Goal: Task Accomplishment & Management: Use online tool/utility

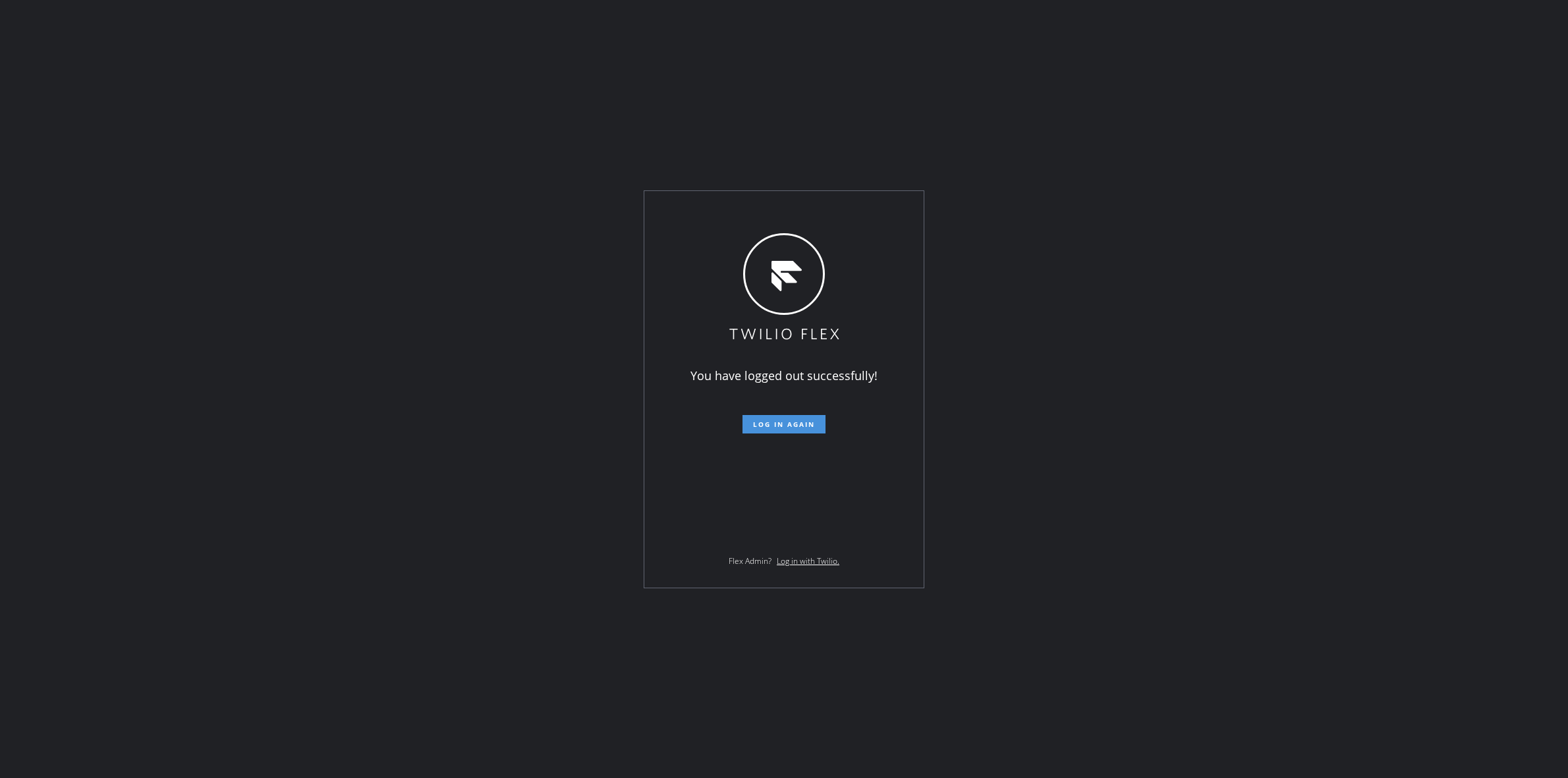
click at [785, 433] on button "Log in again" at bounding box center [784, 424] width 83 height 19
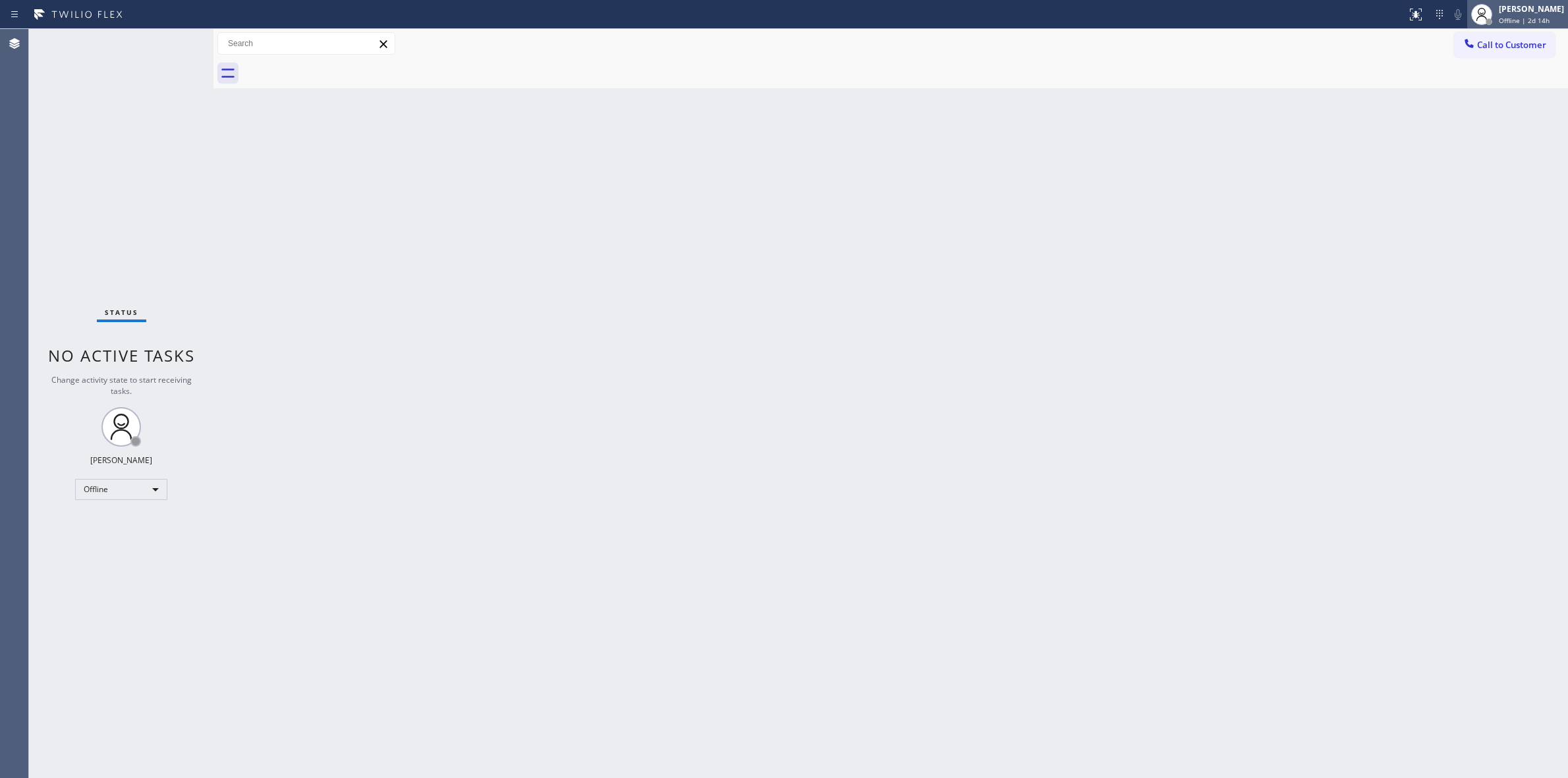
click at [1523, 7] on div "[PERSON_NAME]" at bounding box center [1532, 9] width 65 height 11
click at [1470, 83] on button "Unavailable" at bounding box center [1502, 87] width 132 height 17
drag, startPoint x: 999, startPoint y: 118, endPoint x: 1092, endPoint y: 107, distance: 93.6
click at [1003, 118] on div "Back to Dashboard Change Sender ID Customers Technicians Select a contact Outbo…" at bounding box center [890, 403] width 1354 height 749
click at [1484, 46] on span "Call to Customer" at bounding box center [1512, 45] width 69 height 12
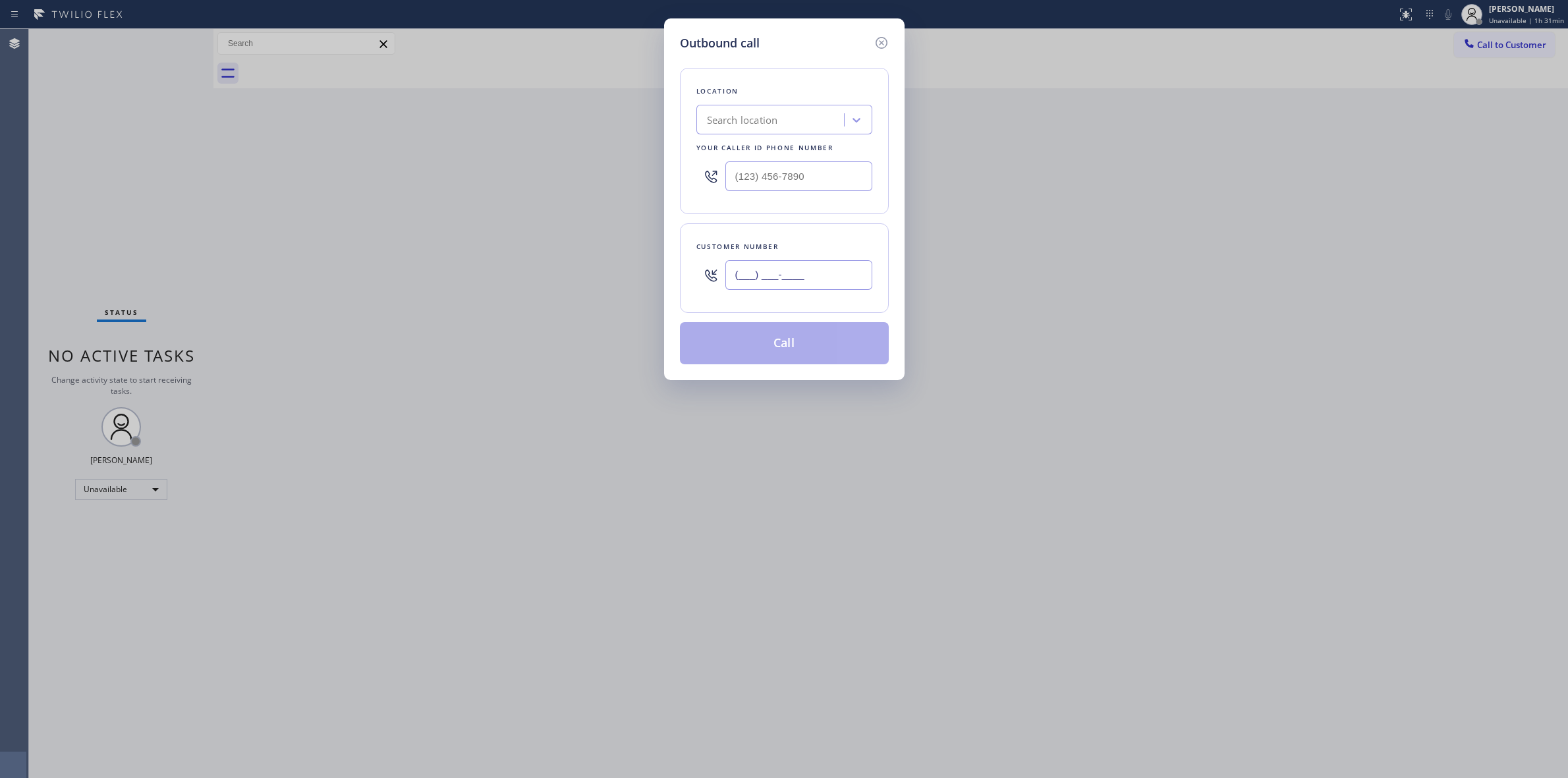
paste input "714) 528-8455"
click at [798, 282] on input "[PHONE_NUMBER]" at bounding box center [799, 275] width 147 height 30
type input "[PHONE_NUMBER]"
click at [808, 109] on div "Search location" at bounding box center [772, 120] width 143 height 23
type input "samsung"
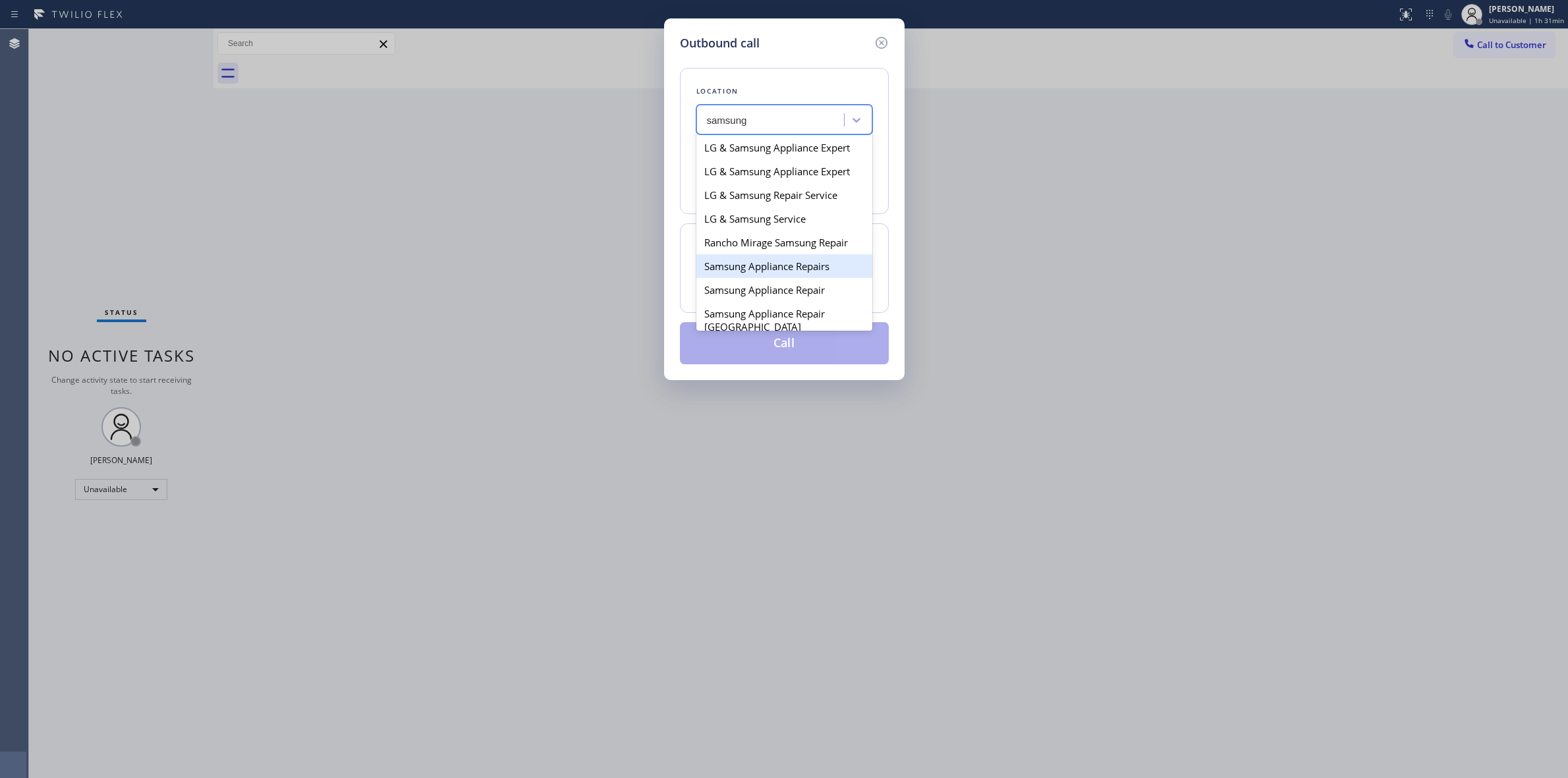
click at [773, 274] on div "Samsung Appliance Repairs" at bounding box center [785, 266] width 176 height 24
type input "[PHONE_NUMBER]"
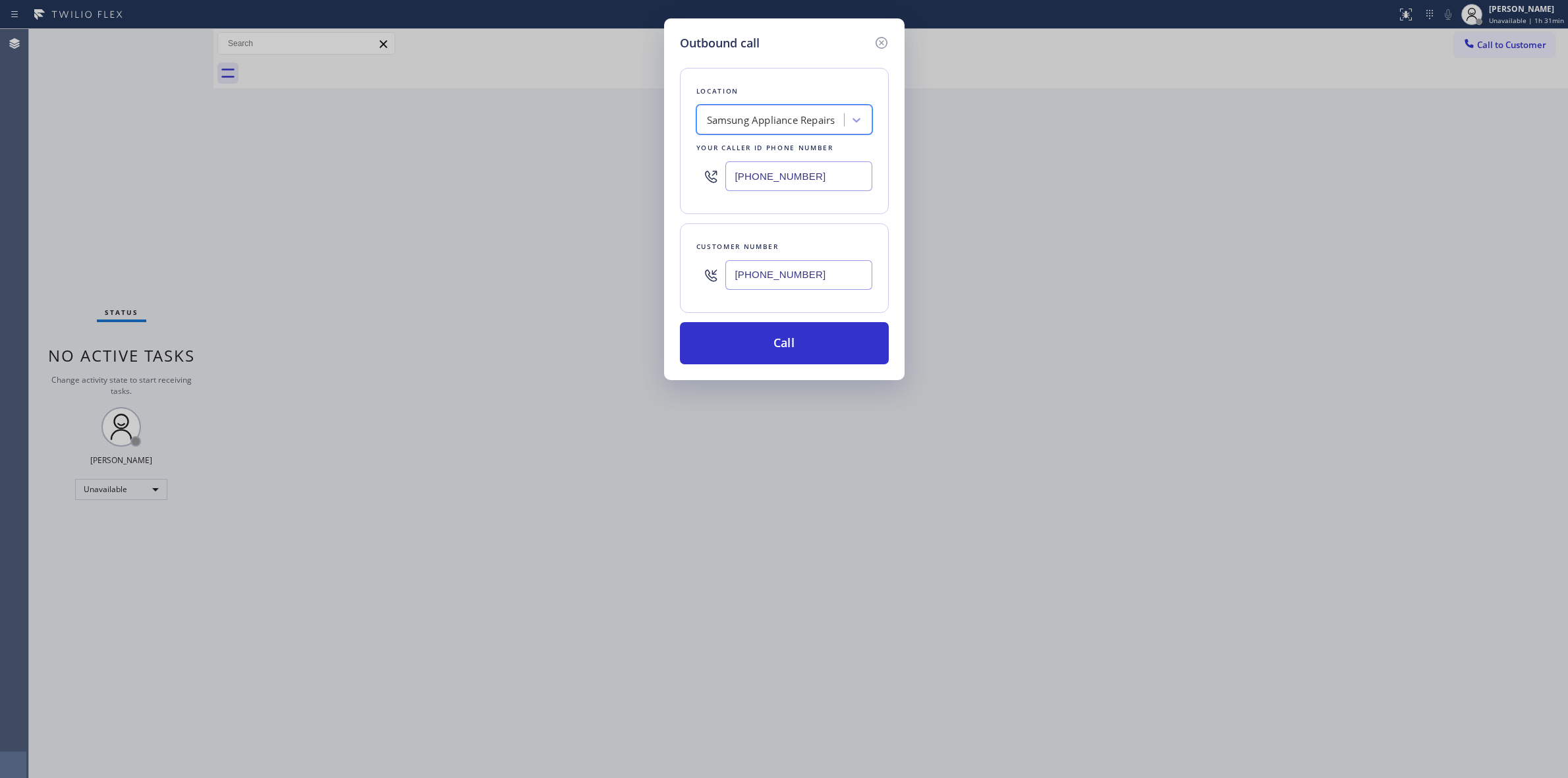
click at [777, 293] on div "[PHONE_NUMBER]" at bounding box center [799, 275] width 147 height 43
click at [778, 282] on input "[PHONE_NUMBER]" at bounding box center [799, 275] width 147 height 30
click at [777, 349] on button "Call" at bounding box center [785, 343] width 209 height 42
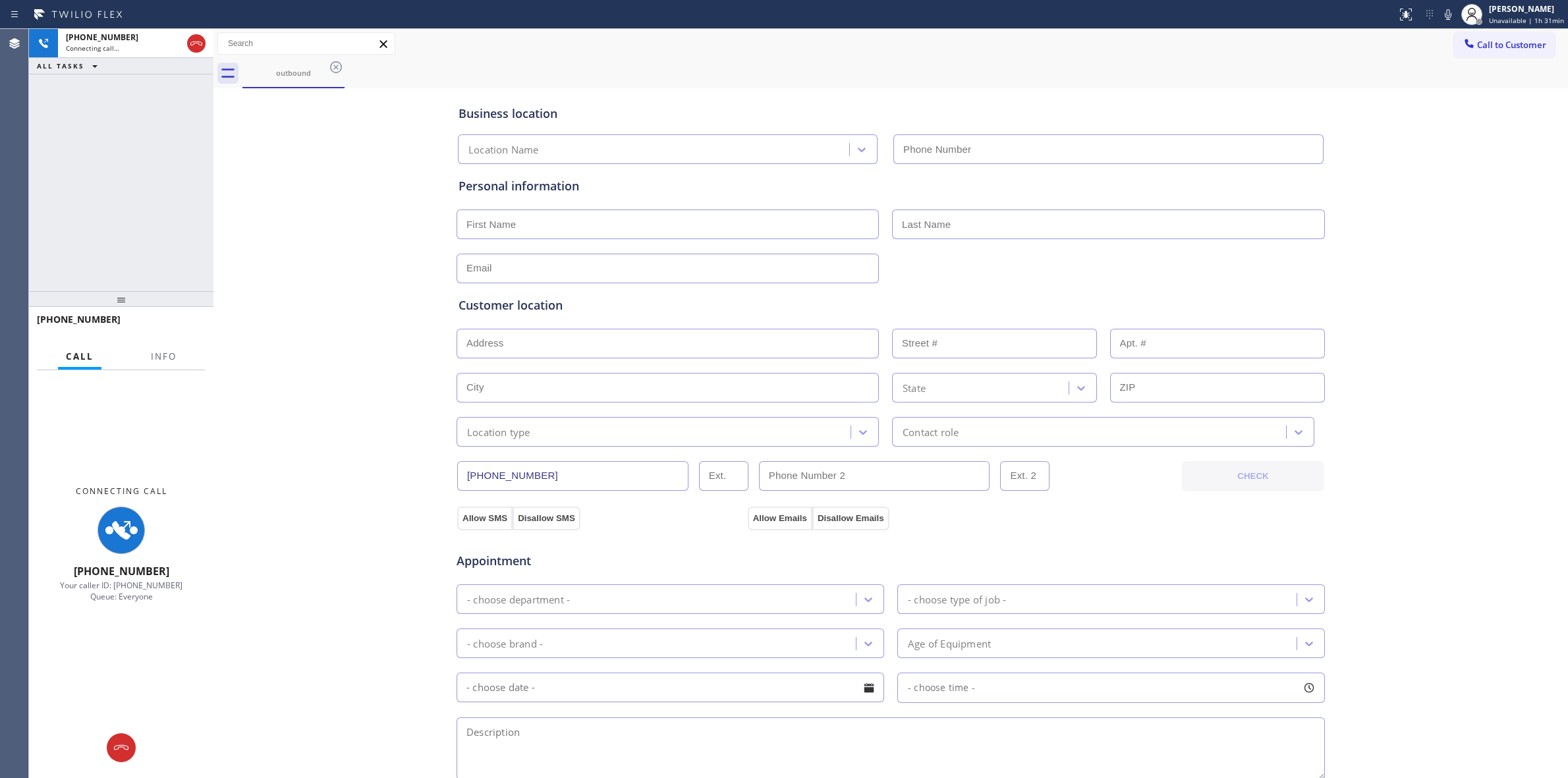
type input "[PHONE_NUMBER]"
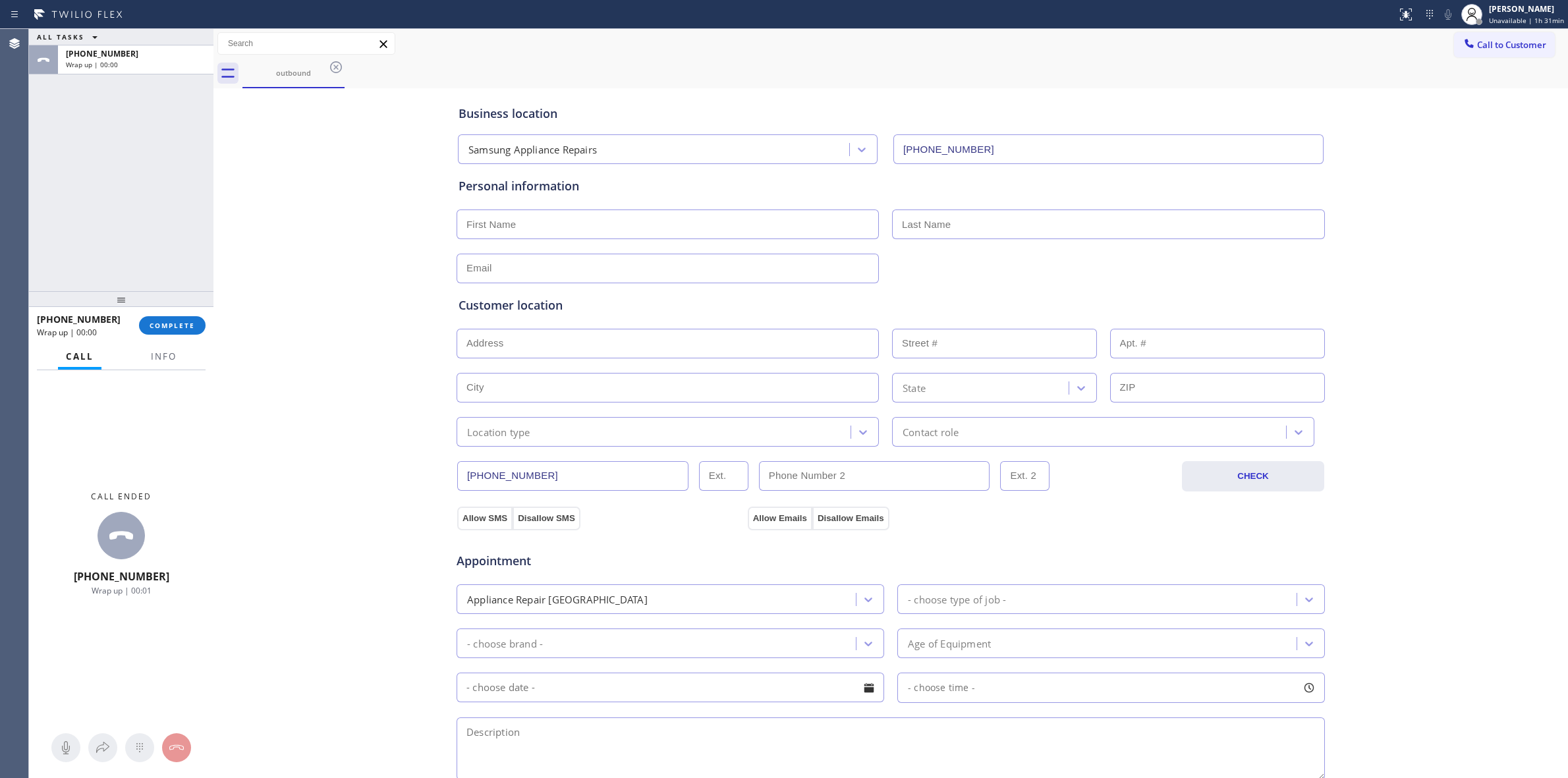
click at [1481, 48] on span "Call to Customer" at bounding box center [1512, 45] width 69 height 12
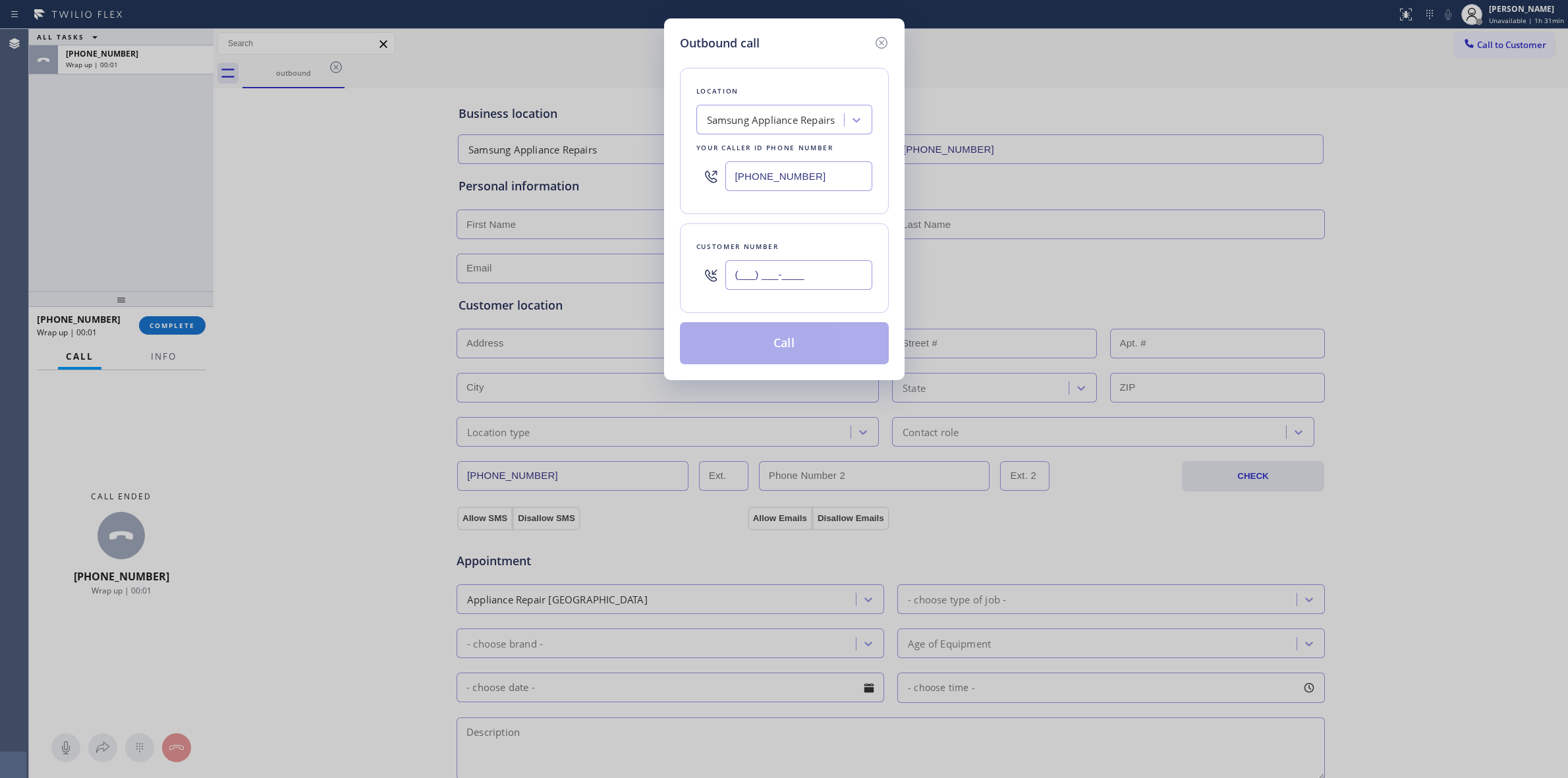
paste input "714) 528-8455"
click at [798, 284] on input "[PHONE_NUMBER]" at bounding box center [799, 275] width 147 height 30
type input "[PHONE_NUMBER]"
click at [805, 334] on button "Call" at bounding box center [785, 343] width 209 height 42
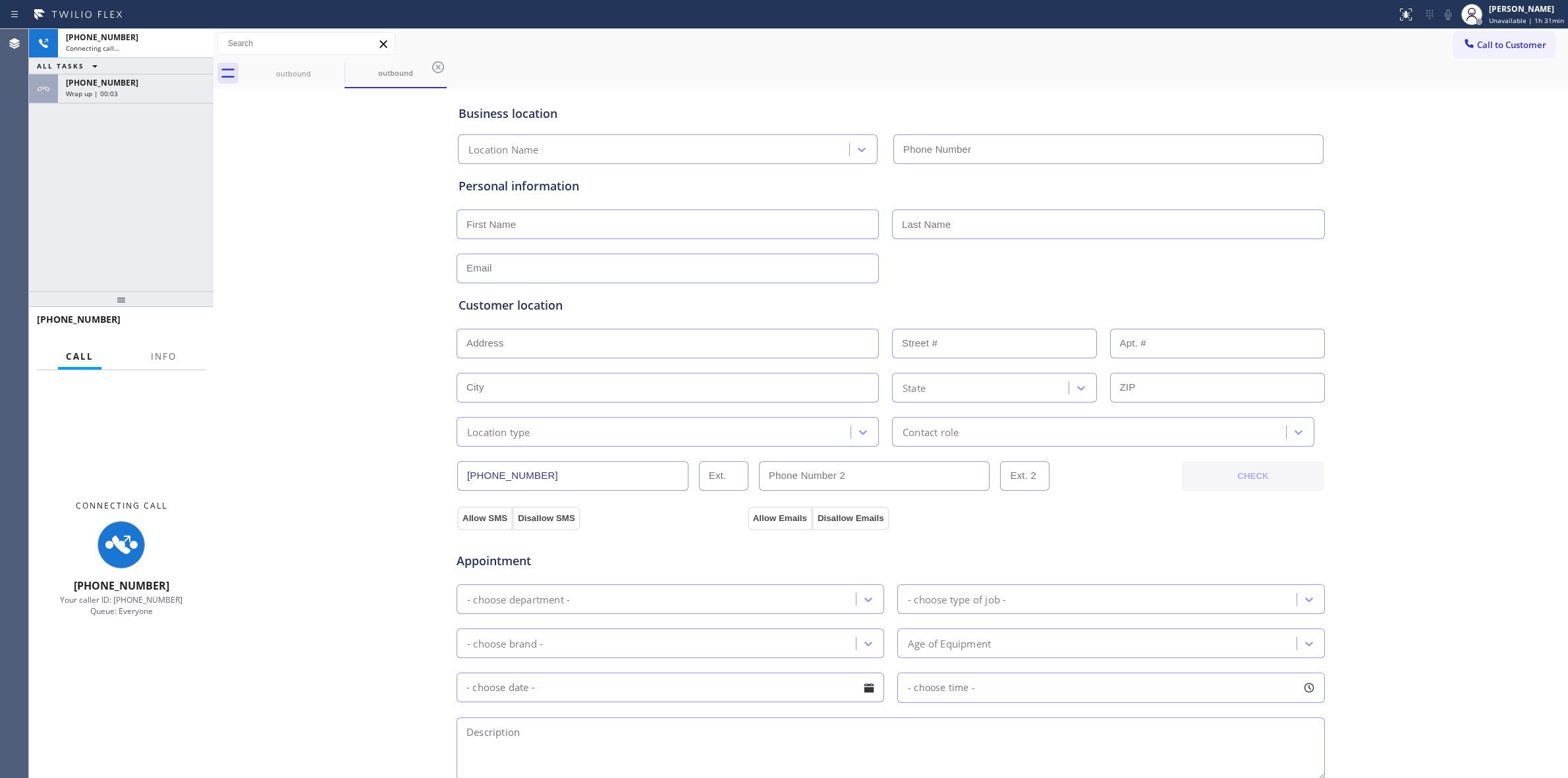
type input "[PHONE_NUMBER]"
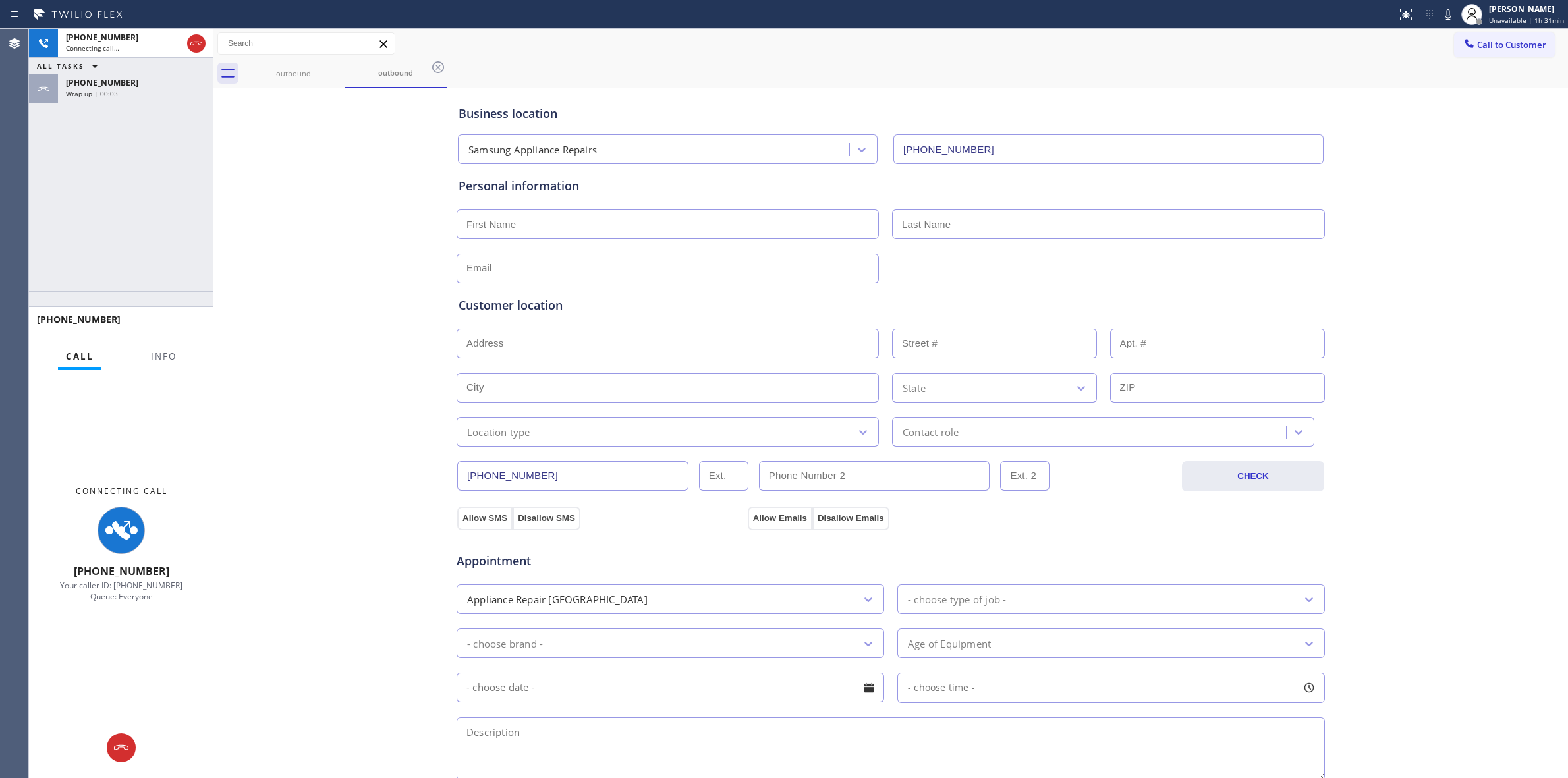
click at [972, 50] on div "Call to Customer Outbound call Location Samsung Appliance Repairs Your caller i…" at bounding box center [890, 44] width 1354 height 23
click at [136, 93] on div "Wrap up | 00:05" at bounding box center [136, 94] width 139 height 9
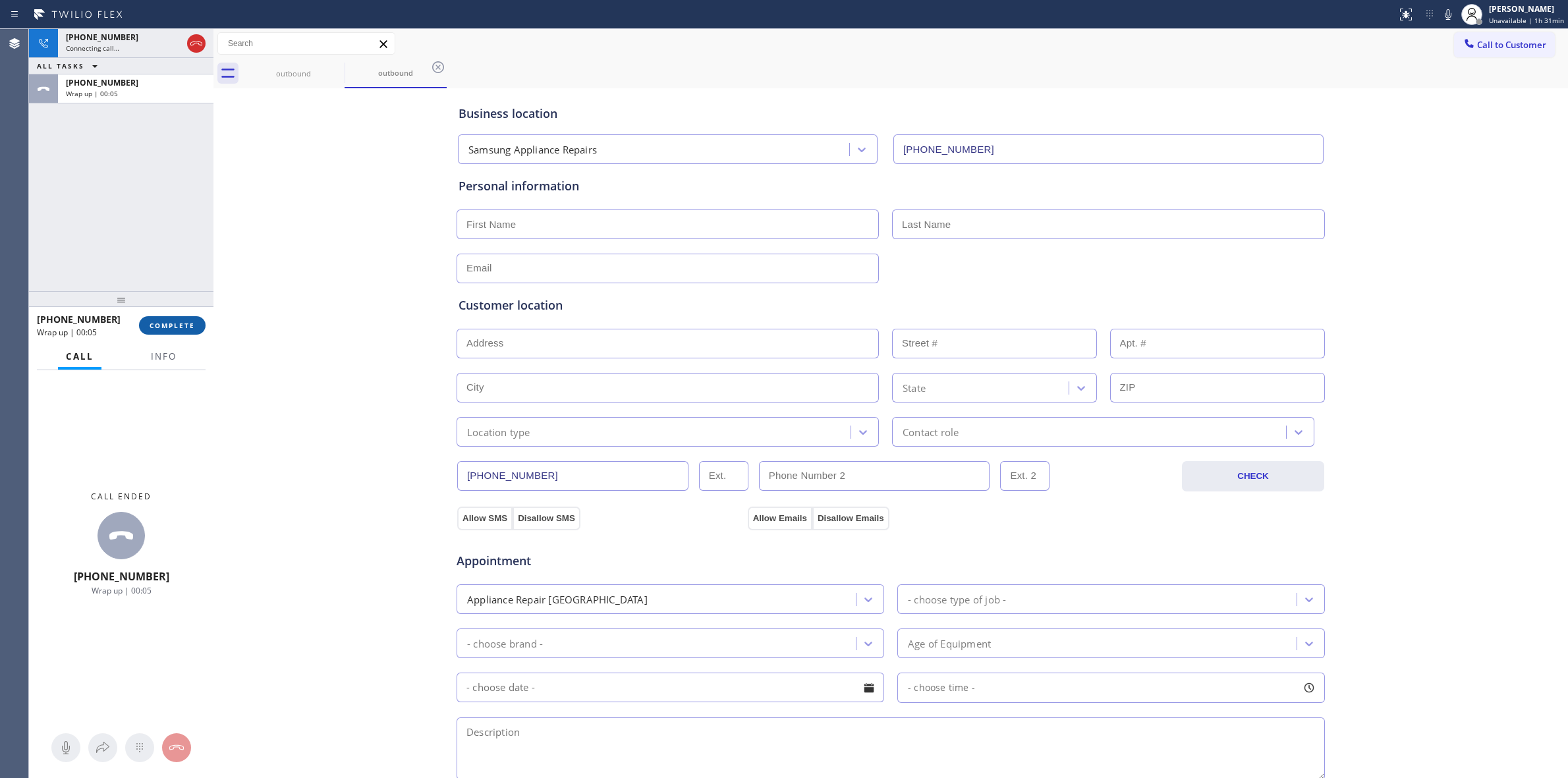
click at [182, 323] on span "COMPLETE" at bounding box center [172, 325] width 46 height 9
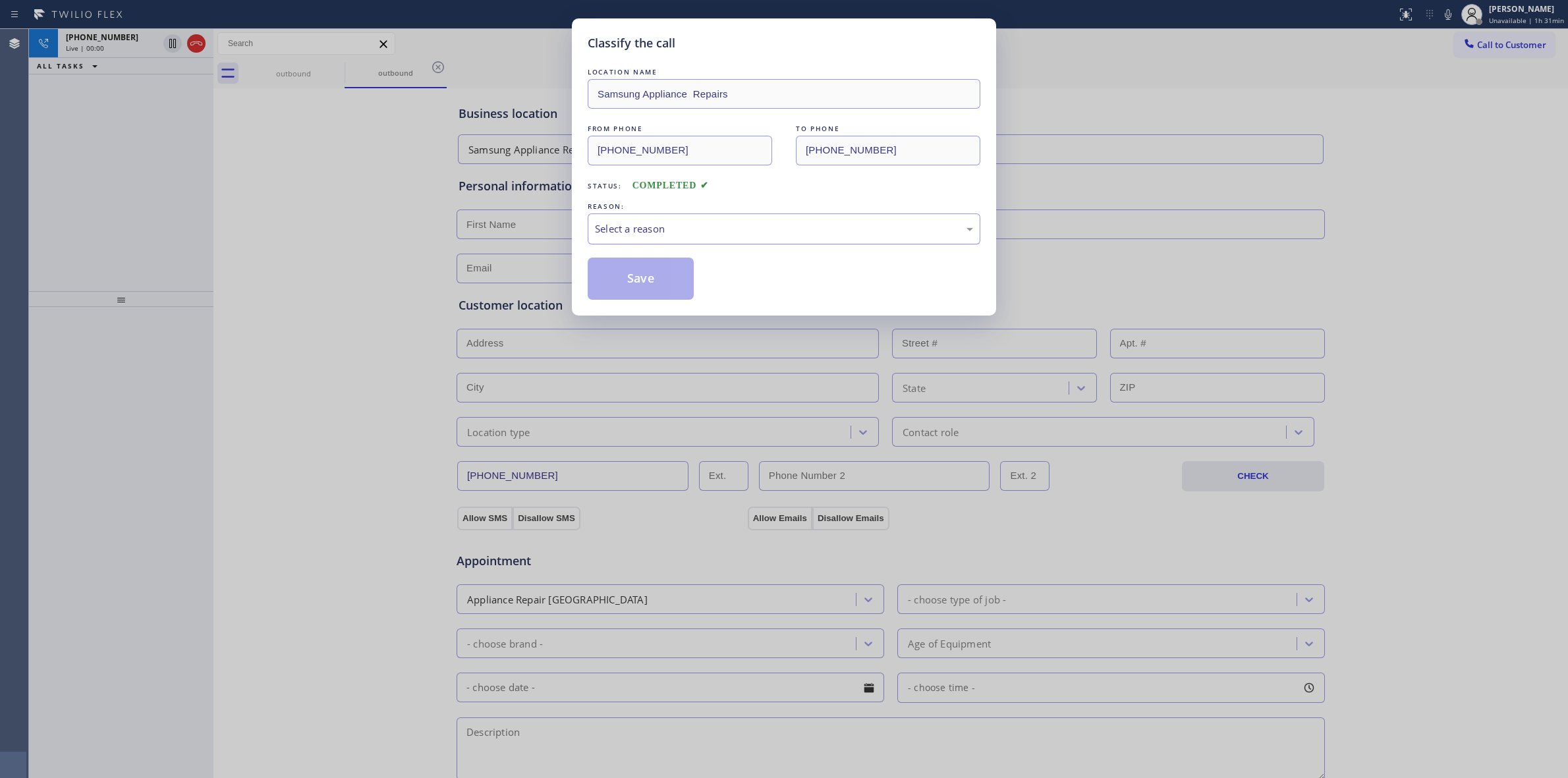
drag, startPoint x: 692, startPoint y: 227, endPoint x: 694, endPoint y: 235, distance: 8.2
click at [693, 227] on div "Select a reason" at bounding box center [784, 229] width 378 height 15
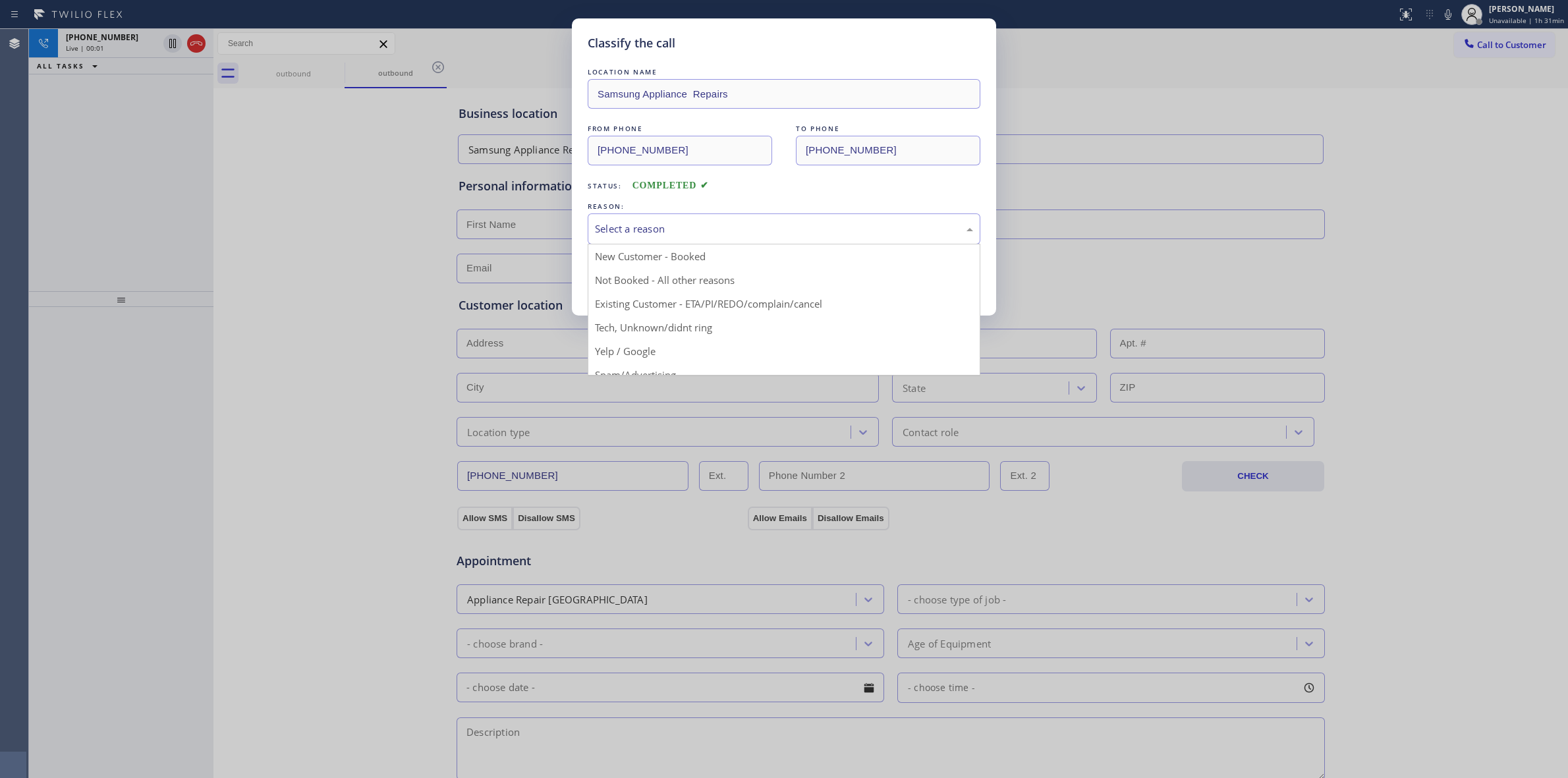
drag, startPoint x: 689, startPoint y: 331, endPoint x: 679, endPoint y: 314, distance: 19.7
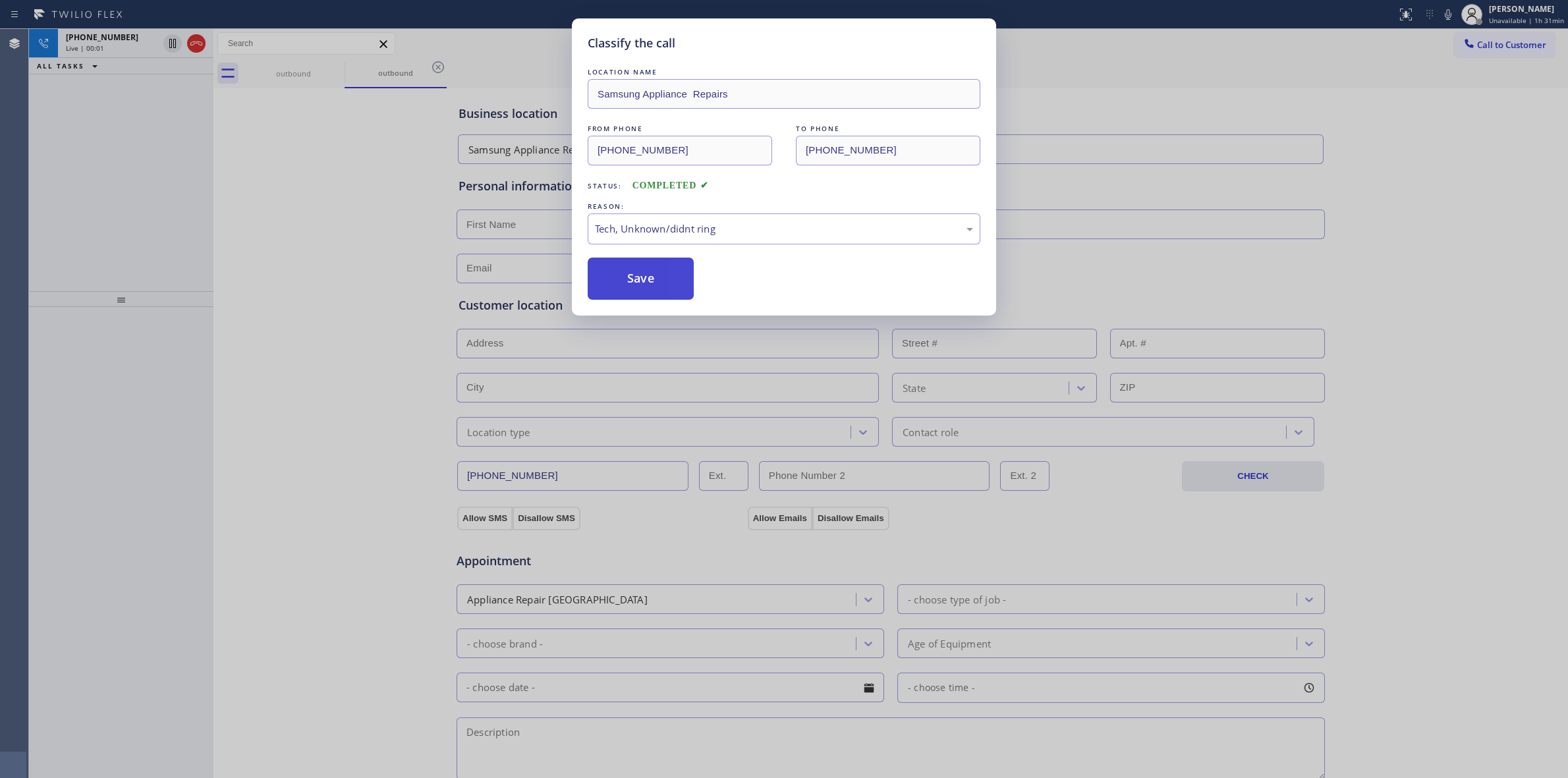
click at [657, 287] on button "Save" at bounding box center [641, 279] width 106 height 42
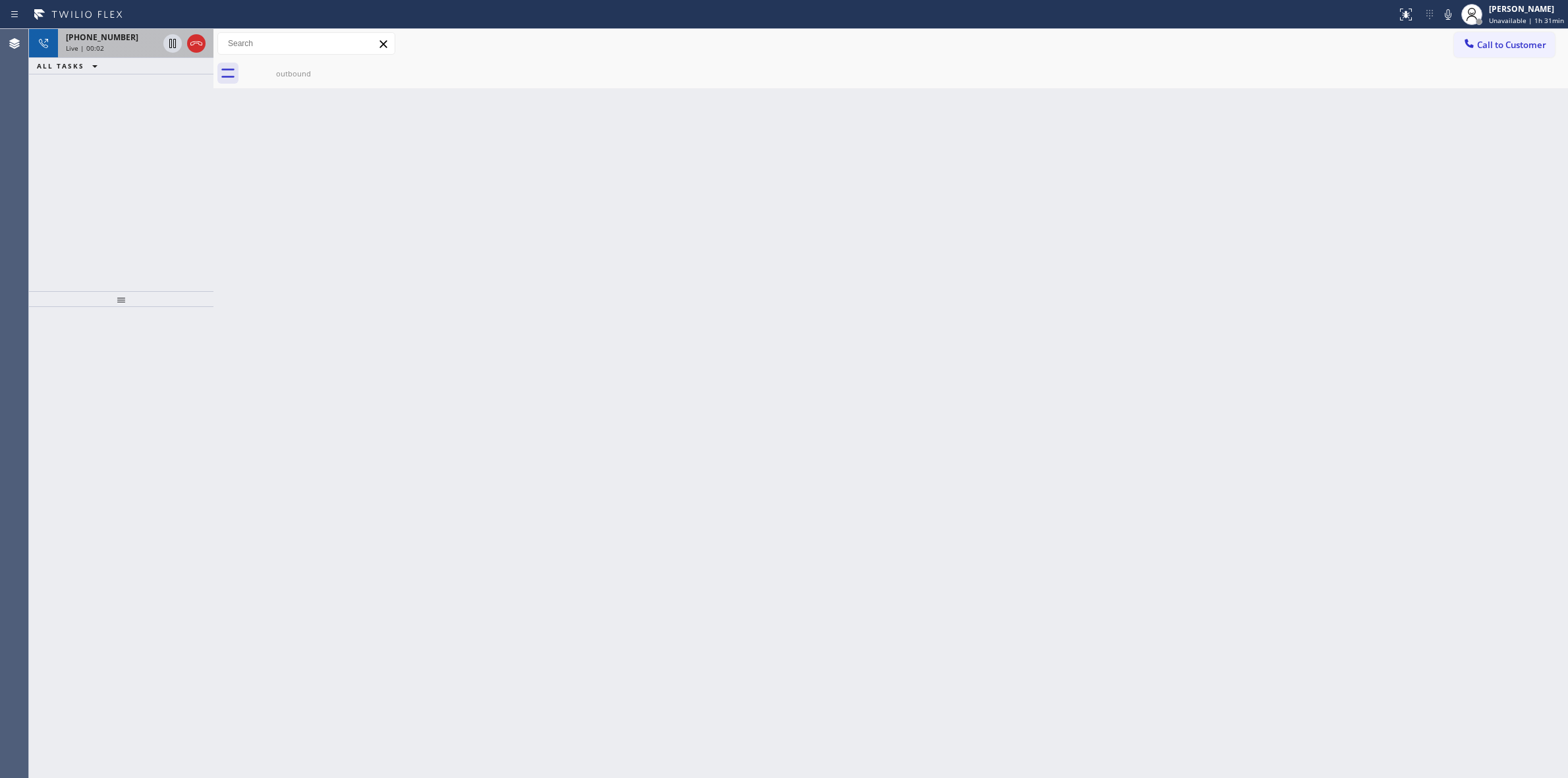
click at [116, 44] on div "Live | 00:02" at bounding box center [112, 48] width 93 height 9
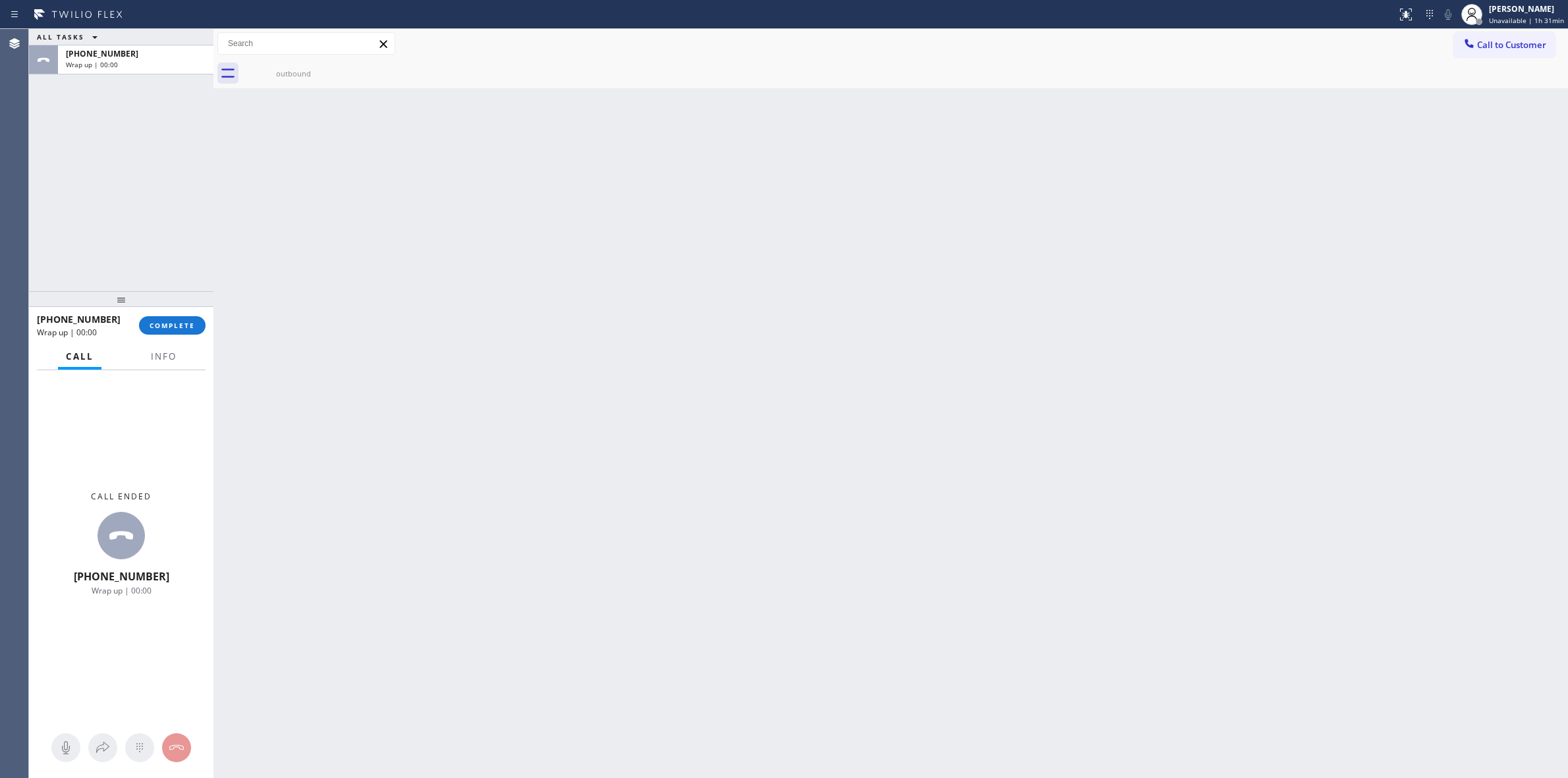
drag, startPoint x: 1512, startPoint y: 42, endPoint x: 1290, endPoint y: 130, distance: 238.8
click at [1497, 46] on span "Call to Customer" at bounding box center [1512, 45] width 69 height 12
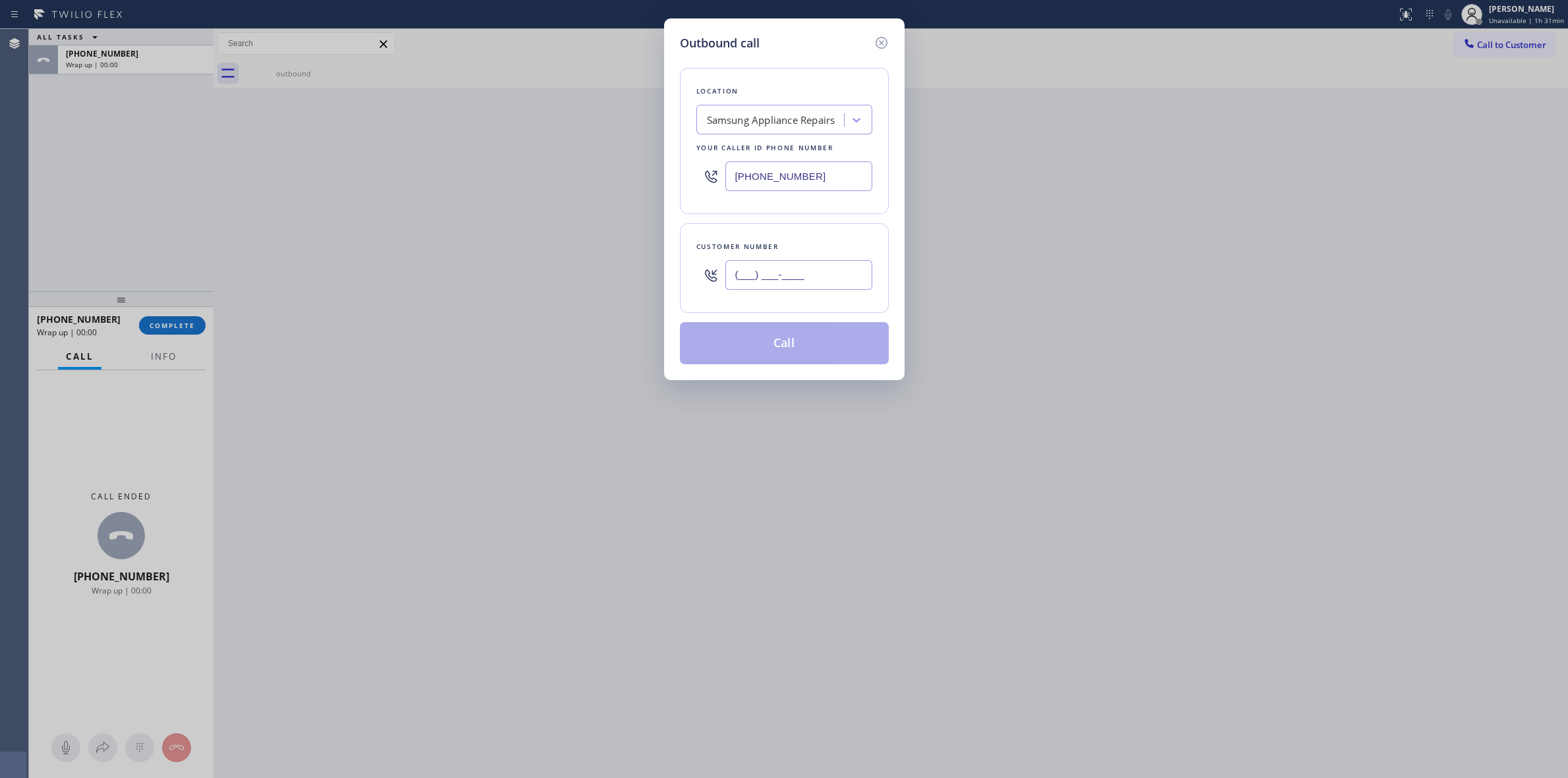
paste input "text"
click at [848, 262] on input "(___) ___-____" at bounding box center [799, 275] width 147 height 30
paste input "714) 528-8455"
type input "[PHONE_NUMBER]"
click at [789, 340] on button "Call" at bounding box center [785, 343] width 209 height 42
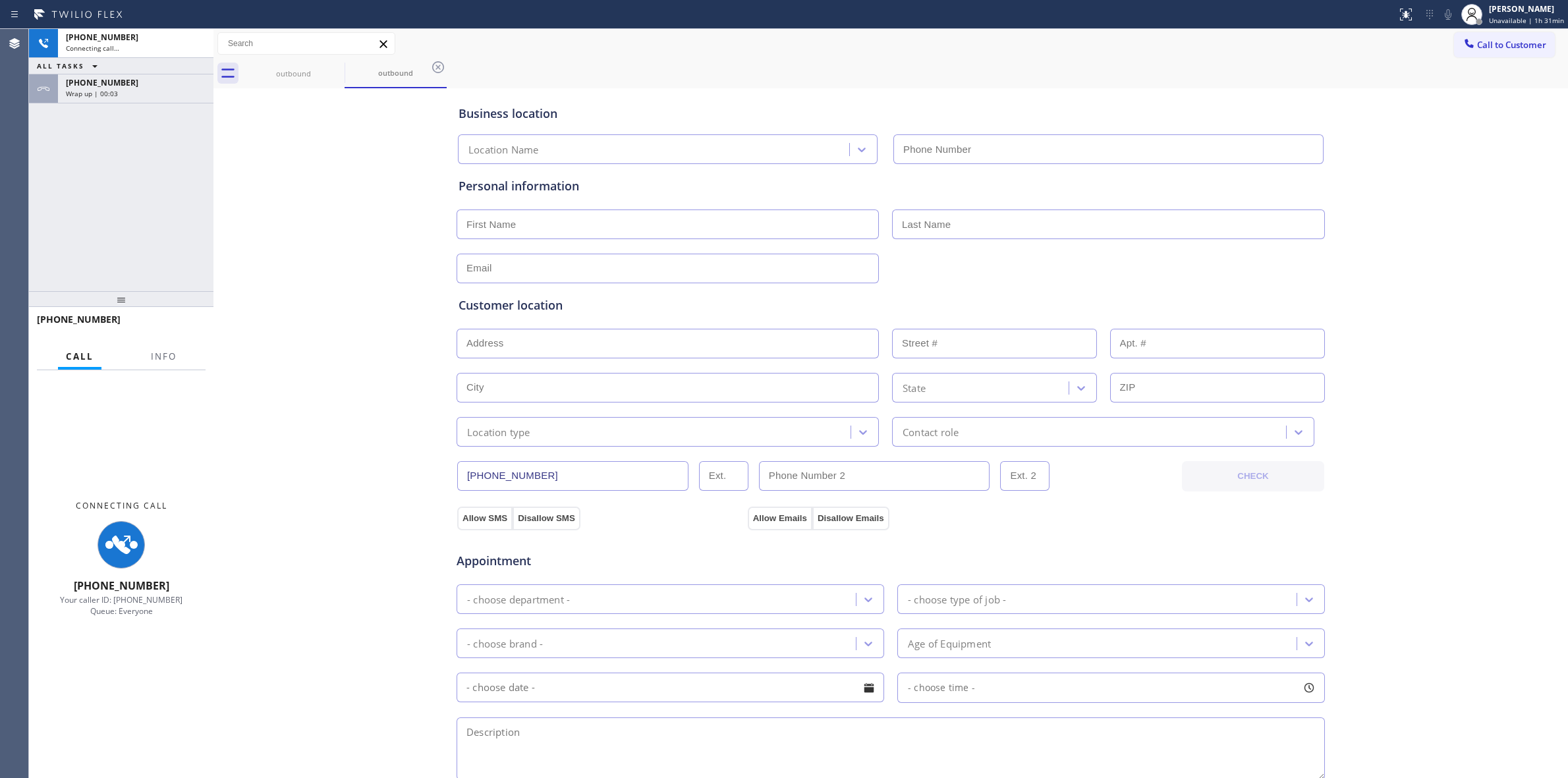
type input "[PHONE_NUMBER]"
click at [129, 86] on div "[PHONE_NUMBER]" at bounding box center [136, 83] width 139 height 11
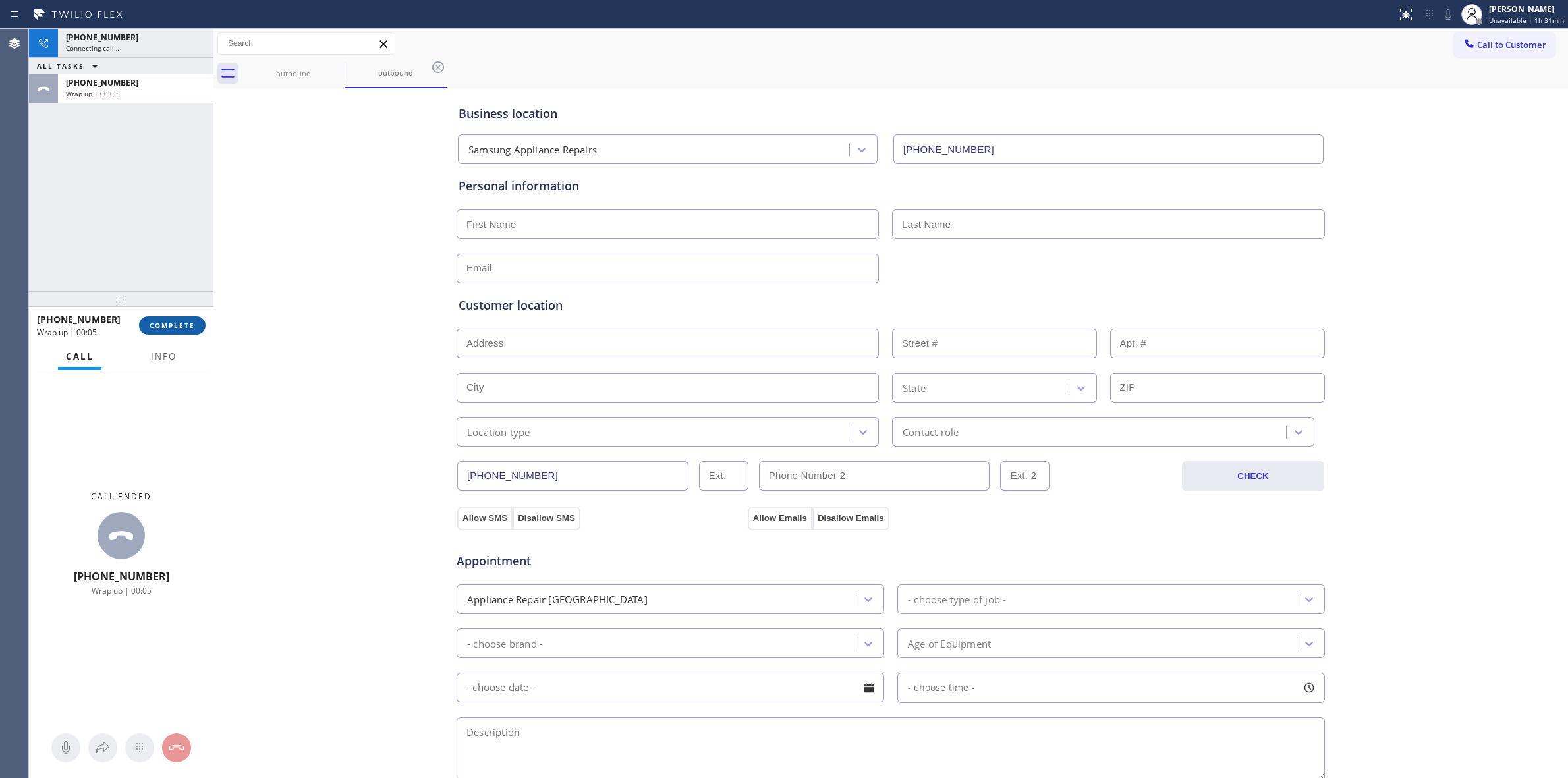
click at [192, 328] on span "COMPLETE" at bounding box center [172, 325] width 46 height 9
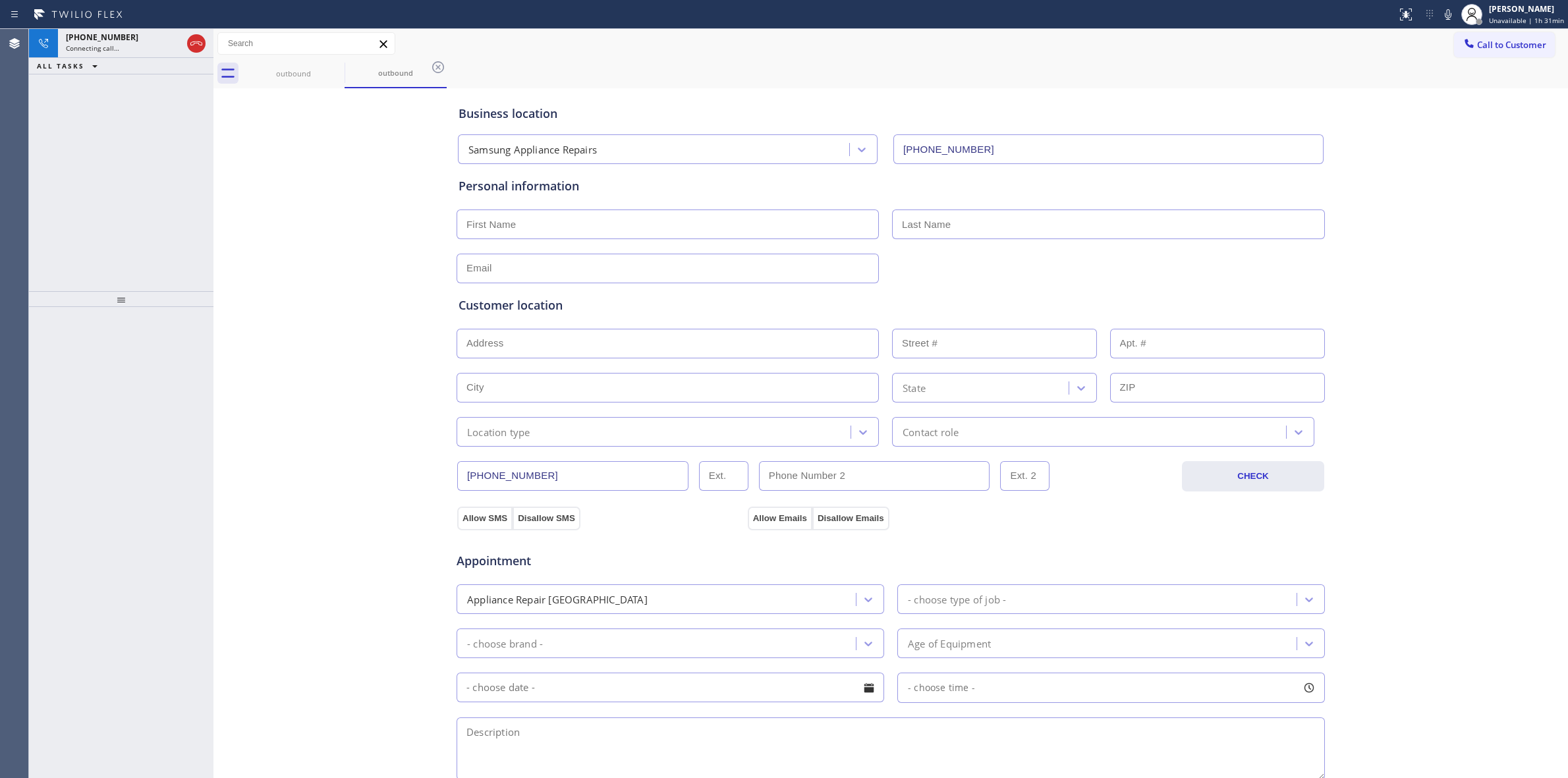
click at [732, 224] on input "text" at bounding box center [668, 224] width 422 height 30
click at [147, 54] on div "[PHONE_NUMBER] Connecting call…" at bounding box center [121, 44] width 126 height 29
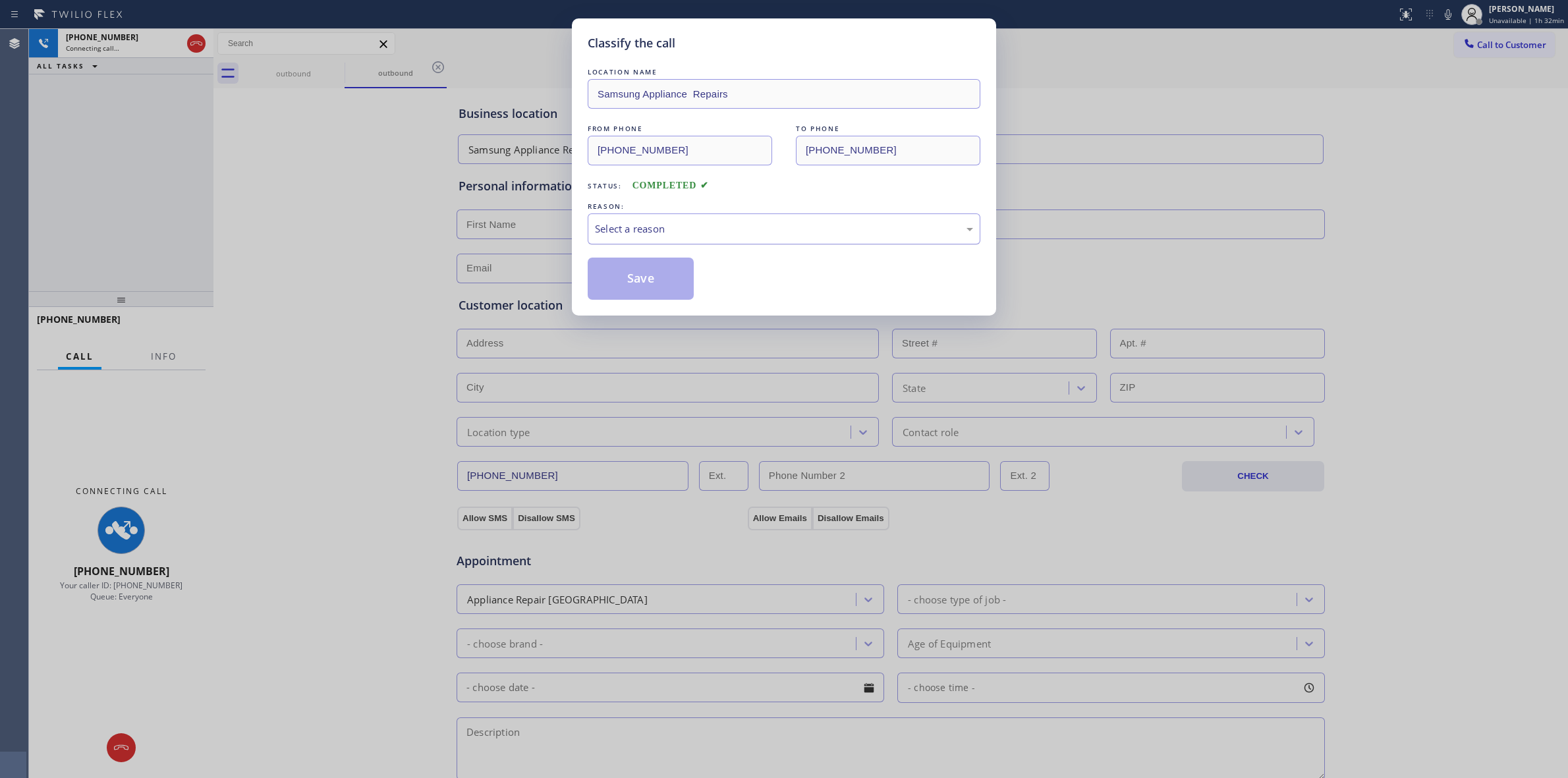
click at [741, 241] on div "Select a reason" at bounding box center [784, 229] width 393 height 31
click at [660, 231] on div "Existing Customer - ETA/PI/REDO/complain/cancel" at bounding box center [784, 229] width 378 height 15
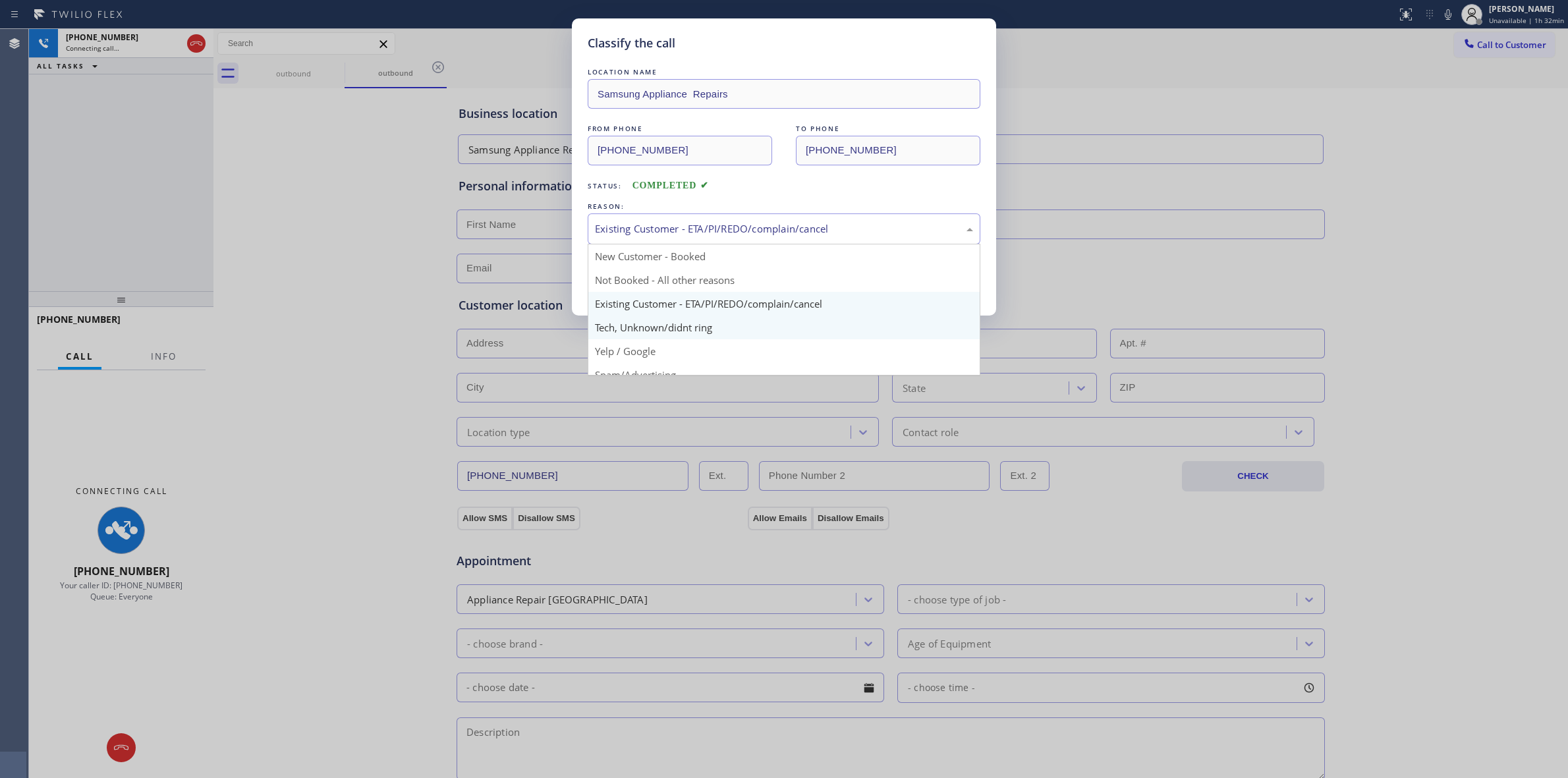
drag, startPoint x: 651, startPoint y: 327, endPoint x: 641, endPoint y: 299, distance: 29.7
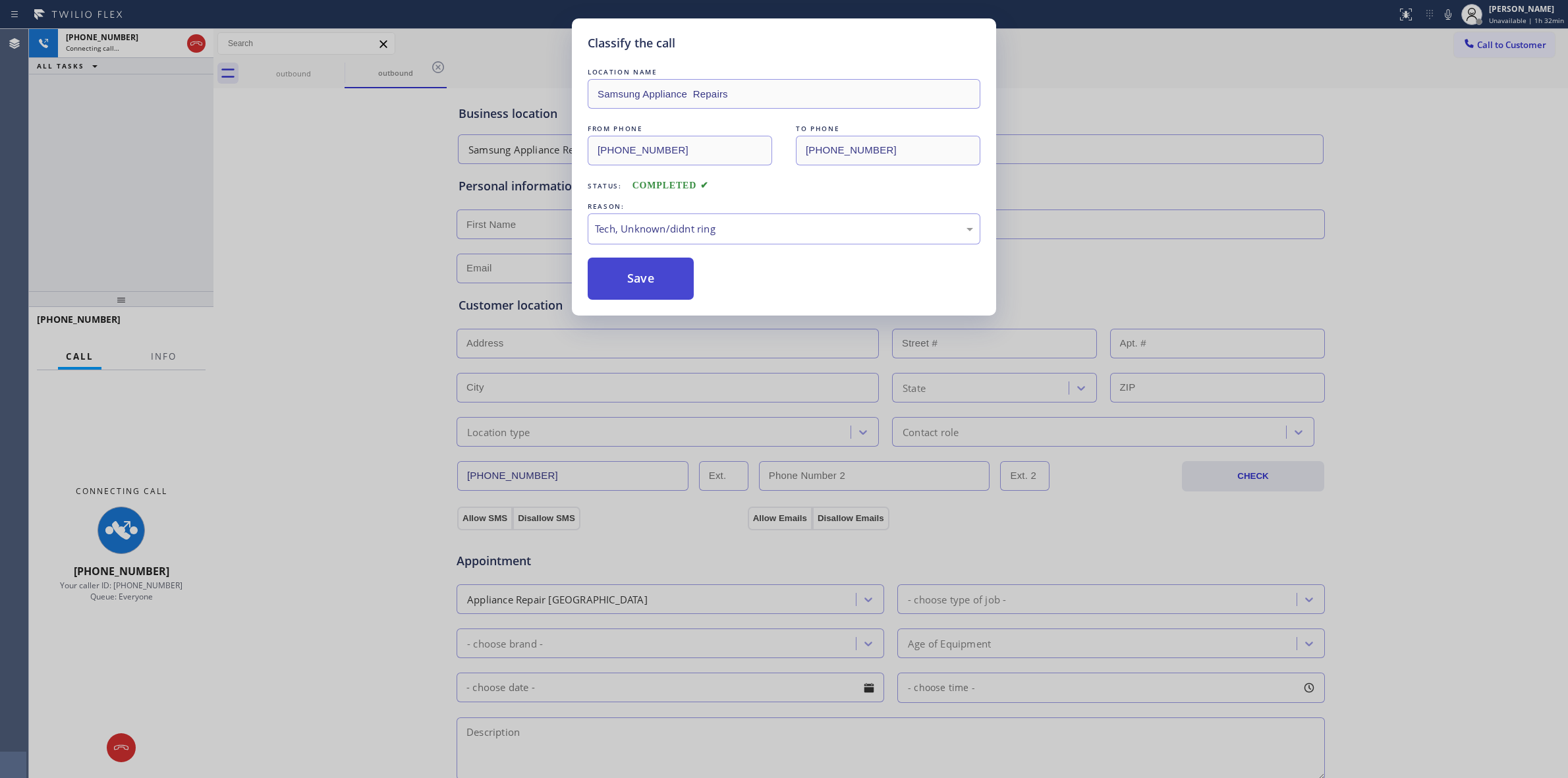
click at [634, 286] on button "Save" at bounding box center [641, 279] width 106 height 42
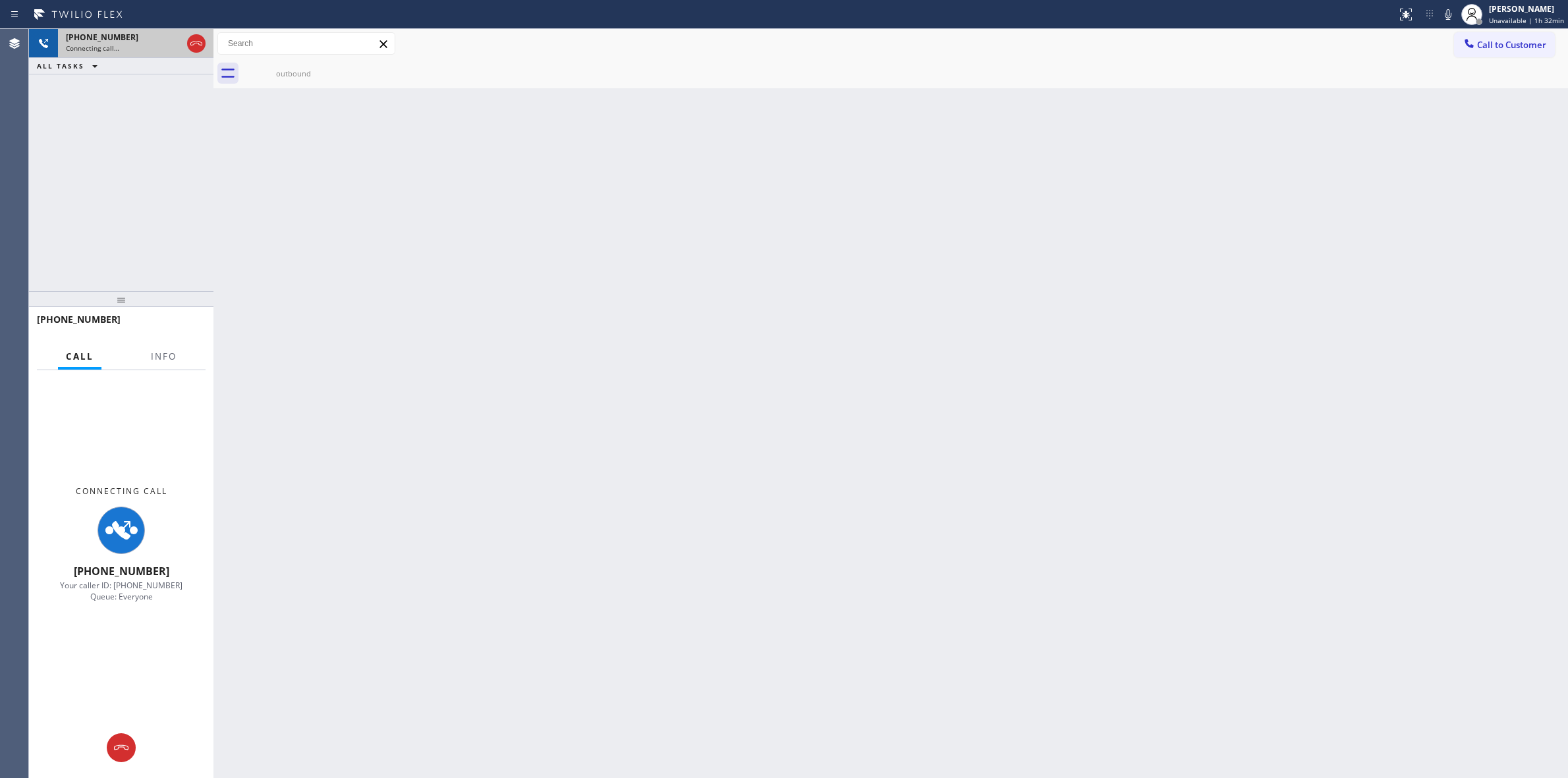
click at [126, 41] on div "[PHONE_NUMBER]" at bounding box center [124, 37] width 116 height 11
click at [1487, 34] on button "Call to Customer" at bounding box center [1505, 45] width 101 height 25
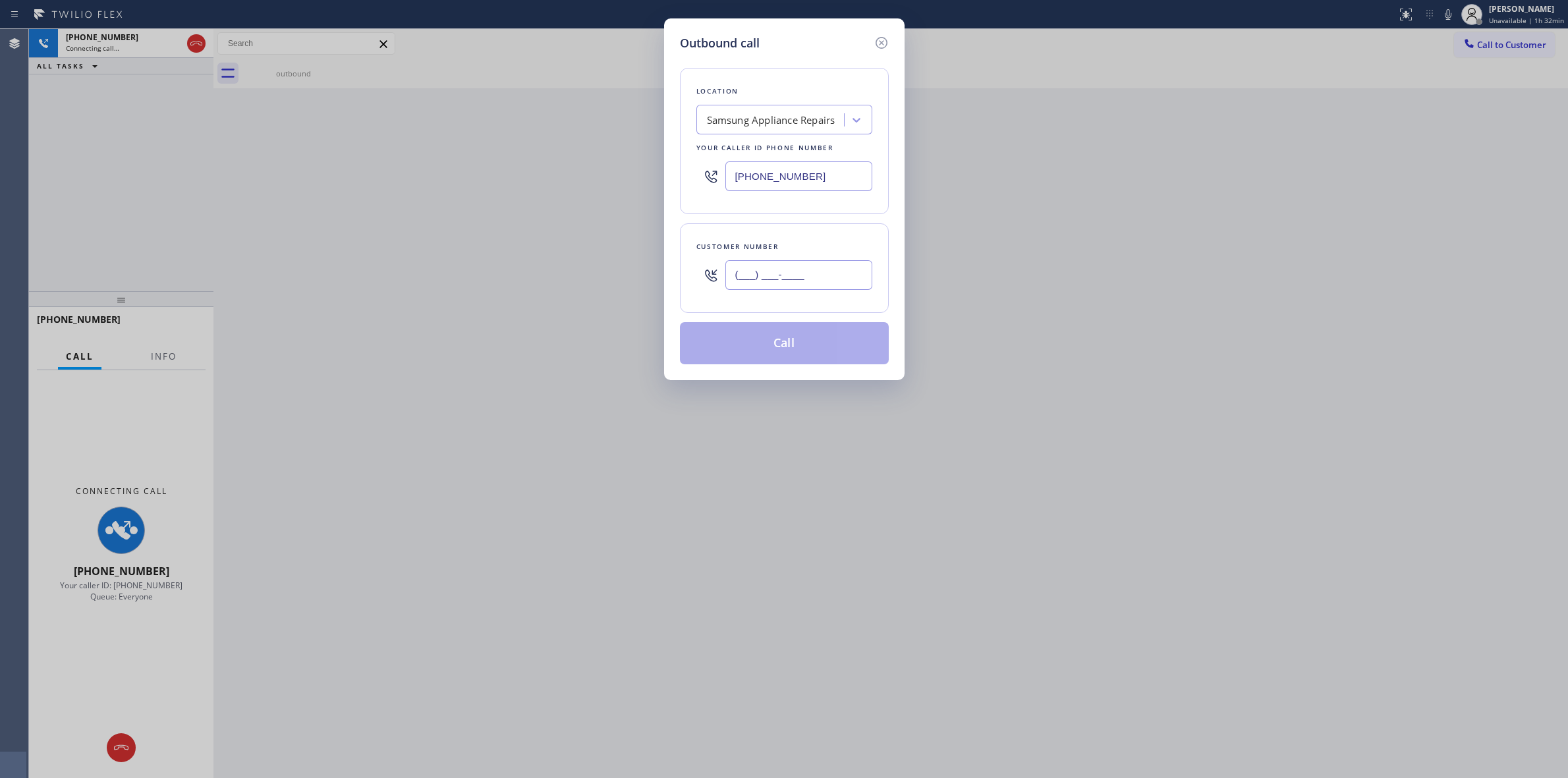
paste input "text"
drag, startPoint x: 851, startPoint y: 267, endPoint x: 834, endPoint y: 258, distance: 19.2
click at [849, 268] on input "(___) ___-____" at bounding box center [799, 275] width 147 height 30
paste input "626) 623-5086"
type input "[PHONE_NUMBER]"
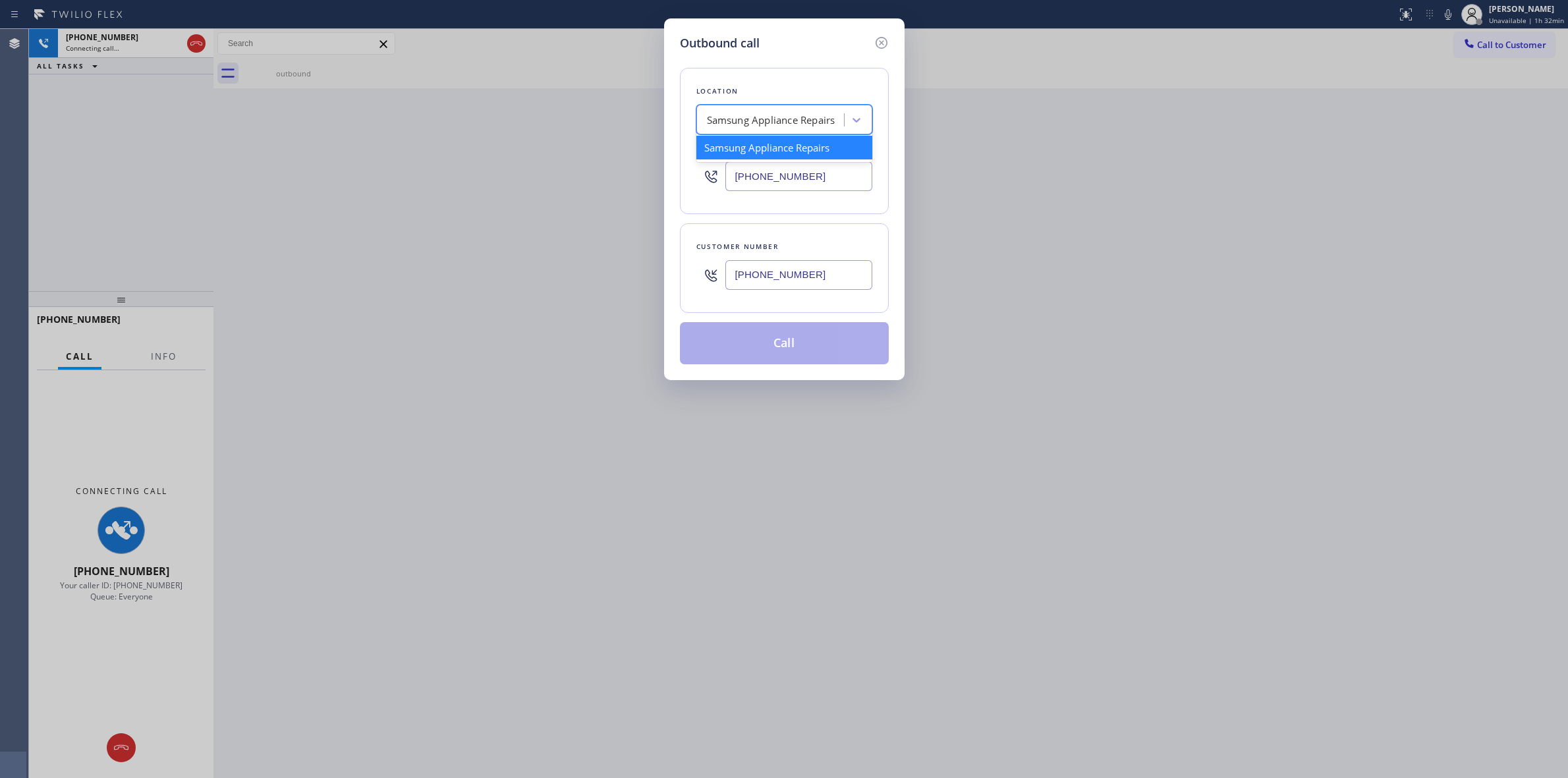
click at [803, 126] on div "Samsung Appliance Repairs" at bounding box center [771, 120] width 128 height 15
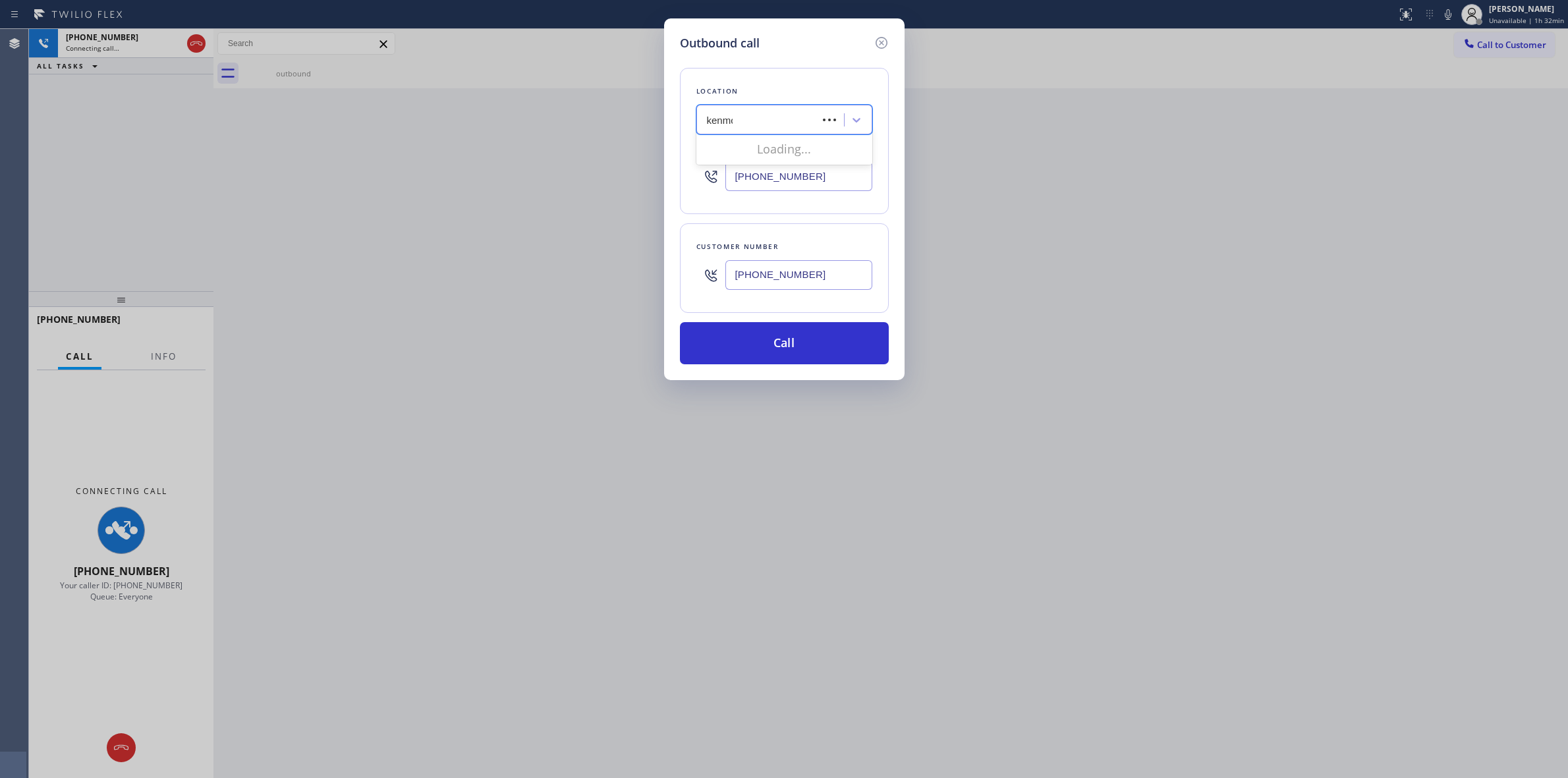
type input "kenmore"
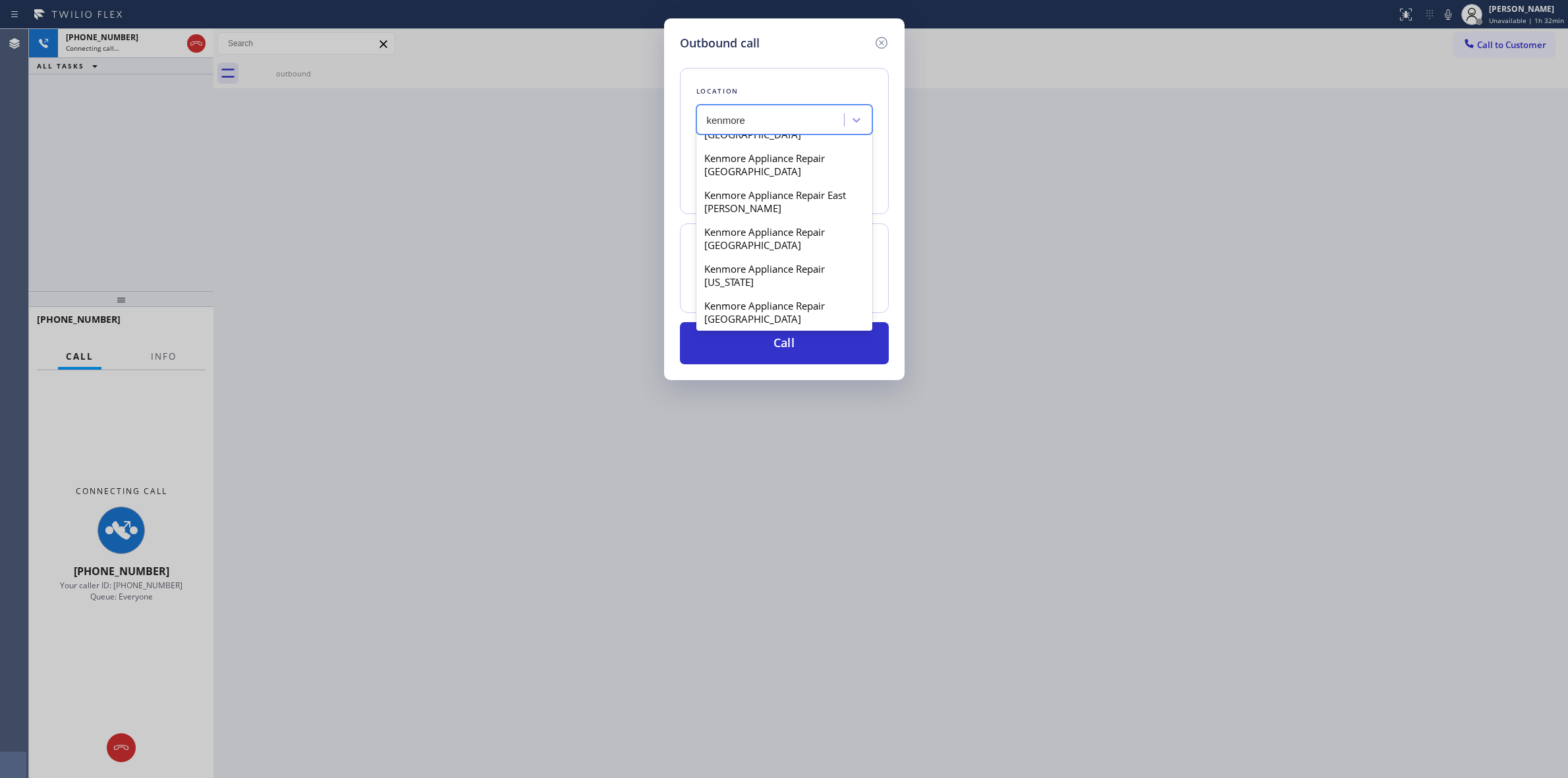
scroll to position [247, 0]
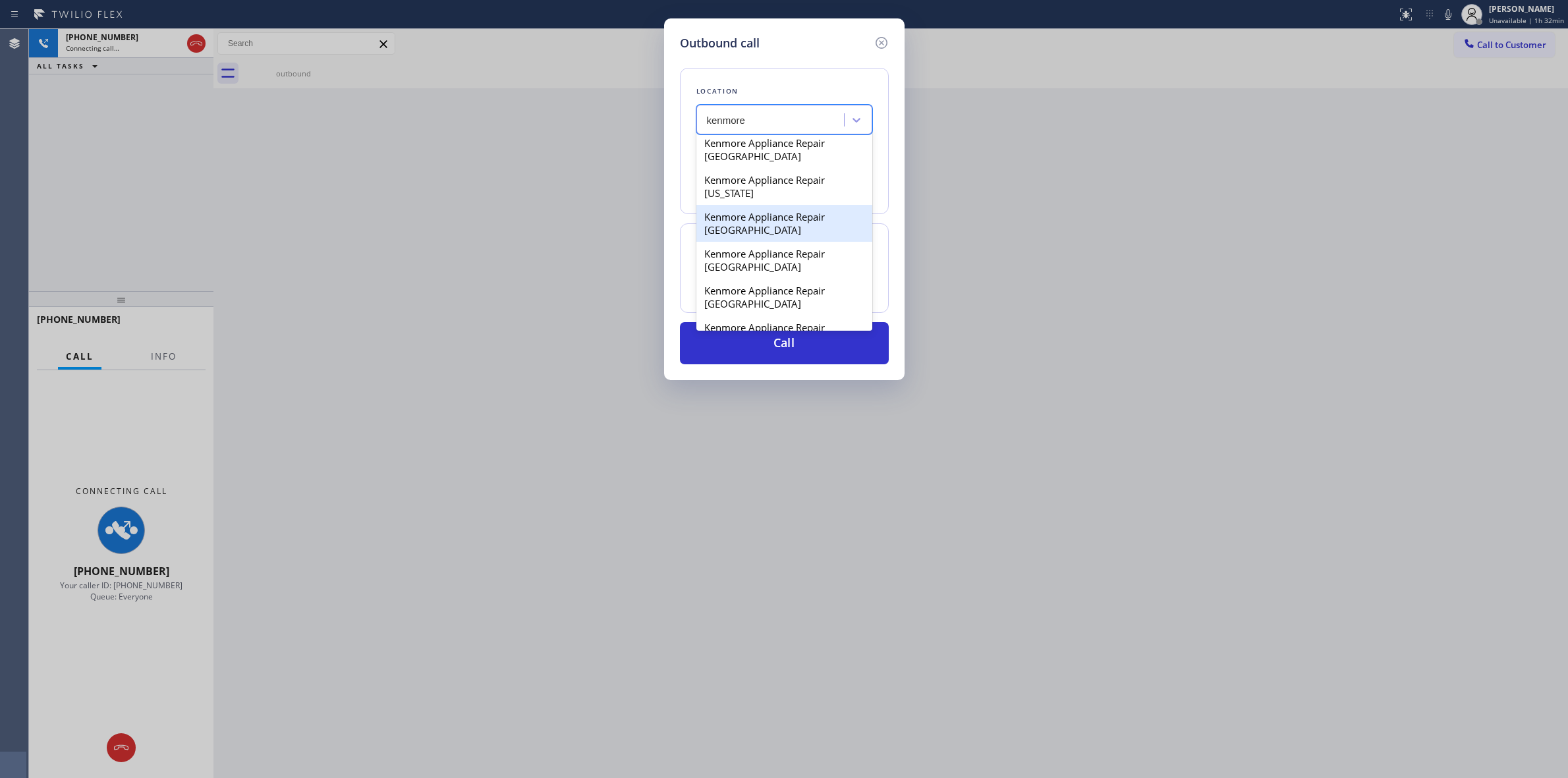
click at [732, 242] on div "Kenmore Appliance Repair [GEOGRAPHIC_DATA]" at bounding box center [785, 223] width 176 height 37
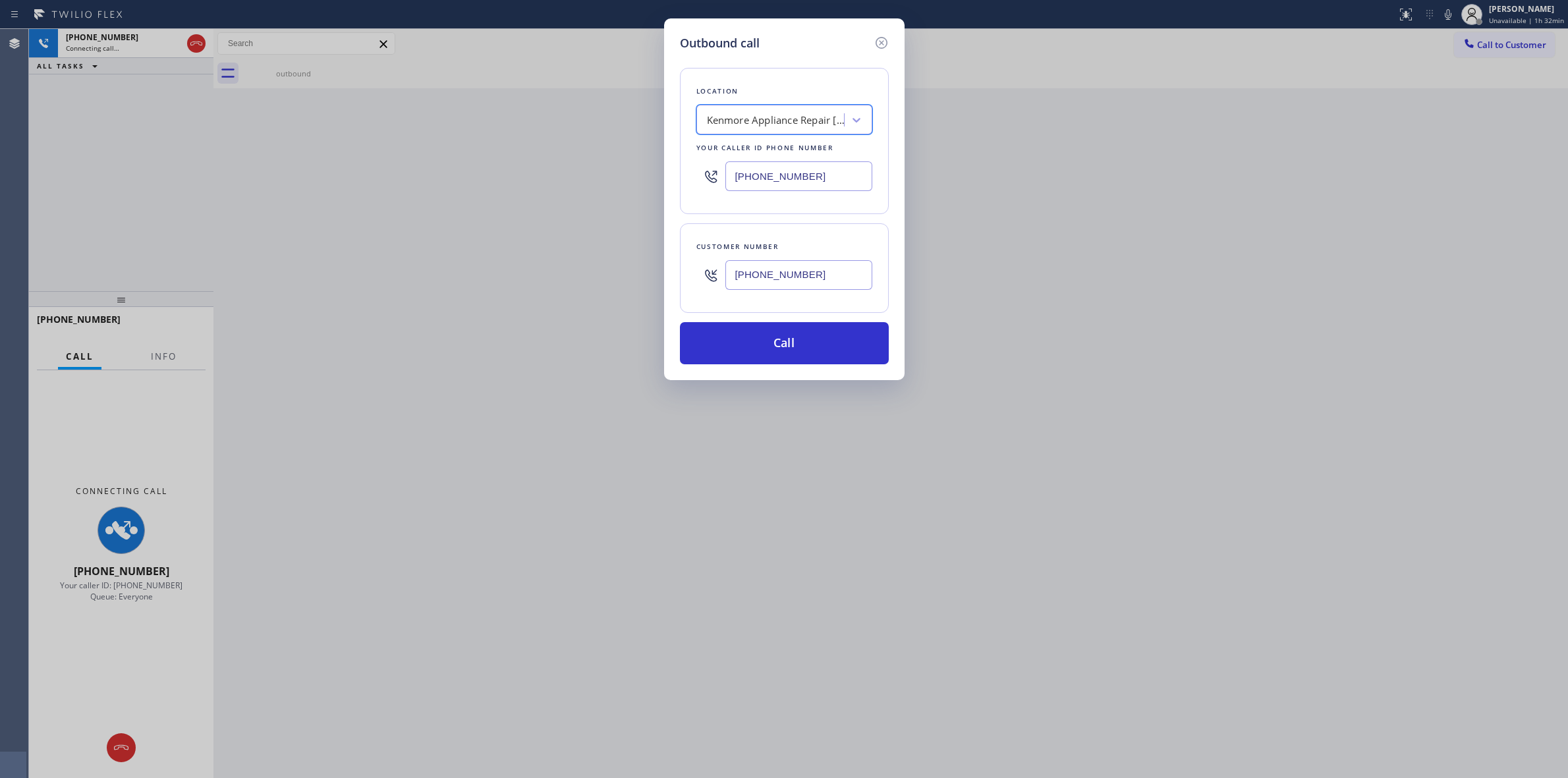
click at [744, 279] on input "[PHONE_NUMBER]" at bounding box center [799, 275] width 147 height 30
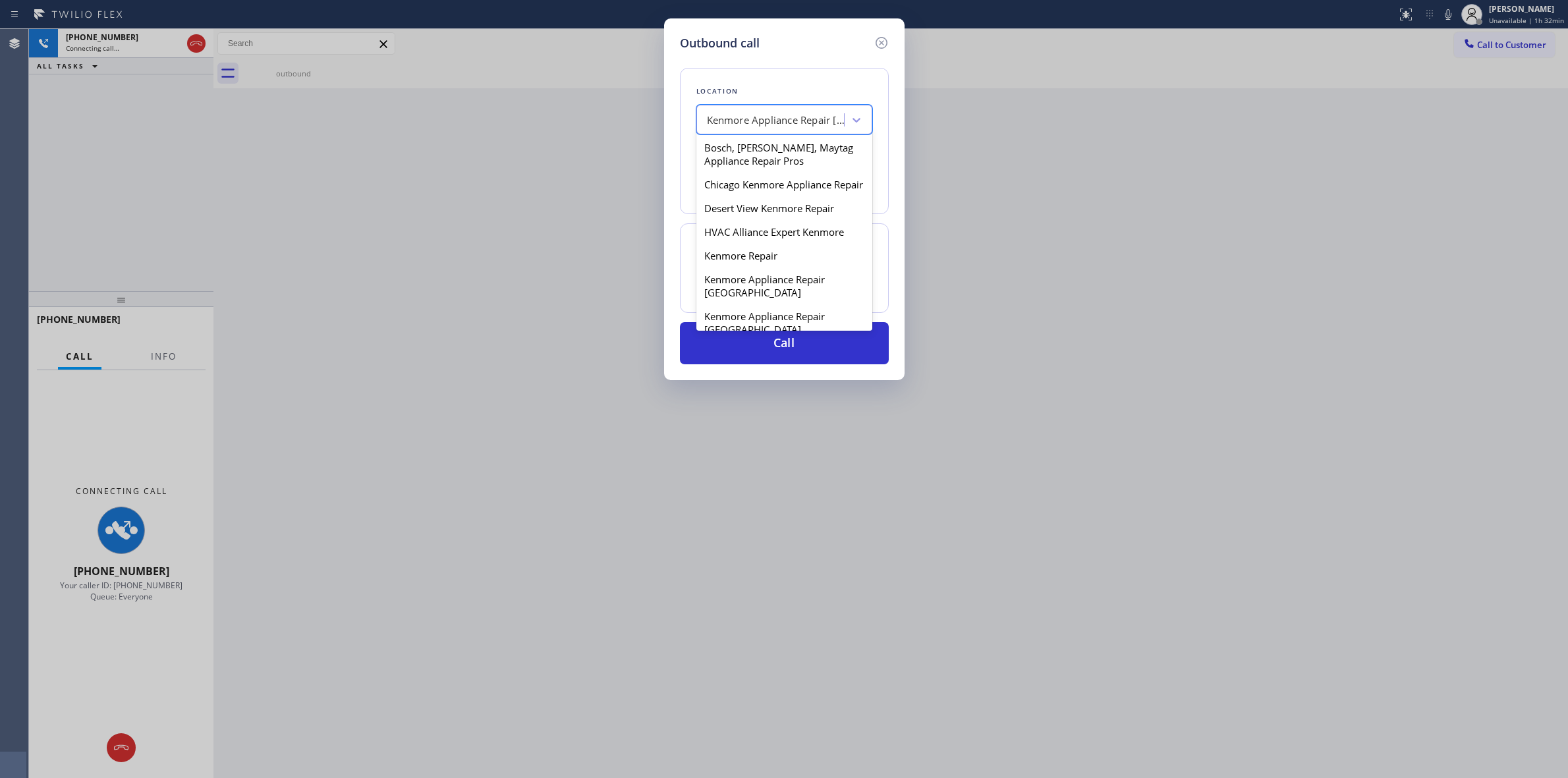
click at [779, 129] on div "Kenmore Appliance Repair [GEOGRAPHIC_DATA]" at bounding box center [772, 120] width 143 height 23
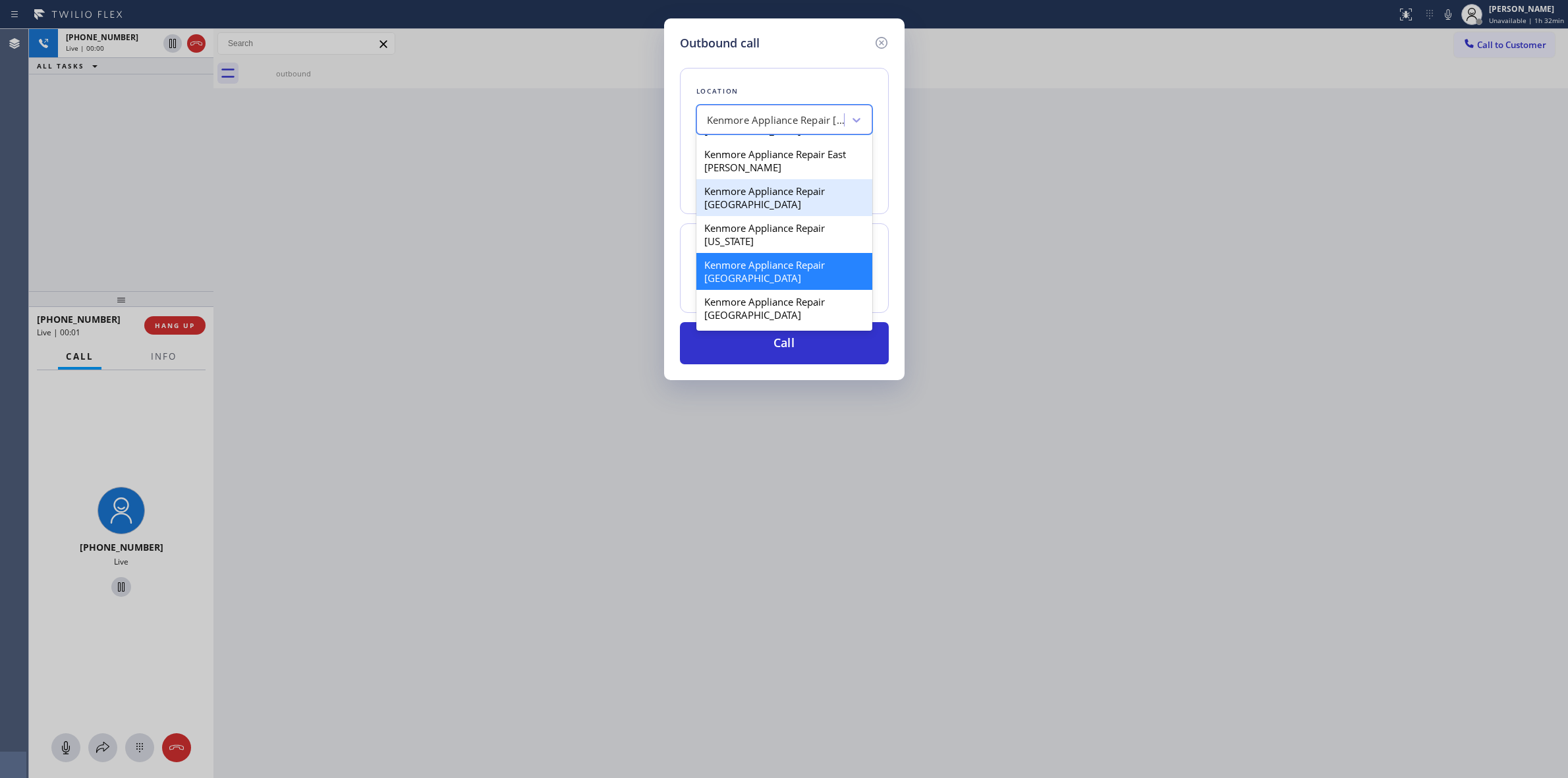
click at [751, 215] on div "Kenmore Appliance Repair [GEOGRAPHIC_DATA]" at bounding box center [785, 198] width 176 height 37
type input "[PHONE_NUMBER]"
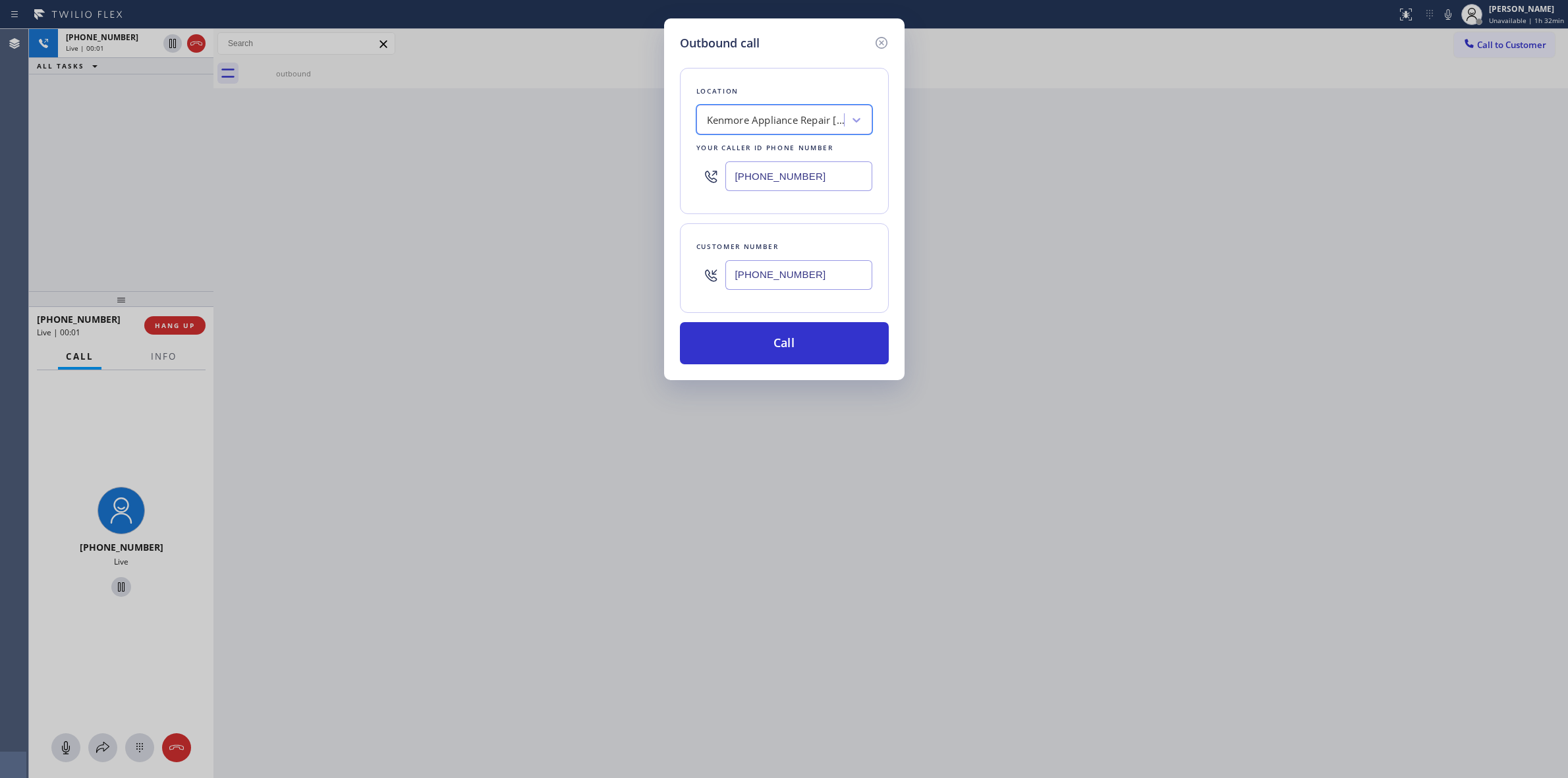
click at [791, 284] on input "[PHONE_NUMBER]" at bounding box center [799, 275] width 147 height 30
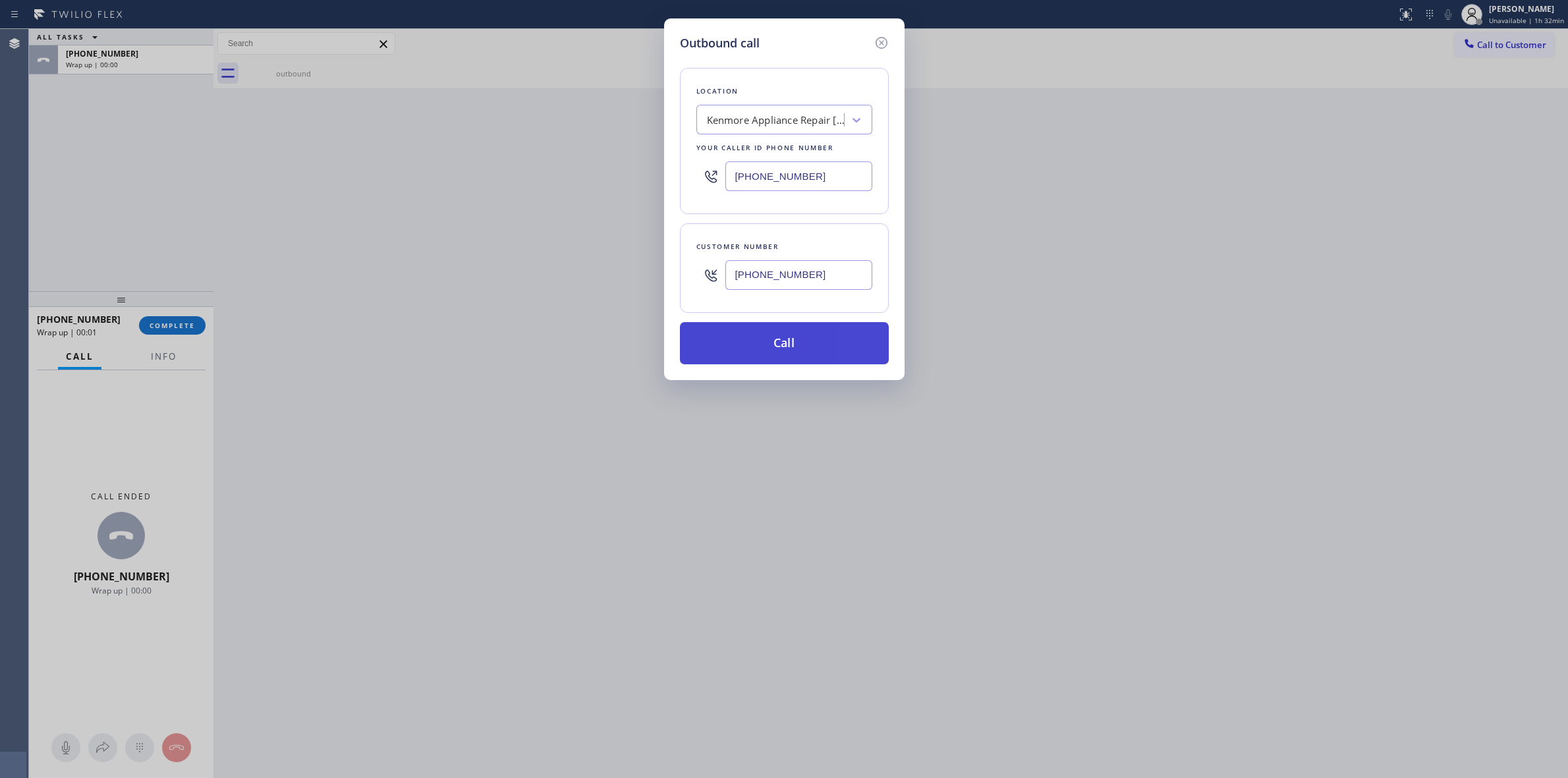
click at [789, 350] on button "Call" at bounding box center [785, 343] width 209 height 42
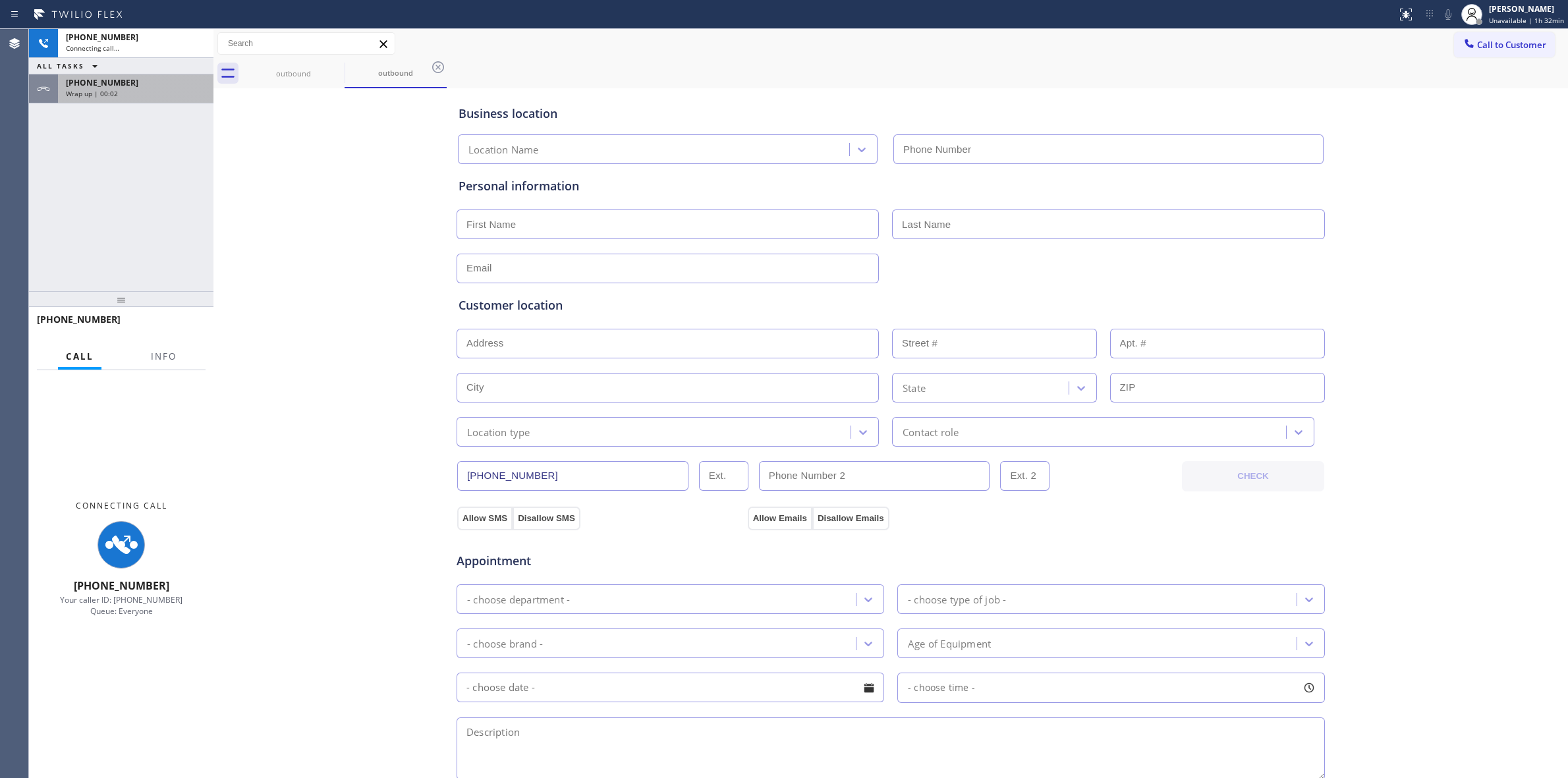
type input "[PHONE_NUMBER]"
click at [117, 96] on div "Wrap up | 00:02" at bounding box center [136, 94] width 139 height 9
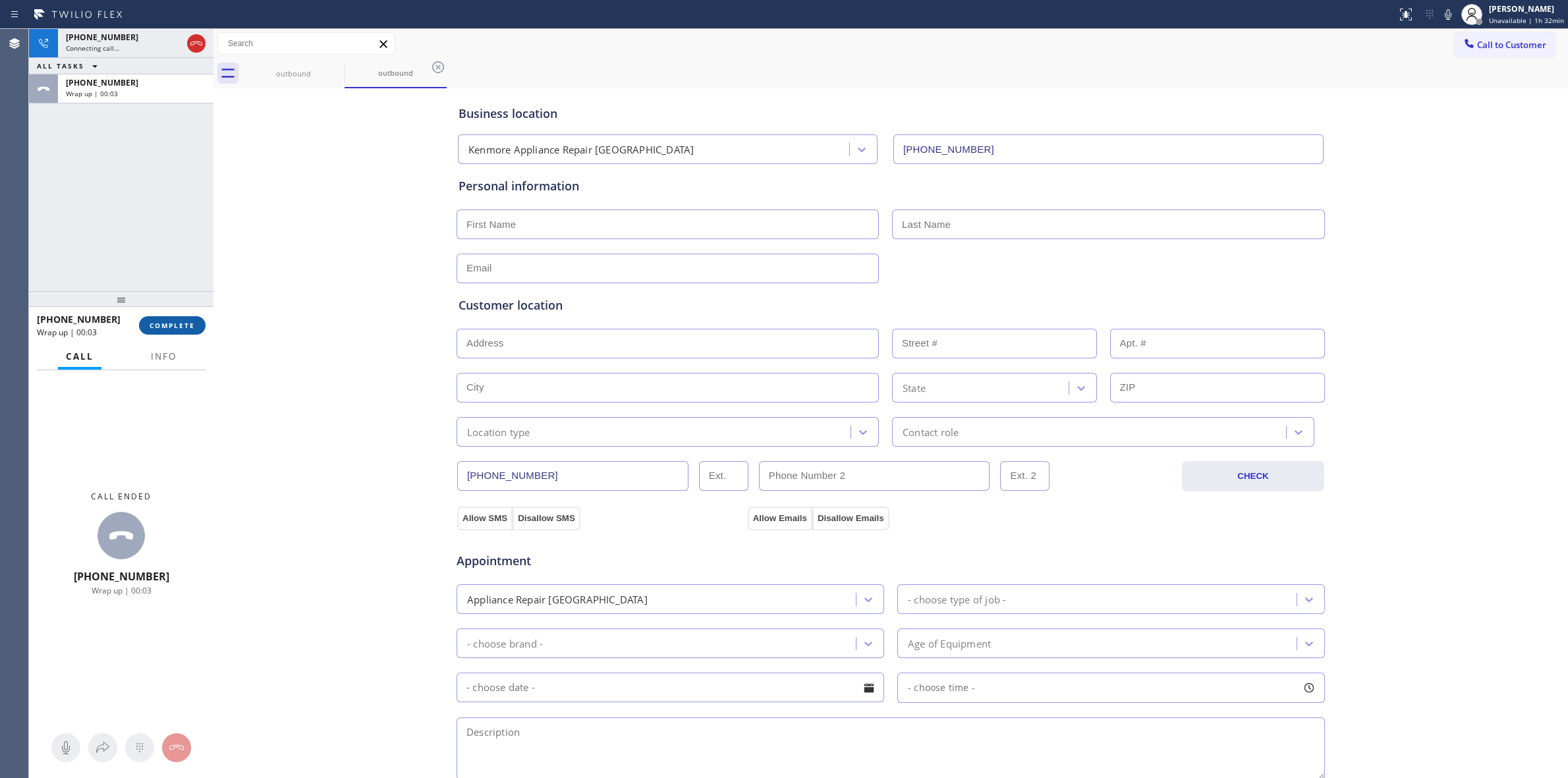
click at [170, 321] on span "COMPLETE" at bounding box center [172, 325] width 46 height 9
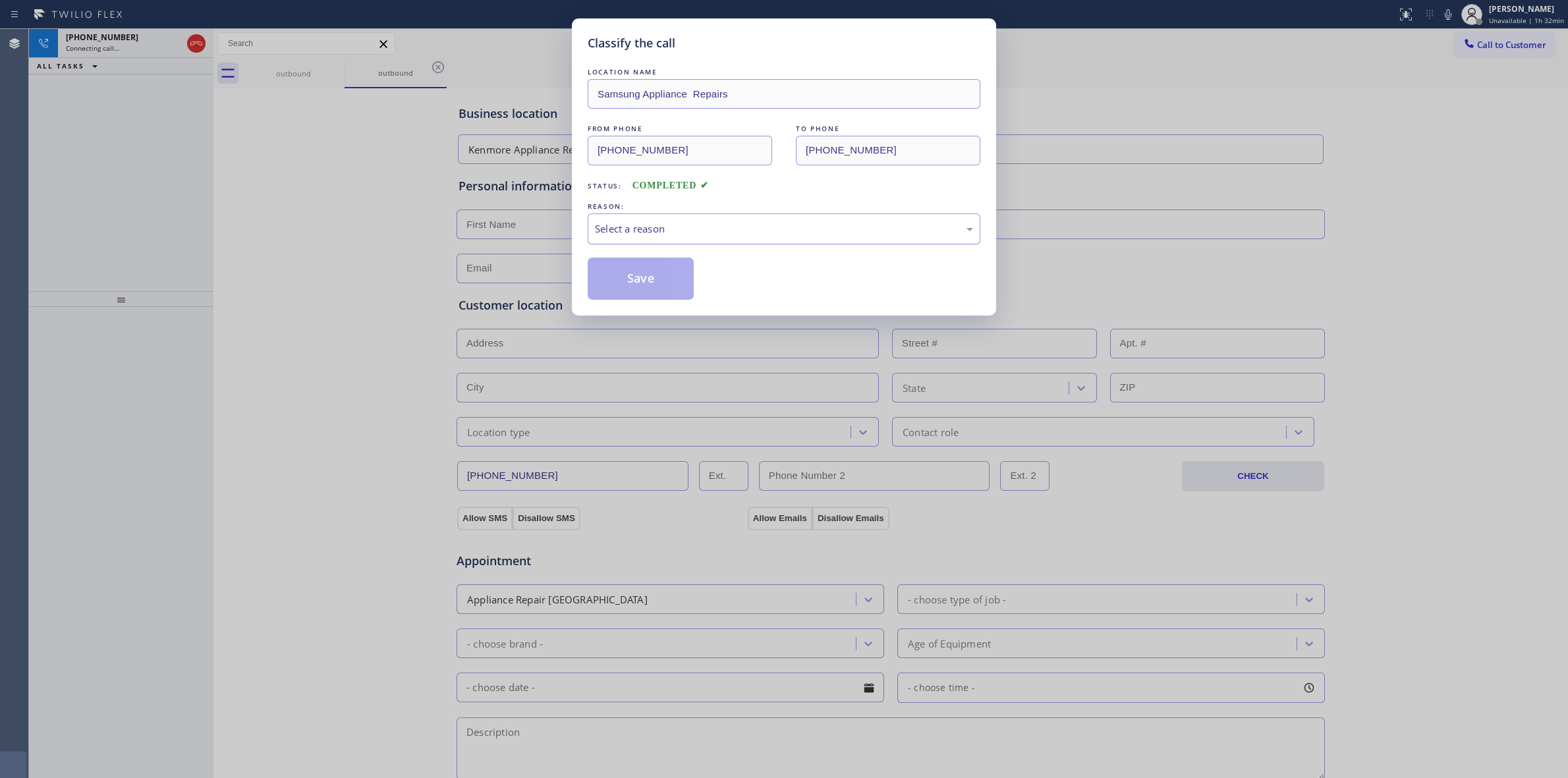
click at [678, 235] on div "Select a reason" at bounding box center [784, 229] width 378 height 15
drag, startPoint x: 664, startPoint y: 305, endPoint x: 711, endPoint y: 293, distance: 48.5
click at [664, 304] on div "Classify the call LOCATION NAME Samsung Appliance Repairs FROM PHONE [PHONE_NUM…" at bounding box center [784, 167] width 424 height 297
click at [621, 275] on button "Save" at bounding box center [641, 279] width 106 height 42
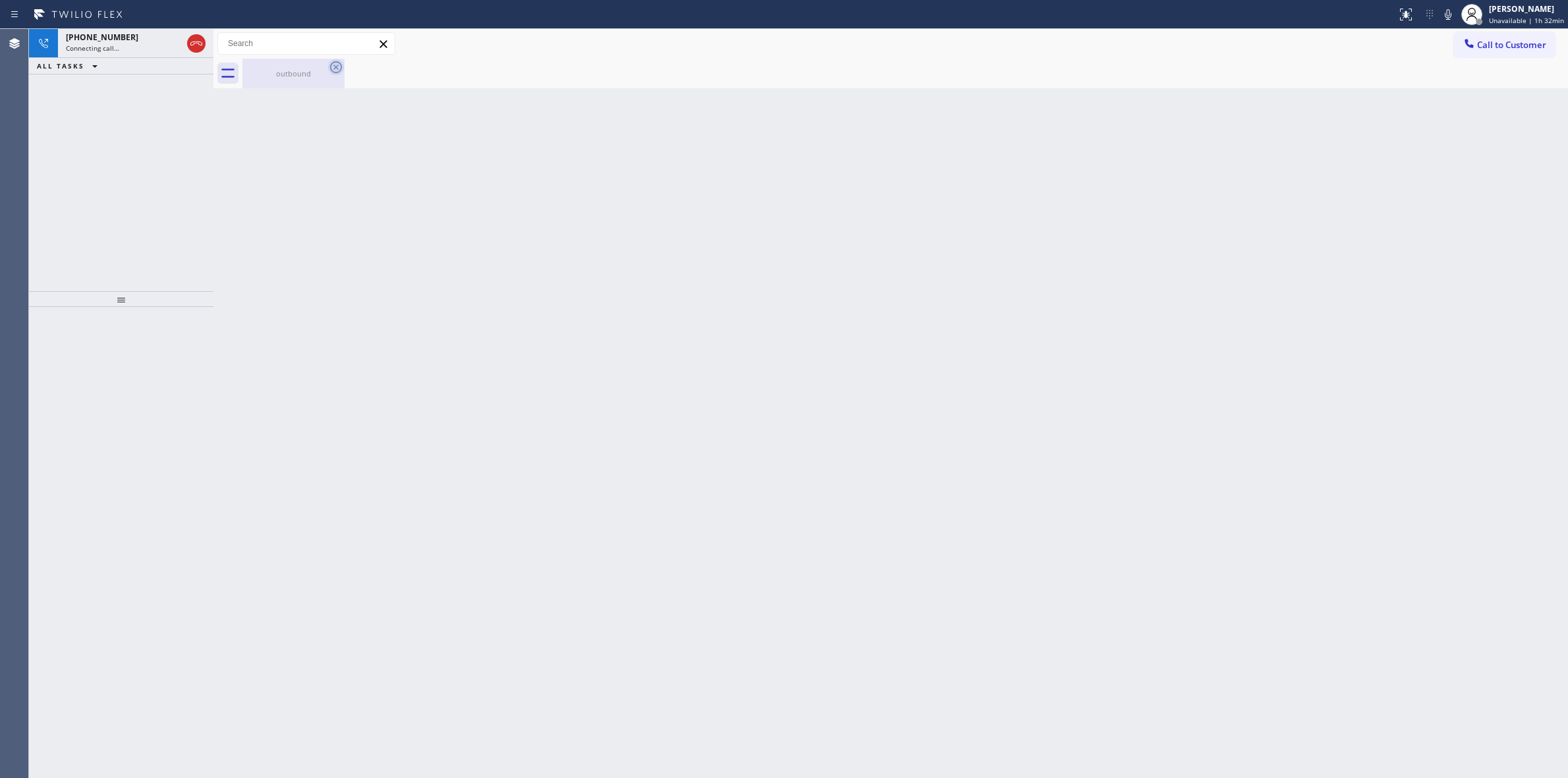
drag, startPoint x: 327, startPoint y: 66, endPoint x: 334, endPoint y: 68, distance: 7.3
click at [331, 67] on div "outbound" at bounding box center [294, 73] width 102 height 30
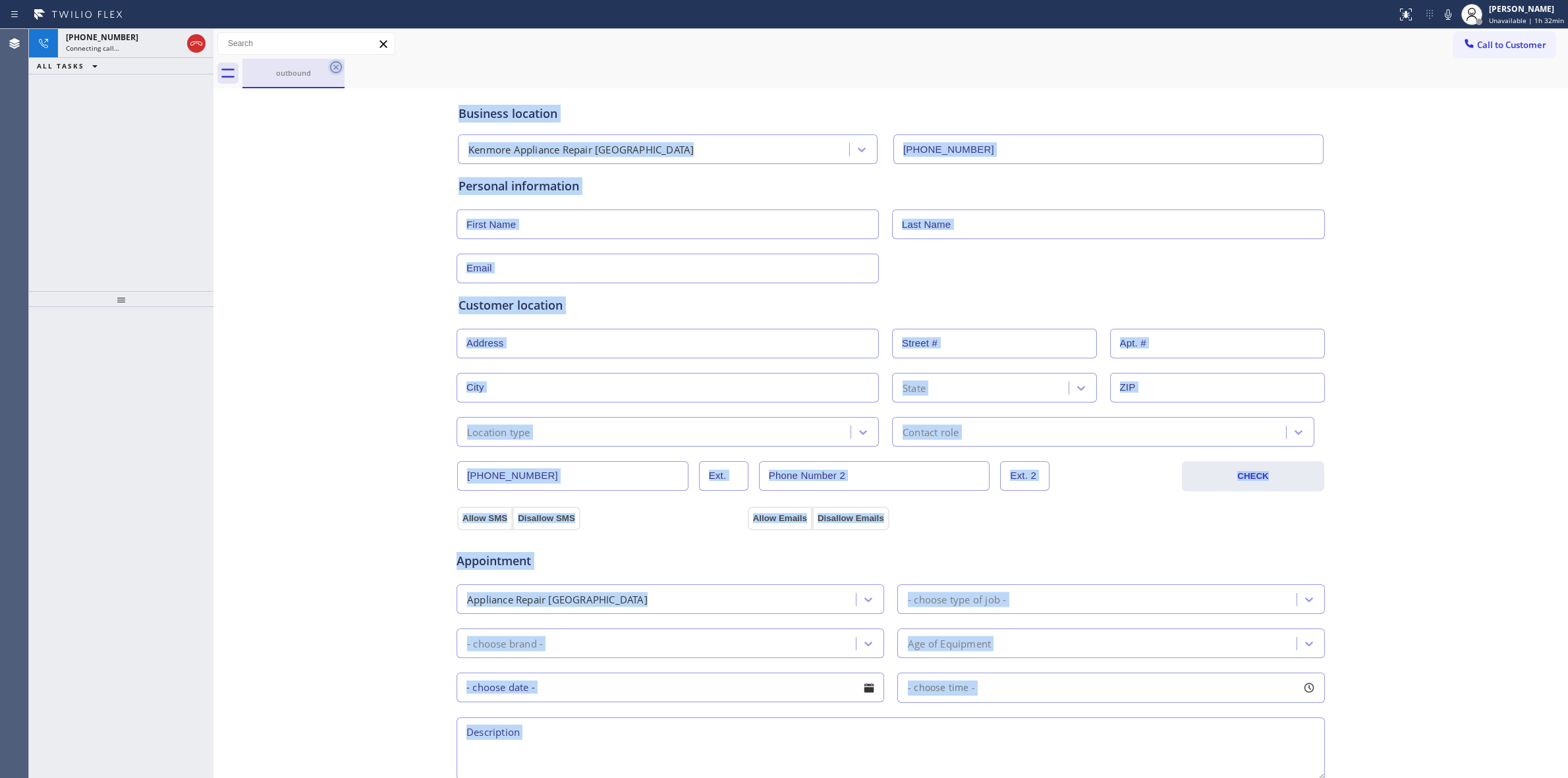
click at [336, 70] on icon at bounding box center [336, 67] width 16 height 16
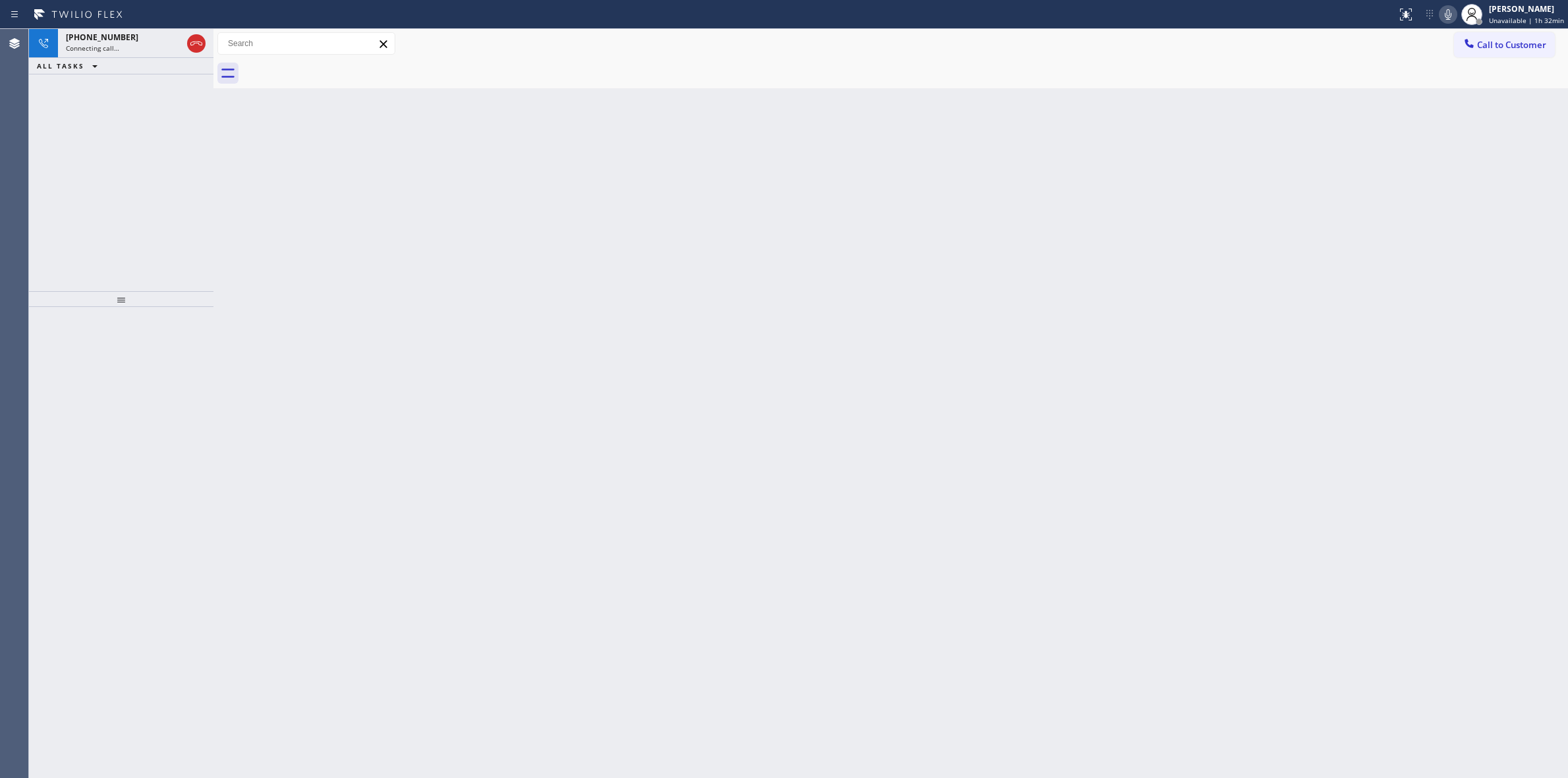
click at [1448, 12] on icon at bounding box center [1448, 15] width 16 height 16
click at [163, 38] on div "[PHONE_NUMBER]" at bounding box center [124, 37] width 116 height 11
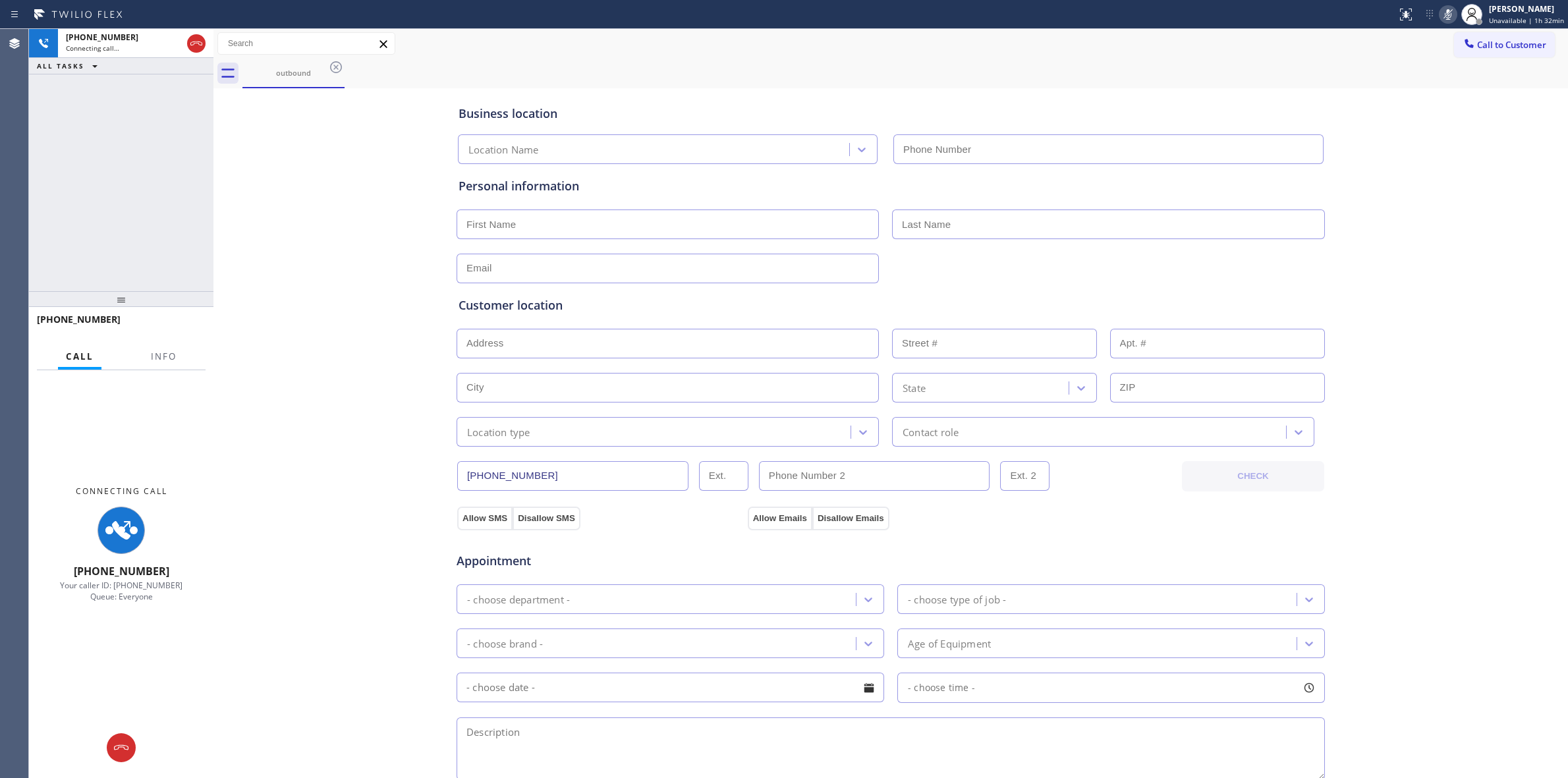
type input "[PHONE_NUMBER]"
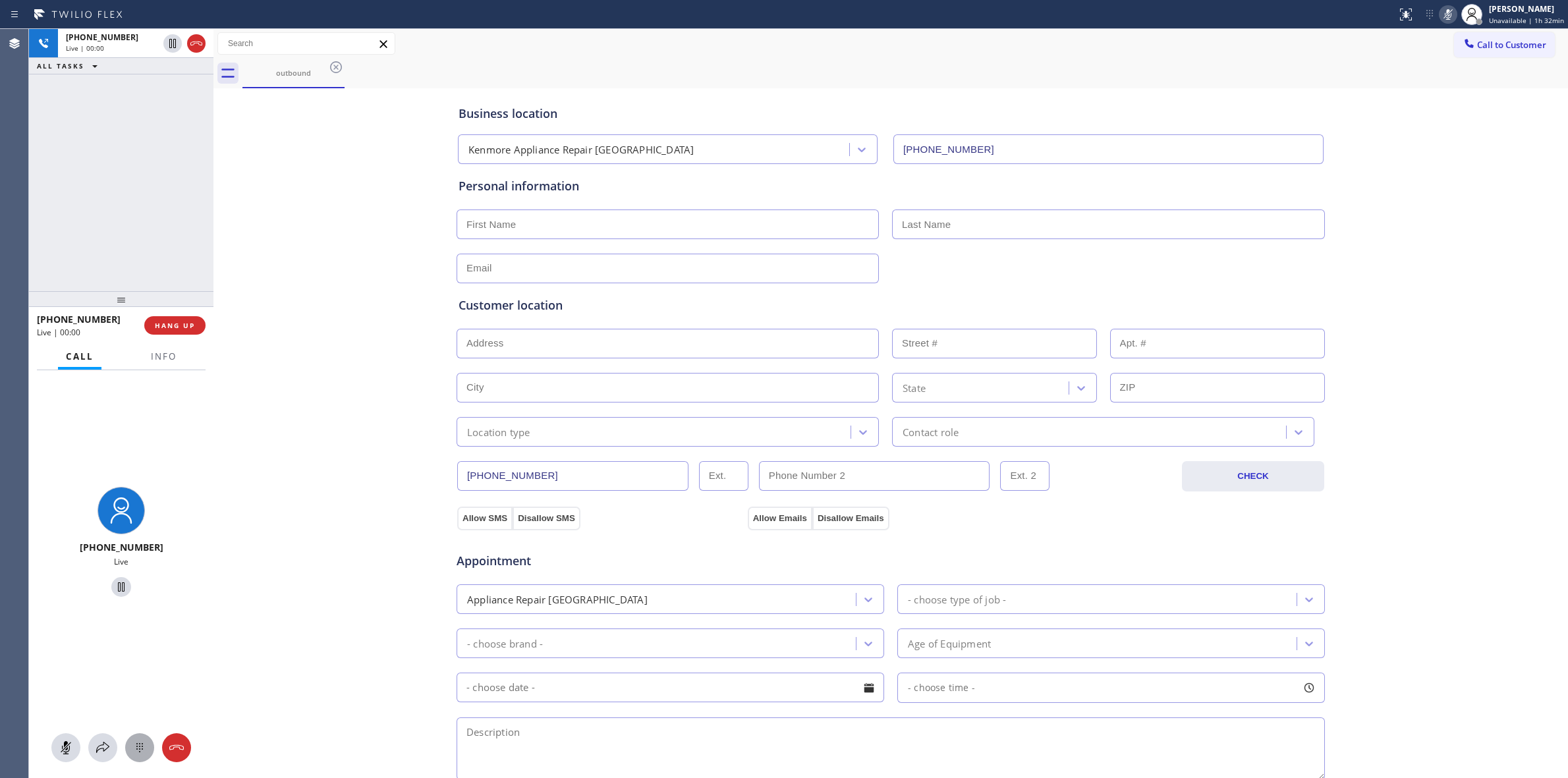
click at [143, 733] on button at bounding box center [139, 748] width 29 height 29
click at [184, 327] on span "HANG UP" at bounding box center [175, 325] width 40 height 9
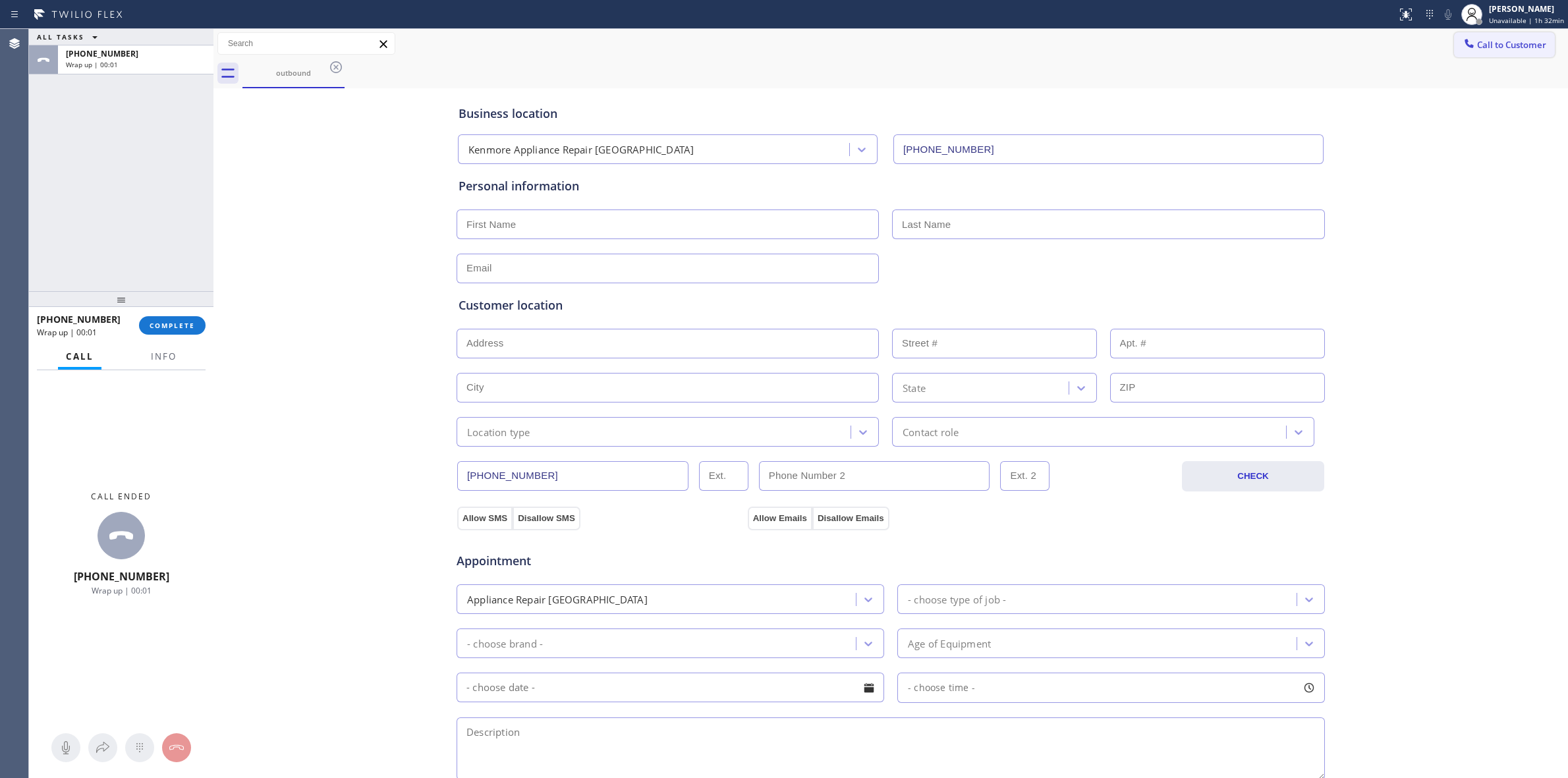
click at [1484, 48] on span "Call to Customer" at bounding box center [1512, 45] width 69 height 12
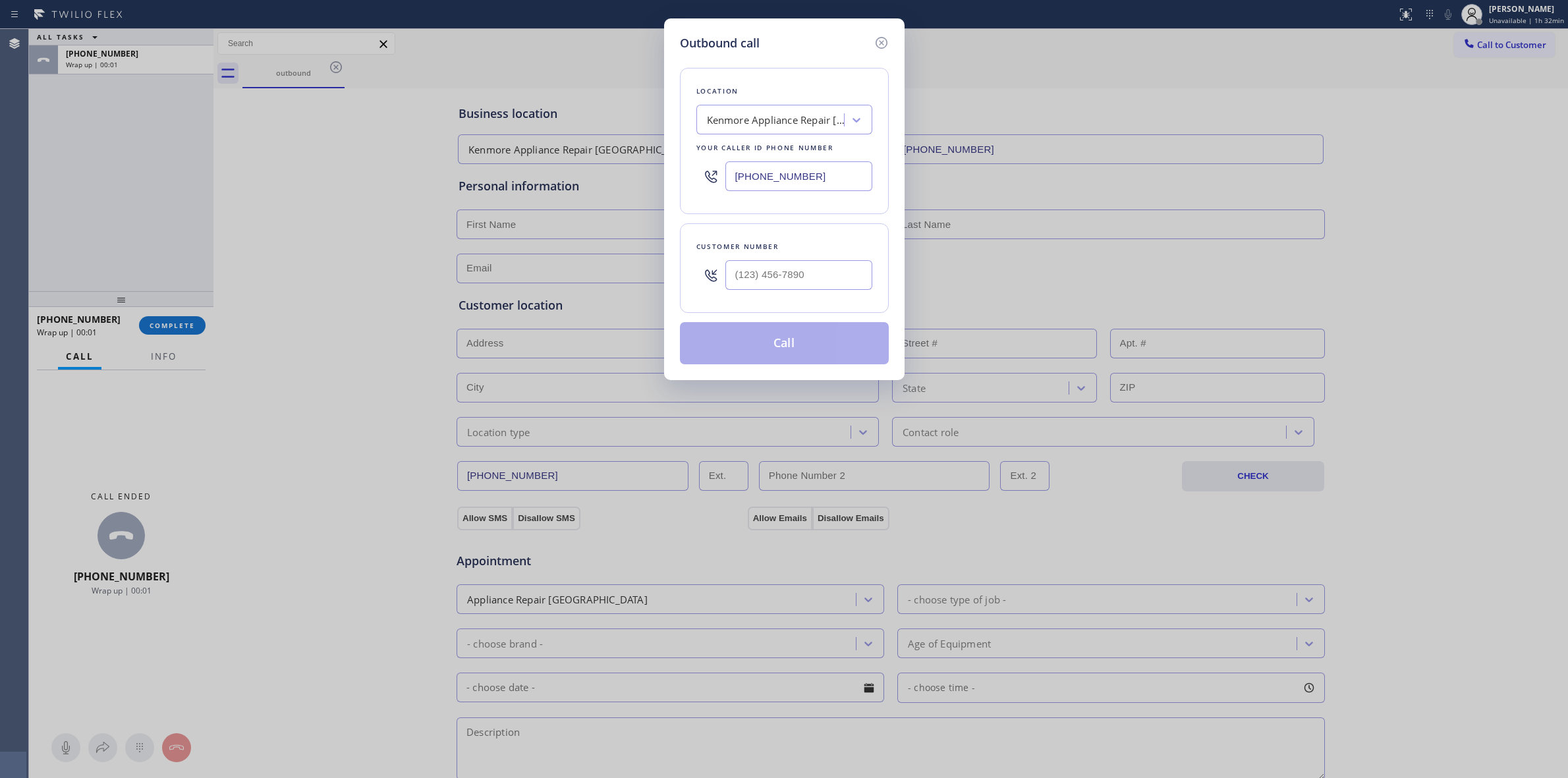
click at [762, 297] on div at bounding box center [799, 275] width 147 height 43
paste input "626) 623-5086"
click at [794, 274] on input "[PHONE_NUMBER]" at bounding box center [799, 275] width 147 height 30
type input "[PHONE_NUMBER]"
click at [786, 353] on button "Call" at bounding box center [785, 343] width 209 height 42
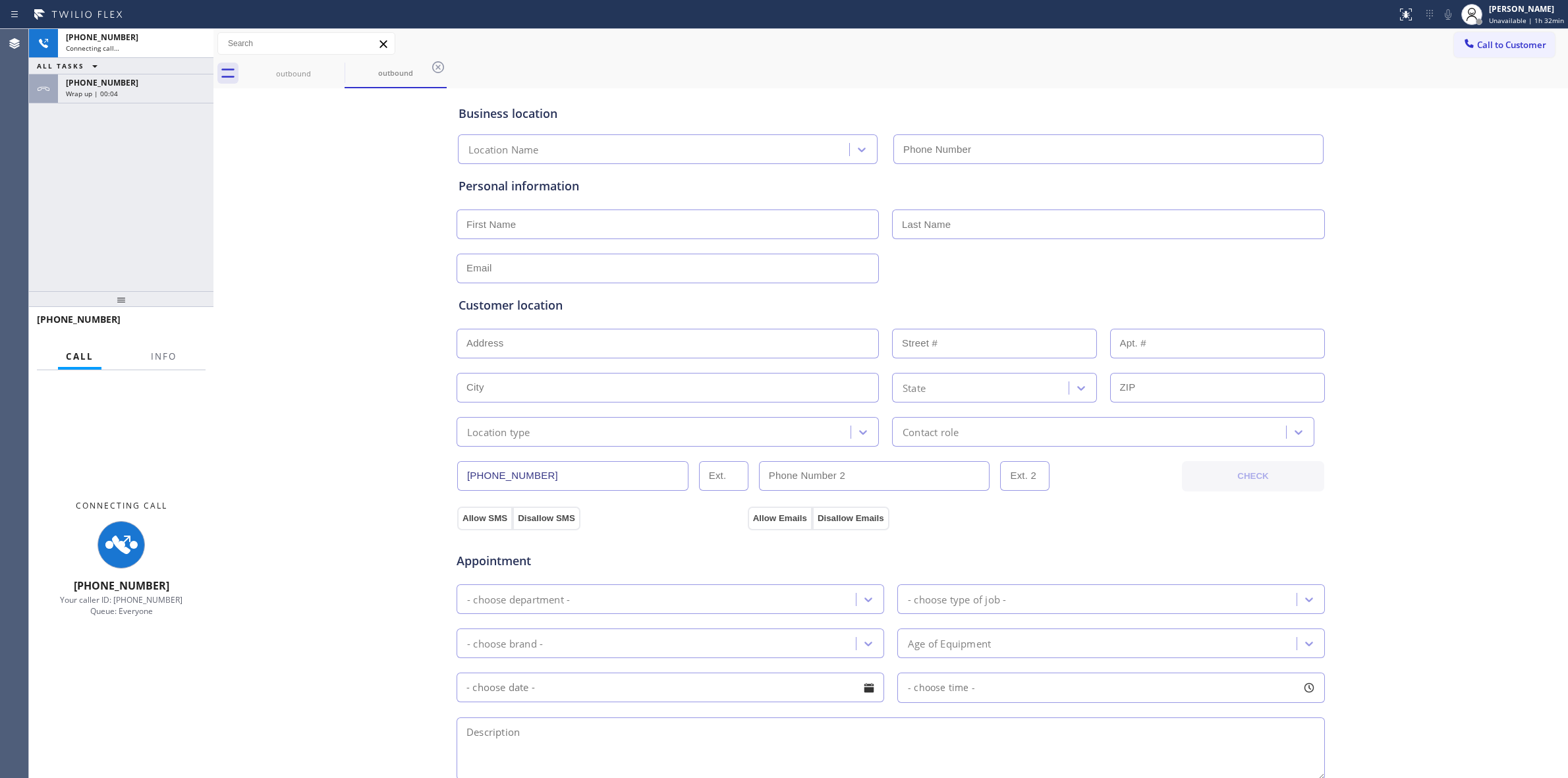
type input "[PHONE_NUMBER]"
click at [167, 97] on div "Wrap up | 00:04" at bounding box center [136, 94] width 139 height 9
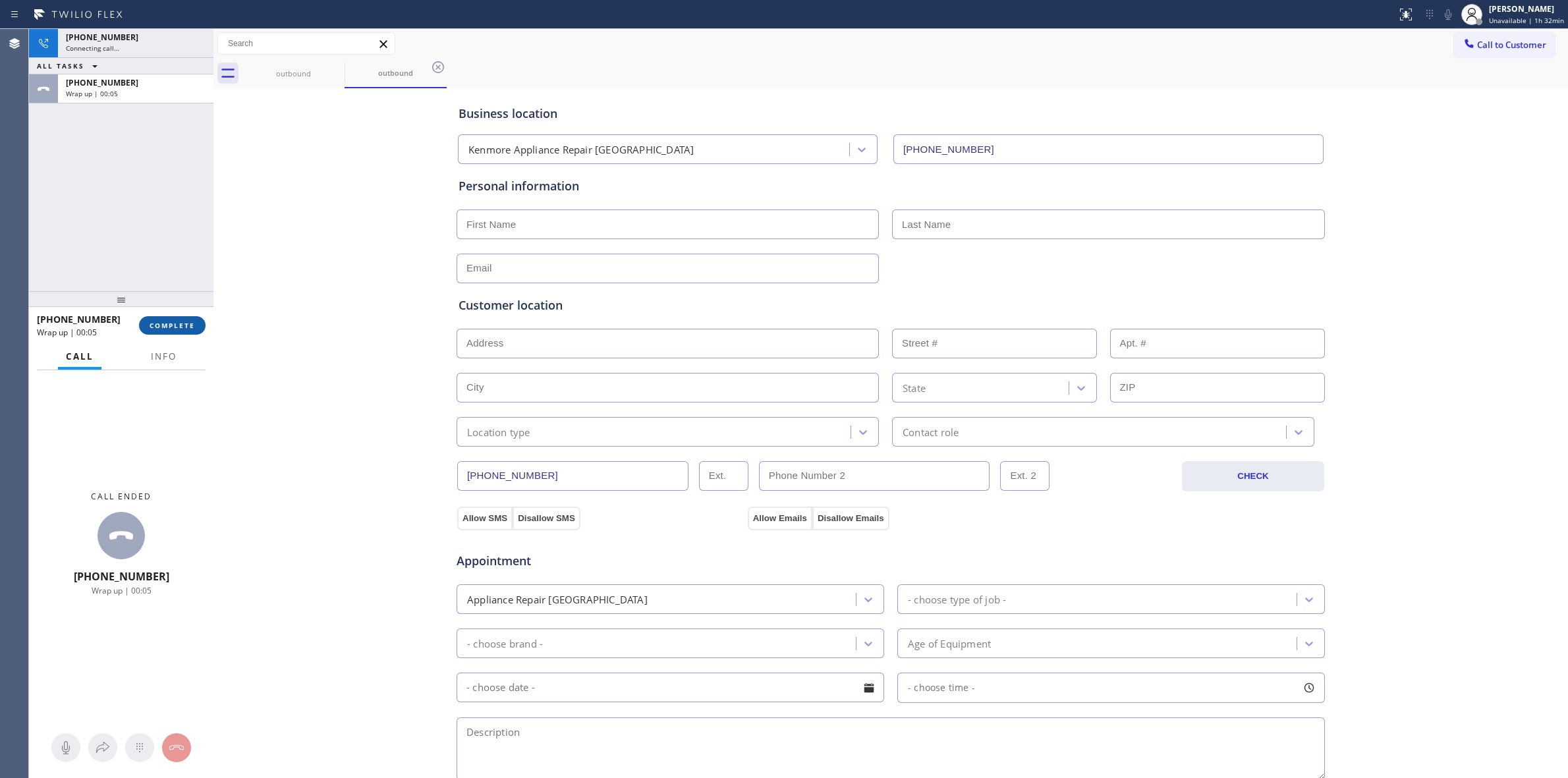
click at [173, 323] on span "COMPLETE" at bounding box center [172, 325] width 46 height 9
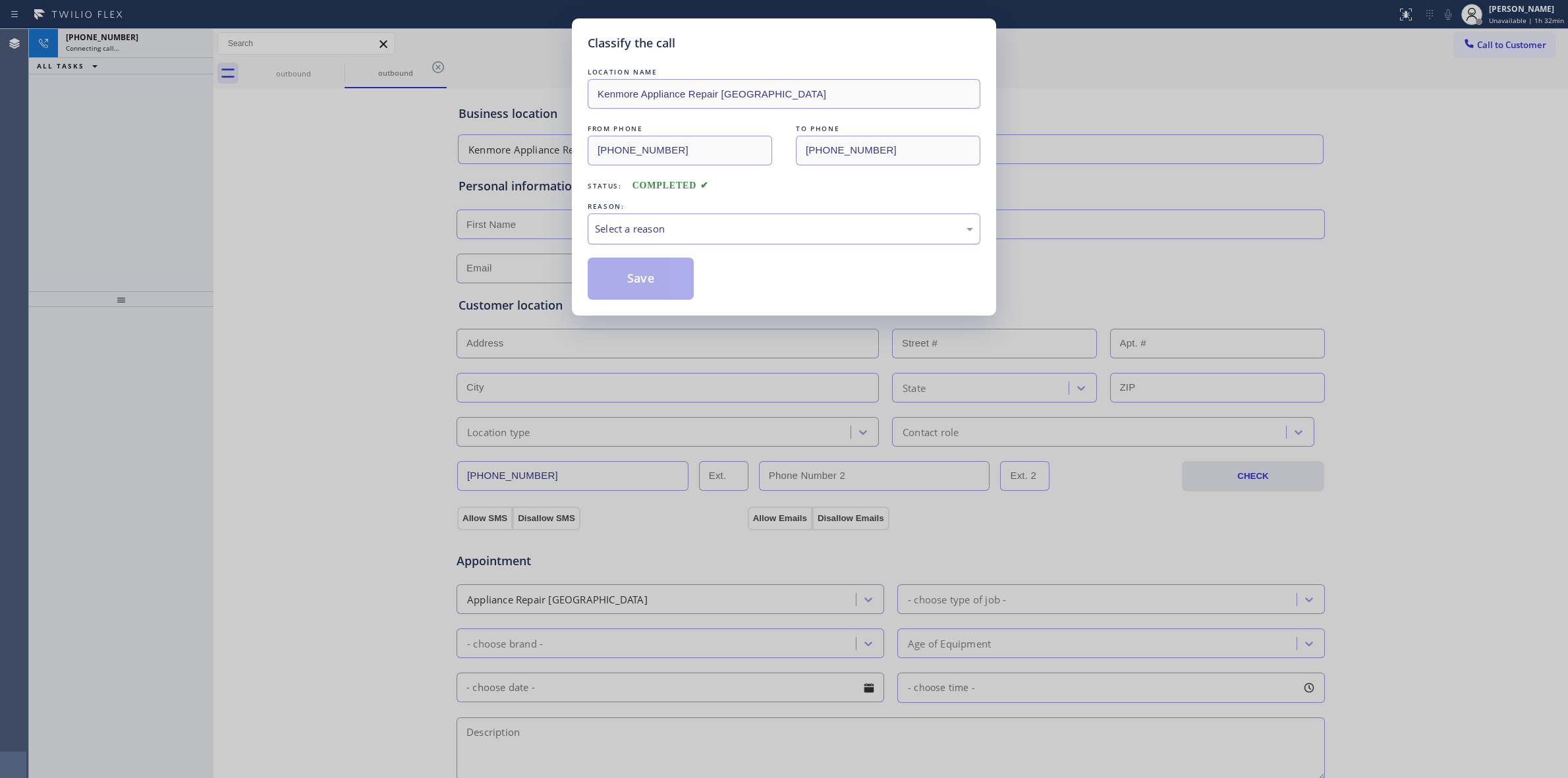
click at [647, 224] on div "Select a reason" at bounding box center [784, 229] width 378 height 15
click at [662, 300] on button "Save" at bounding box center [641, 279] width 106 height 42
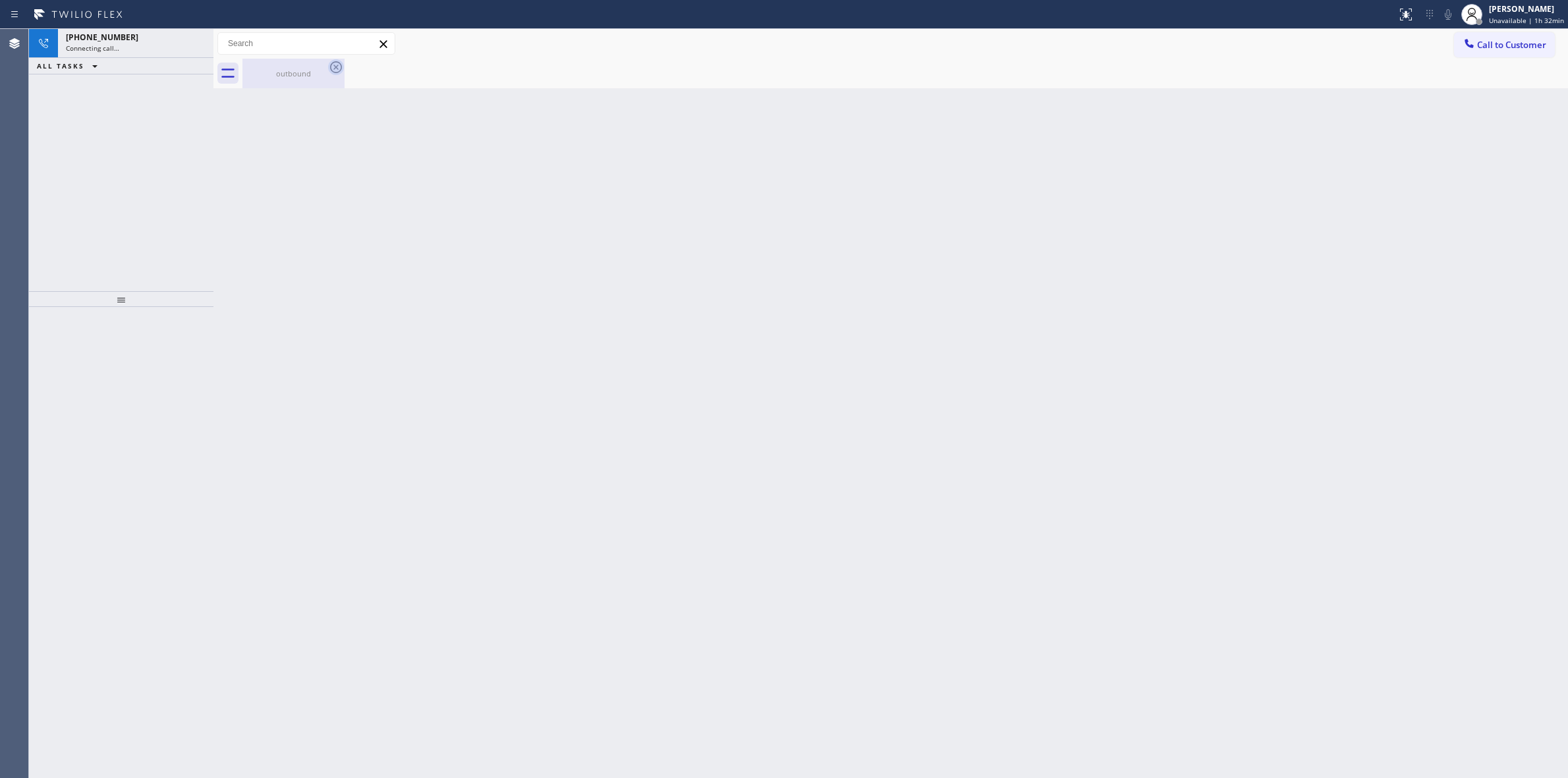
click at [336, 70] on icon at bounding box center [336, 67] width 16 height 16
click at [288, 83] on div "outbound" at bounding box center [294, 73] width 100 height 30
click at [133, 57] on div "[PHONE_NUMBER] Connecting call…" at bounding box center [121, 44] width 126 height 29
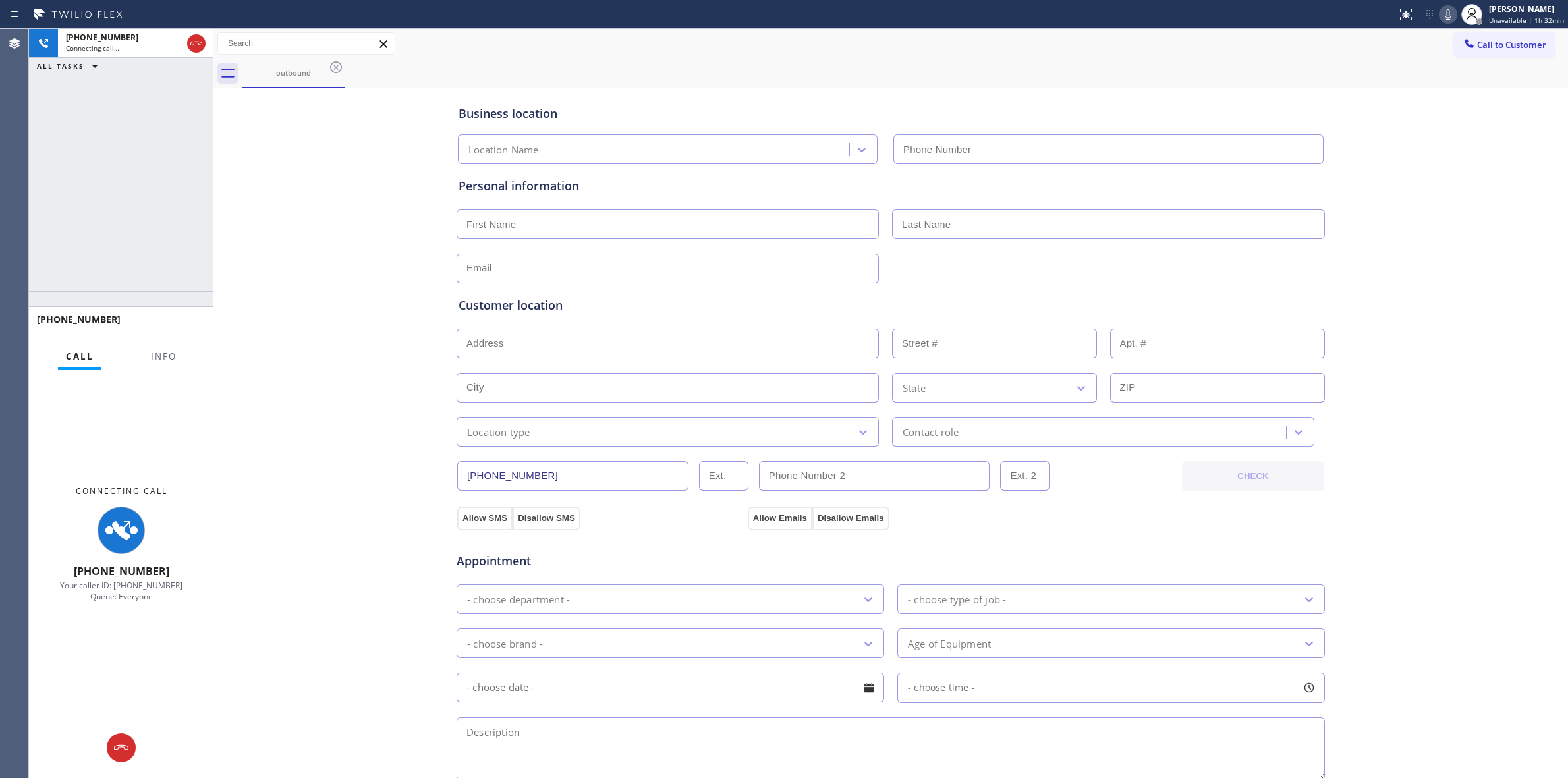
click at [1445, 15] on icon at bounding box center [1448, 15] width 16 height 16
type input "[PHONE_NUMBER]"
click at [166, 44] on div "Connecting call…" at bounding box center [124, 48] width 116 height 9
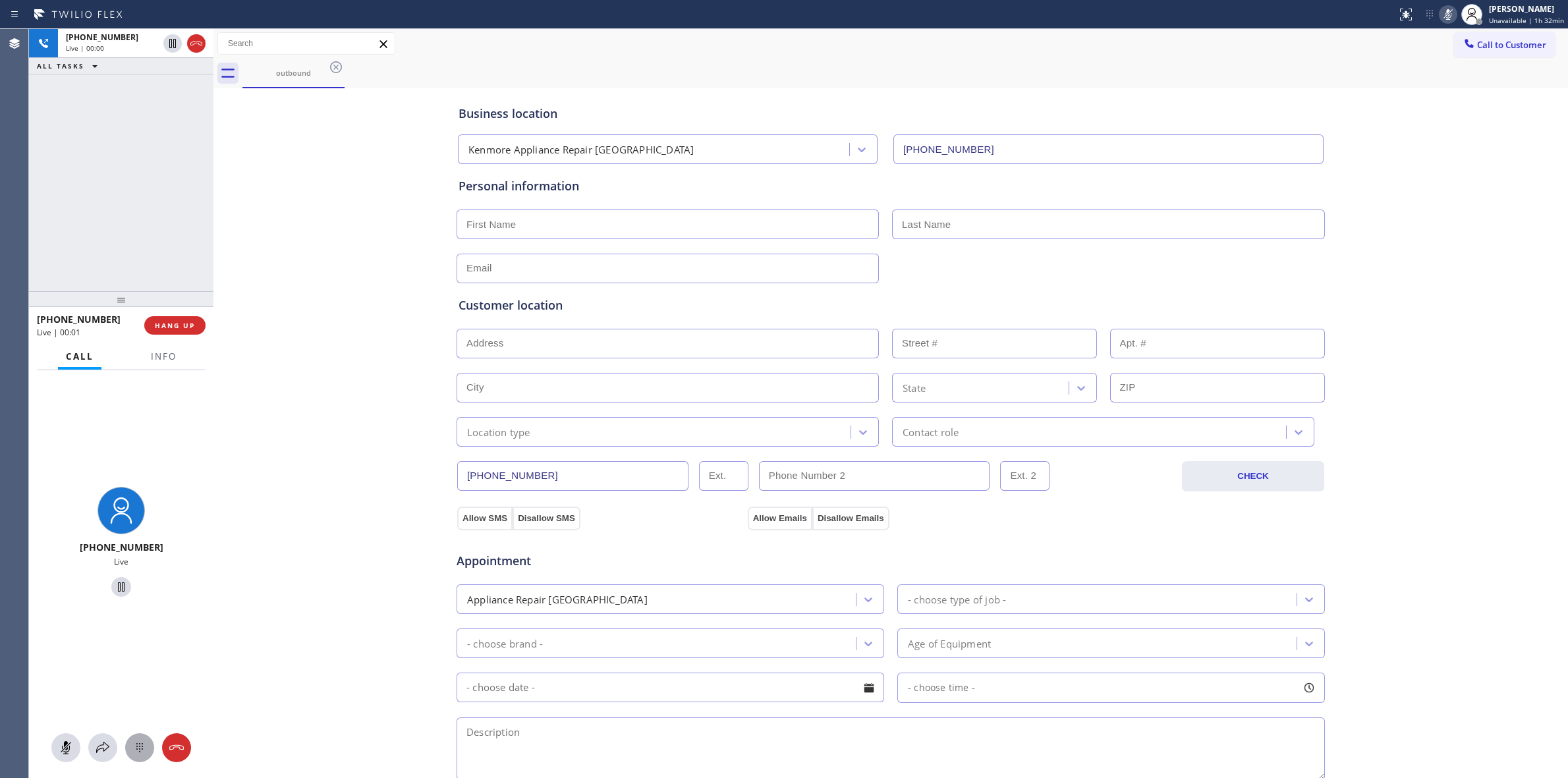
click at [147, 738] on button at bounding box center [139, 748] width 29 height 29
drag, startPoint x: 1491, startPoint y: 50, endPoint x: 1484, endPoint y: 52, distance: 7.3
click at [1488, 50] on span "Call to Customer" at bounding box center [1512, 45] width 69 height 12
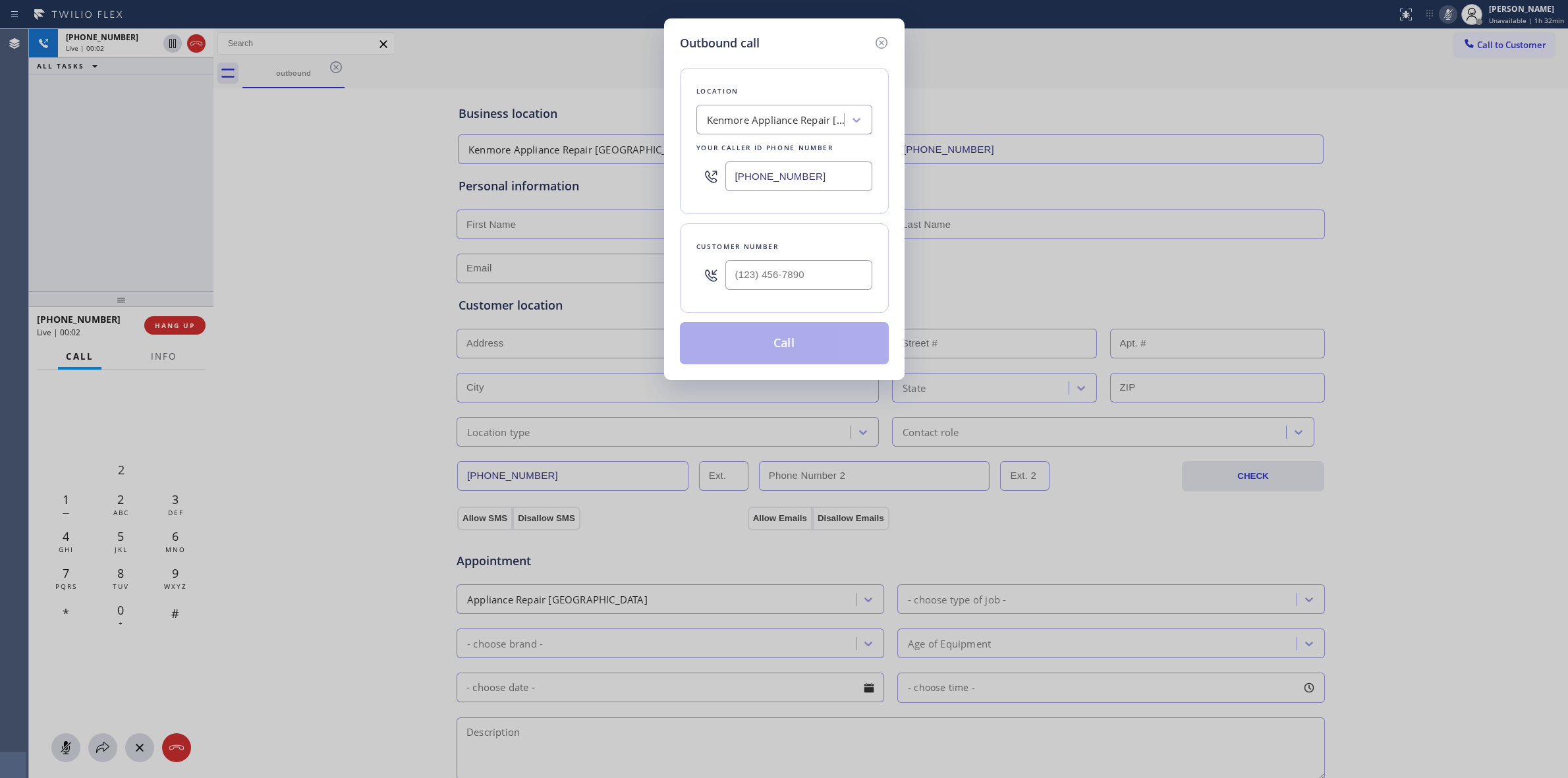
drag, startPoint x: 786, startPoint y: 257, endPoint x: 782, endPoint y: 272, distance: 15.5
click at [784, 264] on div at bounding box center [799, 275] width 147 height 43
paste input "626) 623-5086"
click at [782, 272] on input "(___) ___-____" at bounding box center [799, 275] width 147 height 30
type input "[PHONE_NUMBER]"
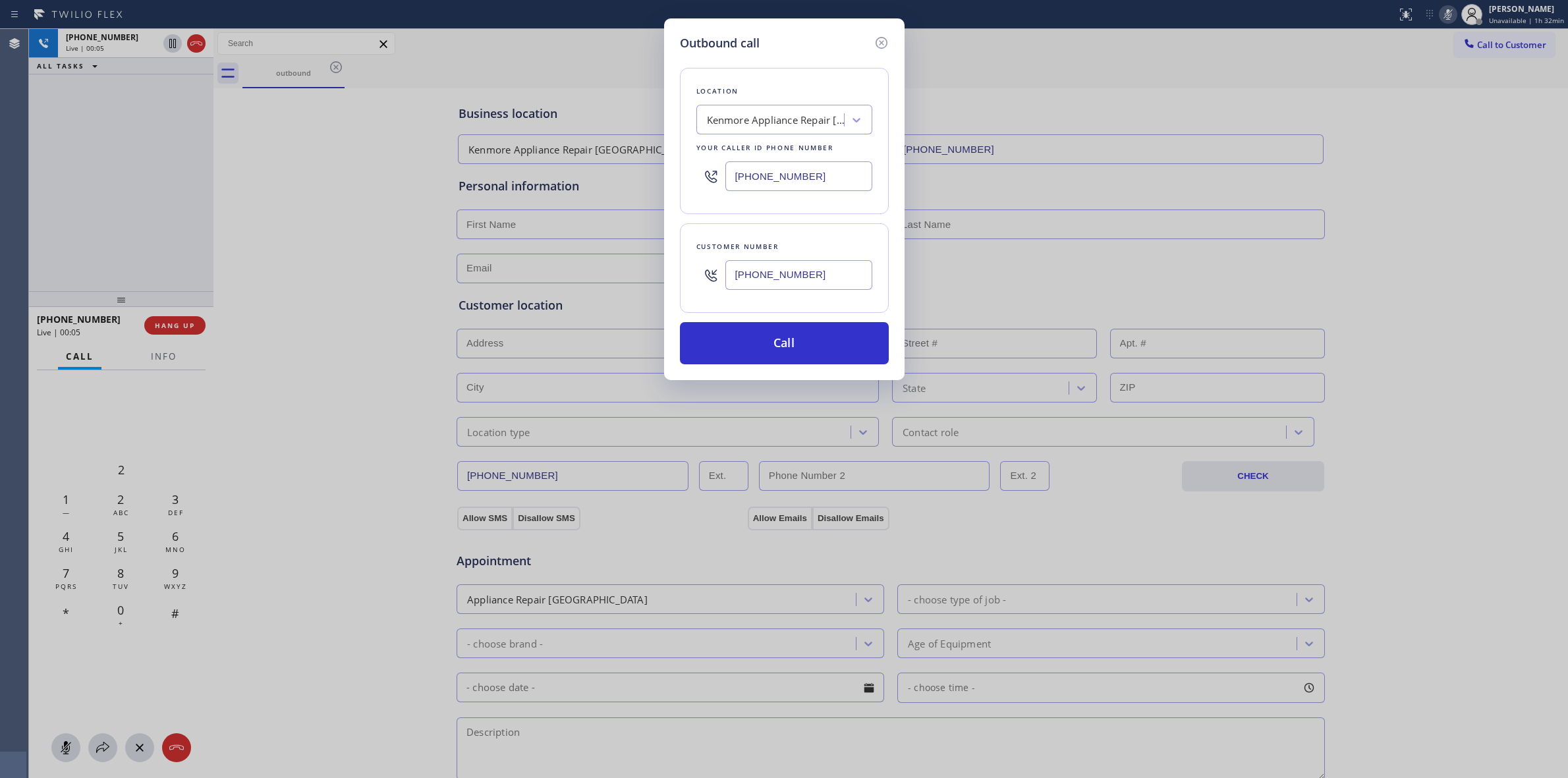
click at [789, 27] on div "Outbound call Location [GEOGRAPHIC_DATA] Appliance Repair [GEOGRAPHIC_DATA] You…" at bounding box center [785, 199] width 241 height 362
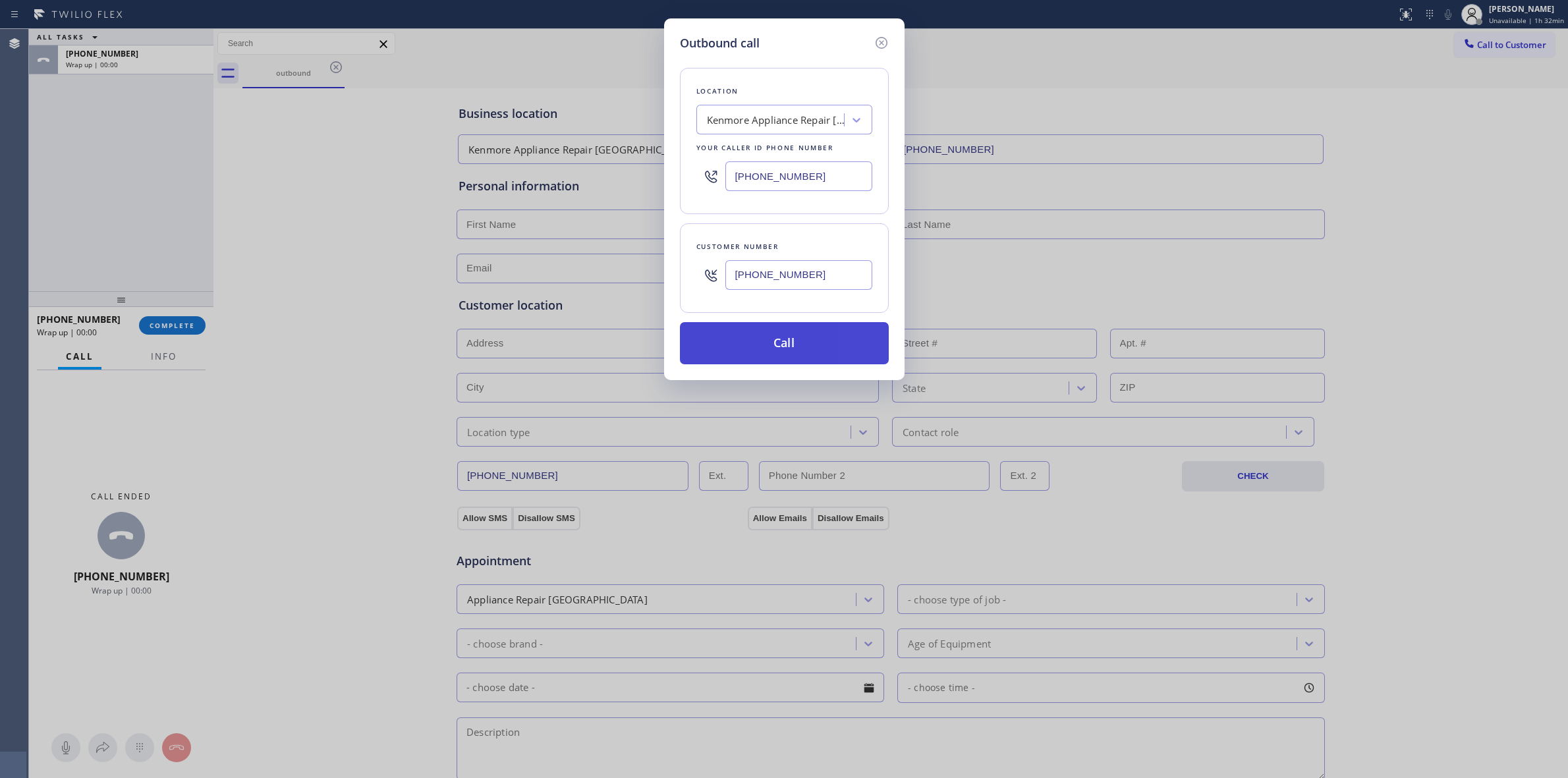
click at [798, 340] on button "Call" at bounding box center [785, 343] width 209 height 42
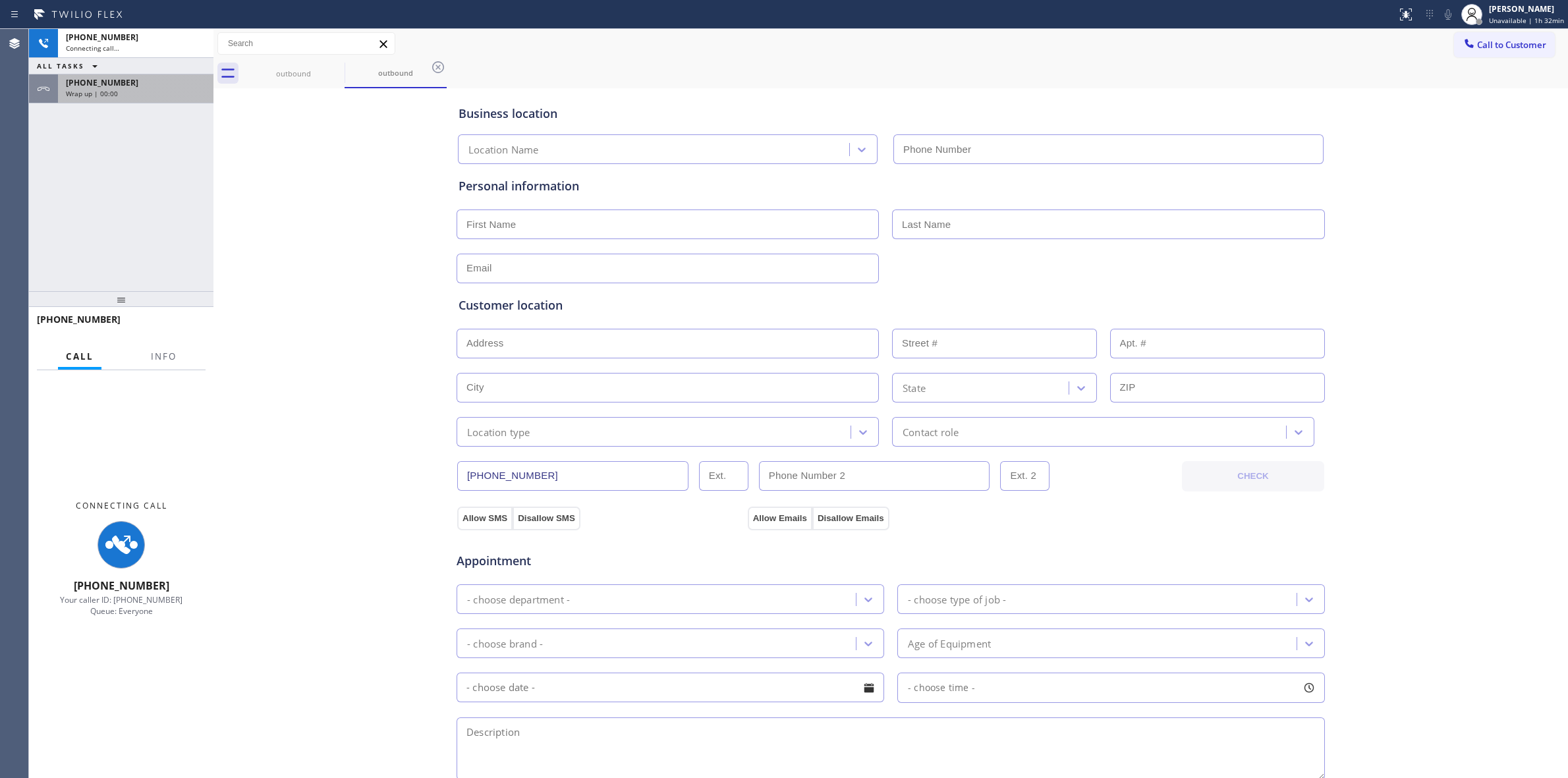
type input "[PHONE_NUMBER]"
click at [163, 102] on div "[PHONE_NUMBER] Wrap up | 00:01" at bounding box center [121, 89] width 184 height 29
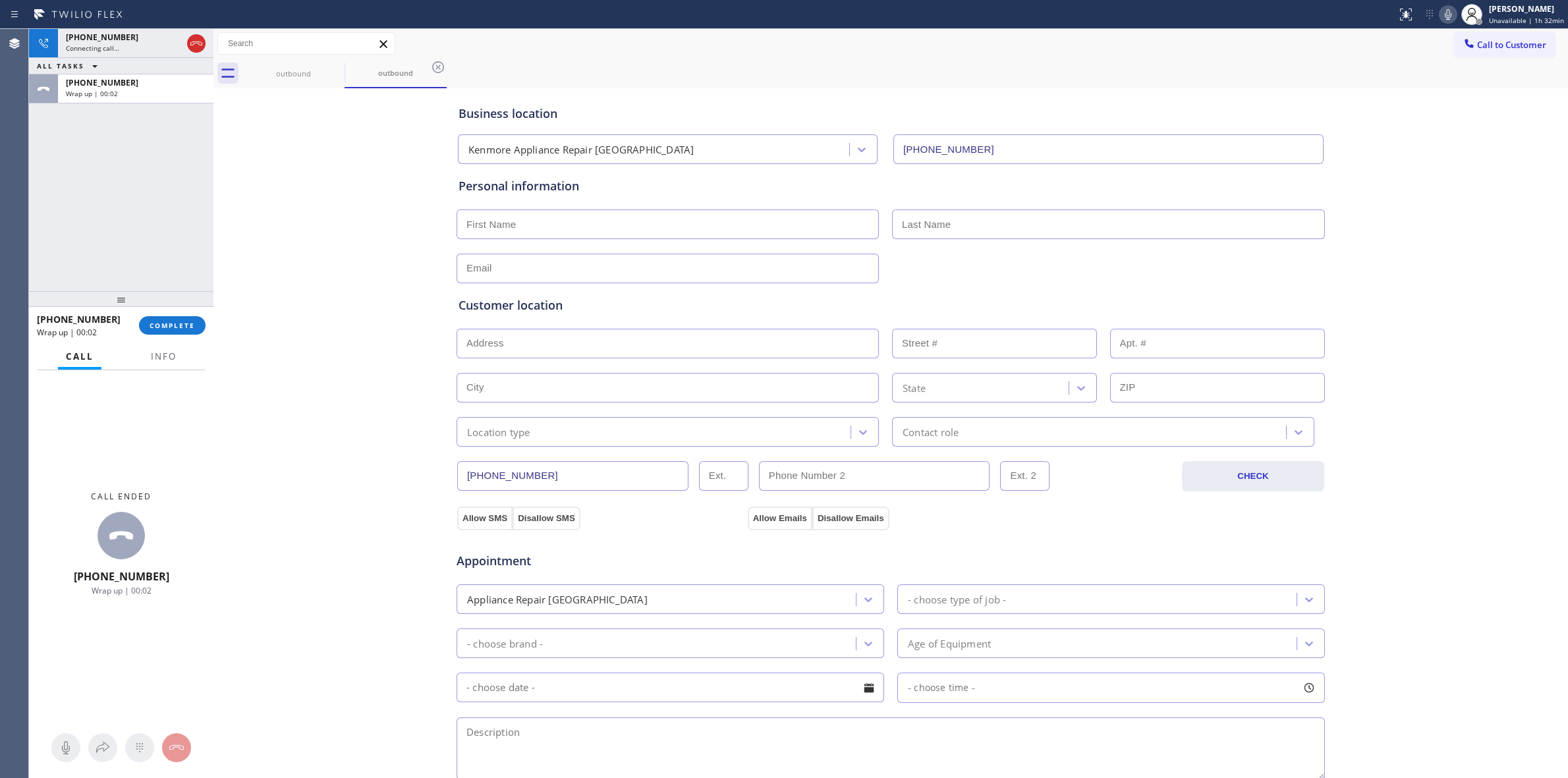
click at [165, 310] on div "[PHONE_NUMBER] Wrap up | 00:02 COMPLETE" at bounding box center [121, 325] width 169 height 34
click at [165, 317] on button "COMPLETE" at bounding box center [172, 325] width 67 height 19
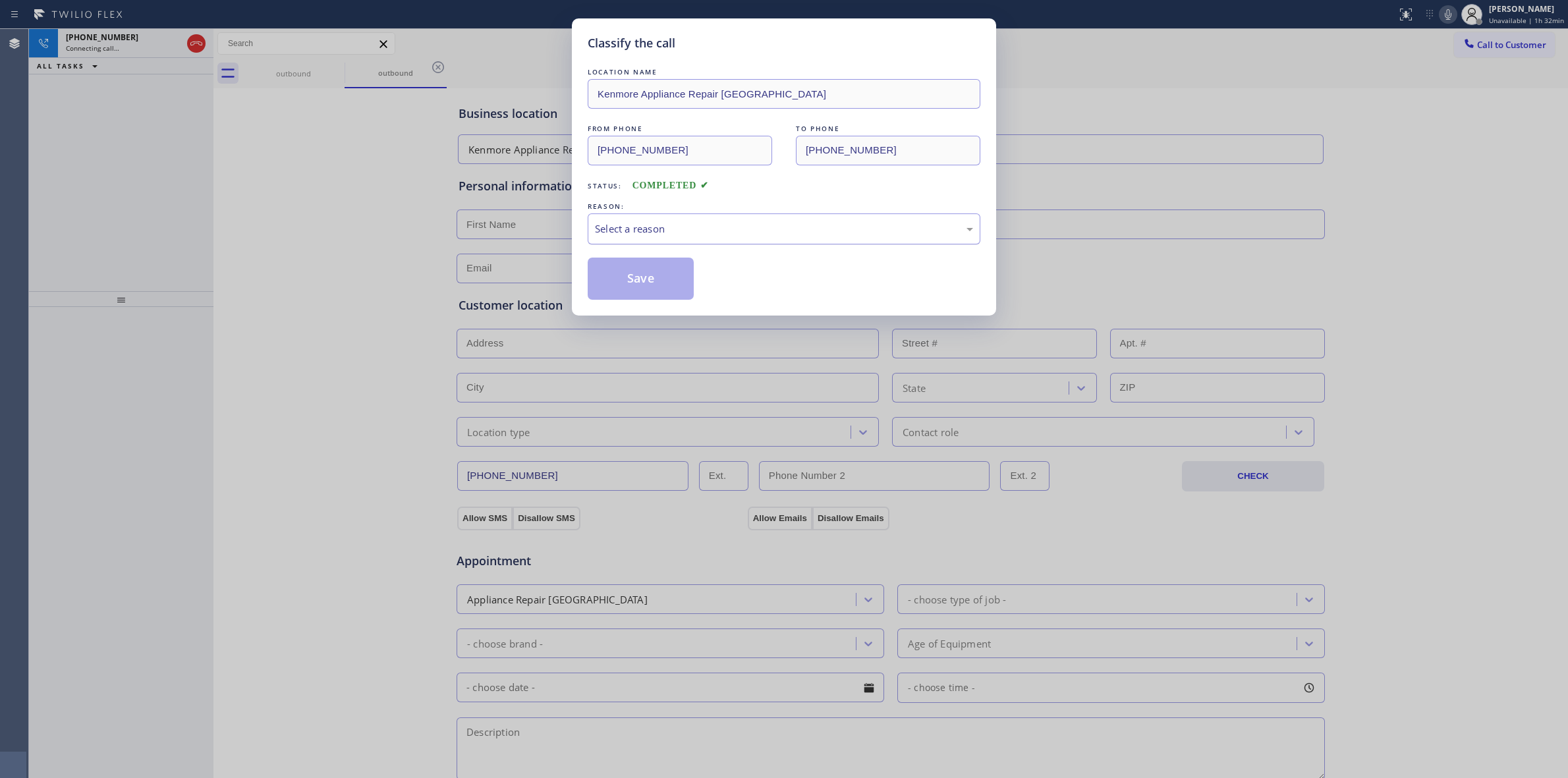
click at [664, 239] on div "Select a reason" at bounding box center [784, 229] width 393 height 31
click at [646, 295] on button "Save" at bounding box center [641, 279] width 106 height 42
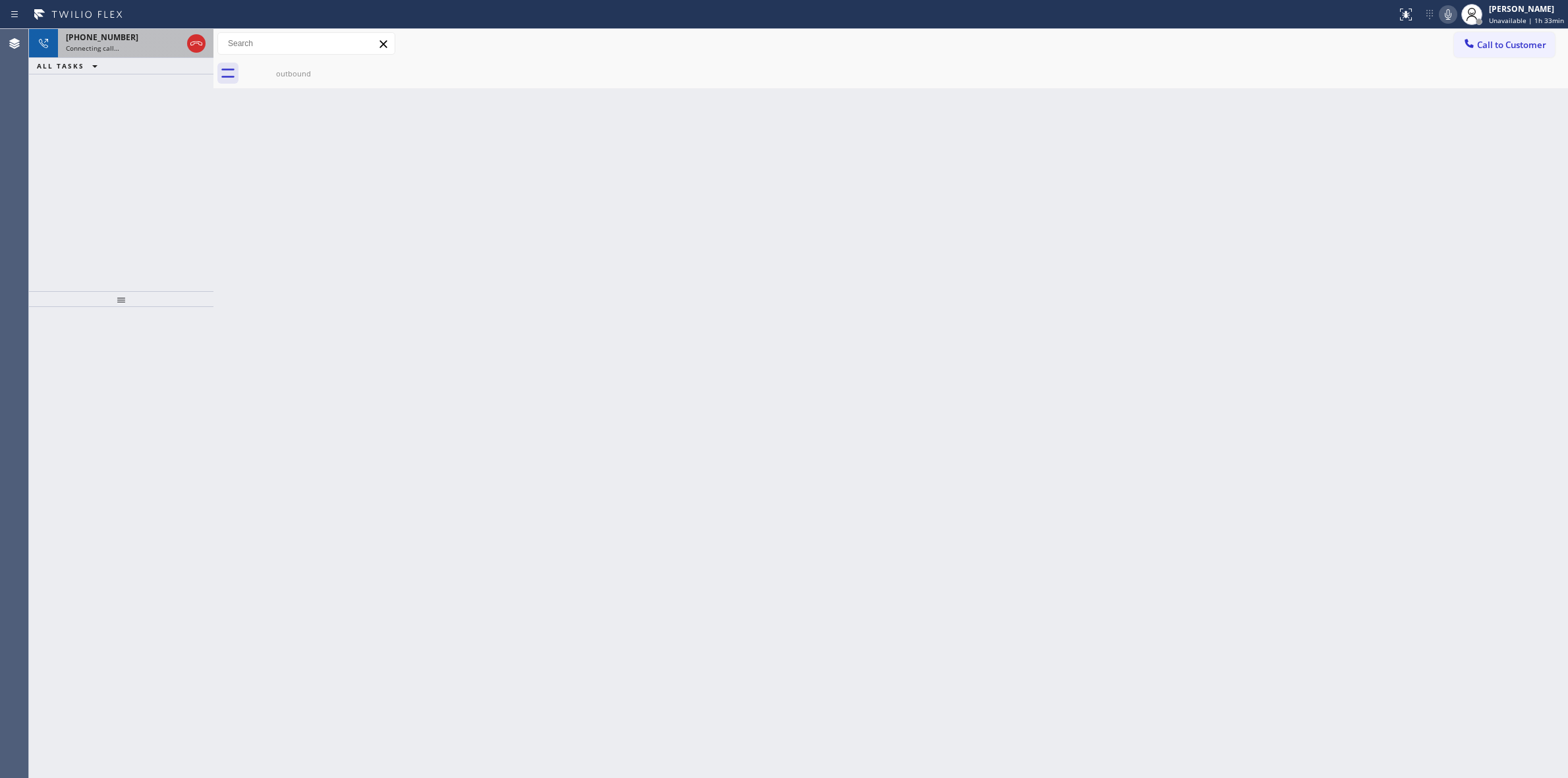
click at [150, 45] on div "Connecting call…" at bounding box center [124, 48] width 116 height 9
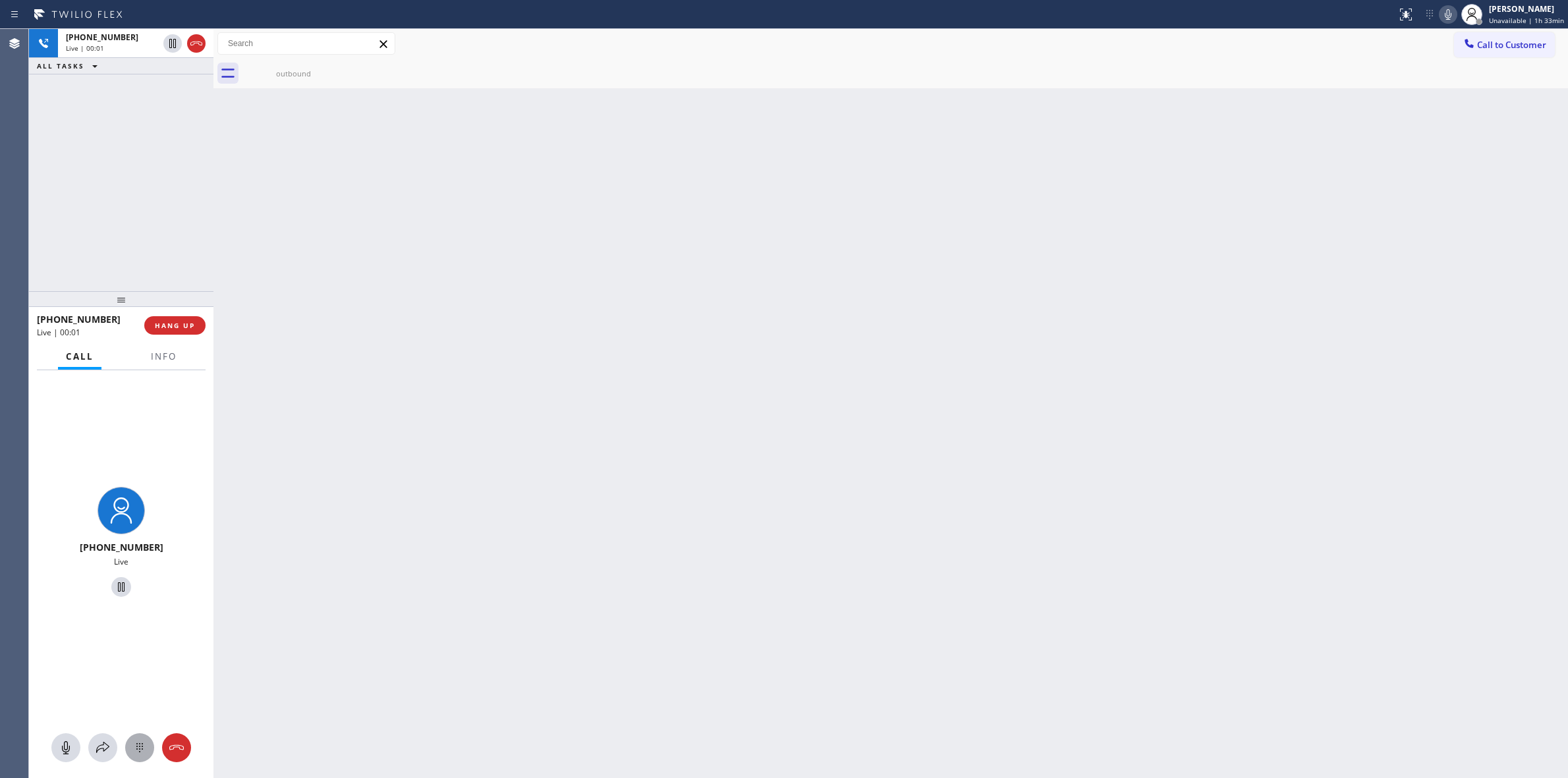
click at [141, 748] on icon at bounding box center [139, 748] width 16 height 16
click at [1450, 7] on icon at bounding box center [1448, 15] width 16 height 16
click at [185, 324] on span "HANG UP" at bounding box center [175, 325] width 40 height 9
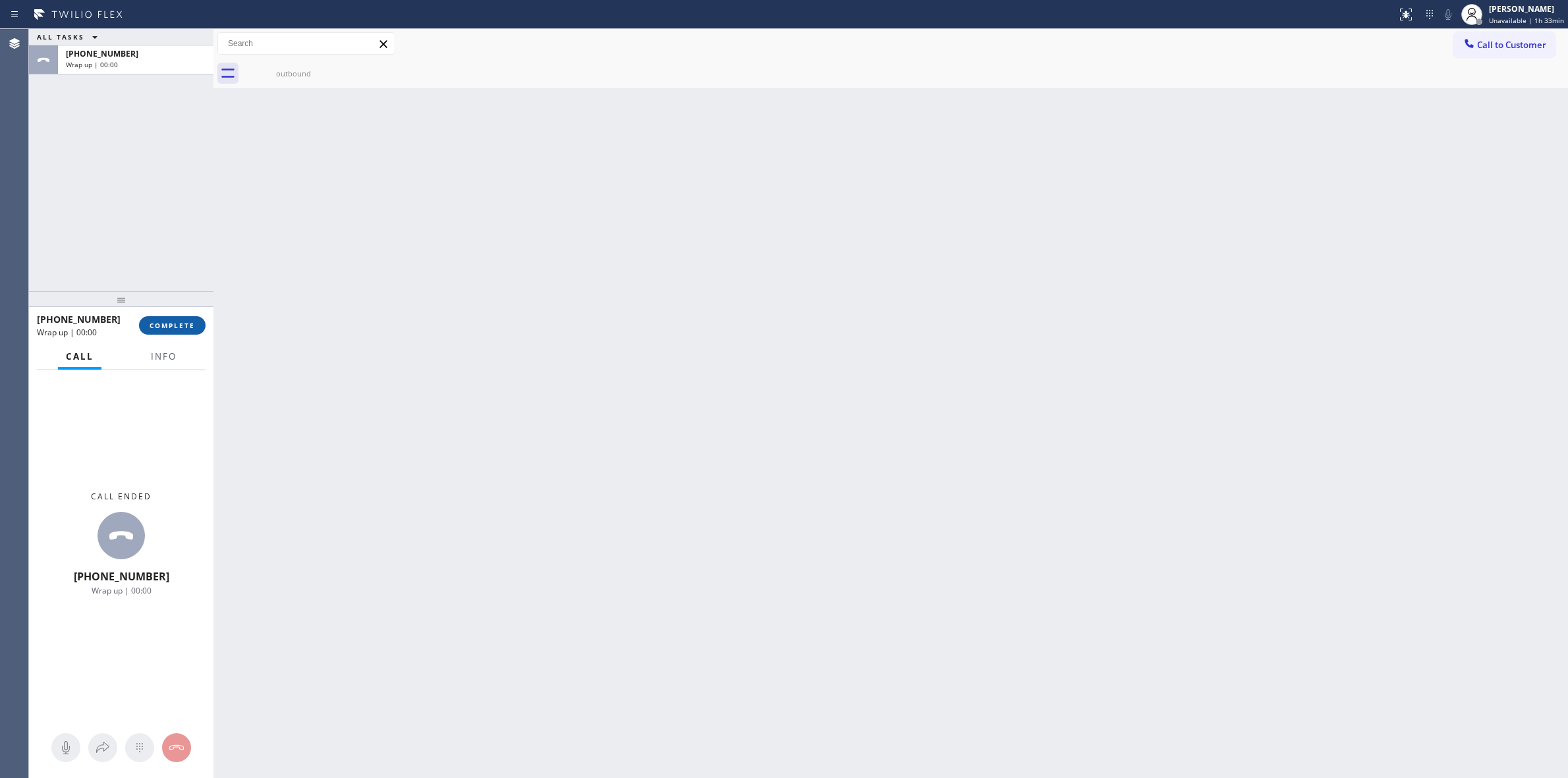
click at [185, 324] on span "COMPLETE" at bounding box center [172, 325] width 46 height 9
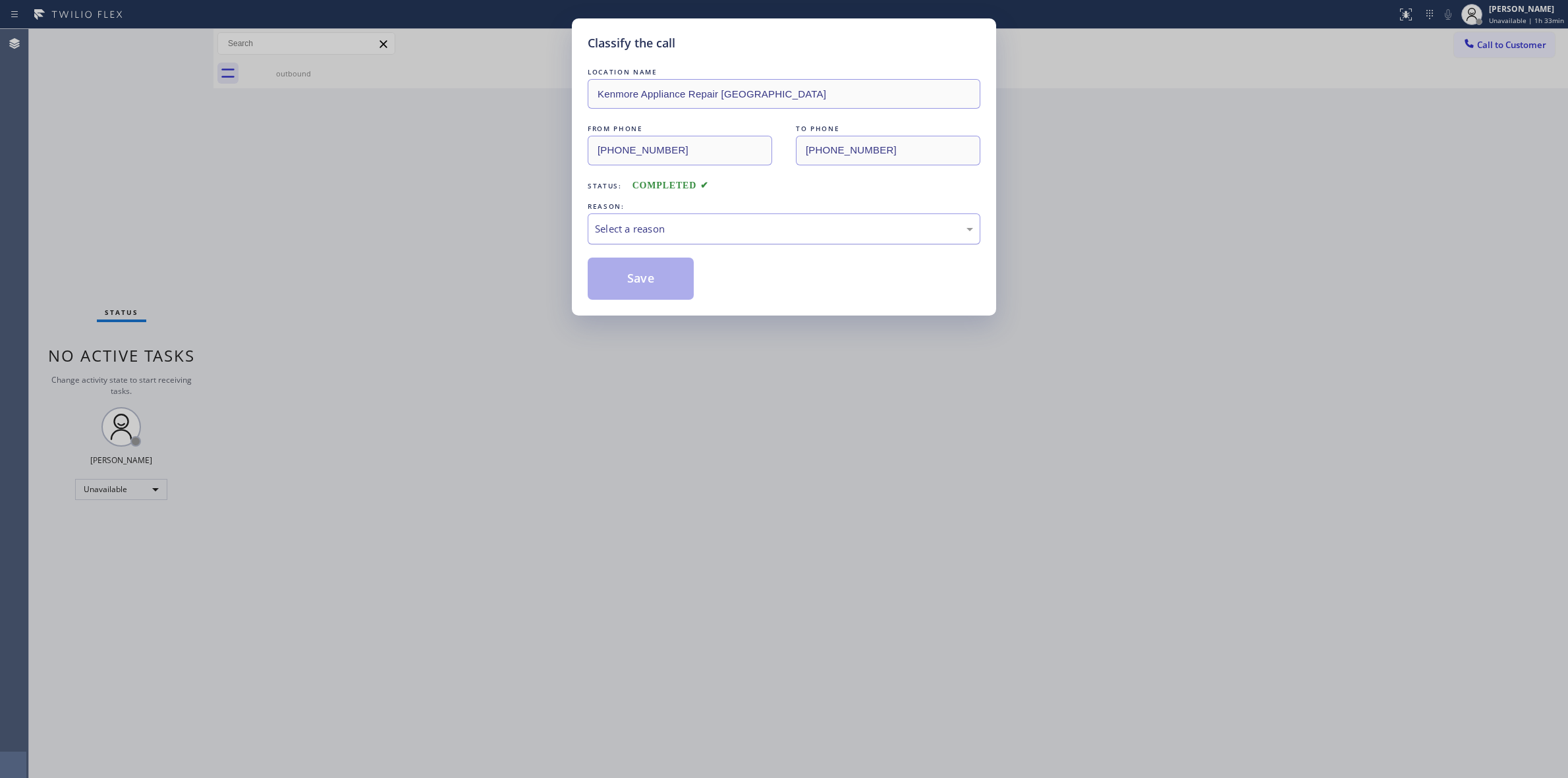
click at [719, 227] on div "Select a reason" at bounding box center [784, 229] width 378 height 15
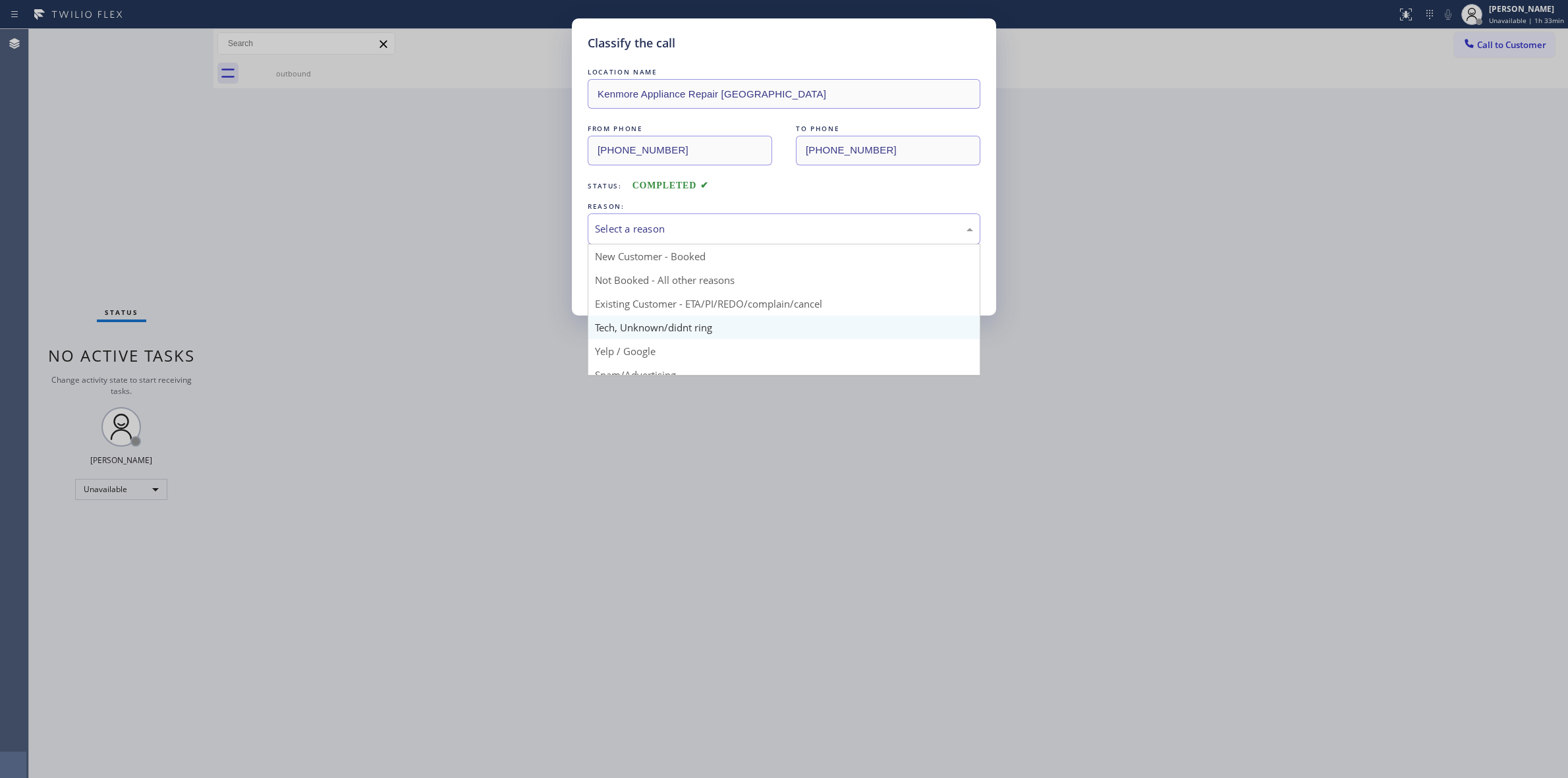
drag, startPoint x: 680, startPoint y: 330, endPoint x: 659, endPoint y: 290, distance: 45.2
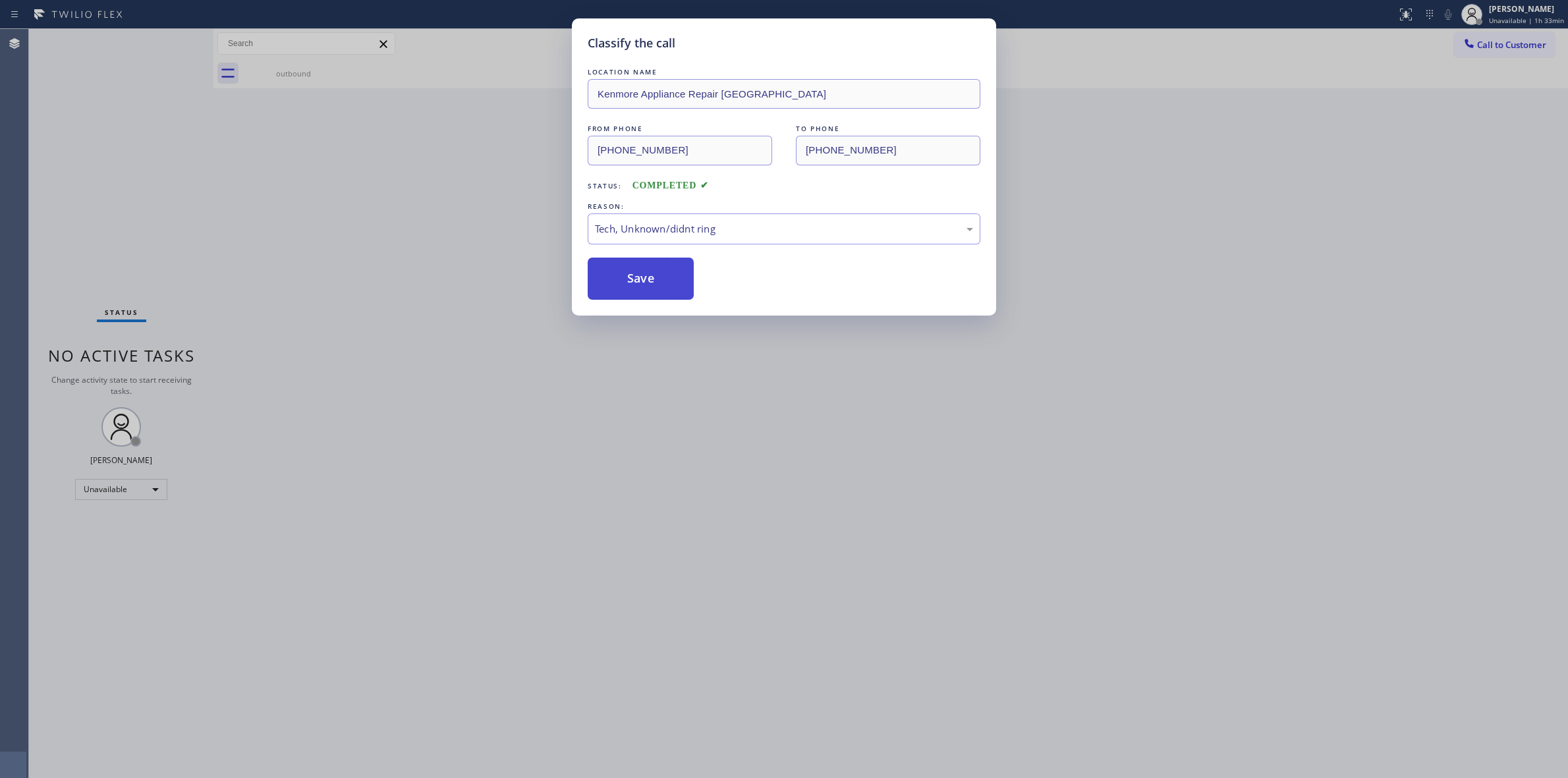
click at [659, 290] on button "Save" at bounding box center [641, 279] width 106 height 42
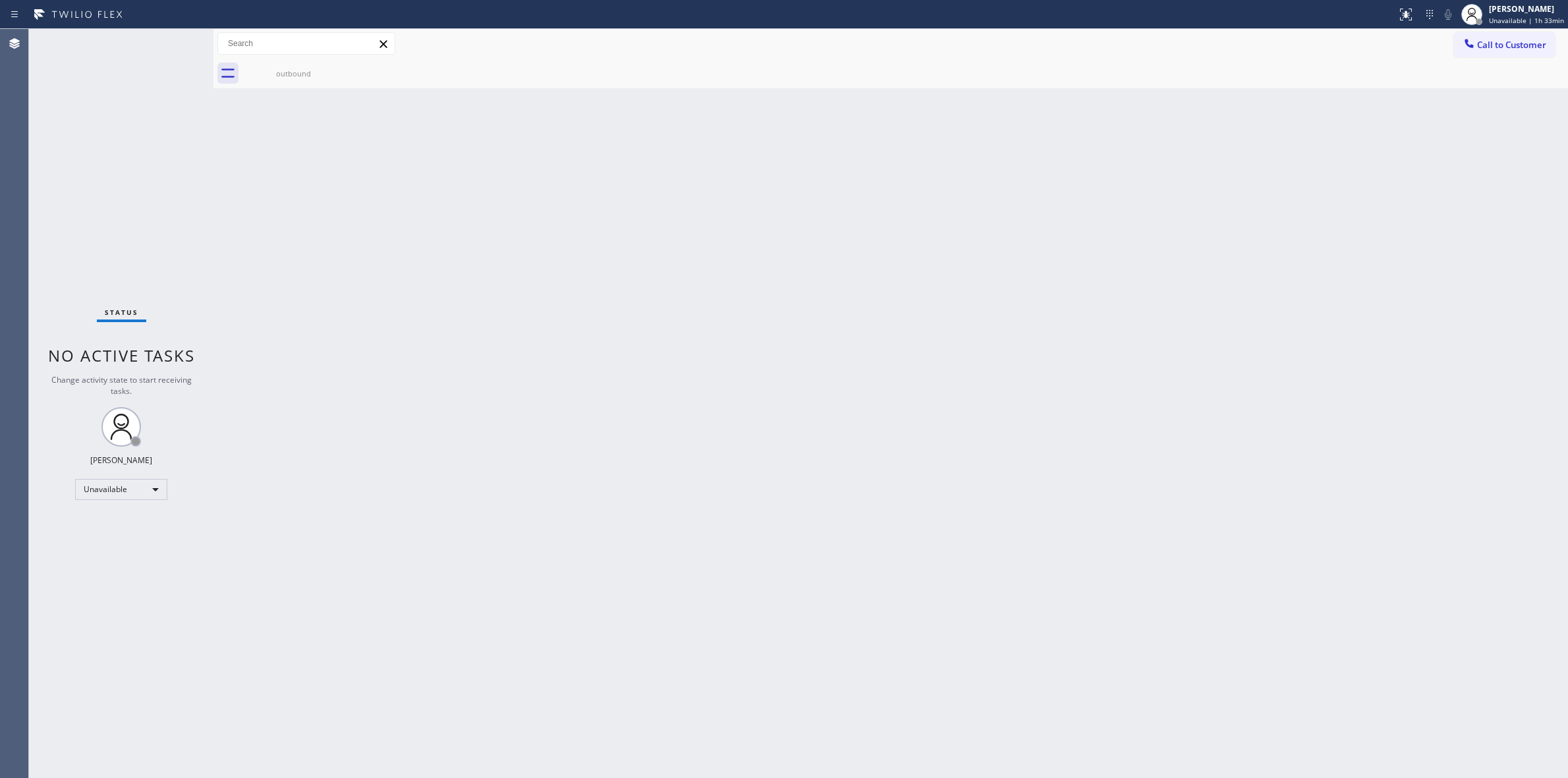
drag, startPoint x: 954, startPoint y: 126, endPoint x: 1235, endPoint y: 87, distance: 283.7
click at [980, 123] on div "Back to Dashboard Change Sender ID Customers Technicians Select a contact Outbo…" at bounding box center [890, 403] width 1354 height 749
click at [1460, 50] on button "Call to Customer" at bounding box center [1505, 45] width 101 height 25
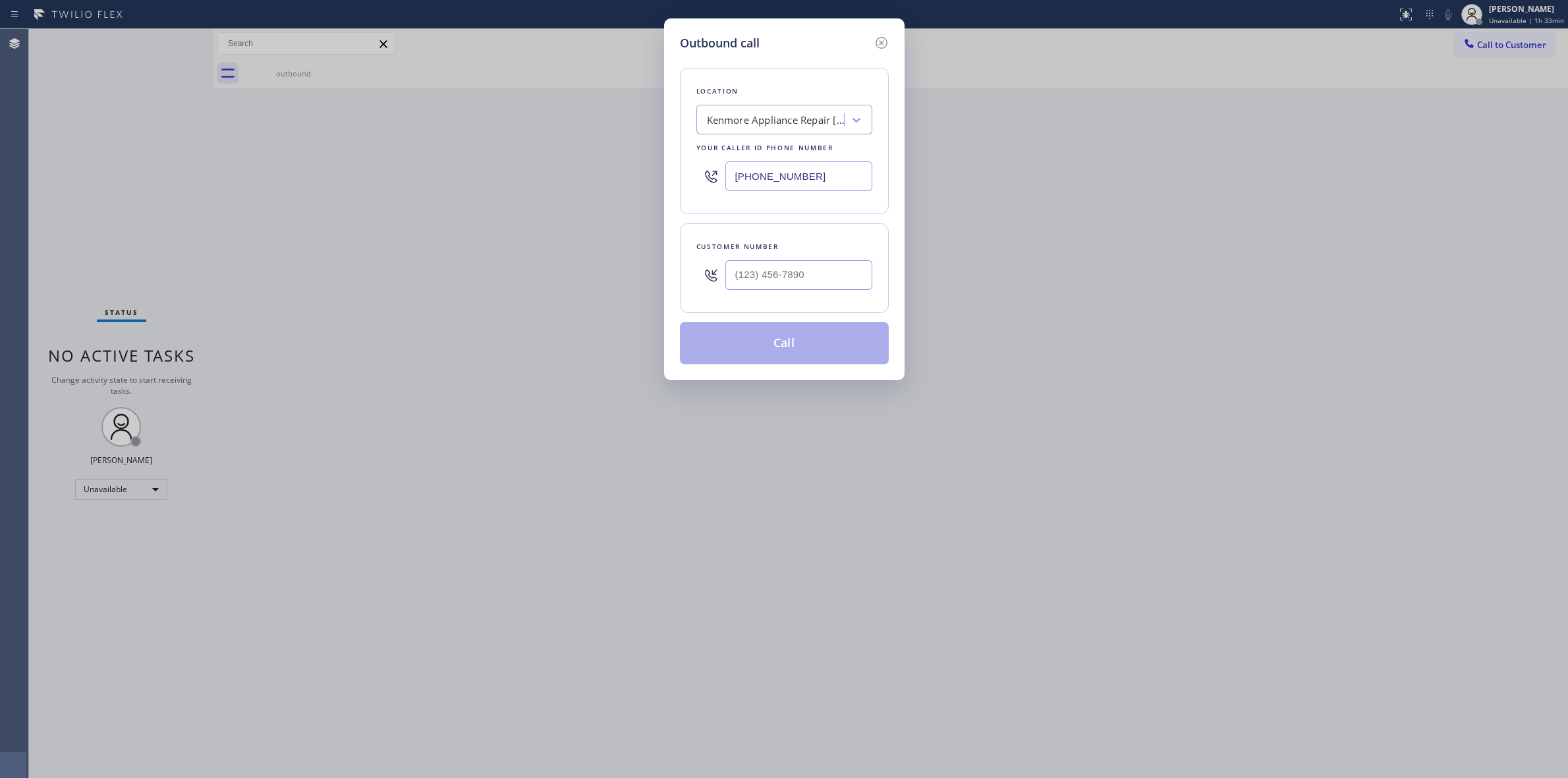
drag, startPoint x: 850, startPoint y: 256, endPoint x: 841, endPoint y: 262, distance: 10.8
click at [849, 257] on div at bounding box center [799, 275] width 147 height 43
paste input "628) 226-2194"
click at [840, 264] on input "[PHONE_NUMBER]" at bounding box center [799, 275] width 147 height 30
type input "[PHONE_NUMBER]"
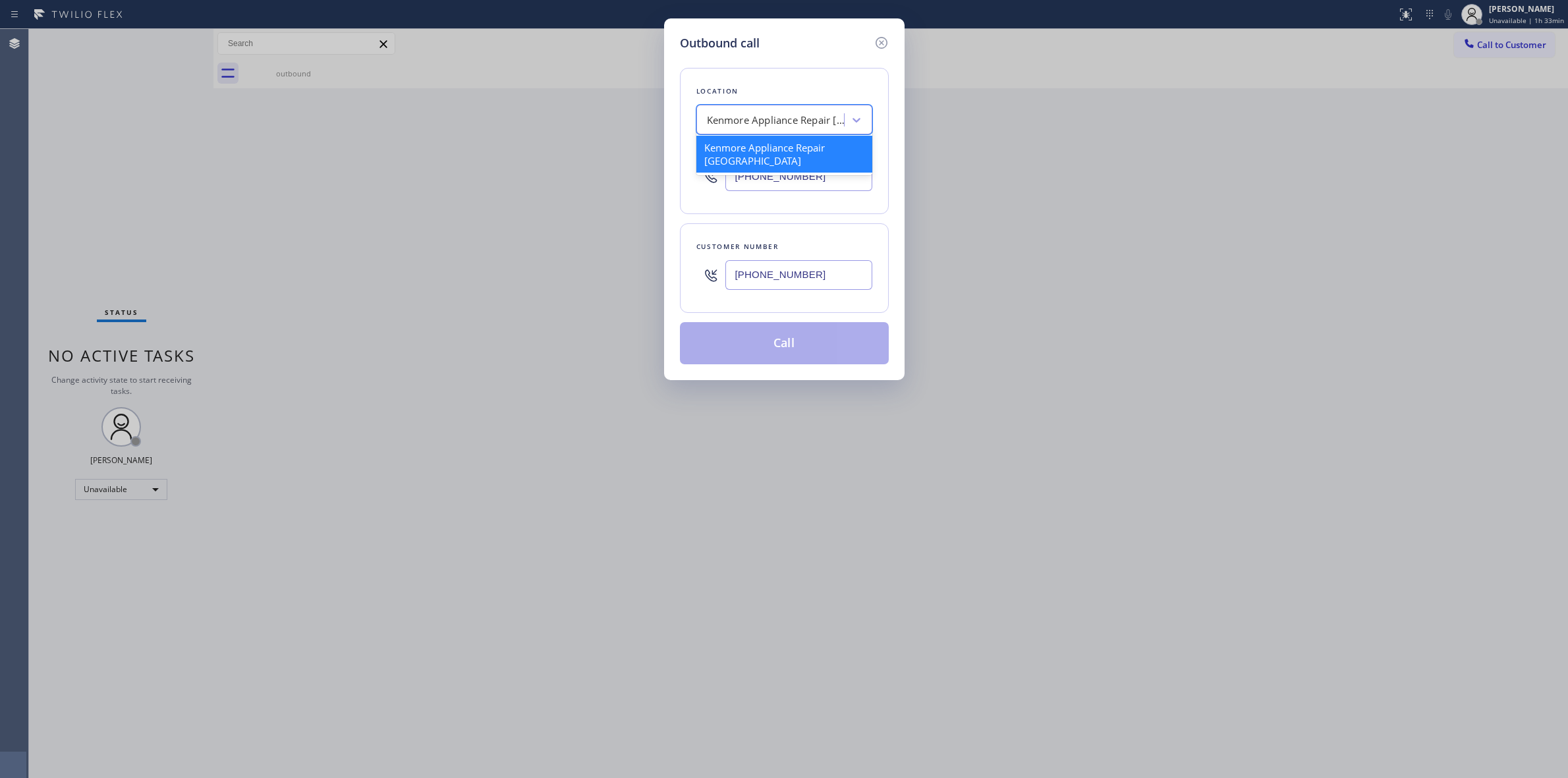
click at [825, 110] on div "Kenmore Appliance Repair [GEOGRAPHIC_DATA]" at bounding box center [772, 120] width 143 height 23
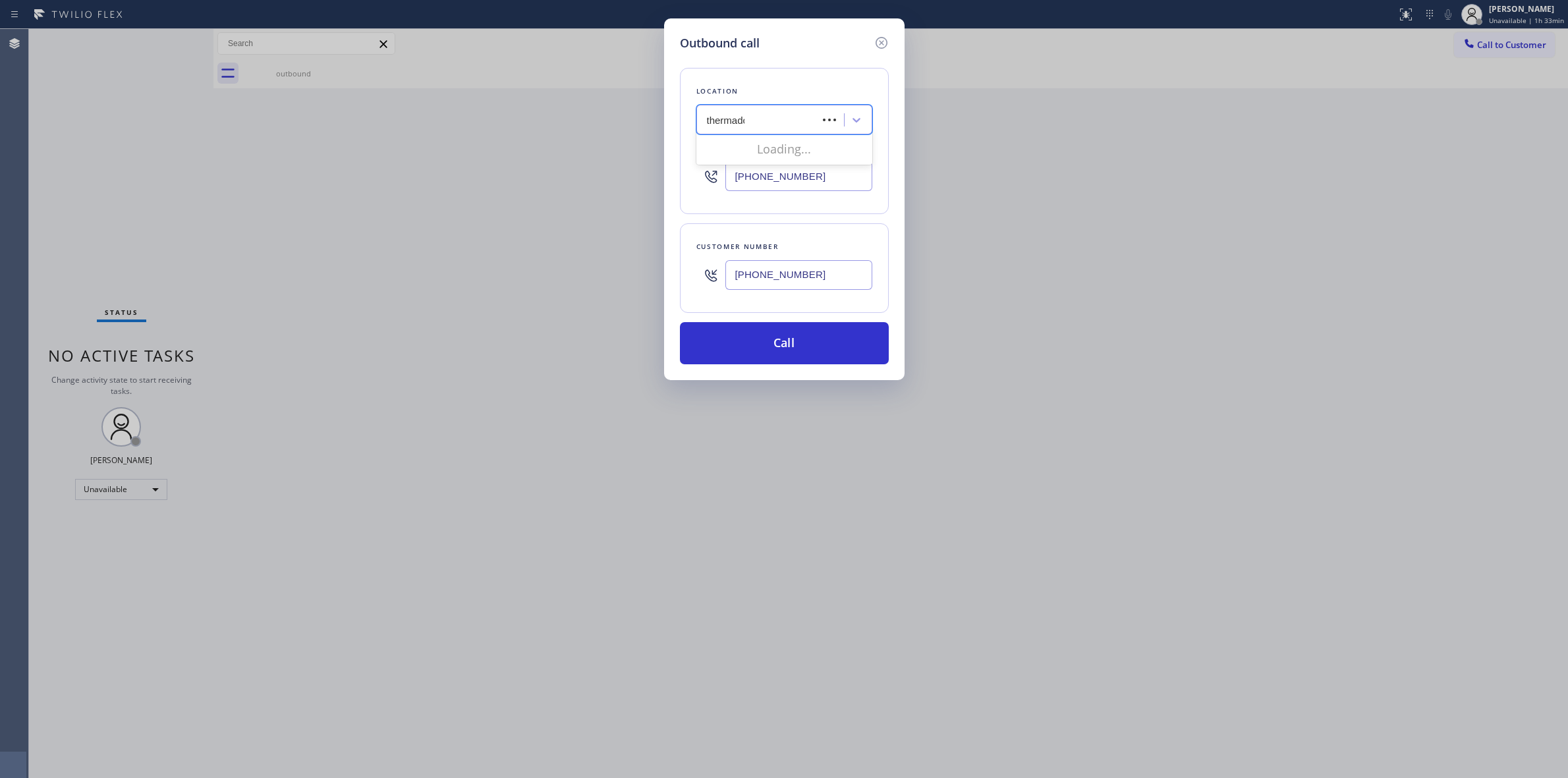
type input "thermador"
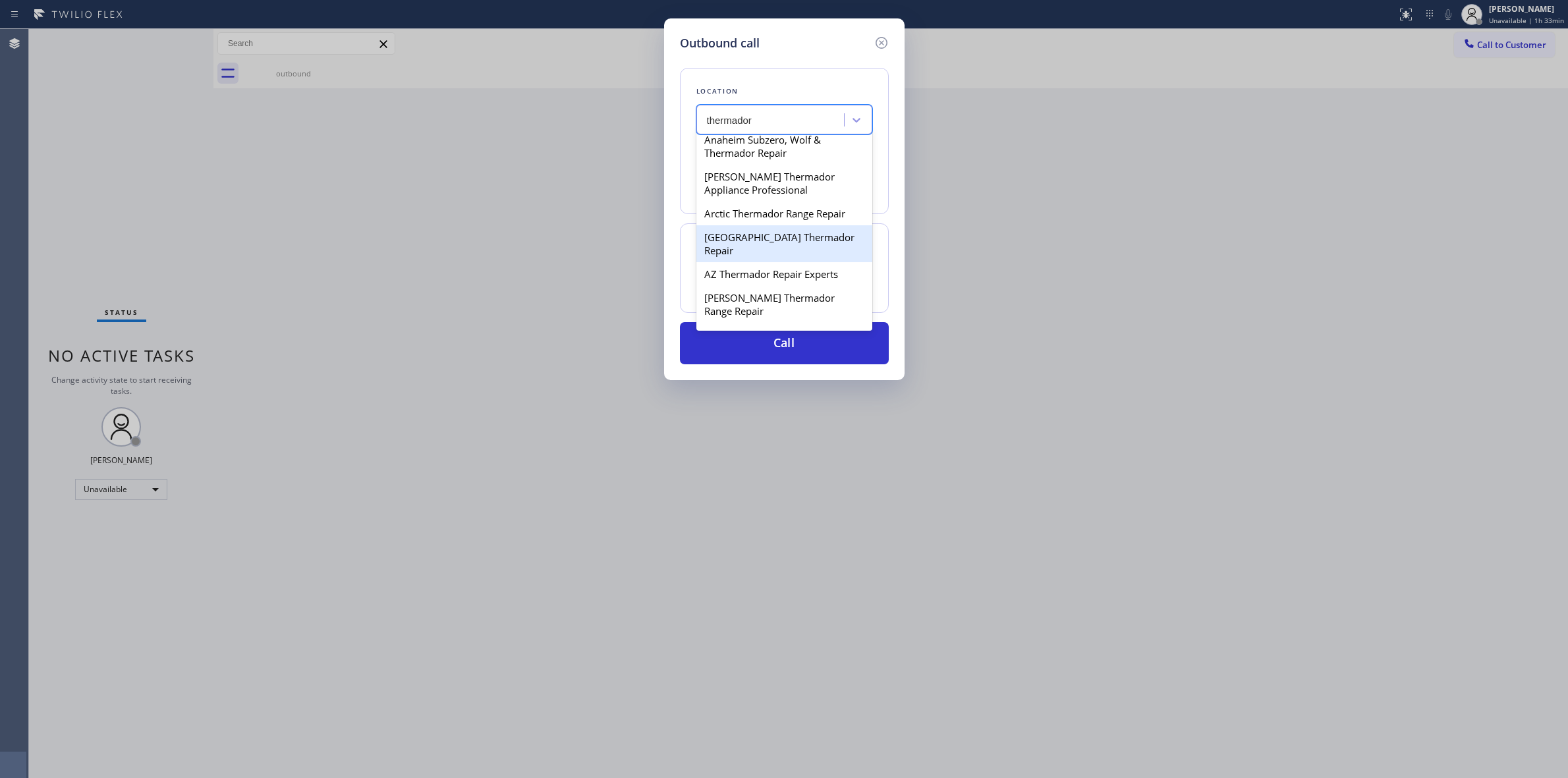
scroll to position [247, 0]
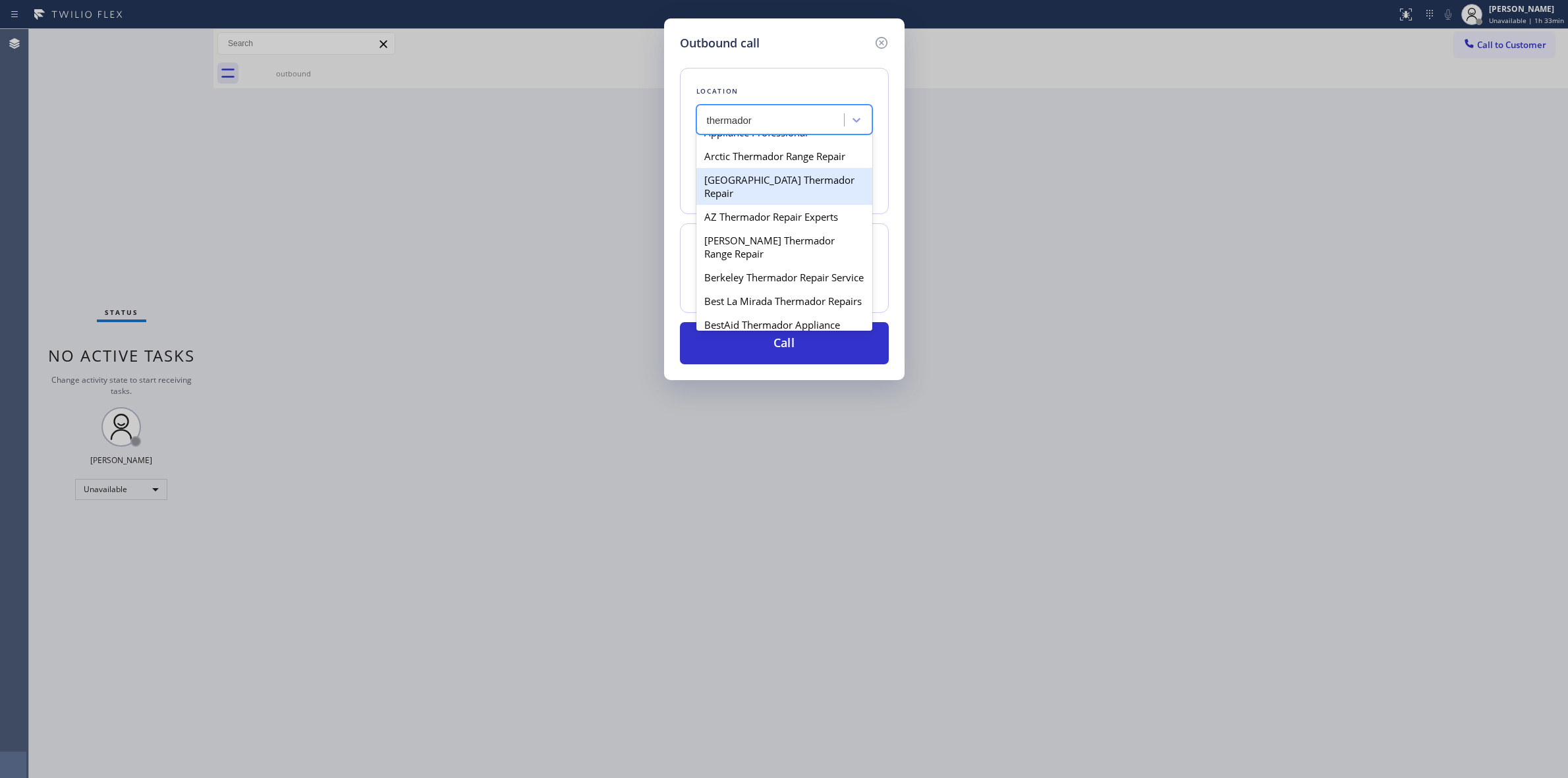
click at [756, 205] on div "[GEOGRAPHIC_DATA] Thermador Repair" at bounding box center [785, 186] width 176 height 37
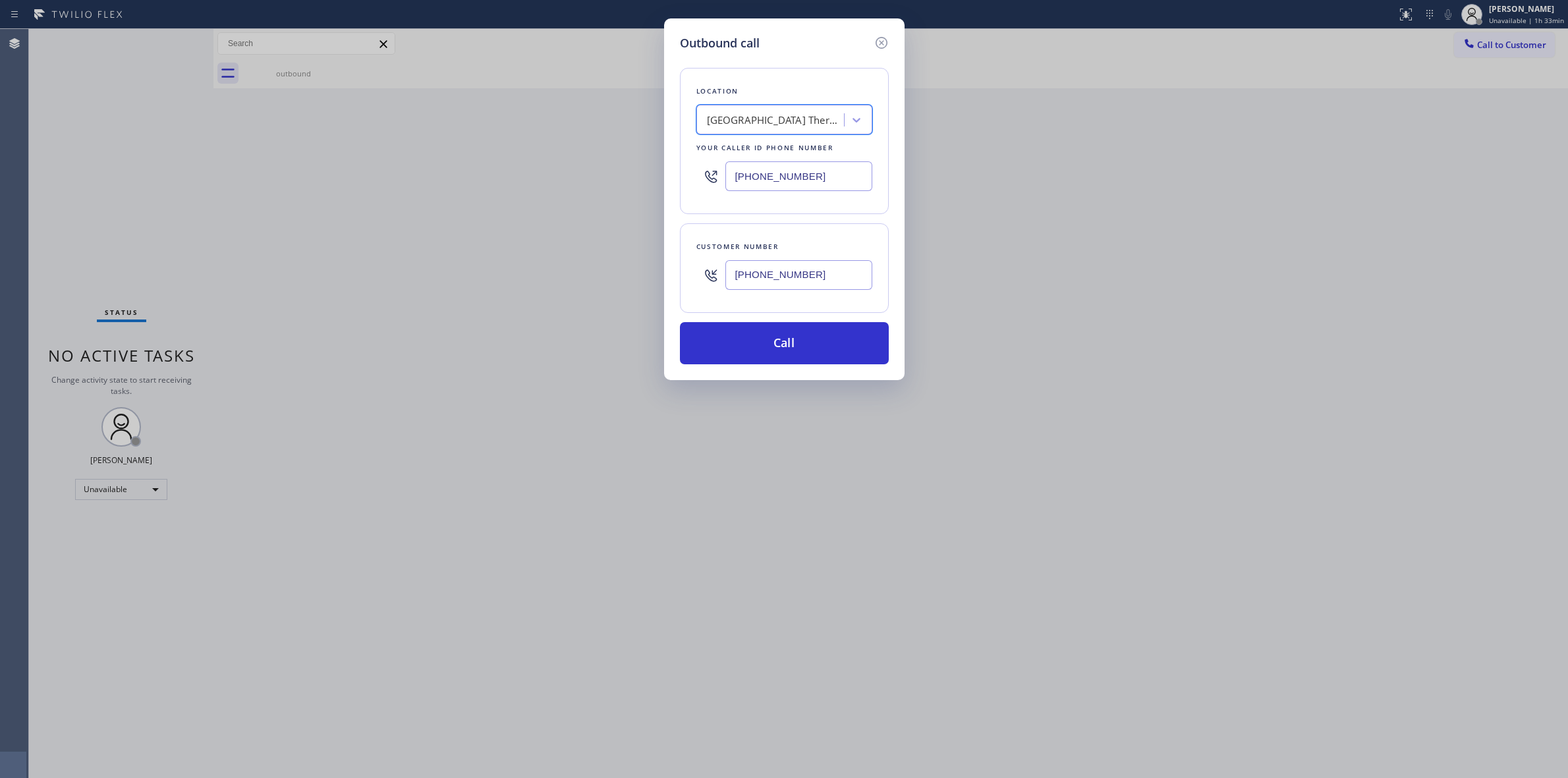
type input "[PHONE_NUMBER]"
click at [771, 262] on input "[PHONE_NUMBER]" at bounding box center [799, 275] width 147 height 30
click at [763, 338] on button "Call" at bounding box center [785, 343] width 209 height 42
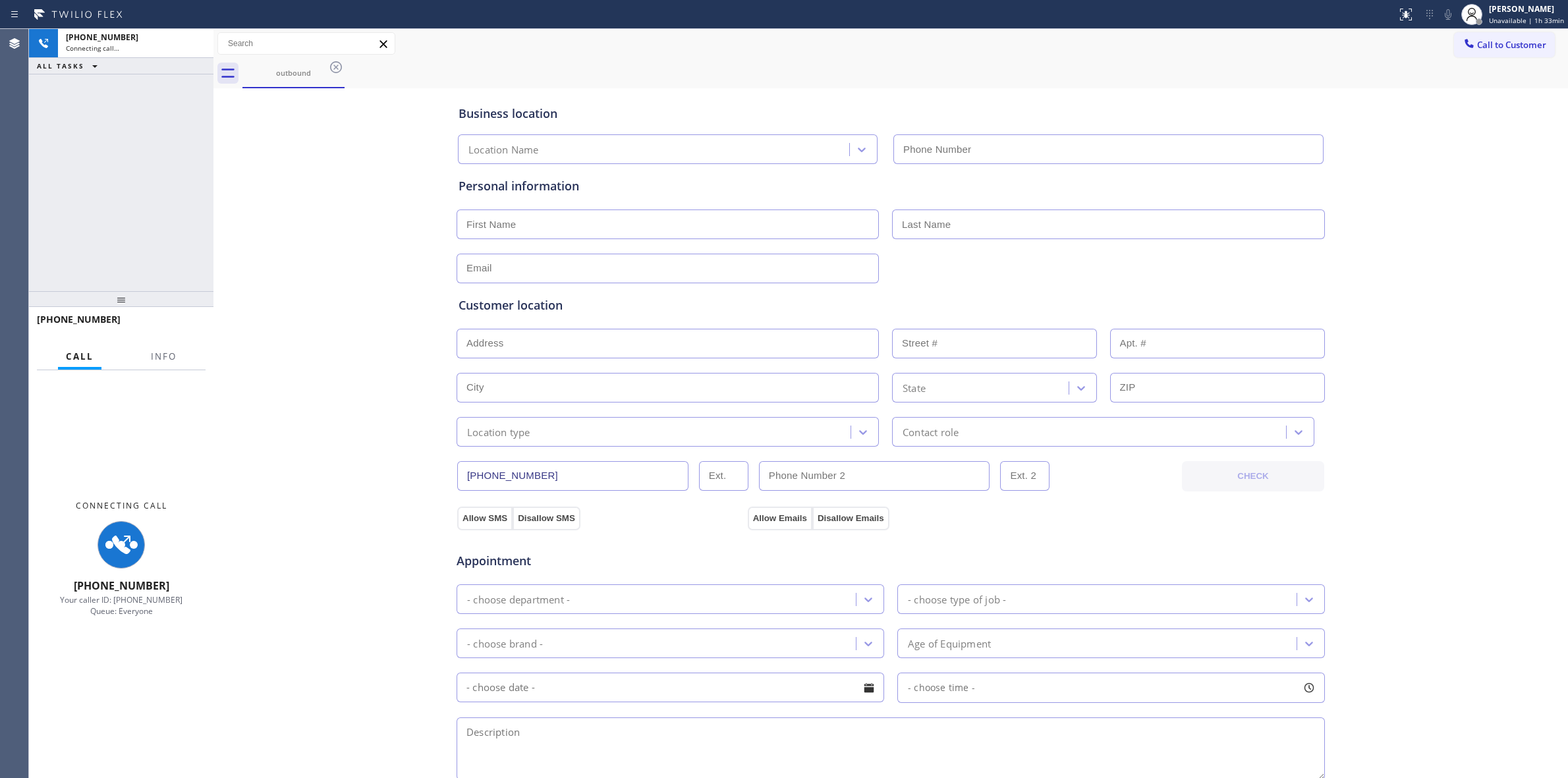
type input "[PHONE_NUMBER]"
click at [165, 61] on div "ALL TASKS ALL TASKS ACTIVE TASKS TASKS IN WRAP UP" at bounding box center [121, 66] width 184 height 17
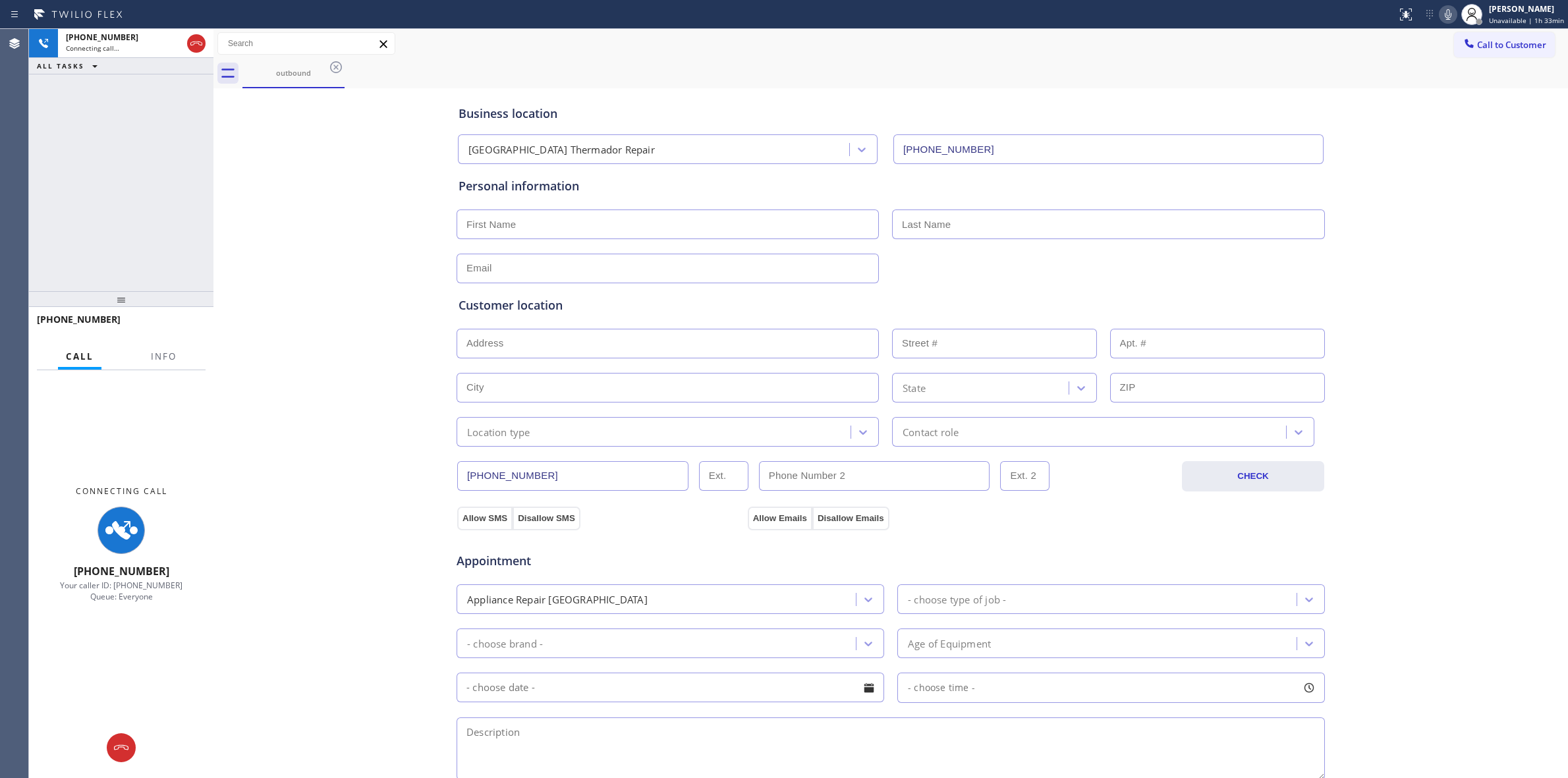
click at [1451, 9] on icon at bounding box center [1448, 15] width 7 height 11
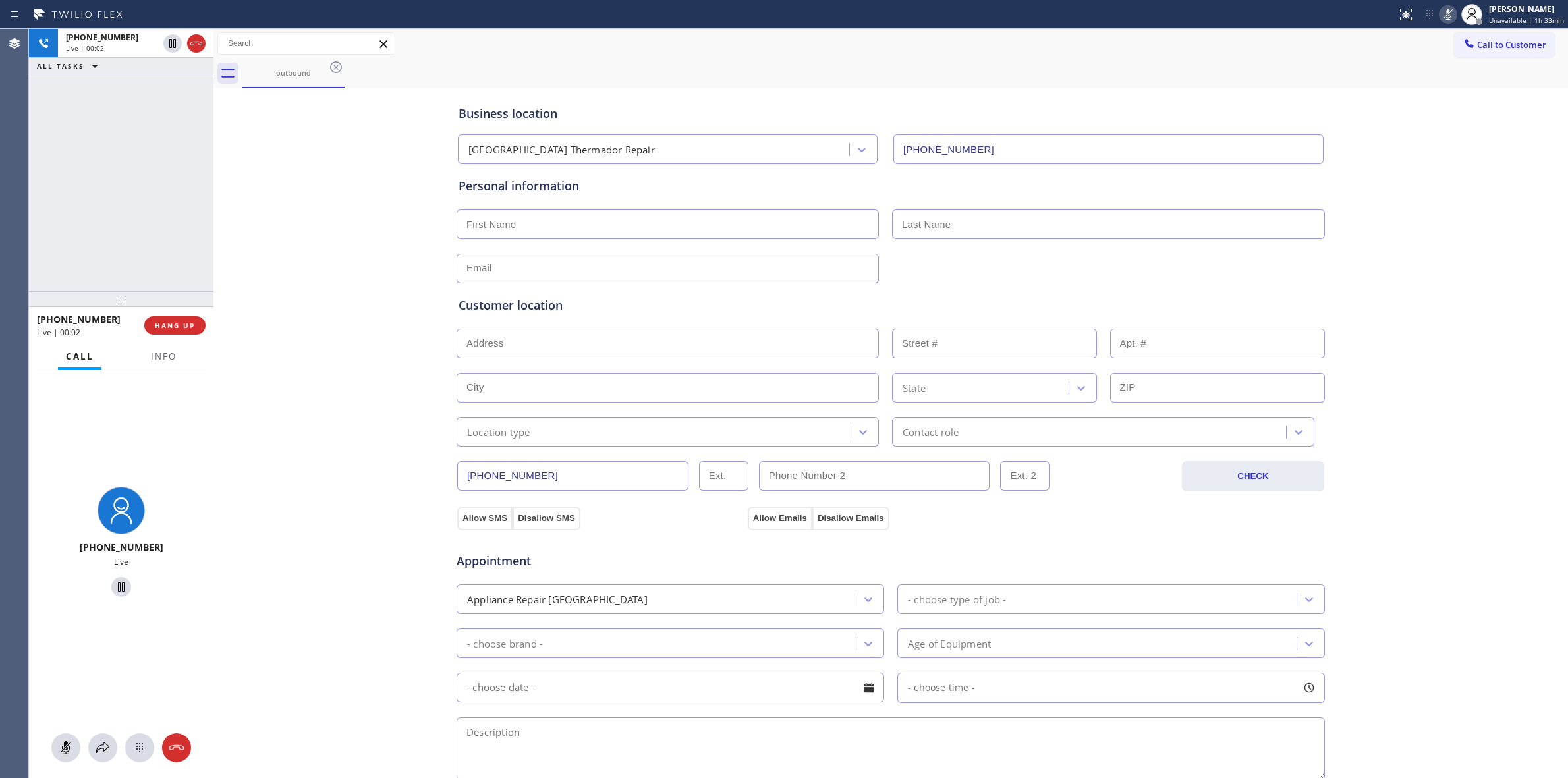
click at [1486, 36] on button "Call to Customer" at bounding box center [1505, 45] width 101 height 25
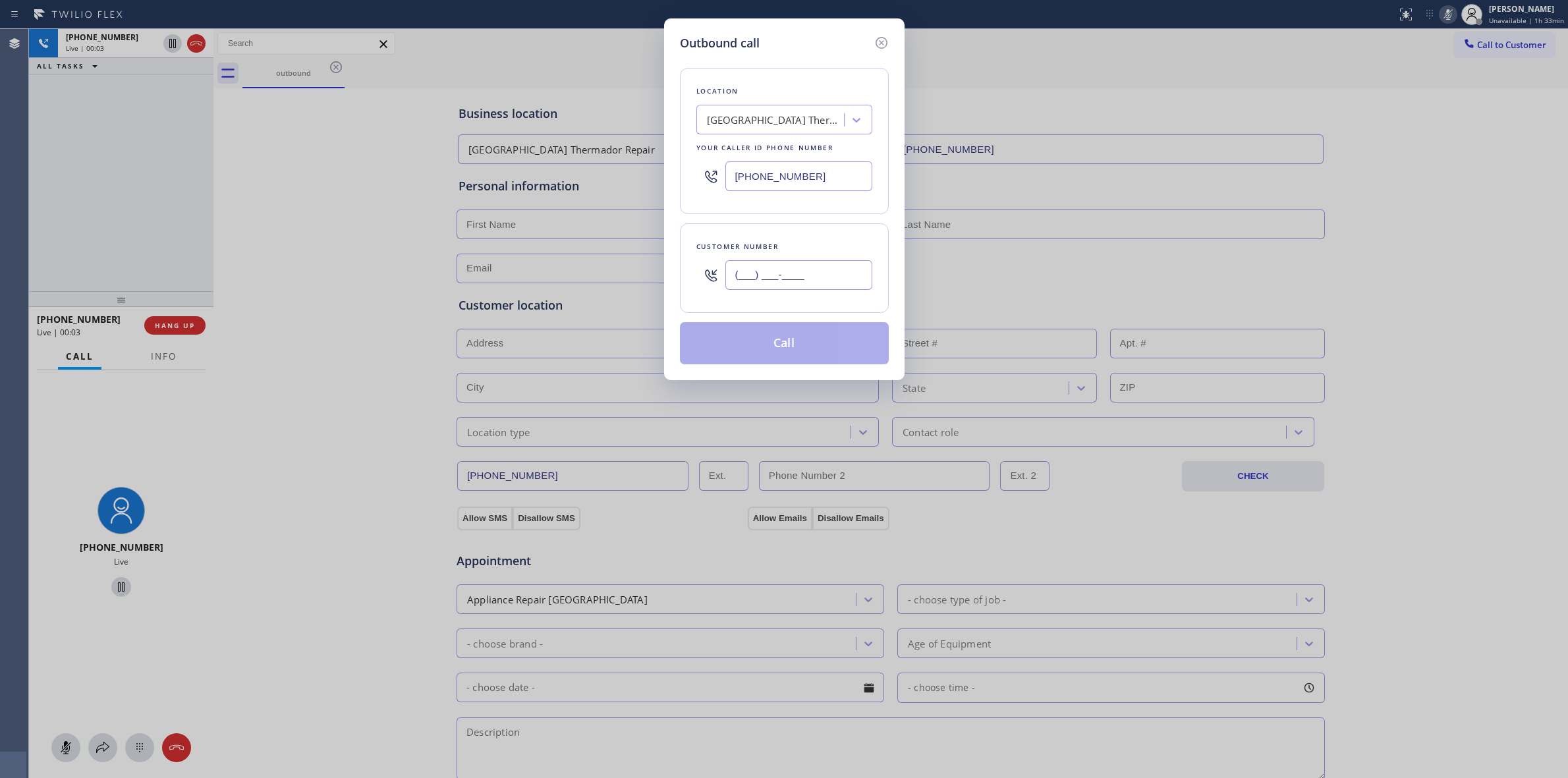
paste input "6-2822"
click at [771, 278] on input "(___) ___-____" at bounding box center [799, 275] width 147 height 30
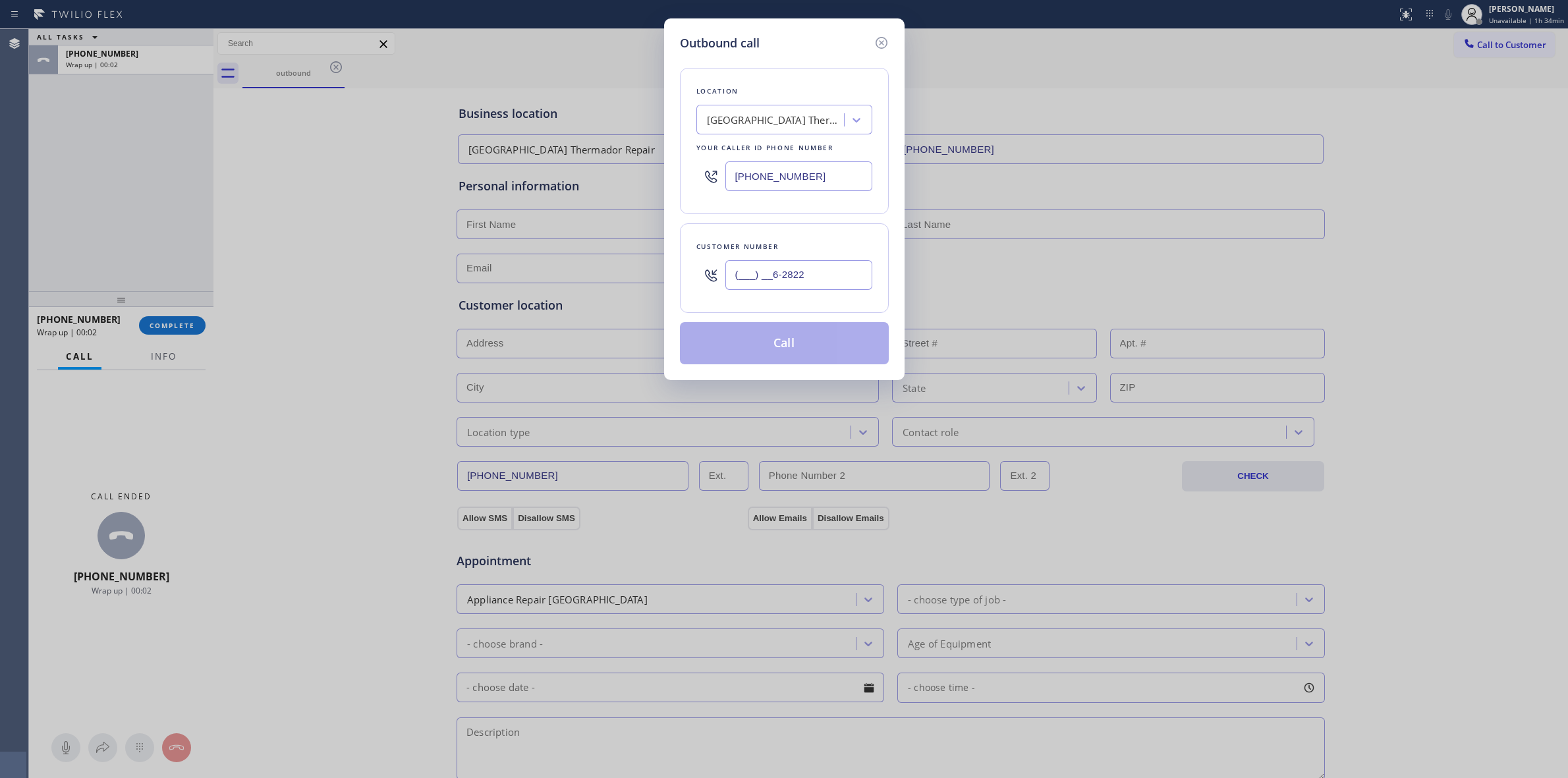
click at [818, 299] on div "Customer number (___) __6-2822" at bounding box center [785, 268] width 209 height 90
drag, startPoint x: 842, startPoint y: 277, endPoint x: 559, endPoint y: 280, distance: 283.0
click at [553, 280] on div "Outbound call Location [GEOGRAPHIC_DATA] [GEOGRAPHIC_DATA] Repair Your caller i…" at bounding box center [784, 389] width 1568 height 778
paste input "628) 226-2194"
type input "[PHONE_NUMBER]"
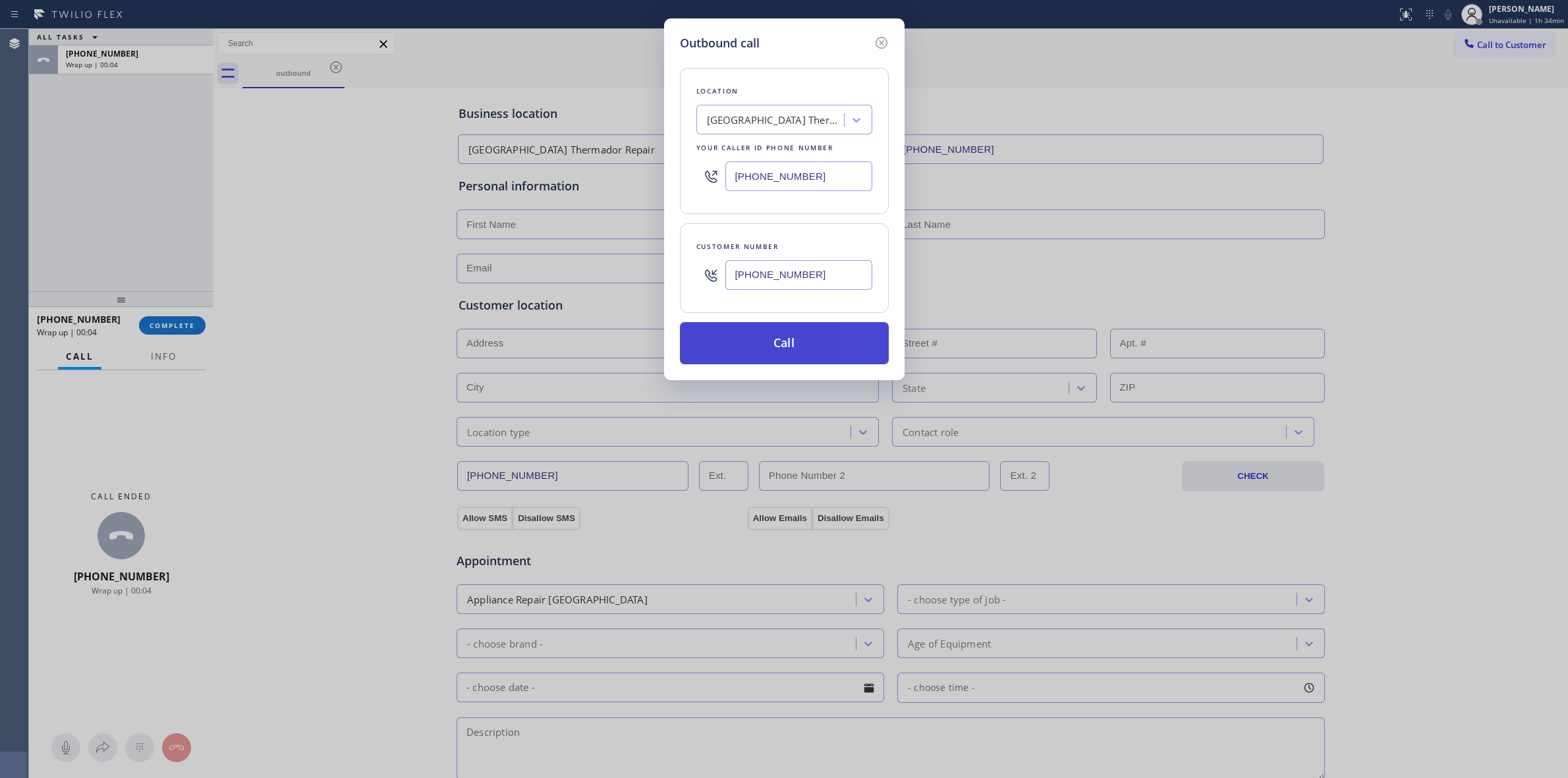
click at [799, 344] on button "Call" at bounding box center [785, 343] width 209 height 42
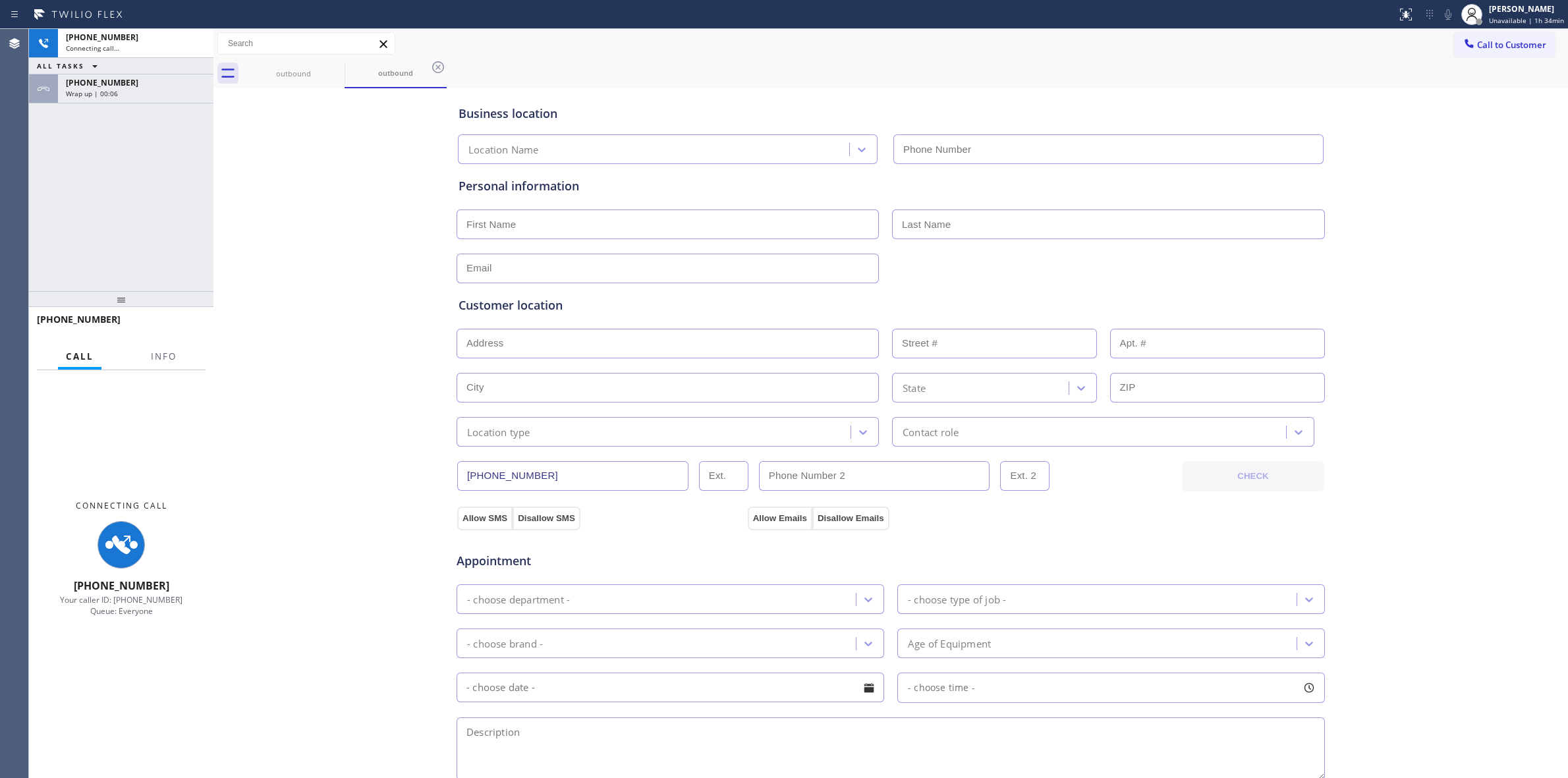
type input "[PHONE_NUMBER]"
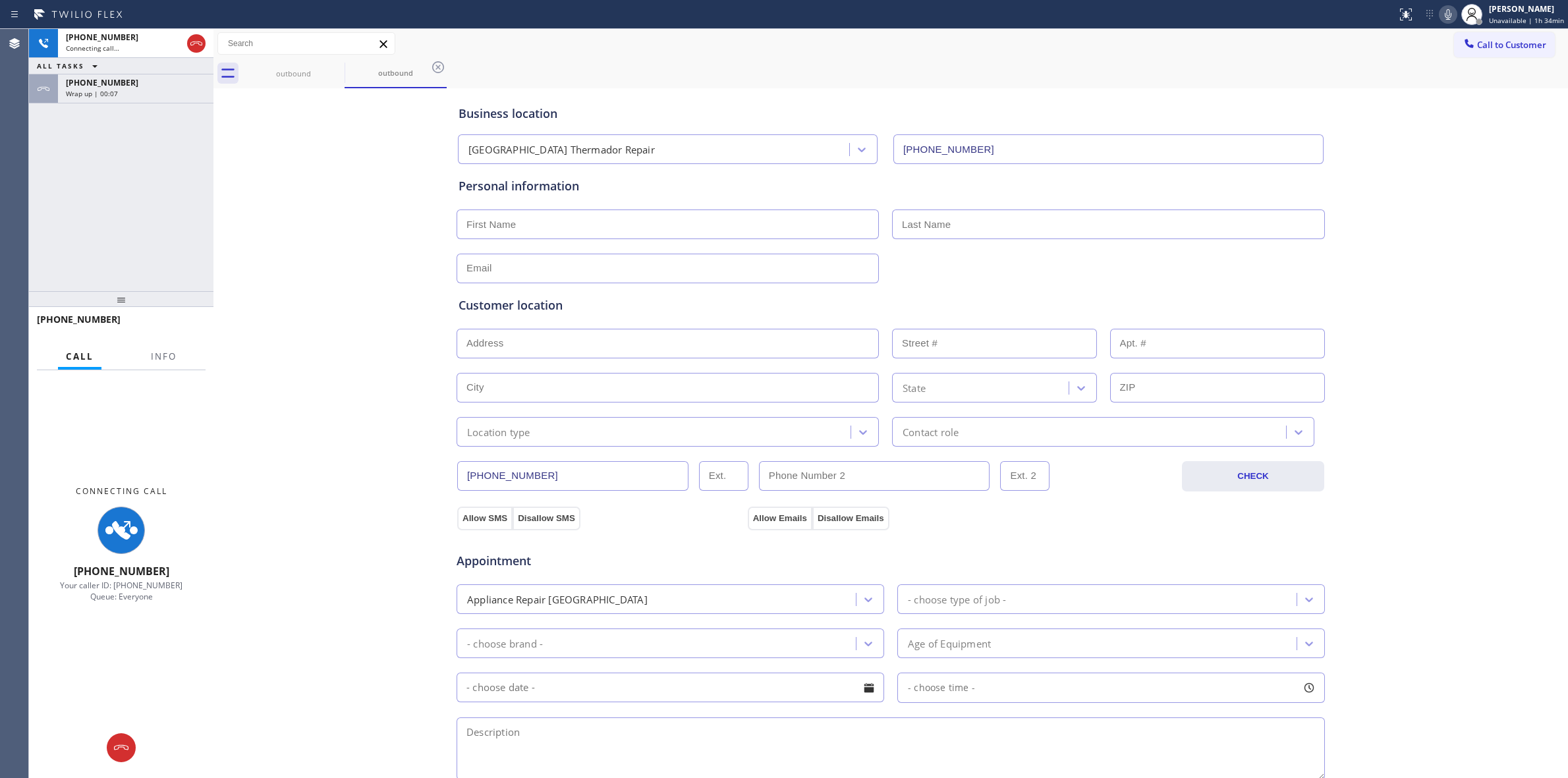
click at [136, 83] on div "[PHONE_NUMBER]" at bounding box center [136, 83] width 139 height 11
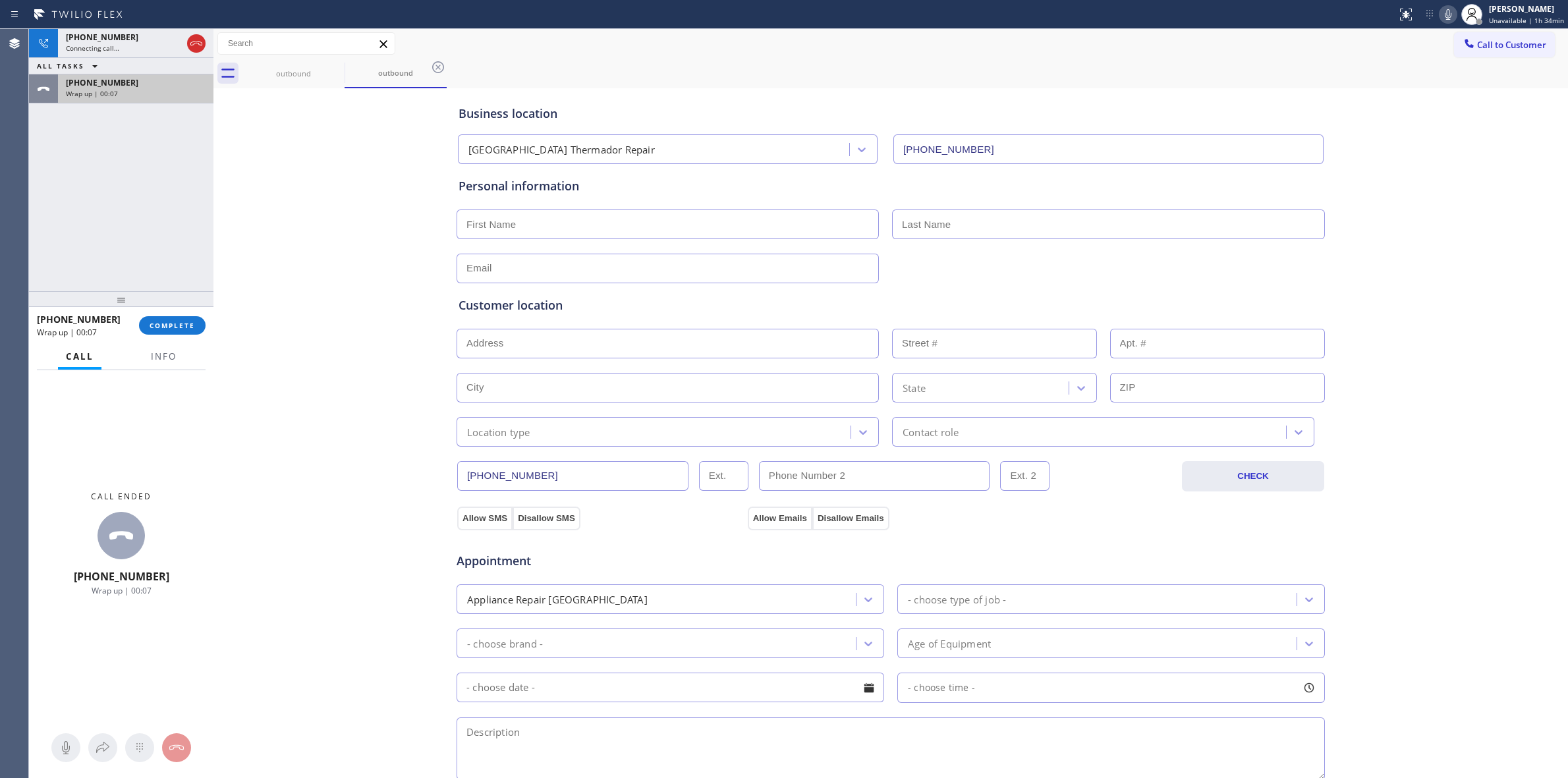
click at [152, 100] on div "[PHONE_NUMBER] Wrap up | 00:07" at bounding box center [133, 89] width 150 height 29
click at [152, 97] on div "Wrap up | 00:08" at bounding box center [136, 94] width 139 height 9
click at [176, 325] on span "COMPLETE" at bounding box center [172, 325] width 46 height 9
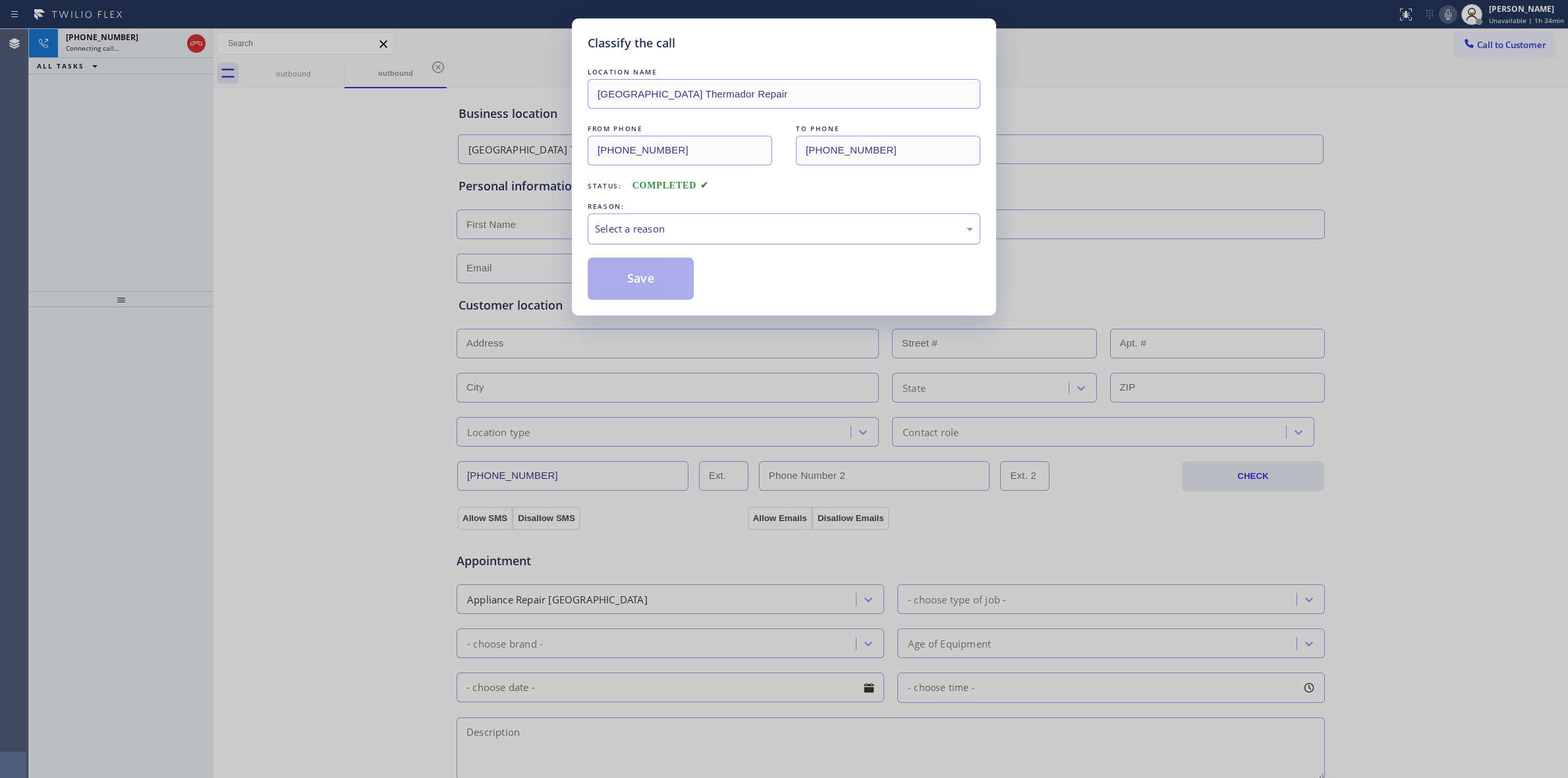
drag, startPoint x: 602, startPoint y: 226, endPoint x: 611, endPoint y: 243, distance: 19.2
click at [603, 226] on div "Select a reason" at bounding box center [784, 229] width 378 height 15
click at [633, 292] on button "Save" at bounding box center [641, 279] width 106 height 42
click at [1485, 155] on div "Classify the call LOCATION NAME [GEOGRAPHIC_DATA] Thermador Repair FROM PHONE […" at bounding box center [784, 389] width 1568 height 778
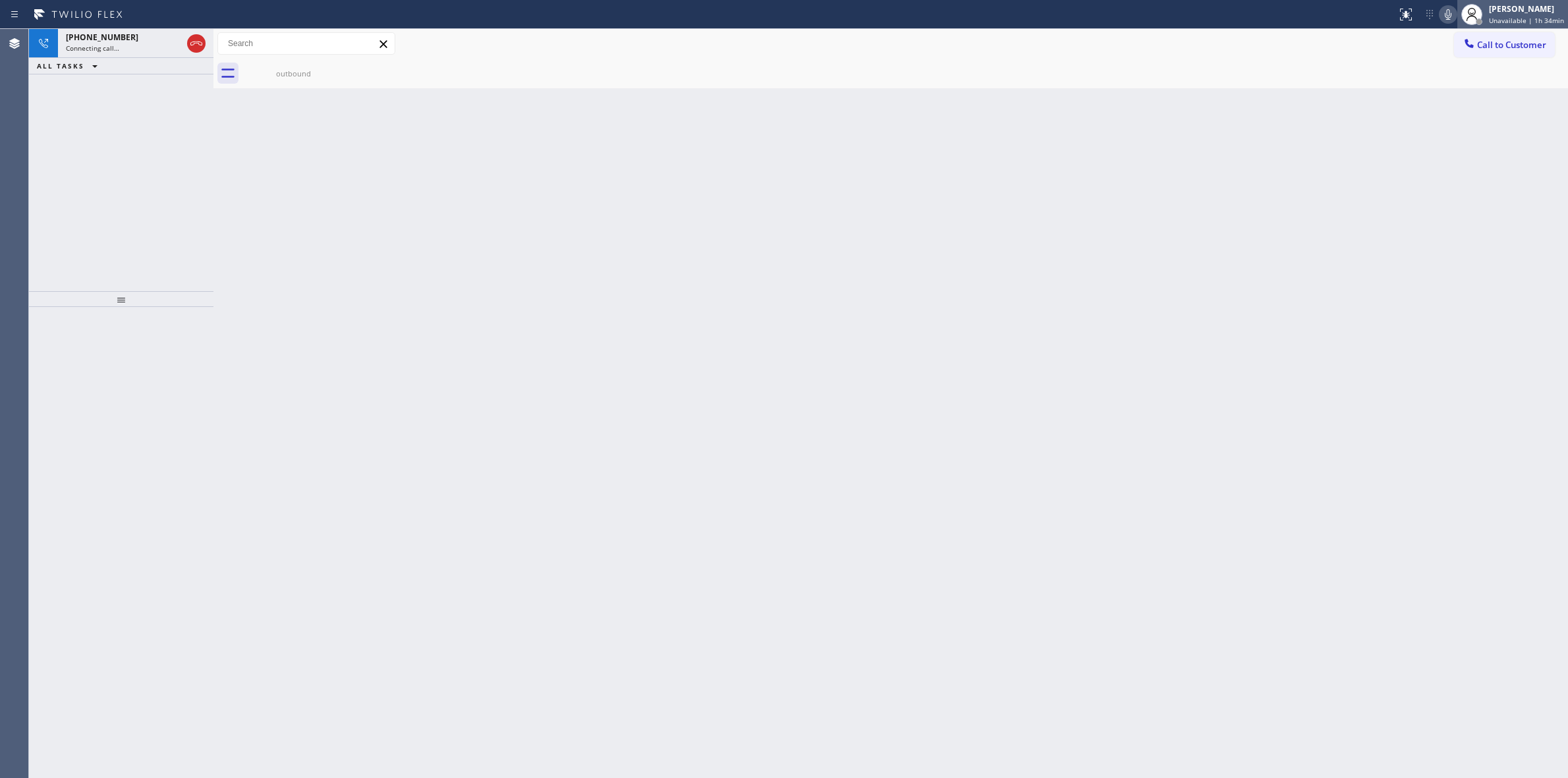
click at [1463, 12] on div at bounding box center [1472, 15] width 29 height 29
click at [1460, 11] on div at bounding box center [1472, 15] width 29 height 29
click at [1452, 15] on icon at bounding box center [1448, 15] width 16 height 16
click at [301, 71] on div "outbound" at bounding box center [294, 73] width 100 height 10
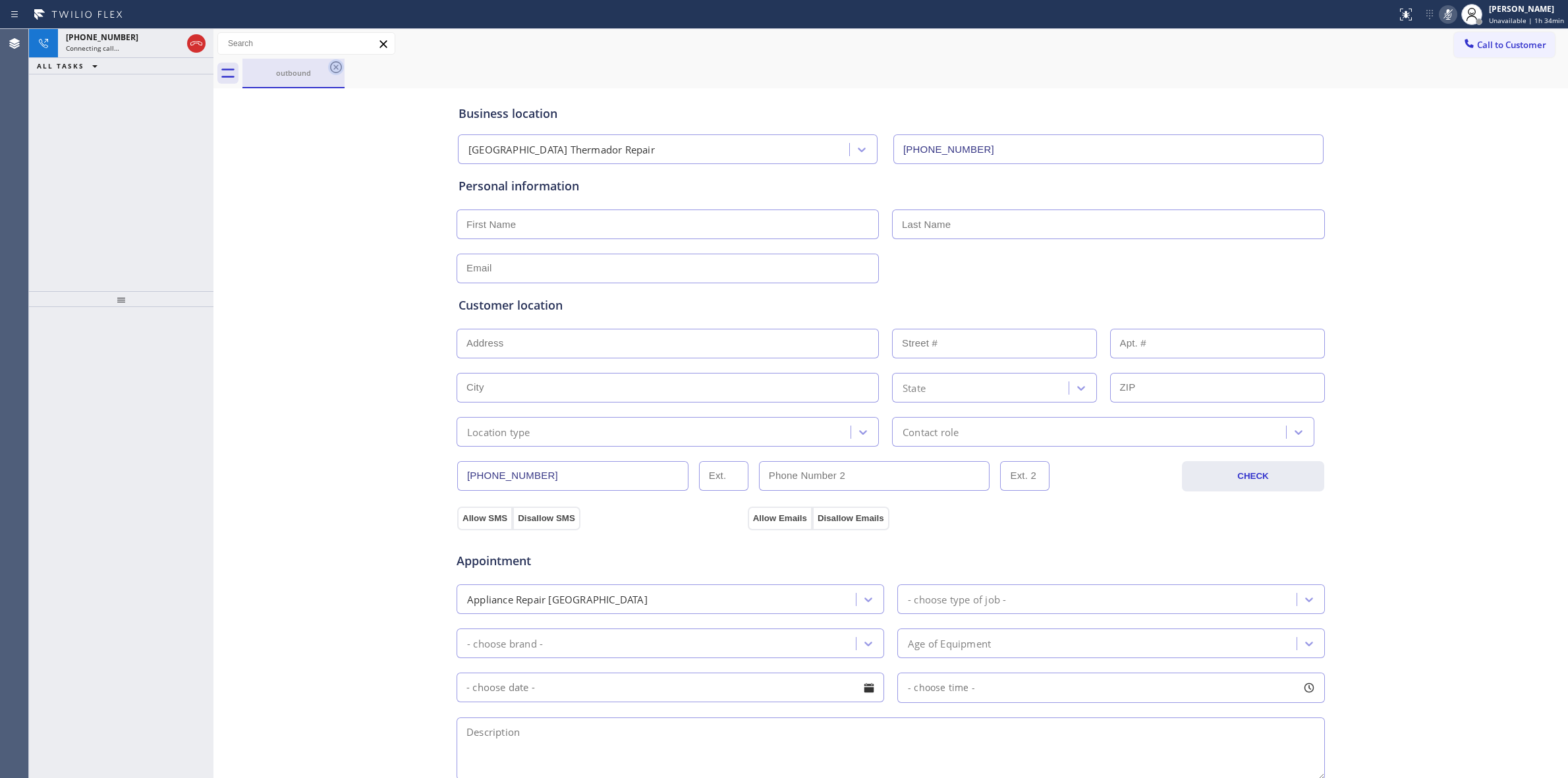
click at [330, 66] on icon at bounding box center [336, 67] width 12 height 12
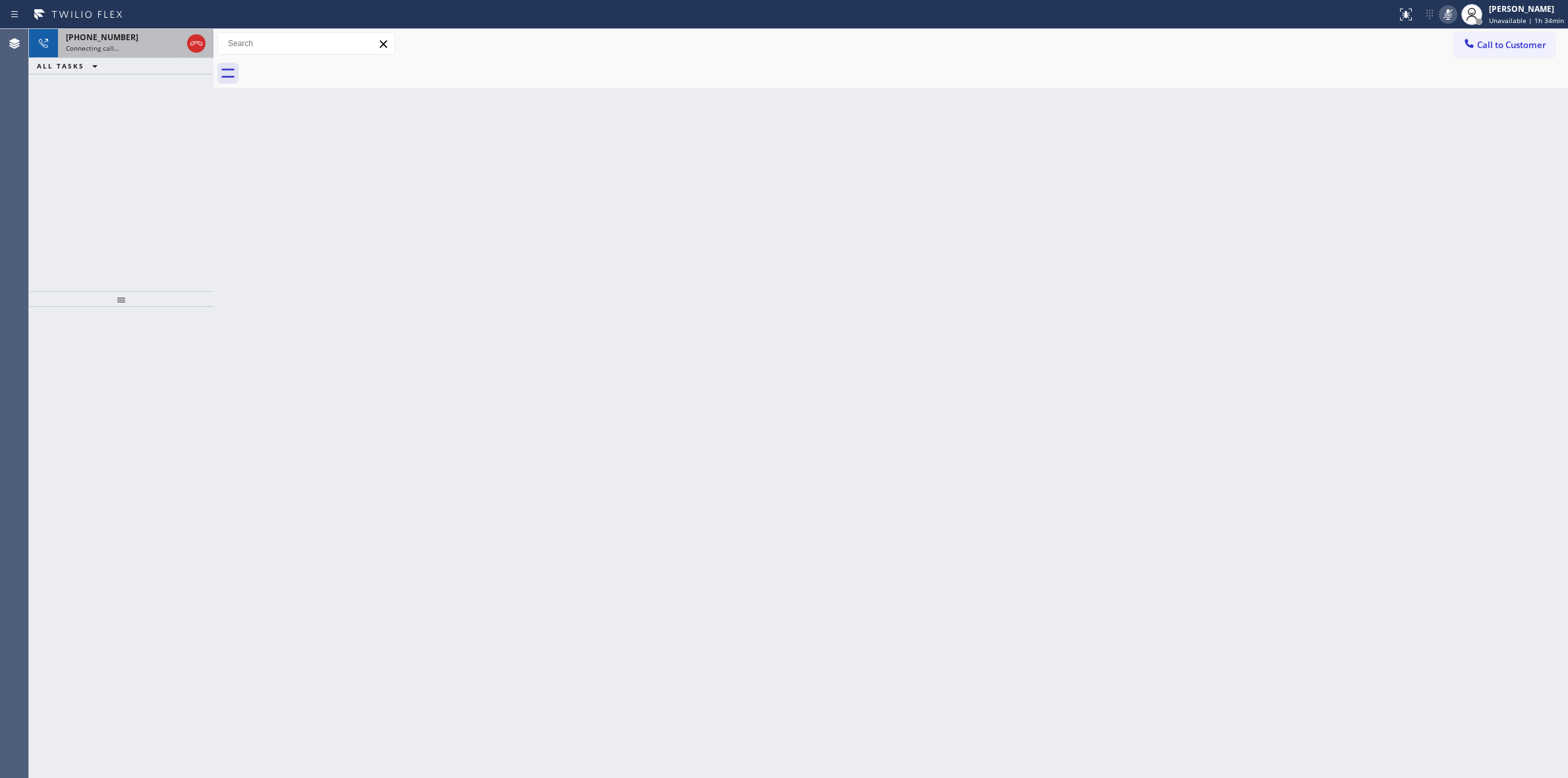
click at [124, 52] on div "Connecting call…" at bounding box center [124, 48] width 116 height 9
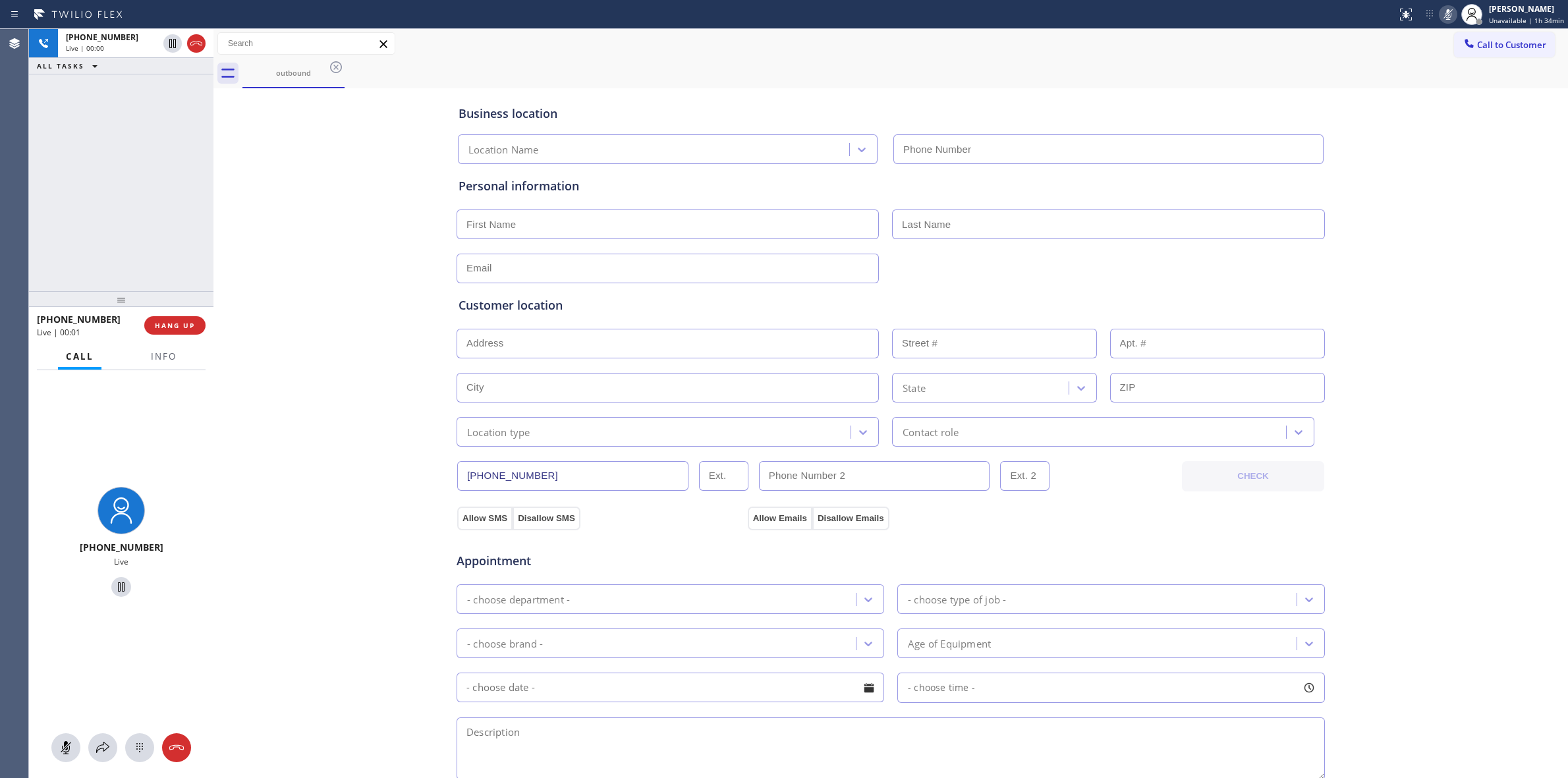
type input "[PHONE_NUMBER]"
click at [1477, 47] on span "Call to Customer" at bounding box center [1512, 45] width 69 height 12
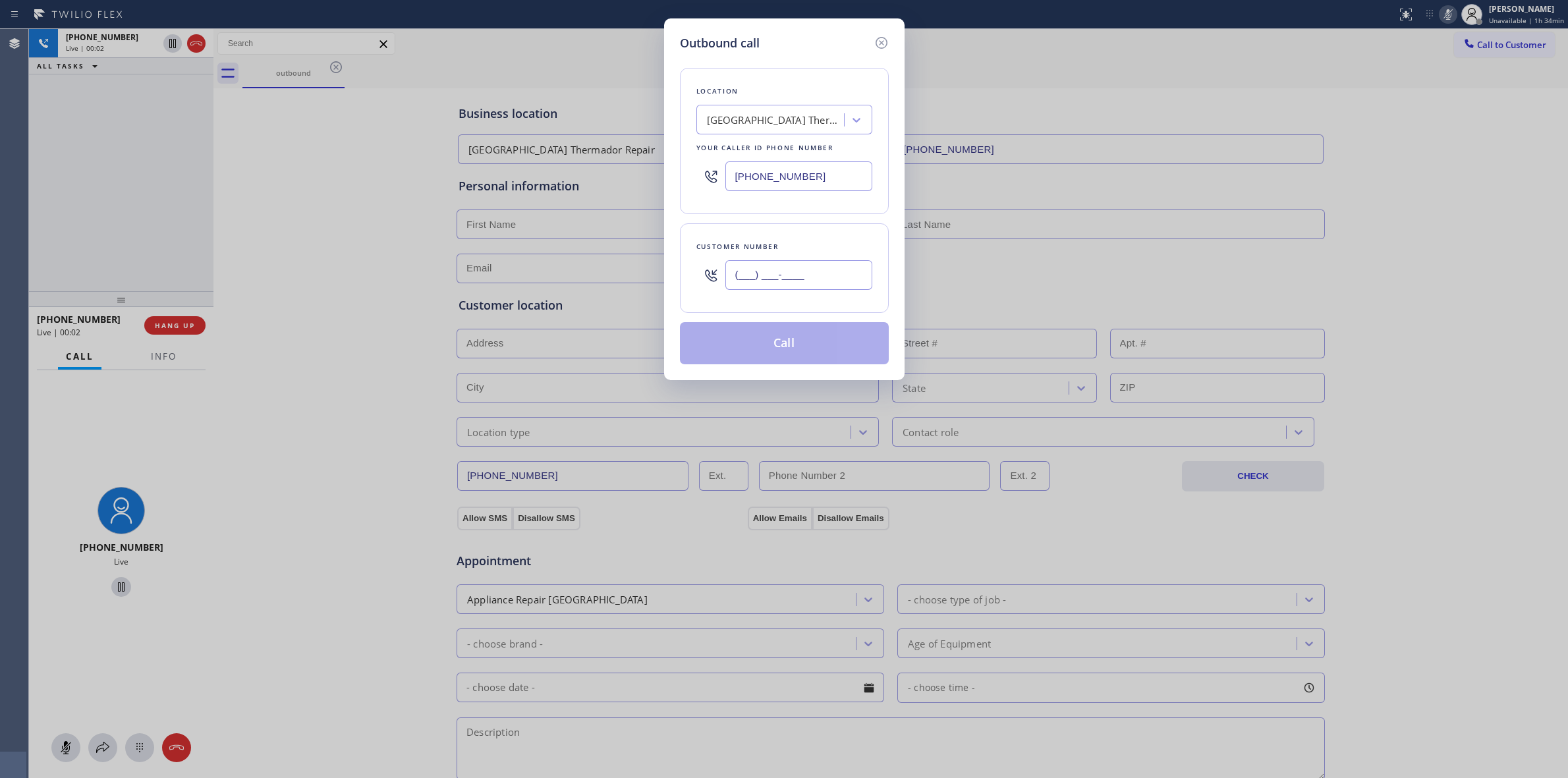
click at [808, 275] on input "(___) ___-____" at bounding box center [799, 275] width 147 height 30
paste input "628) 226-2194"
type input "[PHONE_NUMBER]"
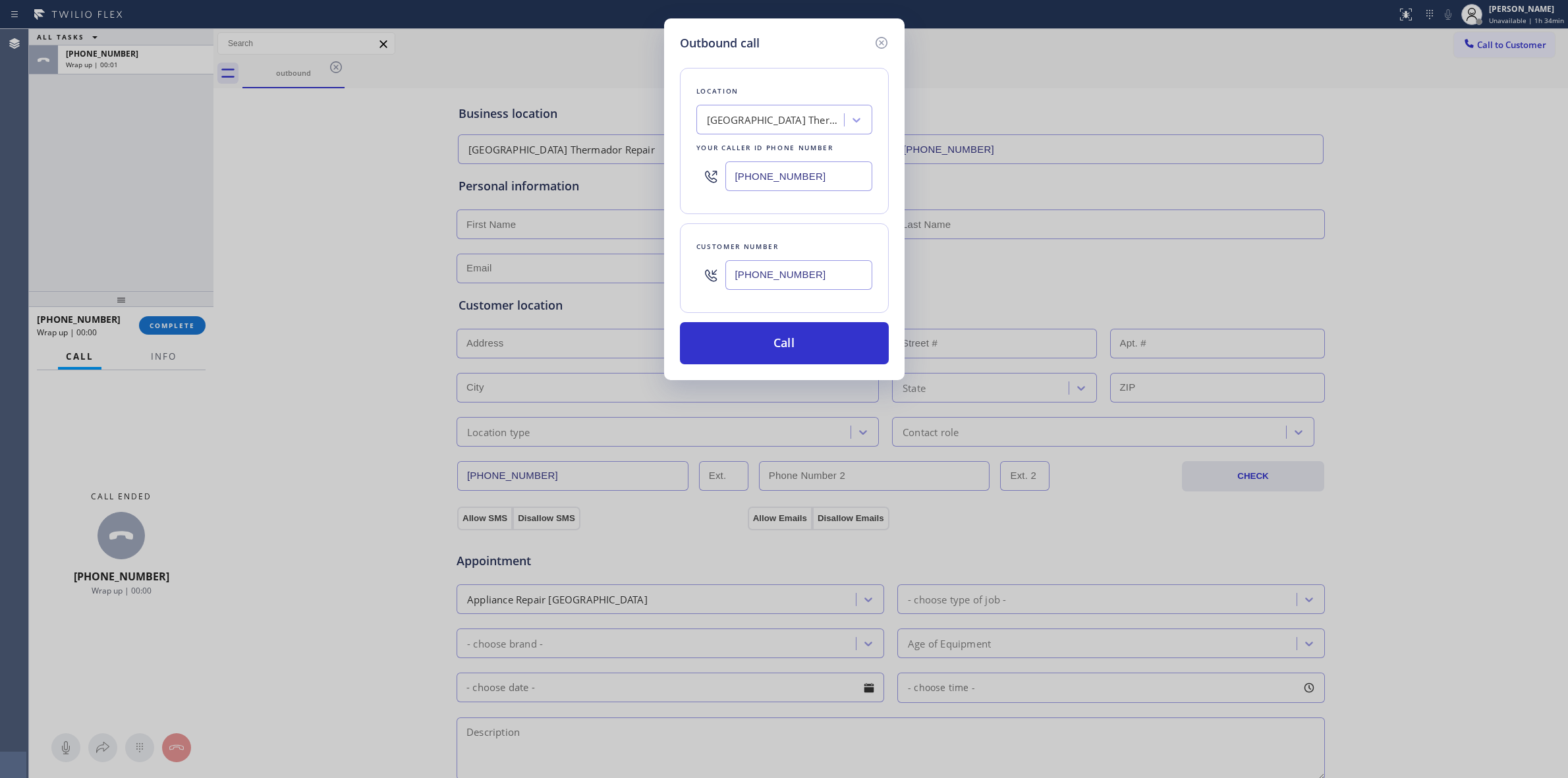
click at [807, 44] on div "Outbound call" at bounding box center [785, 43] width 209 height 18
click at [819, 349] on button "Call" at bounding box center [785, 343] width 209 height 42
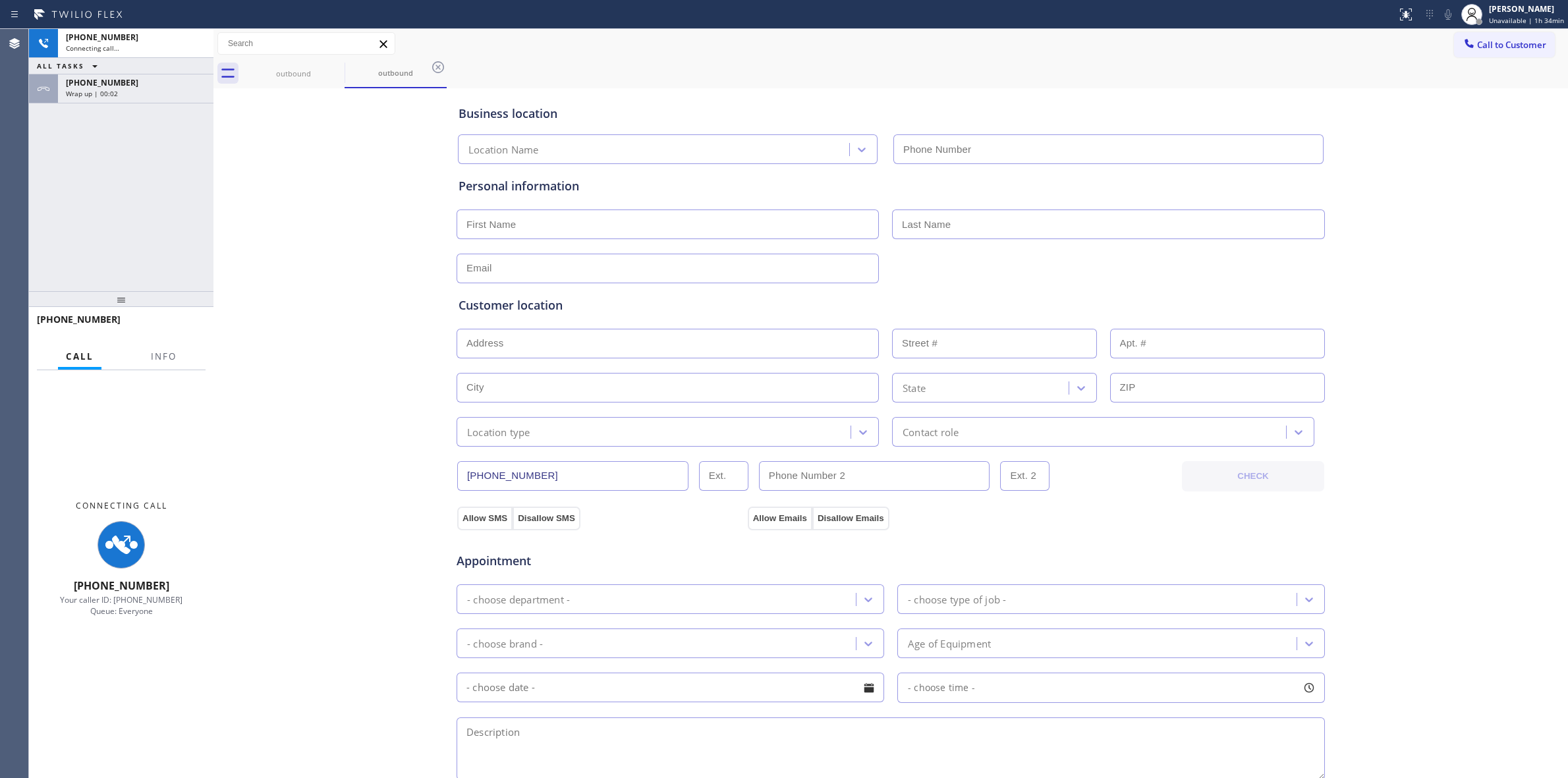
type input "[PHONE_NUMBER]"
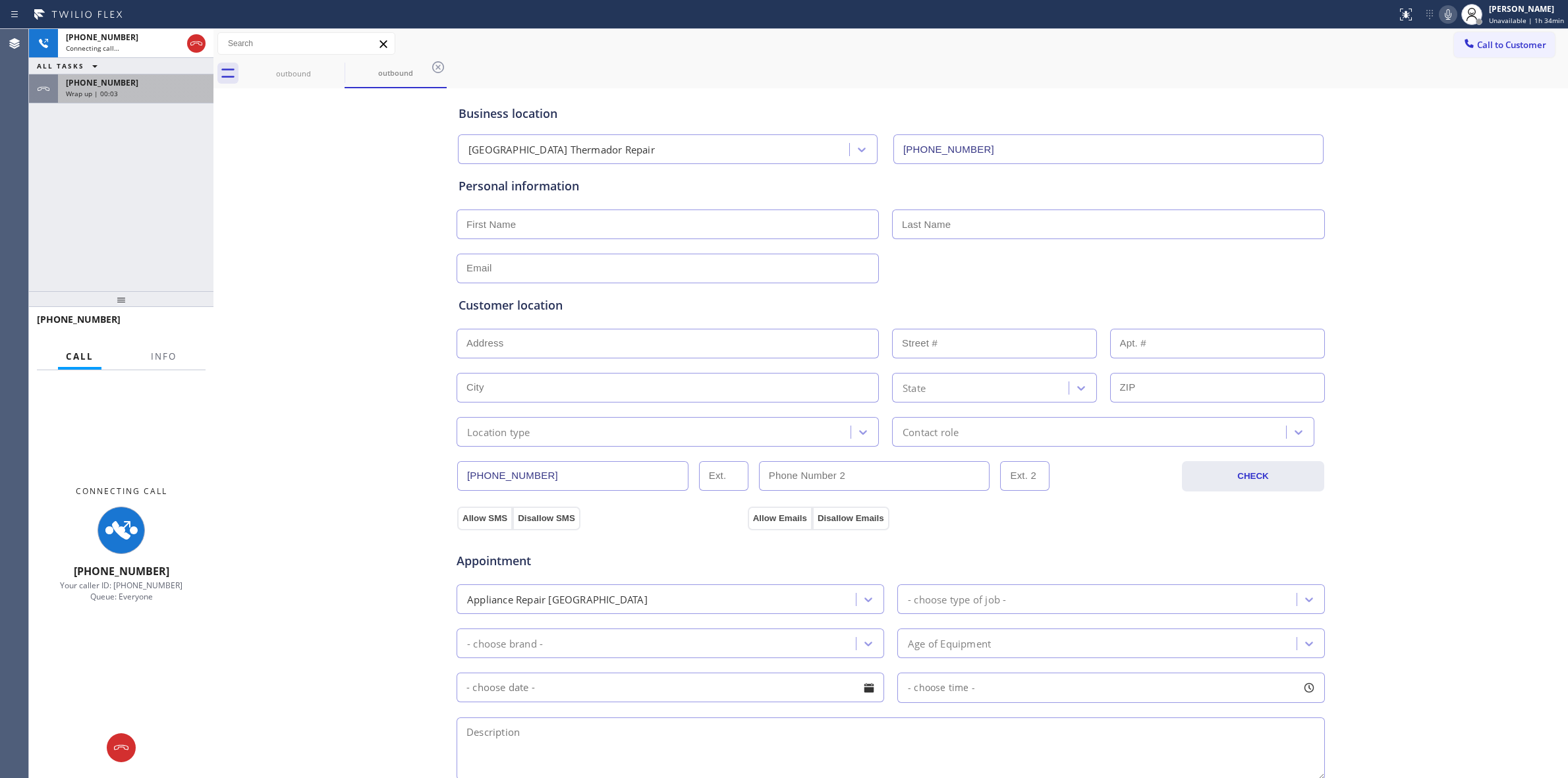
click at [143, 84] on div "[PHONE_NUMBER]" at bounding box center [136, 83] width 139 height 11
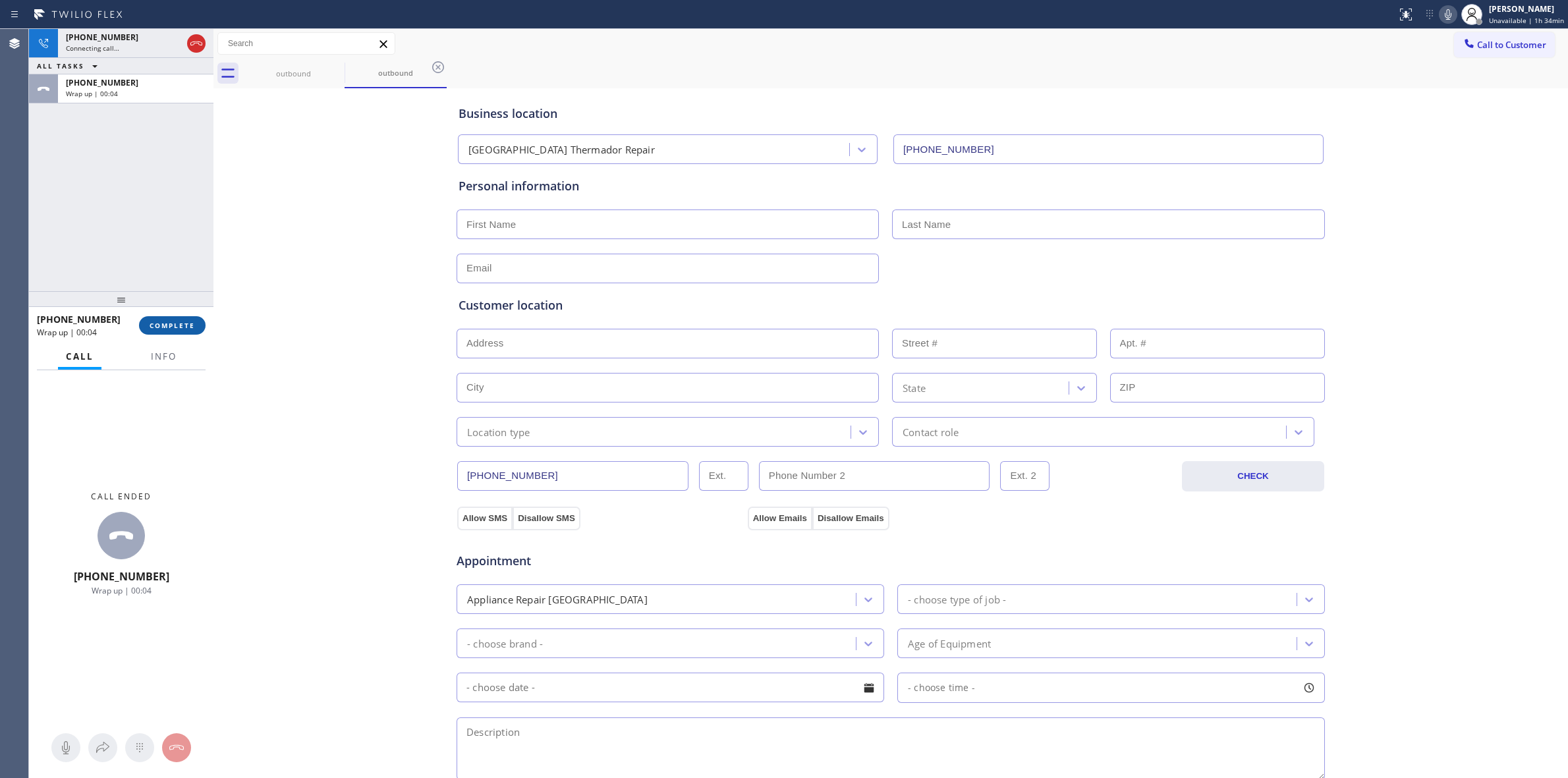
click at [189, 334] on button "COMPLETE" at bounding box center [172, 325] width 67 height 19
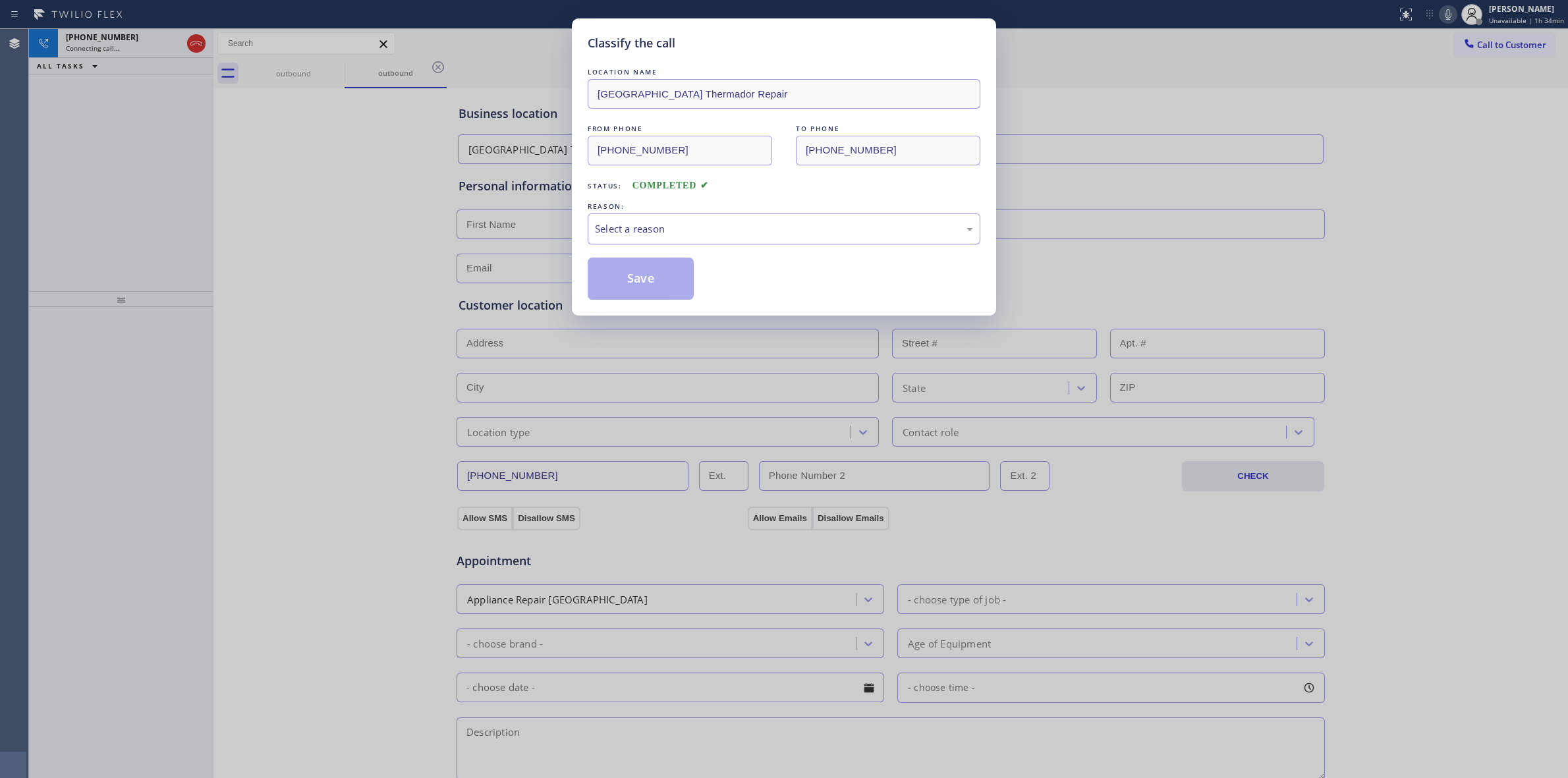
click at [684, 216] on div "Select a reason" at bounding box center [784, 229] width 393 height 31
click at [646, 278] on button "Save" at bounding box center [641, 279] width 106 height 42
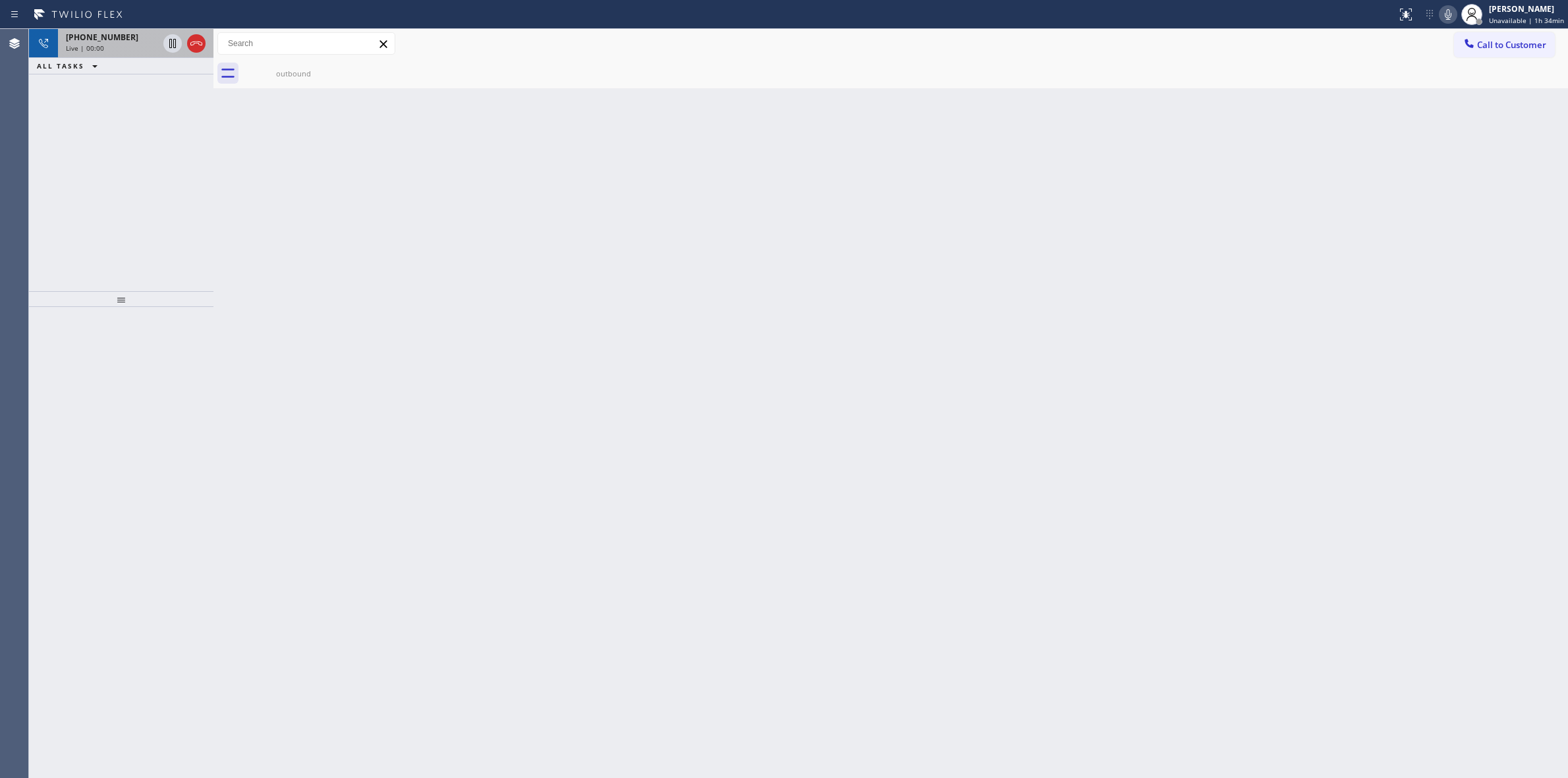
click at [114, 46] on div "Live | 00:00" at bounding box center [112, 48] width 93 height 9
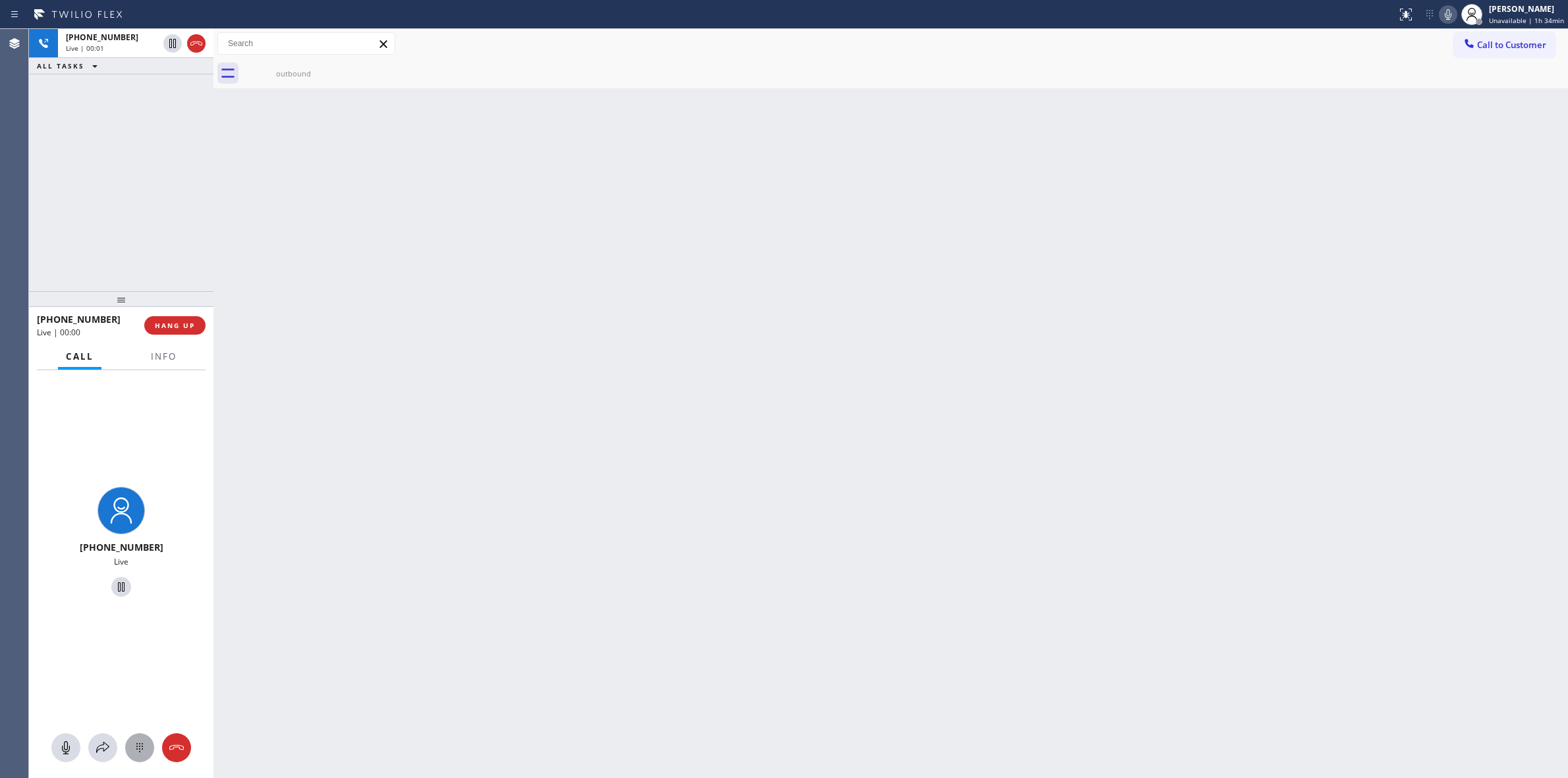
click at [145, 749] on icon at bounding box center [139, 748] width 16 height 16
click at [1485, 57] on button "Call to Customer" at bounding box center [1505, 45] width 101 height 25
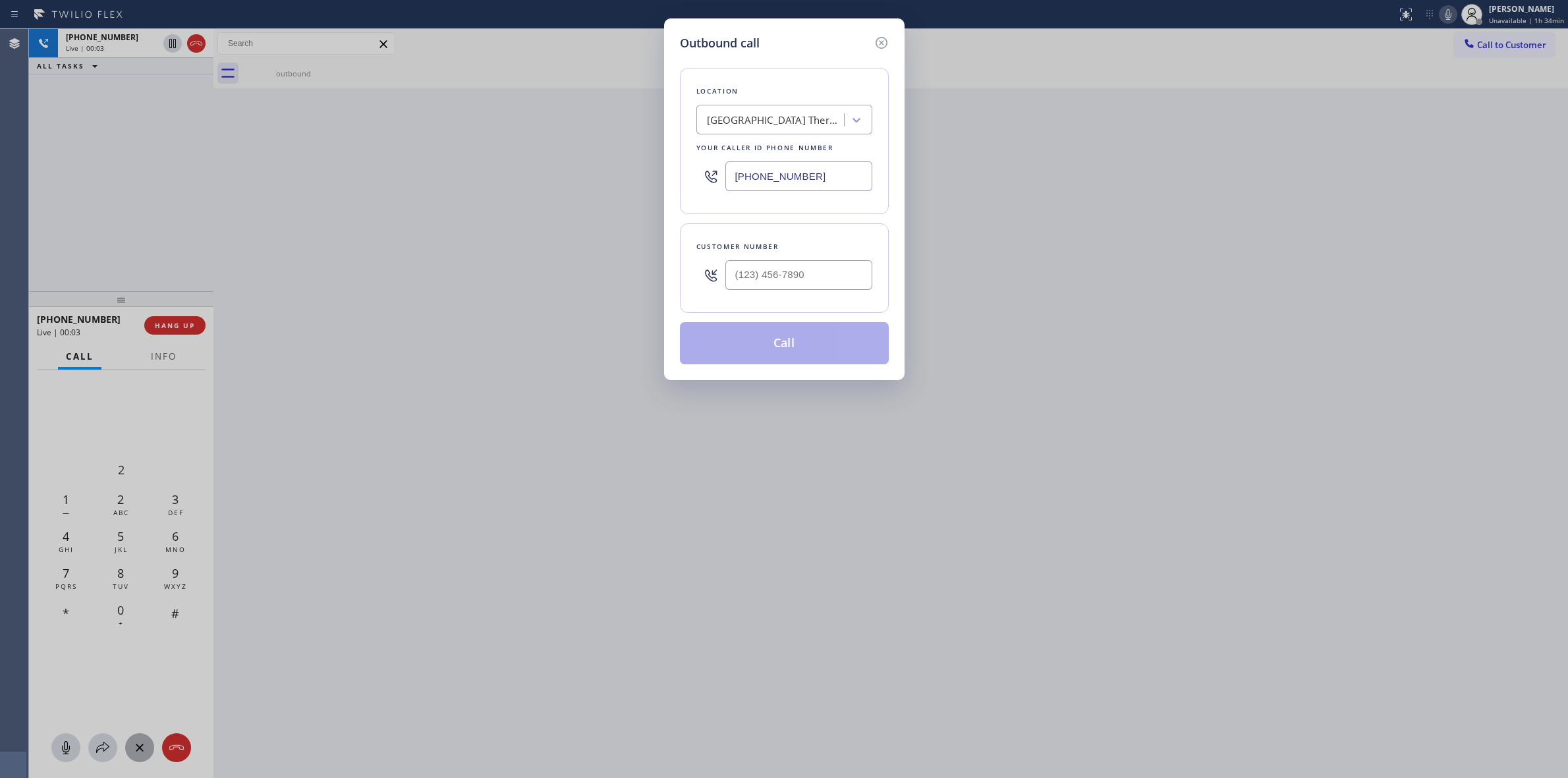
click at [820, 297] on div at bounding box center [799, 275] width 147 height 43
click at [801, 258] on div at bounding box center [799, 275] width 147 height 43
paste input "564) 201-6330"
click at [804, 271] on input "(___) ___-____" at bounding box center [799, 275] width 147 height 30
type input "[PHONE_NUMBER]"
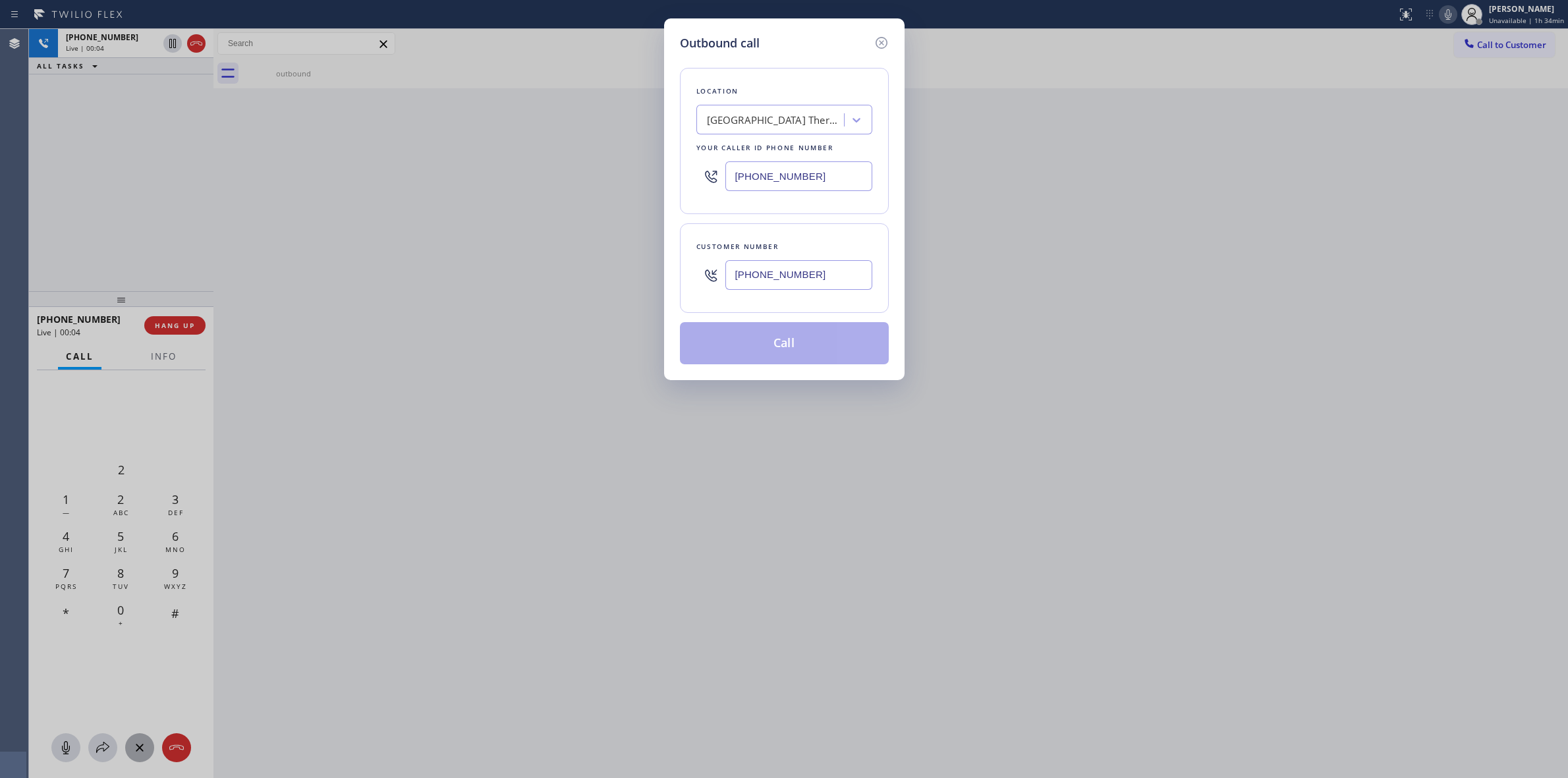
click at [786, 136] on div "Location [GEOGRAPHIC_DATA] [GEOGRAPHIC_DATA] Repair Your caller id phone number…" at bounding box center [785, 141] width 209 height 146
click at [789, 122] on div "[GEOGRAPHIC_DATA] Thermador Repair" at bounding box center [776, 120] width 138 height 15
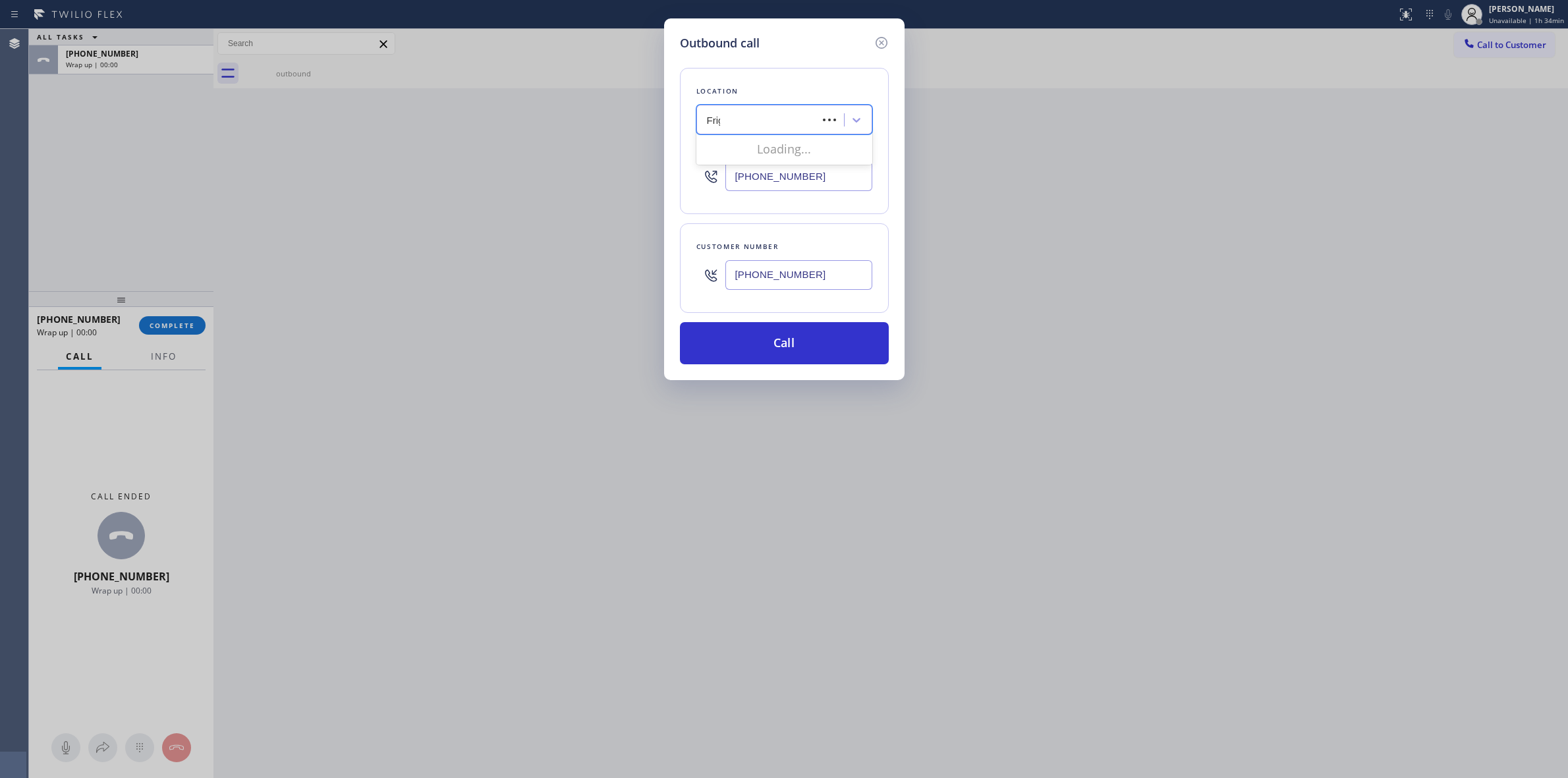
type input "Frigi"
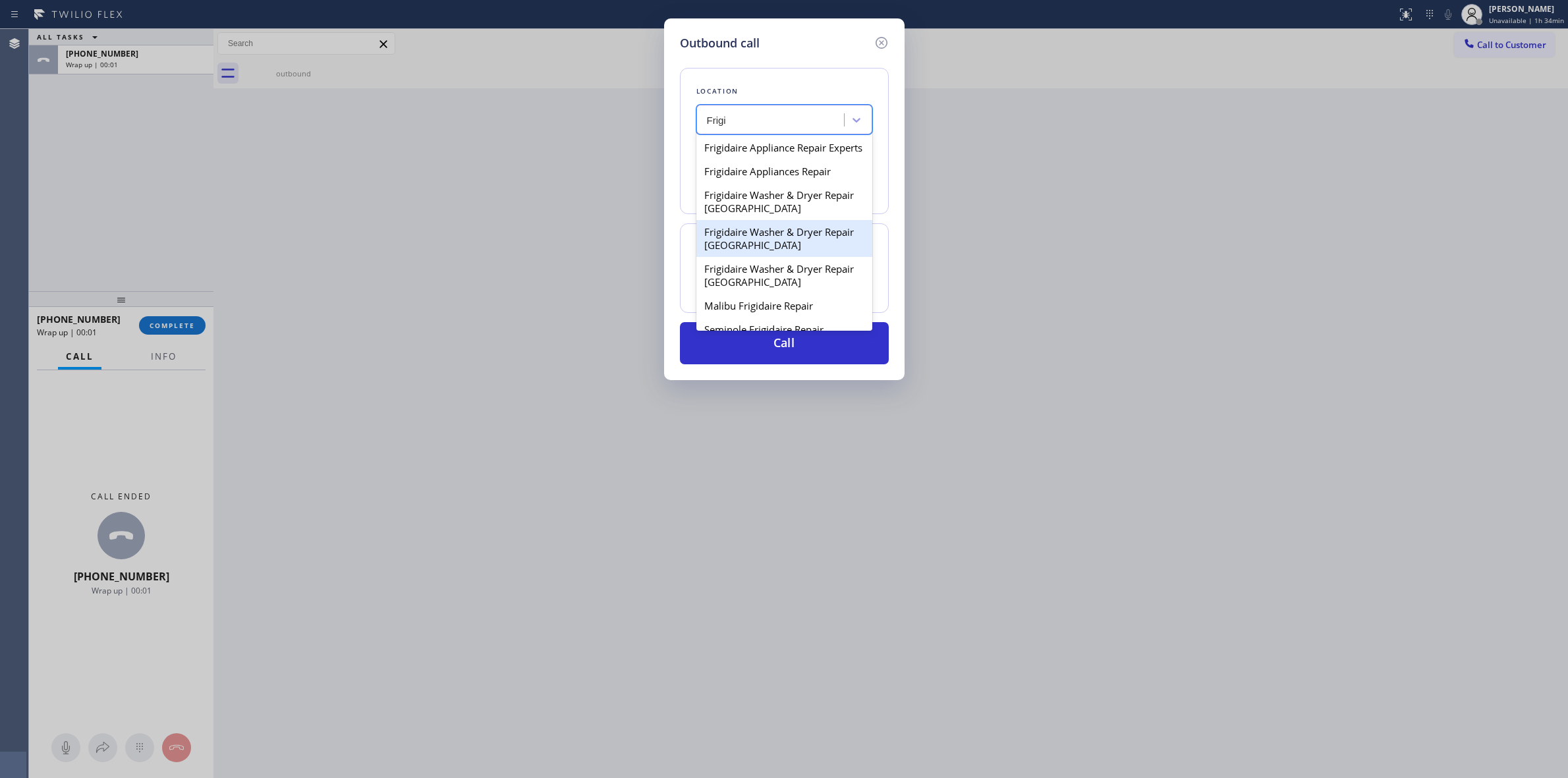
click at [741, 257] on div "Frigidaire Washer & Dryer Repair [GEOGRAPHIC_DATA]" at bounding box center [785, 239] width 176 height 37
type input "[PHONE_NUMBER]"
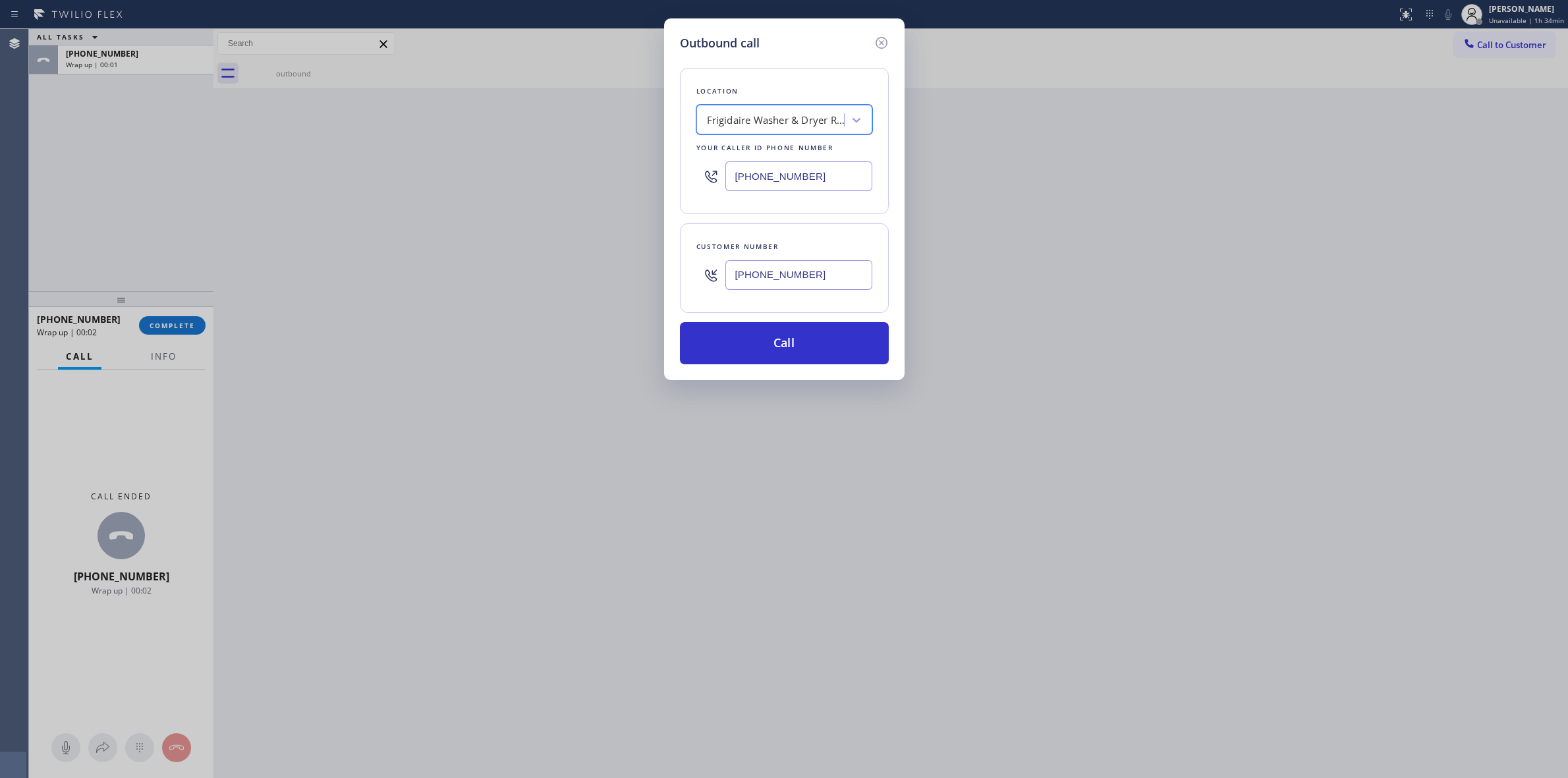
click at [773, 274] on input "[PHONE_NUMBER]" at bounding box center [799, 275] width 147 height 30
click at [792, 349] on button "Call" at bounding box center [785, 343] width 209 height 42
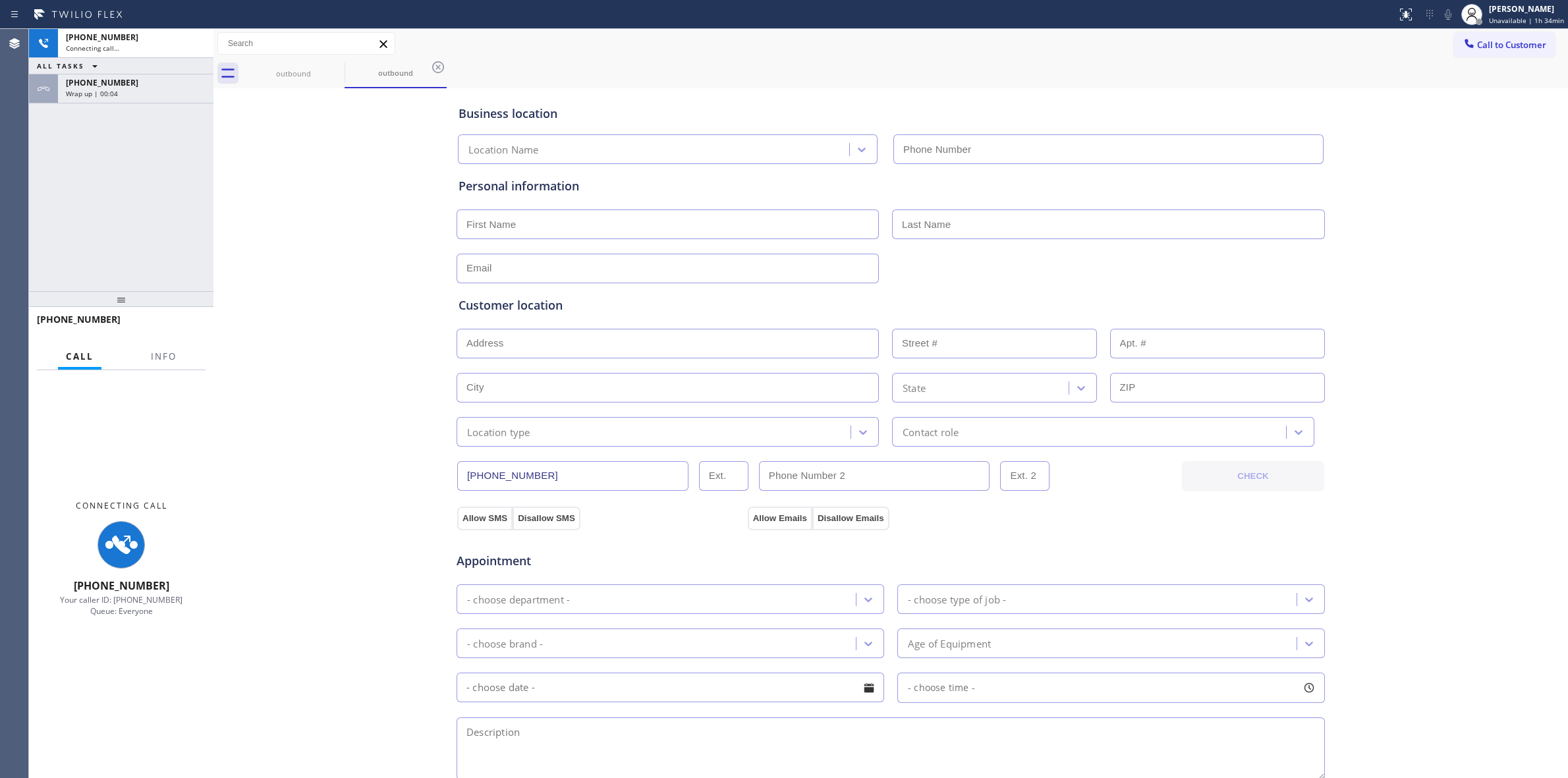
type input "[PHONE_NUMBER]"
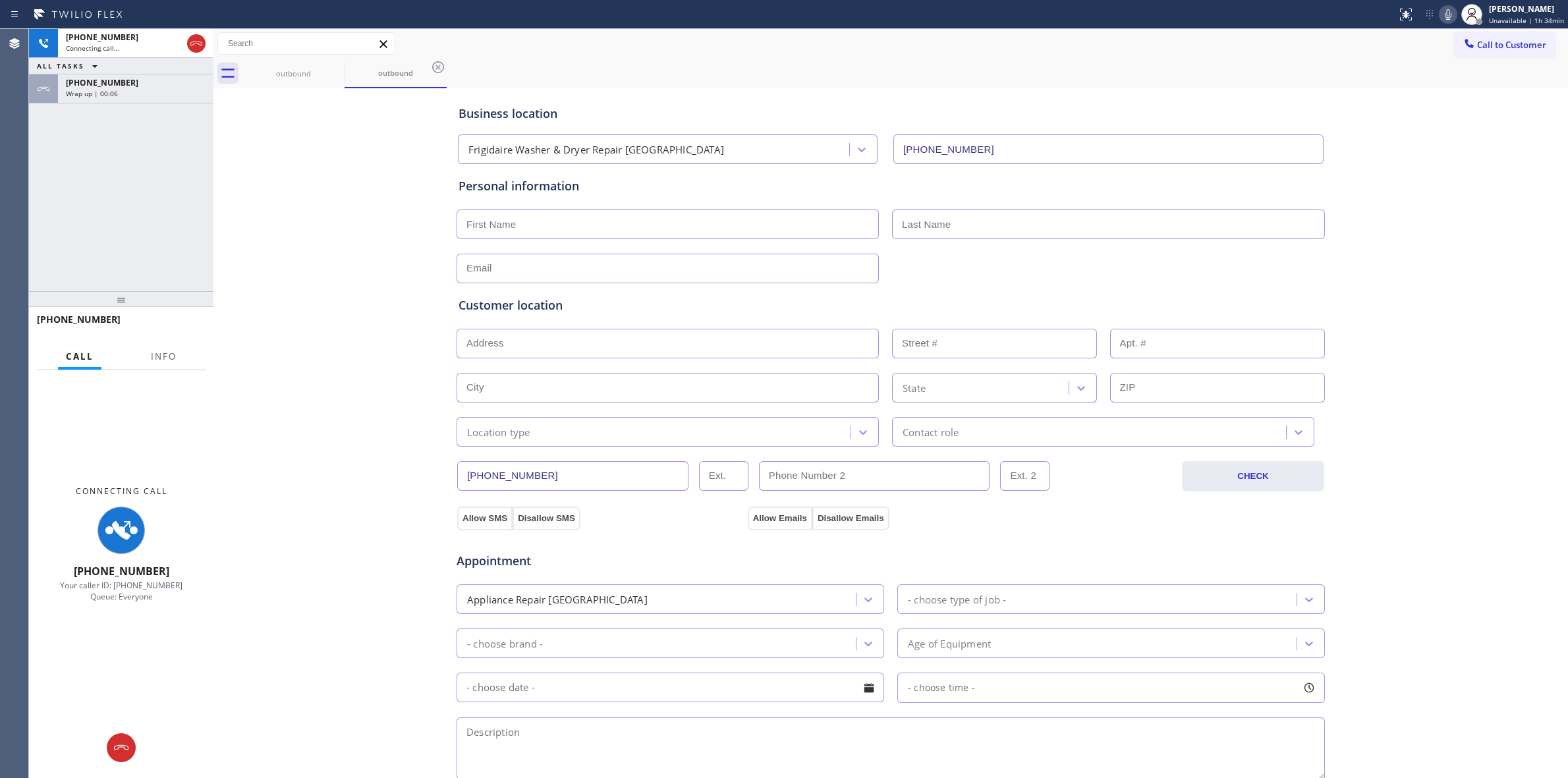
drag, startPoint x: 93, startPoint y: 81, endPoint x: 163, endPoint y: 182, distance: 122.9
click at [93, 81] on span "[PHONE_NUMBER]" at bounding box center [102, 83] width 73 height 11
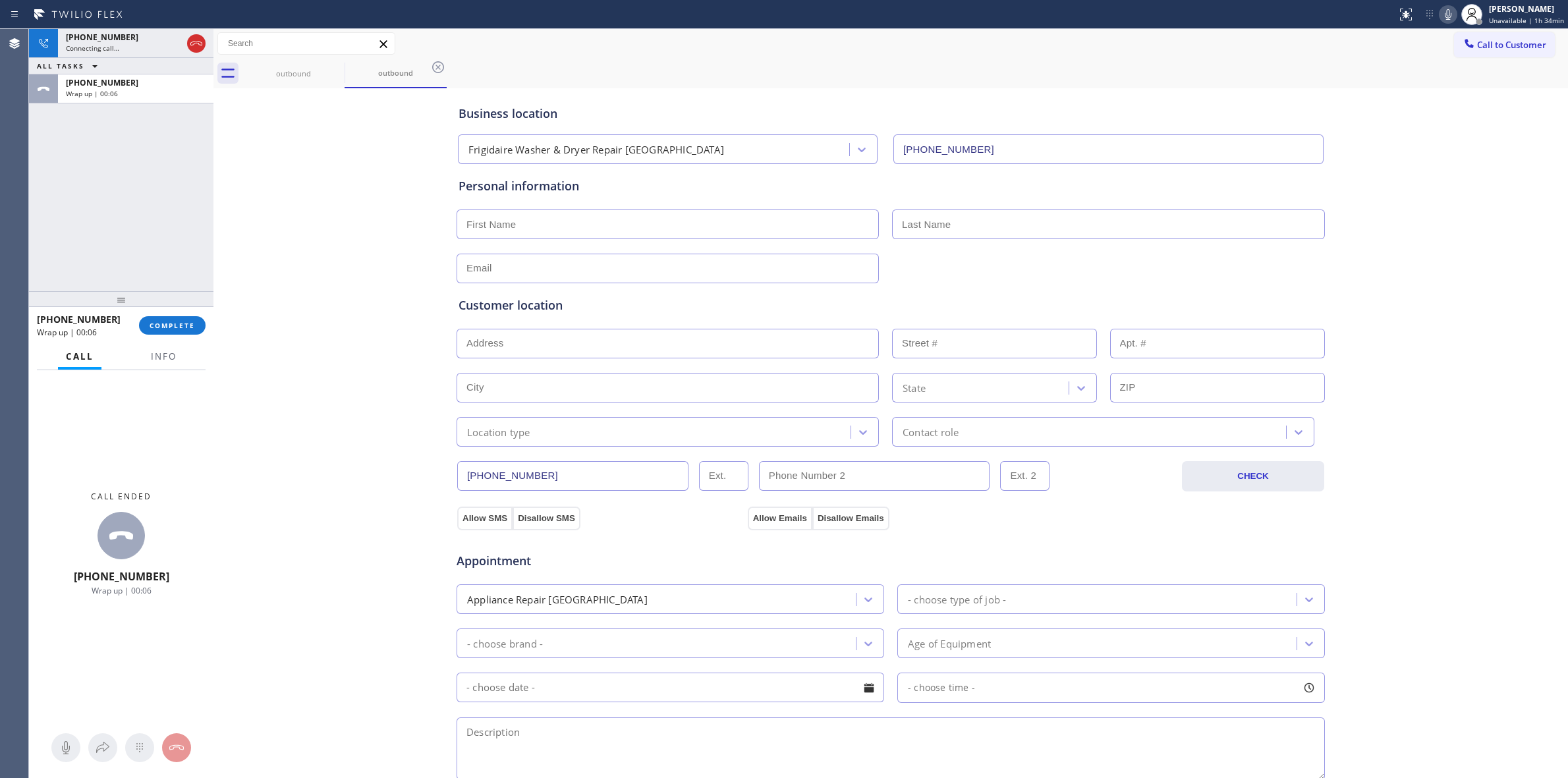
click at [160, 313] on div "[PHONE_NUMBER] Wrap up | 00:06 COMPLETE" at bounding box center [121, 325] width 169 height 34
drag, startPoint x: 171, startPoint y: 321, endPoint x: 239, endPoint y: 331, distance: 68.7
click at [171, 323] on span "COMPLETE" at bounding box center [172, 325] width 46 height 9
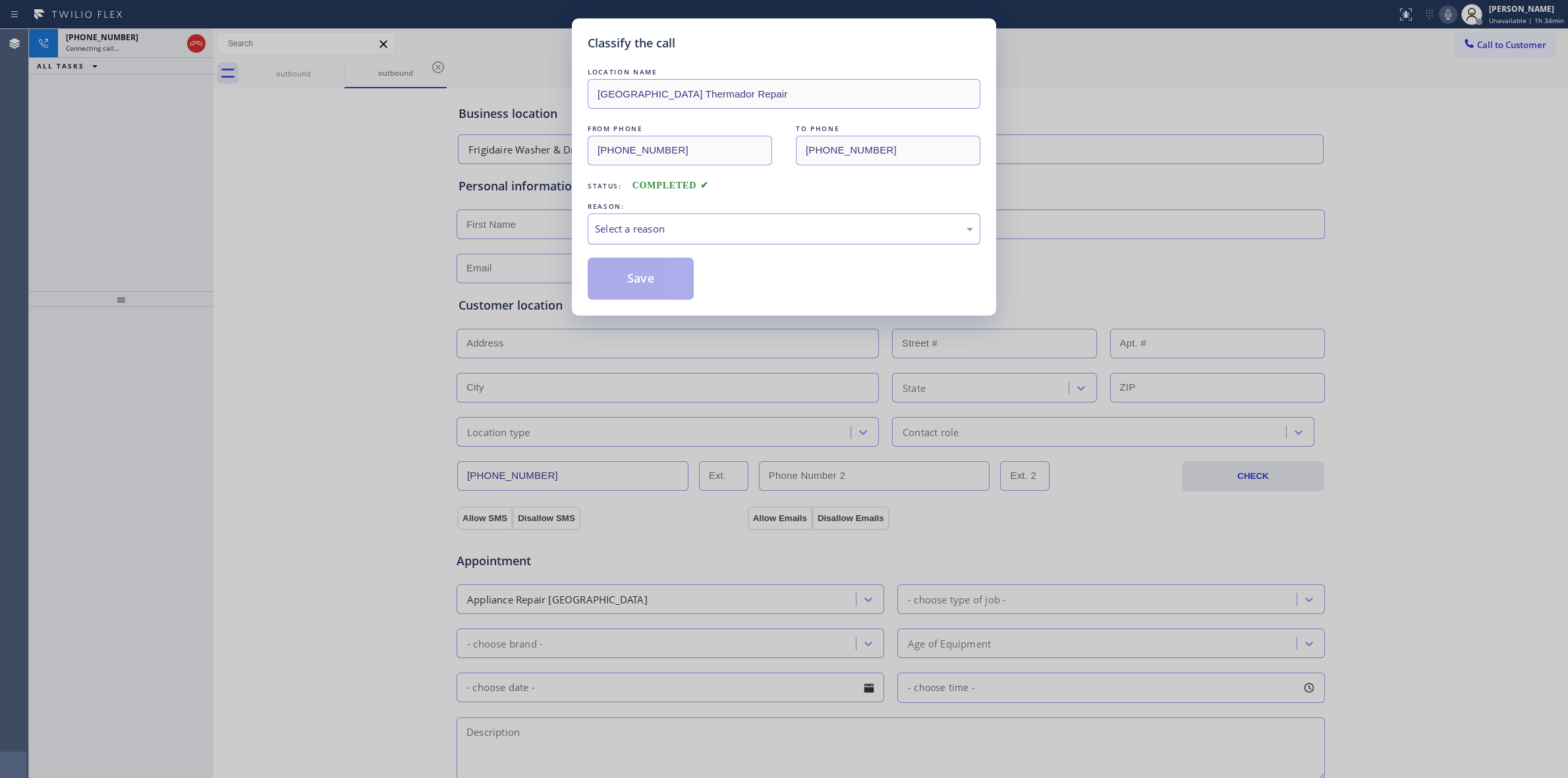
click at [735, 229] on div "Select a reason" at bounding box center [784, 229] width 378 height 15
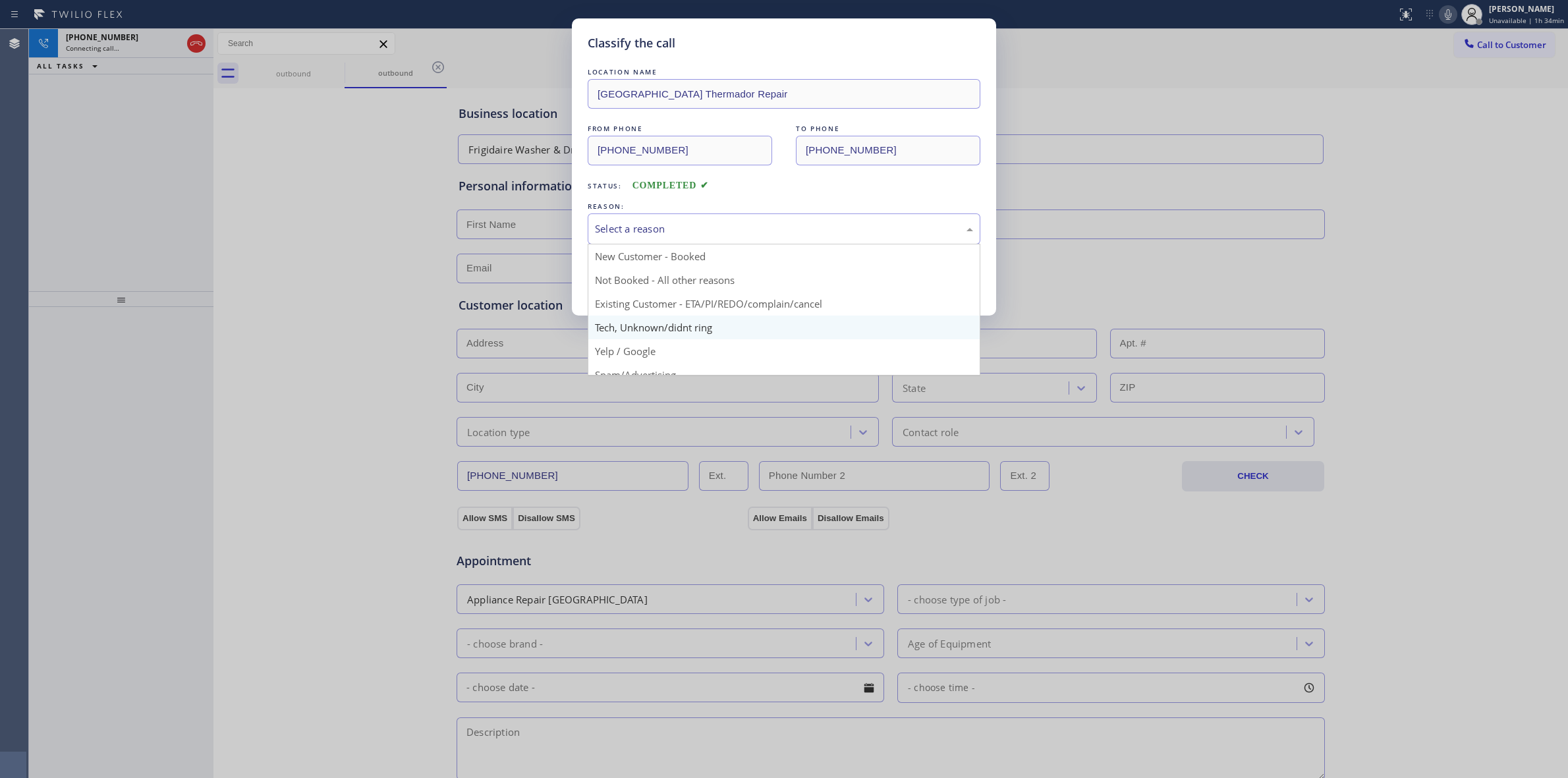
drag, startPoint x: 695, startPoint y: 331, endPoint x: 663, endPoint y: 285, distance: 56.0
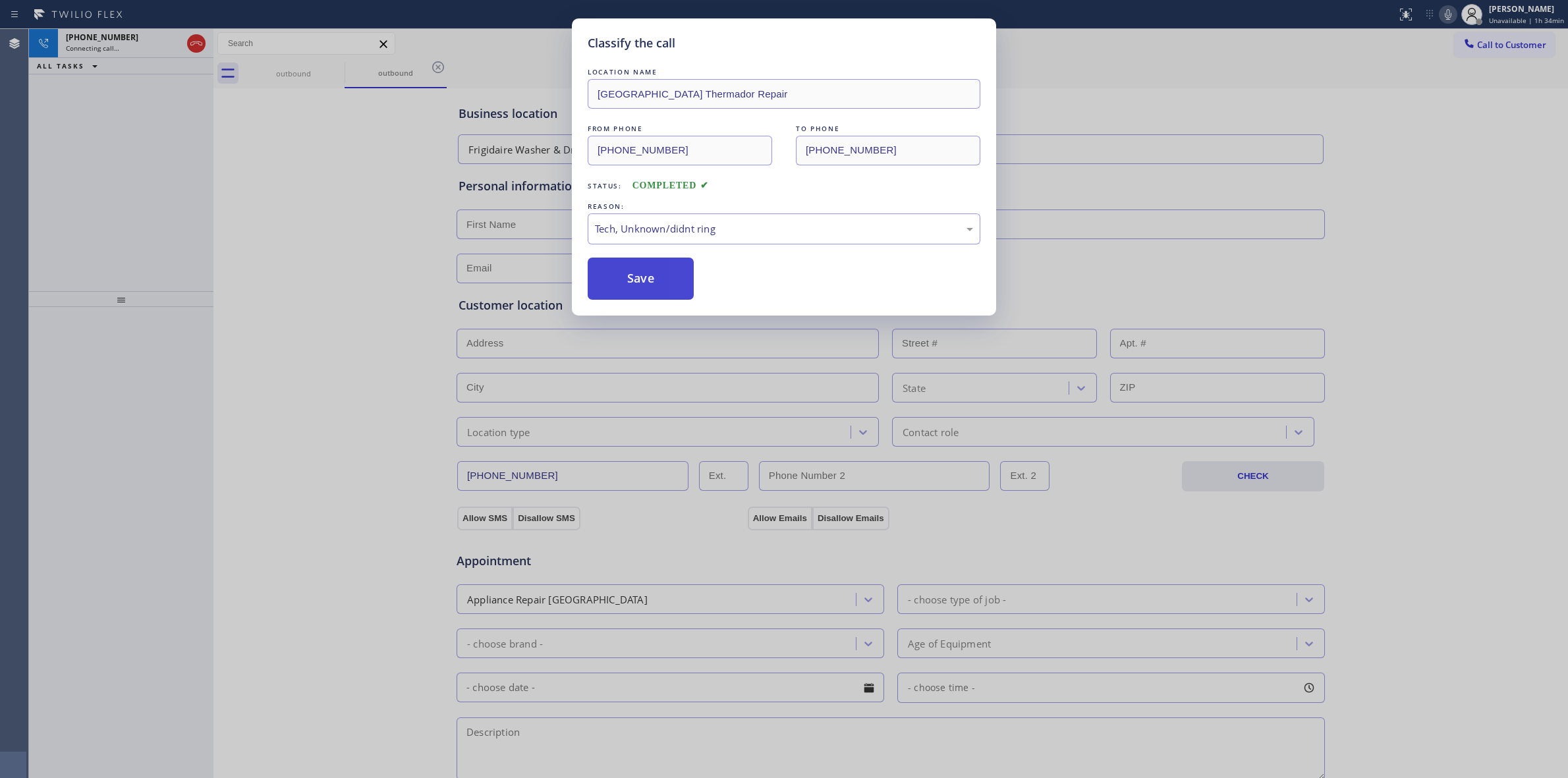
click at [661, 282] on button "Save" at bounding box center [641, 279] width 106 height 42
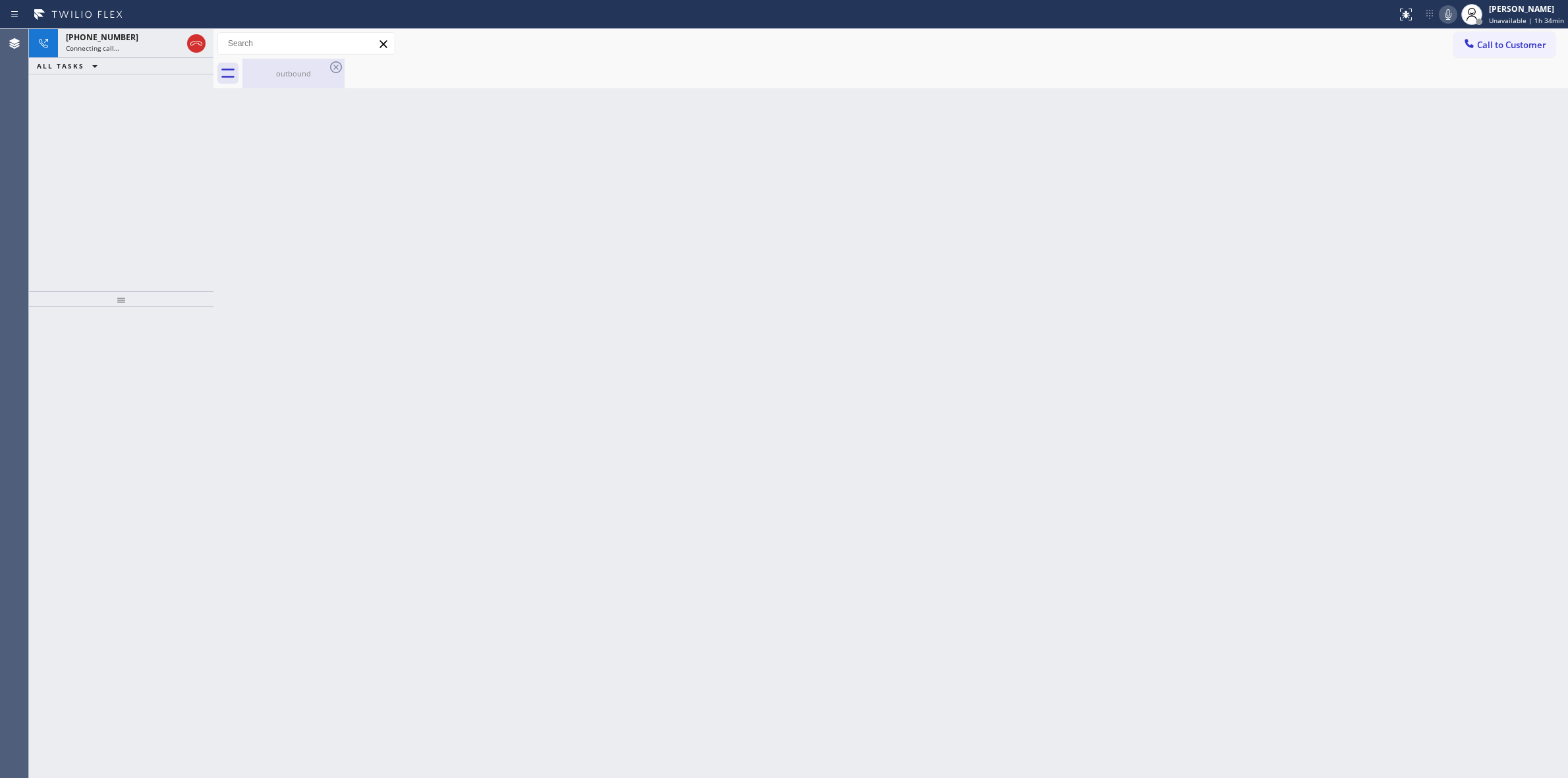
click at [323, 65] on div "outbound" at bounding box center [294, 73] width 100 height 30
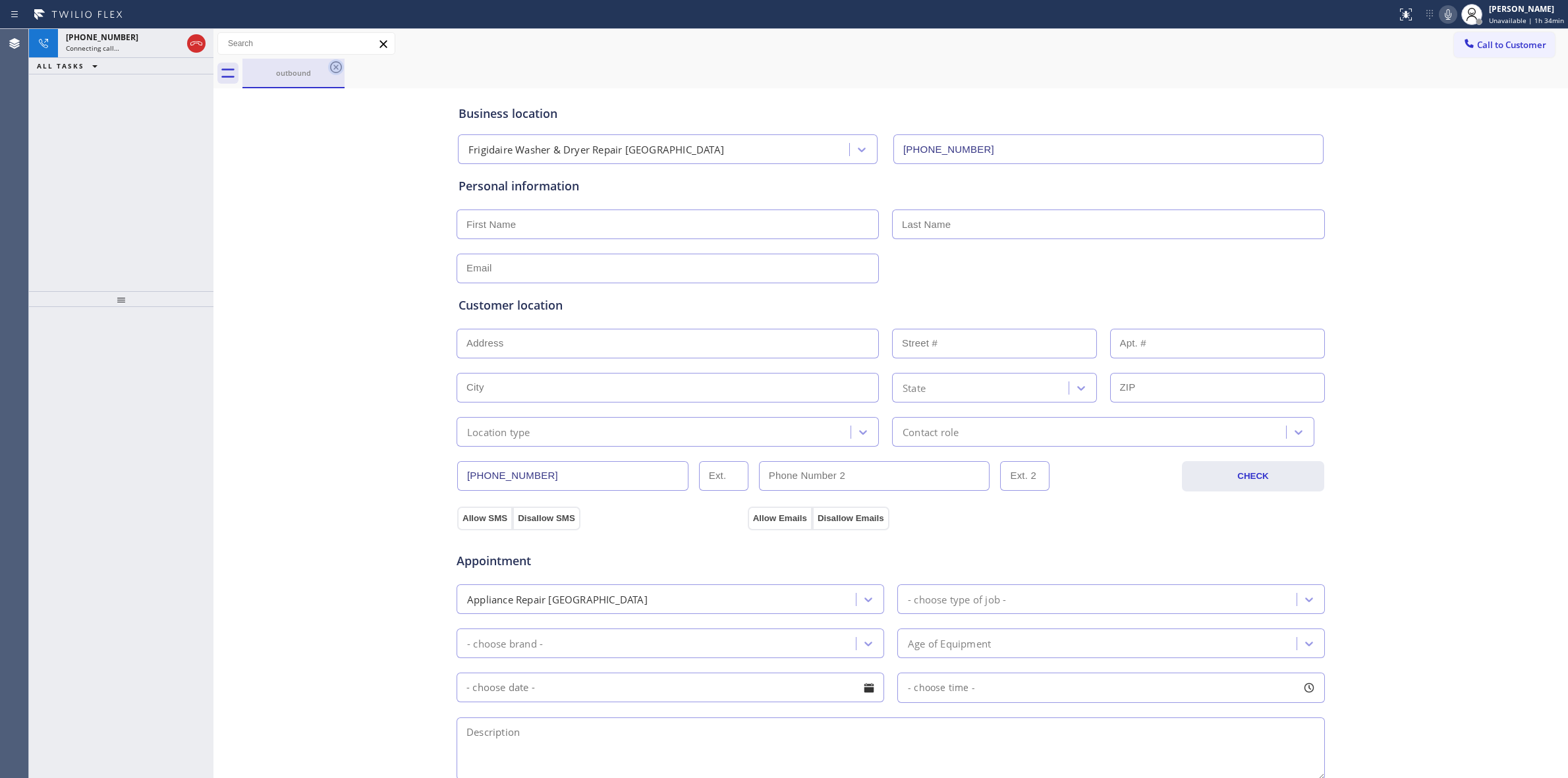
click at [337, 67] on icon at bounding box center [336, 67] width 16 height 16
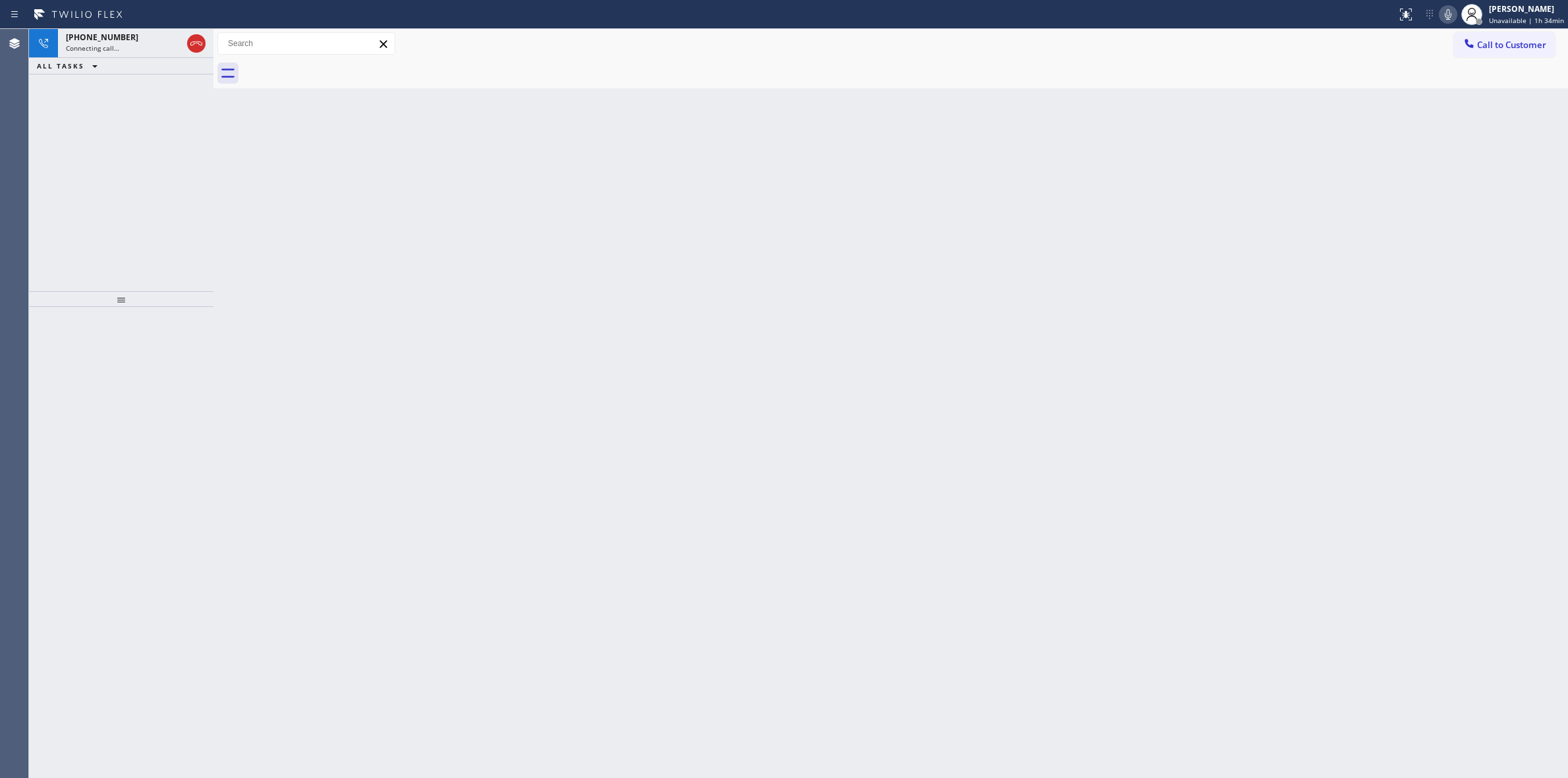
click at [1448, 12] on icon at bounding box center [1448, 15] width 16 height 16
click at [132, 46] on div "Connecting call…" at bounding box center [124, 48] width 116 height 9
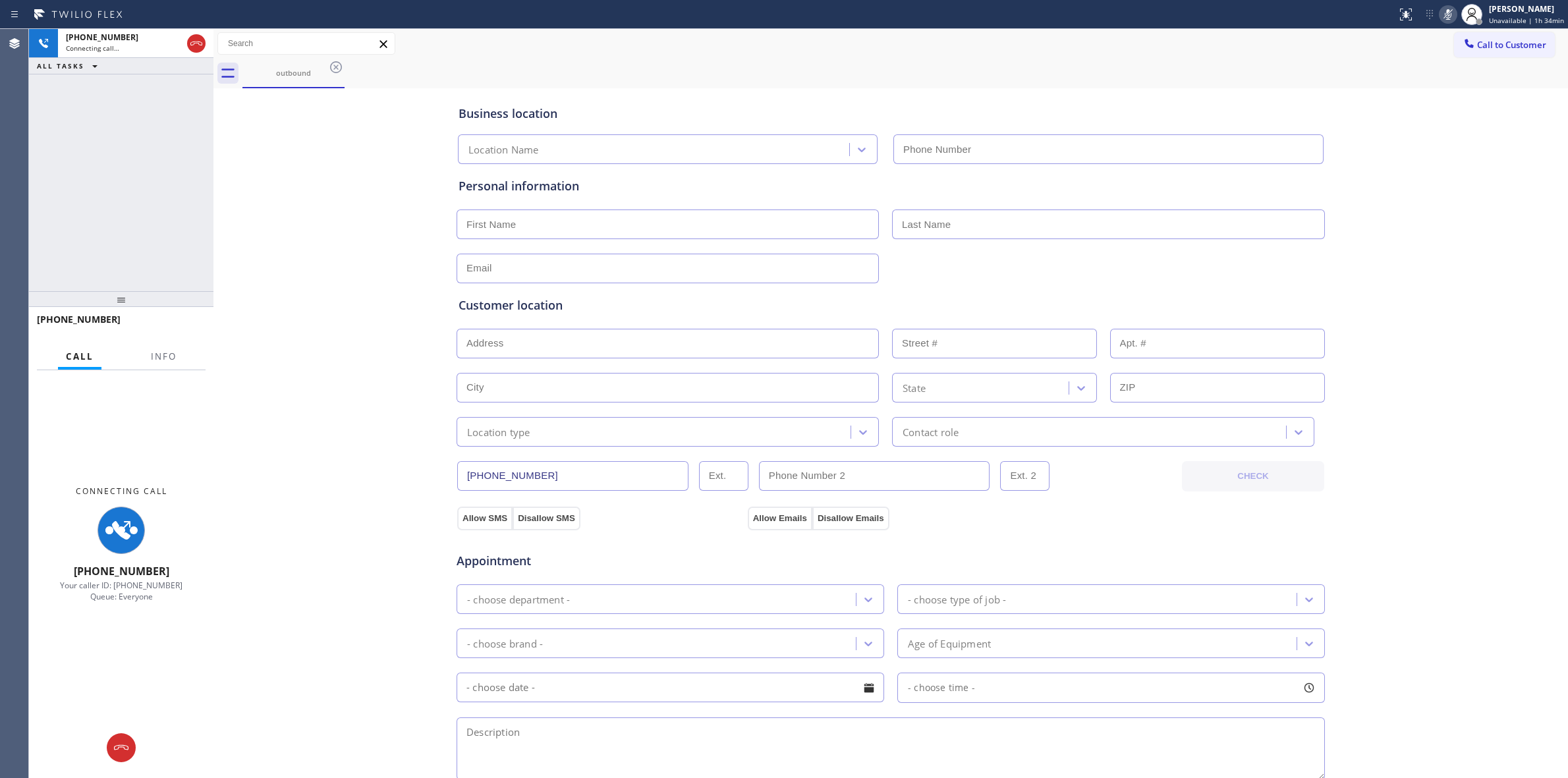
type input "[PHONE_NUMBER]"
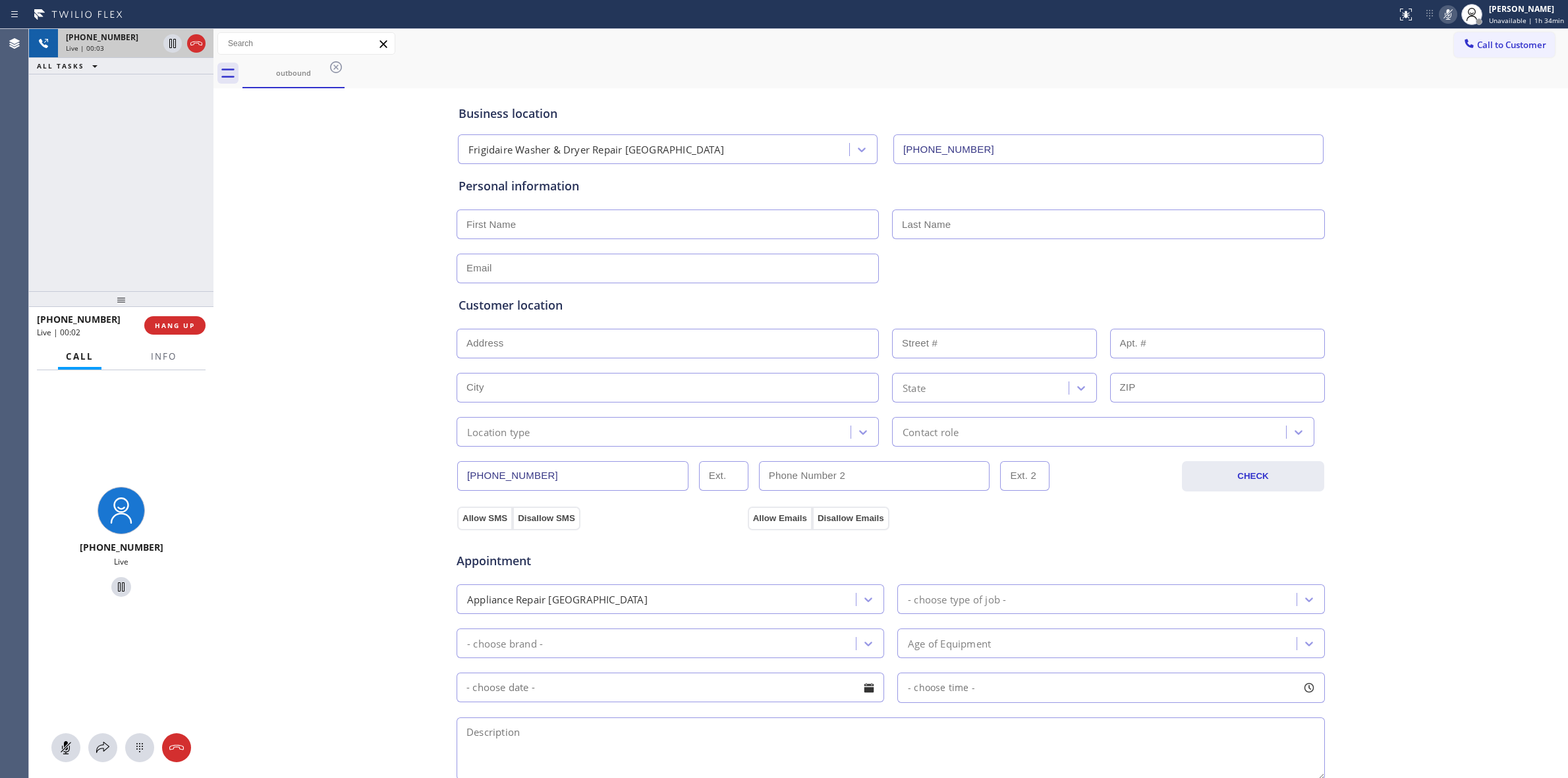
click at [106, 44] on div "Live | 00:03" at bounding box center [112, 48] width 93 height 9
click at [136, 740] on icon at bounding box center [139, 748] width 16 height 16
click at [1468, 54] on button "Call to Customer" at bounding box center [1505, 45] width 101 height 25
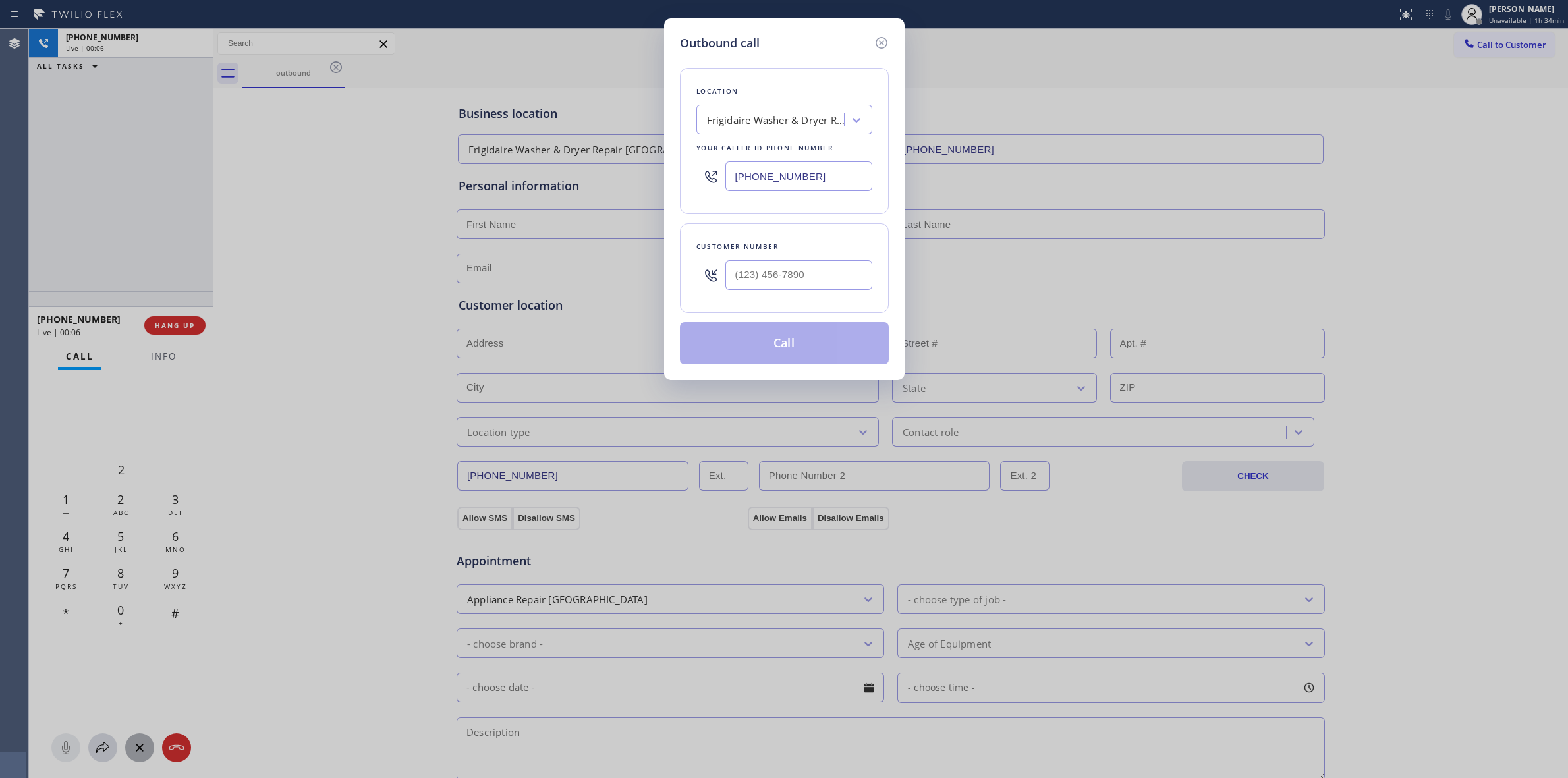
click at [788, 294] on div at bounding box center [799, 275] width 147 height 43
click at [801, 284] on input "(___) ___-____" at bounding box center [799, 275] width 147 height 30
paste input "564) 201-6330"
type input "[PHONE_NUMBER]"
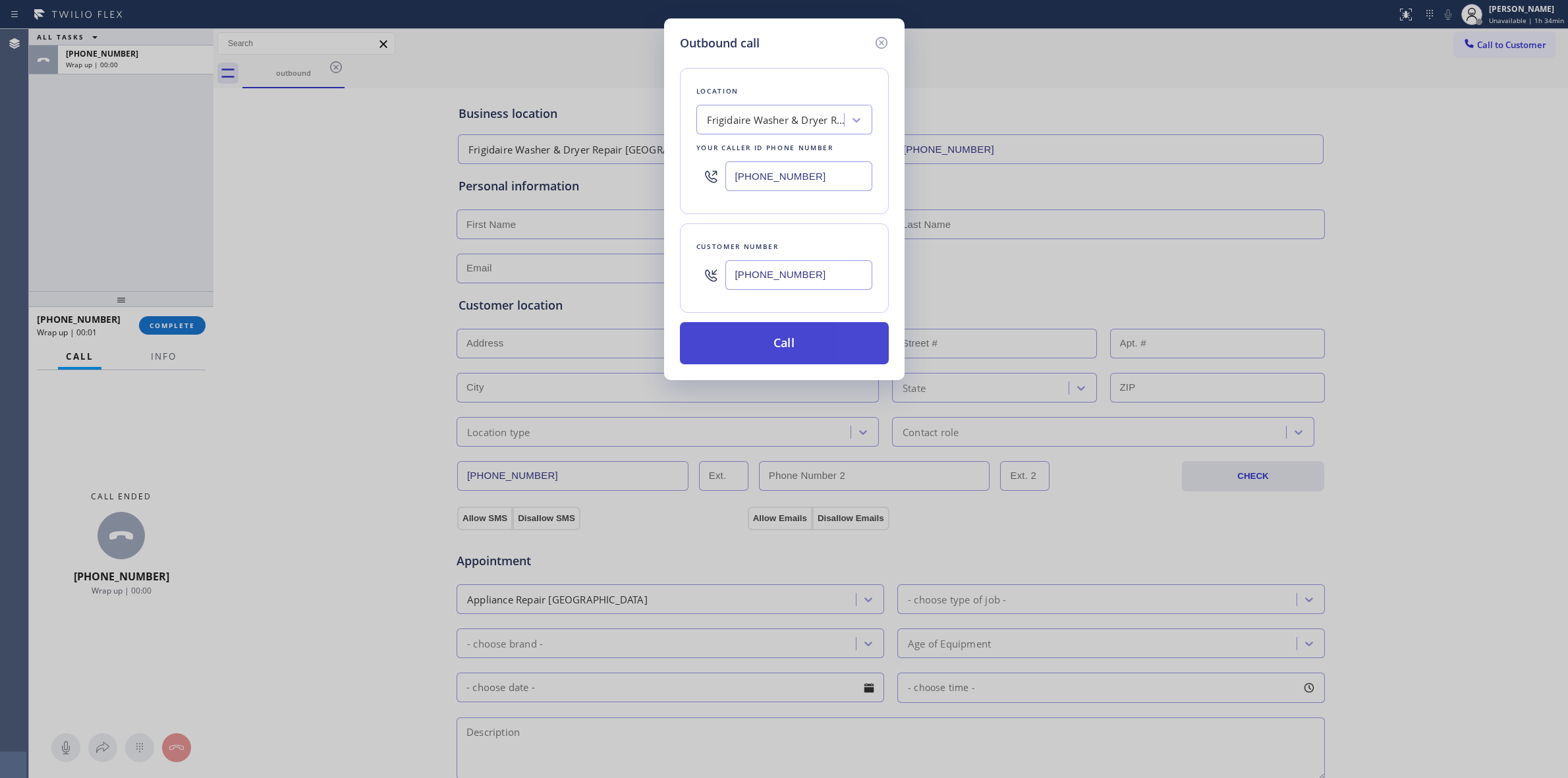
click at [795, 343] on button "Call" at bounding box center [785, 343] width 209 height 42
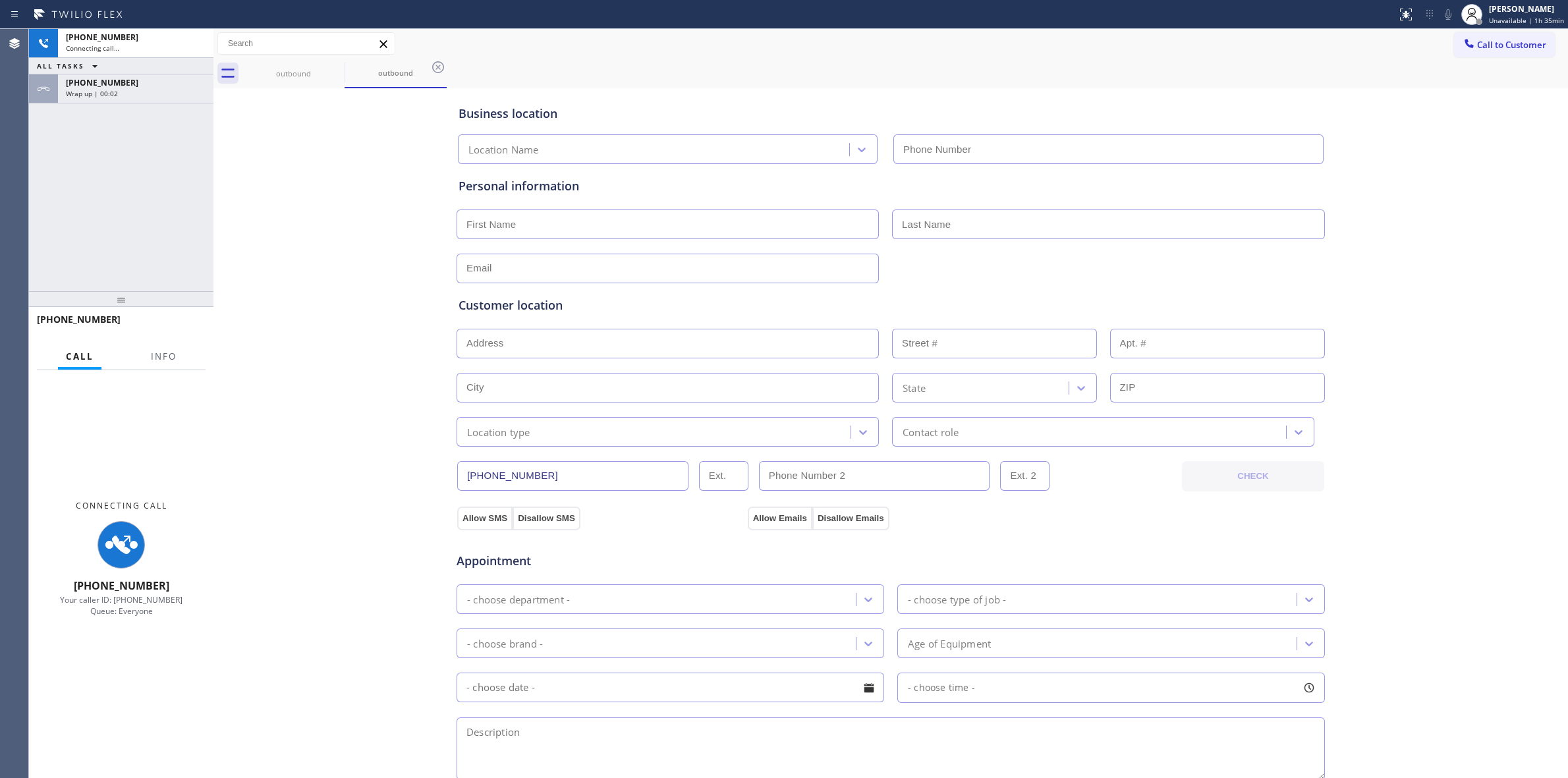
type input "[PHONE_NUMBER]"
drag, startPoint x: 804, startPoint y: 48, endPoint x: 778, endPoint y: 54, distance: 26.7
click at [799, 51] on div "Call to Customer Outbound call Location Search location Your caller id phone nu…" at bounding box center [890, 44] width 1354 height 23
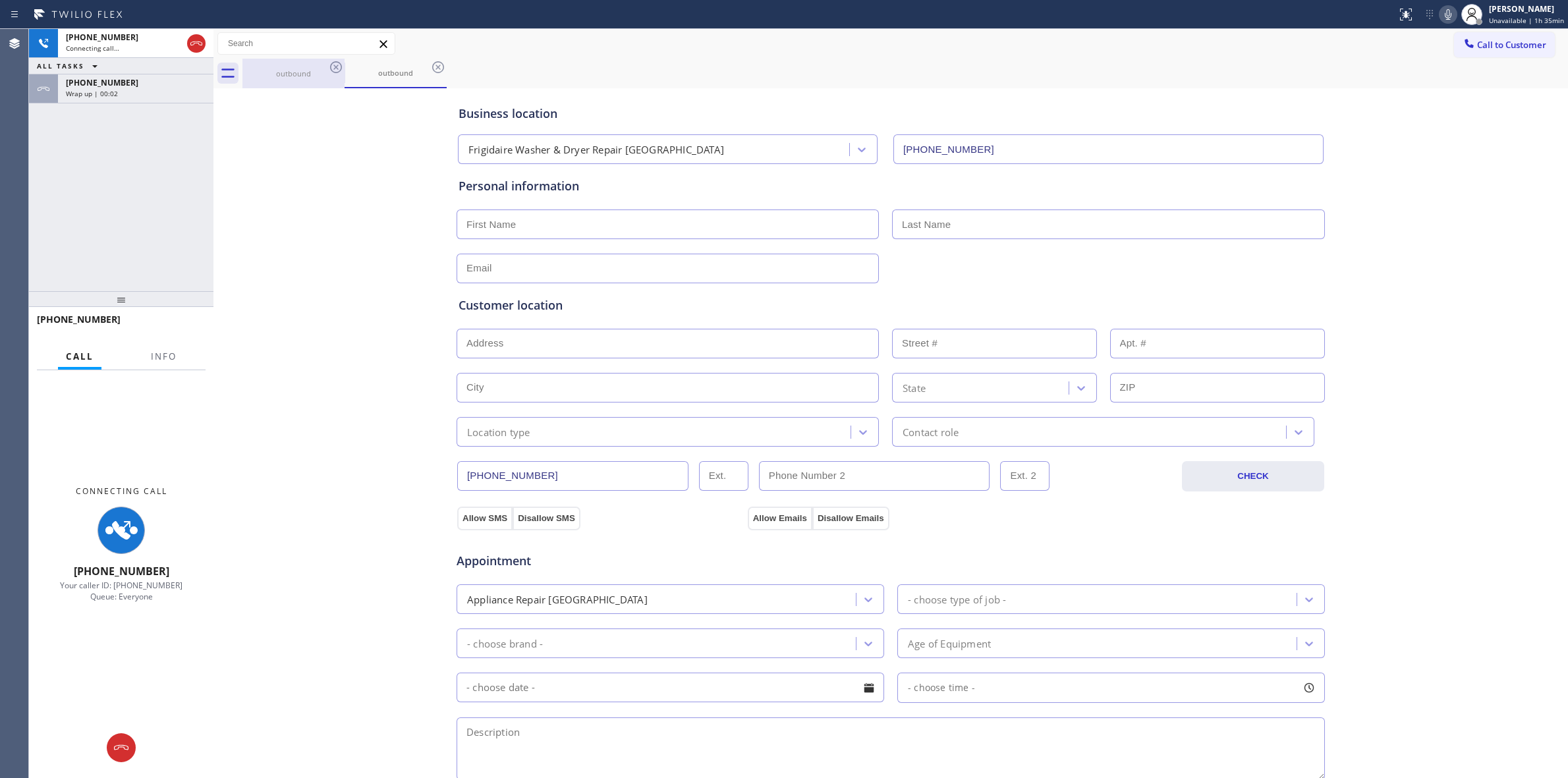
drag, startPoint x: 295, startPoint y: 79, endPoint x: 328, endPoint y: 77, distance: 33.1
click at [297, 77] on div "outbound" at bounding box center [294, 73] width 100 height 30
click at [333, 76] on div "outbound" at bounding box center [294, 73] width 100 height 10
click at [333, 73] on icon at bounding box center [336, 67] width 12 height 12
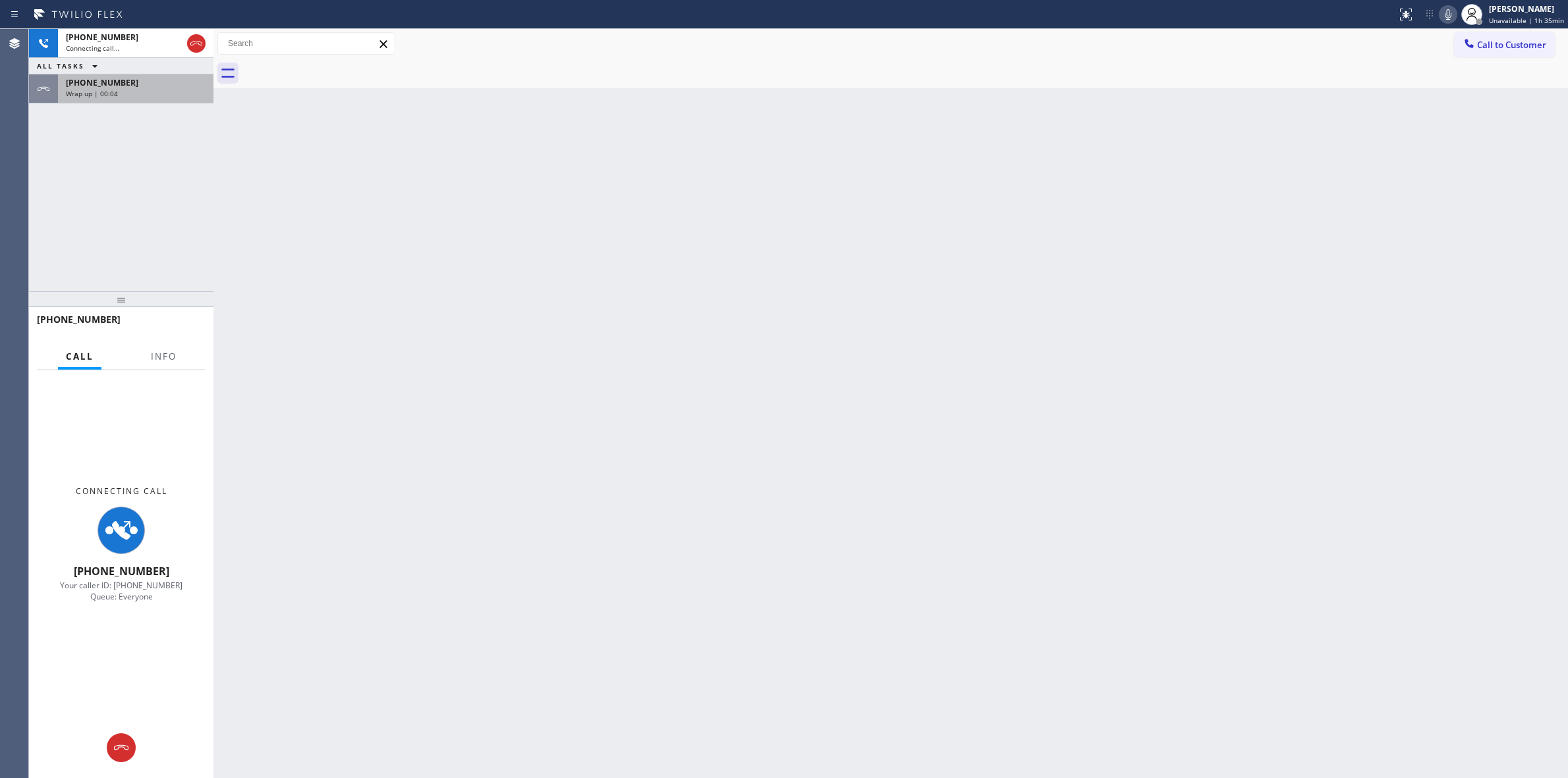
click at [196, 84] on div "[PHONE_NUMBER]" at bounding box center [136, 83] width 139 height 11
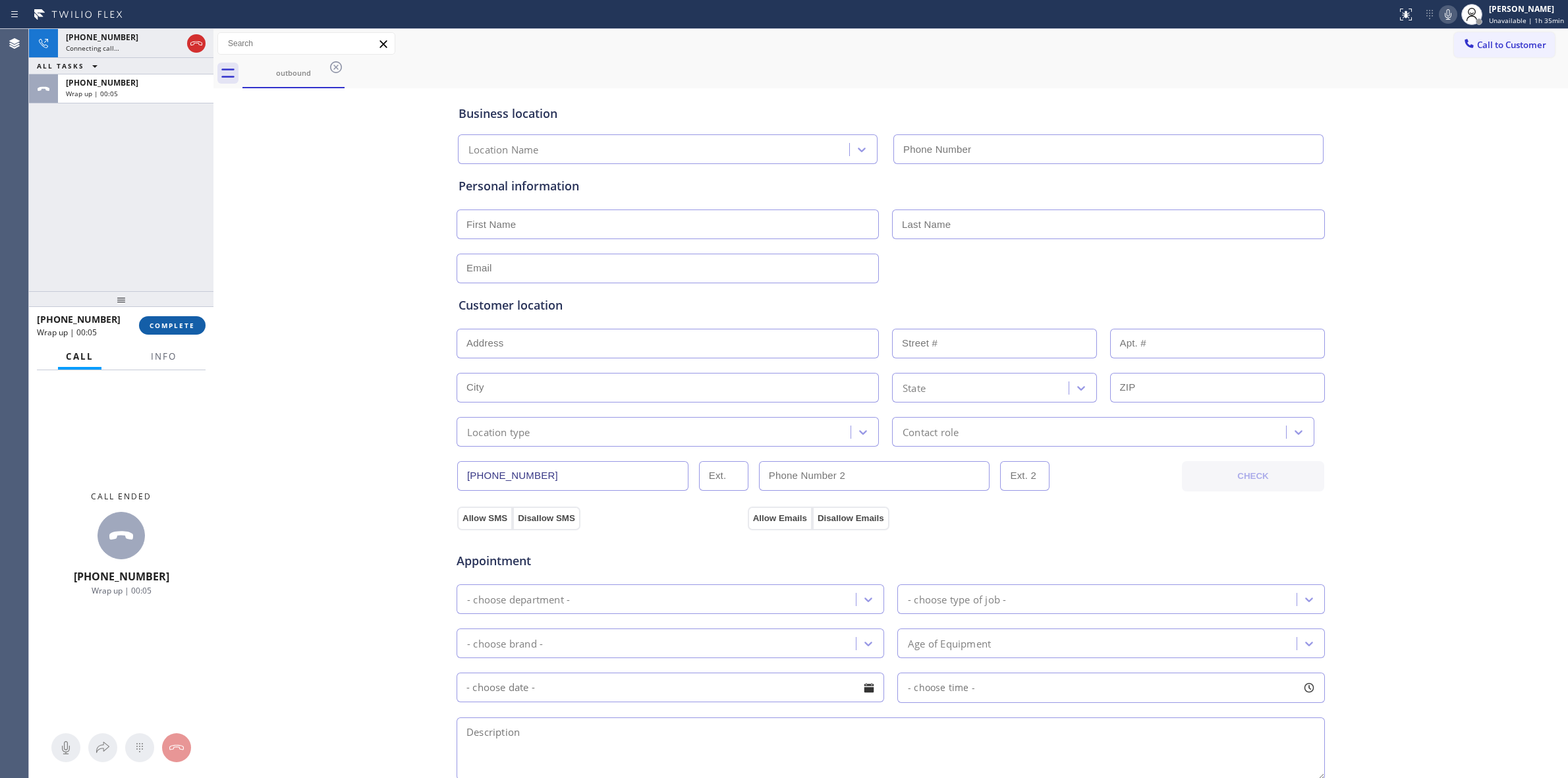
type input "[PHONE_NUMBER]"
click at [178, 342] on div "[PHONE_NUMBER] Wrap up | 00:05 COMPLETE" at bounding box center [121, 325] width 184 height 37
click at [182, 330] on button "COMPLETE" at bounding box center [172, 325] width 67 height 19
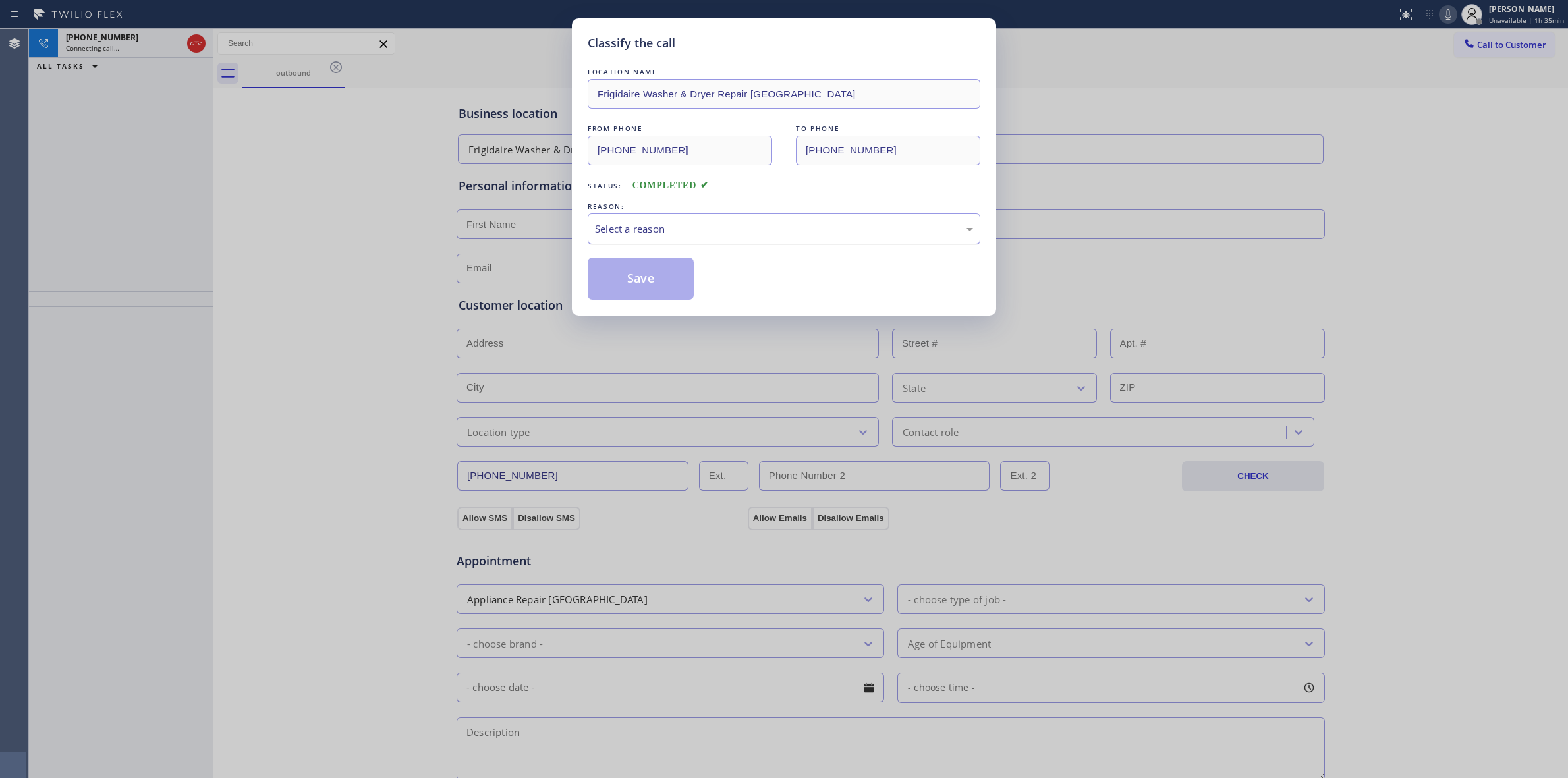
click at [763, 235] on div "Select a reason" at bounding box center [784, 229] width 378 height 15
drag, startPoint x: 693, startPoint y: 334, endPoint x: 650, endPoint y: 292, distance: 60.1
click at [650, 292] on button "Save" at bounding box center [641, 279] width 106 height 42
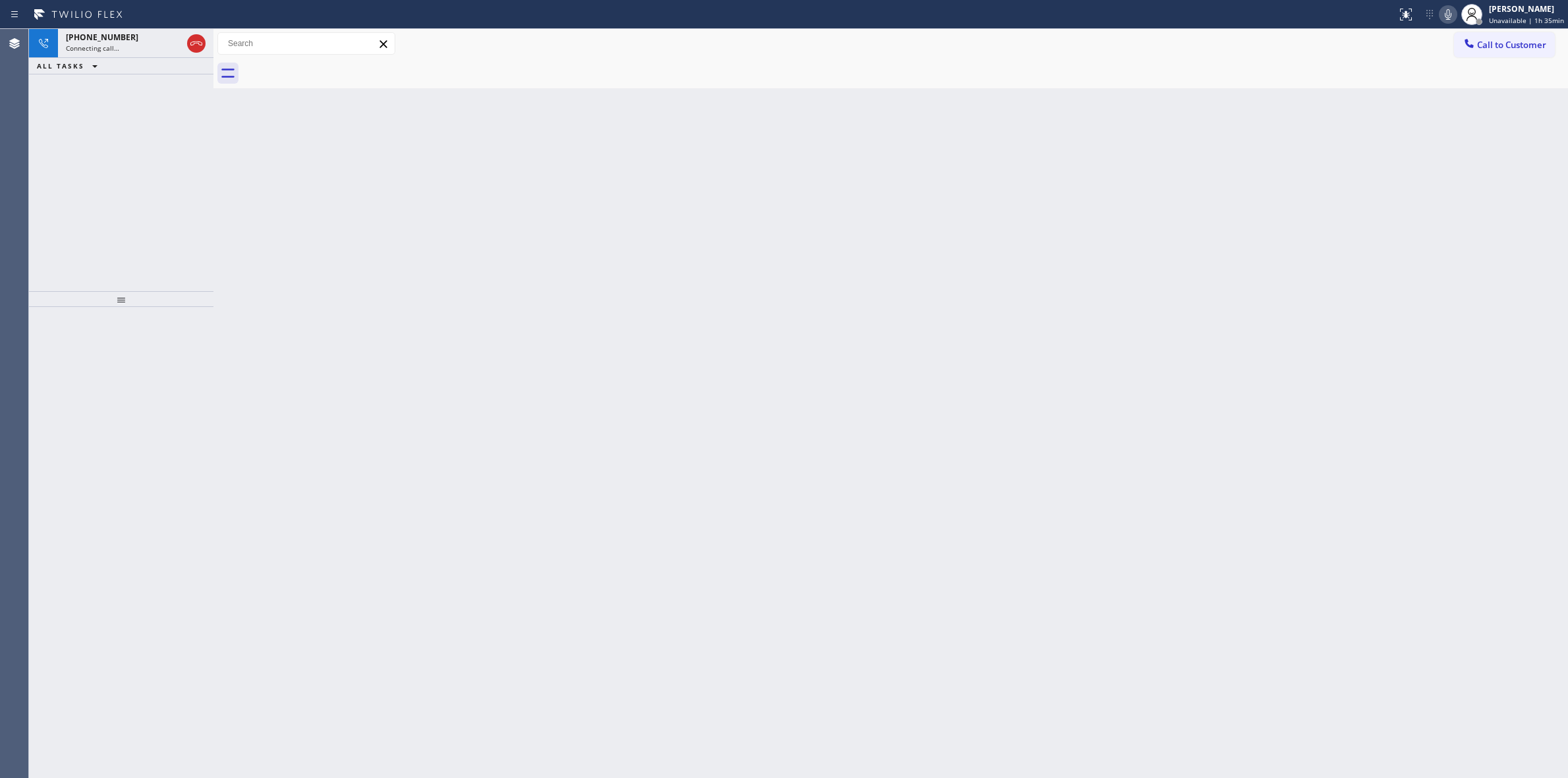
click at [1455, 11] on icon at bounding box center [1448, 15] width 16 height 16
click at [1468, 51] on div at bounding box center [1470, 45] width 16 height 16
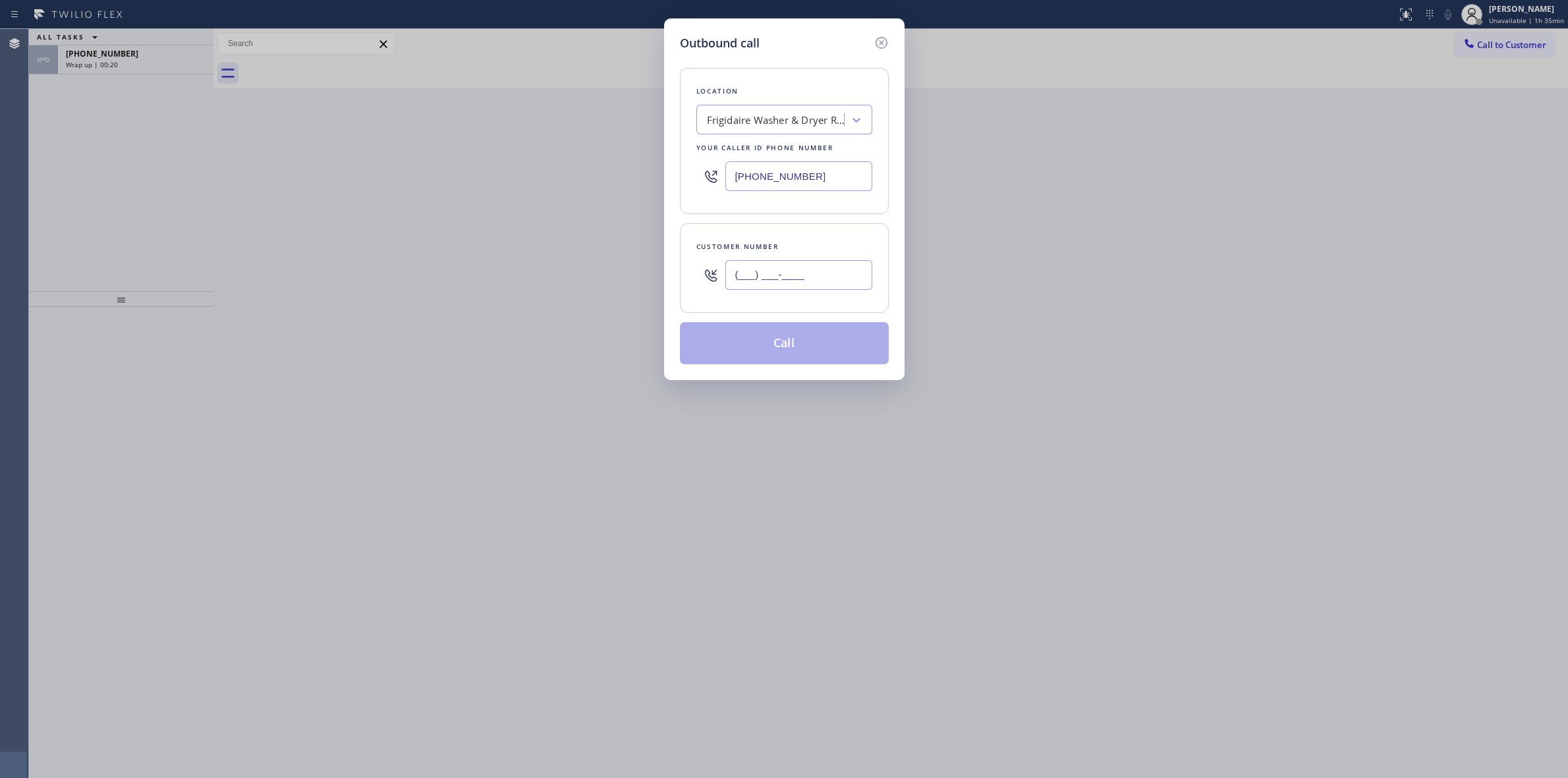
paste input "564) 201-6330"
click at [803, 286] on input "(___) ___-____" at bounding box center [799, 275] width 147 height 30
type input "[PHONE_NUMBER]"
click at [797, 346] on button "Call" at bounding box center [785, 343] width 209 height 42
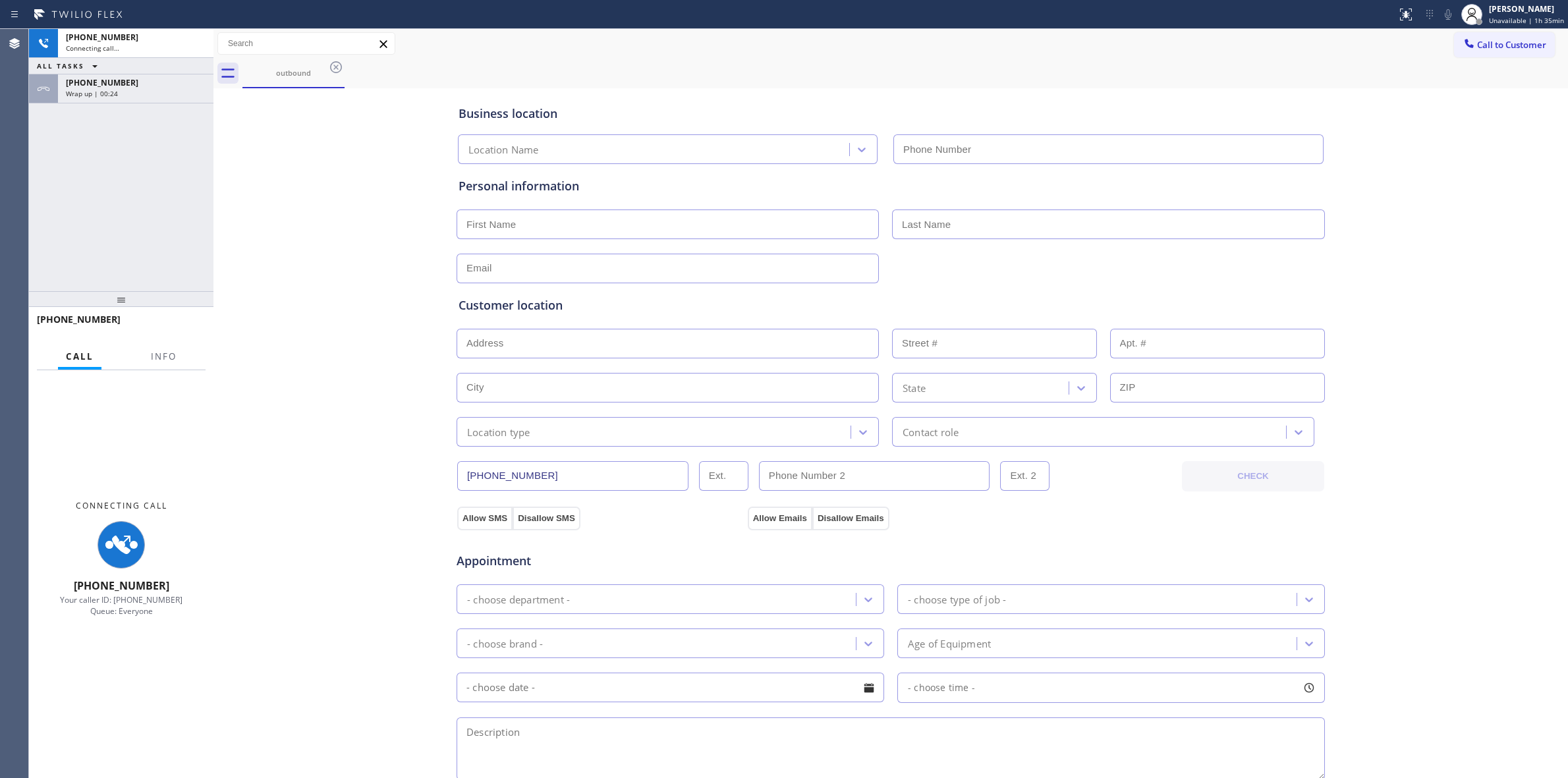
drag, startPoint x: 127, startPoint y: 94, endPoint x: 186, endPoint y: 292, distance: 206.6
click at [127, 94] on div "Wrap up | 00:24" at bounding box center [136, 94] width 139 height 9
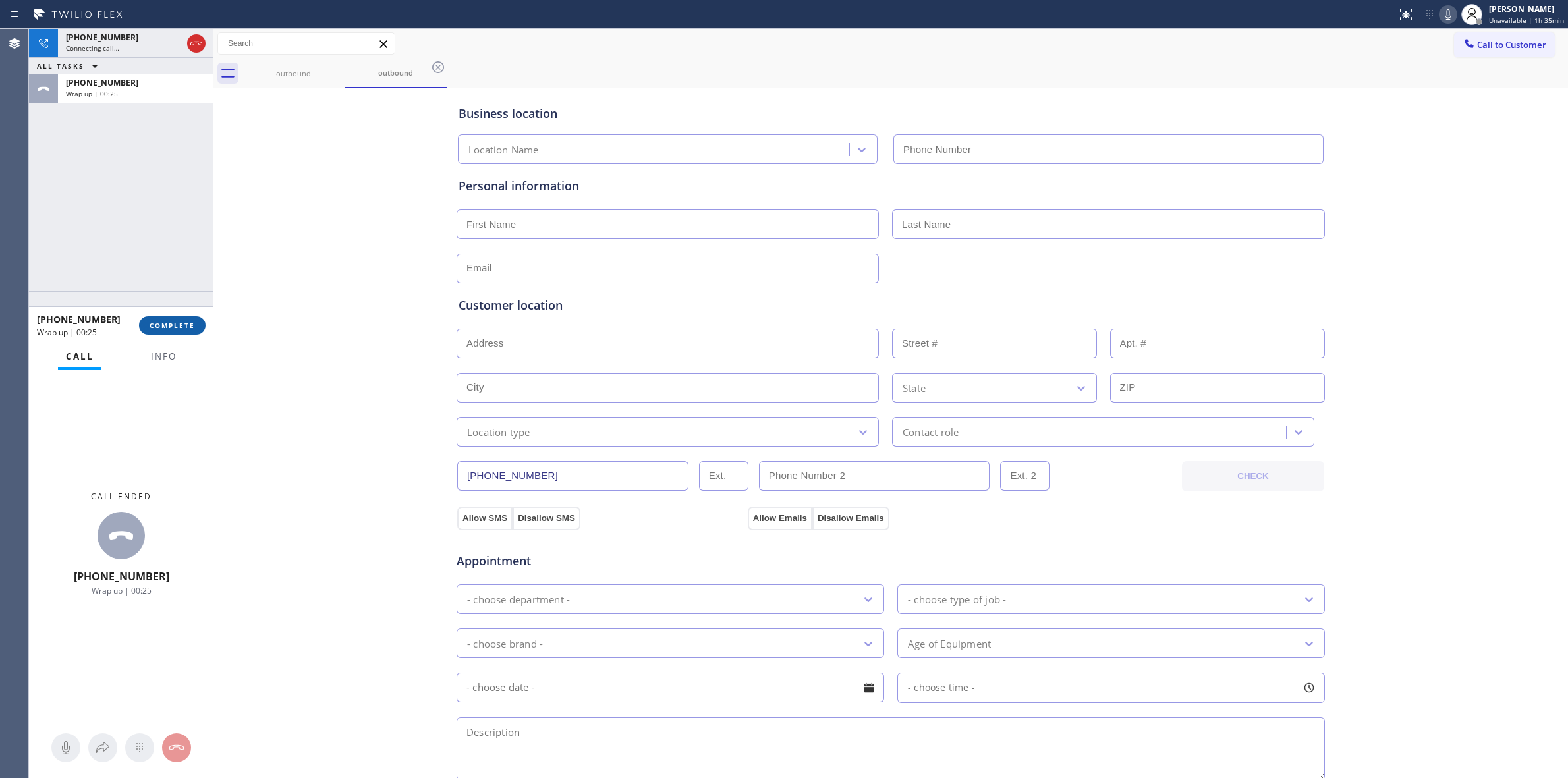
click at [176, 323] on span "COMPLETE" at bounding box center [172, 325] width 46 height 9
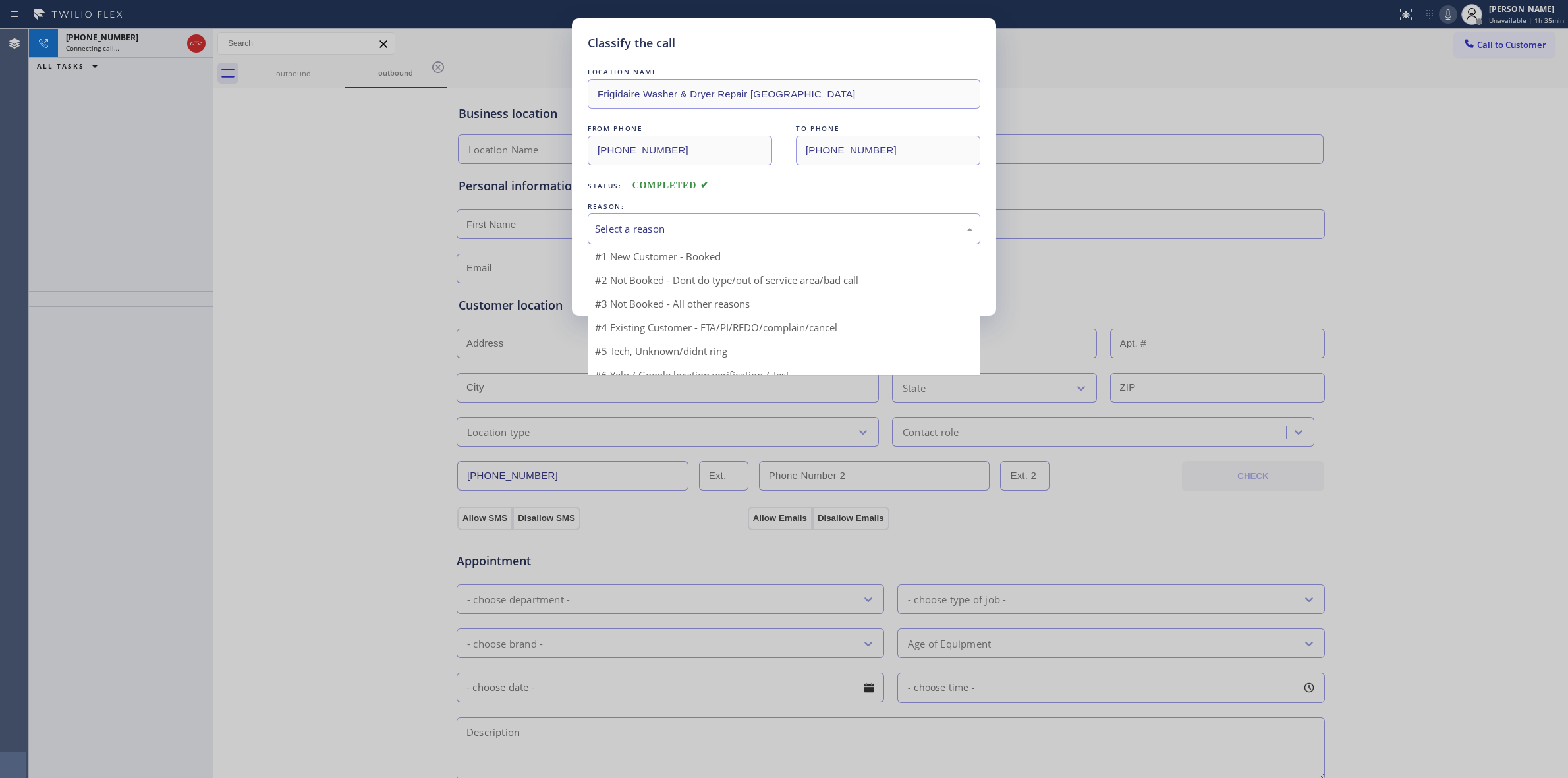
click at [684, 234] on div "Select a reason" at bounding box center [784, 229] width 378 height 15
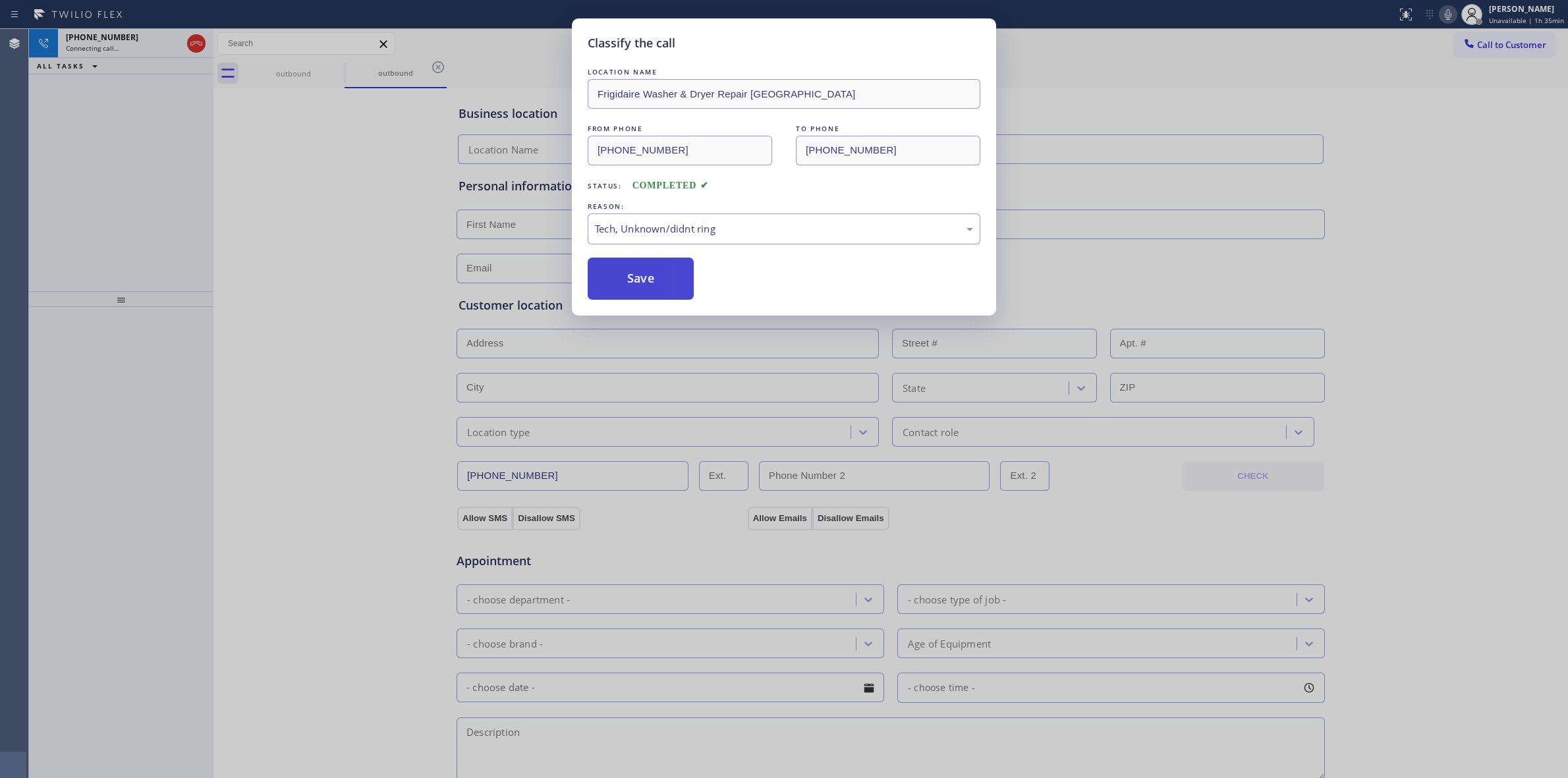
drag, startPoint x: 689, startPoint y: 325, endPoint x: 657, endPoint y: 287, distance: 49.7
drag, startPoint x: 657, startPoint y: 287, endPoint x: 802, endPoint y: 271, distance: 145.9
click at [657, 285] on button "Save" at bounding box center [641, 279] width 106 height 42
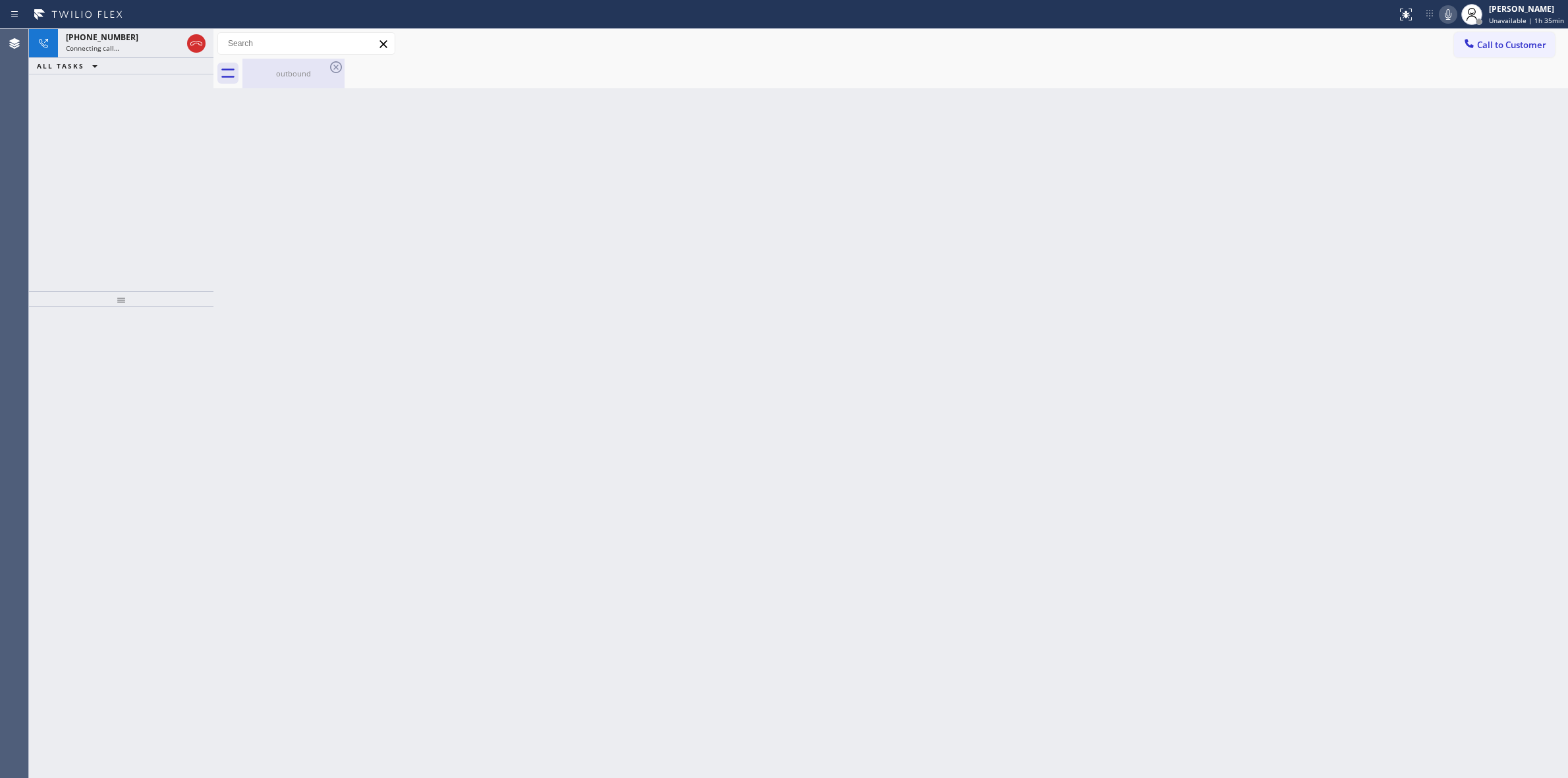
click at [324, 76] on div "outbound" at bounding box center [294, 73] width 100 height 10
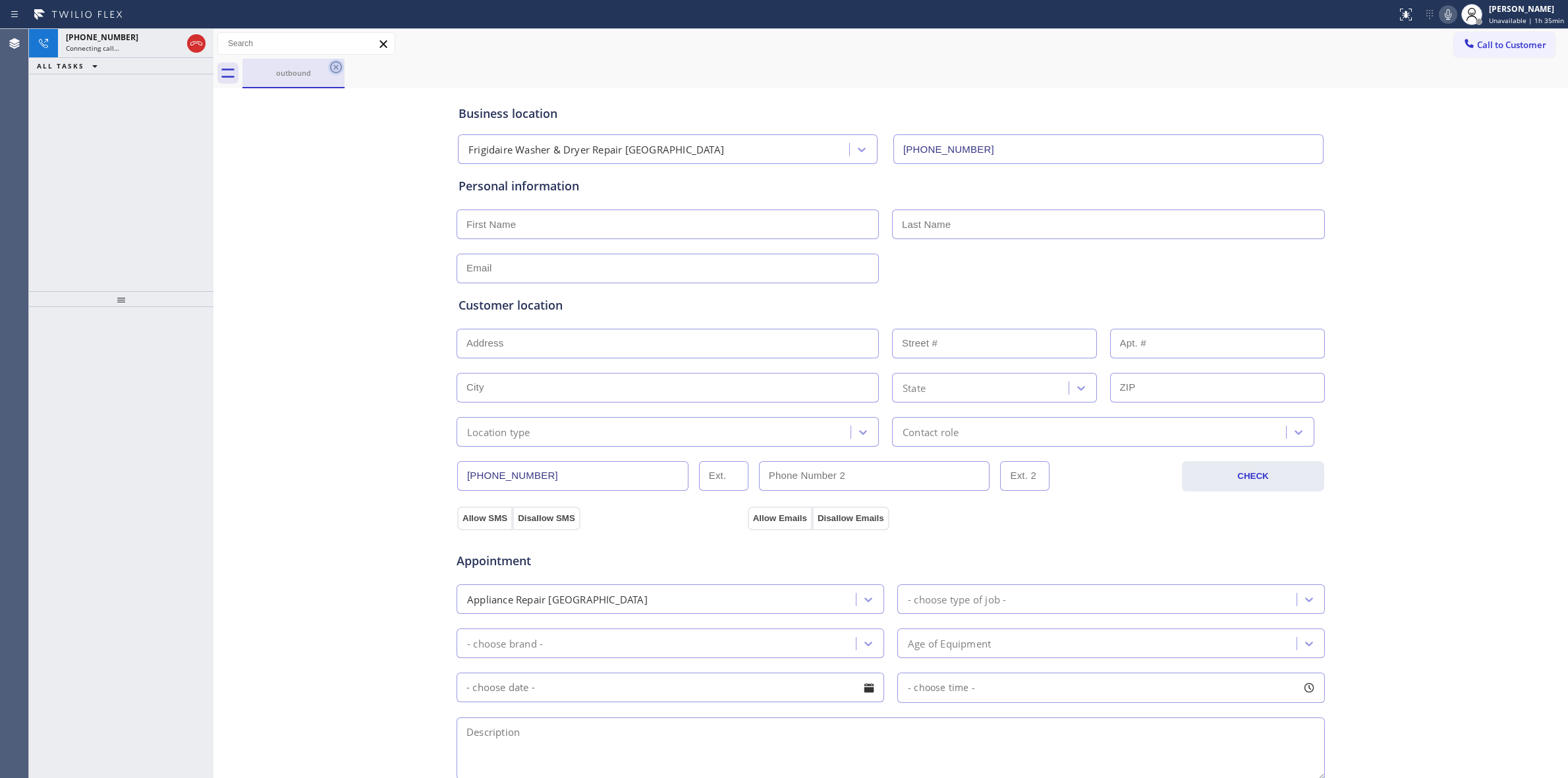
click at [343, 61] on icon at bounding box center [336, 67] width 16 height 16
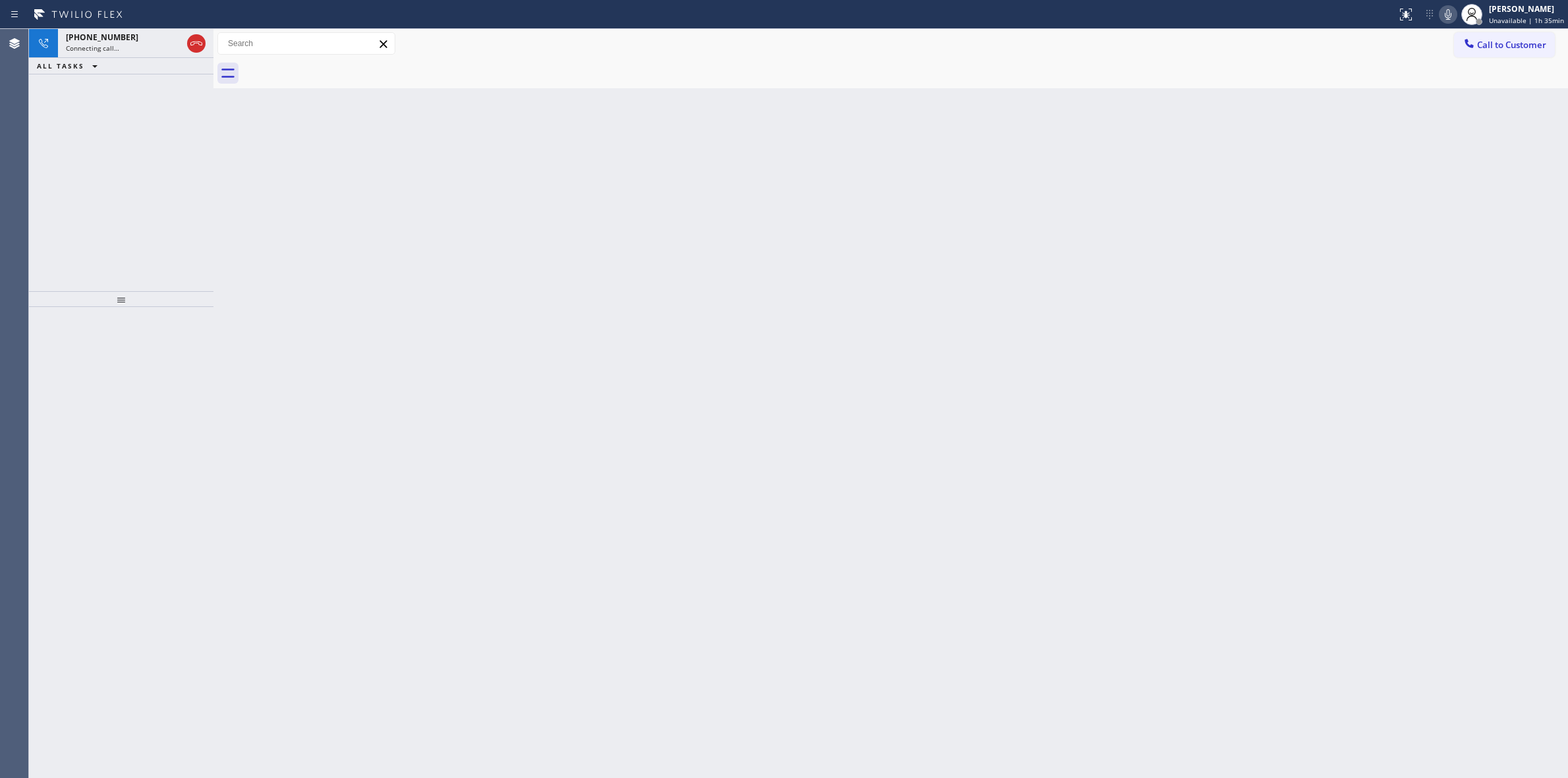
drag, startPoint x: 338, startPoint y: 63, endPoint x: 449, endPoint y: 320, distance: 279.9
click at [338, 68] on div at bounding box center [905, 73] width 1325 height 30
click at [145, 53] on div "[PHONE_NUMBER]" at bounding box center [136, 54] width 139 height 11
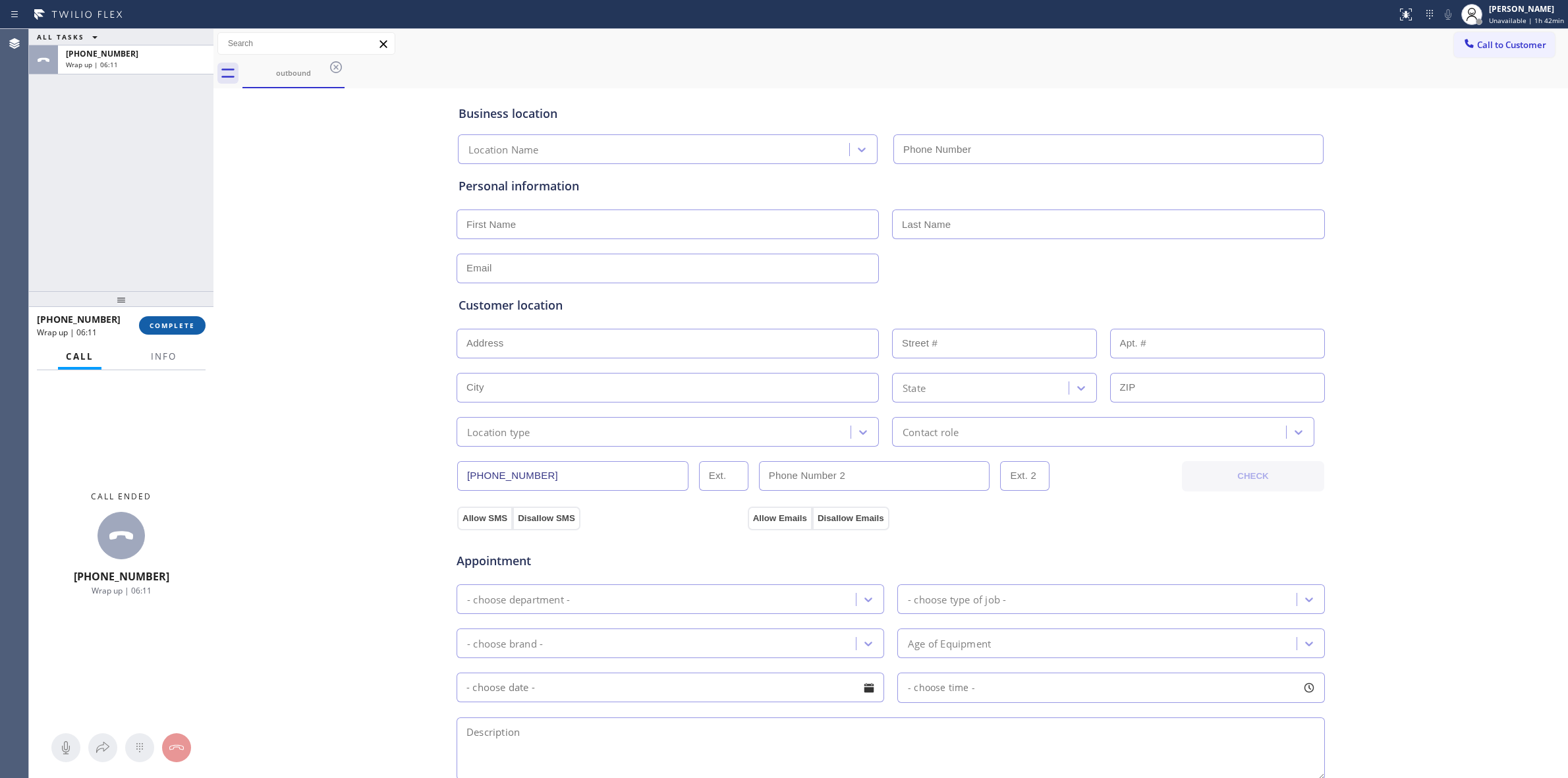
drag, startPoint x: 161, startPoint y: 319, endPoint x: 170, endPoint y: 328, distance: 12.7
click at [161, 321] on button "COMPLETE" at bounding box center [172, 325] width 67 height 19
type input "[PHONE_NUMBER]"
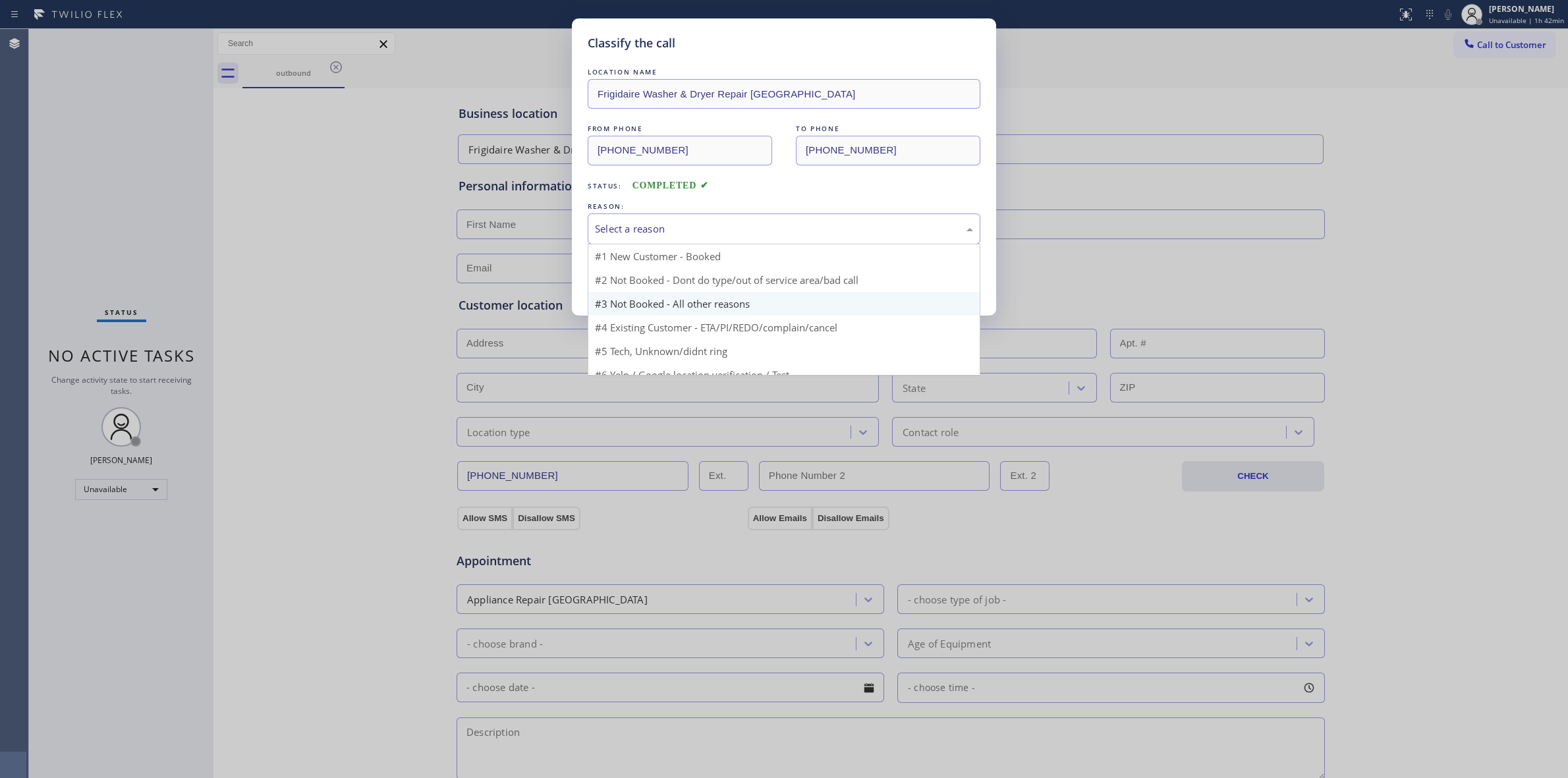
drag, startPoint x: 664, startPoint y: 219, endPoint x: 689, endPoint y: 290, distance: 75.3
click at [666, 221] on div "Select a reason" at bounding box center [784, 229] width 393 height 31
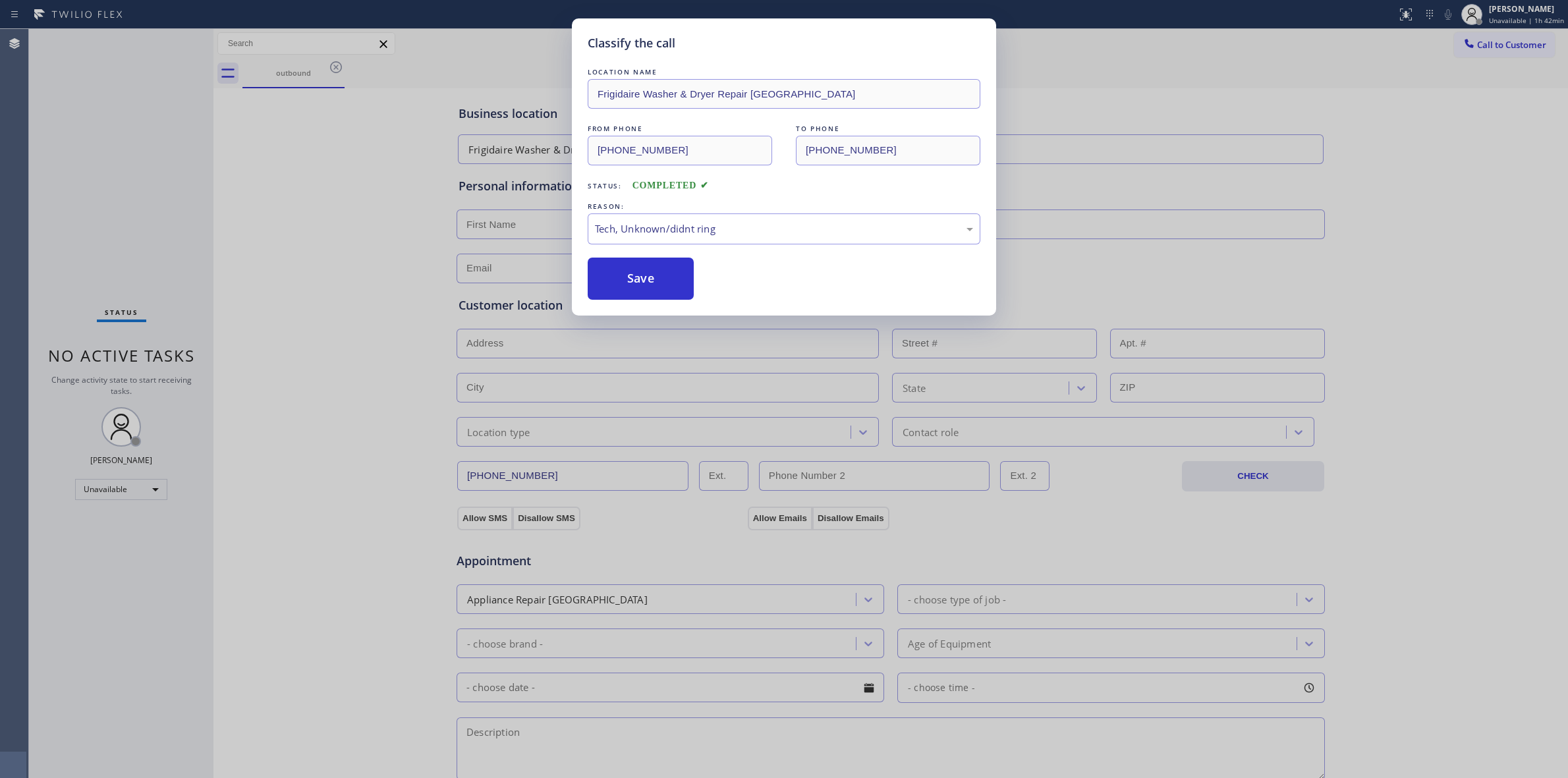
drag, startPoint x: 680, startPoint y: 336, endPoint x: 623, endPoint y: 264, distance: 91.8
click at [623, 264] on button "Save" at bounding box center [641, 279] width 106 height 42
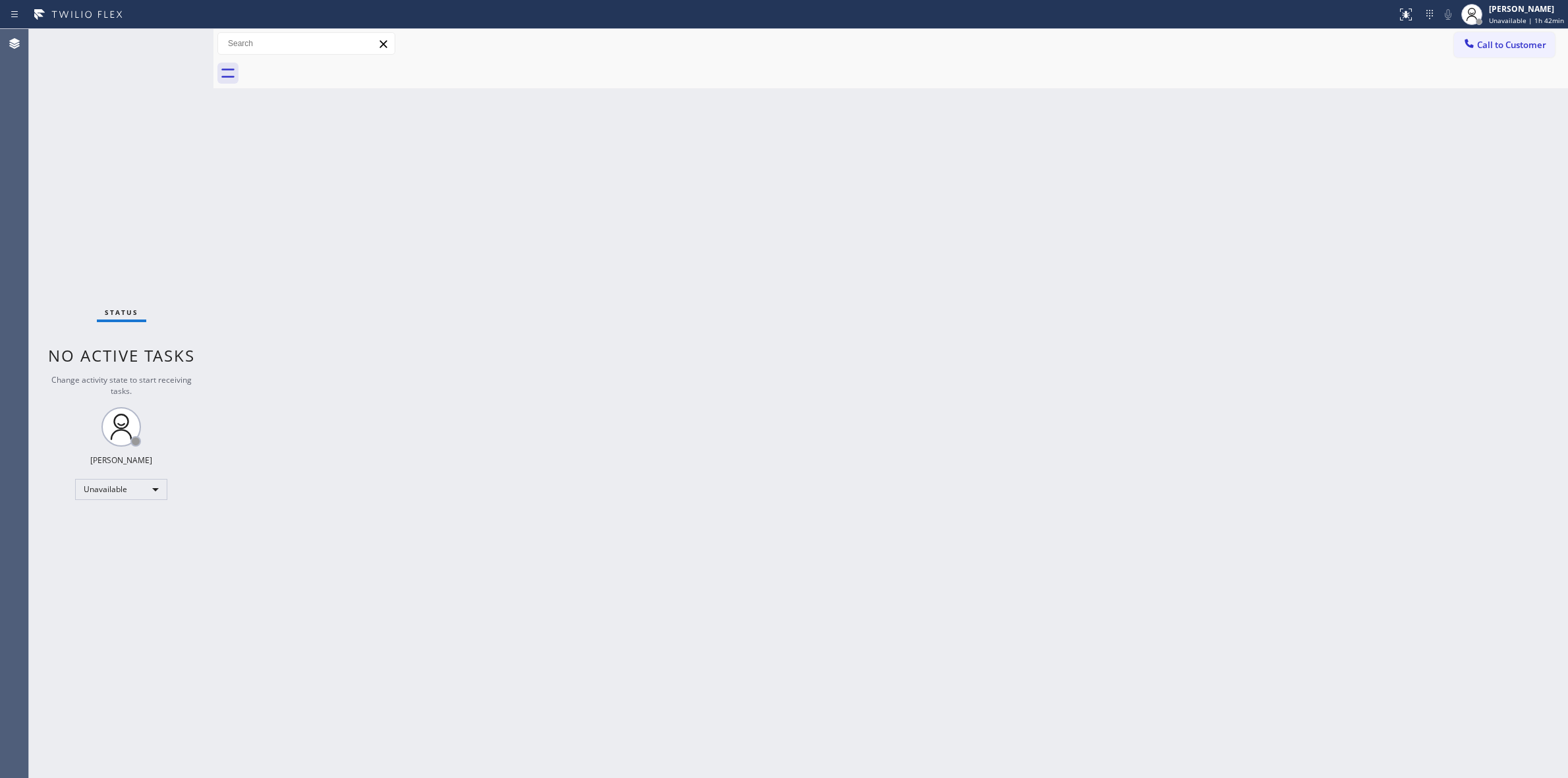
click at [1506, 41] on span "Call to Customer" at bounding box center [1512, 45] width 69 height 12
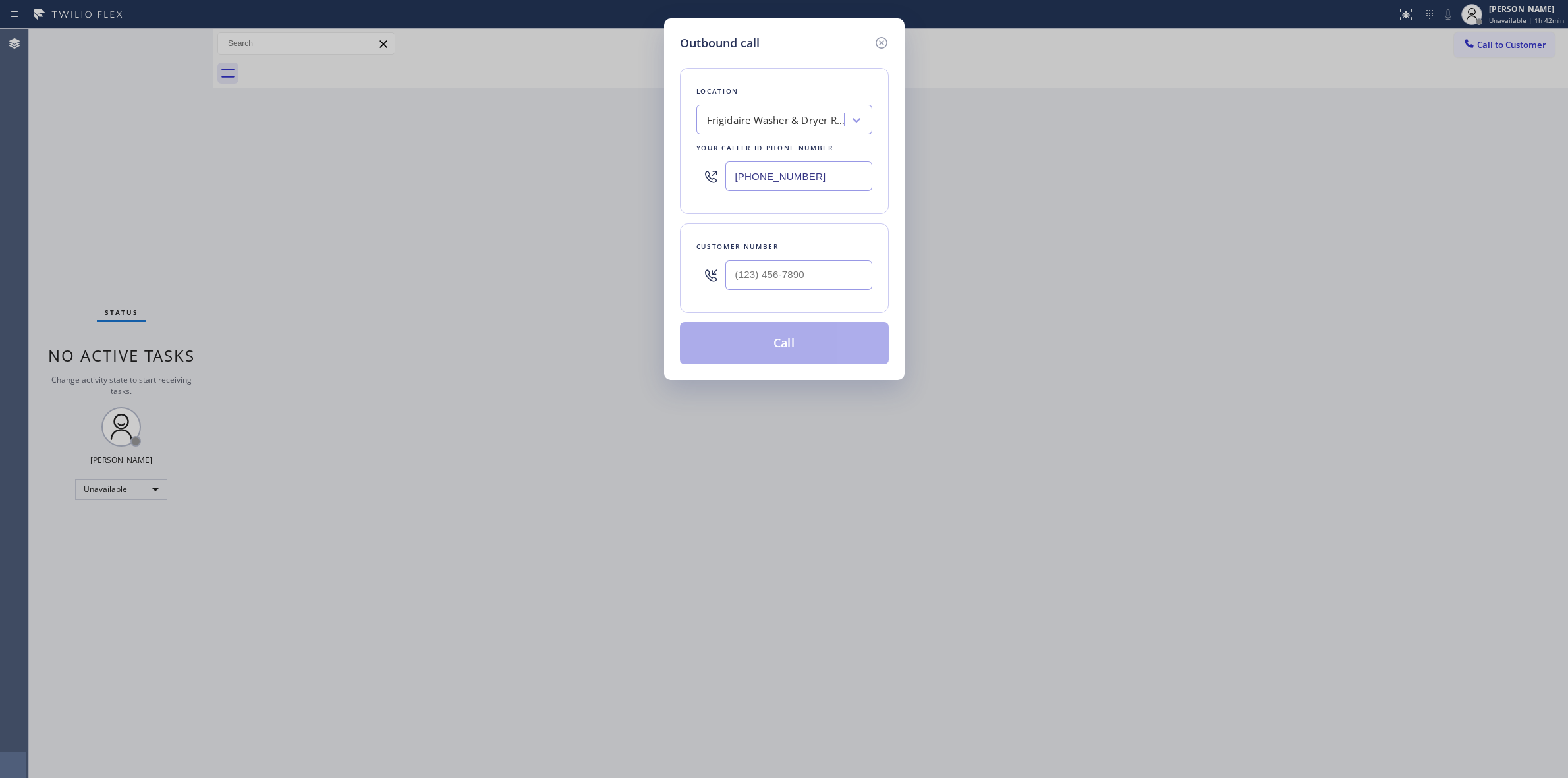
click at [769, 297] on div at bounding box center [799, 275] width 147 height 43
click at [777, 259] on div at bounding box center [799, 275] width 147 height 43
paste input "979) 921-7766"
click at [781, 275] on input "(___) ___-____" at bounding box center [799, 275] width 147 height 30
type input "[PHONE_NUMBER]"
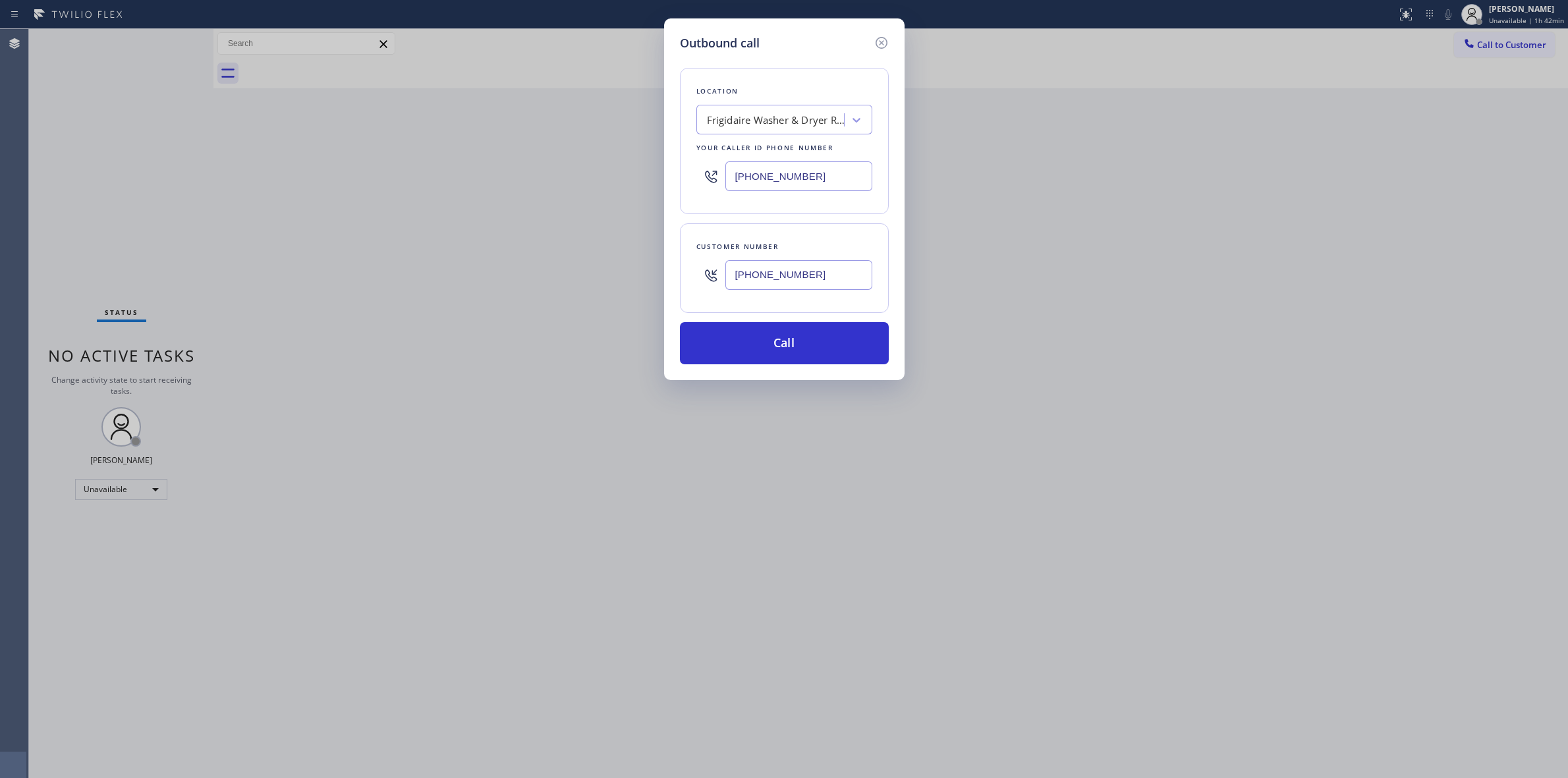
click at [784, 112] on div "Frigidaire Washer & Dryer Repair [GEOGRAPHIC_DATA]" at bounding box center [776, 120] width 138 height 15
type input "jenn"
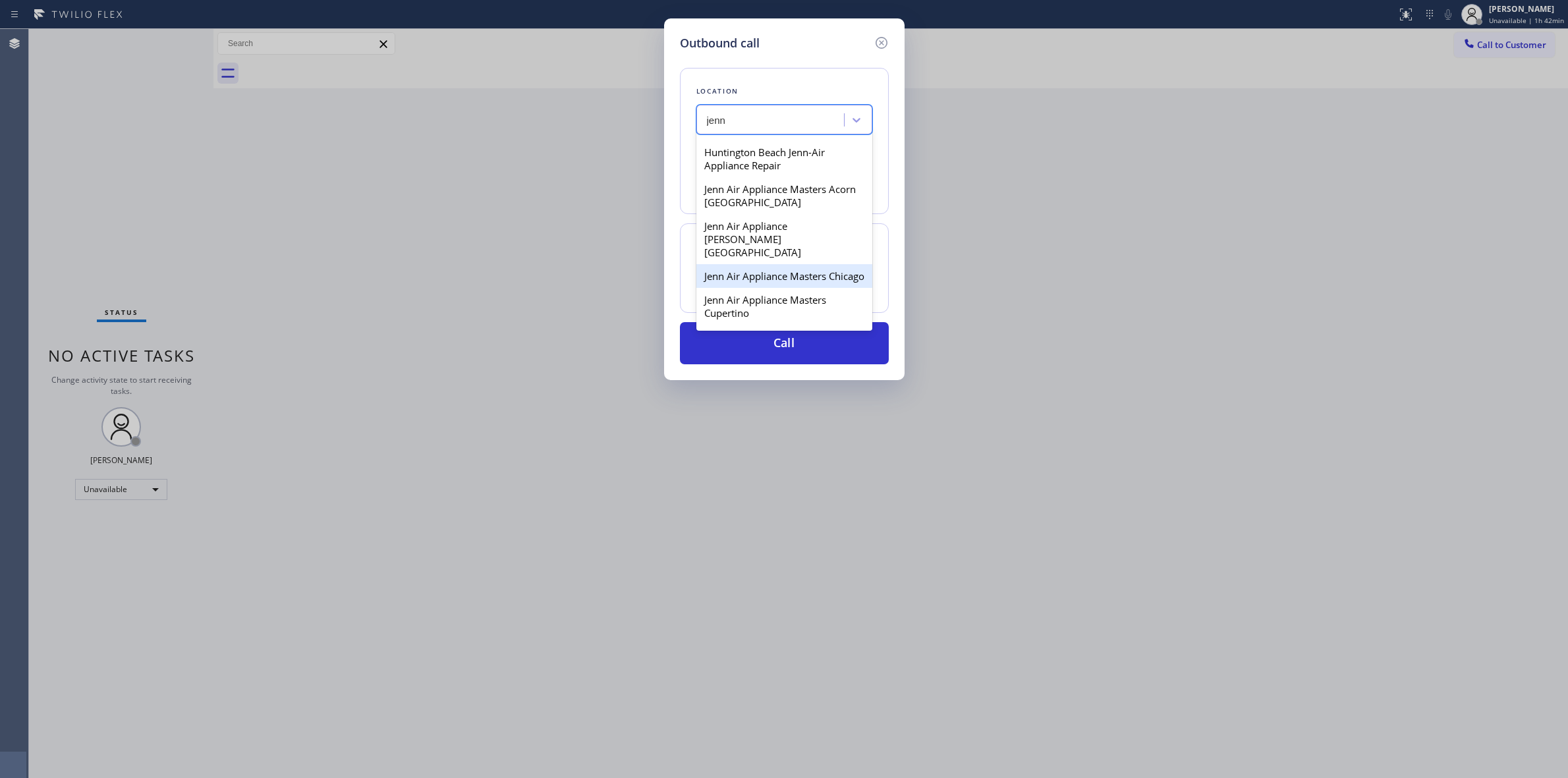
scroll to position [494, 0]
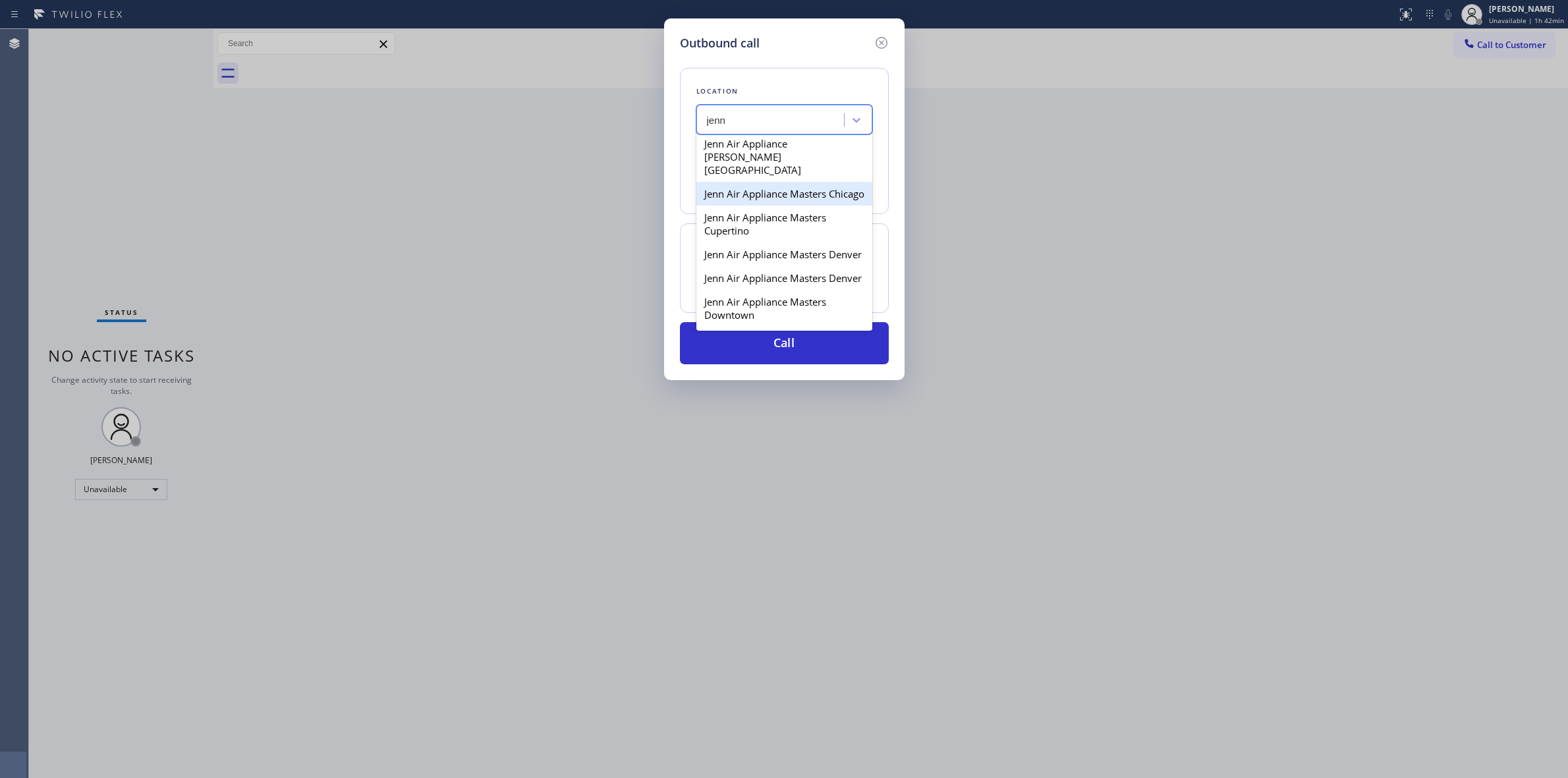
click at [749, 259] on div "Jenn Air Appliance Masters Denver" at bounding box center [785, 254] width 176 height 24
type input "[PHONE_NUMBER]"
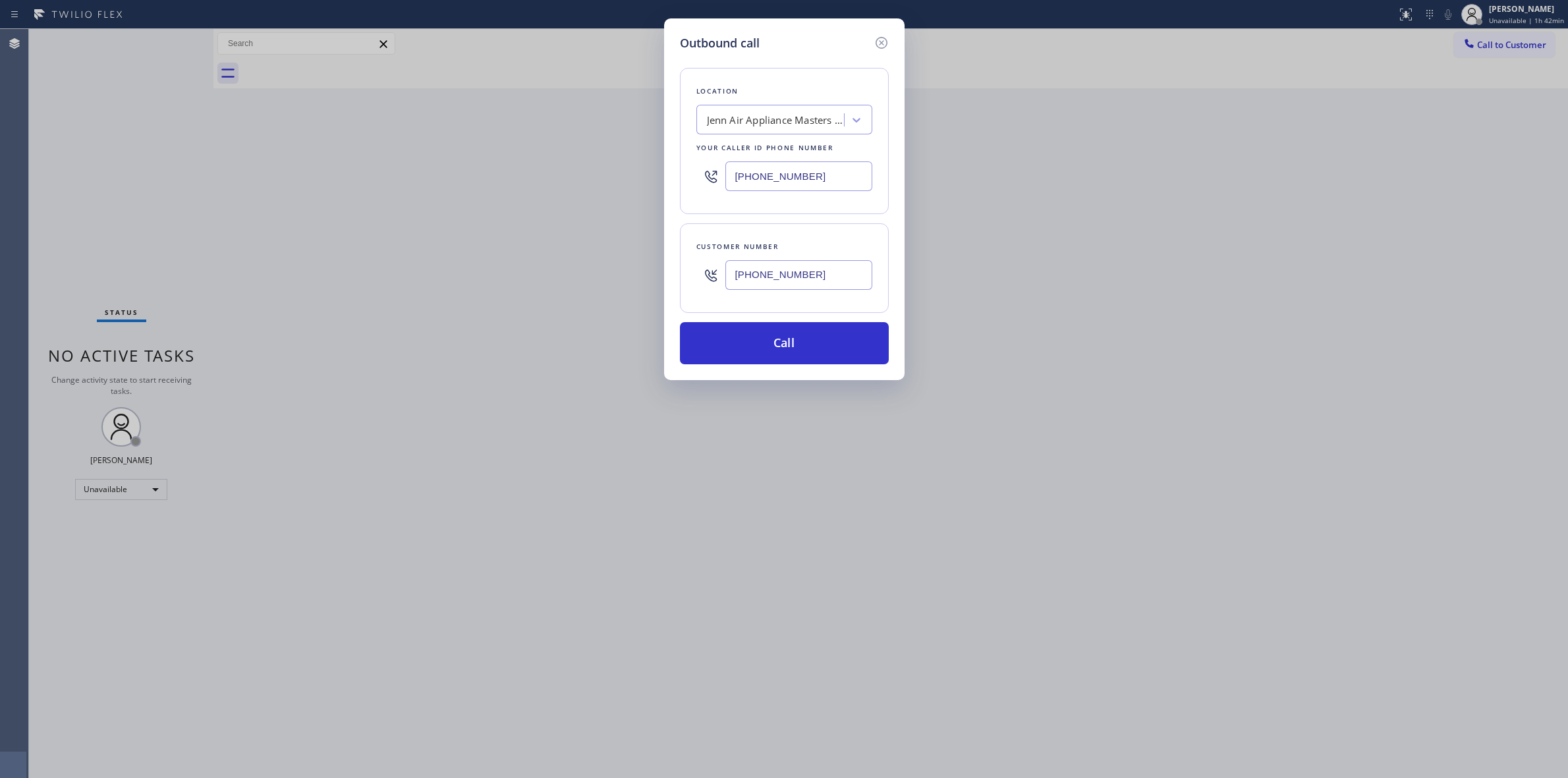
click at [805, 288] on input "[PHONE_NUMBER]" at bounding box center [799, 275] width 147 height 30
click at [797, 356] on button "Call" at bounding box center [785, 343] width 209 height 42
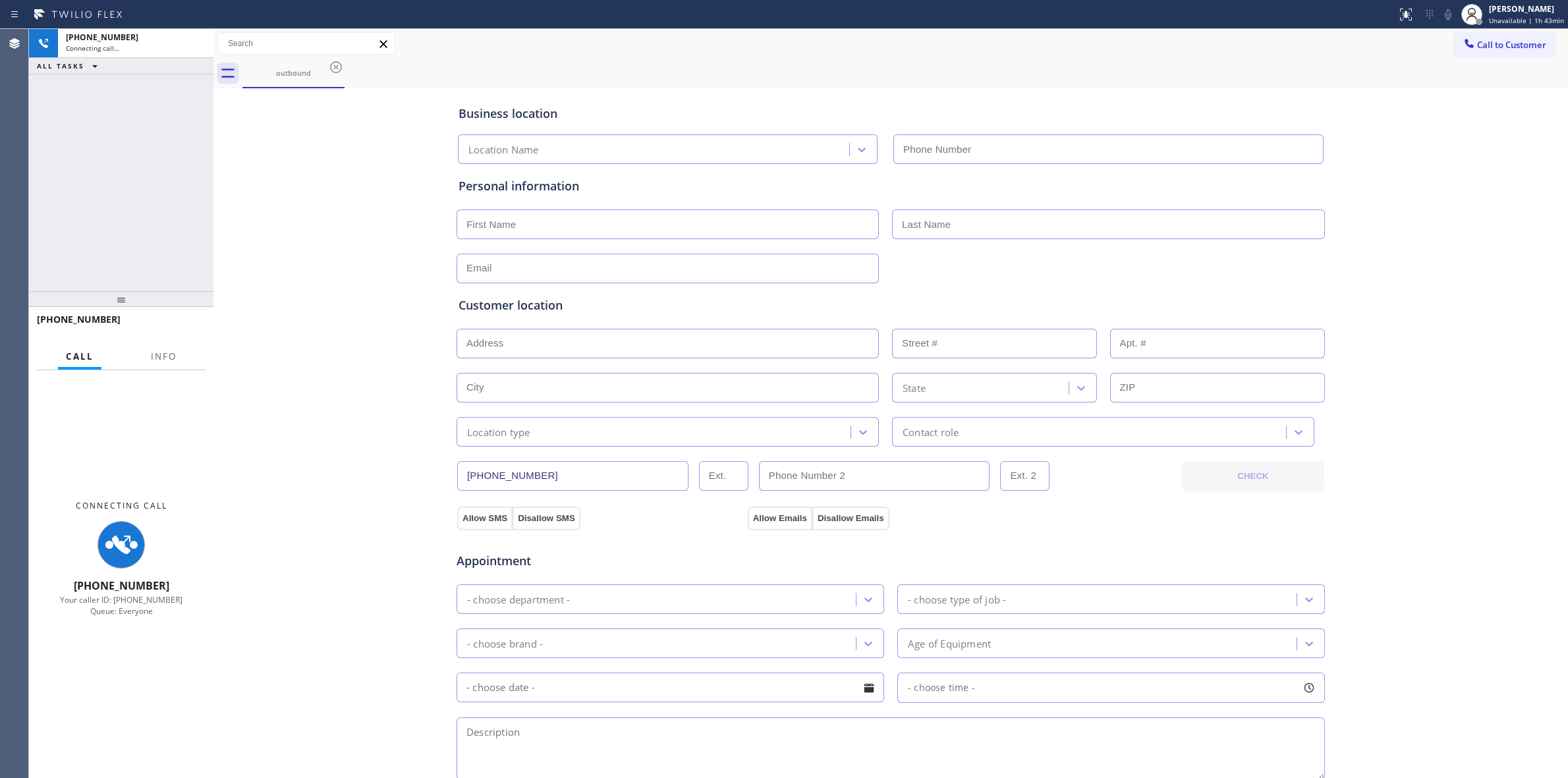
drag, startPoint x: 957, startPoint y: 53, endPoint x: 1298, endPoint y: 66, distance: 341.2
click at [998, 63] on div "Call to Customer Outbound call Location Jenn Air Appliance Masters [GEOGRAPHIC_…" at bounding box center [890, 59] width 1354 height 59
type input "[PHONE_NUMBER]"
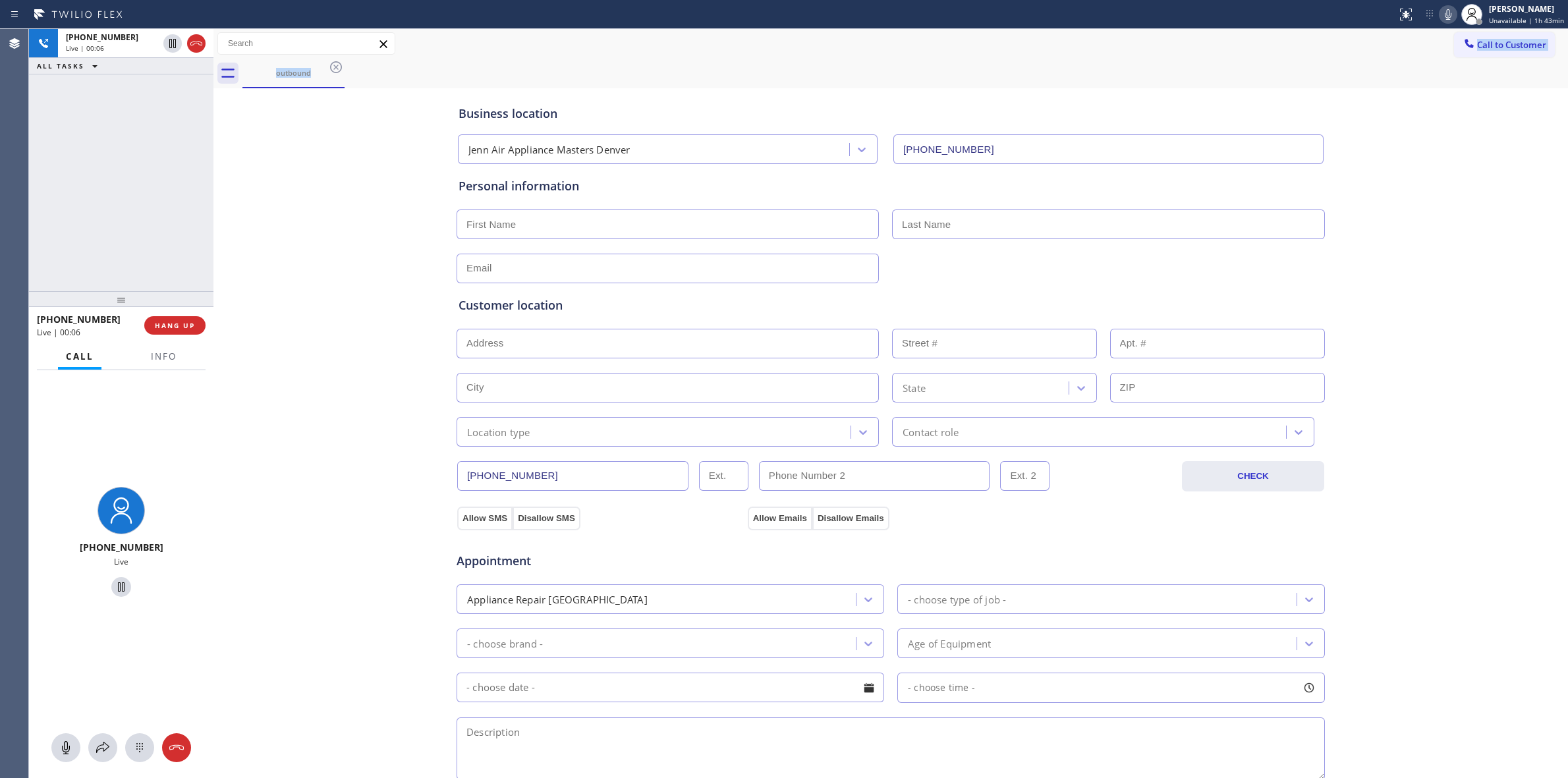
click at [1448, 11] on icon at bounding box center [1448, 15] width 16 height 16
click at [125, 48] on div "Live | 00:11" at bounding box center [112, 48] width 93 height 9
click at [122, 744] on div at bounding box center [121, 748] width 184 height 29
click at [138, 744] on icon at bounding box center [139, 748] width 16 height 16
click at [1493, 51] on button "Call to Customer" at bounding box center [1505, 45] width 101 height 25
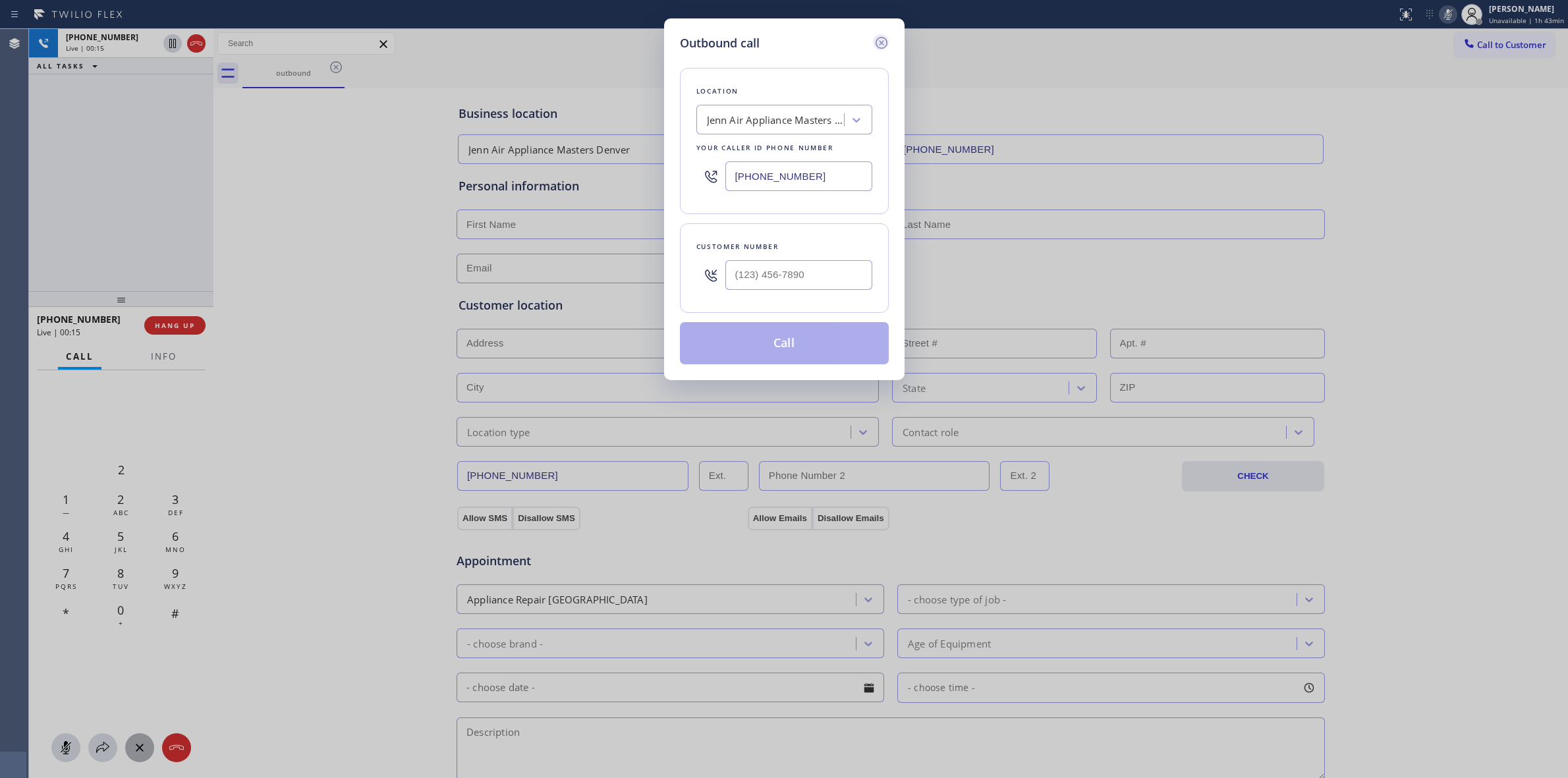
click at [882, 44] on icon at bounding box center [882, 43] width 16 height 16
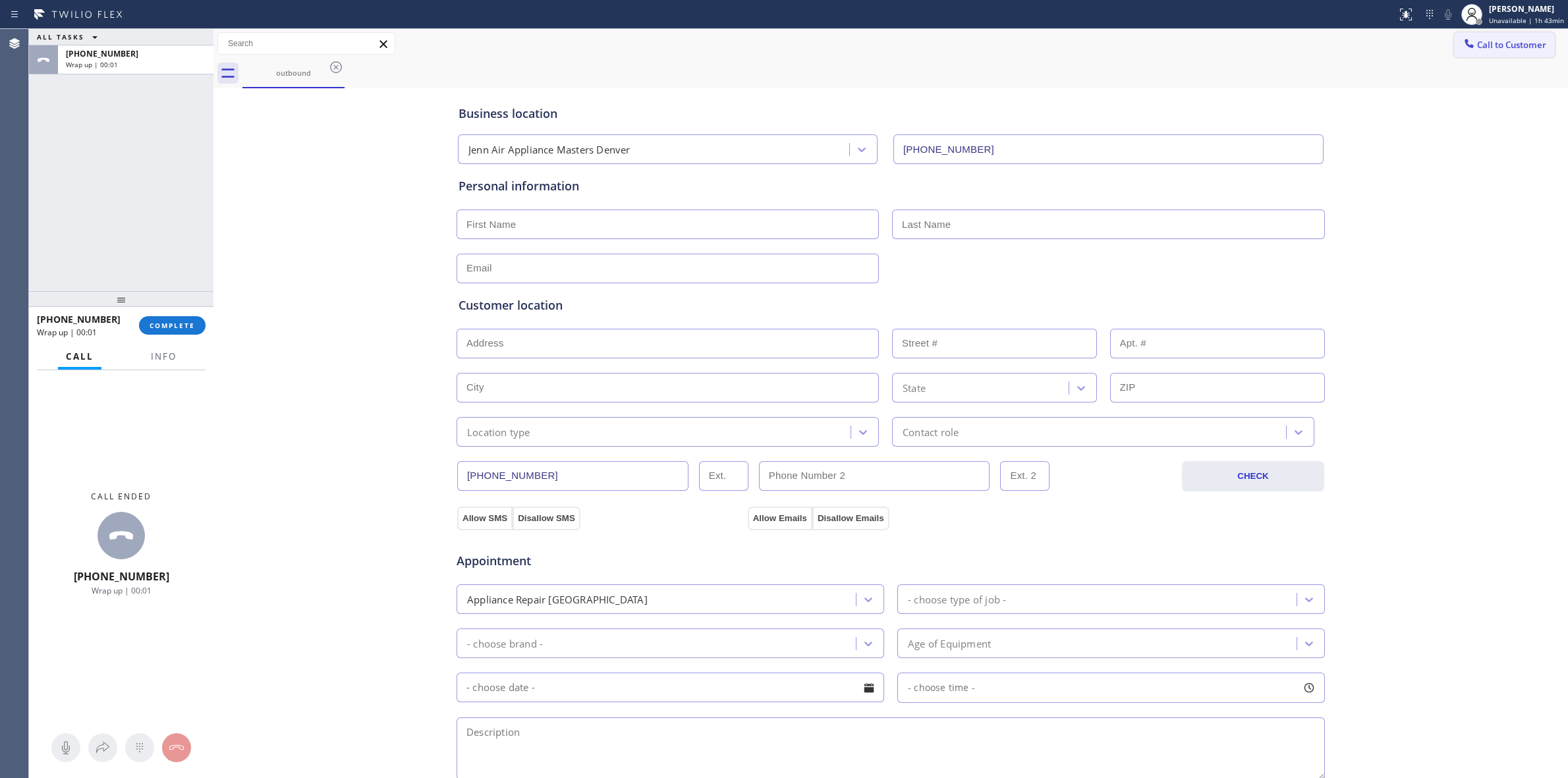
click at [1462, 52] on div at bounding box center [1470, 45] width 16 height 16
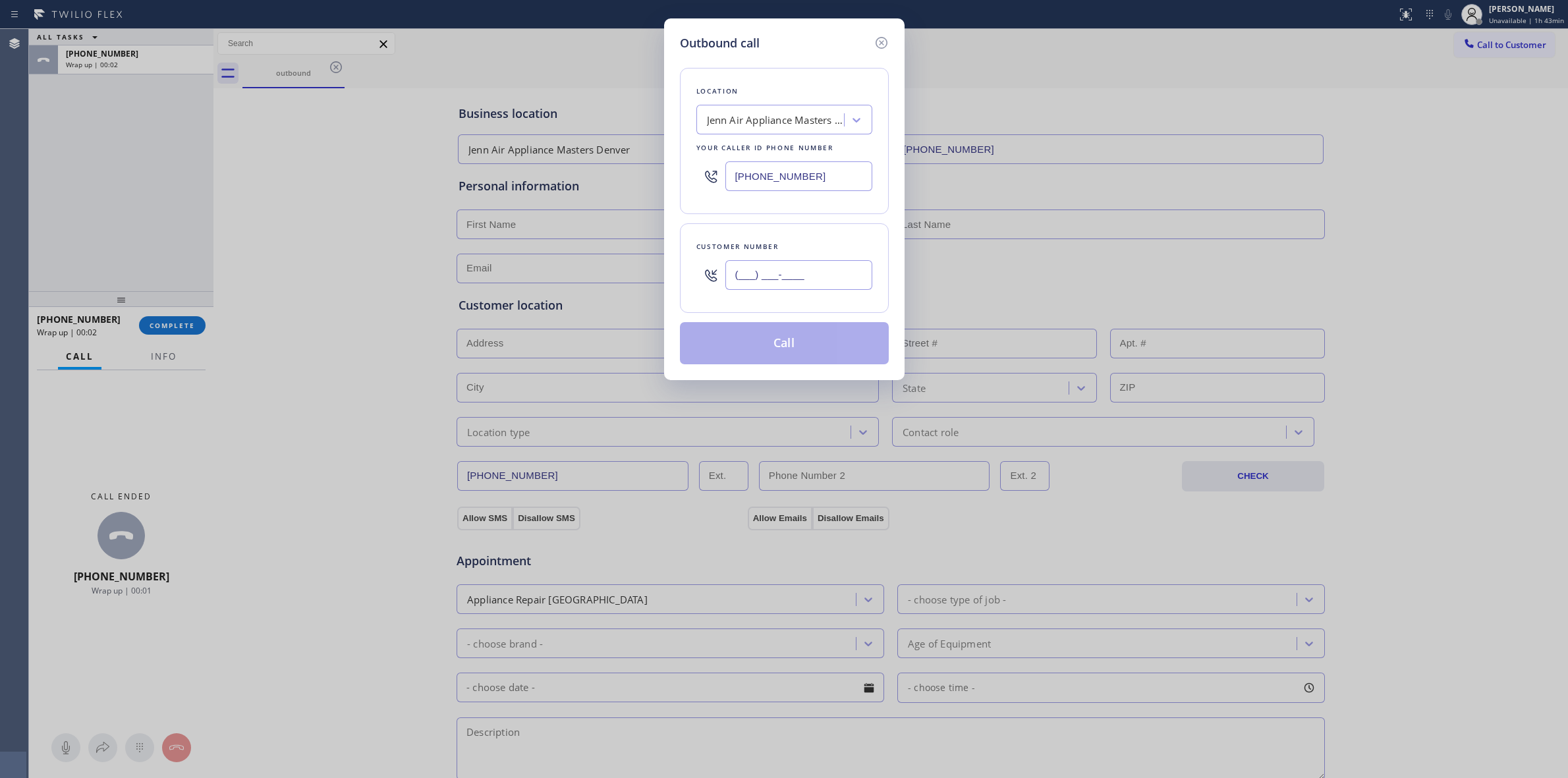
paste input "979) 921-7766"
click at [766, 286] on input "(___) ___-____" at bounding box center [799, 275] width 147 height 30
type input "[PHONE_NUMBER]"
click at [787, 330] on button "Call" at bounding box center [785, 343] width 209 height 42
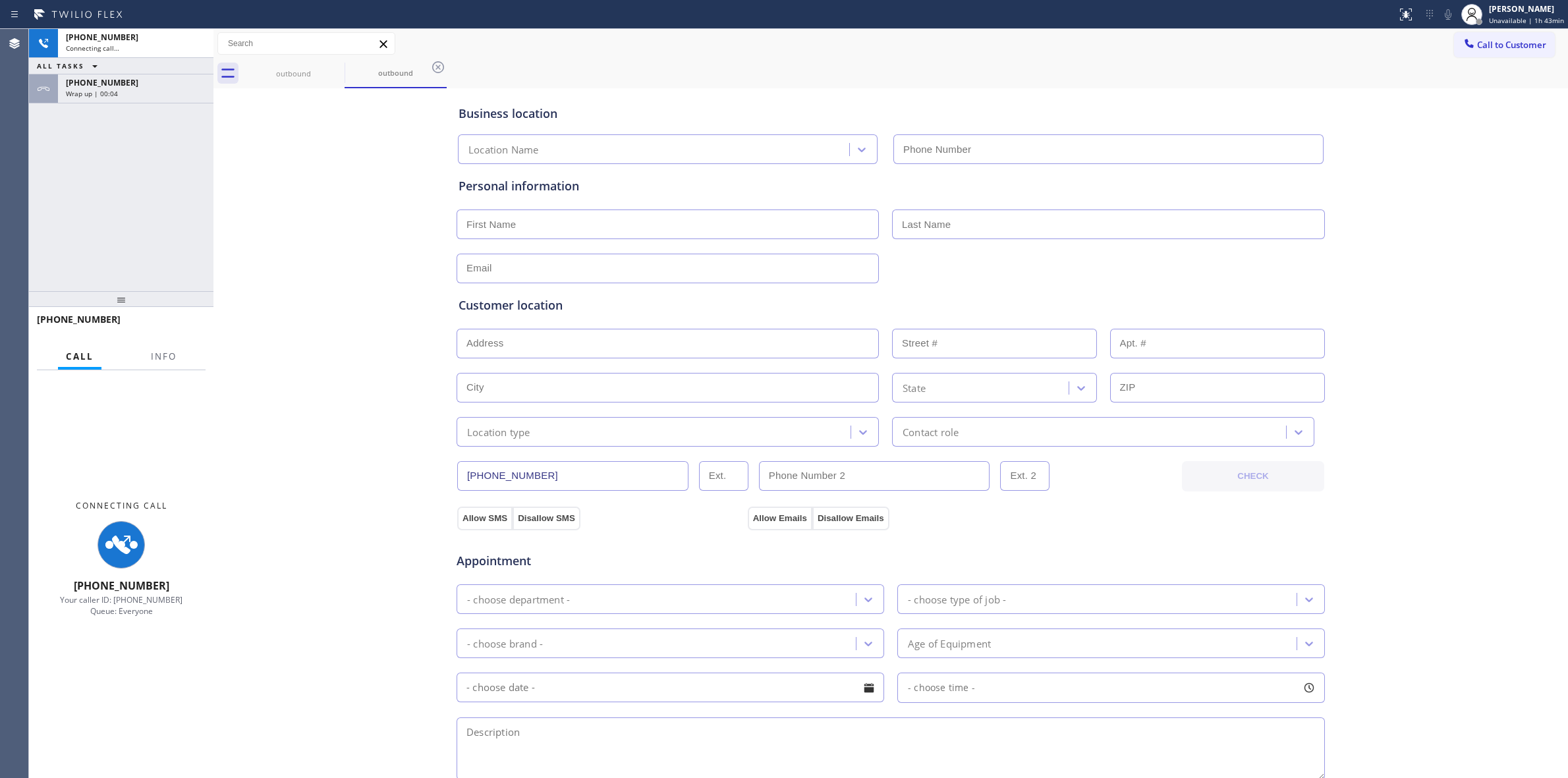
type input "[PHONE_NUMBER]"
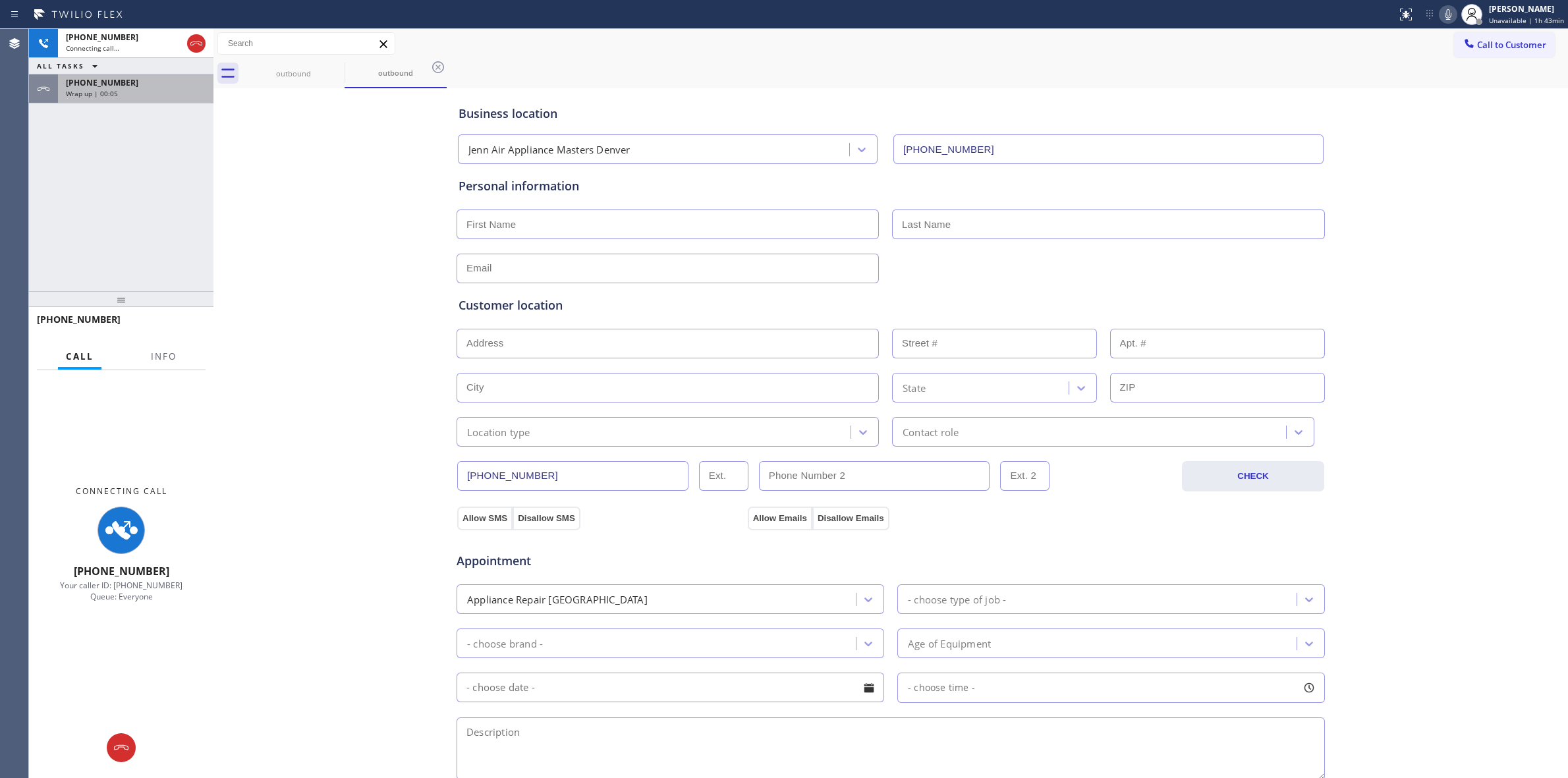
click at [113, 94] on span "Wrap up | 00:05" at bounding box center [92, 94] width 52 height 9
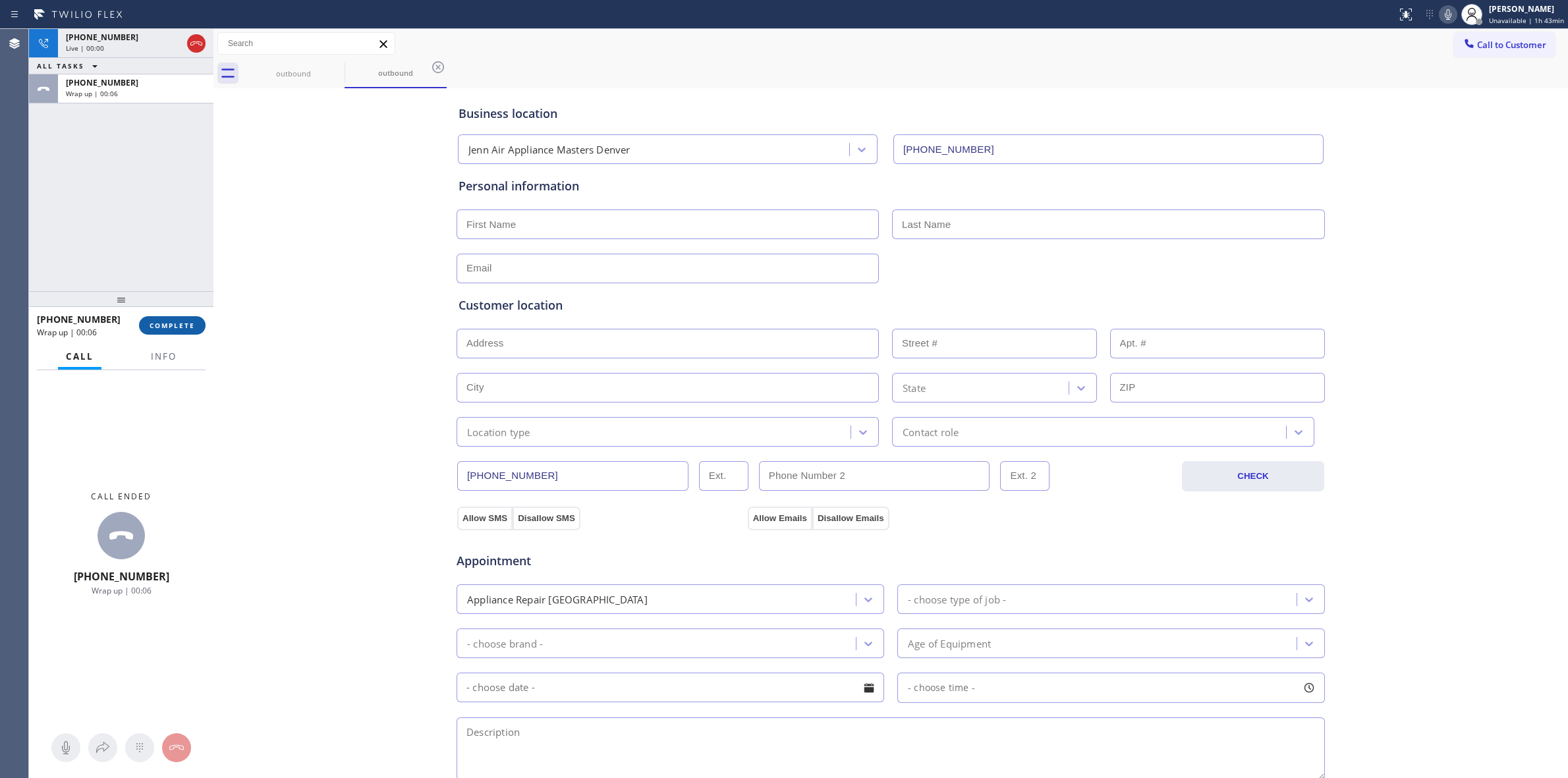
click at [172, 323] on span "COMPLETE" at bounding box center [172, 325] width 46 height 9
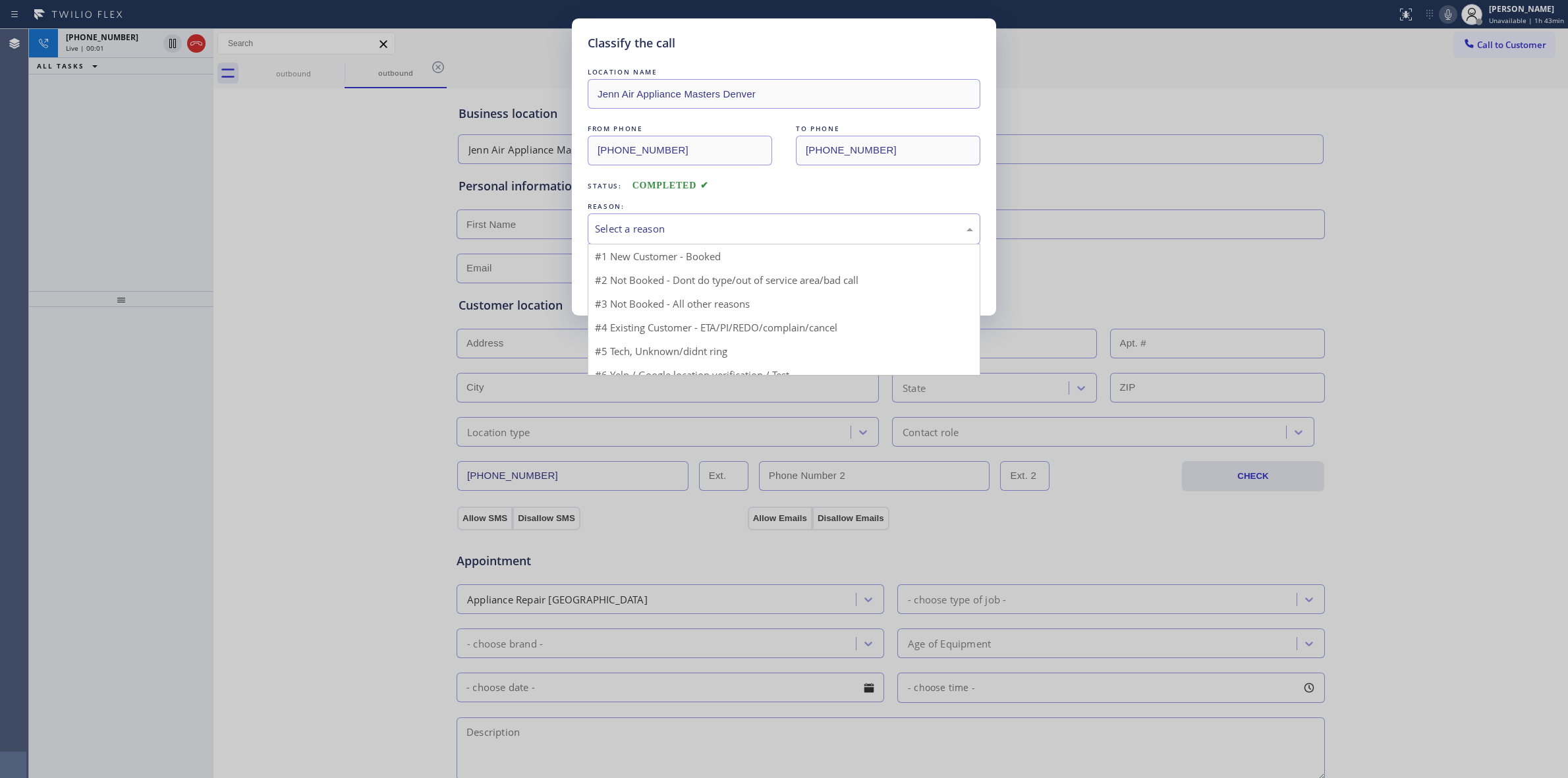
click at [697, 237] on div "Select a reason" at bounding box center [784, 229] width 378 height 15
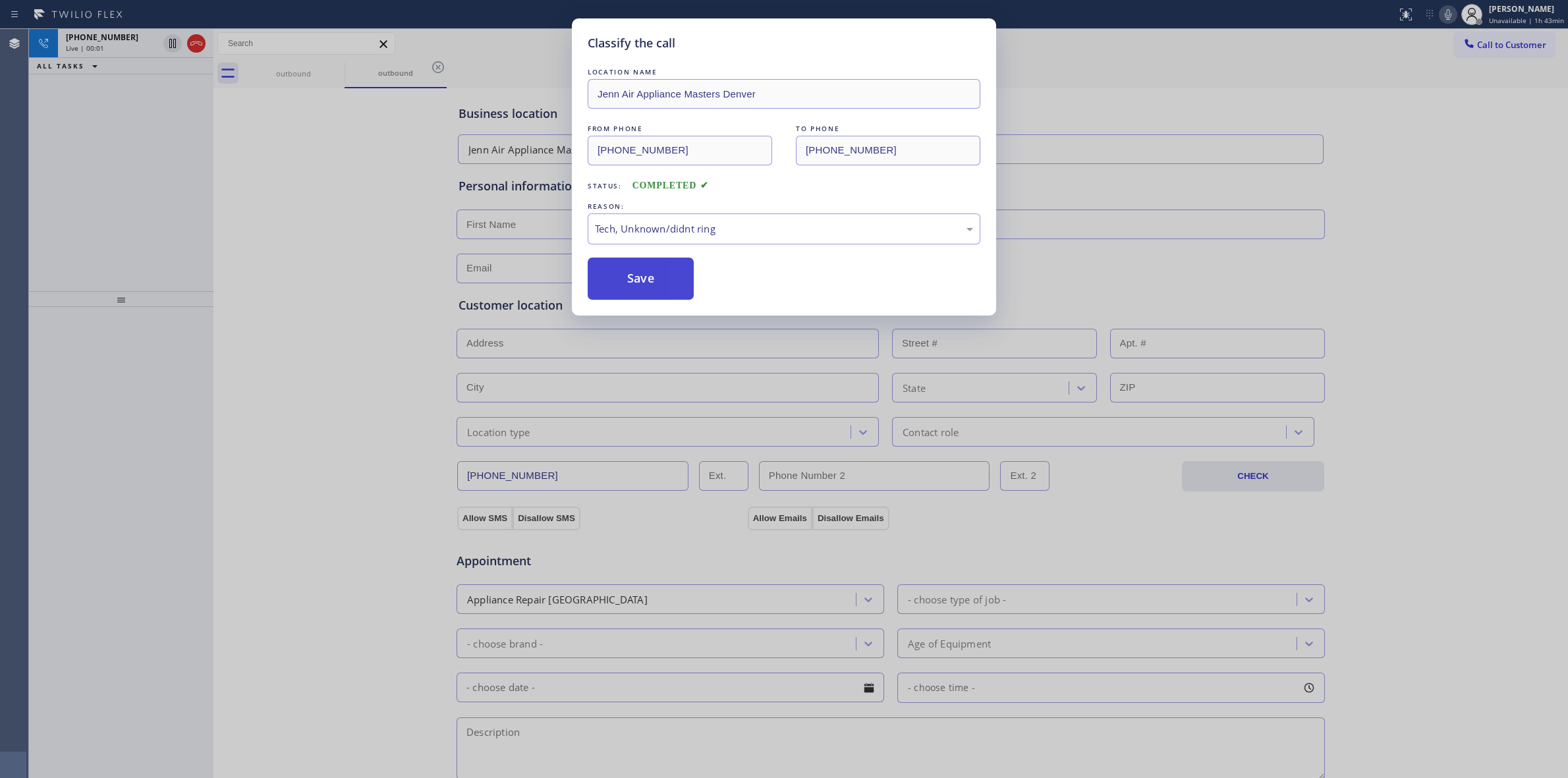
drag, startPoint x: 696, startPoint y: 325, endPoint x: 648, endPoint y: 284, distance: 63.1
click at [648, 284] on button "Save" at bounding box center [641, 279] width 106 height 42
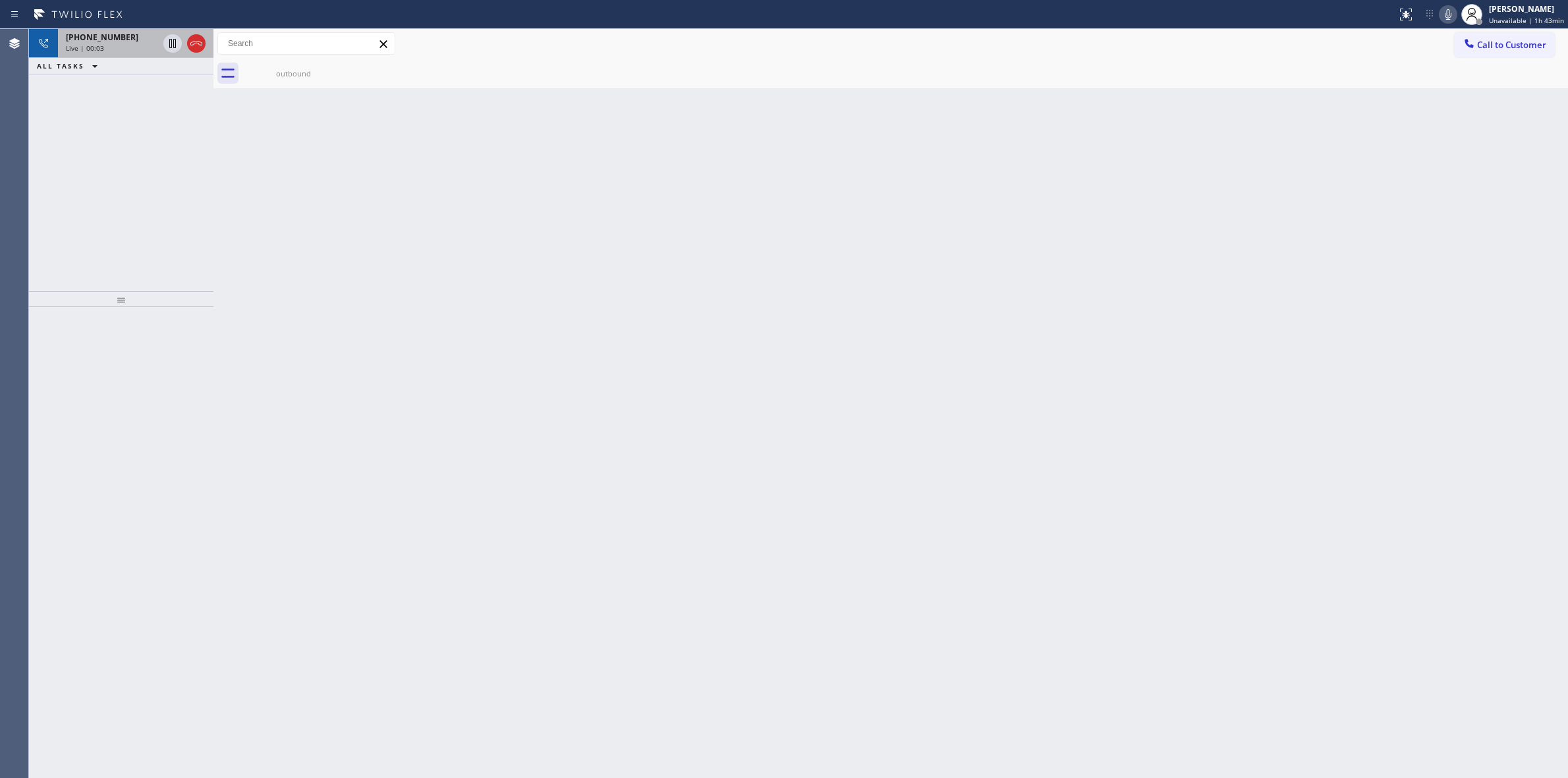
click at [132, 48] on div "Live | 00:03" at bounding box center [112, 48] width 93 height 9
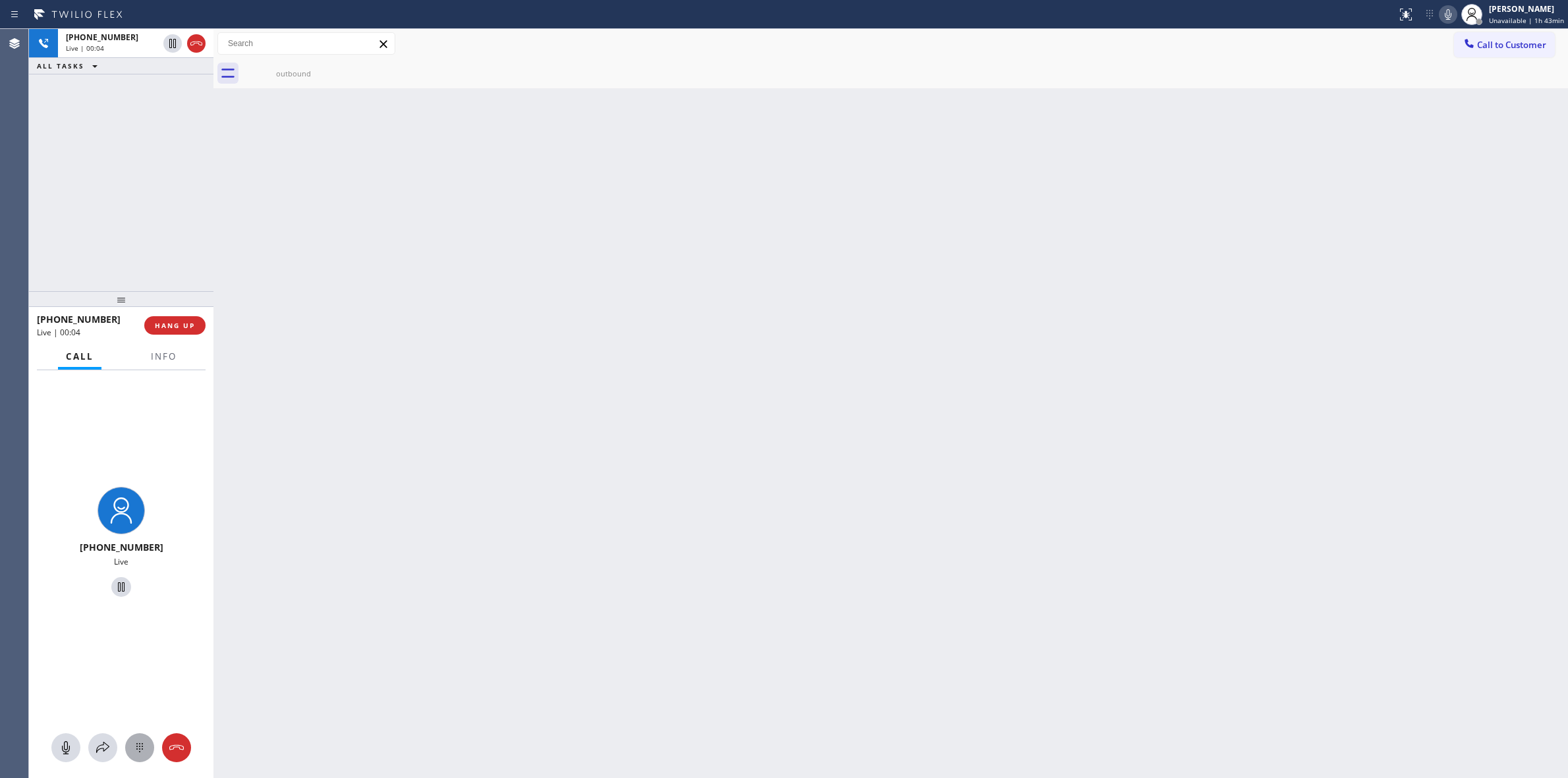
click at [140, 748] on icon at bounding box center [139, 748] width 16 height 16
click at [1507, 50] on span "Call to Customer" at bounding box center [1512, 45] width 69 height 12
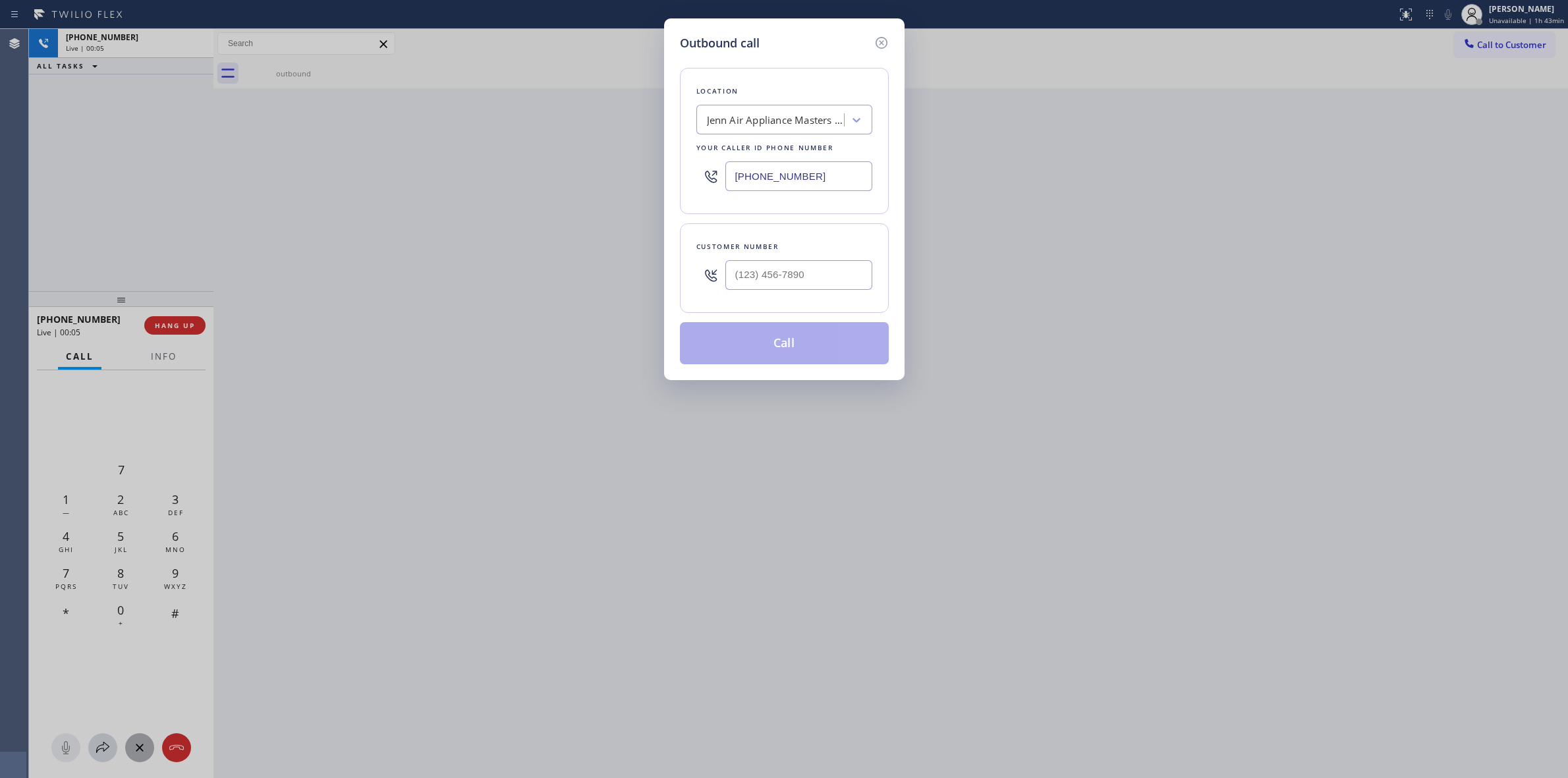
click at [769, 295] on div at bounding box center [799, 275] width 147 height 43
paste input "9-7992"
click at [775, 285] on input "(___) __9-7992" at bounding box center [799, 275] width 147 height 30
paste input "text"
drag, startPoint x: 824, startPoint y: 278, endPoint x: 557, endPoint y: 278, distance: 267.0
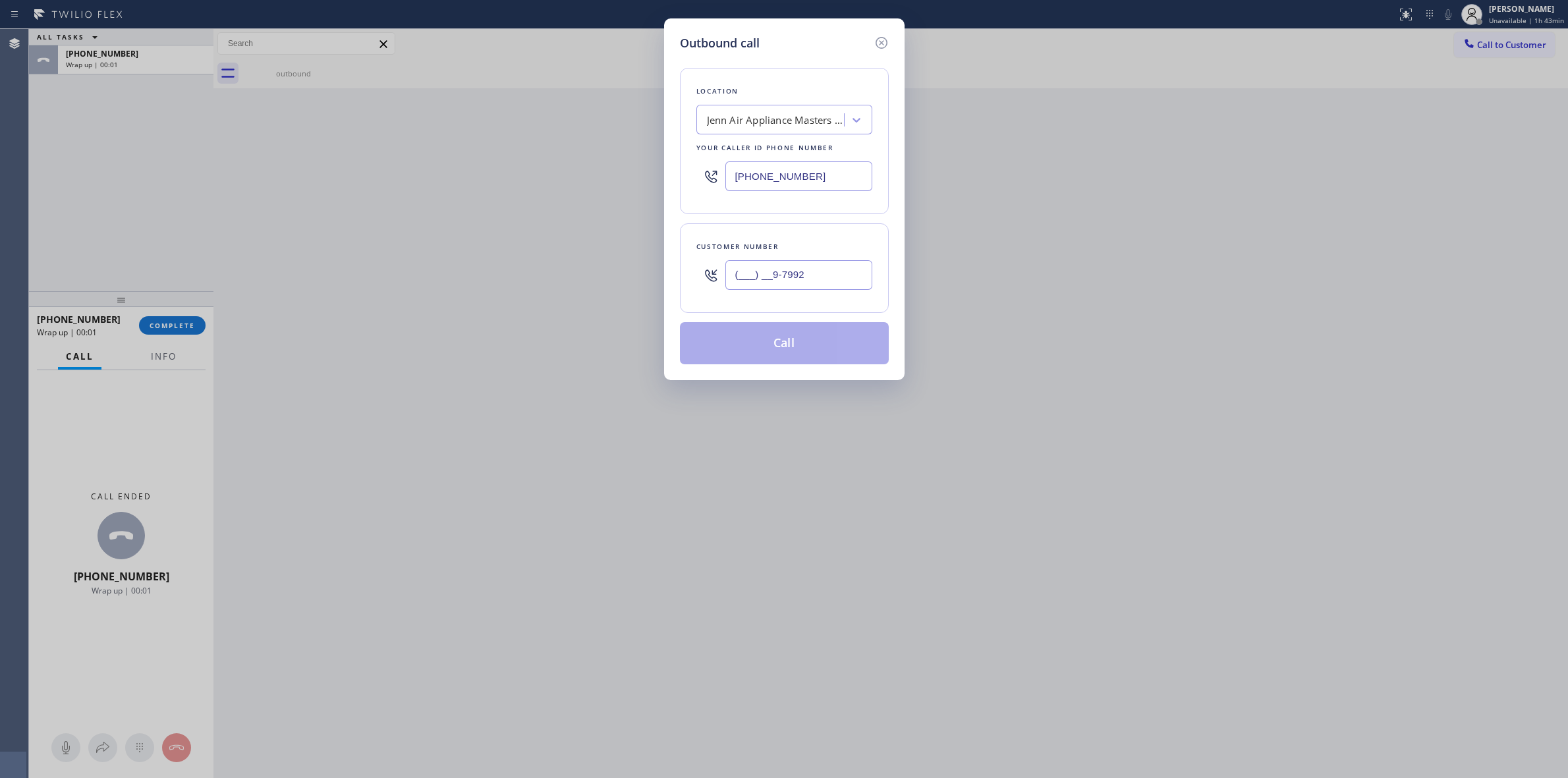
click at [580, 278] on div "Outbound call Location Jenn Air Appliance Masters [GEOGRAPHIC_DATA] Your caller…" at bounding box center [784, 389] width 1568 height 778
paste input "979) 921-7766"
type input "[PHONE_NUMBER]"
click at [746, 352] on button "Call" at bounding box center [785, 343] width 209 height 42
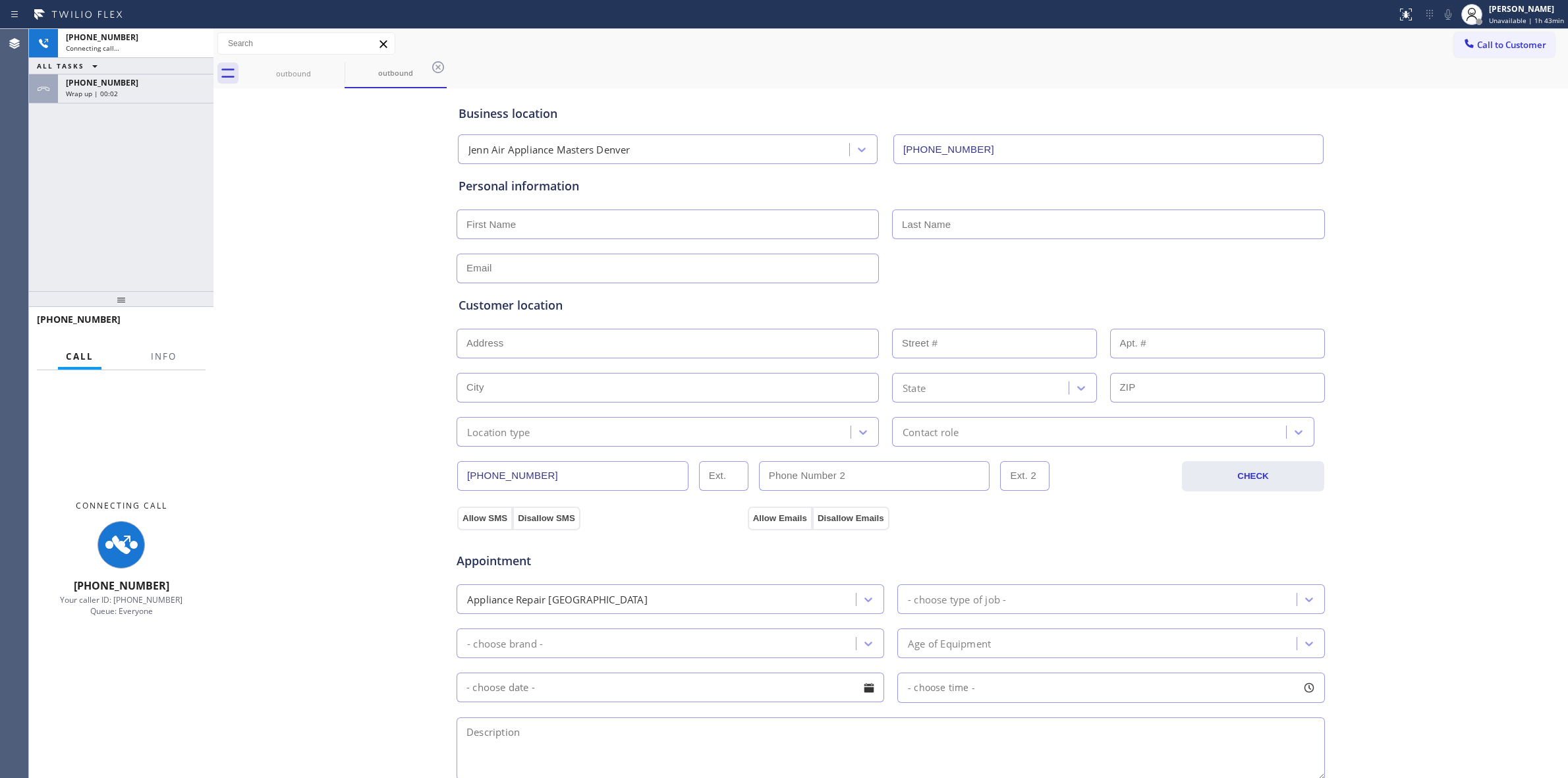
type input "[PHONE_NUMBER]"
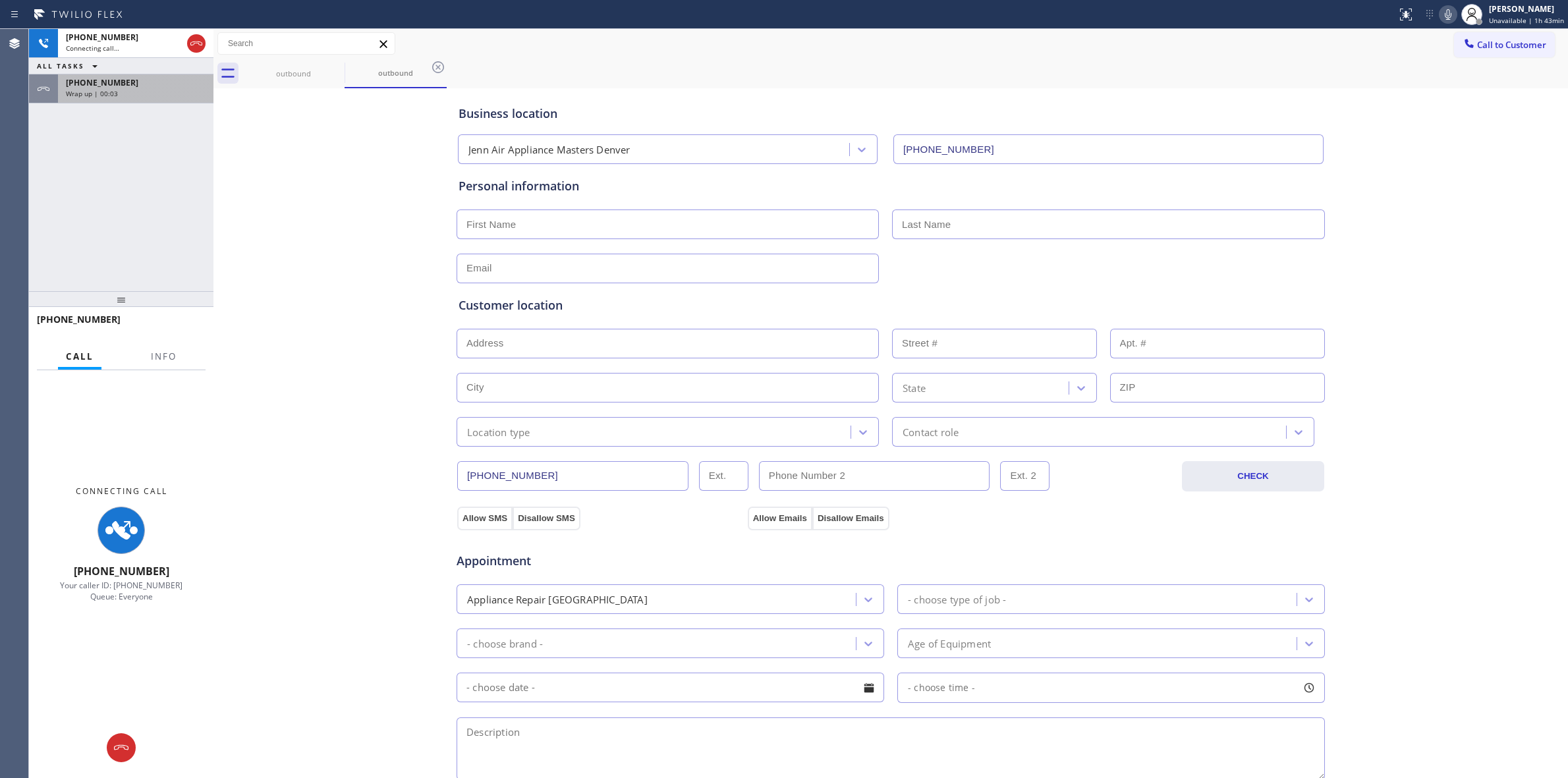
click at [173, 99] on div "[PHONE_NUMBER] Wrap up | 00:03" at bounding box center [133, 89] width 150 height 29
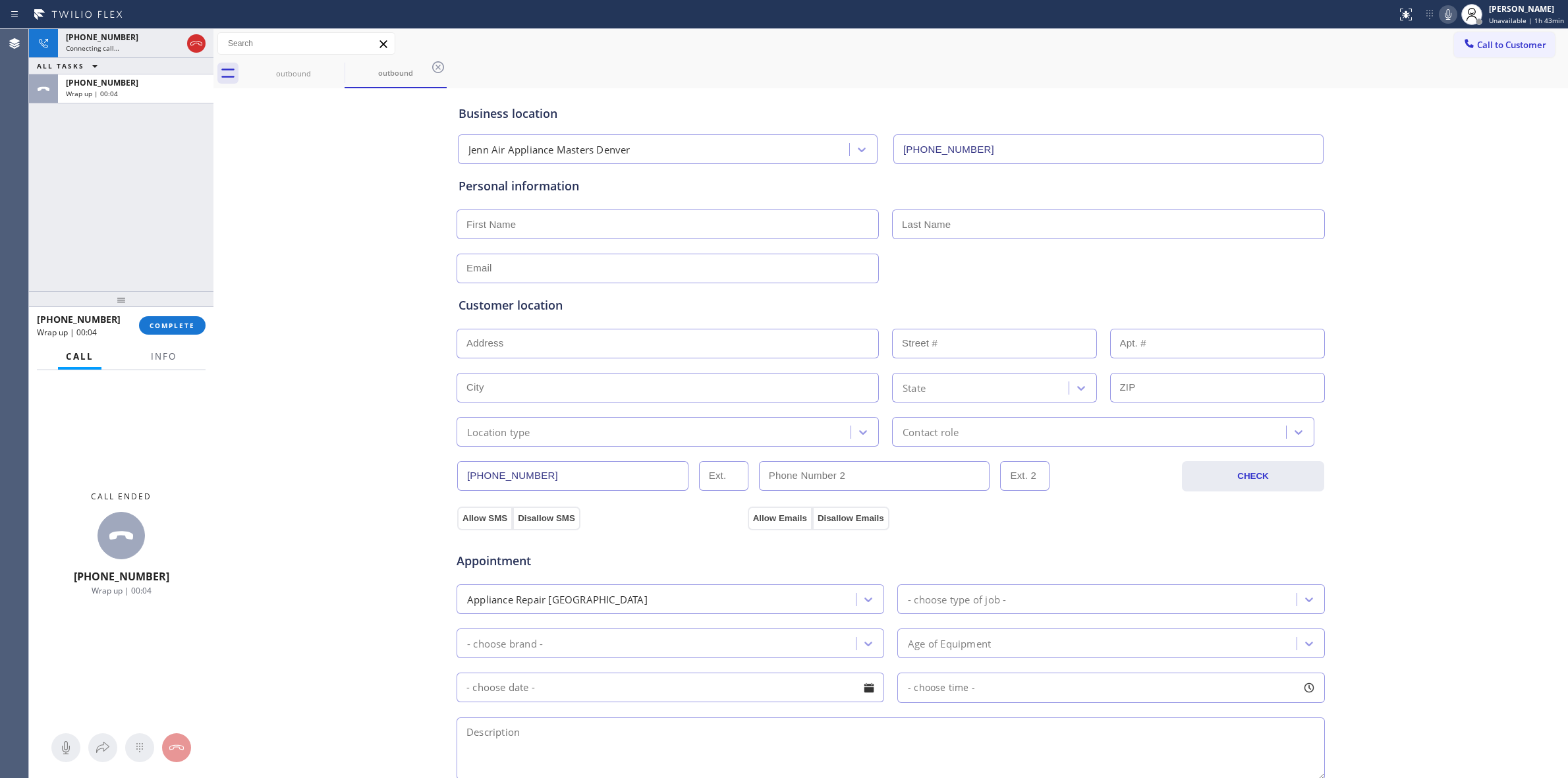
click at [183, 338] on div "[PHONE_NUMBER] Wrap up | 00:04 COMPLETE" at bounding box center [121, 325] width 169 height 34
click at [183, 329] on span "COMPLETE" at bounding box center [172, 325] width 46 height 9
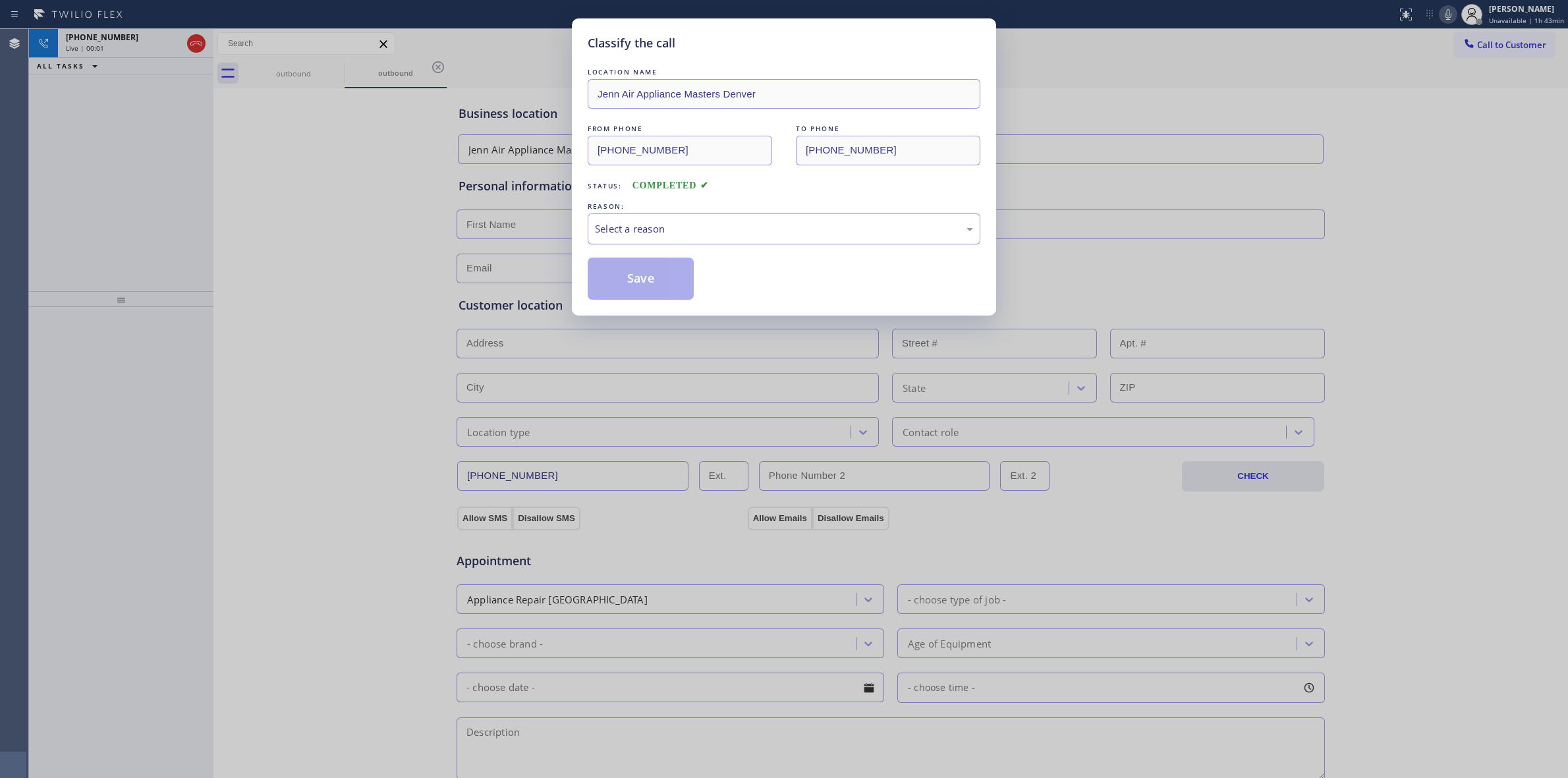
click at [752, 221] on div "Select a reason" at bounding box center [784, 229] width 393 height 31
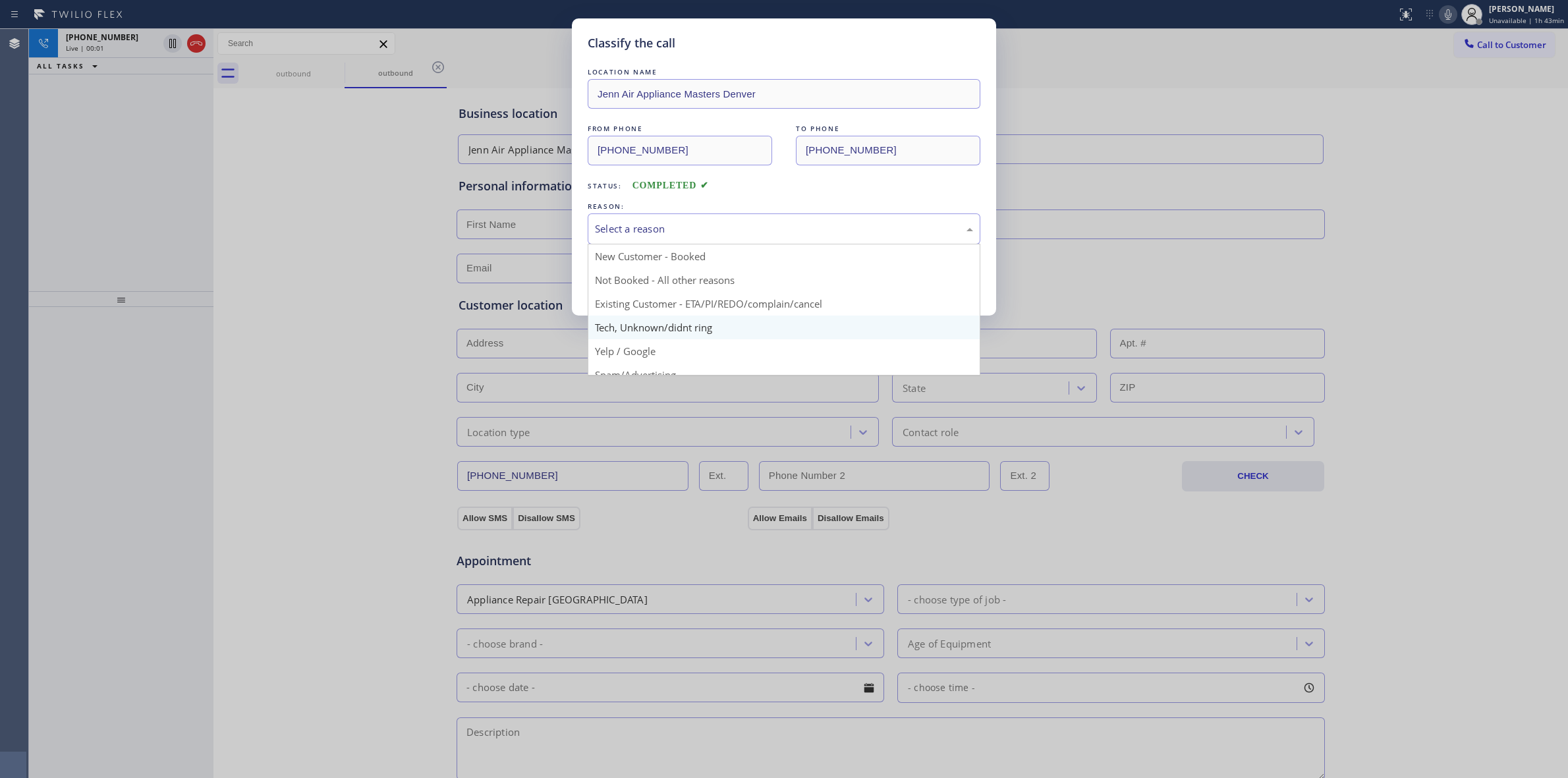
drag, startPoint x: 684, startPoint y: 327, endPoint x: 639, endPoint y: 282, distance: 63.6
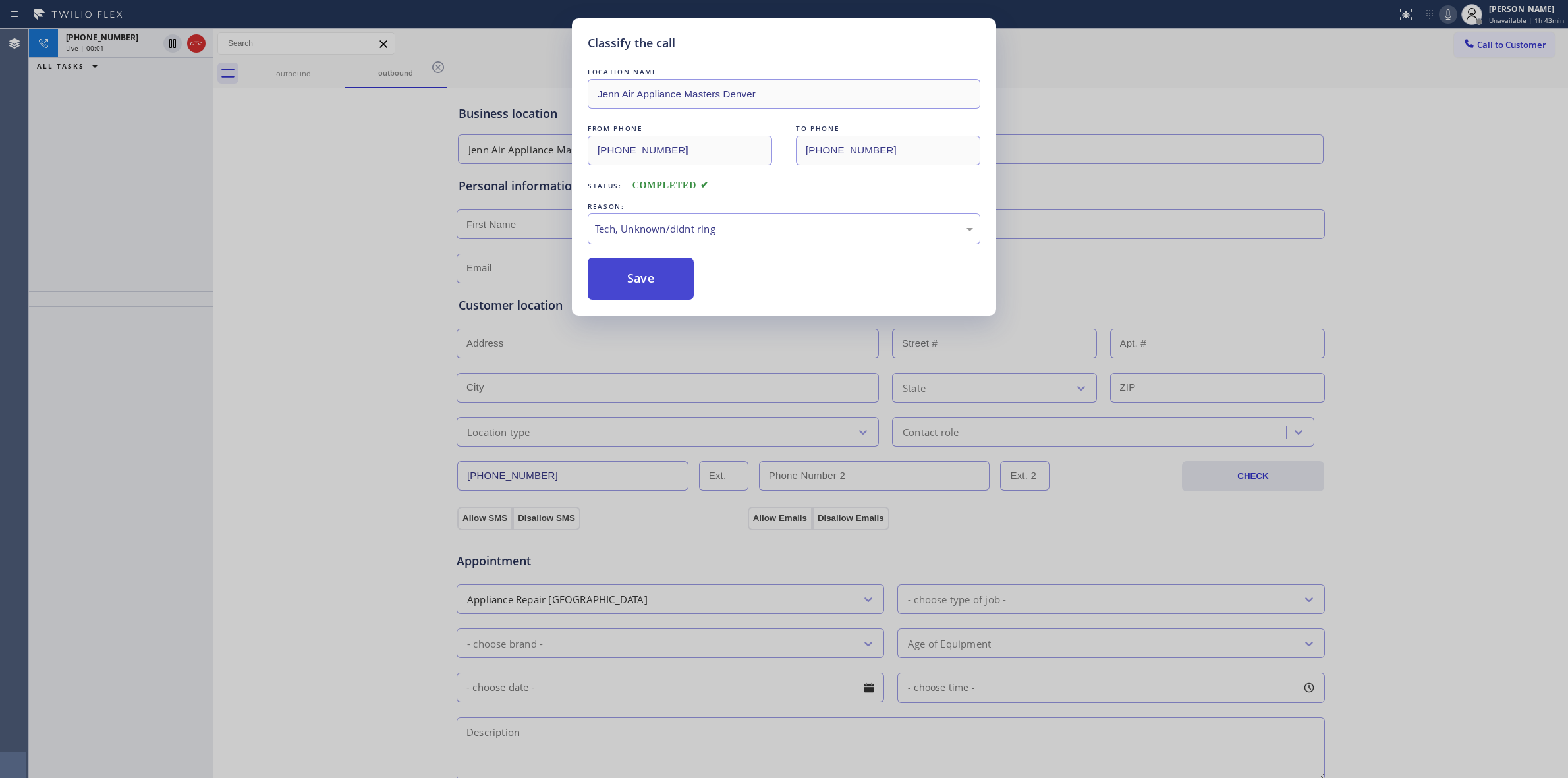
click at [639, 282] on button "Save" at bounding box center [641, 279] width 106 height 42
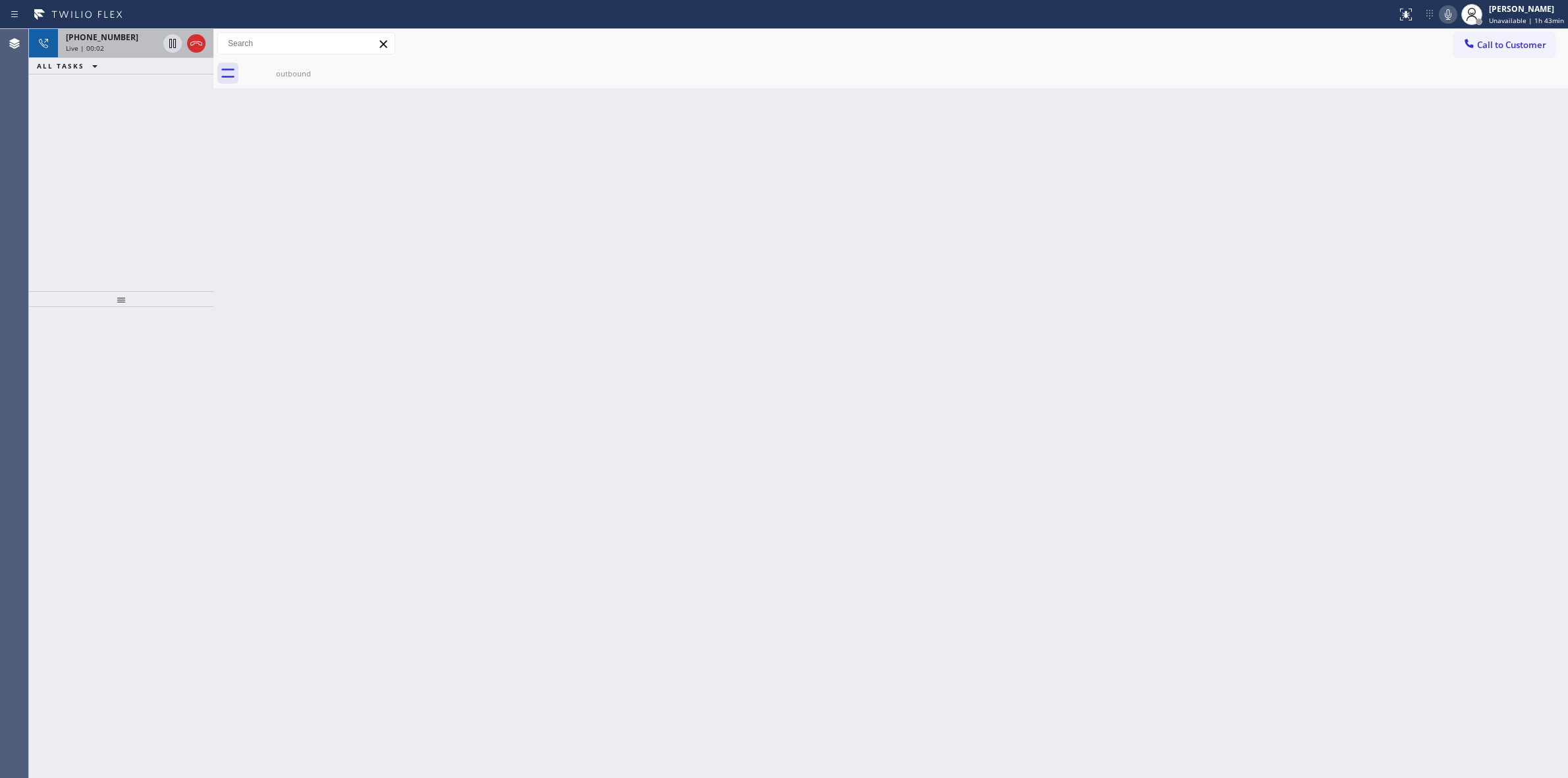
click at [112, 41] on span "[PHONE_NUMBER]" at bounding box center [102, 37] width 73 height 11
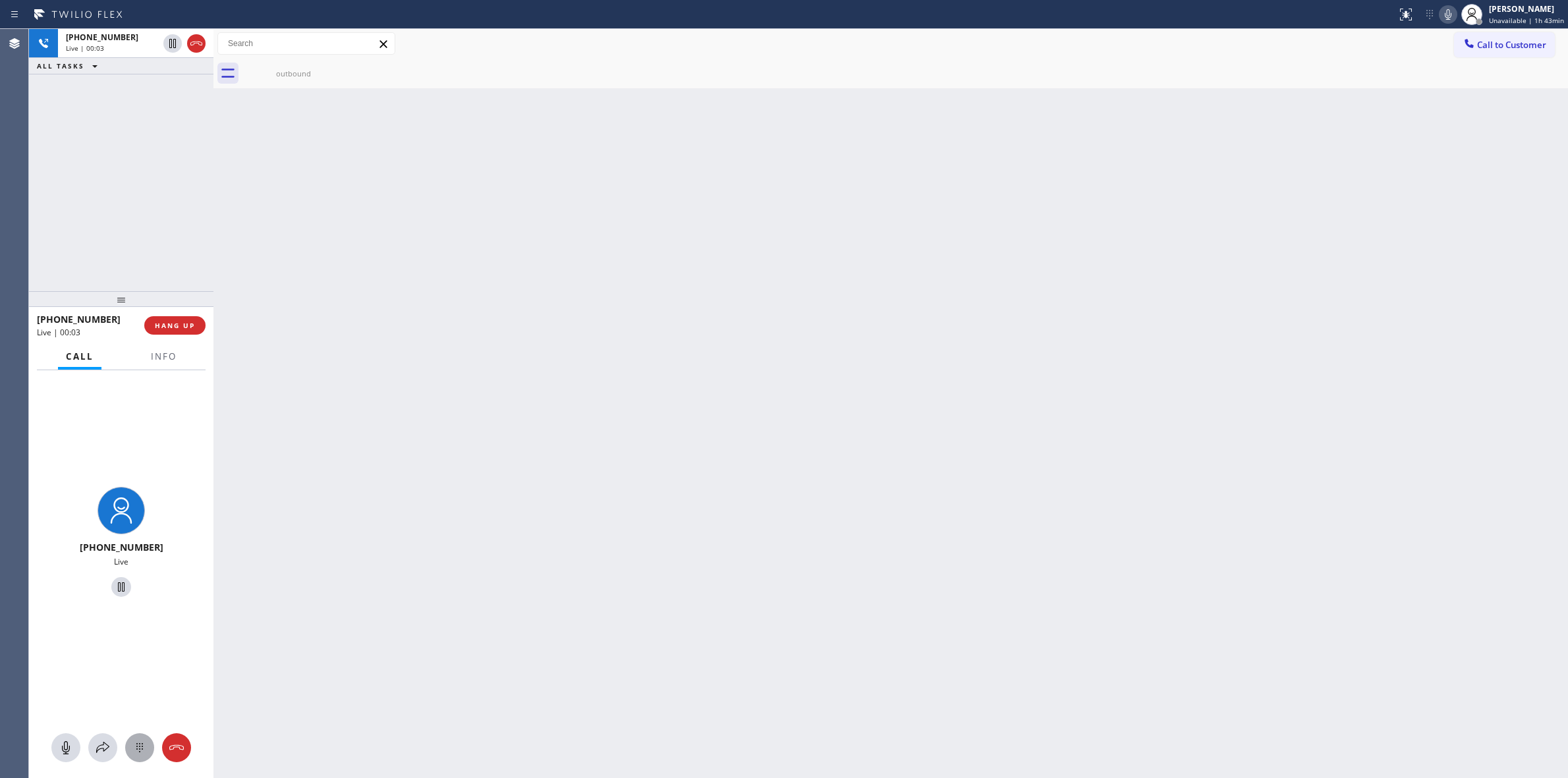
click at [145, 743] on icon at bounding box center [139, 748] width 16 height 16
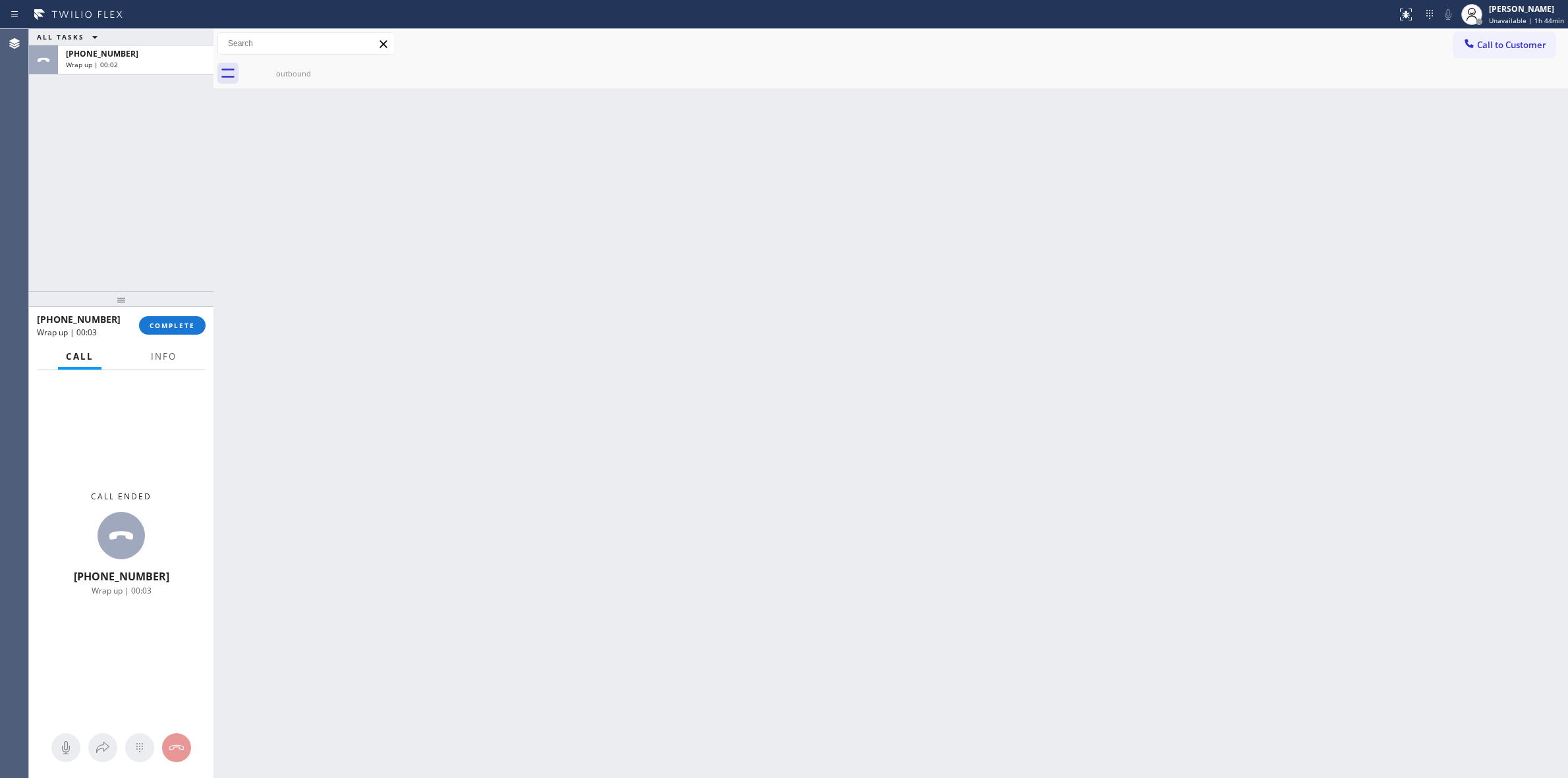
drag, startPoint x: 980, startPoint y: 157, endPoint x: 1354, endPoint y: 52, distance: 388.5
click at [1005, 147] on div "Back to Dashboard Change Sender ID Customers Technicians Select a contact Outbo…" at bounding box center [890, 403] width 1354 height 749
click at [1478, 43] on span "Call to Customer" at bounding box center [1512, 45] width 69 height 12
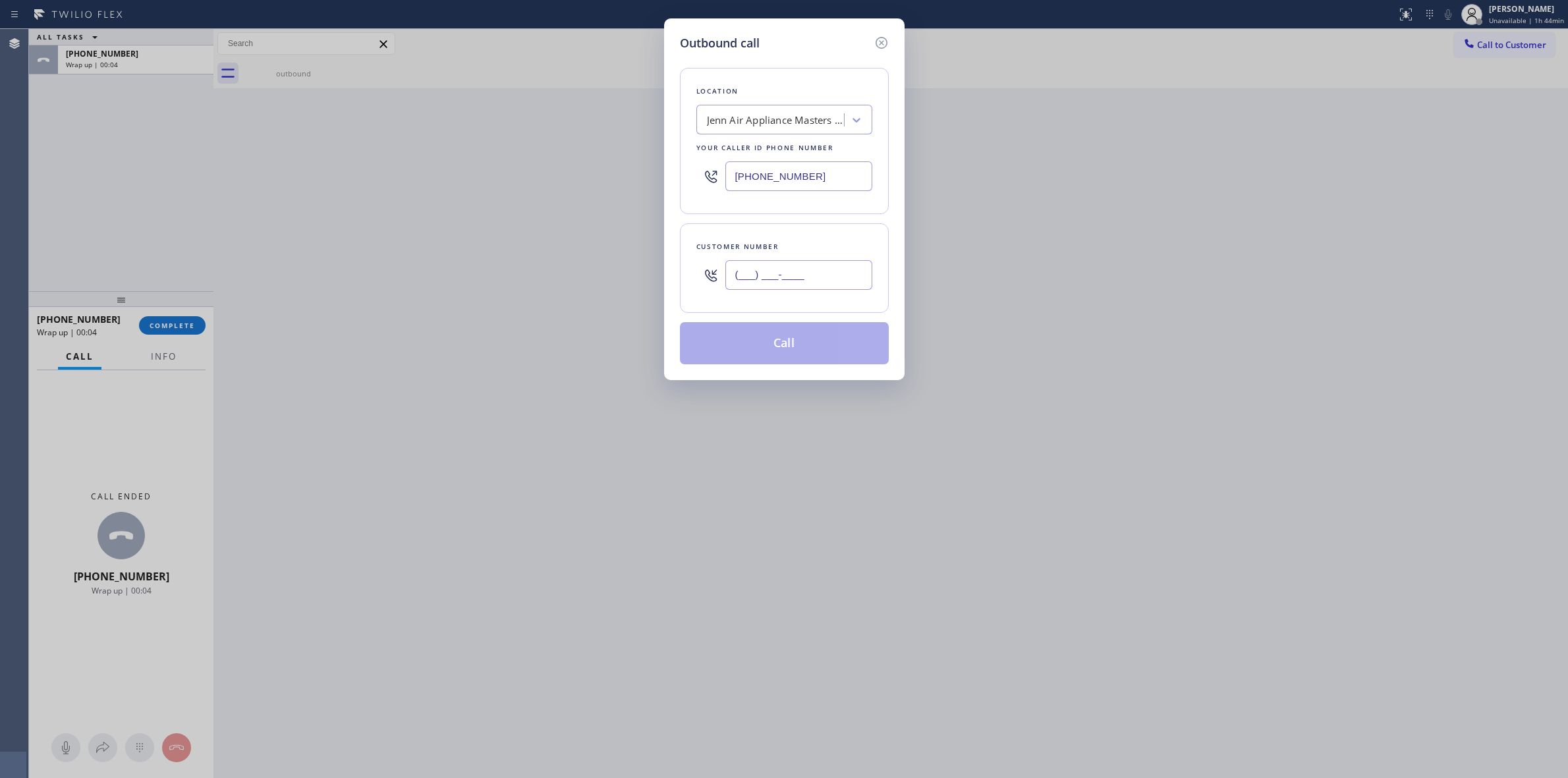
click at [771, 279] on input "(___) ___-____" at bounding box center [799, 275] width 147 height 30
paste input "817) 417-0326"
type input "[PHONE_NUMBER]"
click at [773, 97] on div "Location" at bounding box center [785, 91] width 176 height 14
click at [773, 118] on div "Jenn Air Appliance Masters Denver" at bounding box center [776, 120] width 138 height 15
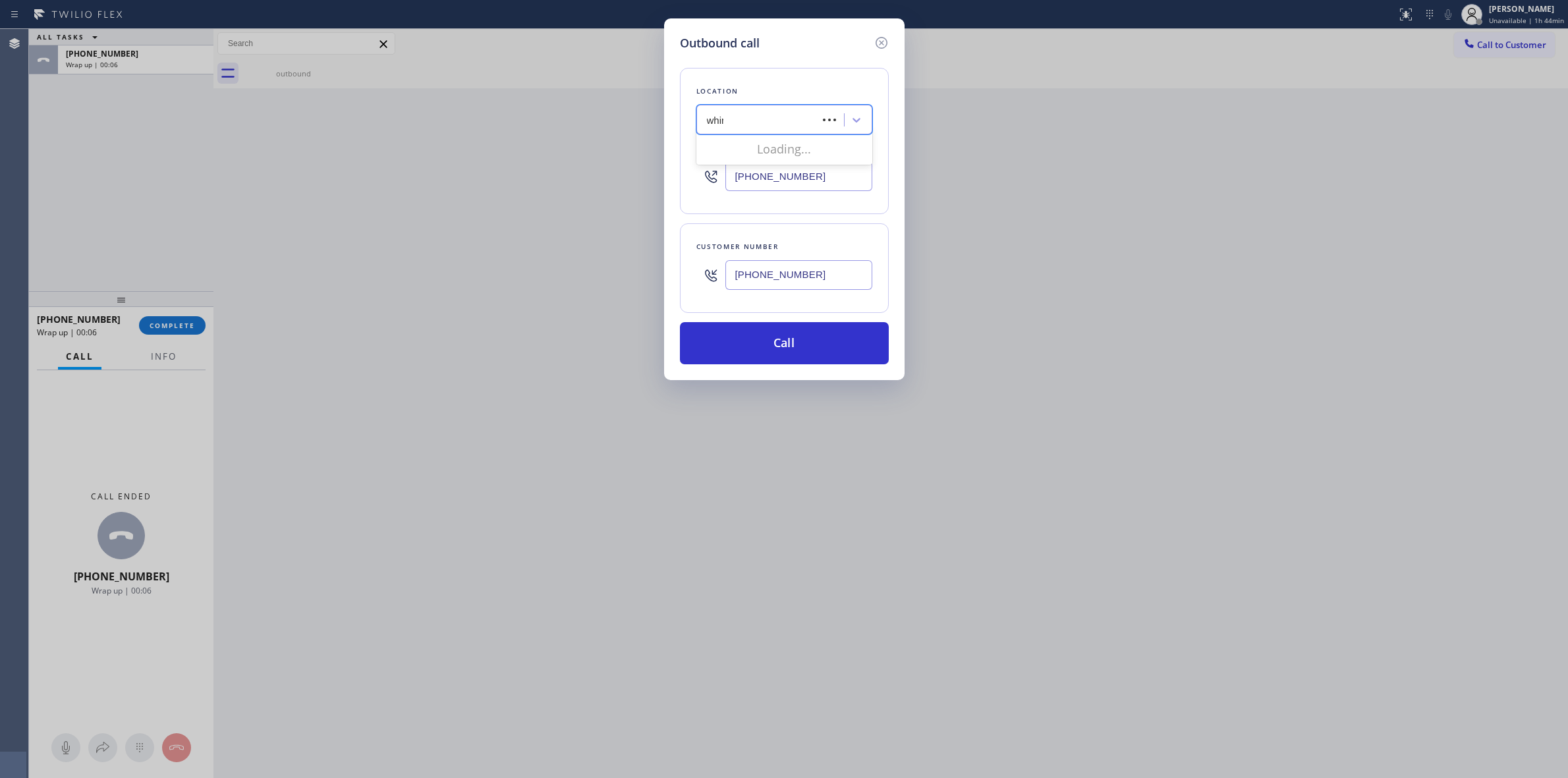
type input "whirl"
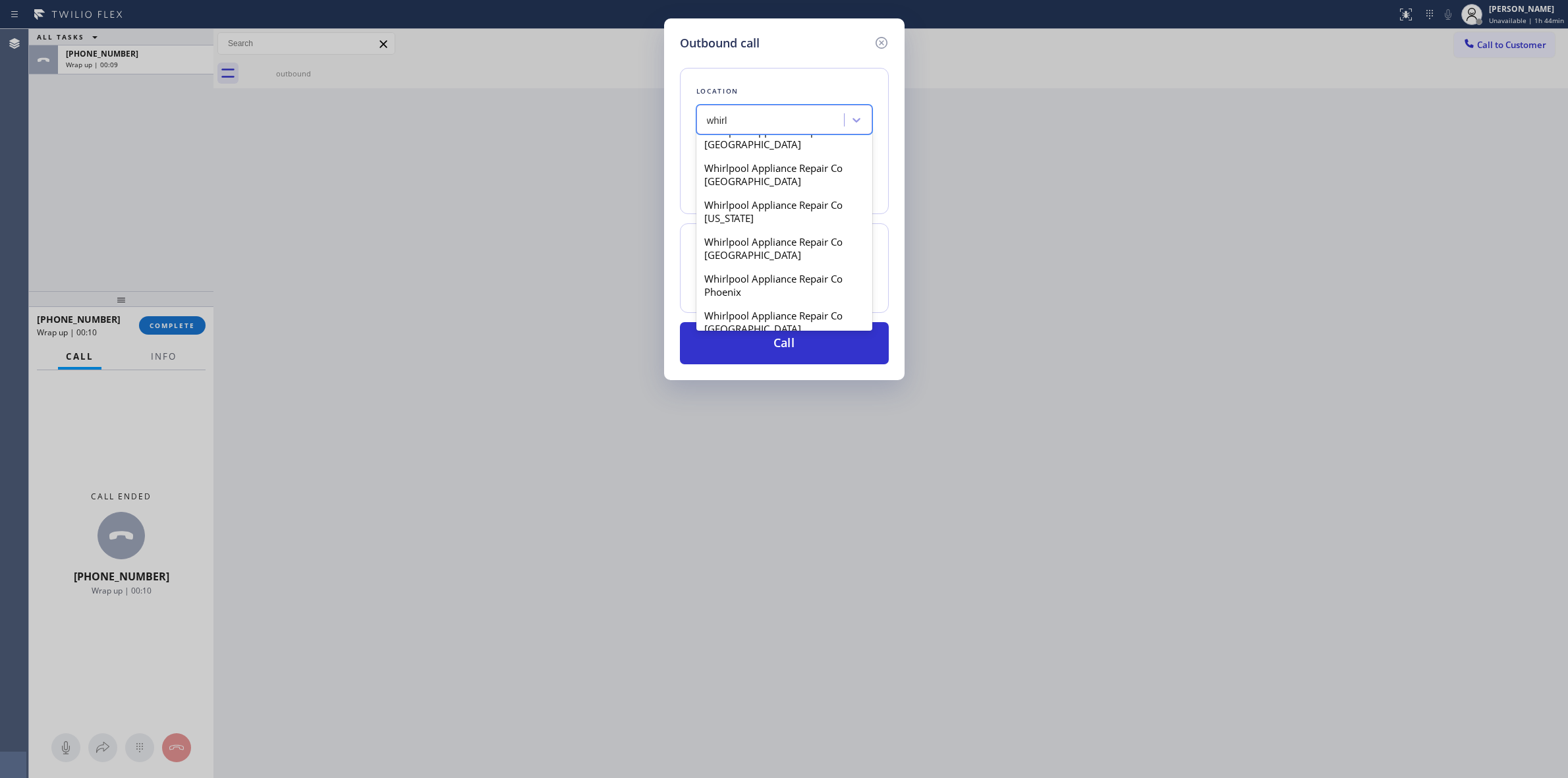
scroll to position [83, 0]
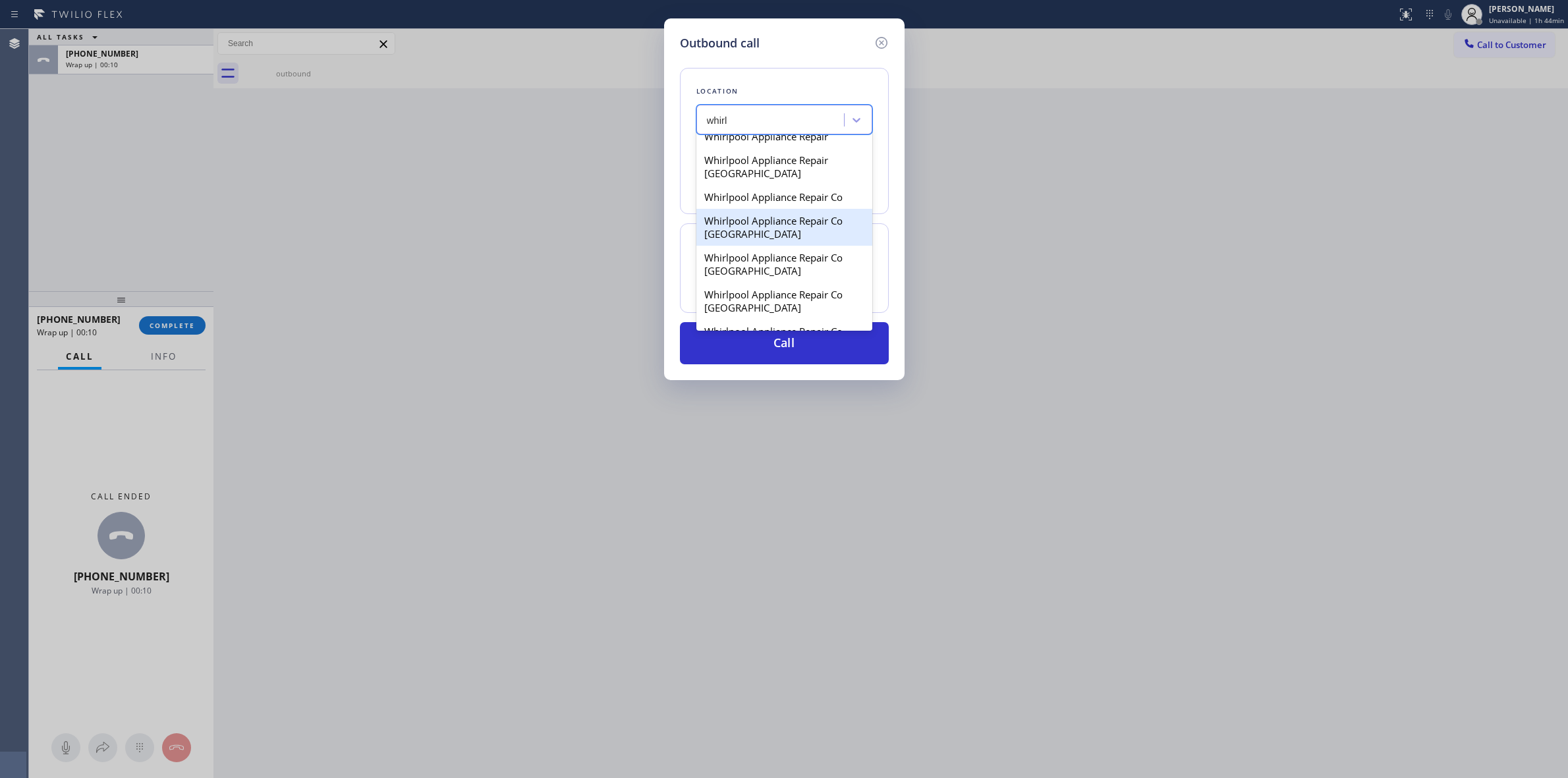
click at [765, 205] on div "Whirlpool Appliance Repair Co" at bounding box center [785, 197] width 176 height 24
type input "[PHONE_NUMBER]"
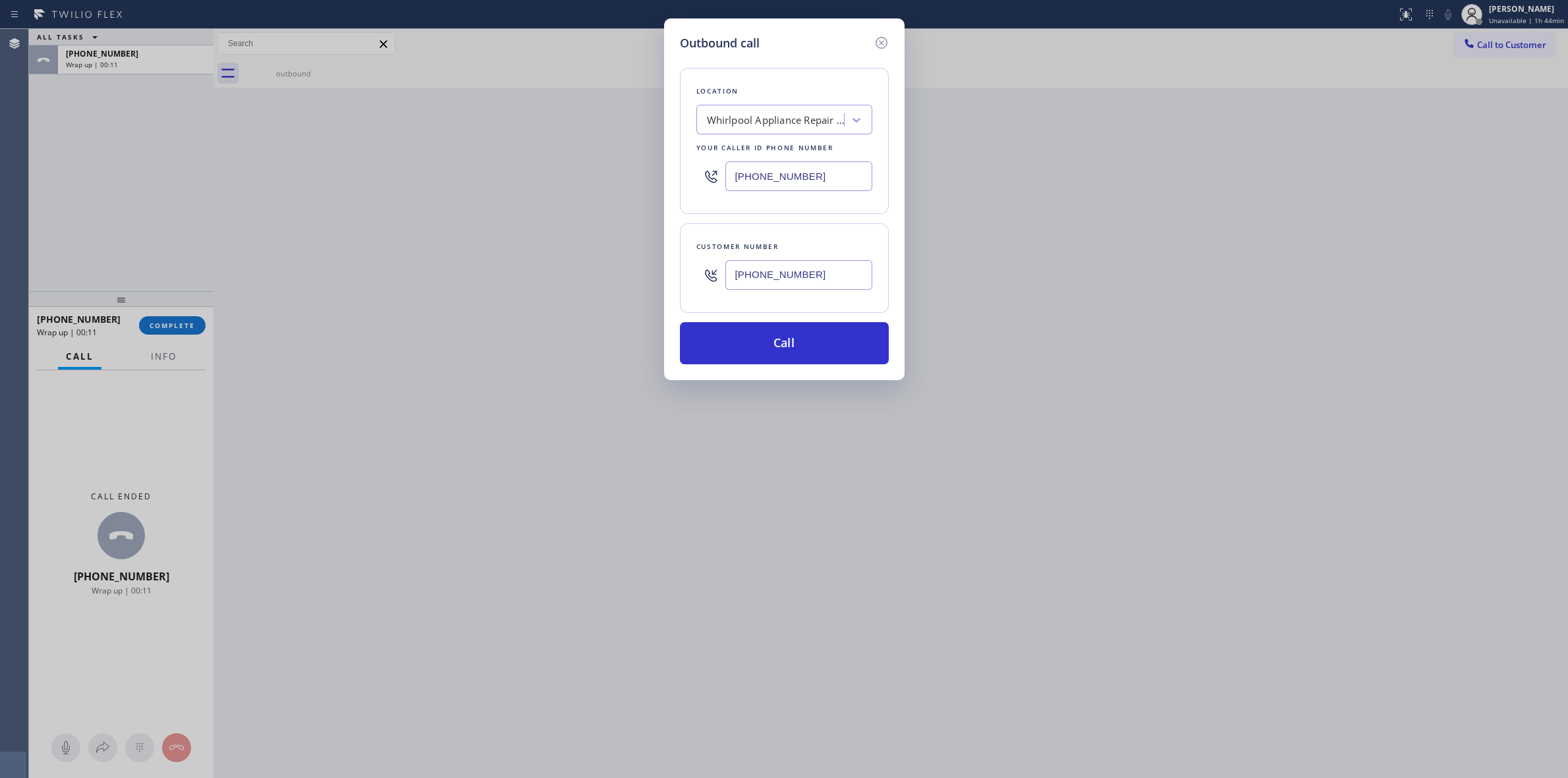
click at [795, 285] on input "[PHONE_NUMBER]" at bounding box center [799, 275] width 147 height 30
drag, startPoint x: 773, startPoint y: 330, endPoint x: 786, endPoint y: 327, distance: 13.3
click at [773, 331] on button "Call" at bounding box center [785, 343] width 209 height 42
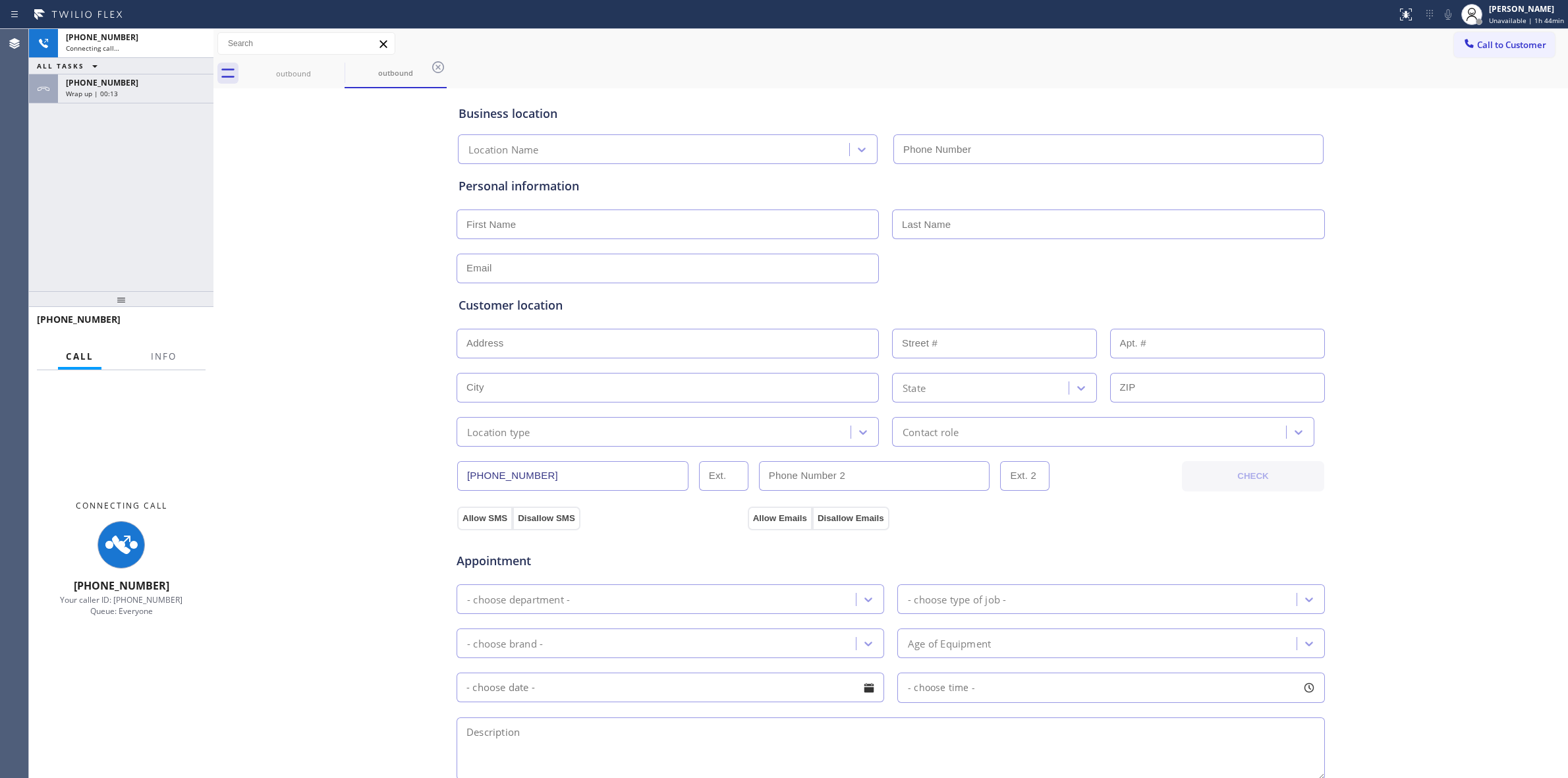
type input "[PHONE_NUMBER]"
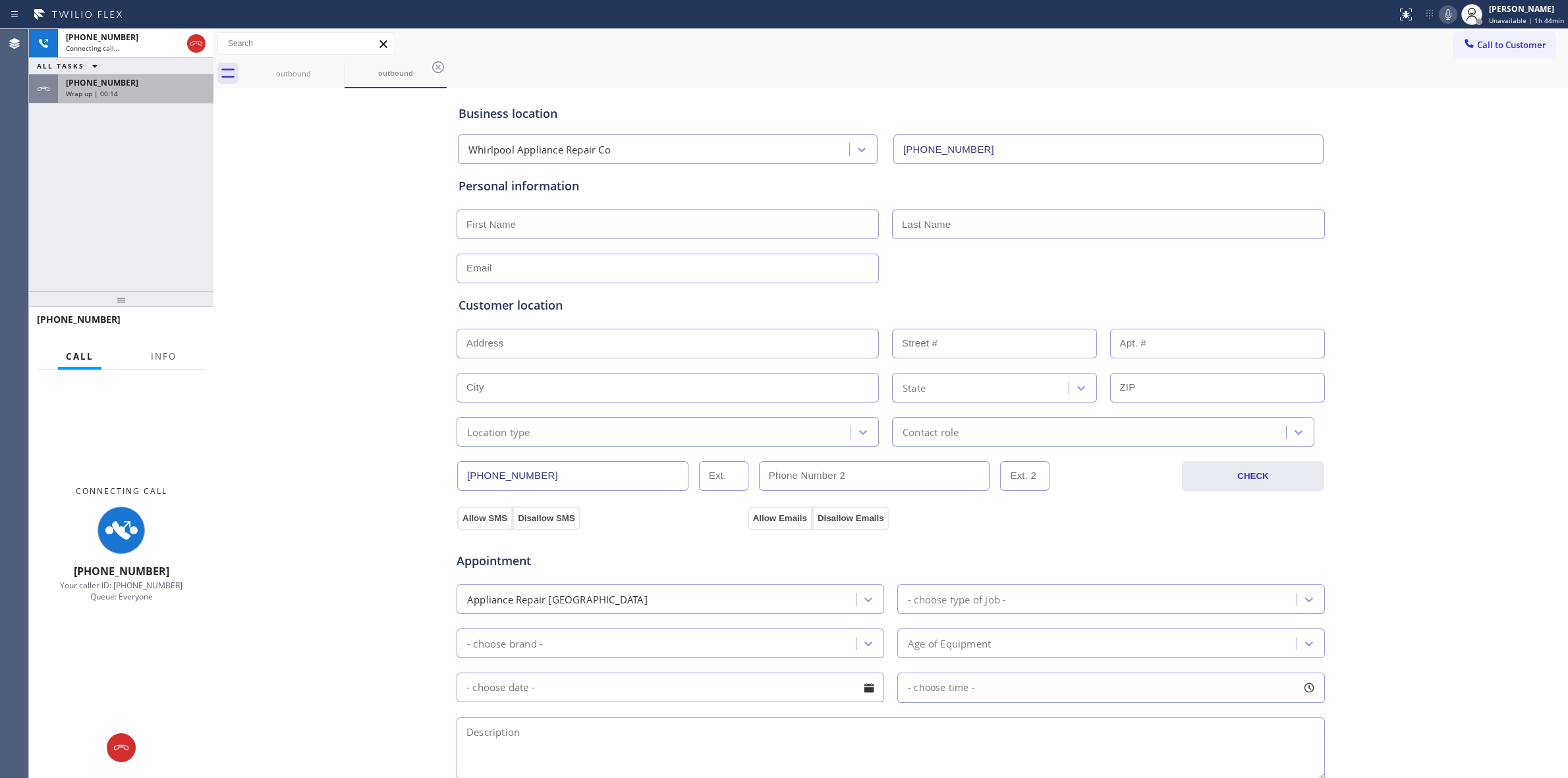
click at [150, 89] on div "Wrap up | 00:14" at bounding box center [136, 94] width 139 height 9
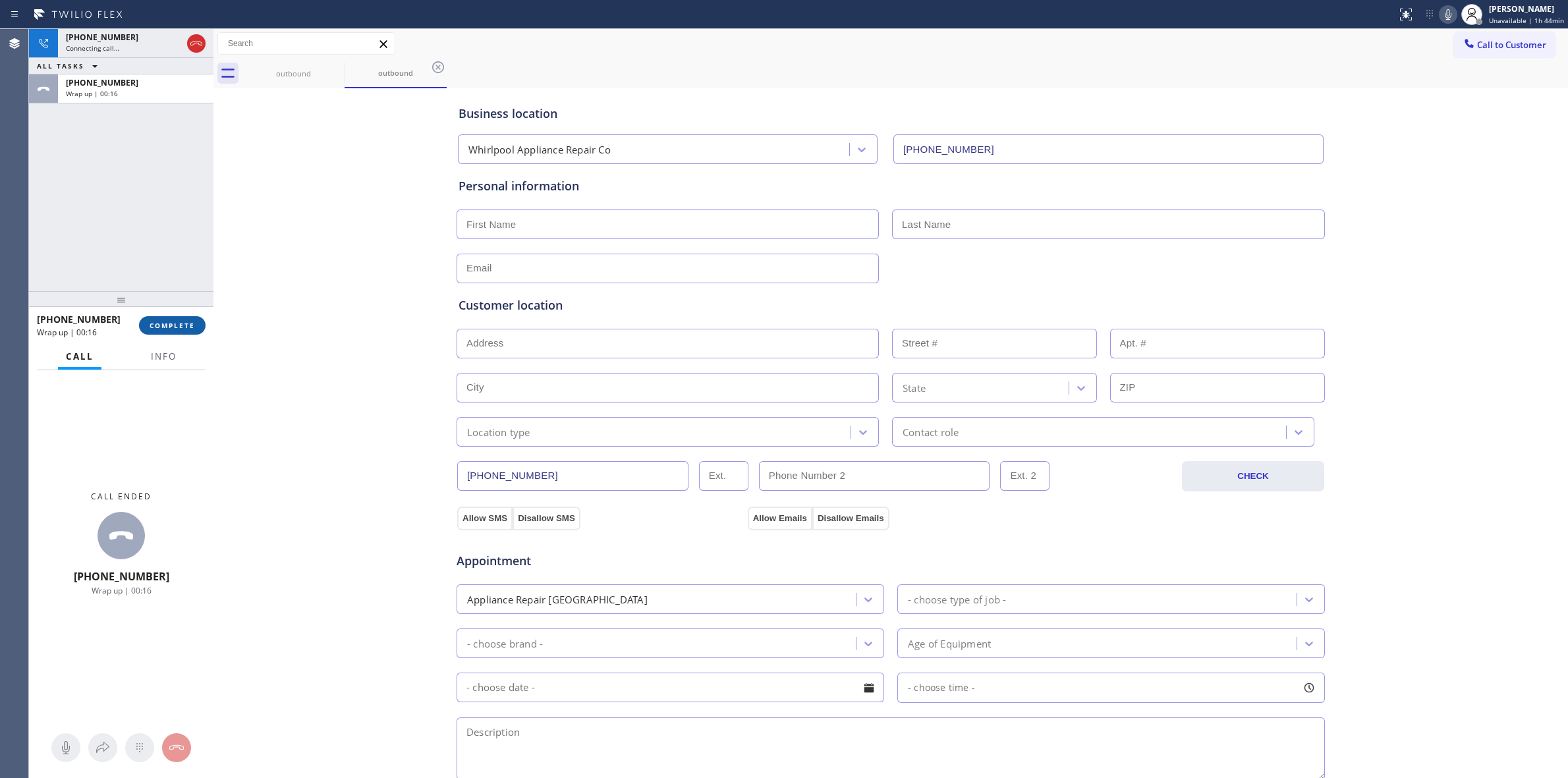
click at [172, 323] on span "COMPLETE" at bounding box center [172, 325] width 46 height 9
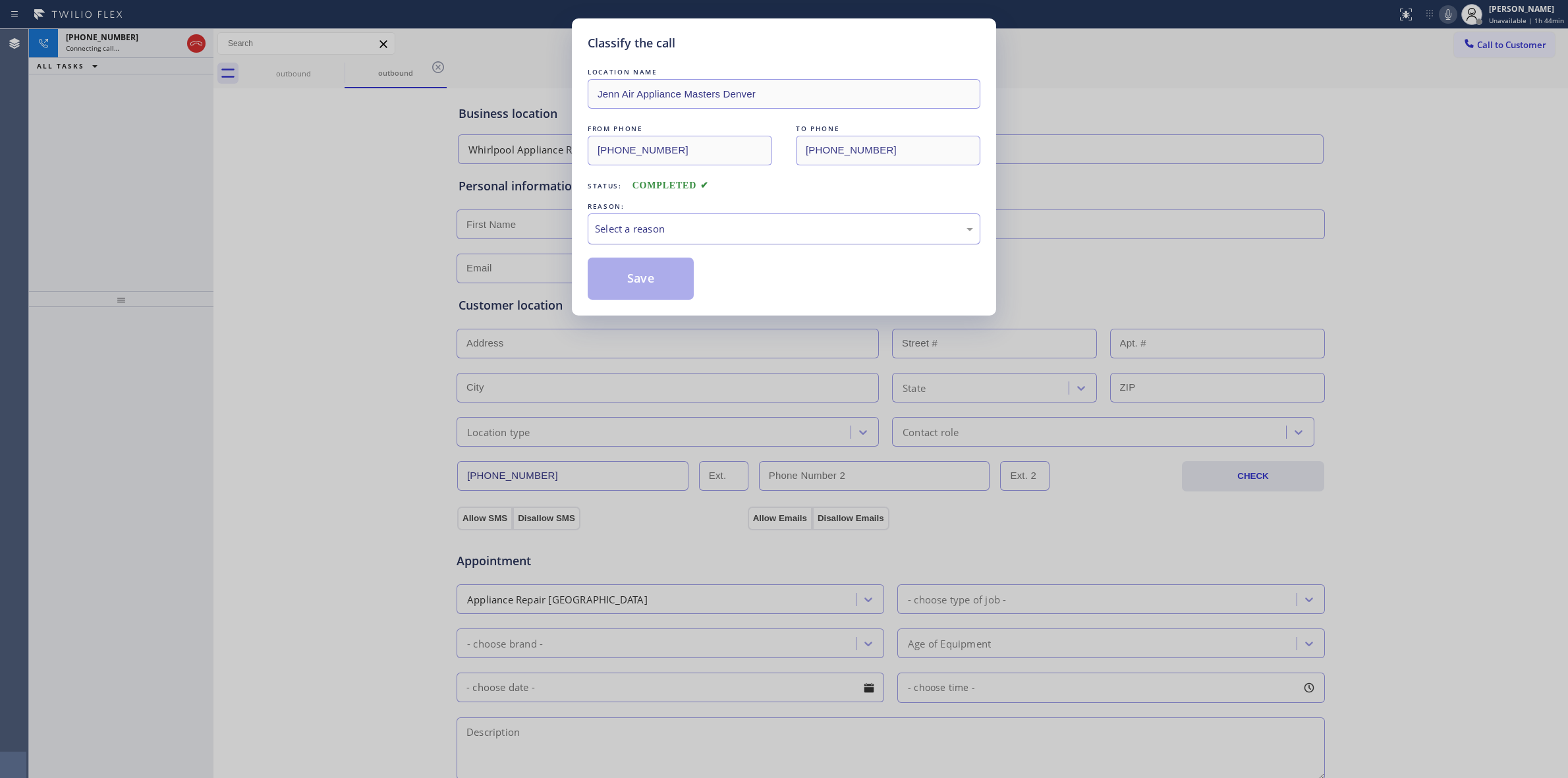
click at [704, 236] on div "Select a reason" at bounding box center [784, 229] width 378 height 15
click at [638, 297] on button "Save" at bounding box center [641, 279] width 106 height 42
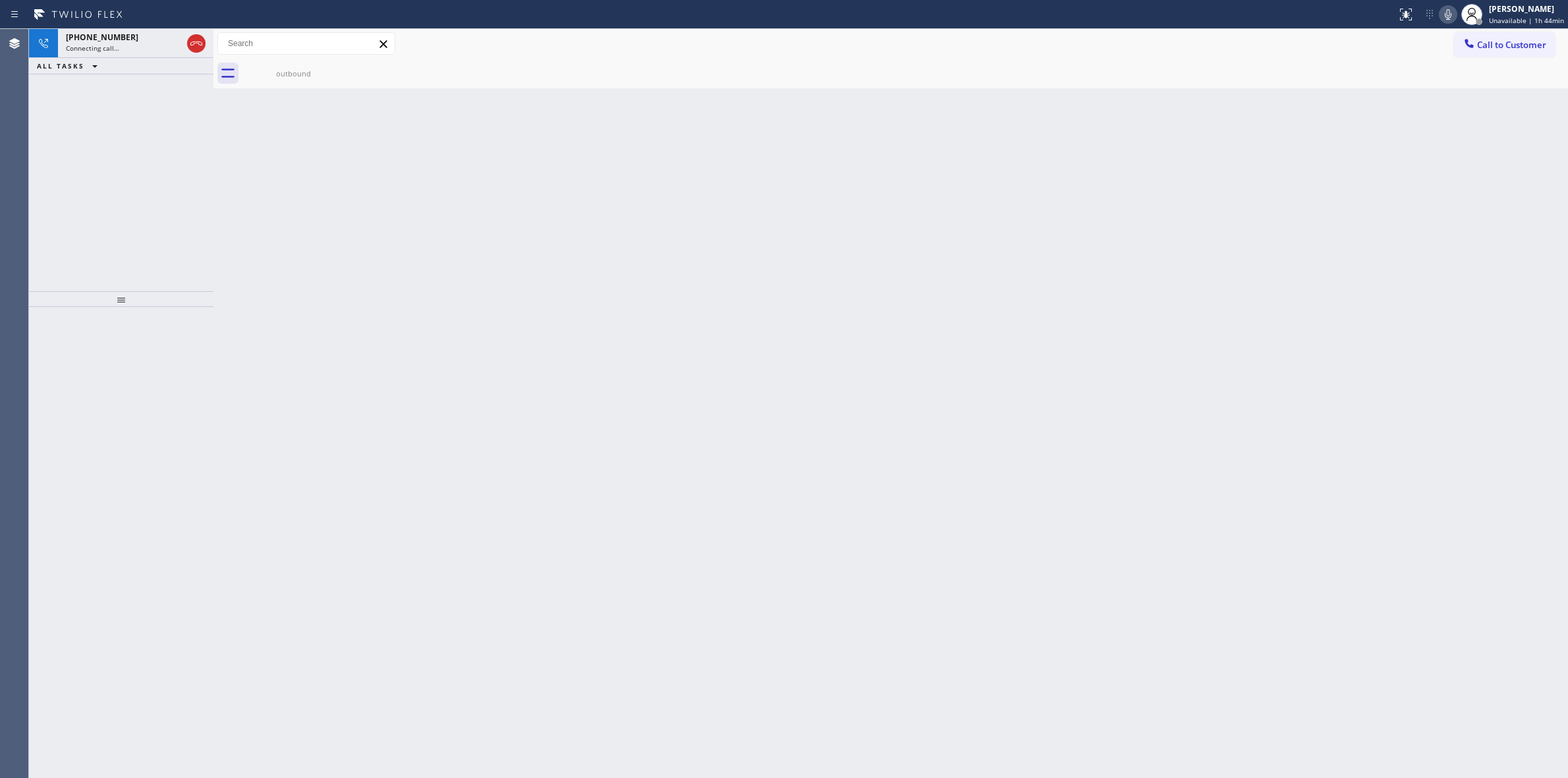
click at [1451, 17] on icon at bounding box center [1448, 15] width 7 height 11
click at [315, 65] on div "outbound" at bounding box center [294, 73] width 100 height 30
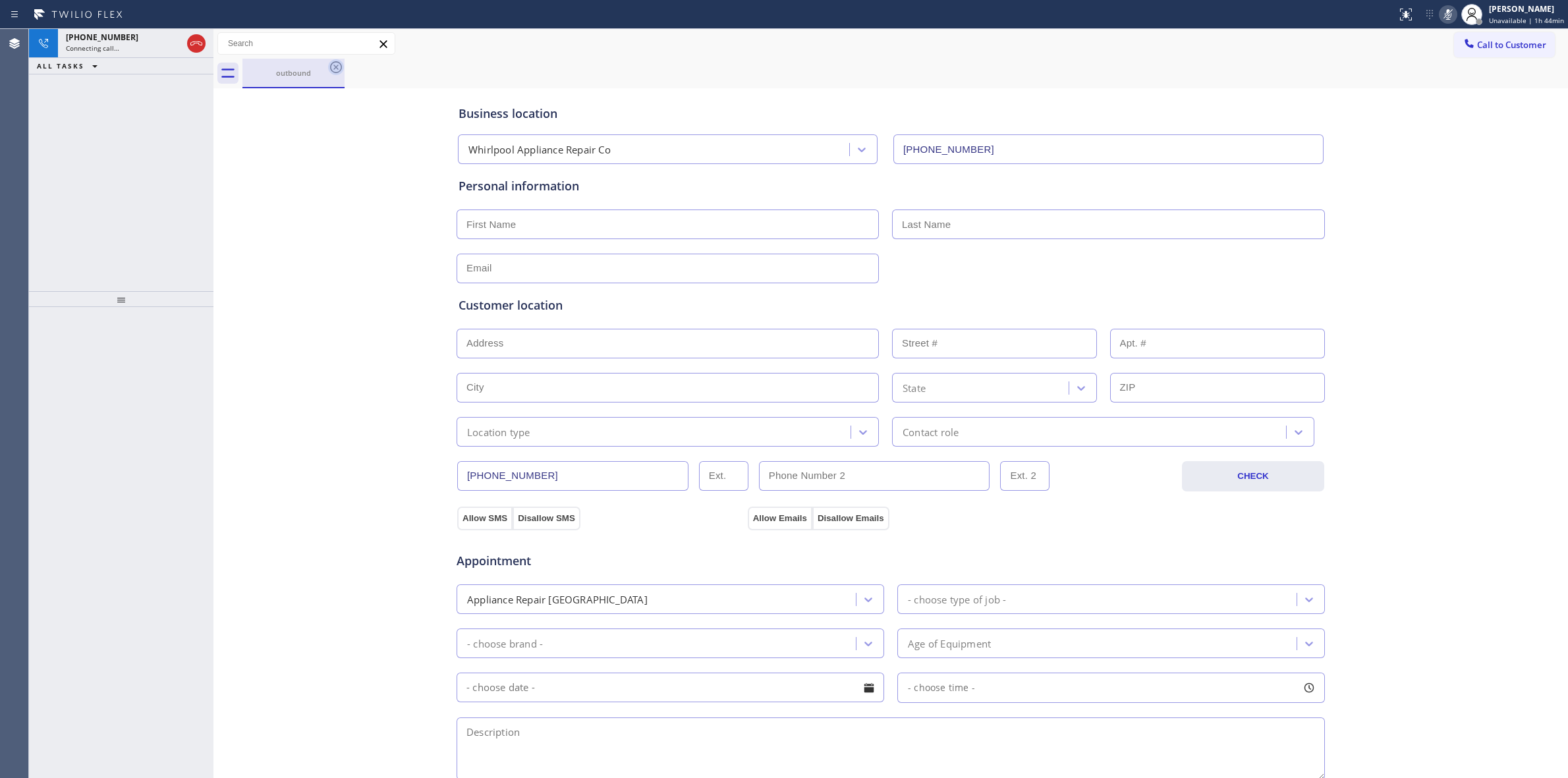
click at [334, 66] on icon at bounding box center [336, 67] width 12 height 12
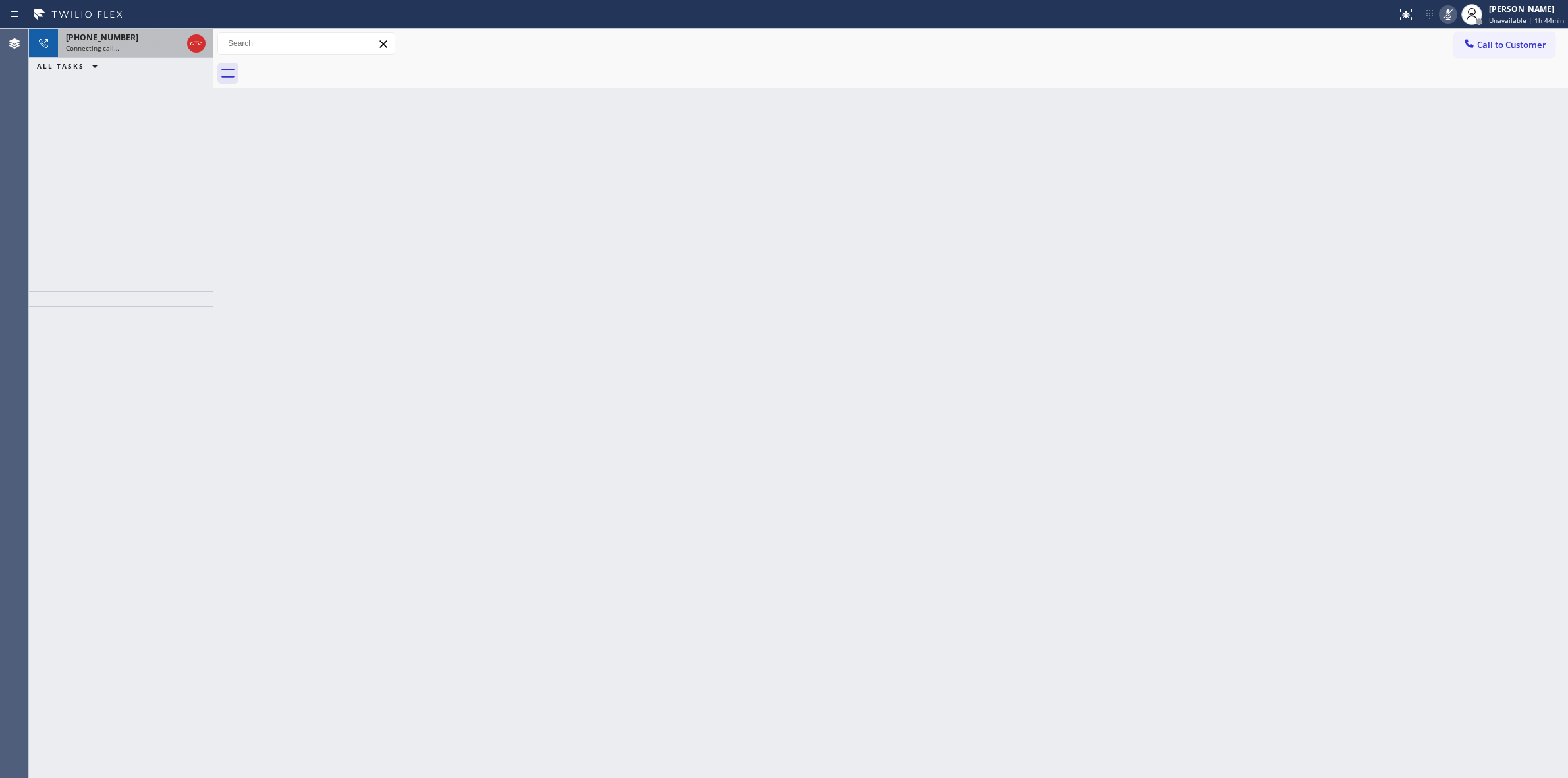
click at [149, 42] on div "[PHONE_NUMBER]" at bounding box center [124, 37] width 116 height 11
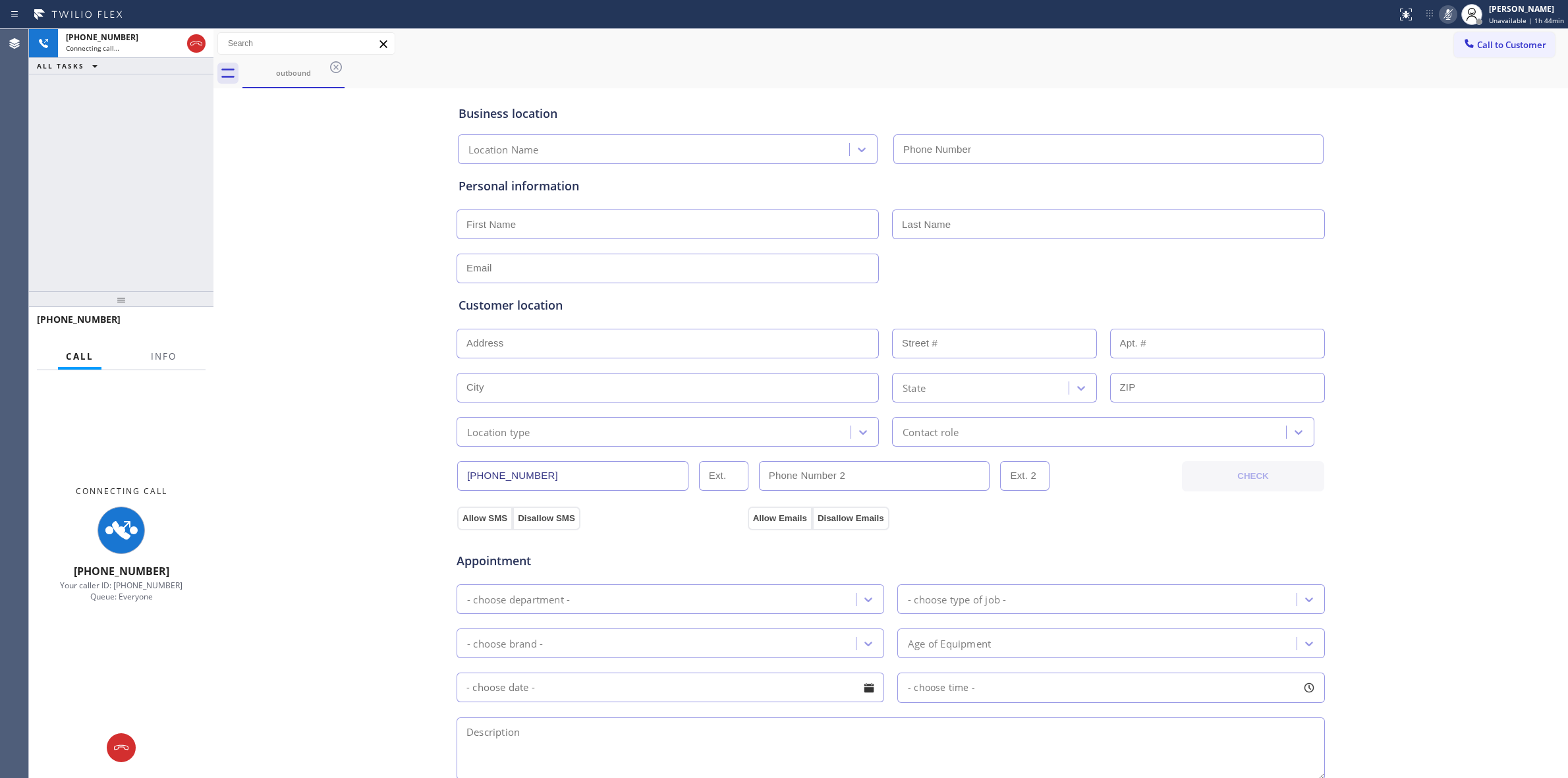
type input "[PHONE_NUMBER]"
click at [137, 44] on div "Connecting call…" at bounding box center [124, 48] width 116 height 9
click at [824, 114] on div "Business location" at bounding box center [891, 113] width 865 height 18
click at [199, 48] on icon at bounding box center [196, 44] width 16 height 16
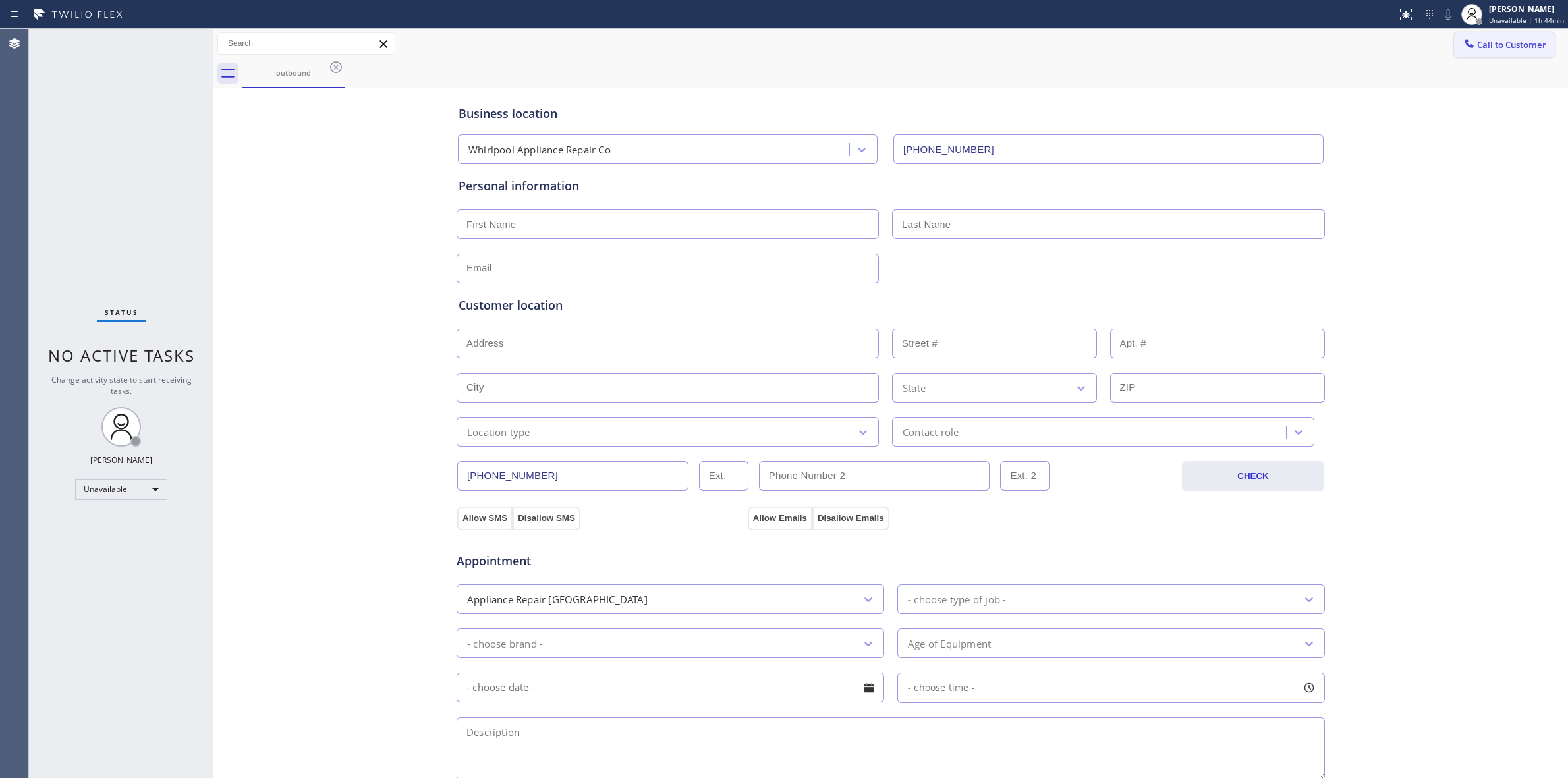
click at [1494, 43] on span "Call to Customer" at bounding box center [1512, 45] width 69 height 12
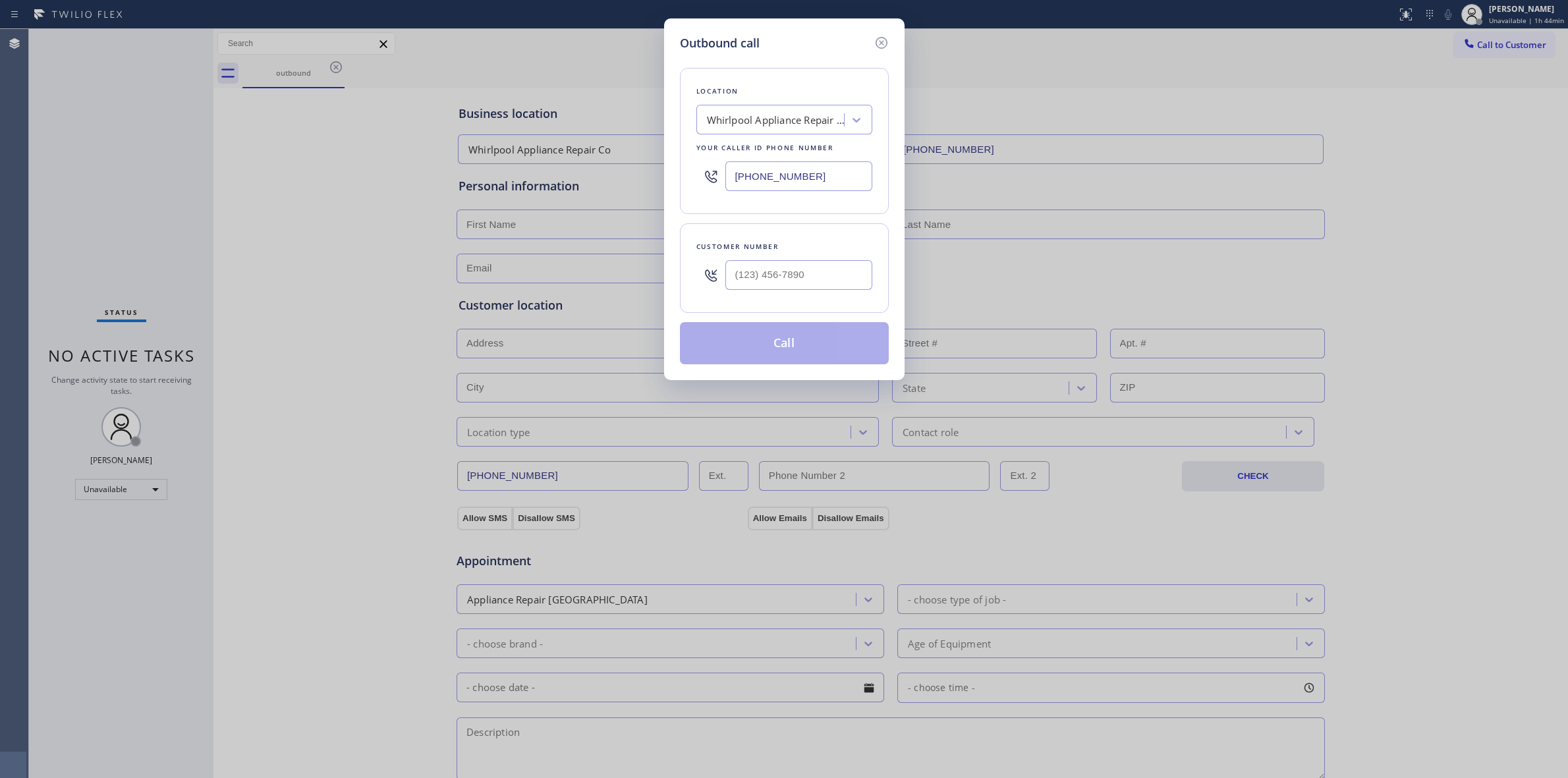
click at [796, 258] on div at bounding box center [799, 275] width 147 height 43
paste input "817) 417-0326"
click at [793, 274] on input "[PHONE_NUMBER]" at bounding box center [799, 275] width 147 height 30
type input "[PHONE_NUMBER]"
click at [818, 339] on button "Call" at bounding box center [785, 343] width 209 height 42
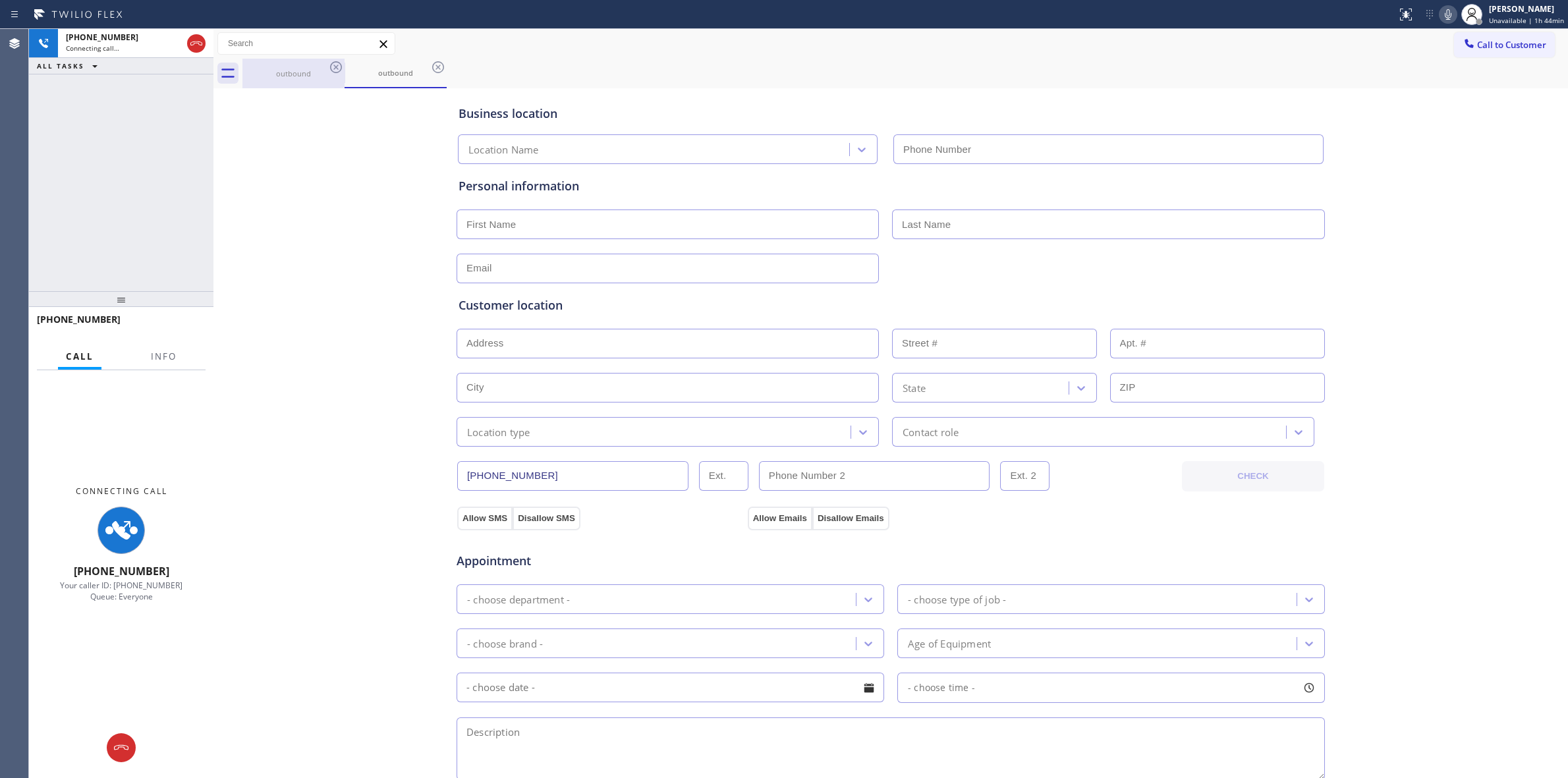
type input "[PHONE_NUMBER]"
drag, startPoint x: 316, startPoint y: 80, endPoint x: 344, endPoint y: 68, distance: 30.5
click at [316, 77] on div "outbound" at bounding box center [294, 73] width 100 height 30
drag, startPoint x: 344, startPoint y: 68, endPoint x: 334, endPoint y: 68, distance: 10.0
click at [344, 68] on div at bounding box center [344, 74] width 1 height 21
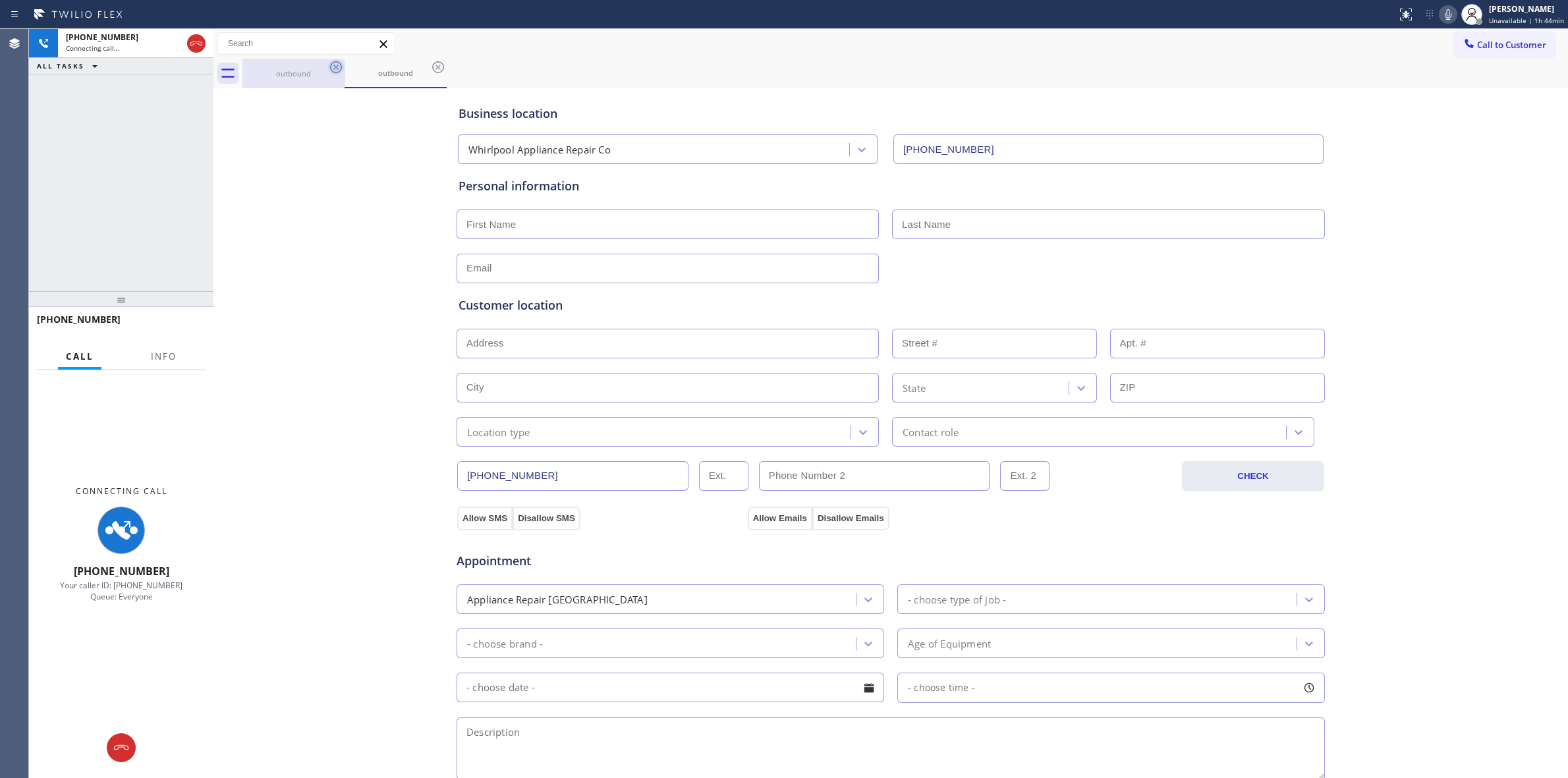
click at [334, 68] on icon at bounding box center [336, 67] width 12 height 12
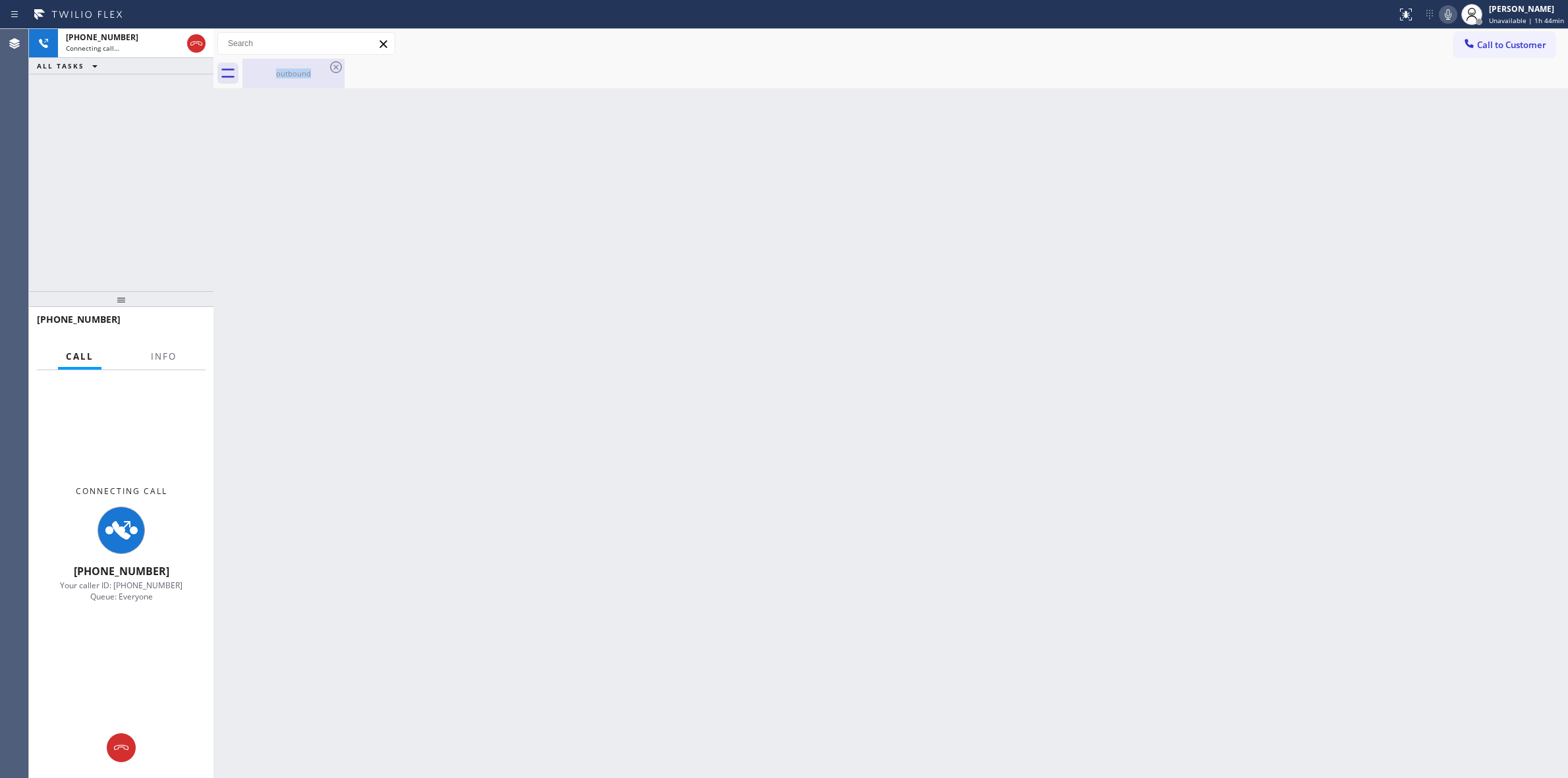
click at [302, 76] on div "outbound" at bounding box center [294, 73] width 100 height 10
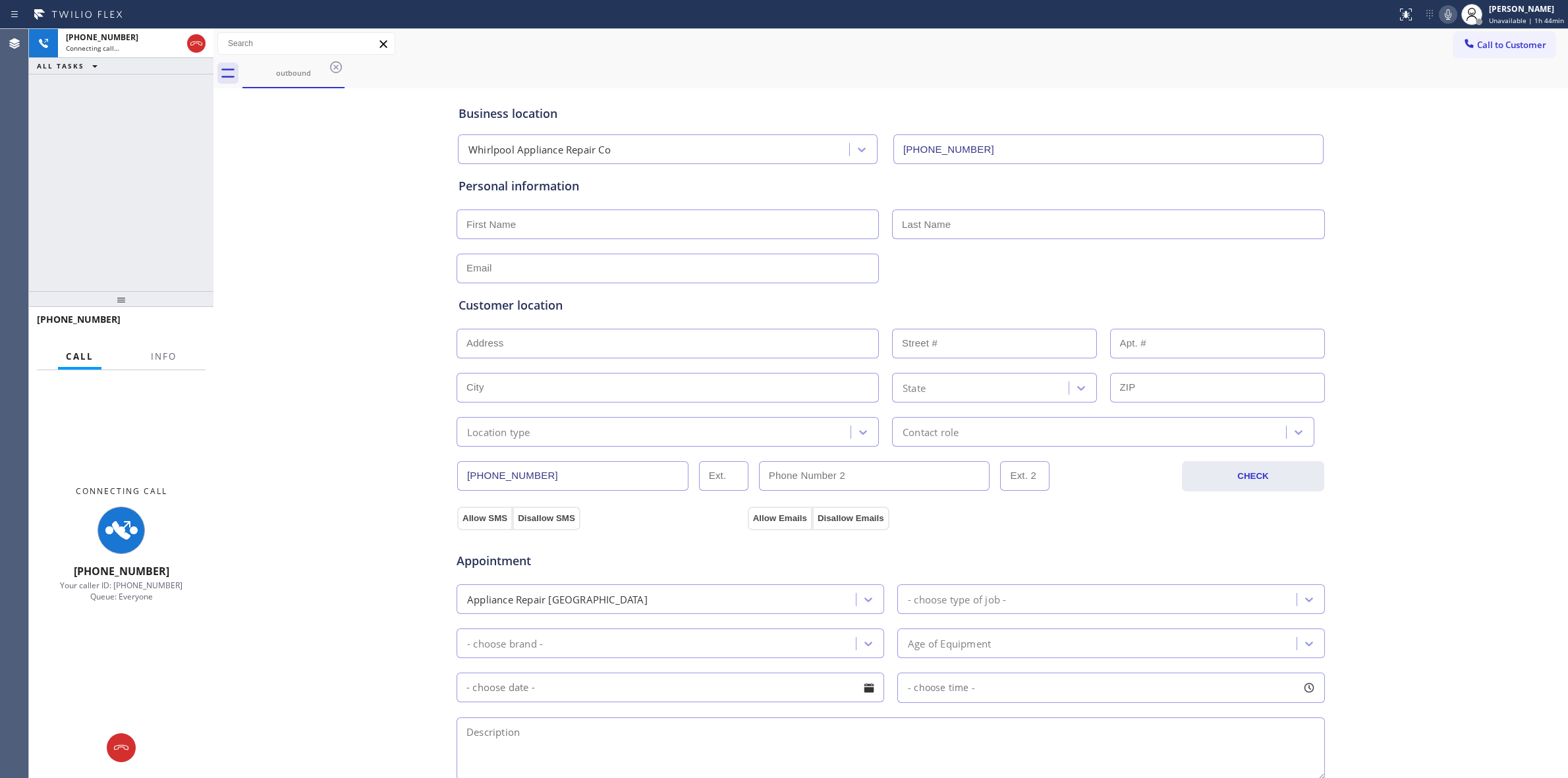
click at [333, 71] on icon at bounding box center [336, 67] width 16 height 16
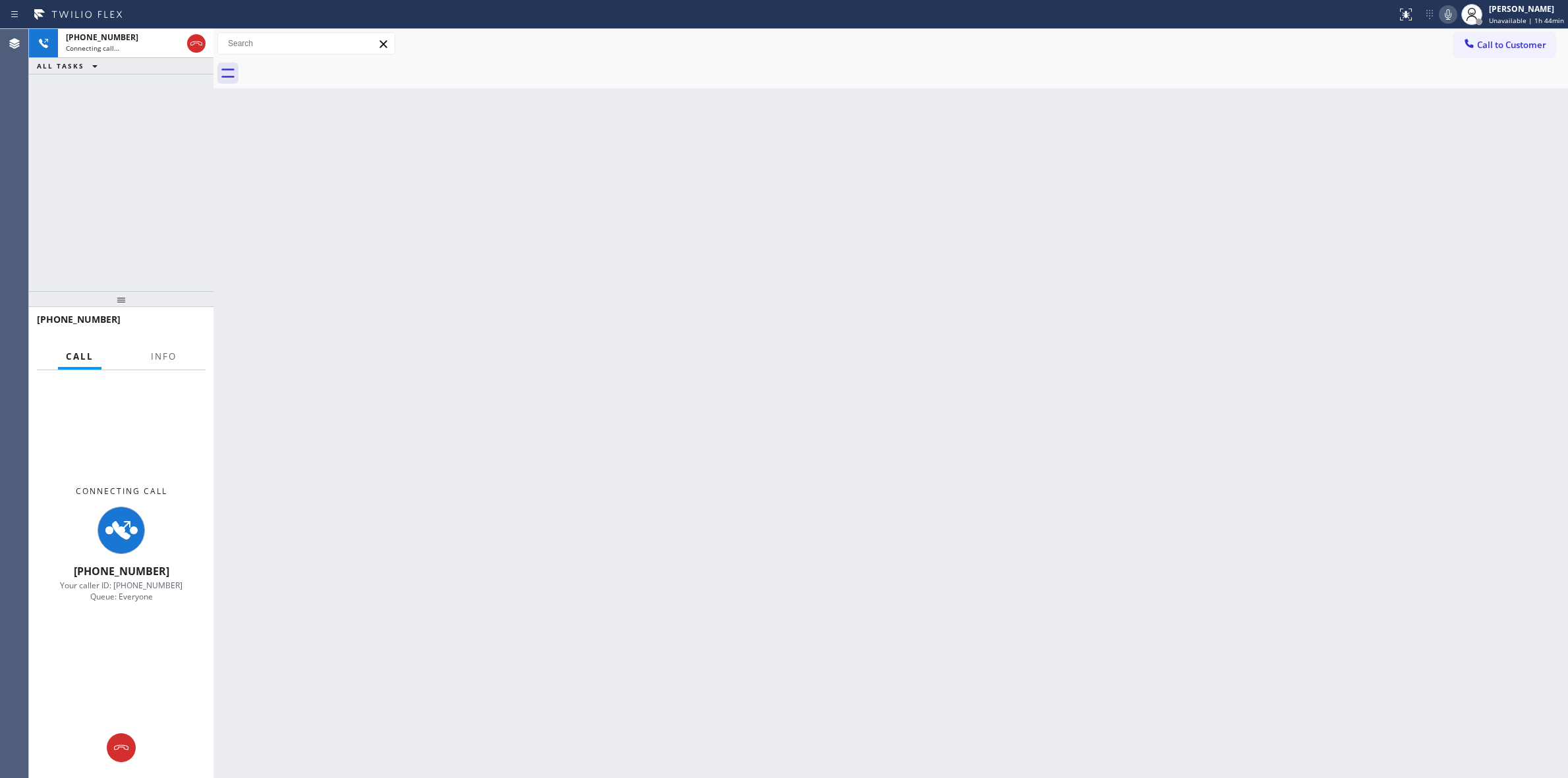
click at [1444, 15] on icon at bounding box center [1448, 15] width 16 height 16
click at [100, 44] on span "Connecting call…" at bounding box center [93, 48] width 54 height 9
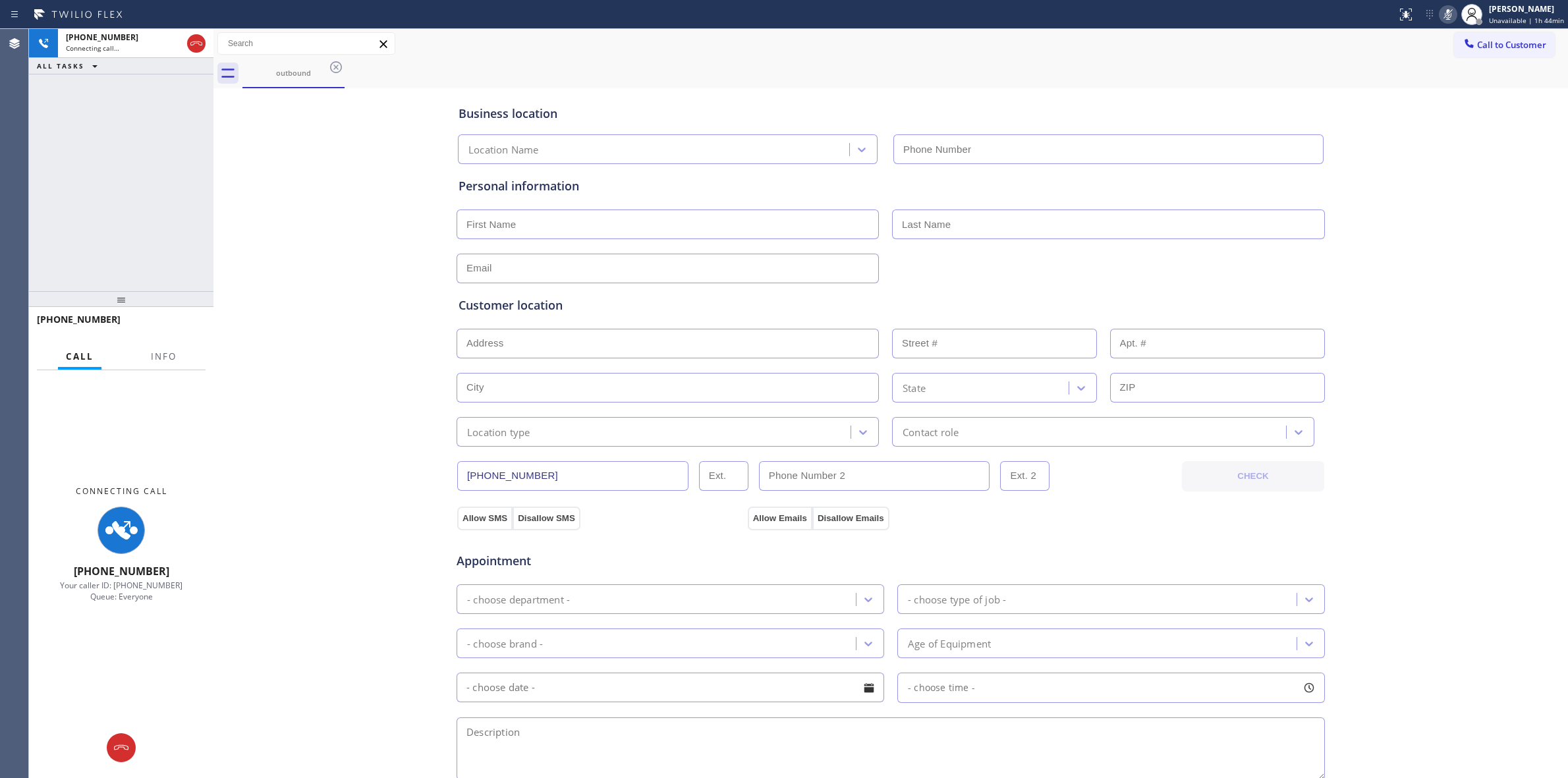
type input "[PHONE_NUMBER]"
click at [199, 50] on icon at bounding box center [196, 44] width 16 height 16
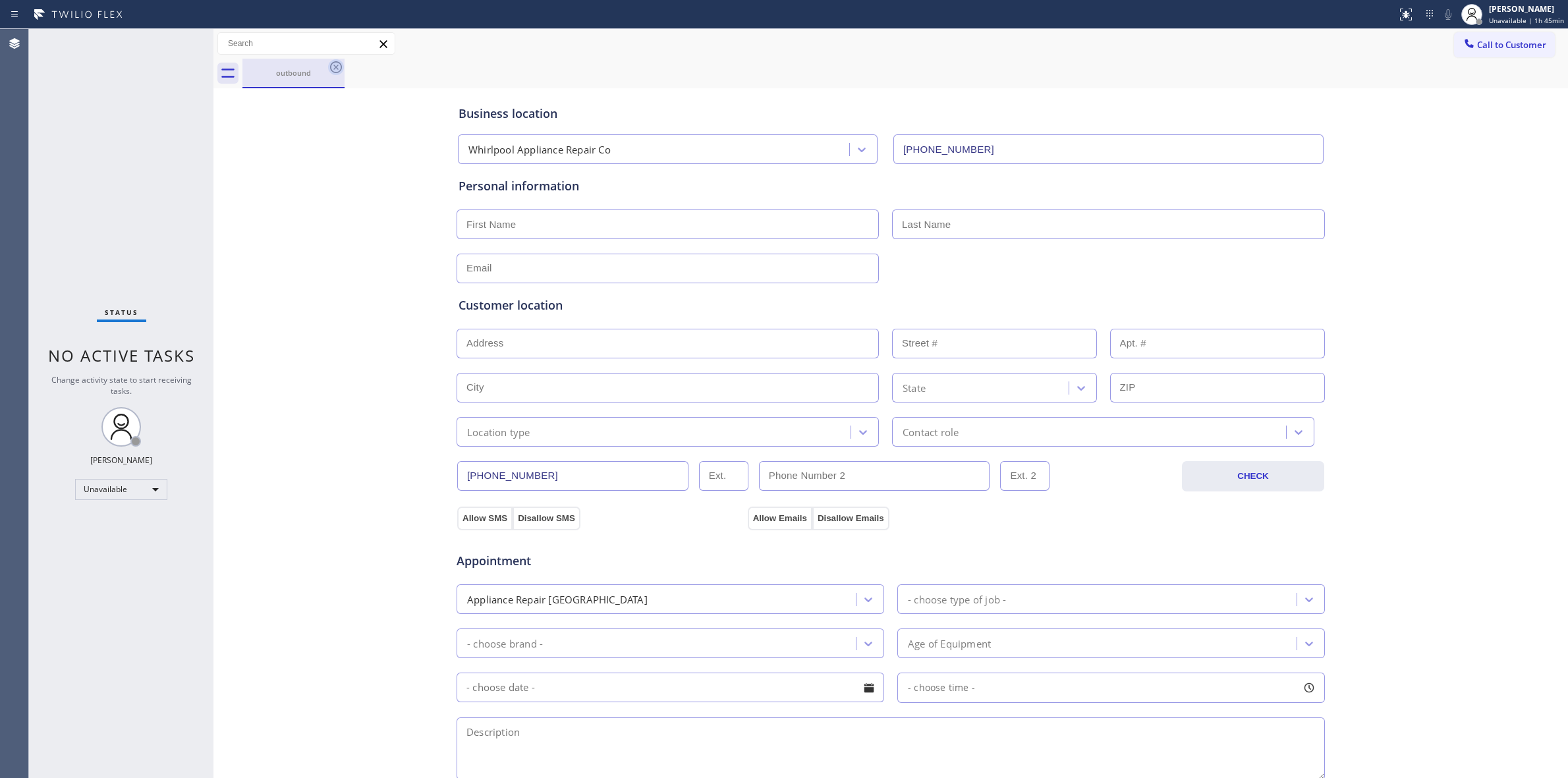
click at [340, 65] on icon at bounding box center [336, 67] width 16 height 16
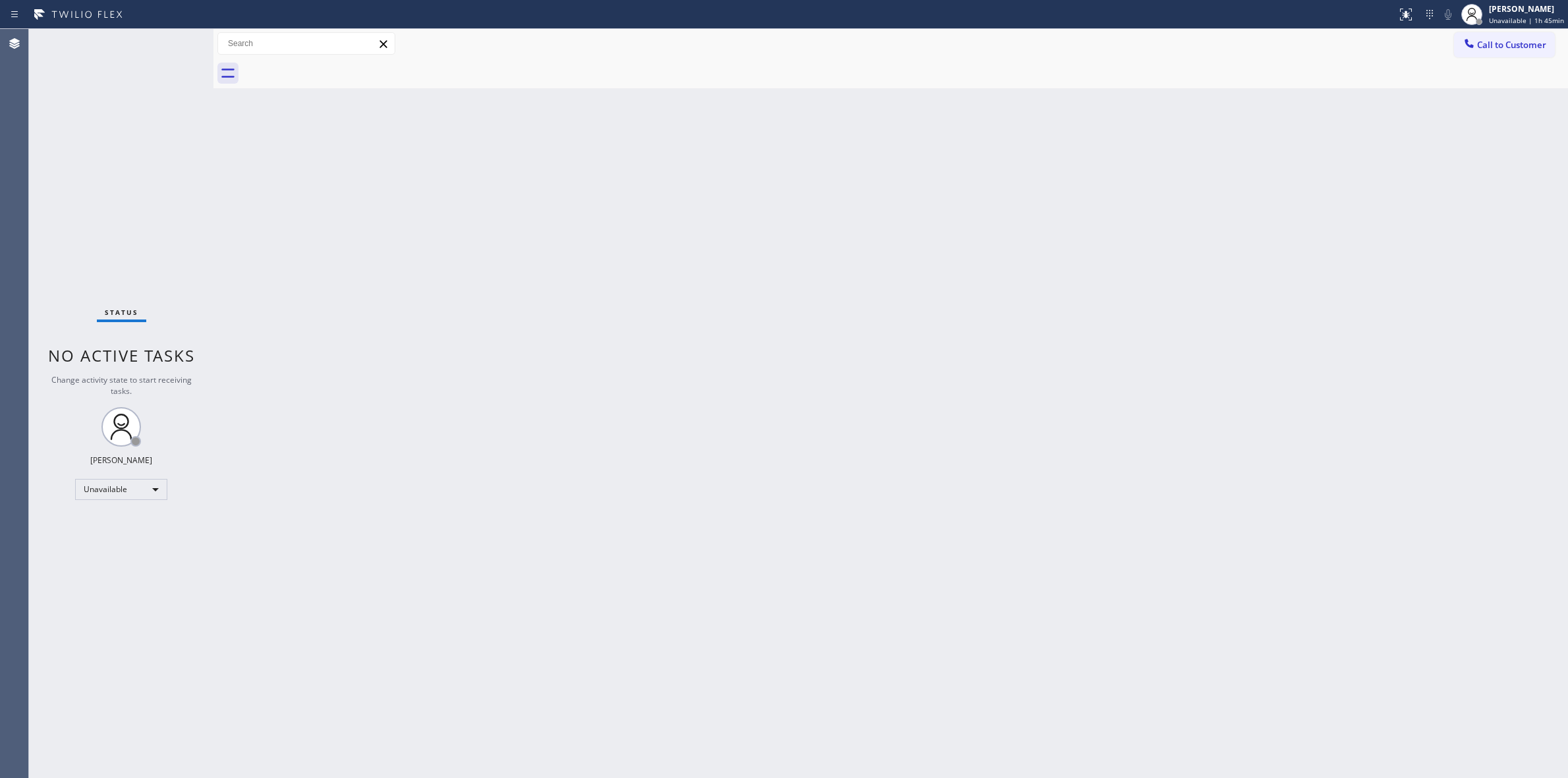
drag, startPoint x: 1470, startPoint y: 146, endPoint x: 1483, endPoint y: 71, distance: 76.1
click at [1470, 142] on div "Back to Dashboard Change Sender ID Customers Technicians Select a contact Outbo…" at bounding box center [890, 403] width 1354 height 749
click at [1477, 51] on button "Call to Customer" at bounding box center [1505, 45] width 101 height 25
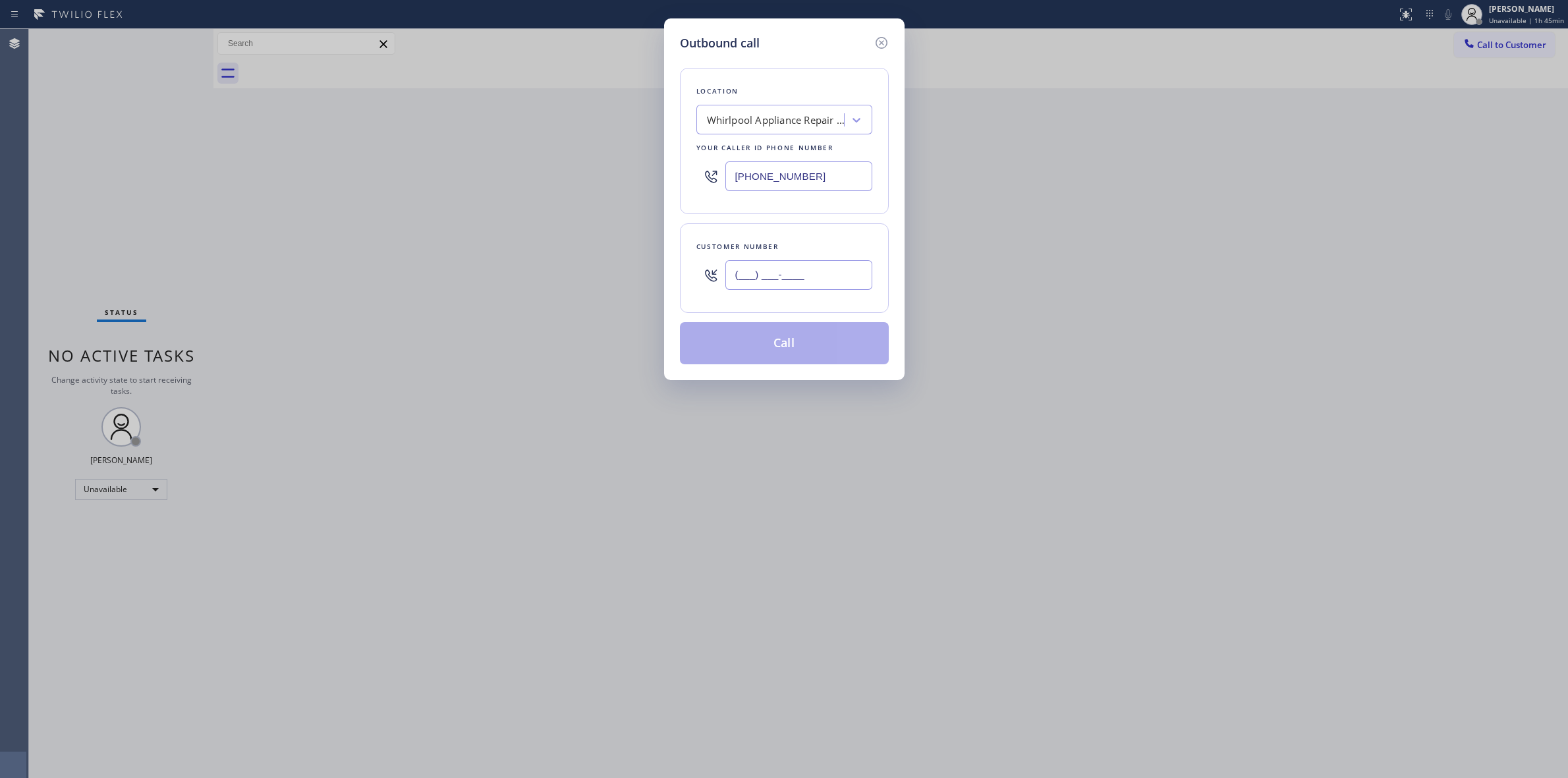
paste input "707) 378-0148"
click at [827, 269] on input "[PHONE_NUMBER]" at bounding box center [799, 275] width 147 height 30
type input "[PHONE_NUMBER]"
click at [807, 122] on div "Whirlpool Appliance Repair Co" at bounding box center [776, 120] width 138 height 15
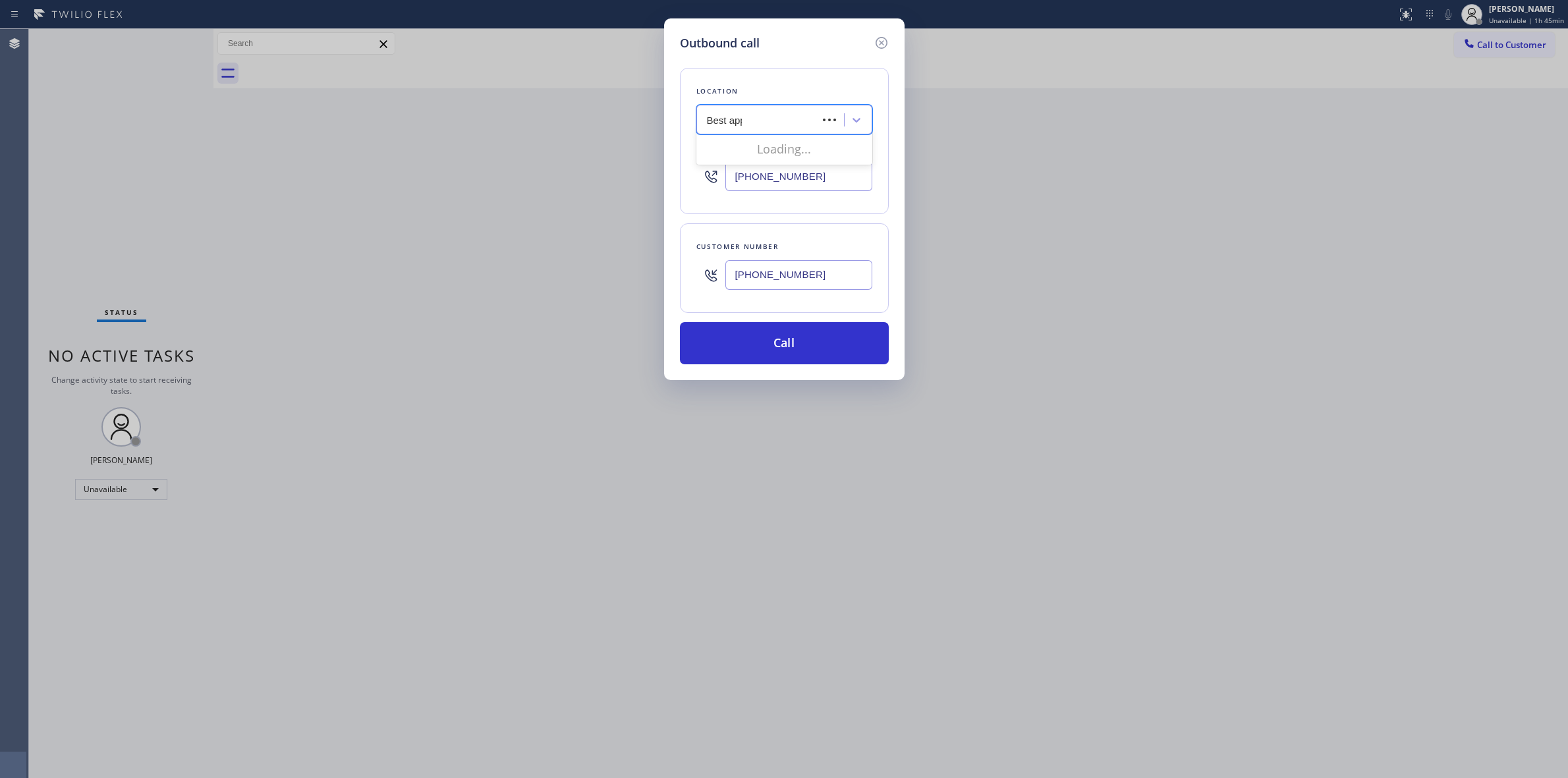
type input "Best appl"
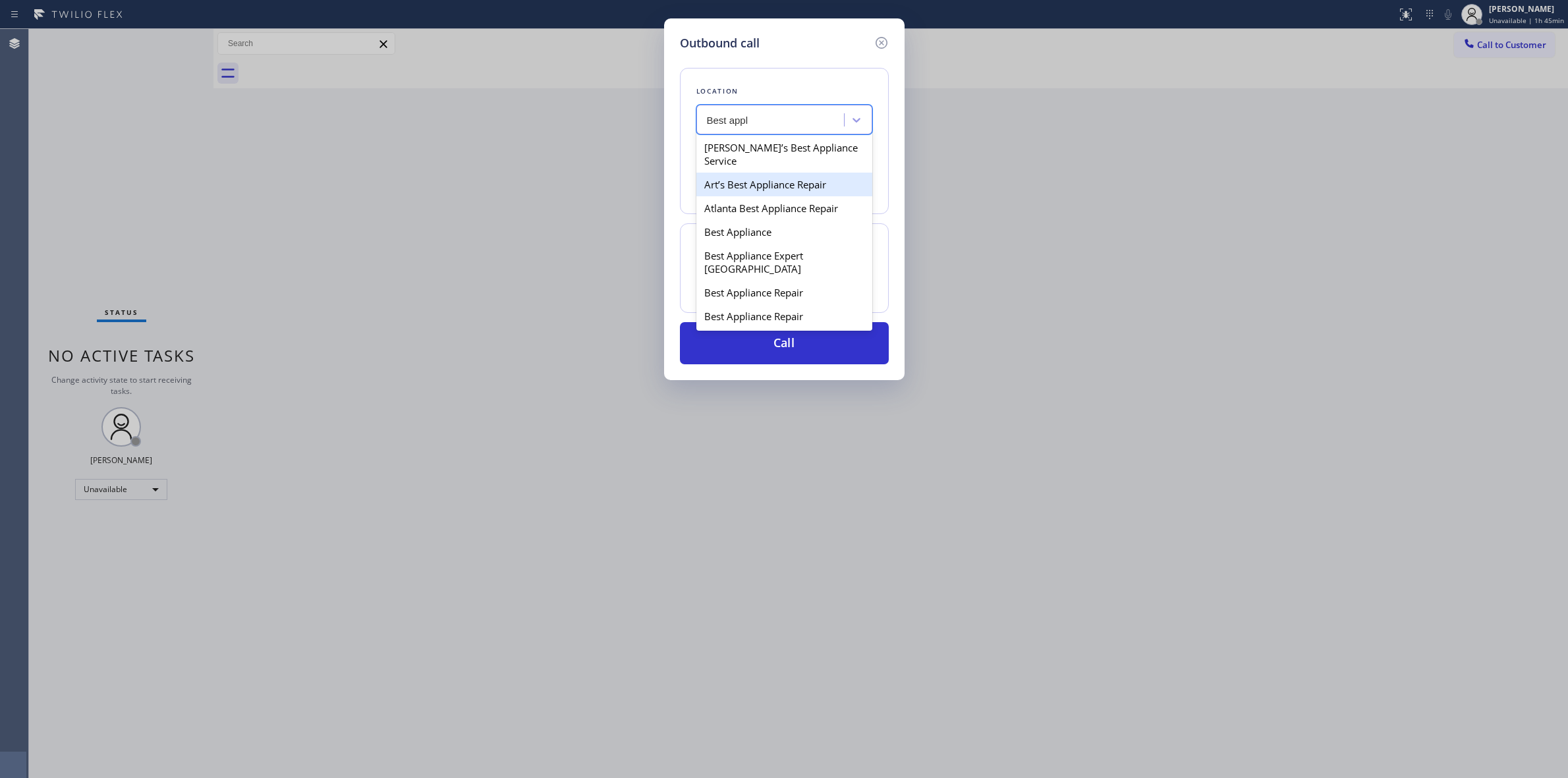
click at [754, 186] on div "Art’s Best Appliance Repair" at bounding box center [785, 184] width 176 height 24
type input "[PHONE_NUMBER]"
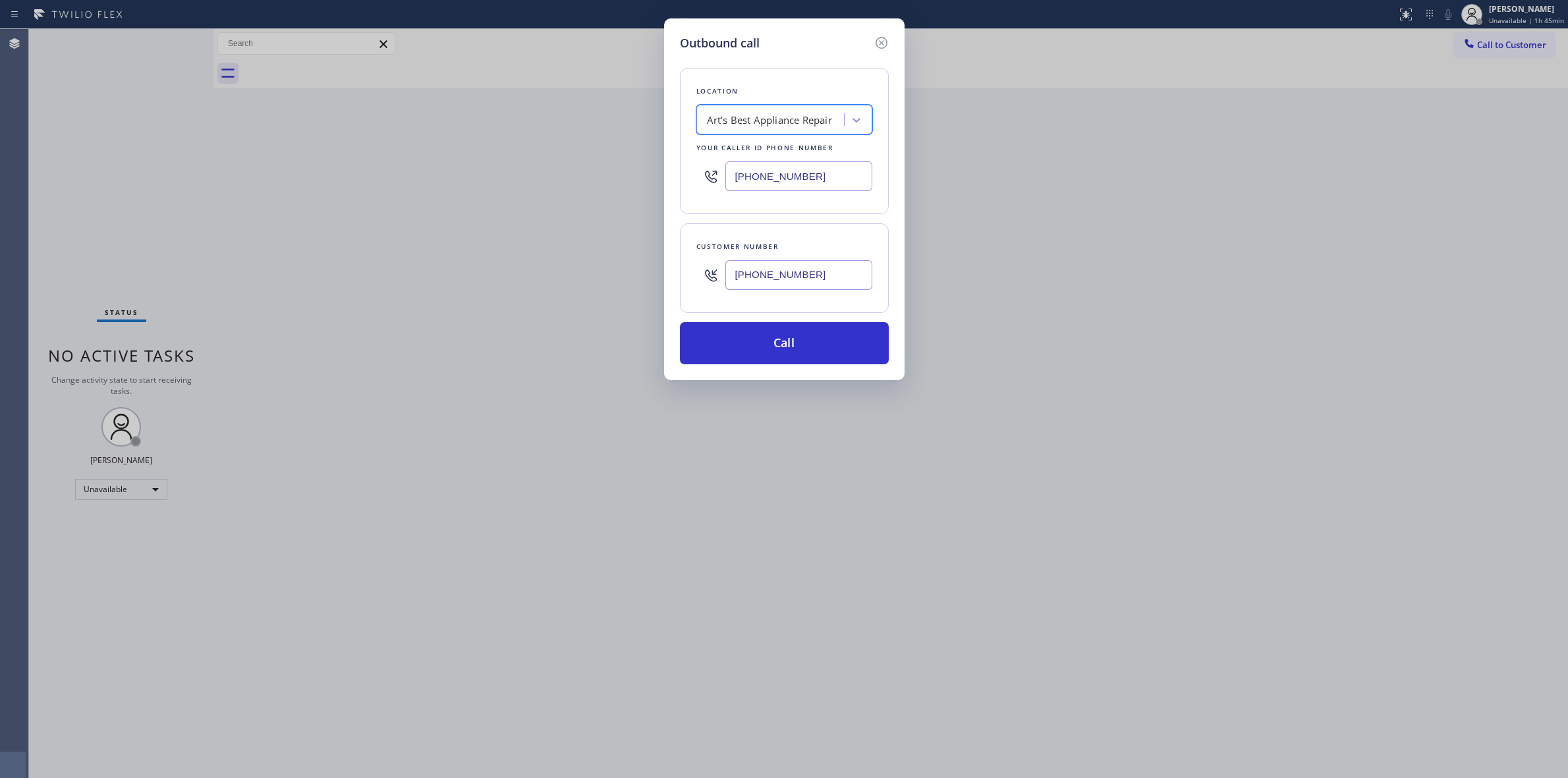
click at [763, 272] on input "[PHONE_NUMBER]" at bounding box center [799, 275] width 147 height 30
click at [775, 327] on button "Call" at bounding box center [785, 343] width 209 height 42
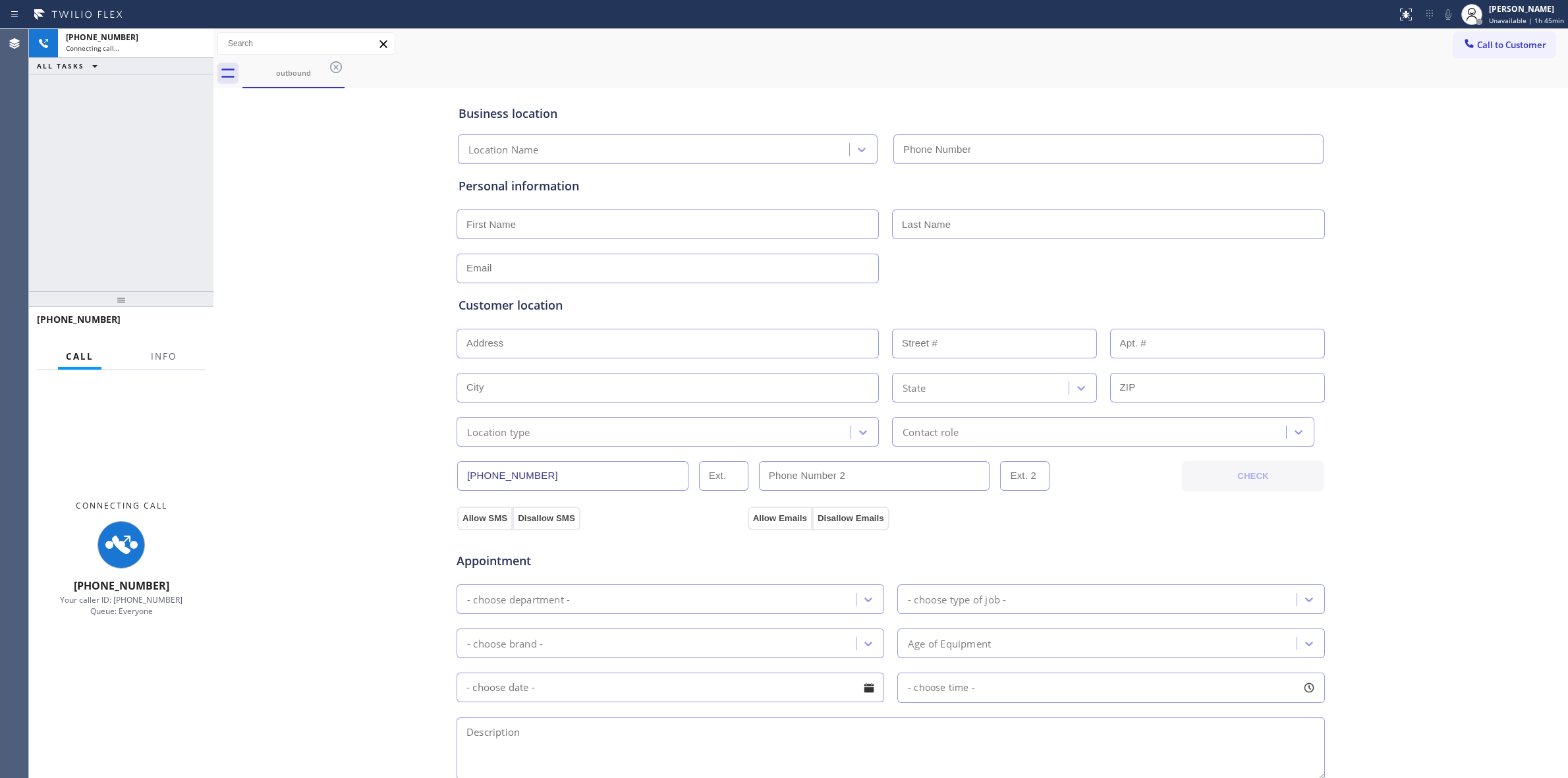
type input "[PHONE_NUMBER]"
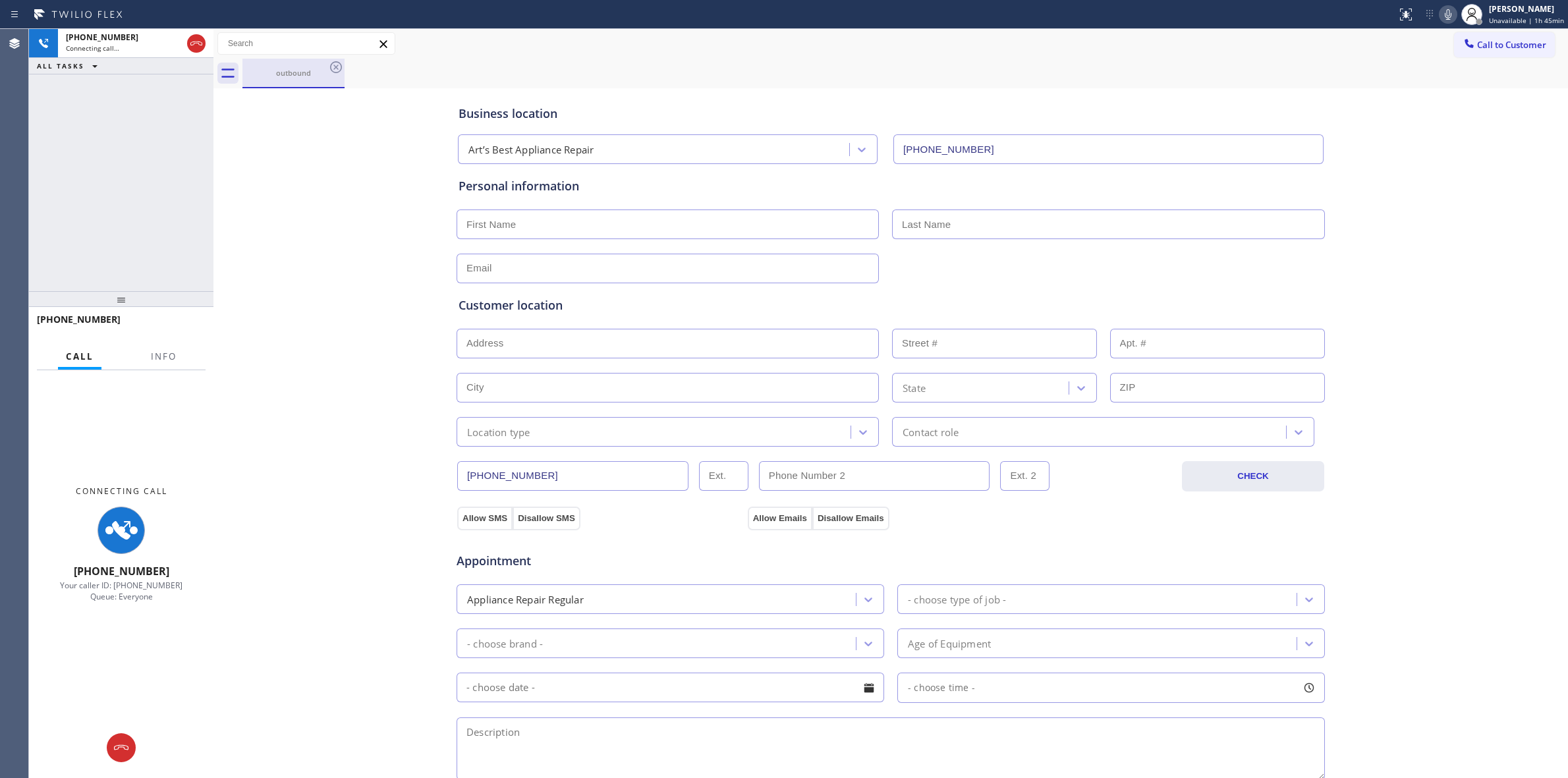
drag, startPoint x: 282, startPoint y: 71, endPoint x: 310, endPoint y: 71, distance: 28.0
click at [285, 71] on div "outbound" at bounding box center [294, 73] width 100 height 10
click at [344, 69] on div "outbound" at bounding box center [905, 73] width 1325 height 30
click at [334, 63] on icon at bounding box center [336, 67] width 16 height 16
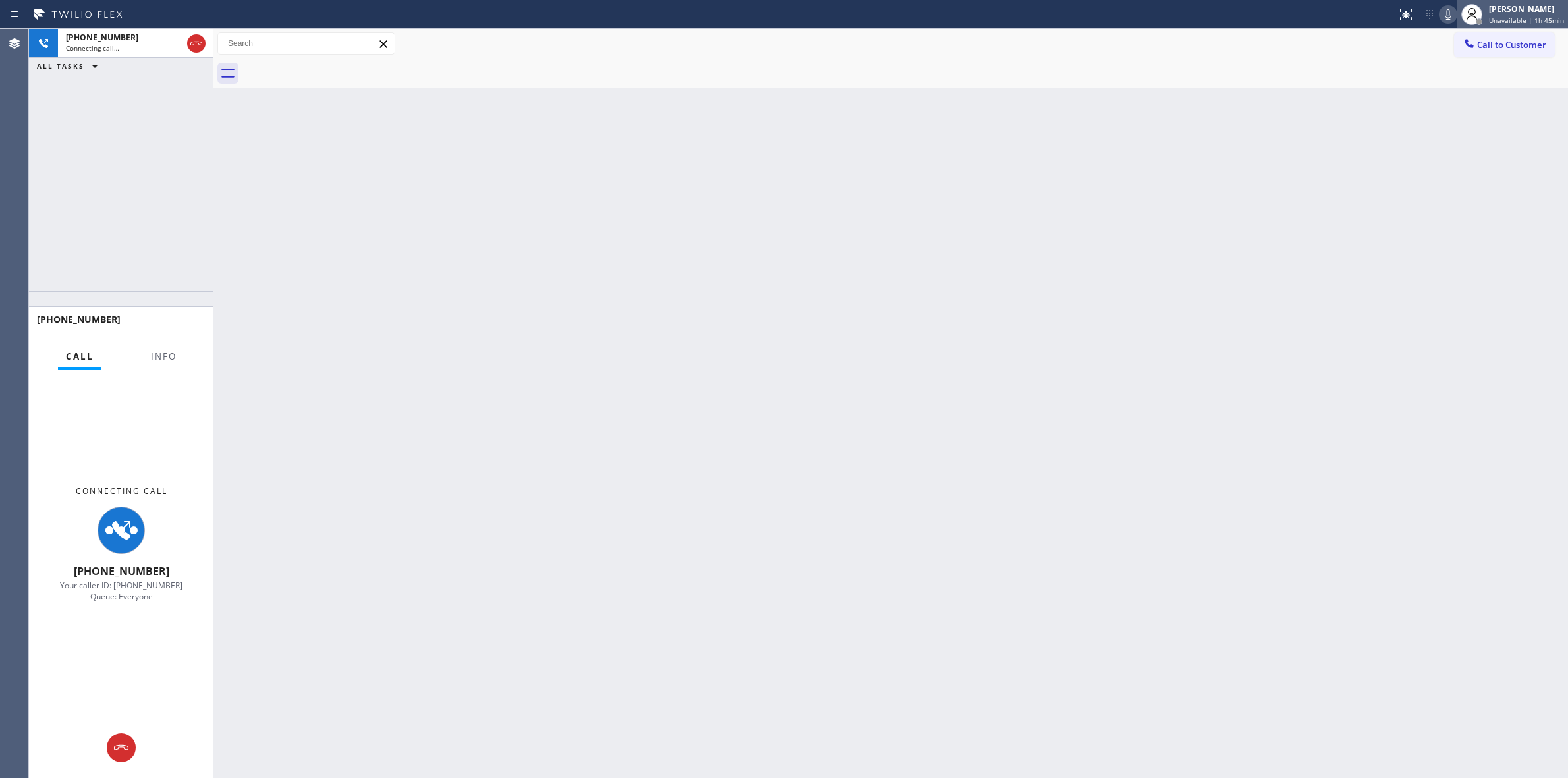
click at [1460, 12] on div at bounding box center [1472, 15] width 29 height 29
click at [1457, 15] on div "Status report No issues detected If you experience an issue, please download th…" at bounding box center [1479, 15] width 176 height 29
click at [1456, 15] on icon at bounding box center [1448, 15] width 16 height 16
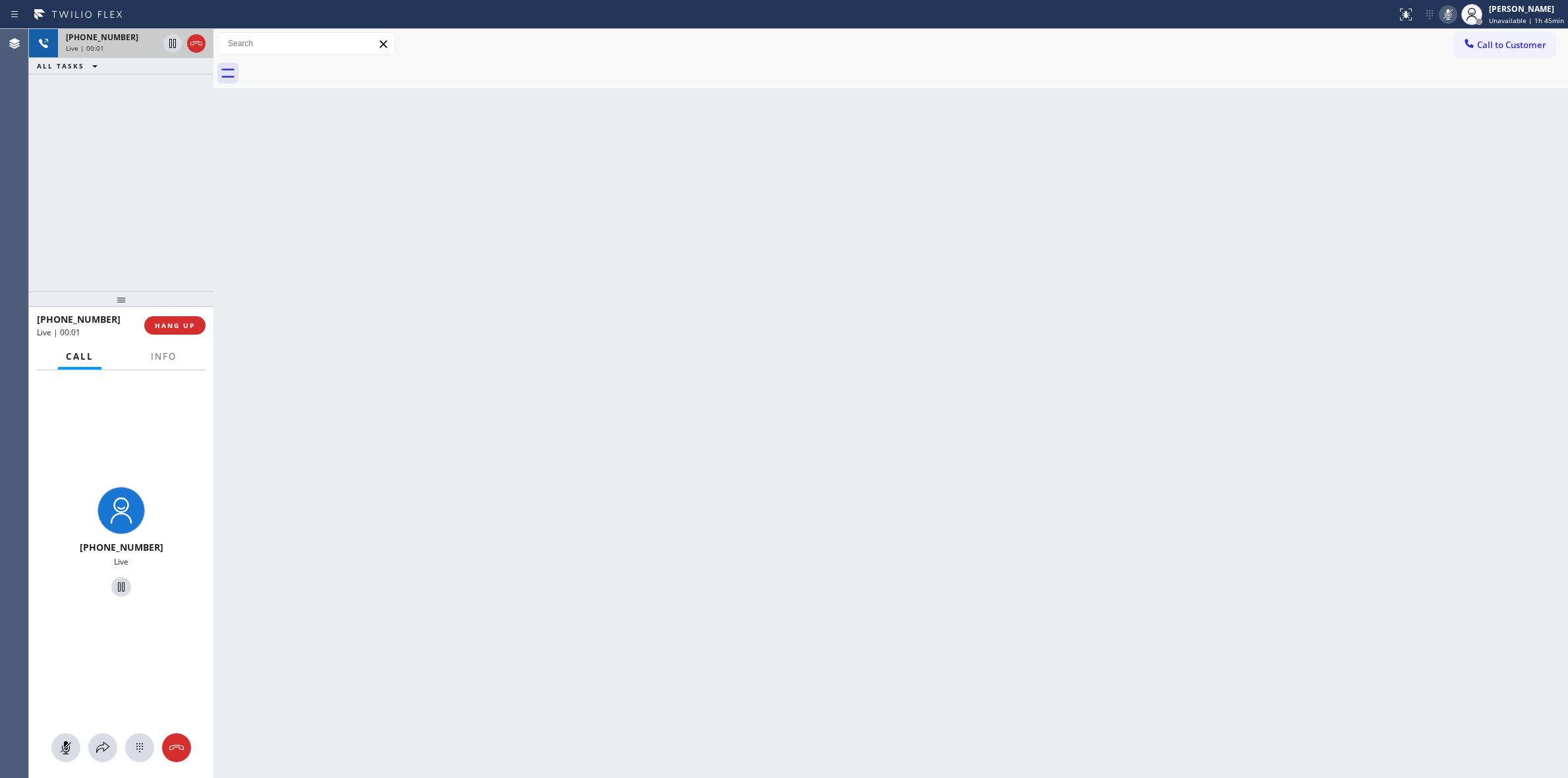
click at [103, 57] on div "[PHONE_NUMBER] Live | 00:01" at bounding box center [109, 44] width 102 height 29
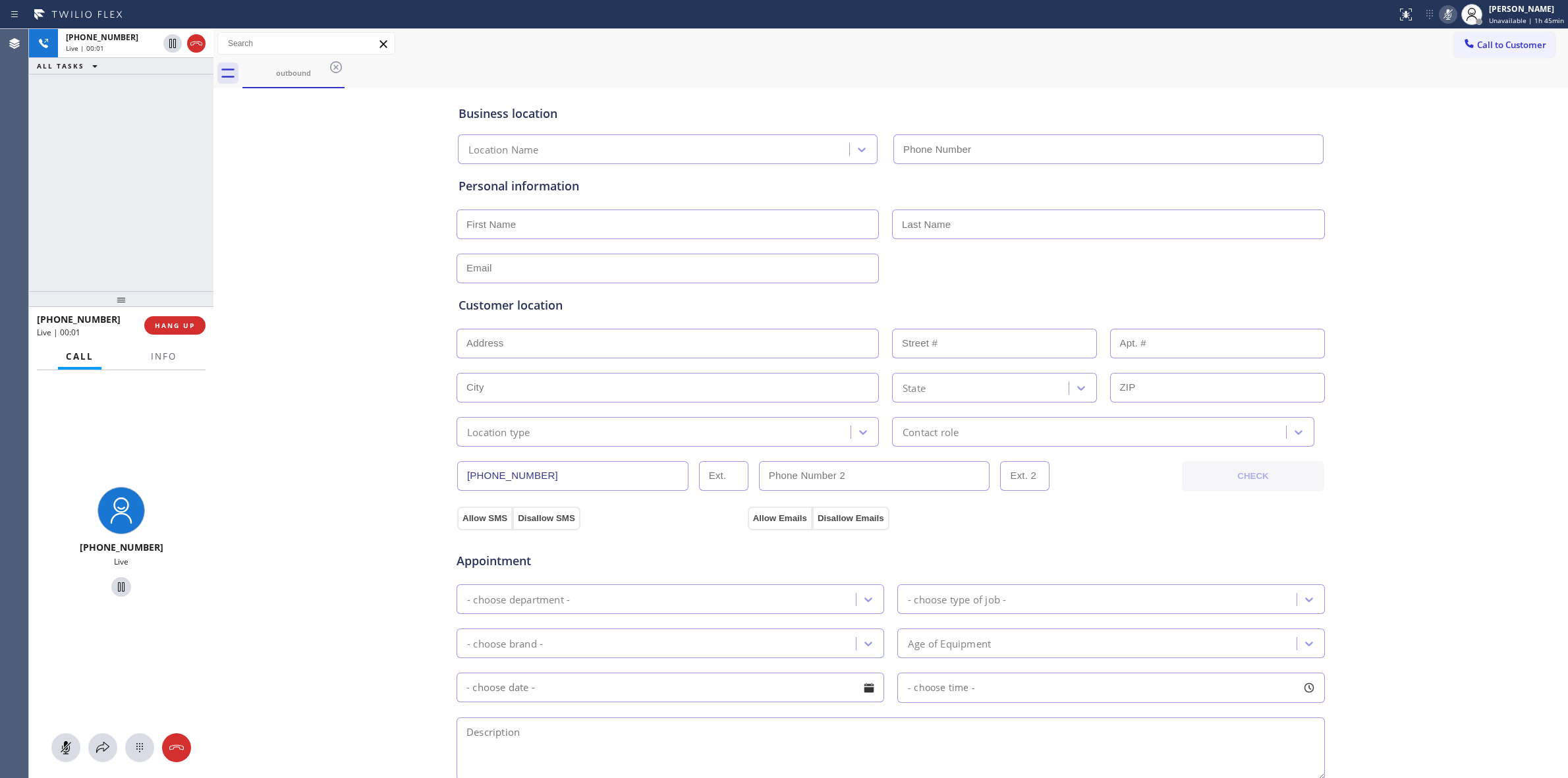
type input "[PHONE_NUMBER]"
click at [132, 750] on icon at bounding box center [139, 748] width 16 height 16
drag, startPoint x: 1516, startPoint y: 50, endPoint x: 1262, endPoint y: 97, distance: 258.3
click at [1514, 50] on span "Call to Customer" at bounding box center [1512, 45] width 69 height 12
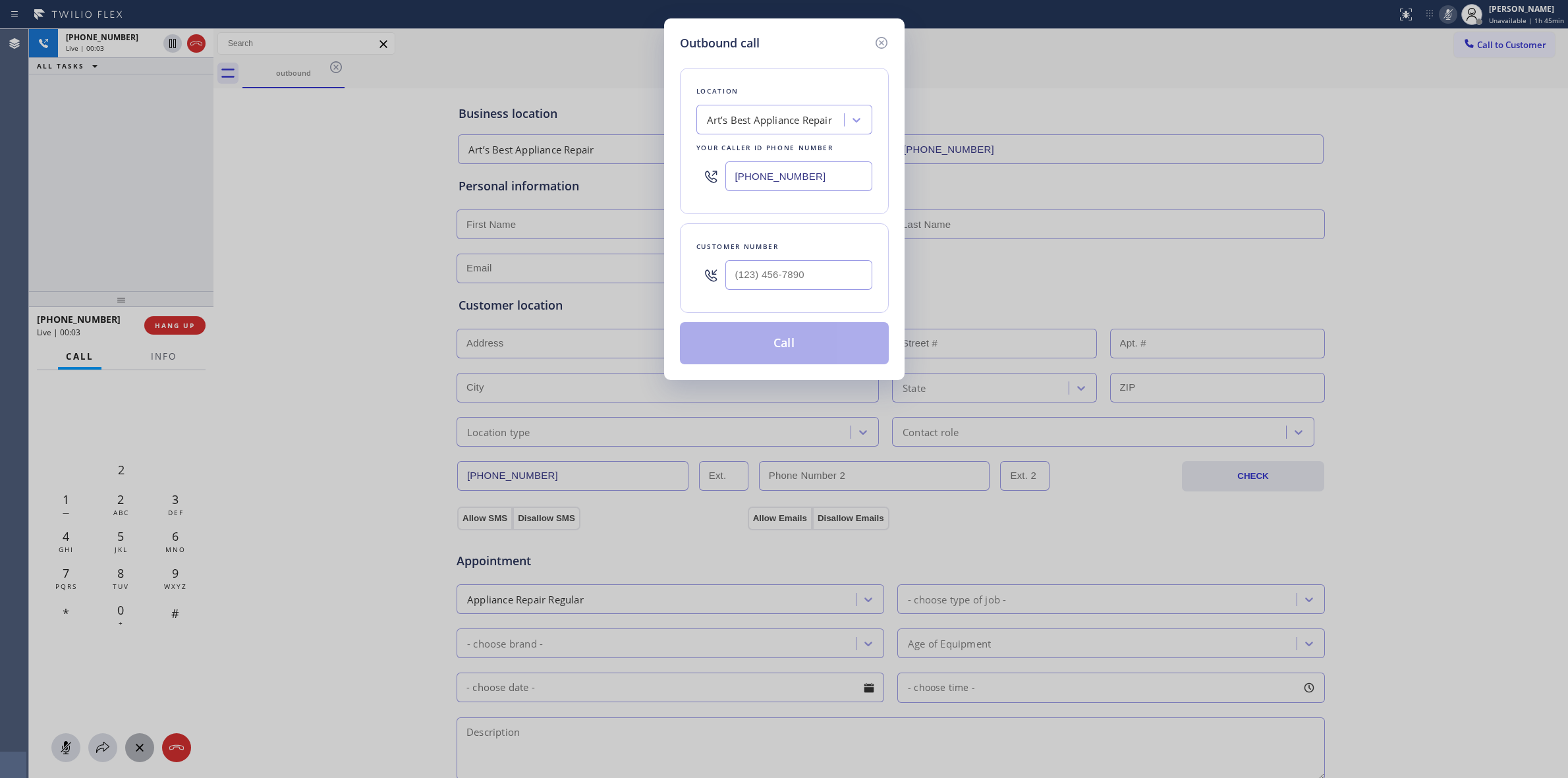
click at [822, 248] on div "Customer number" at bounding box center [785, 247] width 176 height 14
paste input "707) 378-0148"
click at [804, 278] on input "[PHONE_NUMBER]" at bounding box center [799, 275] width 147 height 30
type input "[PHONE_NUMBER]"
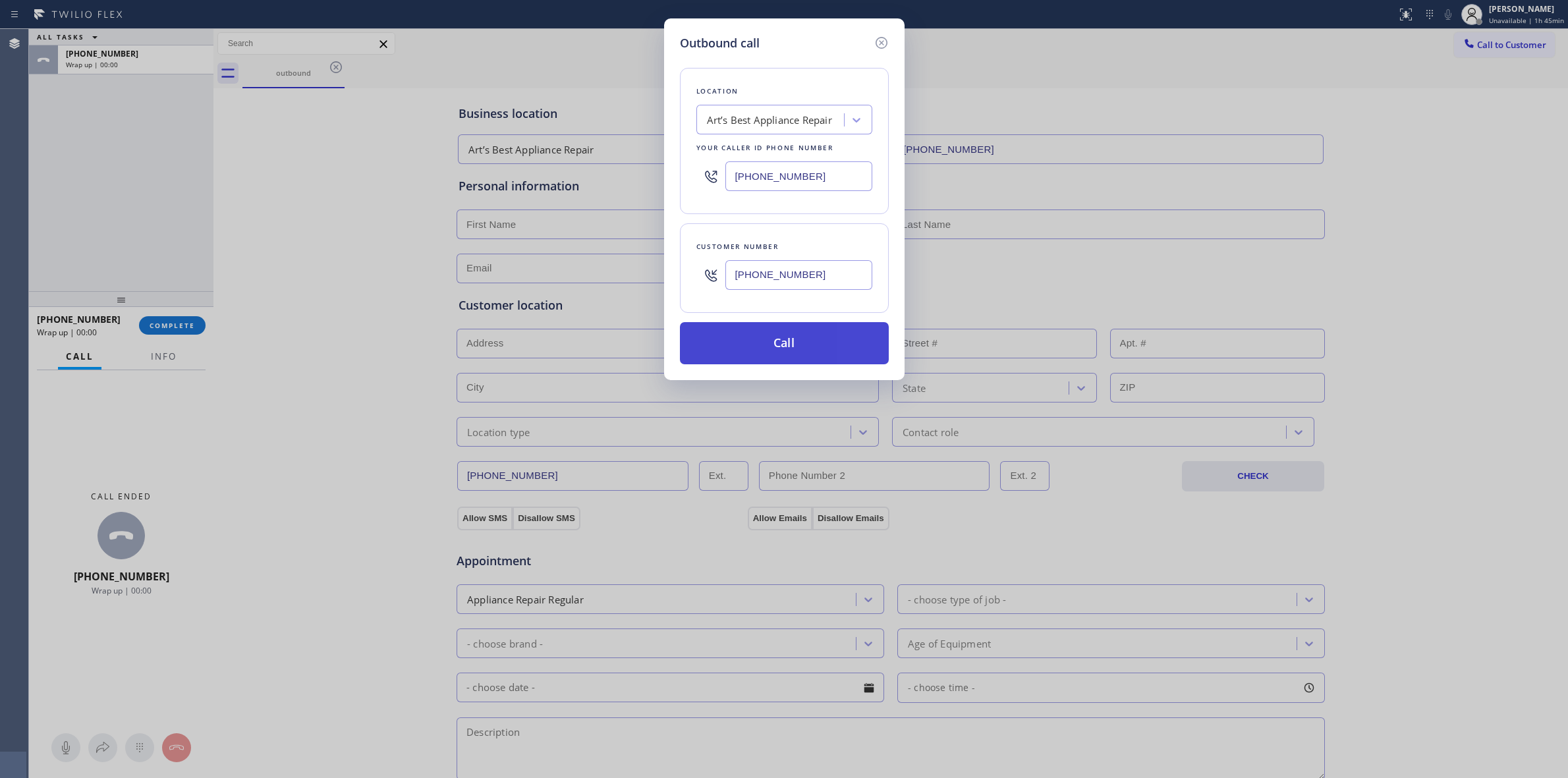
click at [736, 341] on button "Call" at bounding box center [785, 343] width 209 height 42
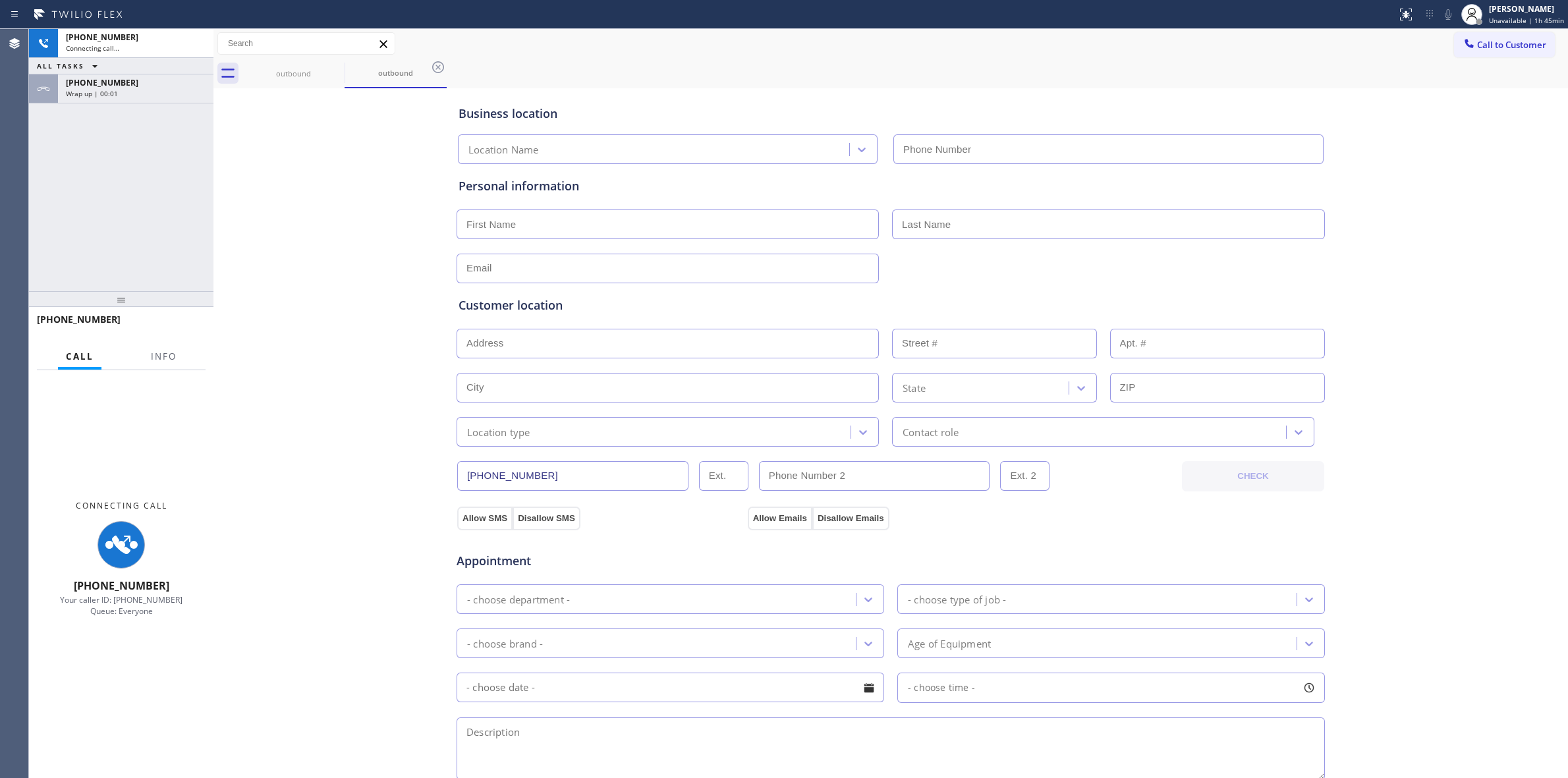
type input "[PHONE_NUMBER]"
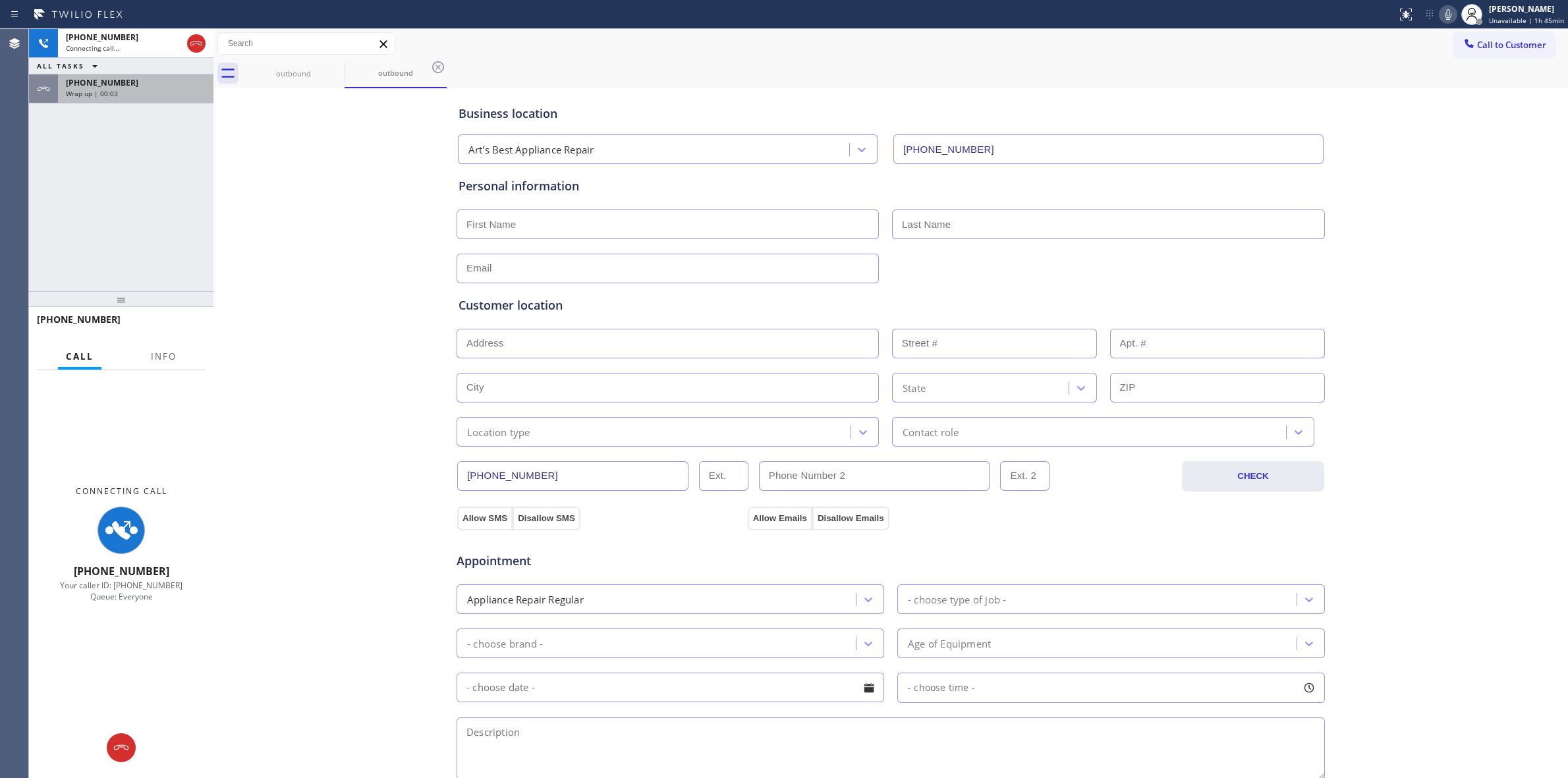
drag, startPoint x: 119, startPoint y: 83, endPoint x: 133, endPoint y: 100, distance: 22.0
click at [119, 83] on span "[PHONE_NUMBER]" at bounding box center [102, 83] width 73 height 11
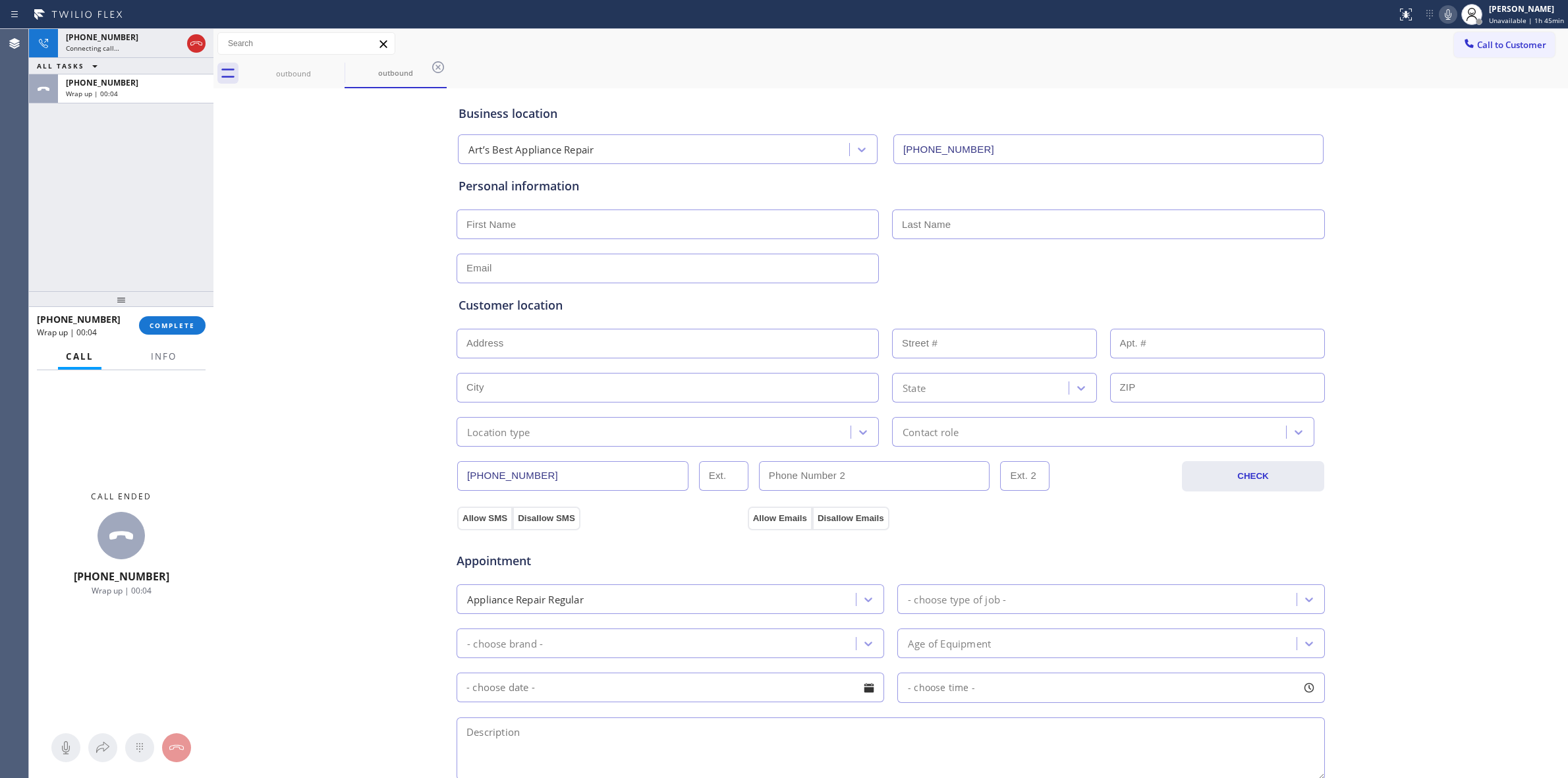
click at [166, 314] on div "[PHONE_NUMBER] Wrap up | 00:04 COMPLETE" at bounding box center [121, 325] width 169 height 34
click at [168, 321] on span "COMPLETE" at bounding box center [172, 325] width 46 height 9
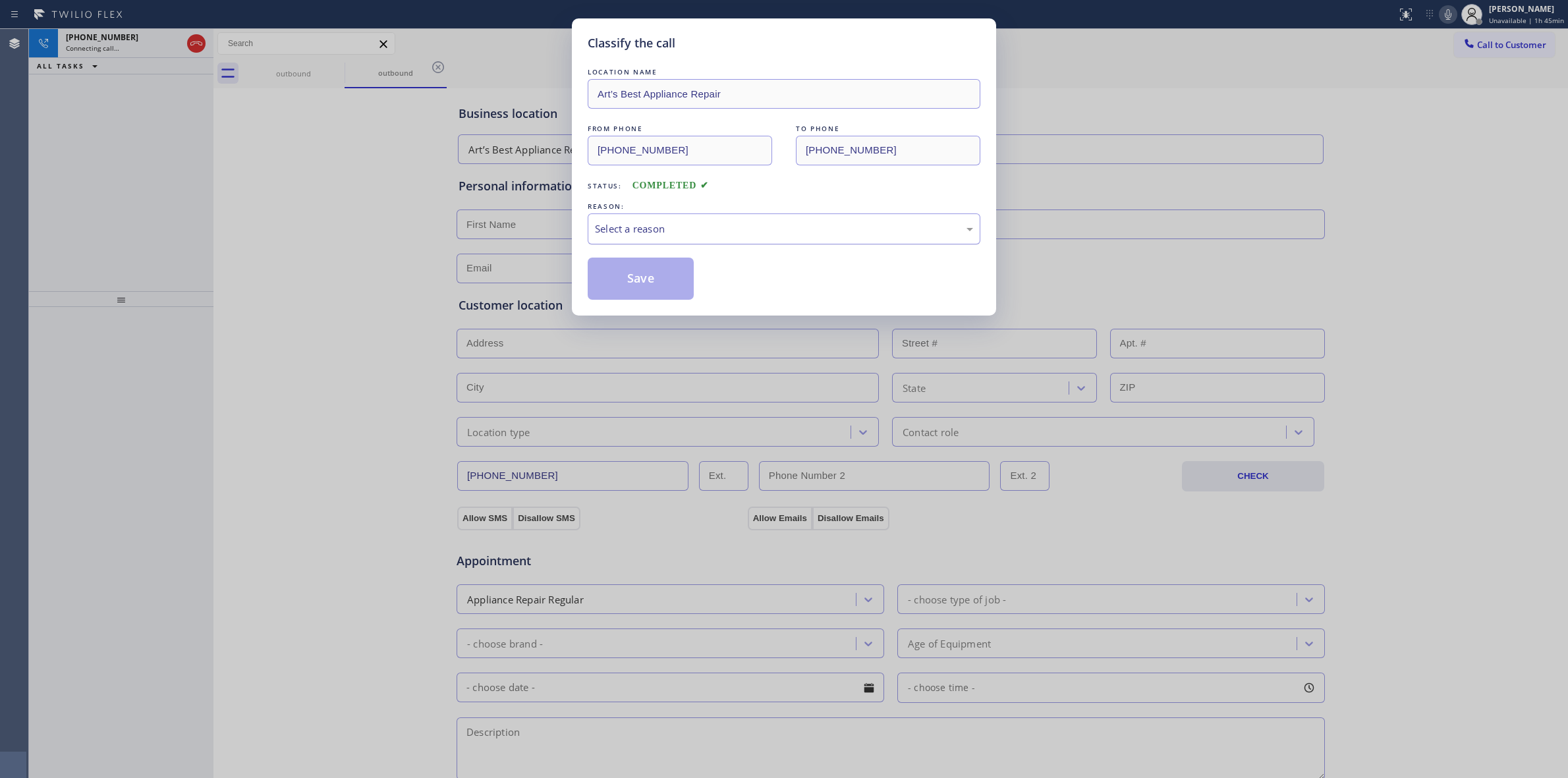
click at [741, 238] on div "Select a reason" at bounding box center [784, 229] width 393 height 31
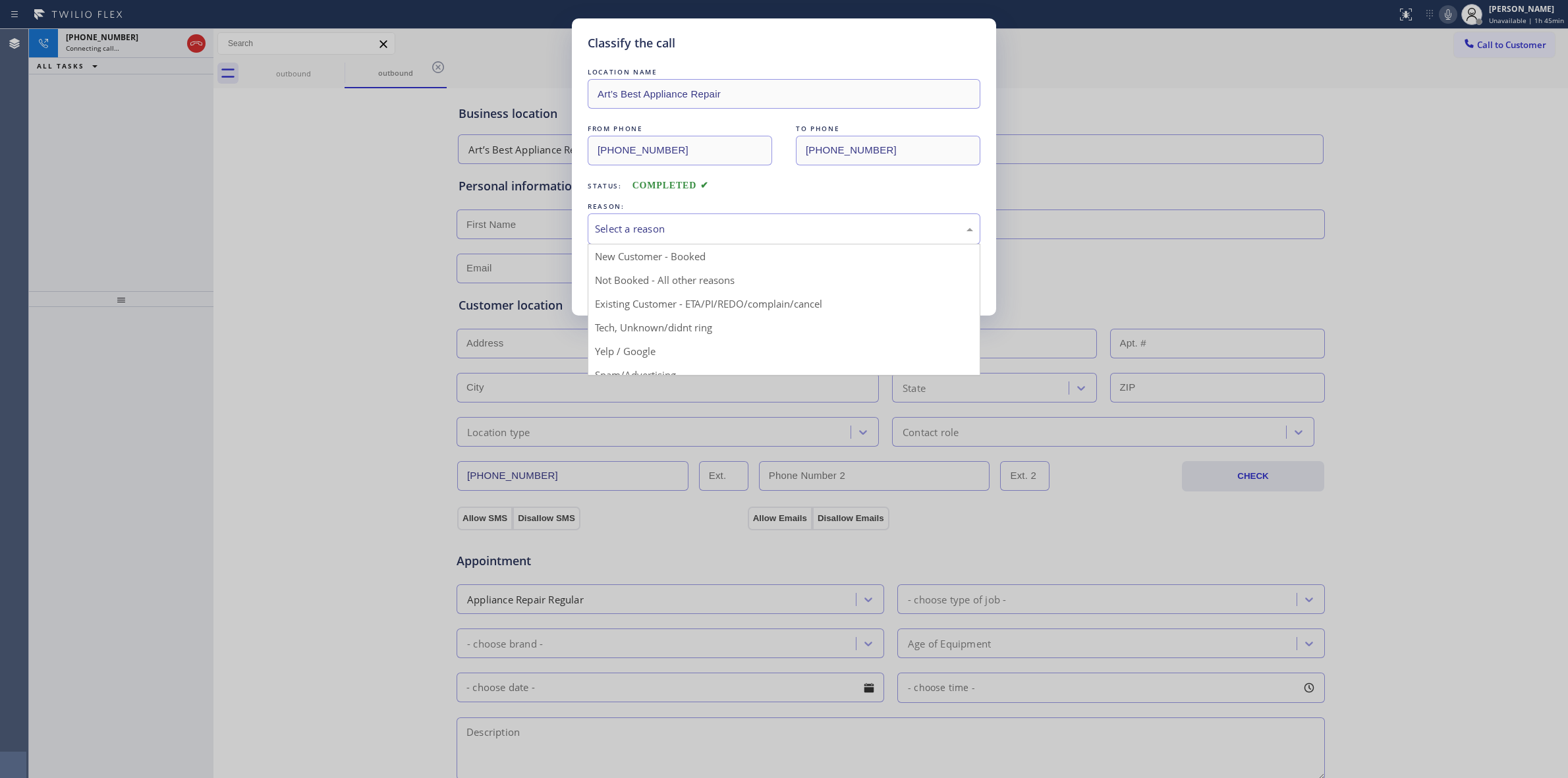
drag, startPoint x: 693, startPoint y: 334, endPoint x: 662, endPoint y: 295, distance: 49.8
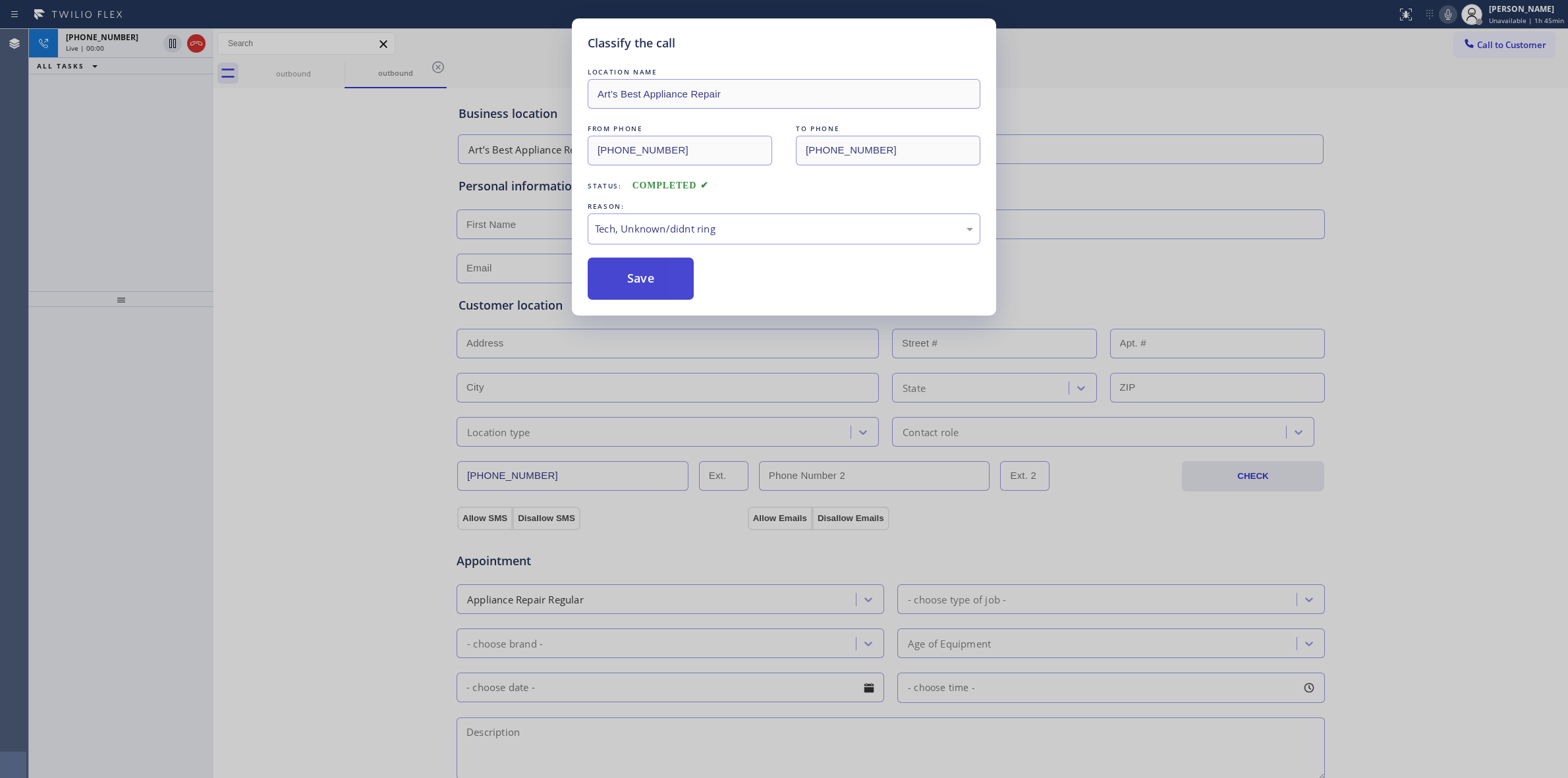
drag, startPoint x: 660, startPoint y: 292, endPoint x: 814, endPoint y: 268, distance: 155.9
click at [669, 290] on button "Save" at bounding box center [641, 279] width 106 height 42
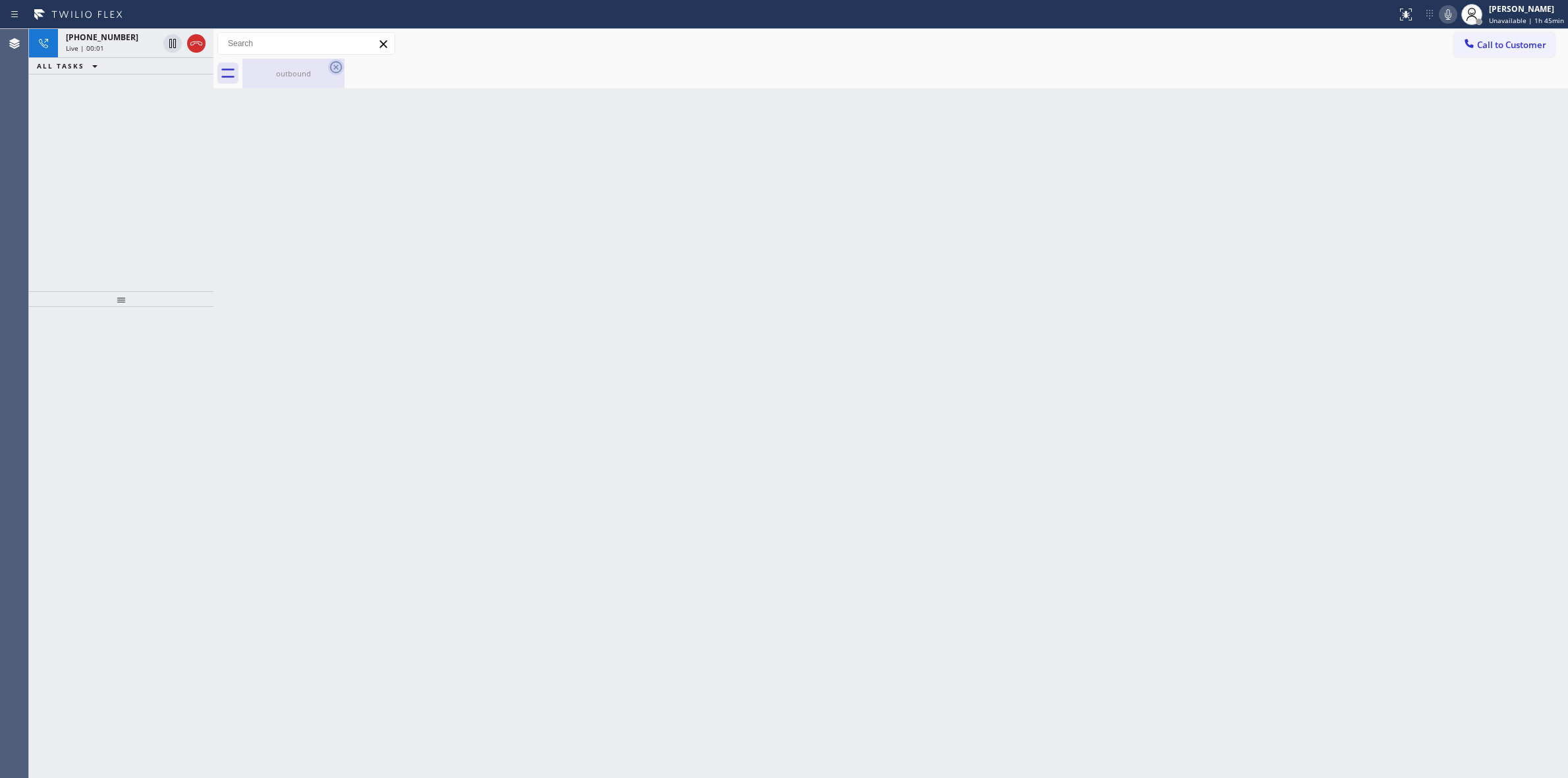
drag, startPoint x: 319, startPoint y: 66, endPoint x: 337, endPoint y: 74, distance: 19.7
click at [321, 67] on div "outbound" at bounding box center [294, 73] width 100 height 30
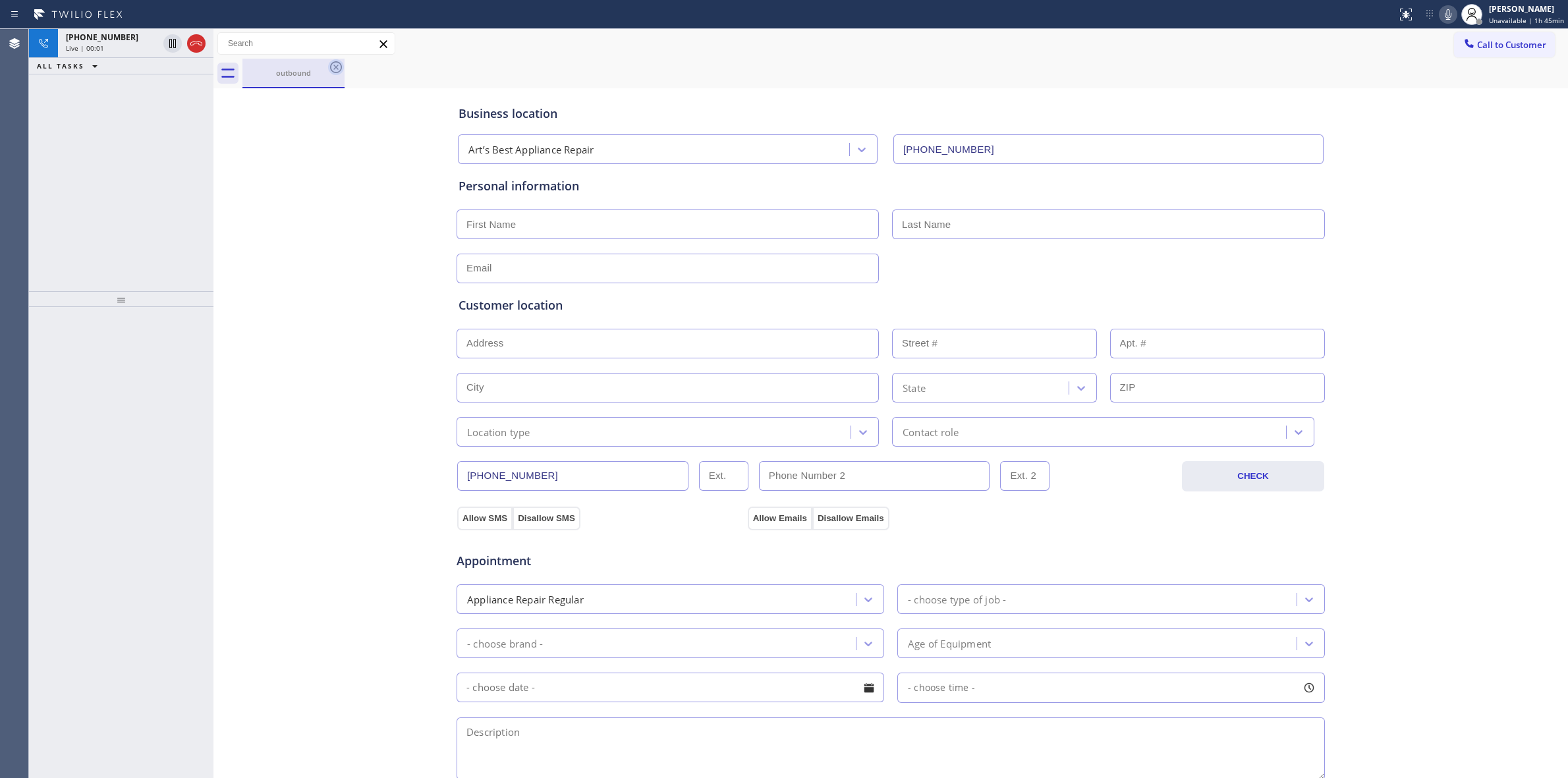
click at [337, 74] on icon at bounding box center [336, 67] width 16 height 16
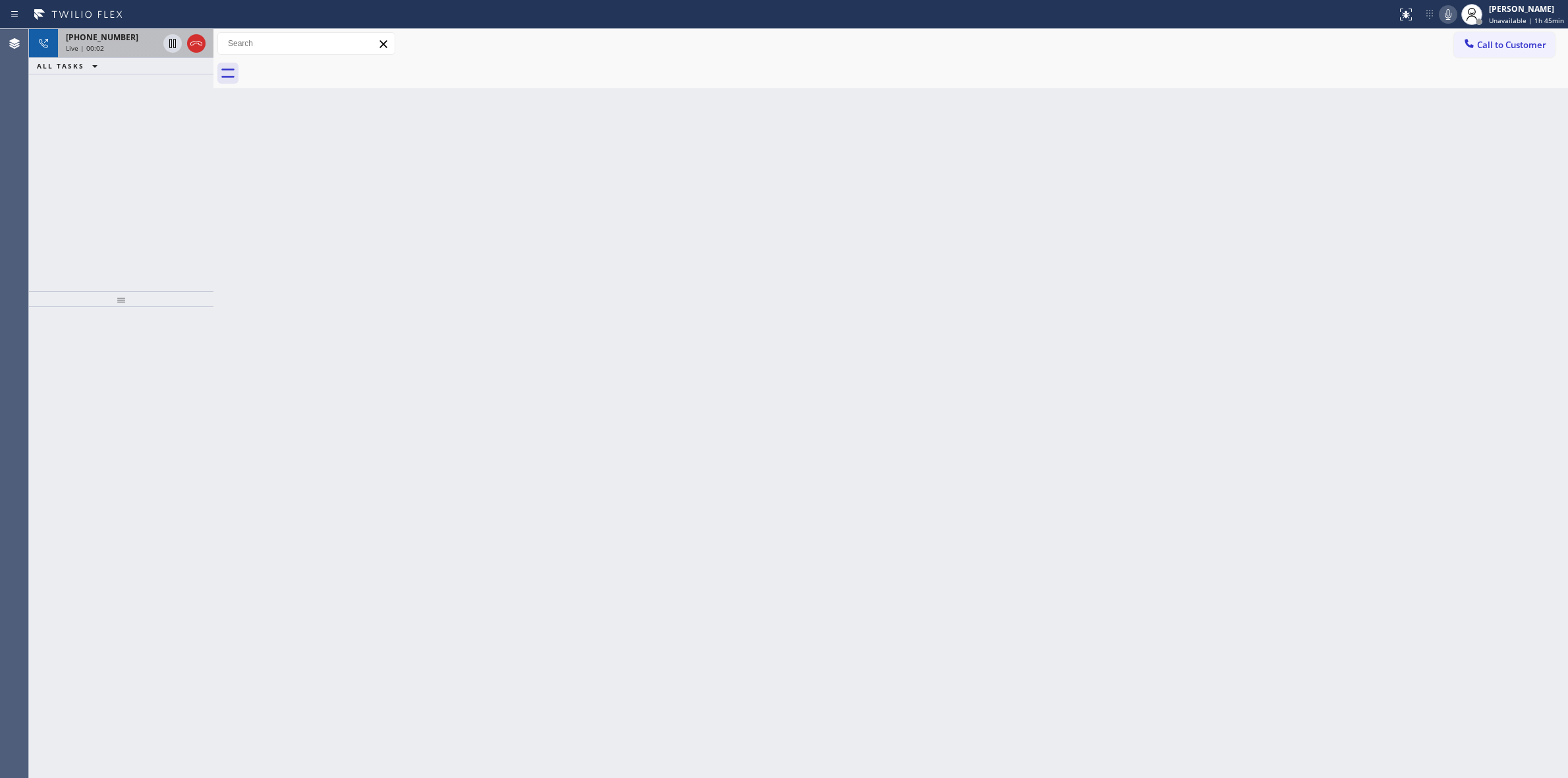
click at [129, 45] on div "Live | 00:02" at bounding box center [112, 48] width 93 height 9
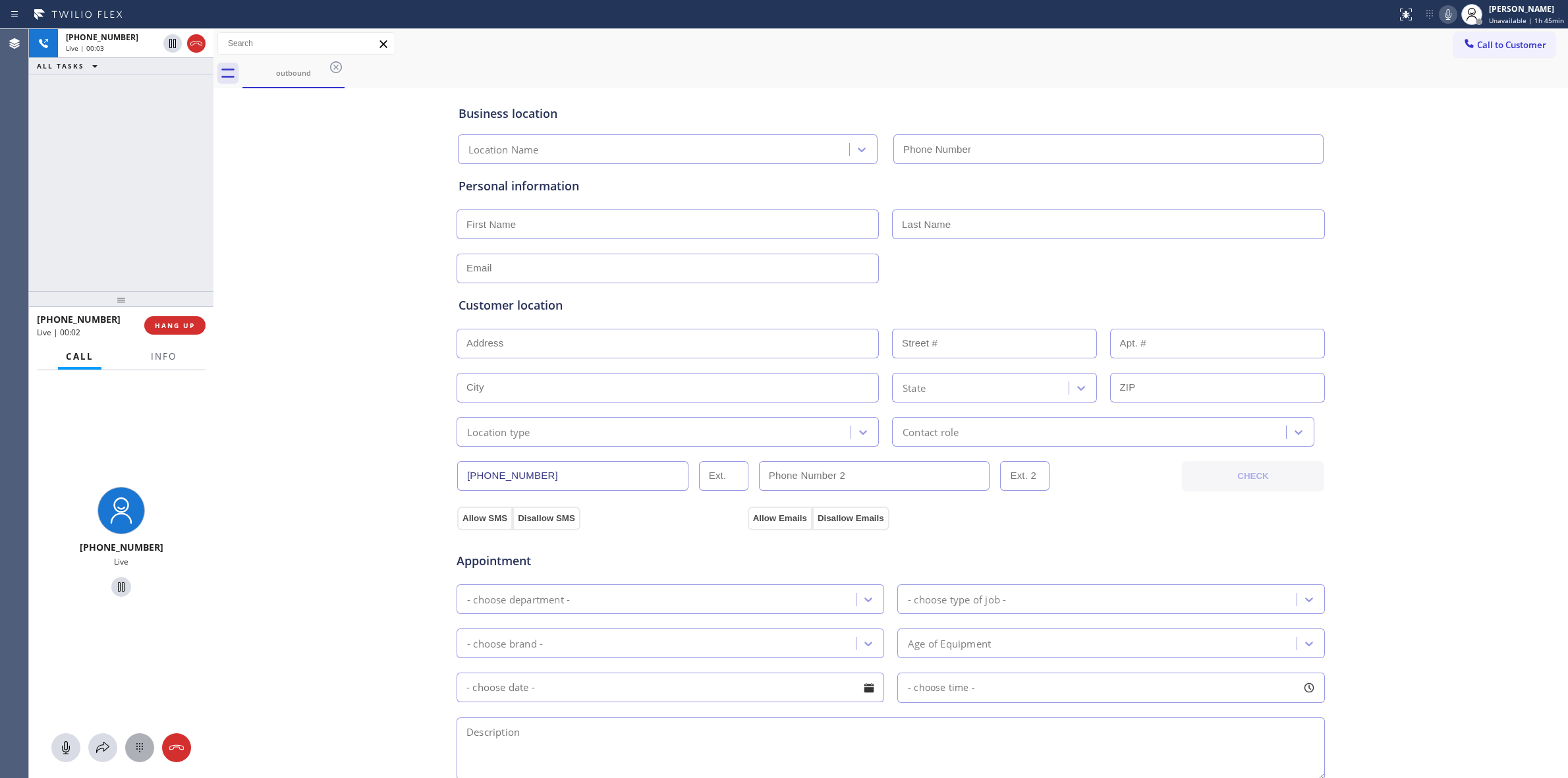
type input "[PHONE_NUMBER]"
click at [143, 742] on icon at bounding box center [139, 748] width 16 height 16
drag, startPoint x: 1488, startPoint y: 36, endPoint x: 1481, endPoint y: 40, distance: 8.1
click at [1488, 36] on button "Call to Customer" at bounding box center [1505, 45] width 101 height 25
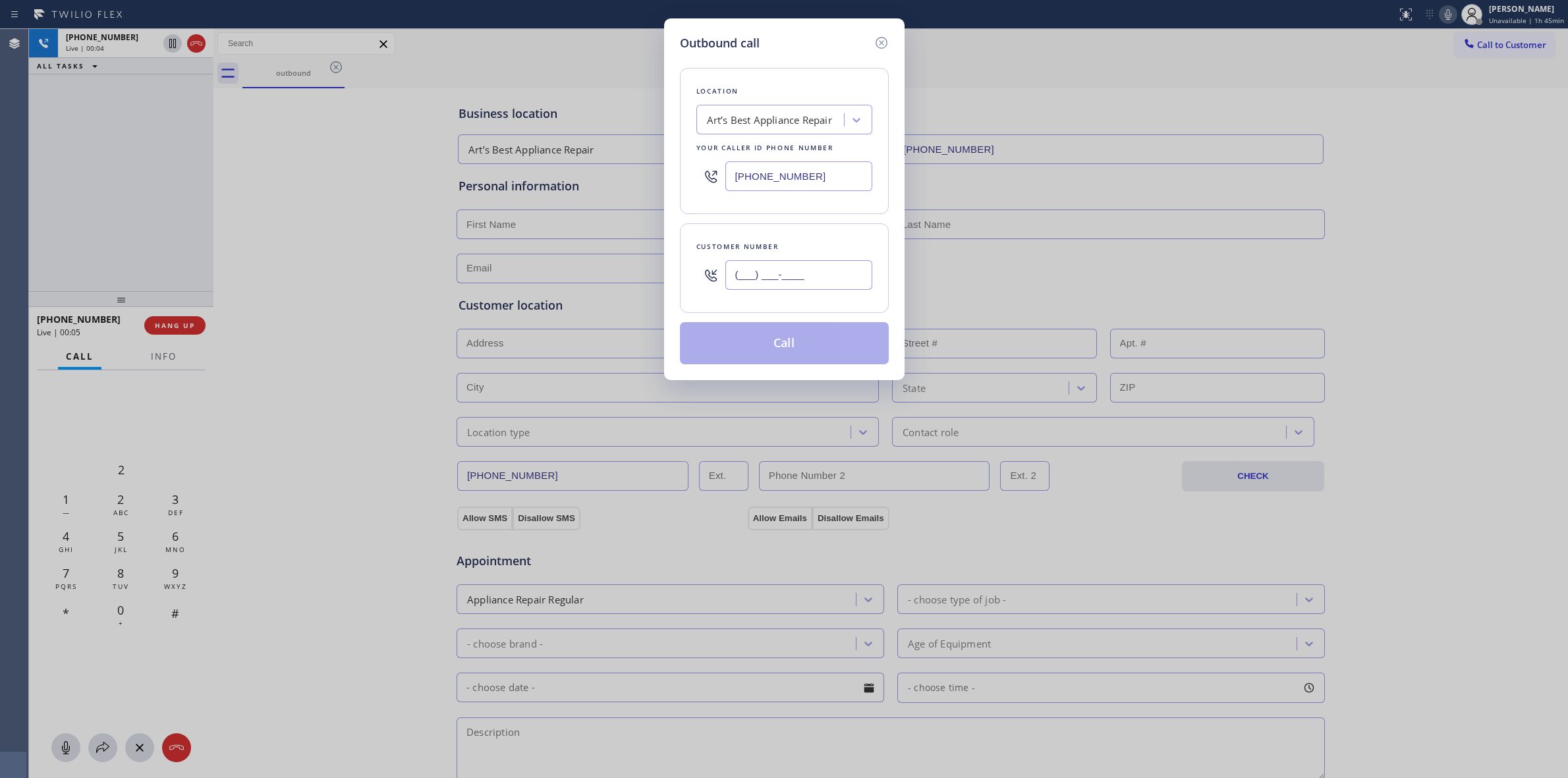
click at [803, 284] on input "(___) ___-____" at bounding box center [799, 275] width 147 height 30
paste input "707) 378-0148"
type input "[PHONE_NUMBER]"
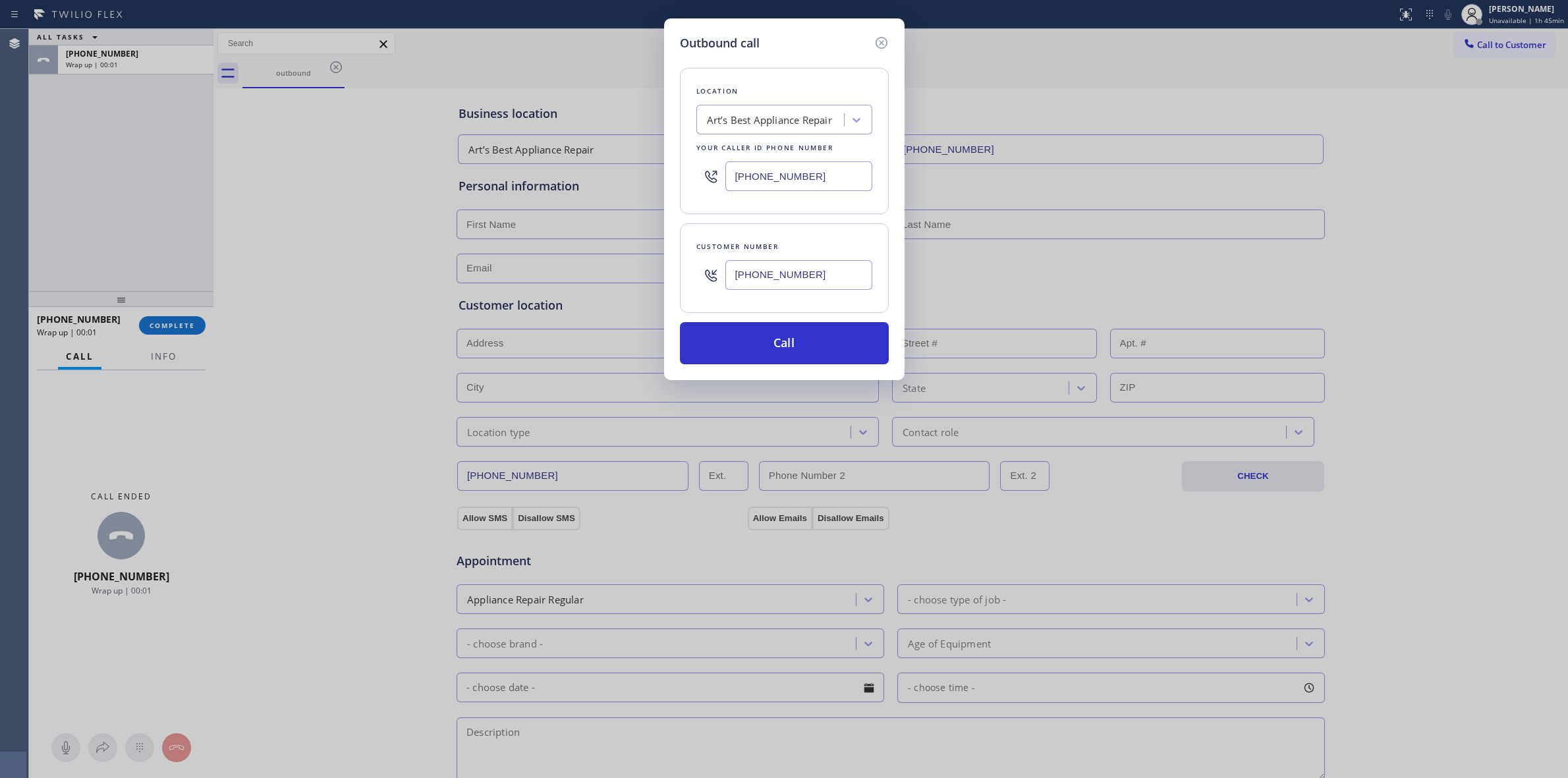
drag, startPoint x: 819, startPoint y: 292, endPoint x: 814, endPoint y: 306, distance: 14.9
click at [814, 306] on div "Customer number [PHONE_NUMBER]" at bounding box center [785, 268] width 209 height 90
click at [789, 337] on button "Call" at bounding box center [785, 343] width 209 height 42
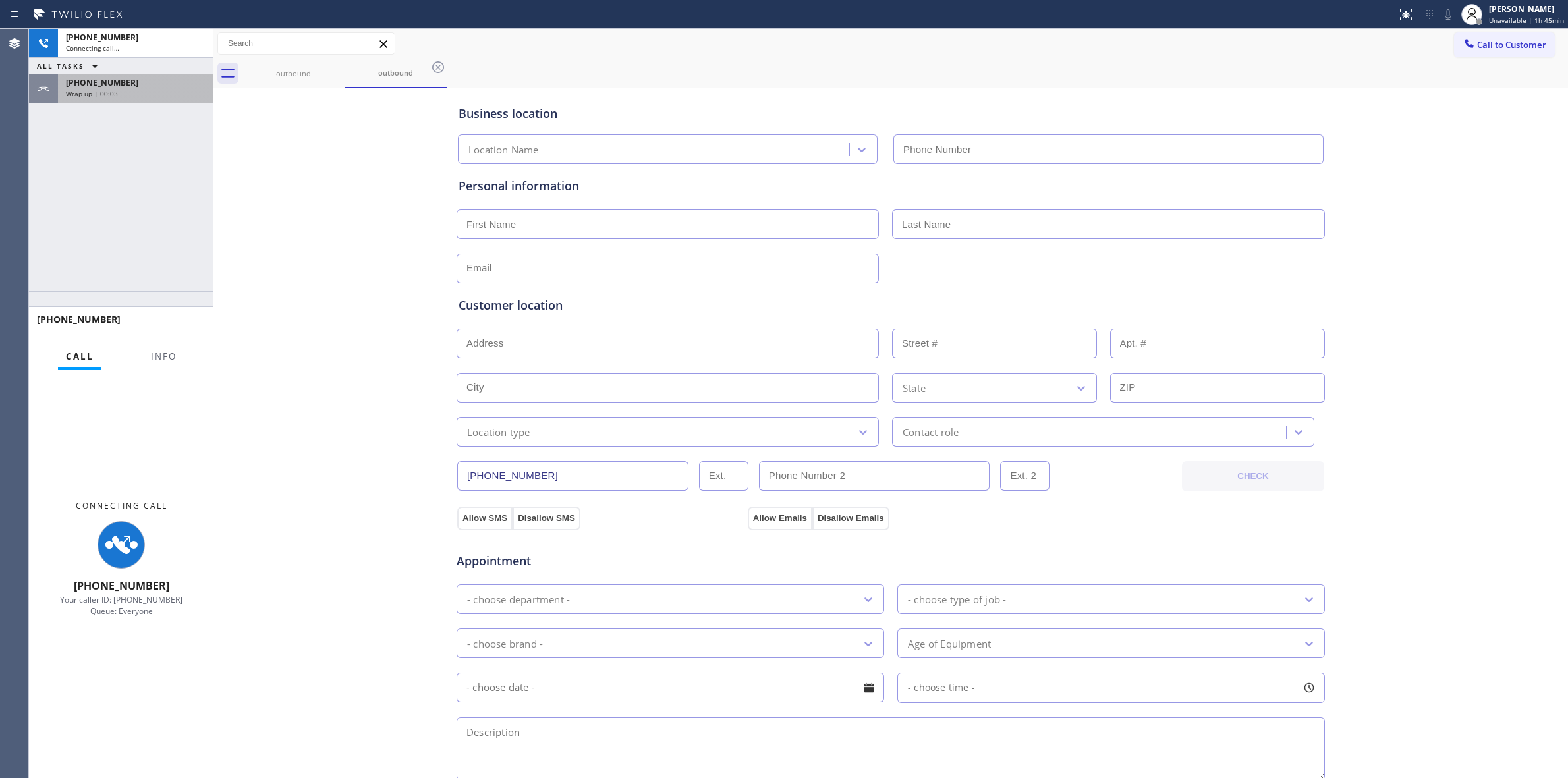
type input "[PHONE_NUMBER]"
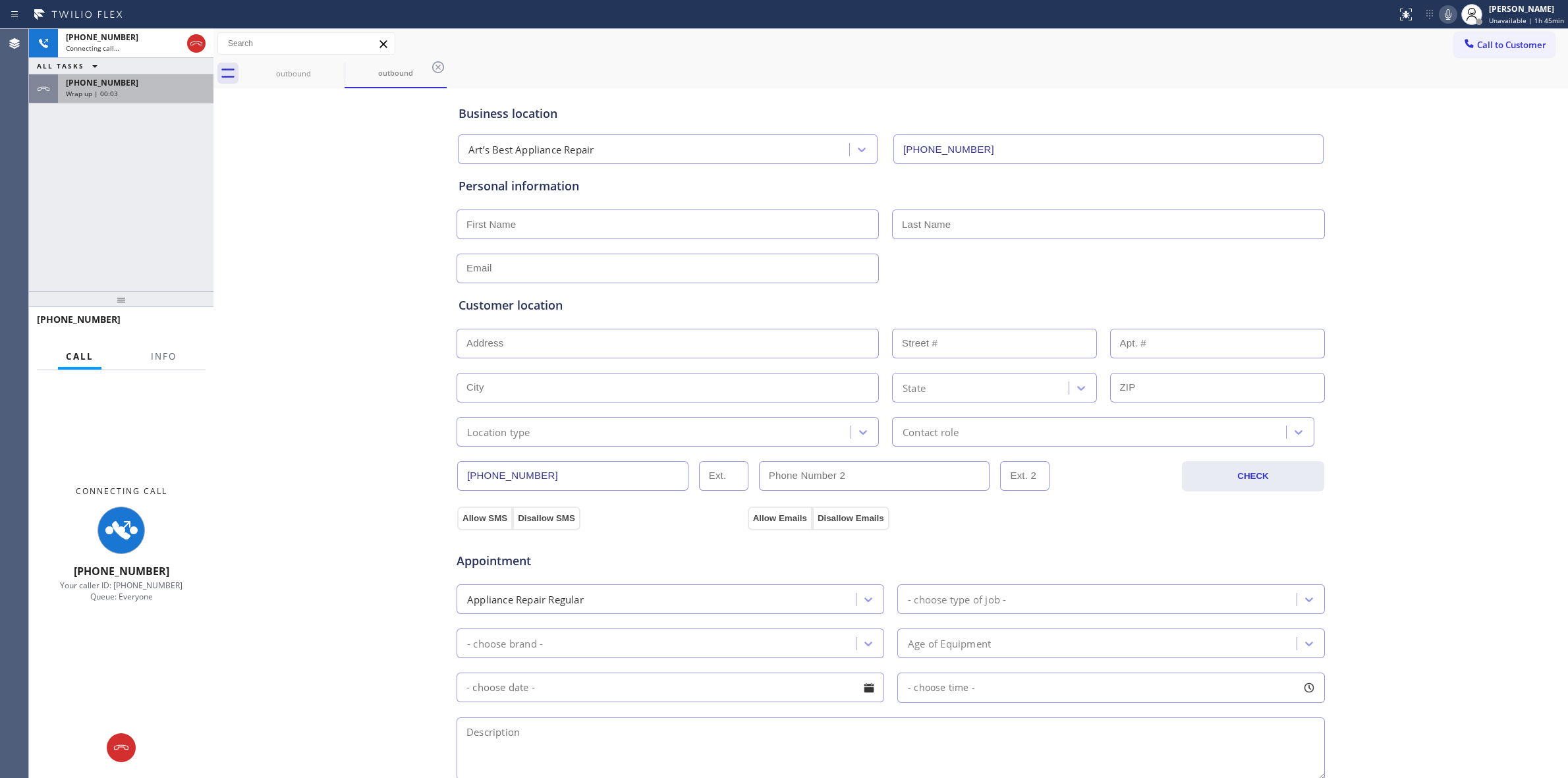
click at [132, 89] on div "Wrap up | 00:03" at bounding box center [136, 94] width 139 height 9
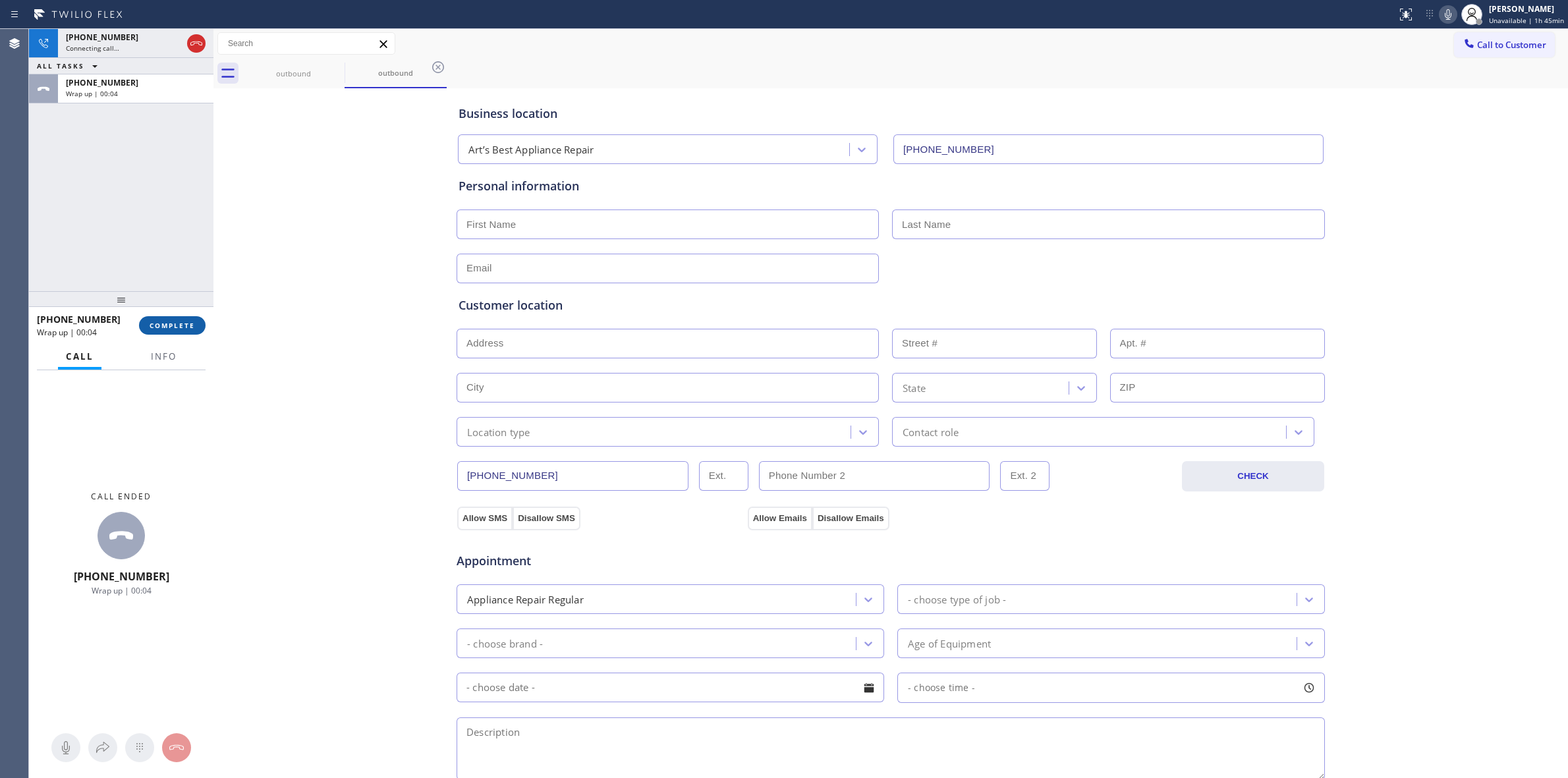
click at [173, 332] on button "COMPLETE" at bounding box center [172, 325] width 67 height 19
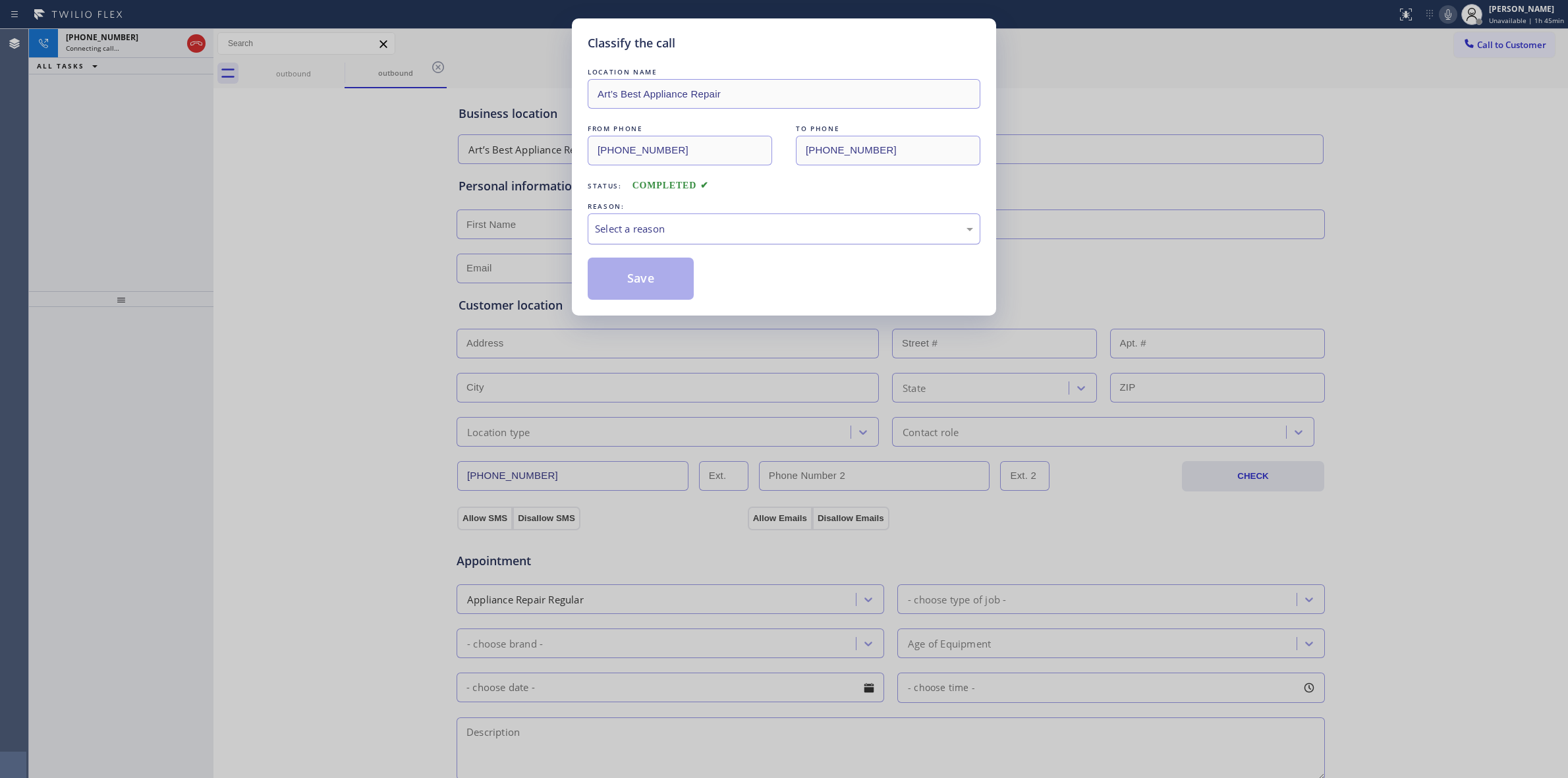
drag, startPoint x: 748, startPoint y: 231, endPoint x: 746, endPoint y: 238, distance: 7.3
click at [748, 232] on div "Select a reason" at bounding box center [784, 229] width 378 height 15
click at [684, 226] on div "Yelp / Google" at bounding box center [784, 229] width 378 height 15
click at [670, 299] on button "Save" at bounding box center [641, 279] width 106 height 42
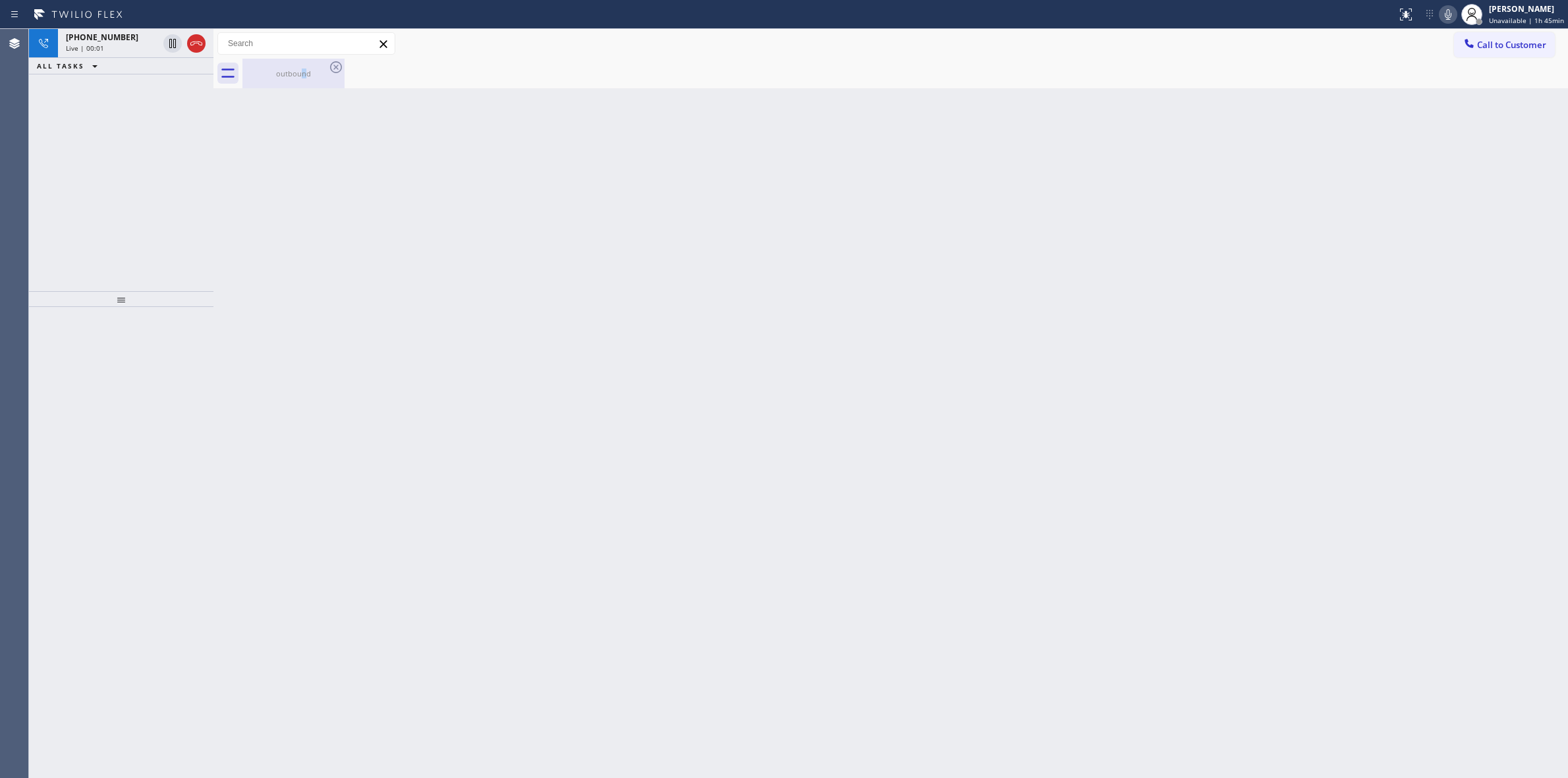
drag, startPoint x: 300, startPoint y: 73, endPoint x: 321, endPoint y: 67, distance: 21.8
click at [309, 70] on div "outbound" at bounding box center [294, 73] width 100 height 10
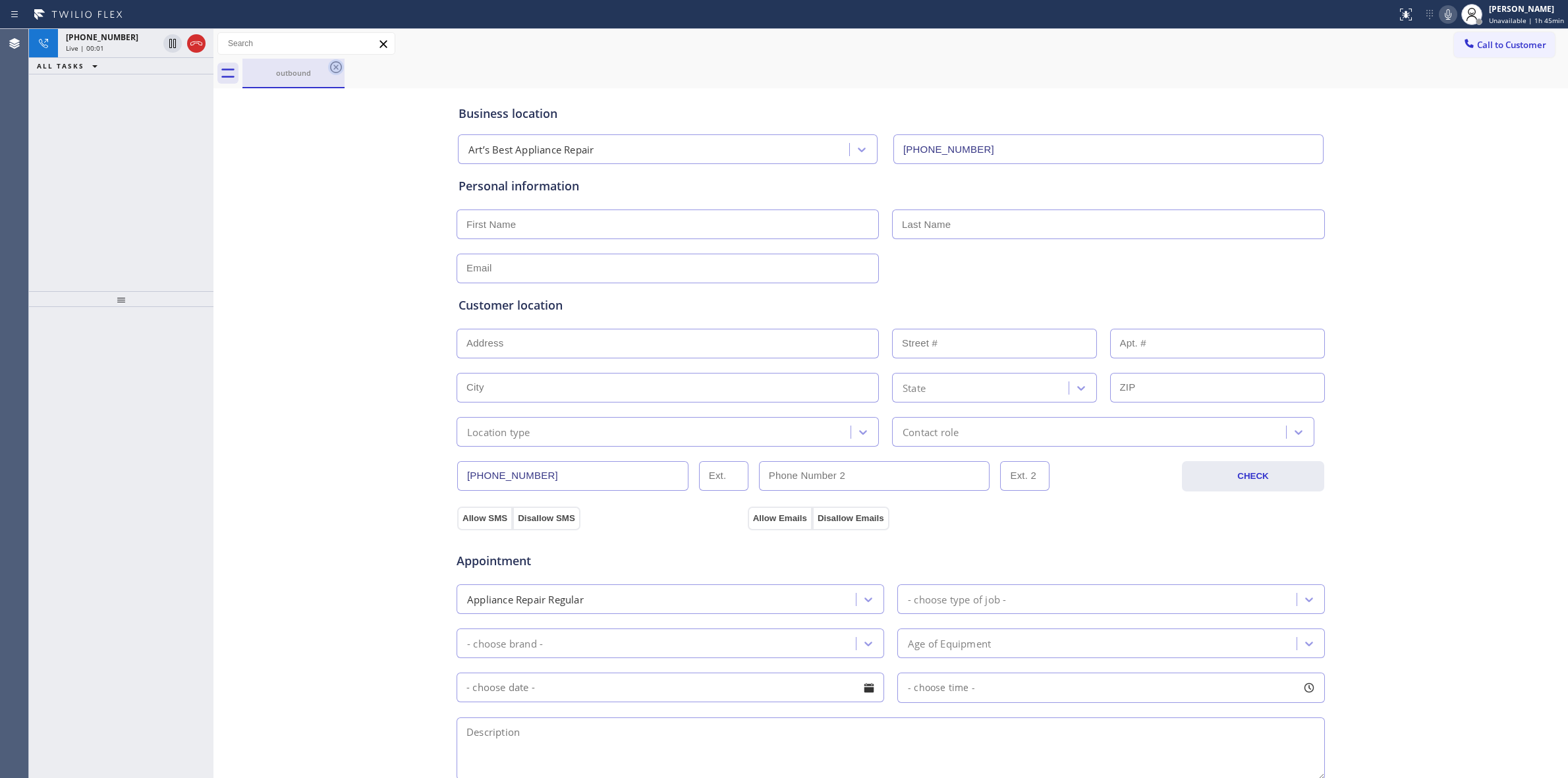
click at [331, 64] on icon at bounding box center [336, 67] width 16 height 16
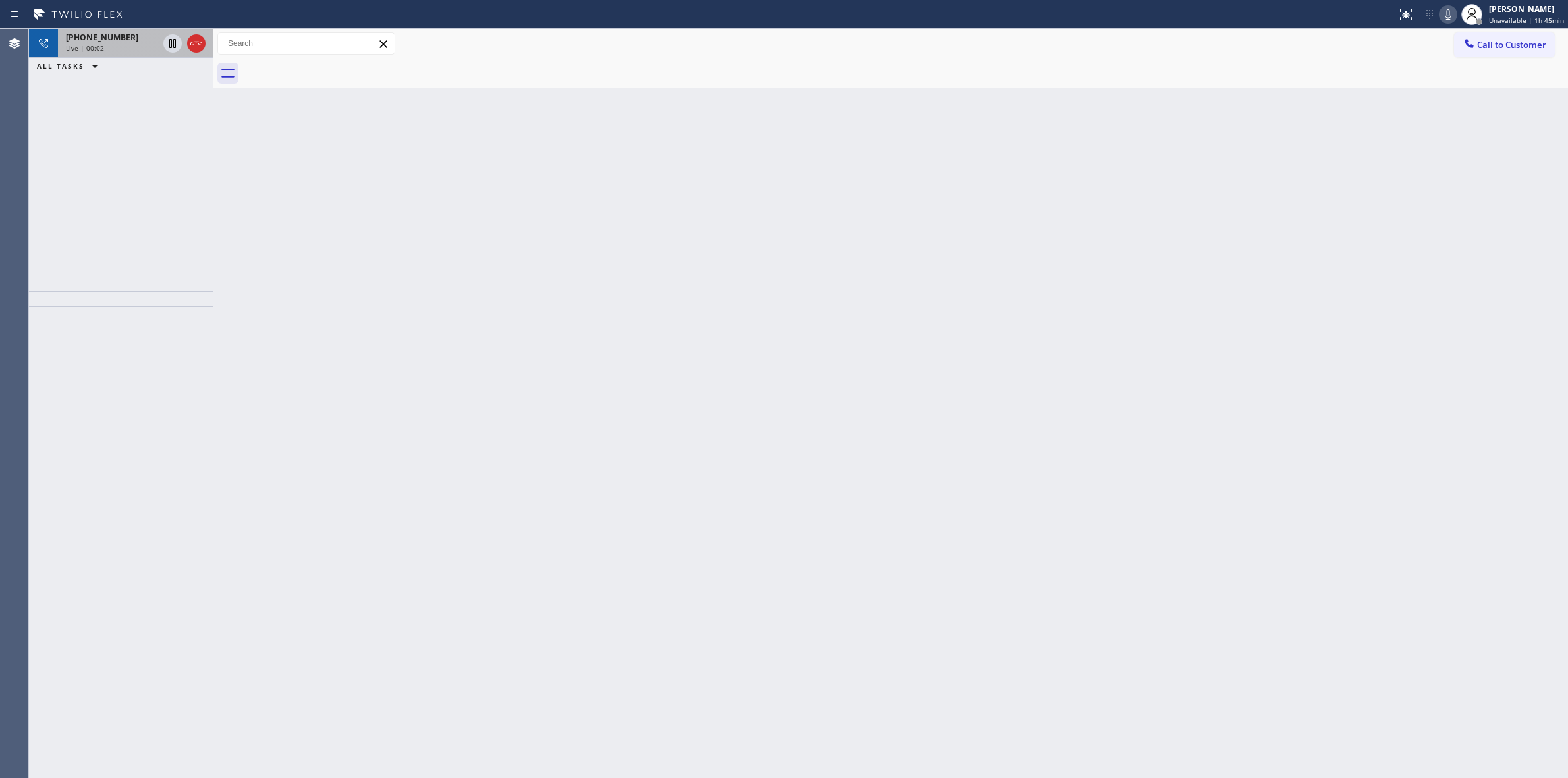
click at [139, 37] on div "[PHONE_NUMBER]" at bounding box center [112, 37] width 93 height 11
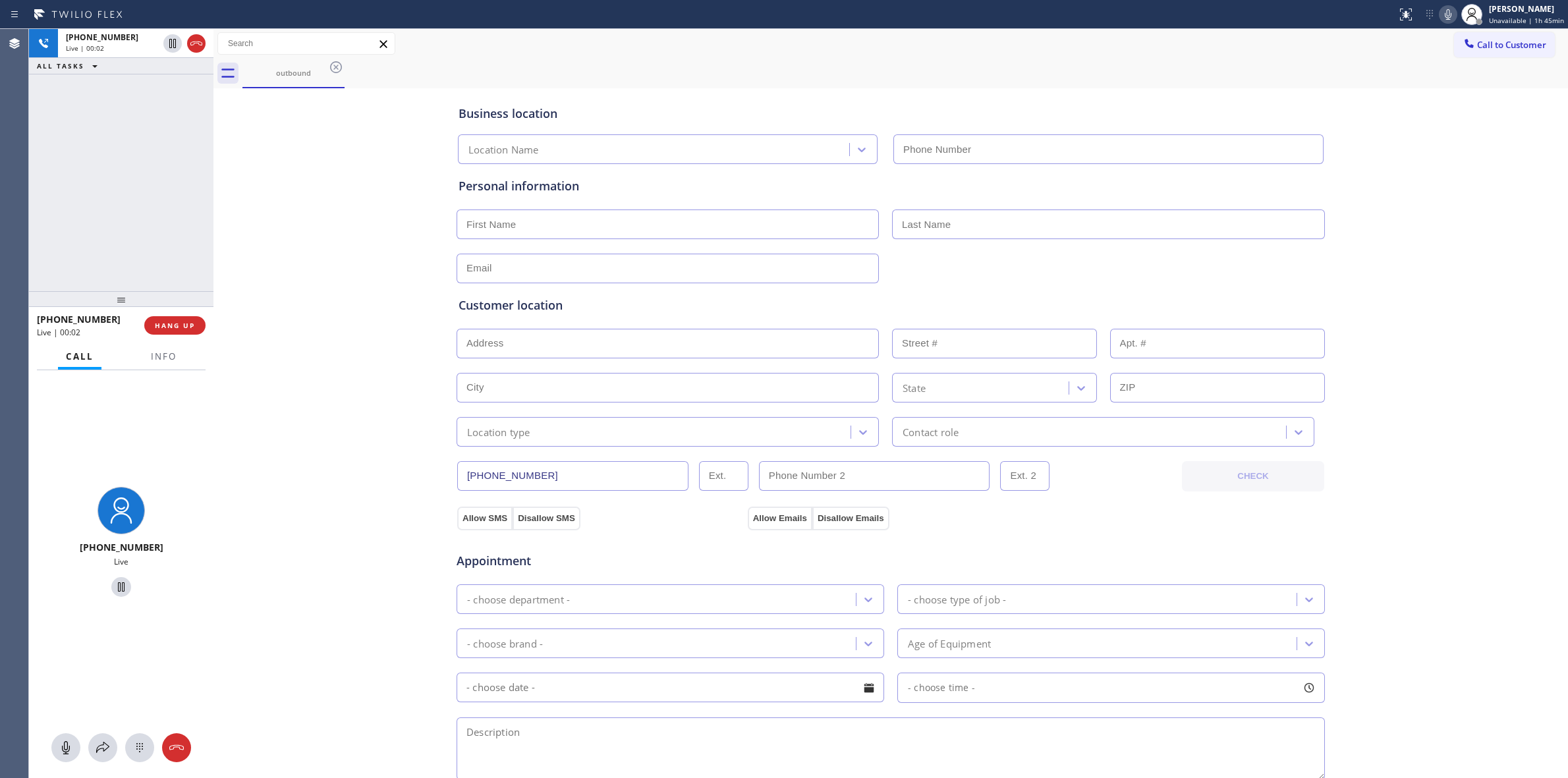
type input "[PHONE_NUMBER]"
click at [1450, 19] on icon at bounding box center [1448, 15] width 7 height 11
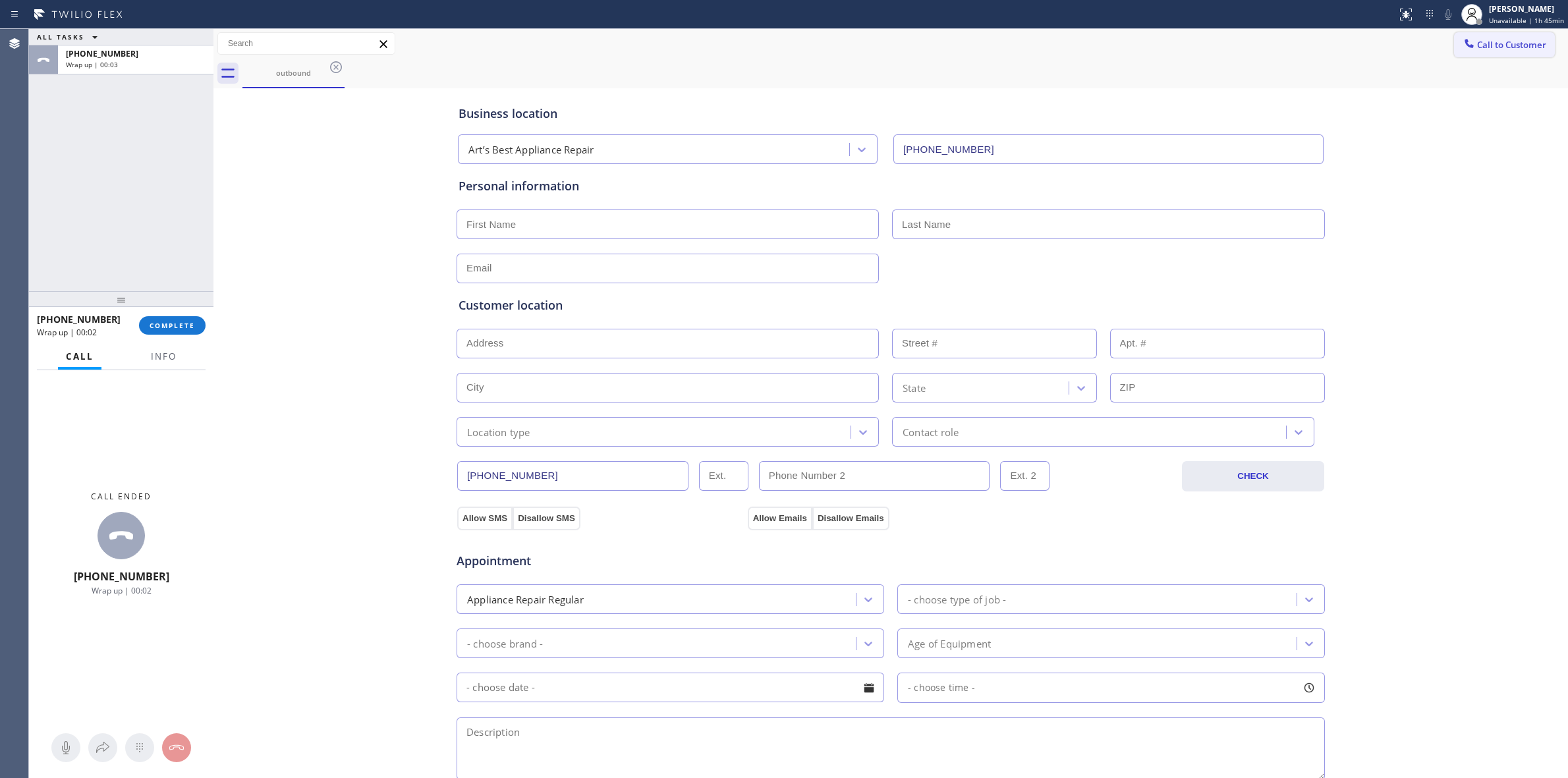
click at [1483, 52] on button "Call to Customer" at bounding box center [1505, 45] width 101 height 25
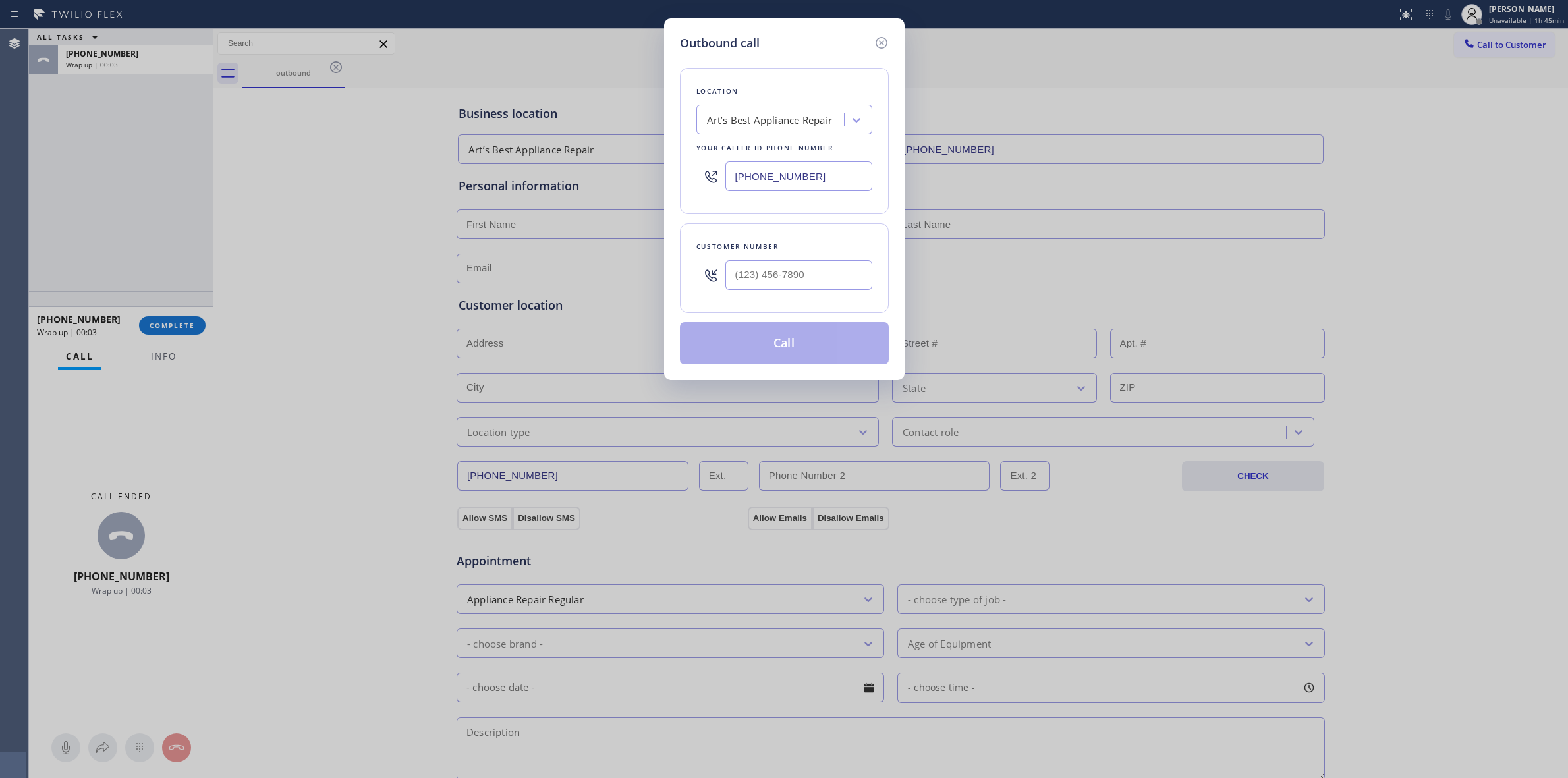
drag, startPoint x: 830, startPoint y: 262, endPoint x: 826, endPoint y: 268, distance: 7.2
click at [830, 264] on div at bounding box center [799, 275] width 147 height 43
click at [825, 268] on input "(___) ___-____" at bounding box center [799, 275] width 147 height 30
paste input "805) 327-0970"
type input "[PHONE_NUMBER]"
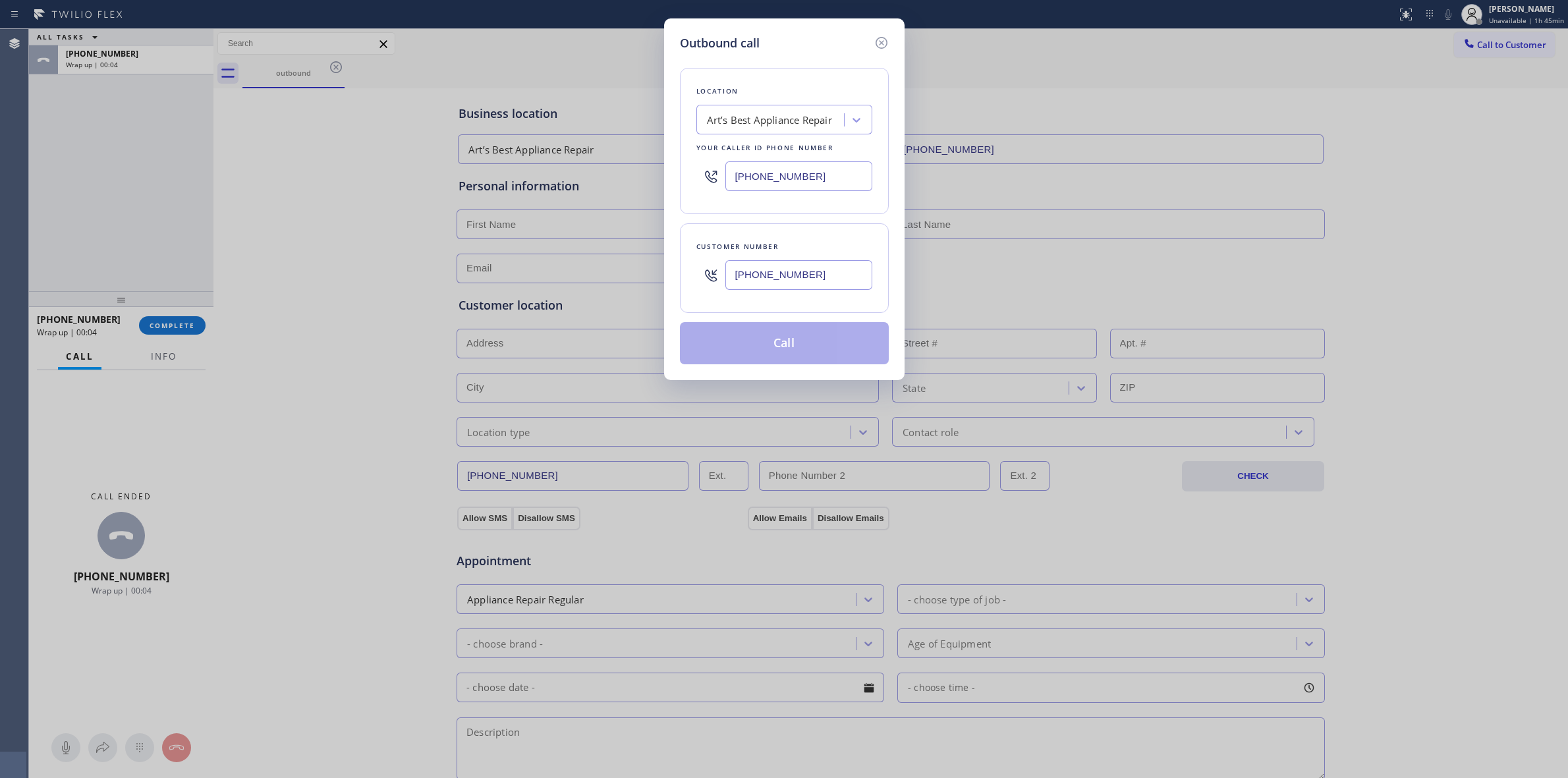
click at [822, 138] on div "Location Art’s Best Appliance Repair Your caller id phone number [PHONE_NUMBER]" at bounding box center [785, 141] width 209 height 146
click at [822, 118] on div "Art’s Best Appliance Repair" at bounding box center [769, 120] width 125 height 15
type input "Dcs"
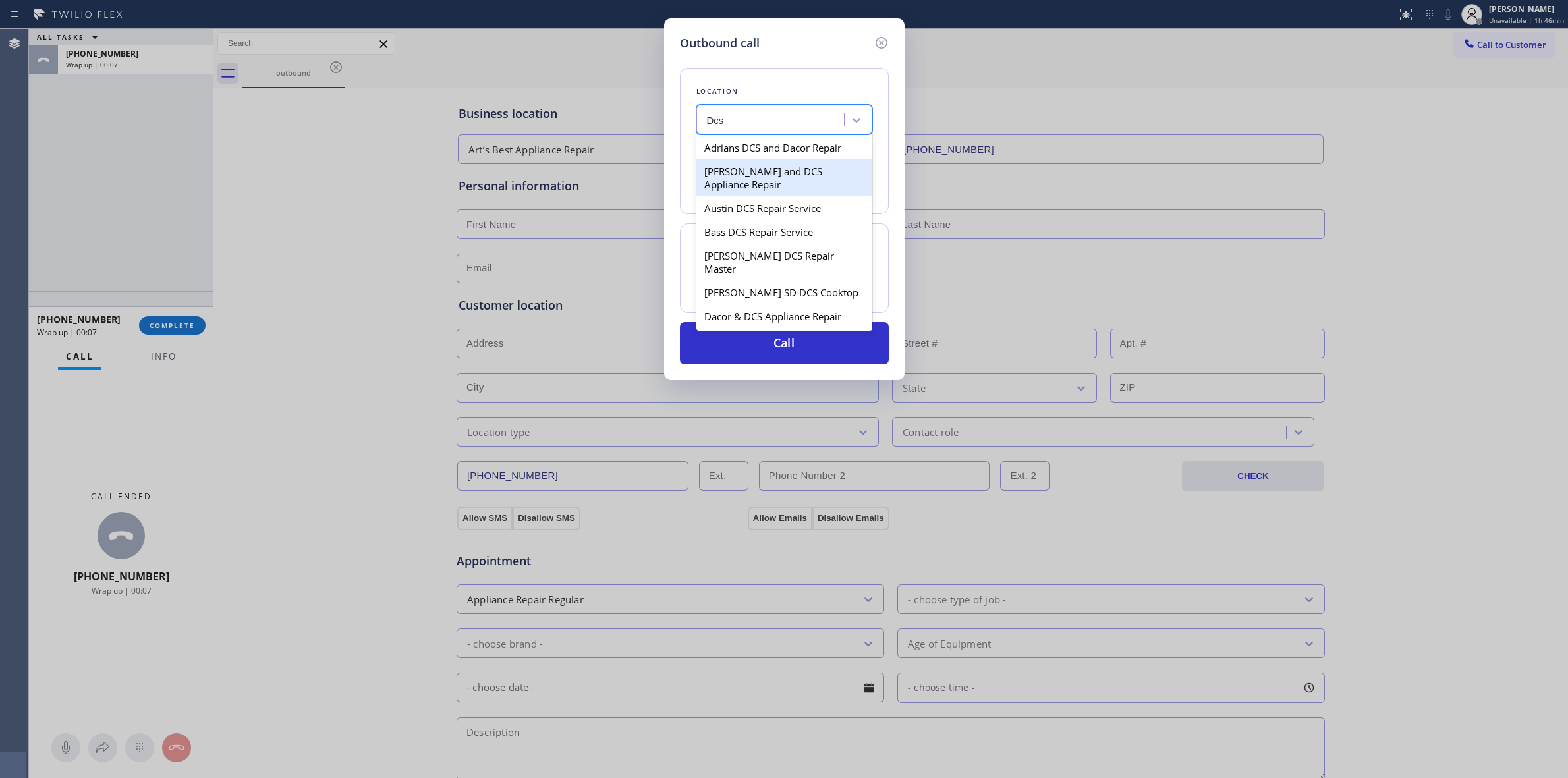
click at [752, 182] on div "[PERSON_NAME] and DCS Appliance Repair" at bounding box center [785, 178] width 176 height 37
type input "[PHONE_NUMBER]"
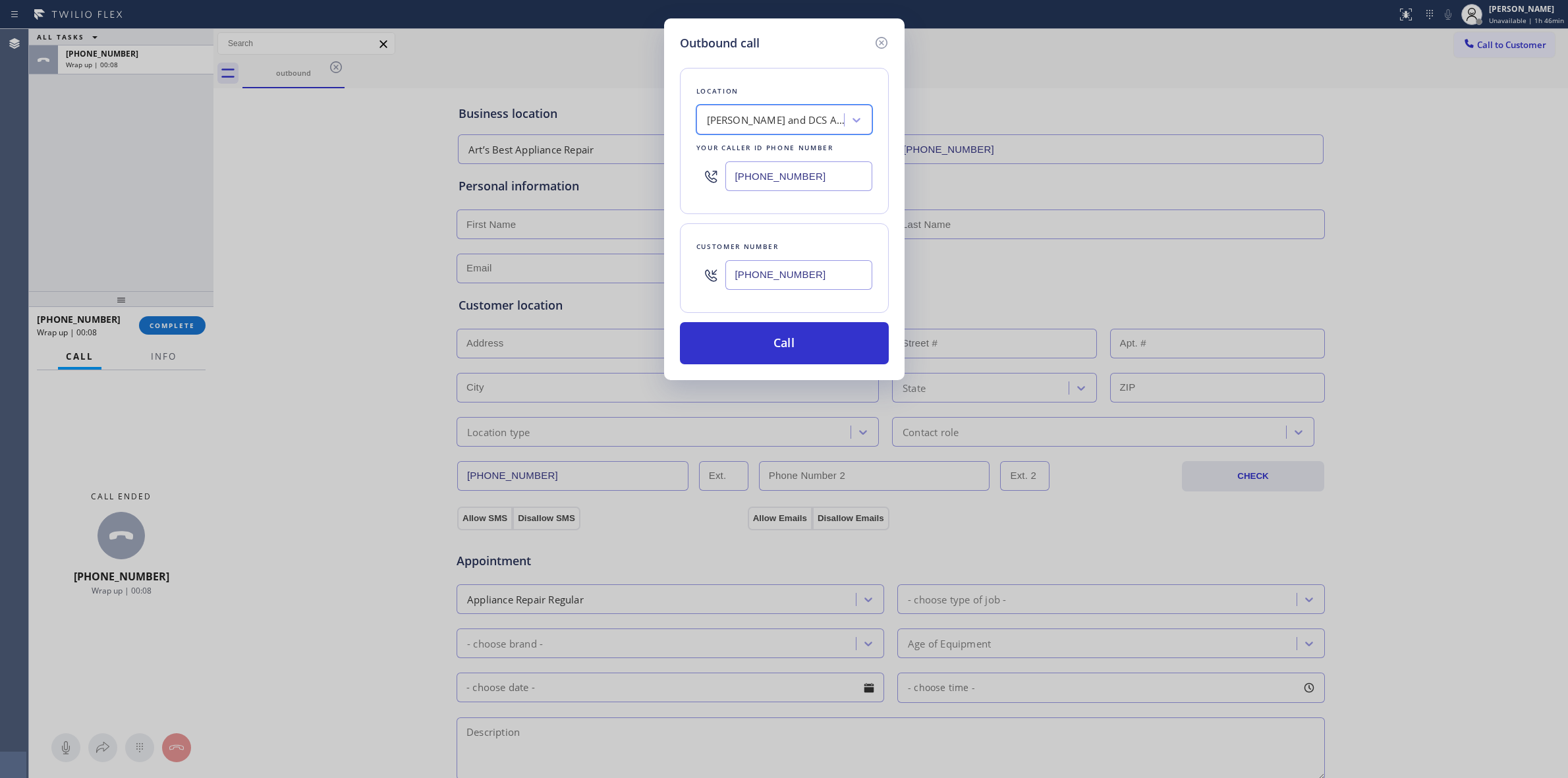
click at [767, 274] on input "[PHONE_NUMBER]" at bounding box center [799, 275] width 147 height 30
click at [779, 344] on button "Call" at bounding box center [785, 343] width 209 height 42
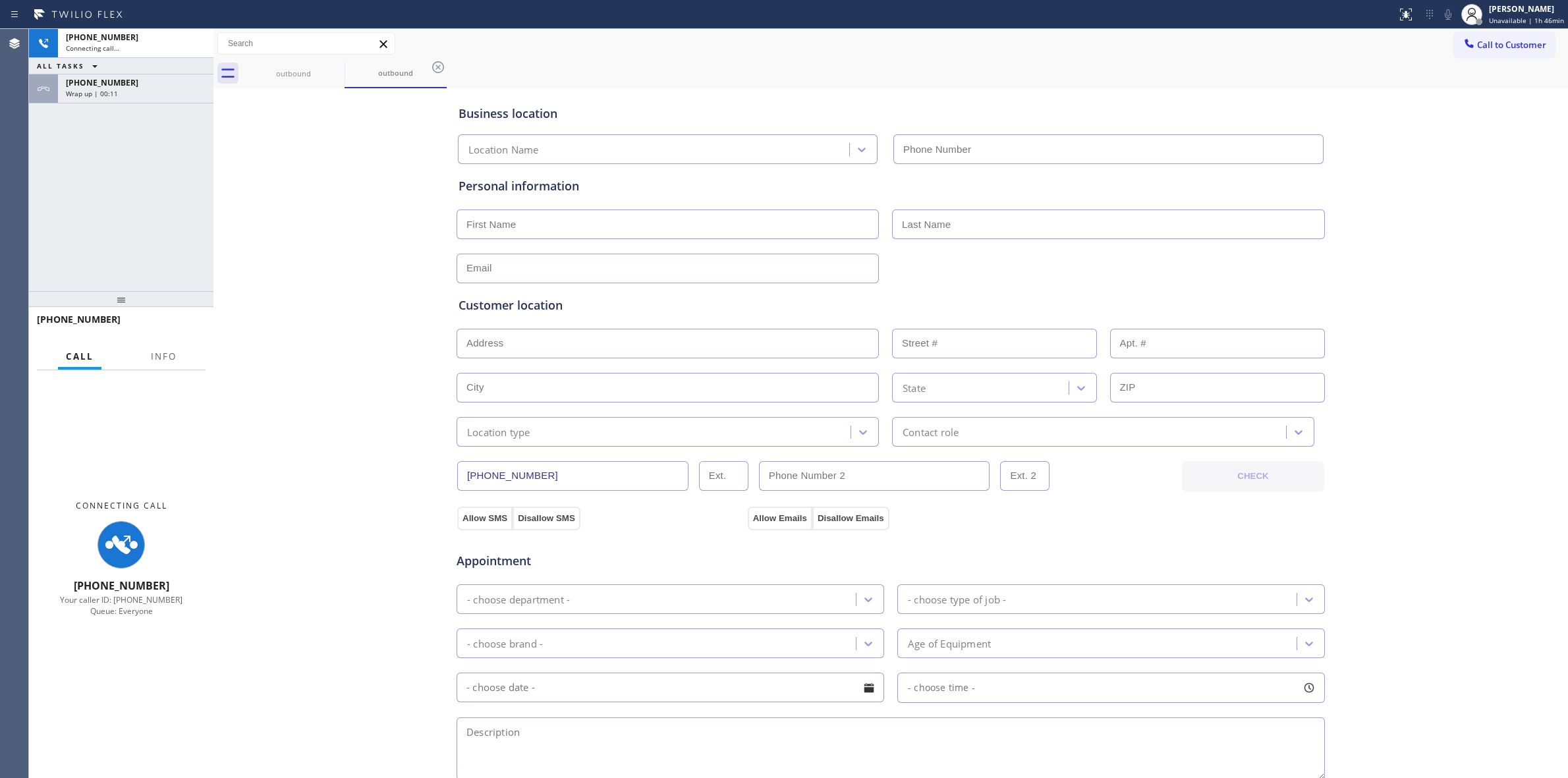
type input "[PHONE_NUMBER]"
drag, startPoint x: 877, startPoint y: 41, endPoint x: 563, endPoint y: 58, distance: 314.5
click at [828, 53] on div "Call to Customer Outbound call Location Search location Your caller id phone nu…" at bounding box center [890, 44] width 1354 height 23
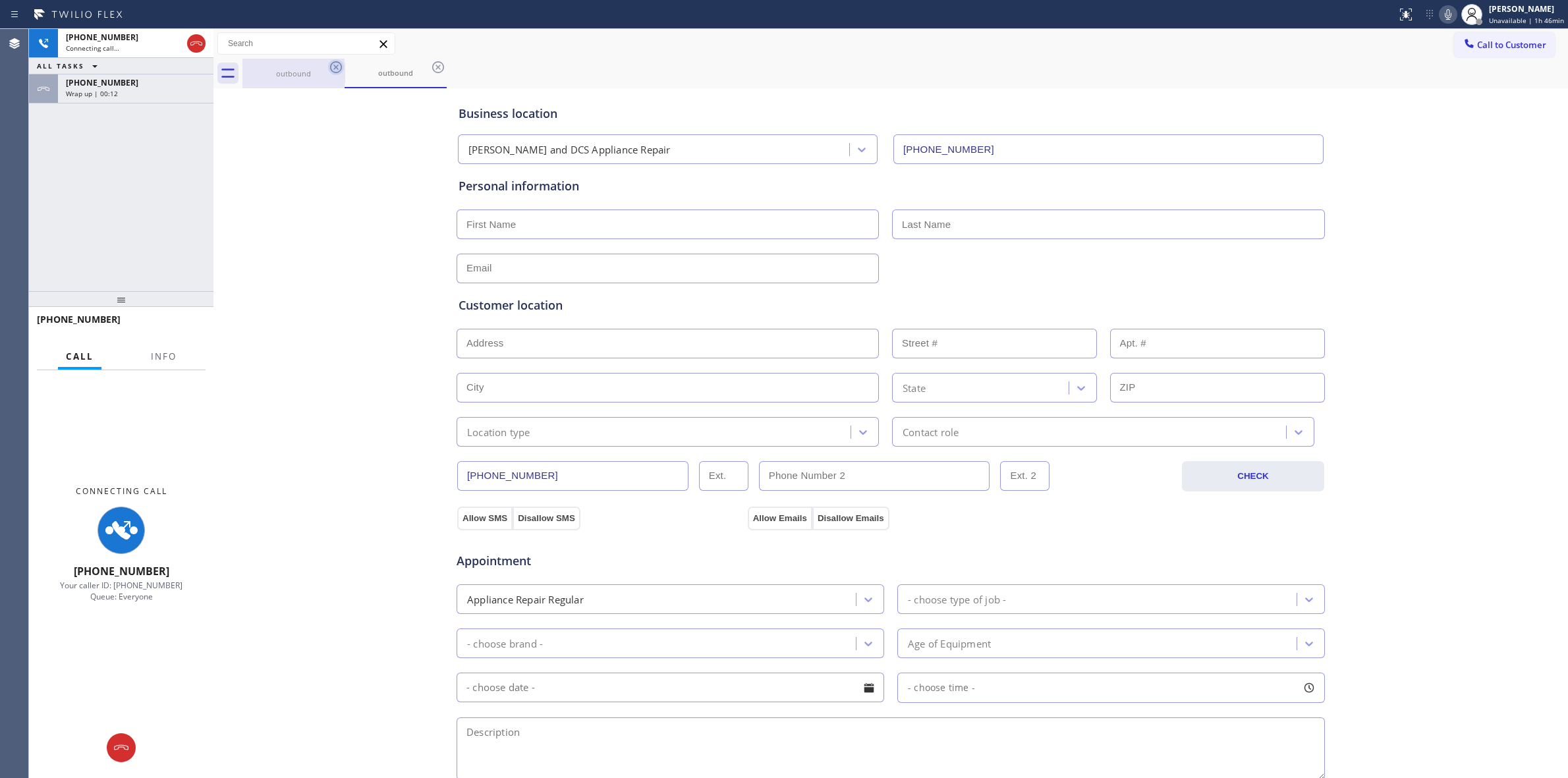
drag, startPoint x: 319, startPoint y: 68, endPoint x: 331, endPoint y: 68, distance: 12.0
click at [331, 68] on div "outbound" at bounding box center [294, 73] width 102 height 30
click at [331, 68] on icon at bounding box center [336, 67] width 16 height 16
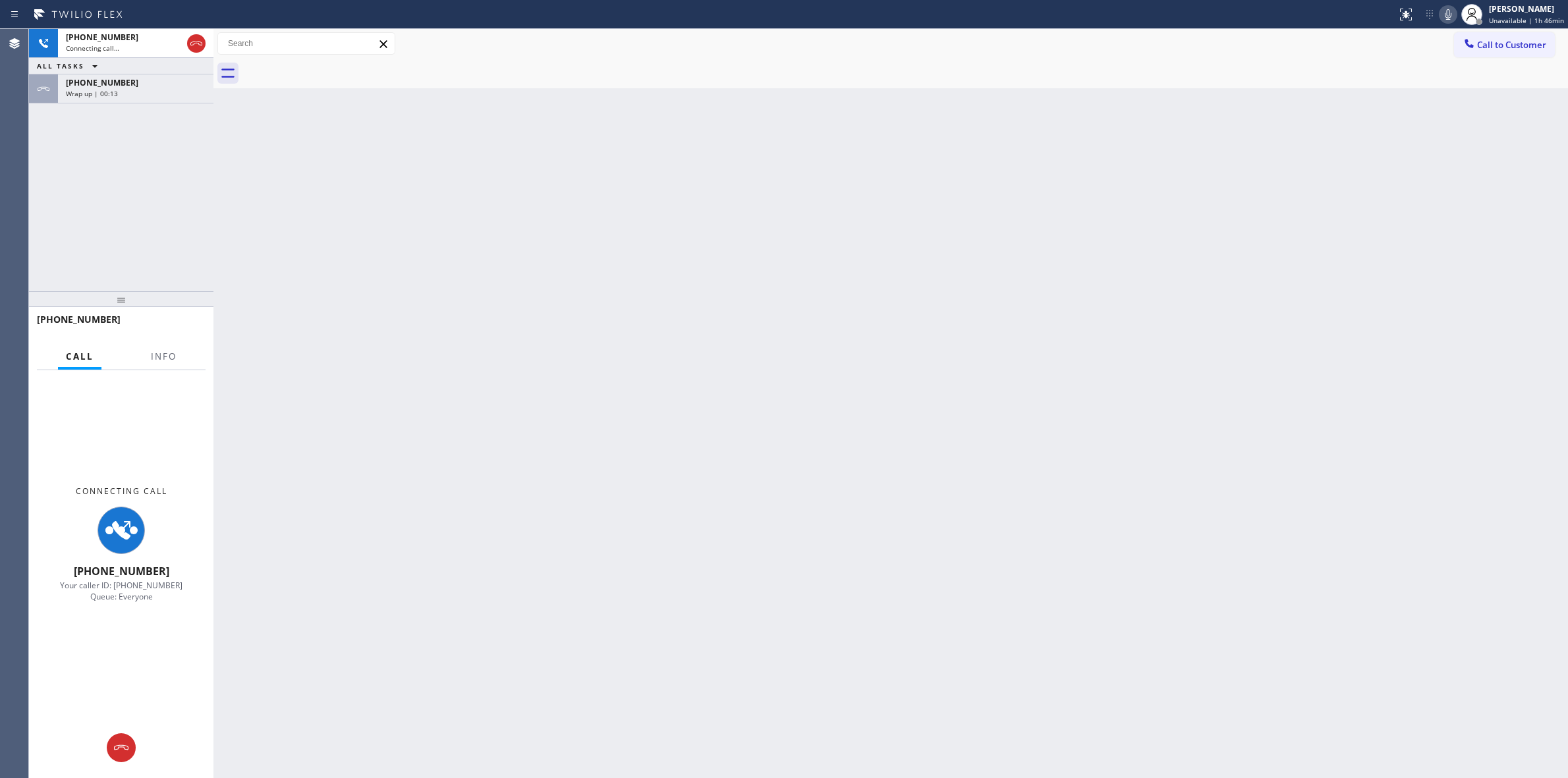
click at [331, 68] on div at bounding box center [905, 73] width 1325 height 30
click at [117, 73] on div "ALL TASKS ALL TASKS ACTIVE TASKS TASKS IN WRAP UP" at bounding box center [121, 66] width 184 height 17
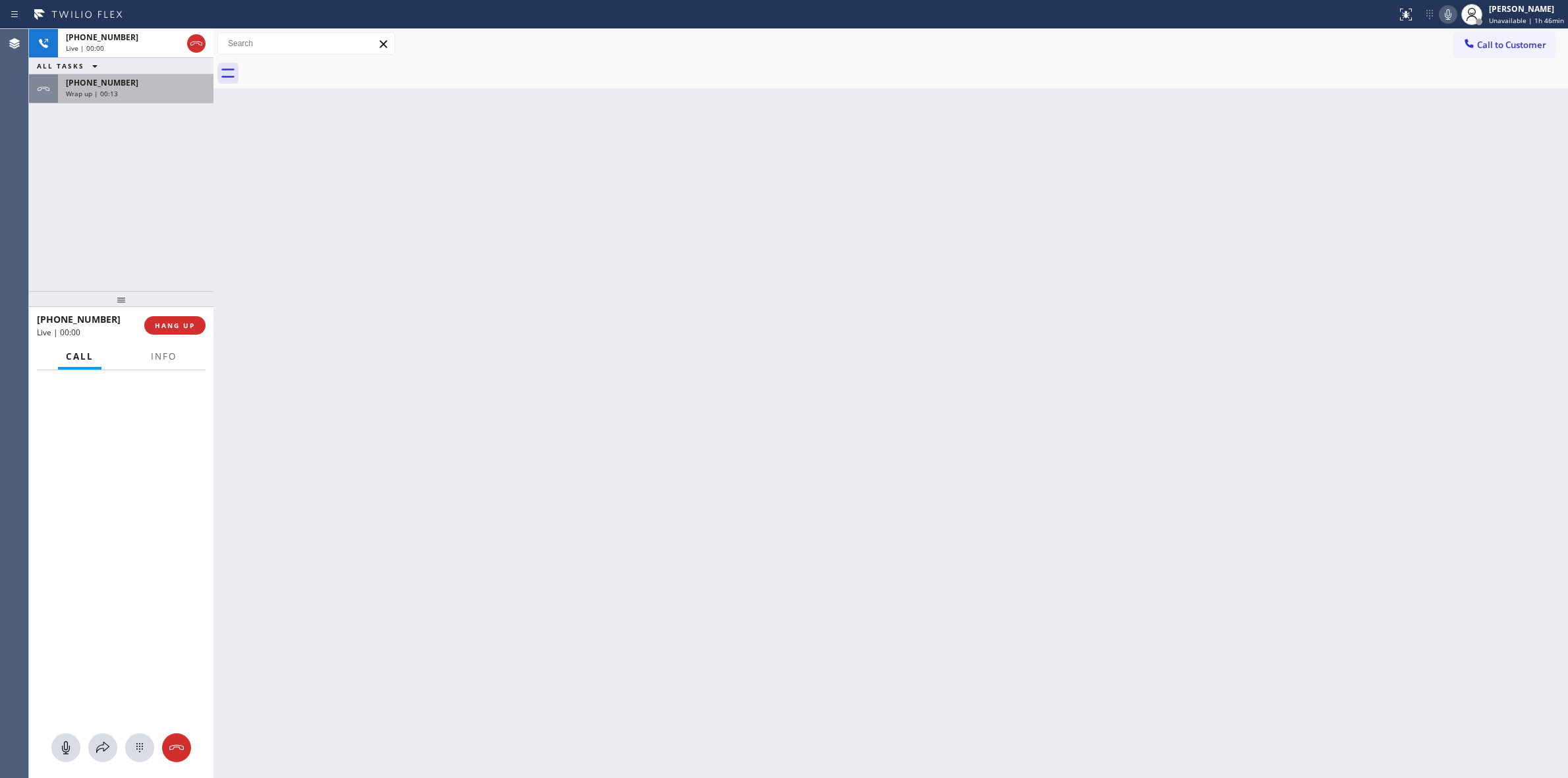
click at [117, 91] on div "Wrap up | 00:13" at bounding box center [136, 94] width 139 height 9
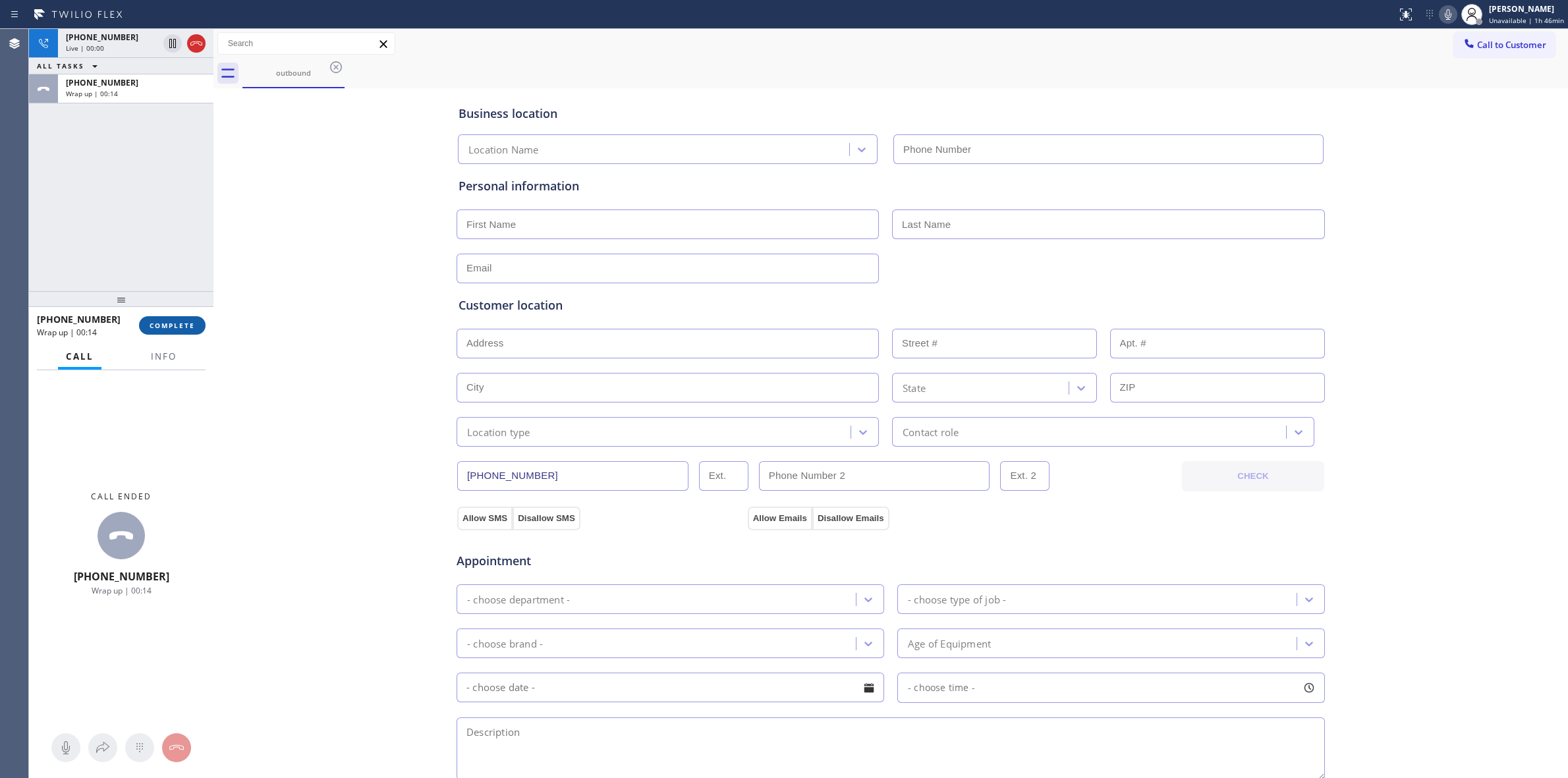
type input "[PHONE_NUMBER]"
click at [162, 327] on span "COMPLETE" at bounding box center [172, 325] width 46 height 9
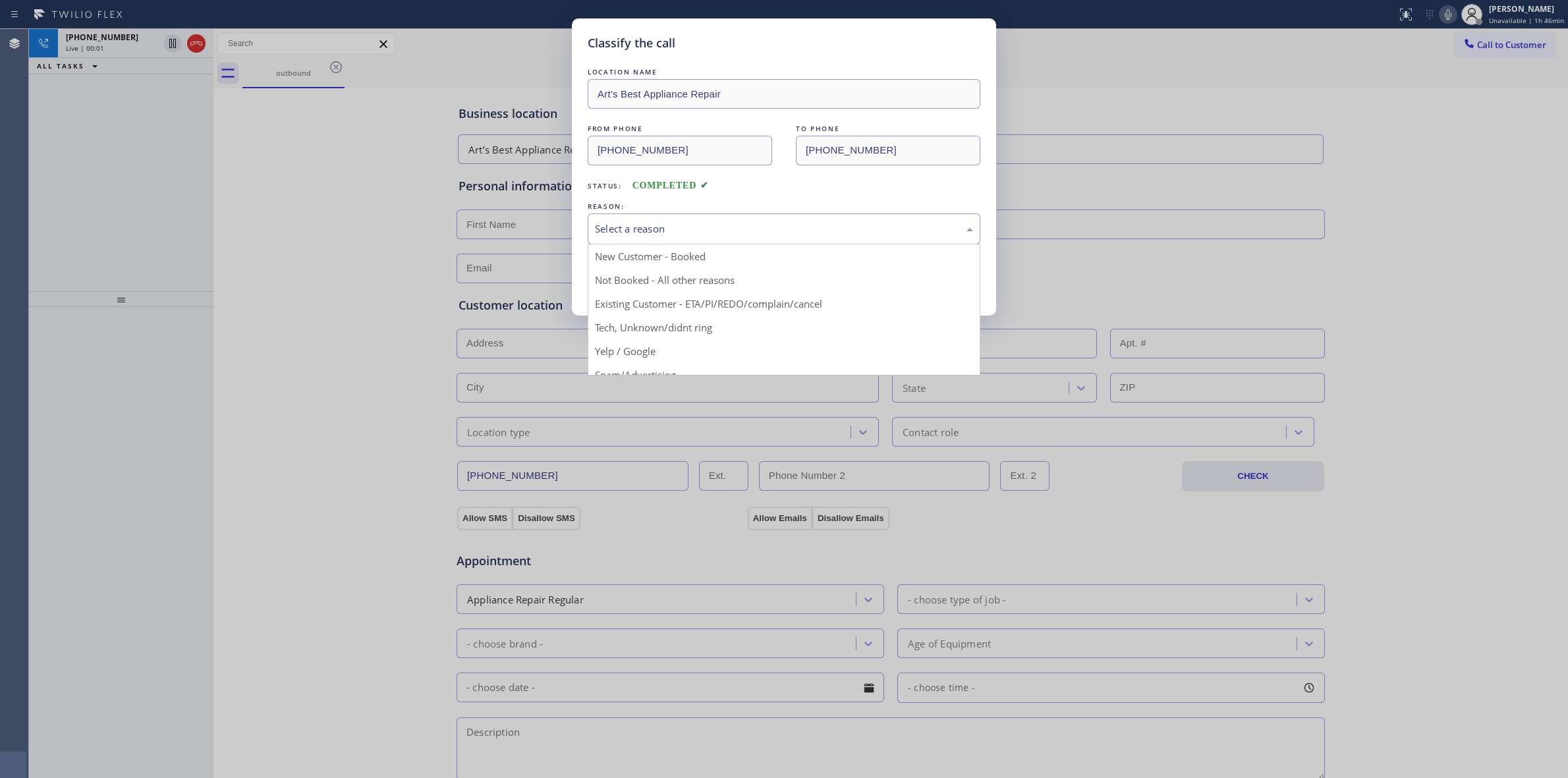
click at [736, 238] on div "Select a reason" at bounding box center [784, 229] width 393 height 31
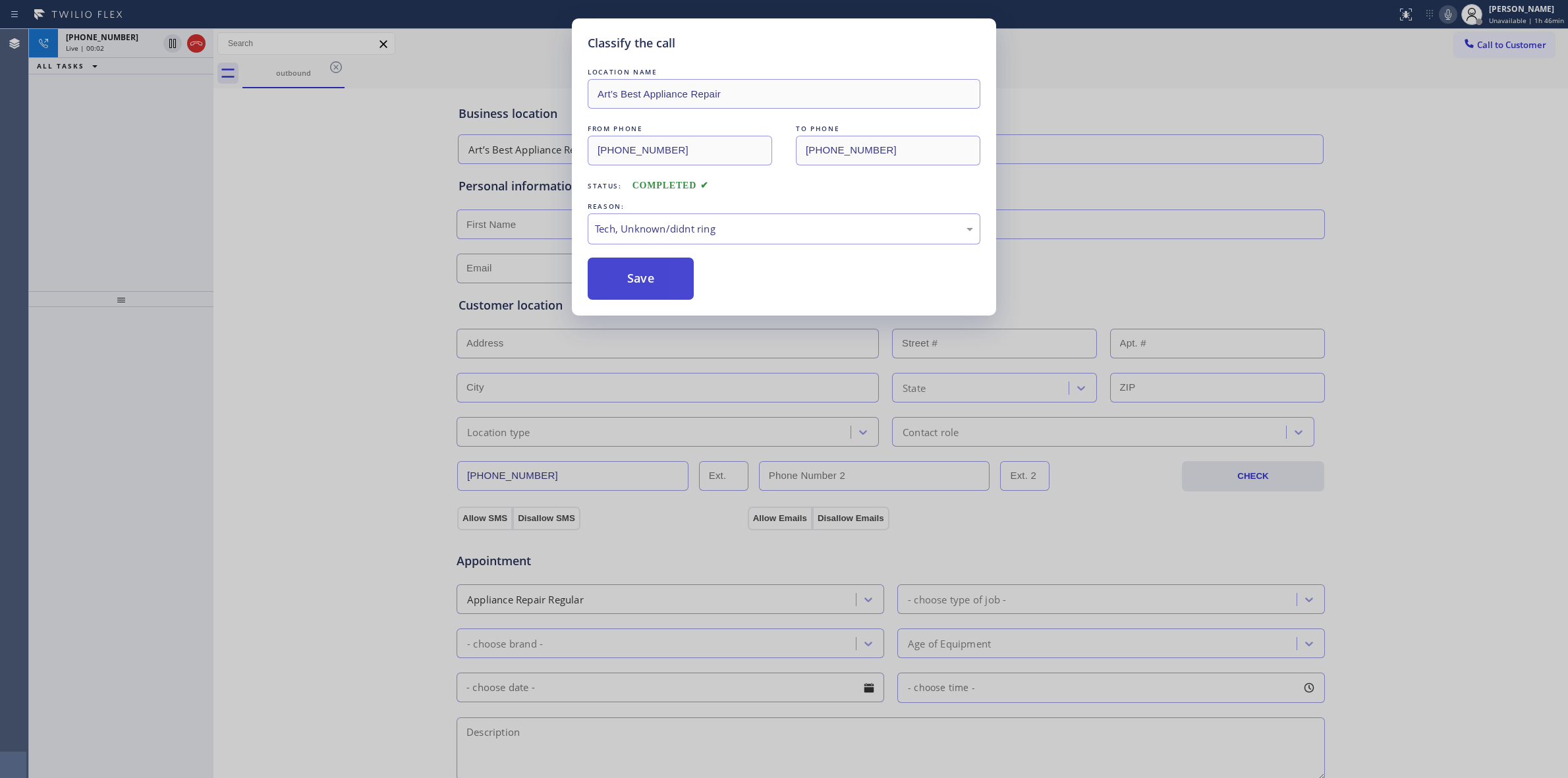
drag, startPoint x: 694, startPoint y: 324, endPoint x: 644, endPoint y: 276, distance: 69.3
click at [644, 275] on button "Save" at bounding box center [641, 279] width 106 height 42
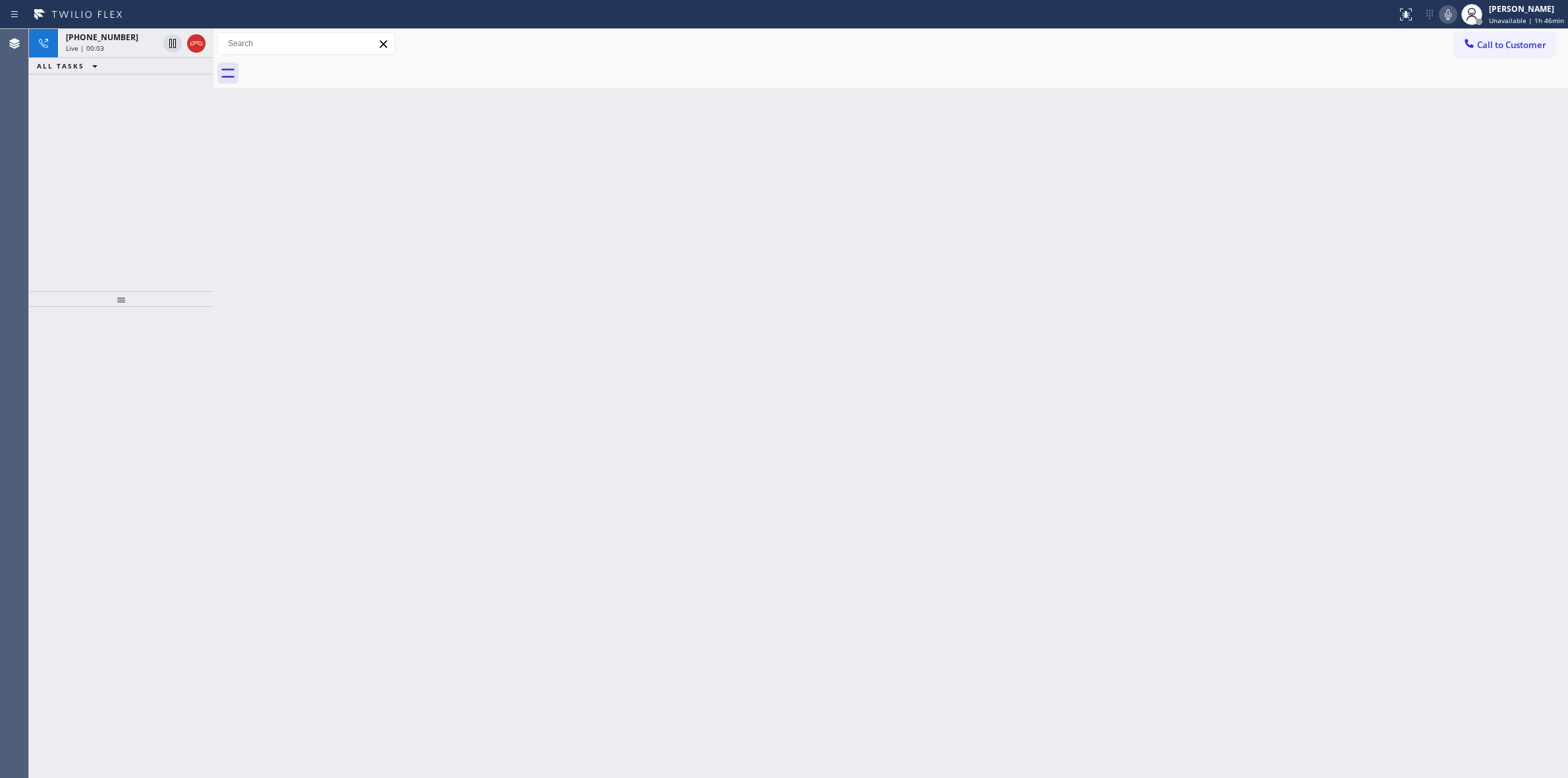
click at [1476, 59] on div at bounding box center [905, 73] width 1325 height 30
click at [126, 34] on div "[PHONE_NUMBER]" at bounding box center [112, 37] width 93 height 11
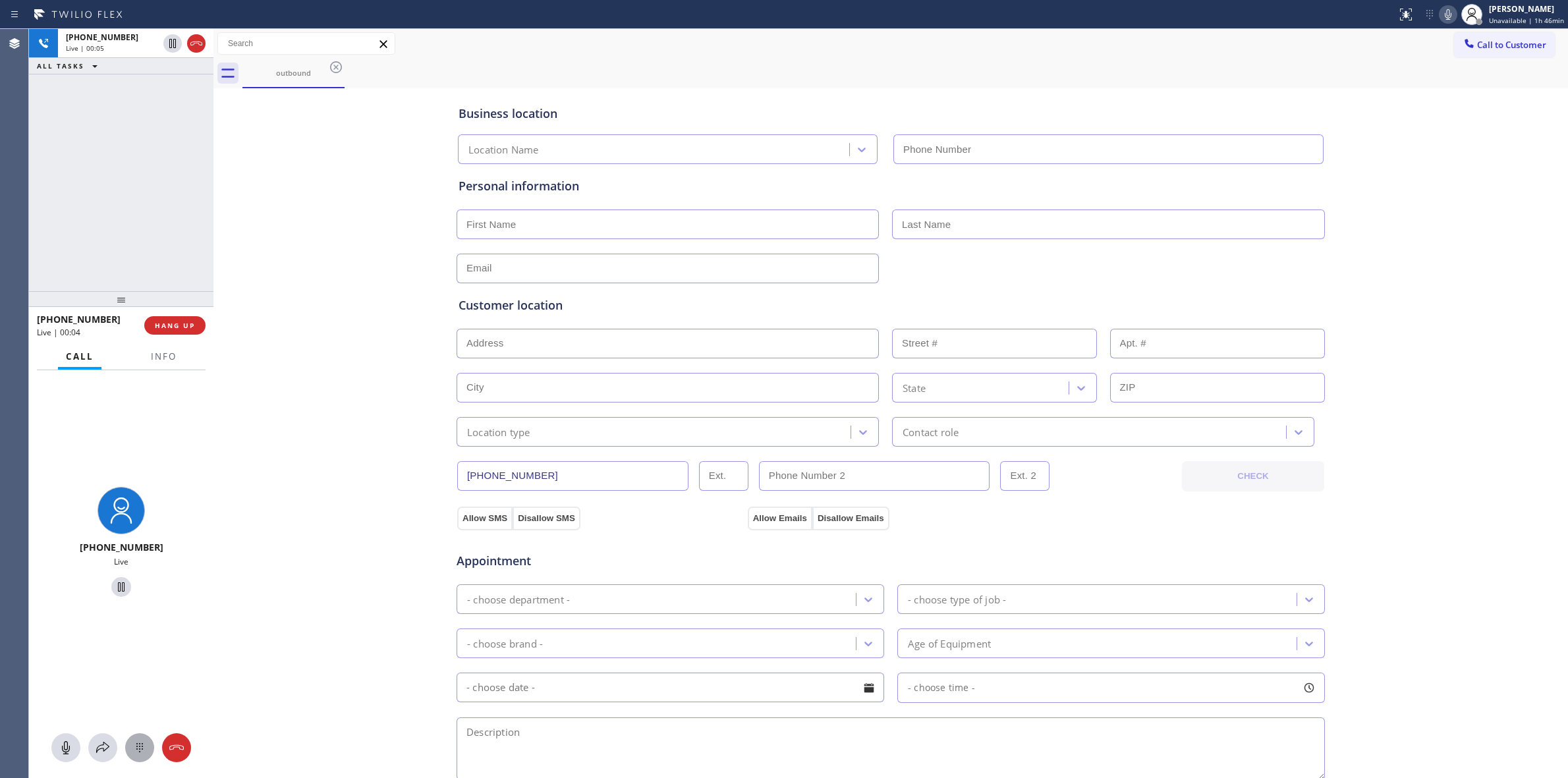
click at [137, 735] on button at bounding box center [139, 748] width 29 height 29
type input "[PHONE_NUMBER]"
click at [1483, 48] on span "Call to Customer" at bounding box center [1512, 45] width 69 height 12
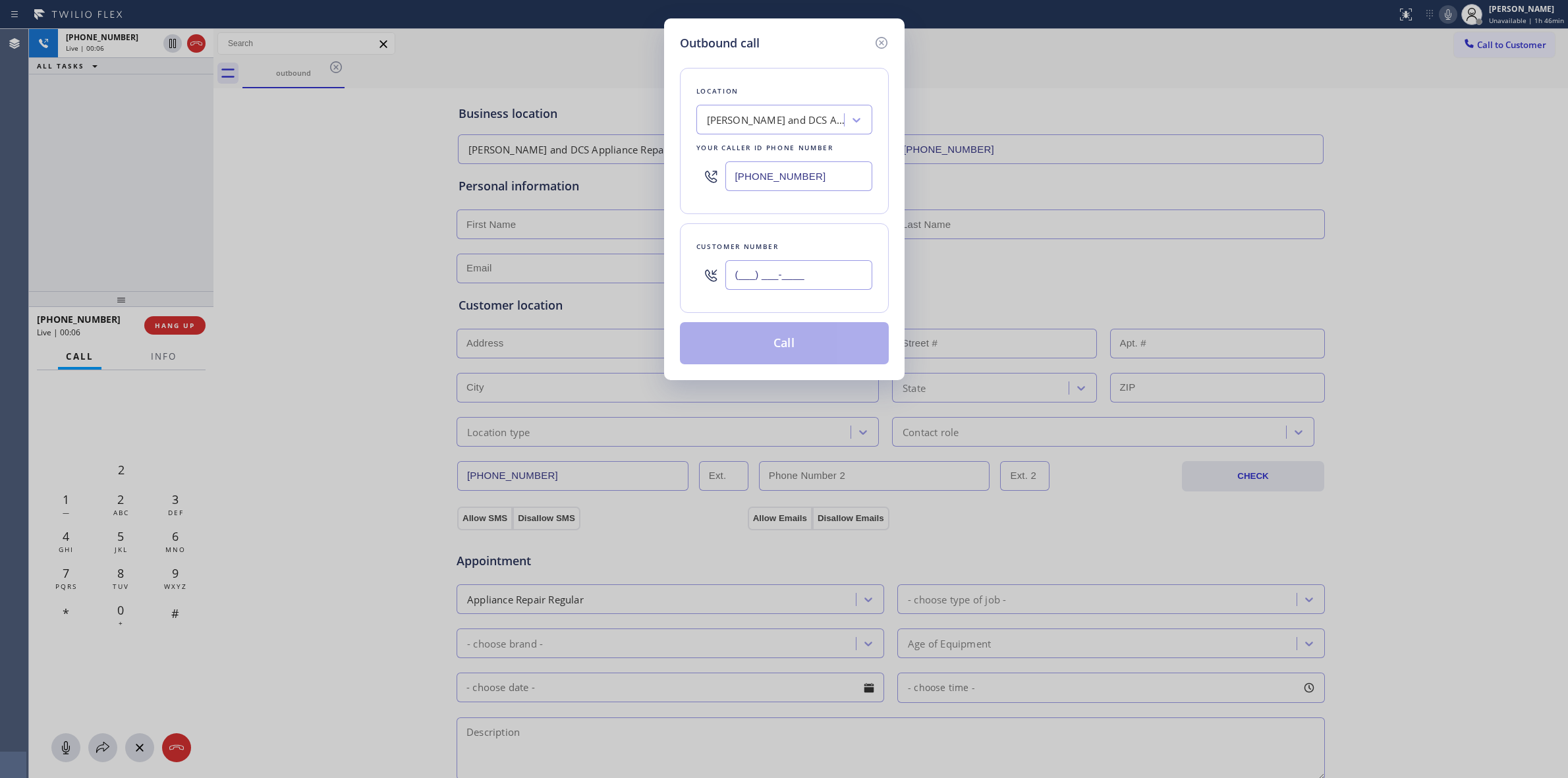
click at [834, 289] on input "(___) ___-____" at bounding box center [799, 275] width 147 height 30
paste input "805) 327-0970"
click at [879, 45] on icon at bounding box center [882, 43] width 16 height 16
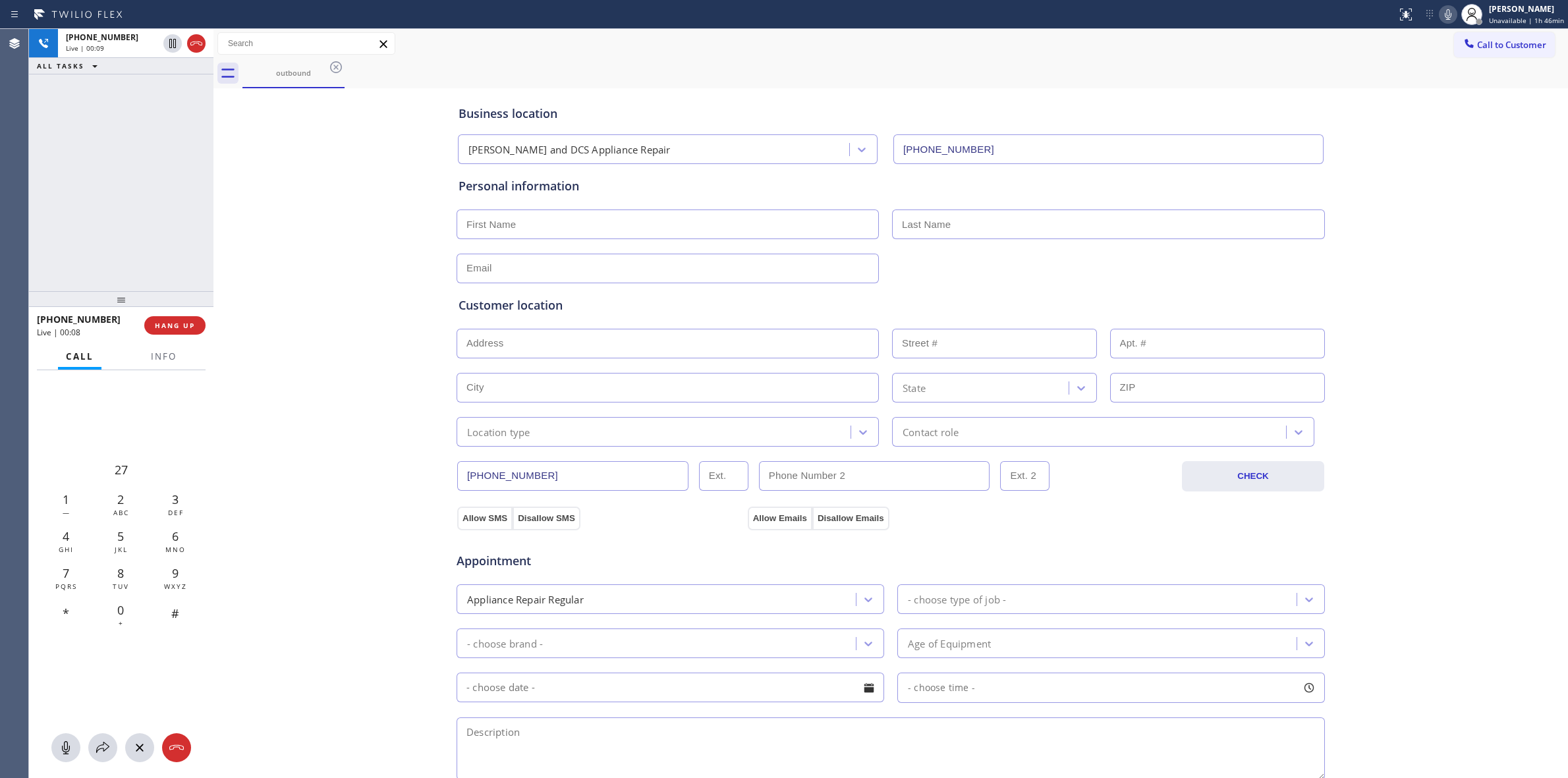
drag, startPoint x: 1465, startPoint y: 48, endPoint x: 1460, endPoint y: 54, distance: 7.8
click at [1464, 50] on button "Call to Customer" at bounding box center [1505, 45] width 101 height 25
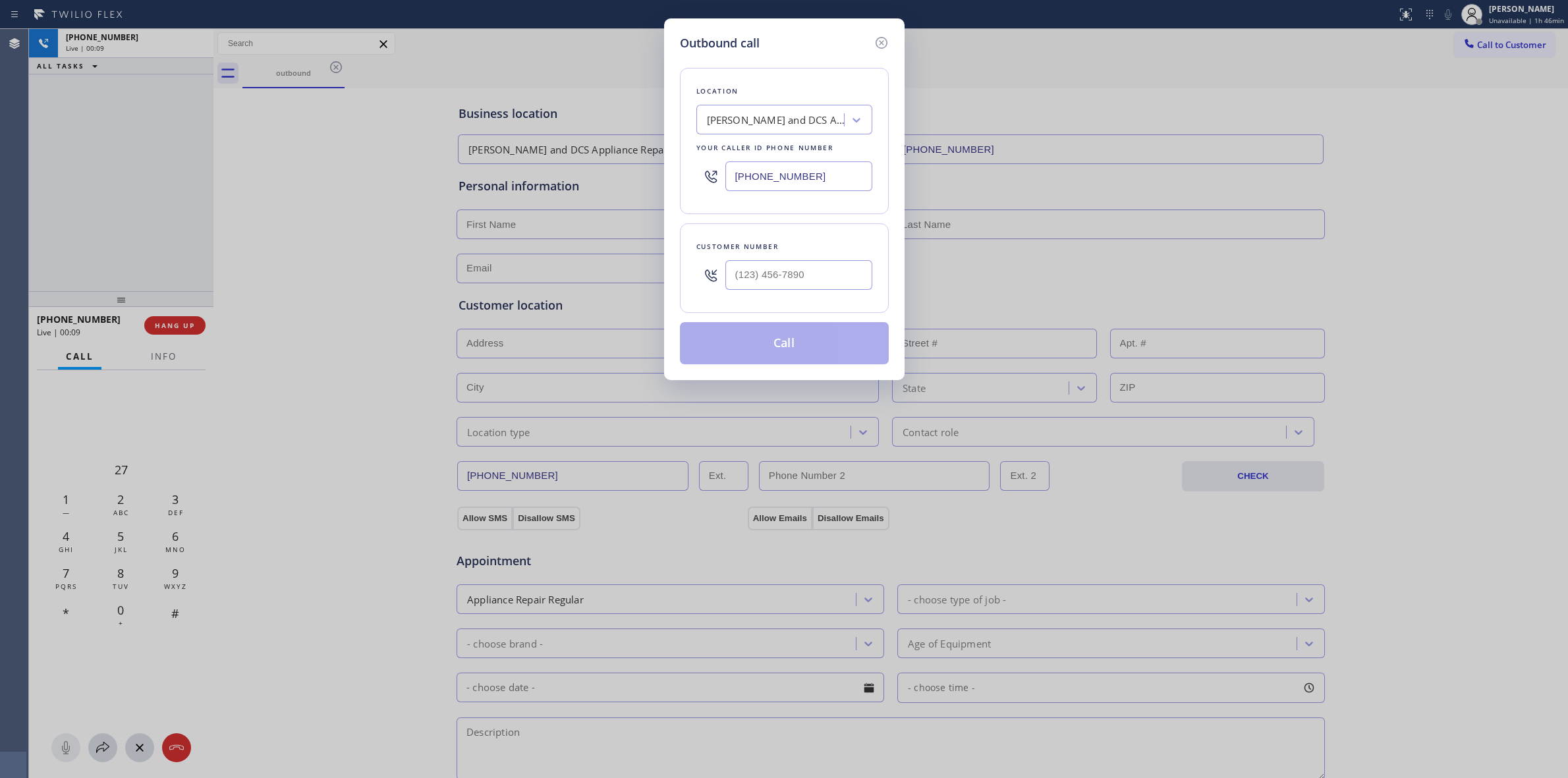
click at [881, 274] on div "Outbound call Location [PERSON_NAME] and DCS Appliance Repair Your caller id ph…" at bounding box center [785, 199] width 241 height 362
paste input "805) 327-0970"
click at [838, 278] on input "(___) ___-____" at bounding box center [799, 275] width 147 height 30
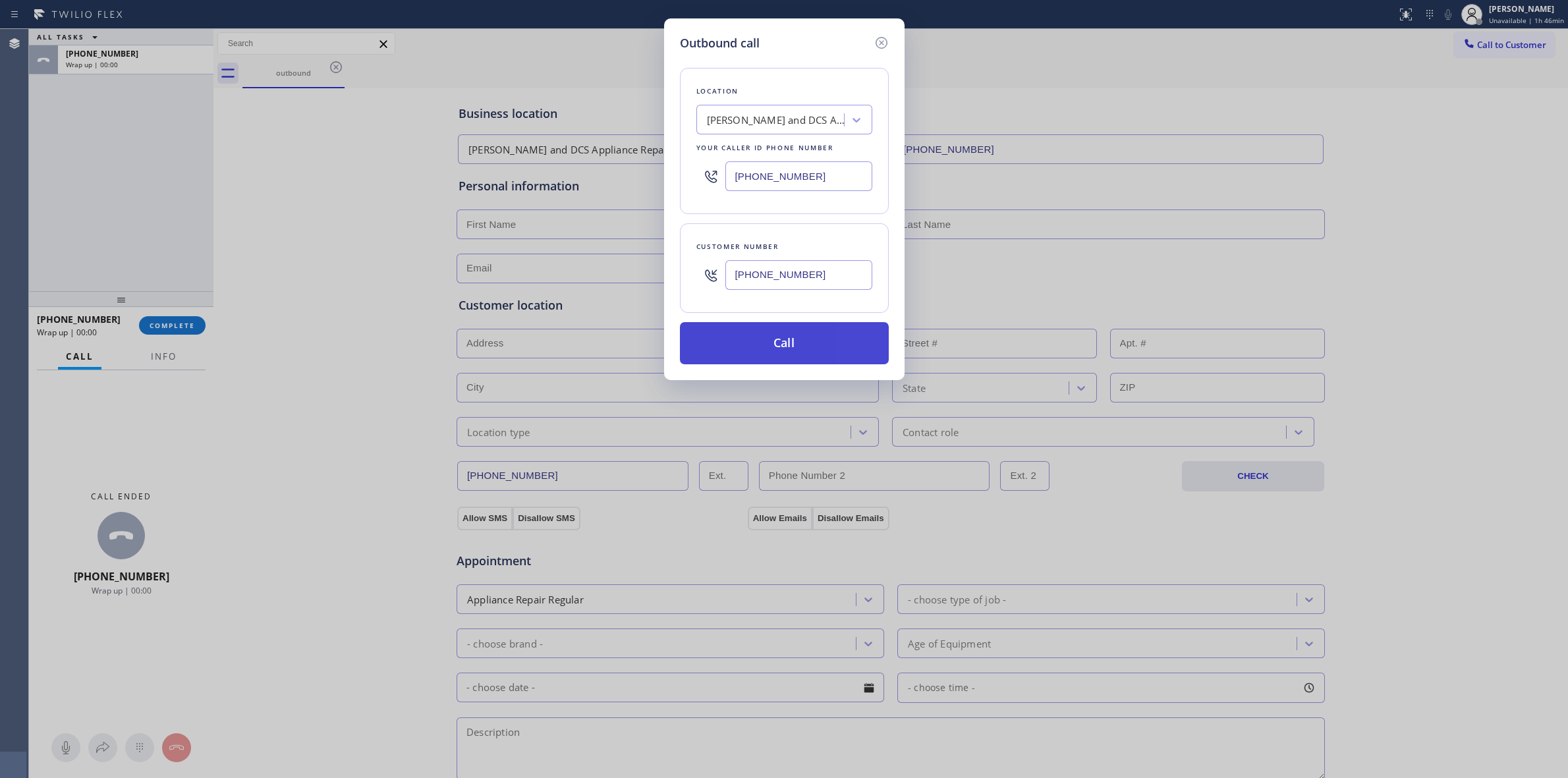
type input "[PHONE_NUMBER]"
click at [789, 334] on button "Call" at bounding box center [785, 343] width 209 height 42
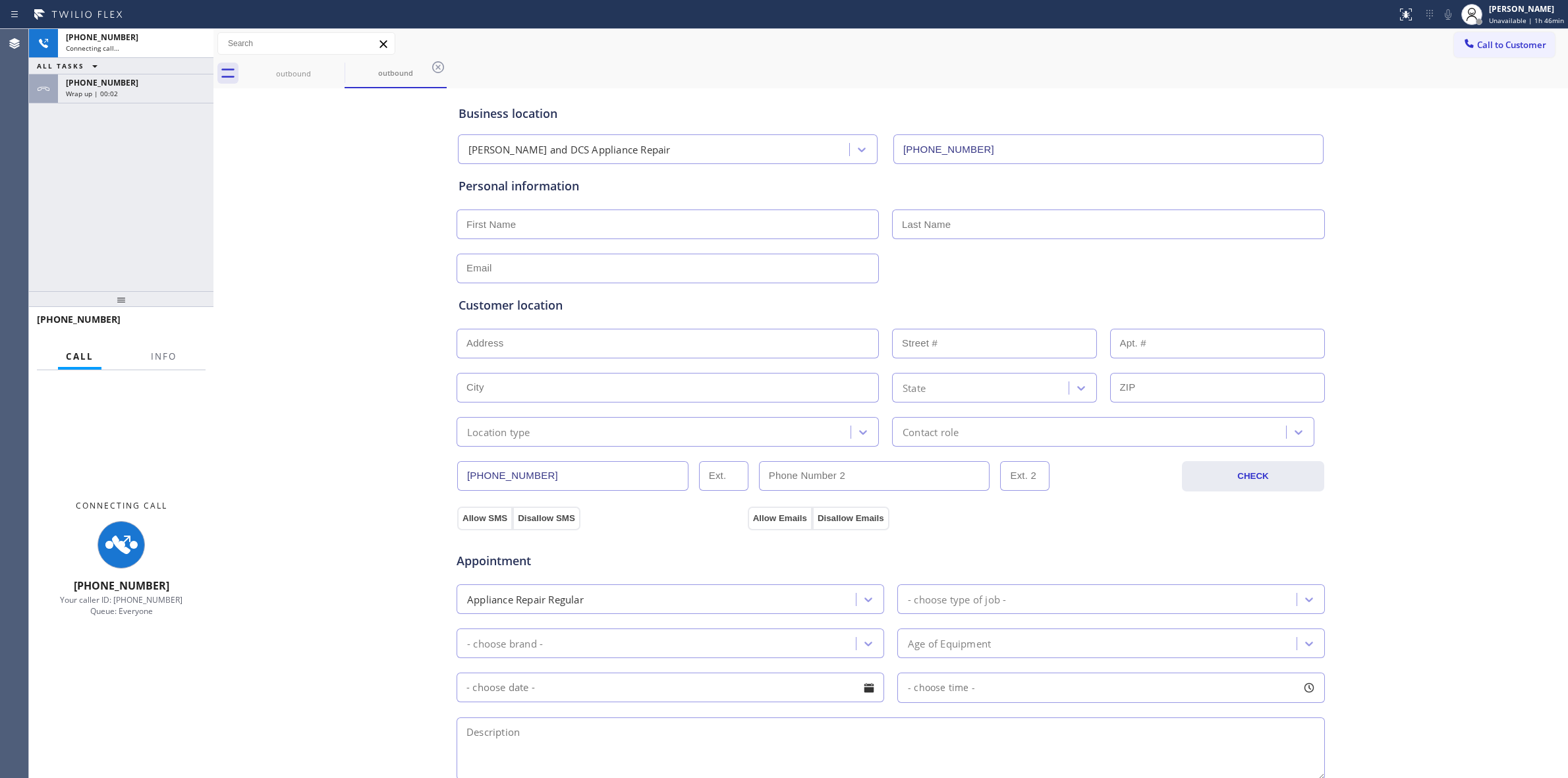
type input "[PHONE_NUMBER]"
click at [173, 87] on div "[PHONE_NUMBER]" at bounding box center [136, 83] width 139 height 11
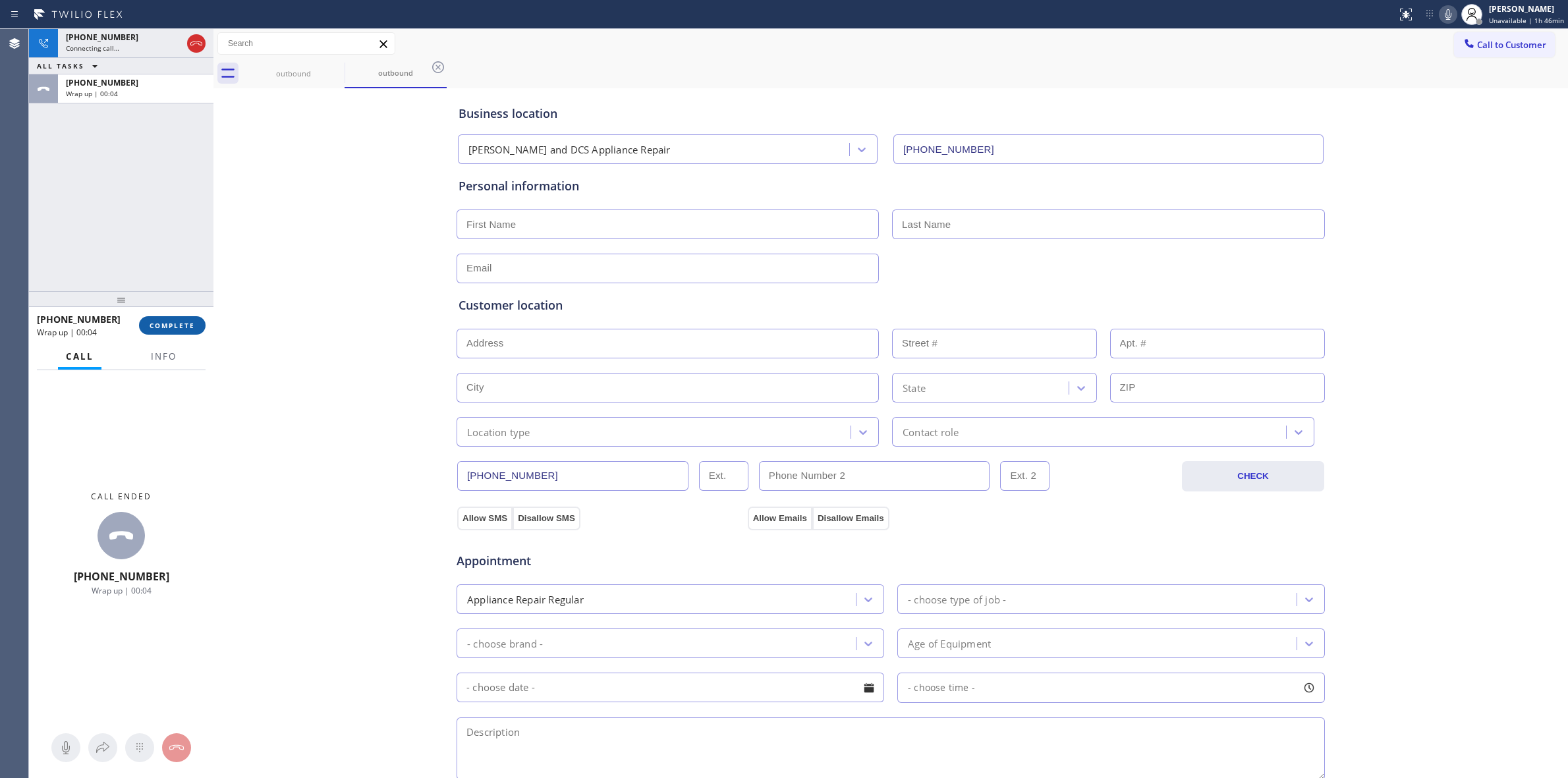
click at [184, 317] on button "COMPLETE" at bounding box center [172, 325] width 67 height 19
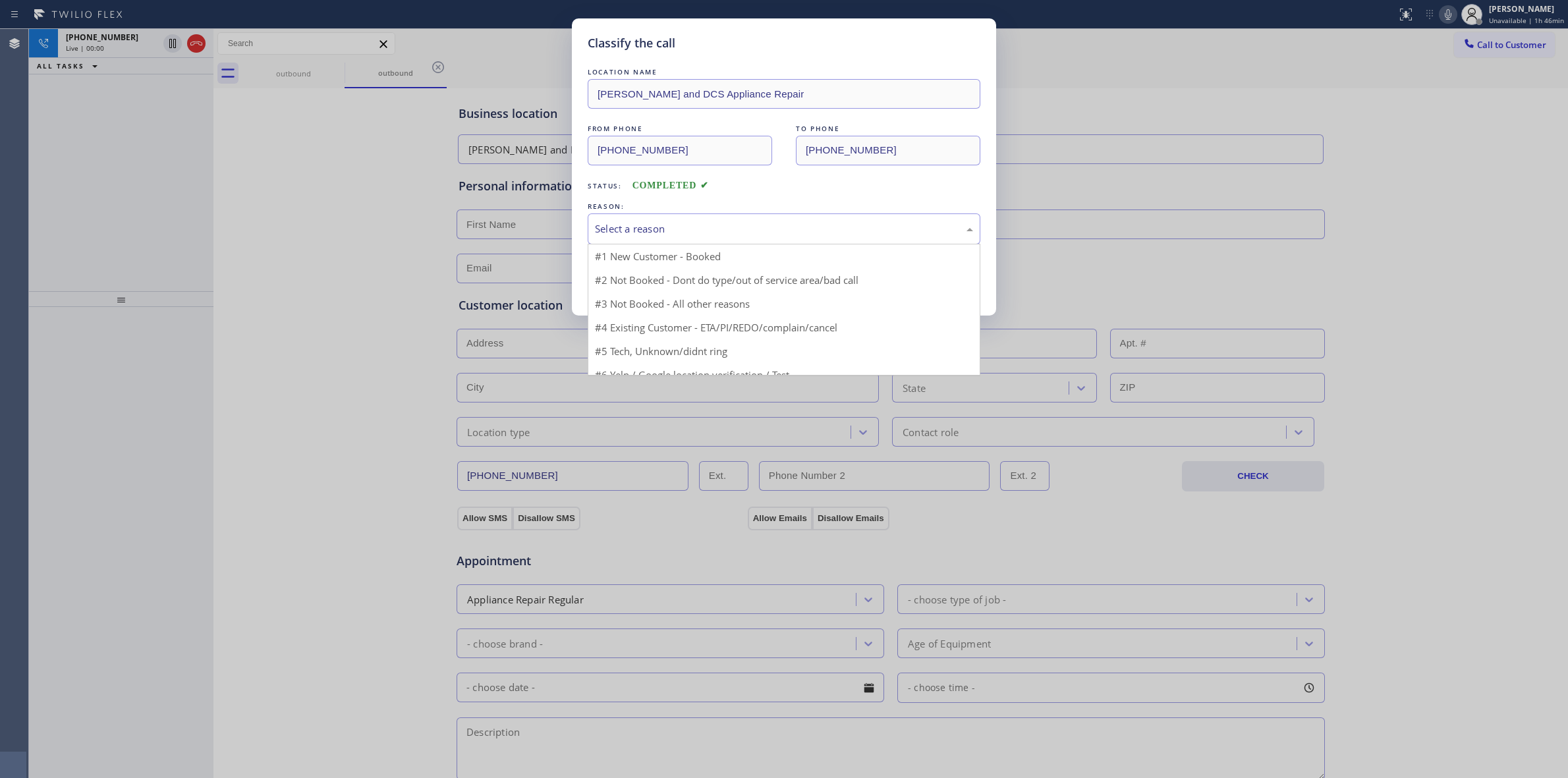
click at [654, 222] on div "Select a reason" at bounding box center [784, 229] width 378 height 15
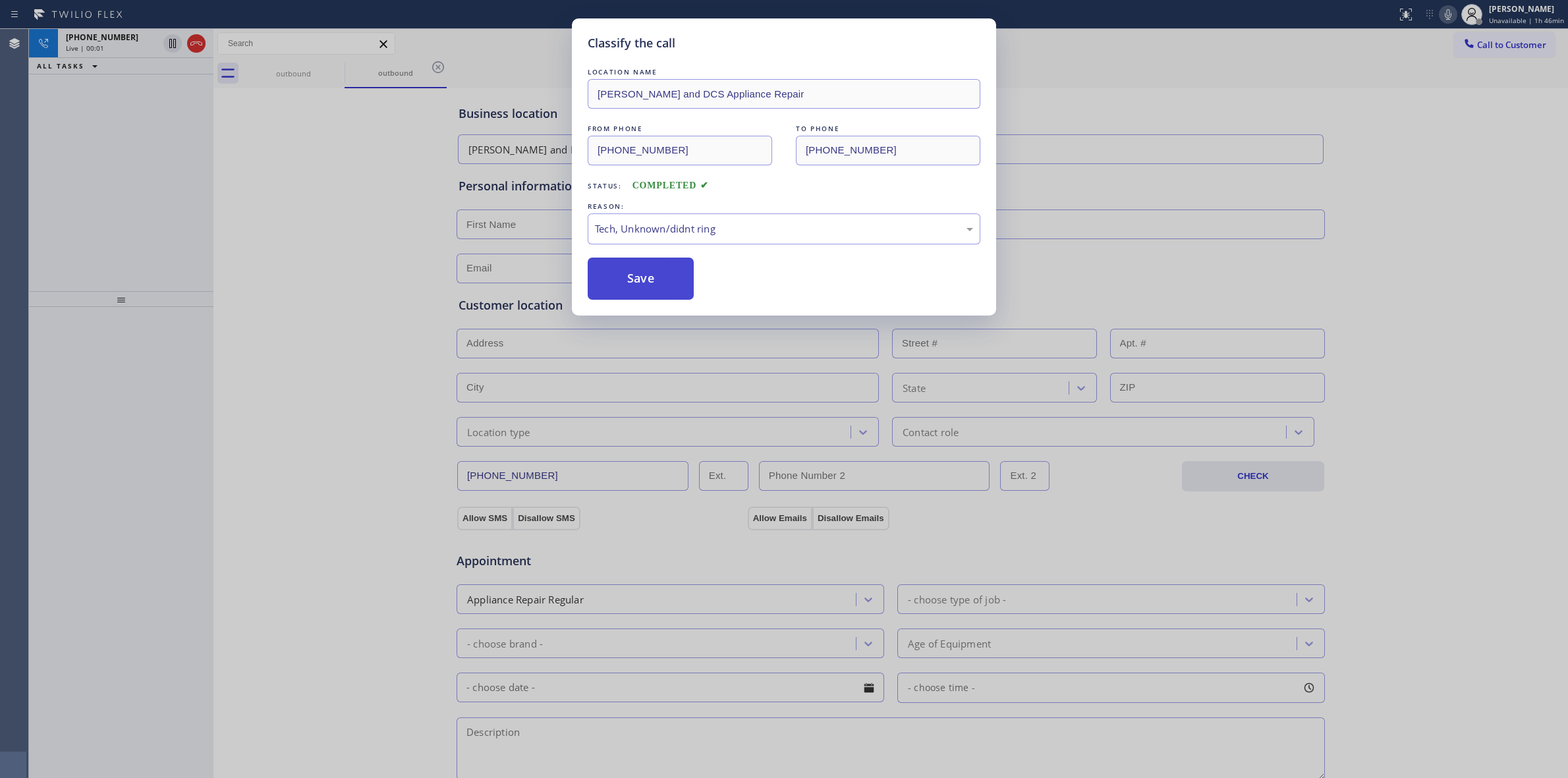
click at [637, 294] on button "Save" at bounding box center [641, 279] width 106 height 42
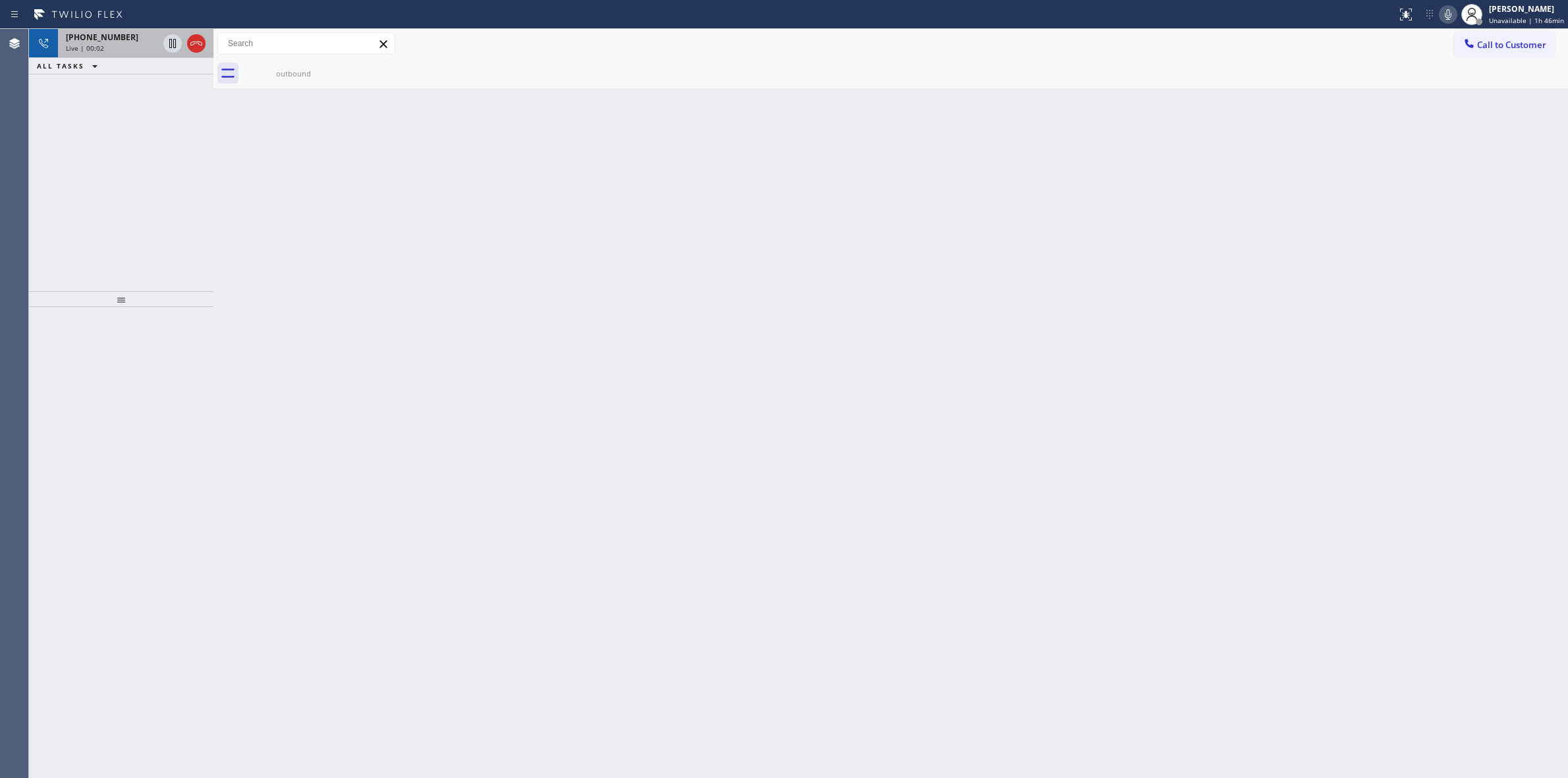
click at [117, 48] on div "Live | 00:02" at bounding box center [112, 48] width 93 height 9
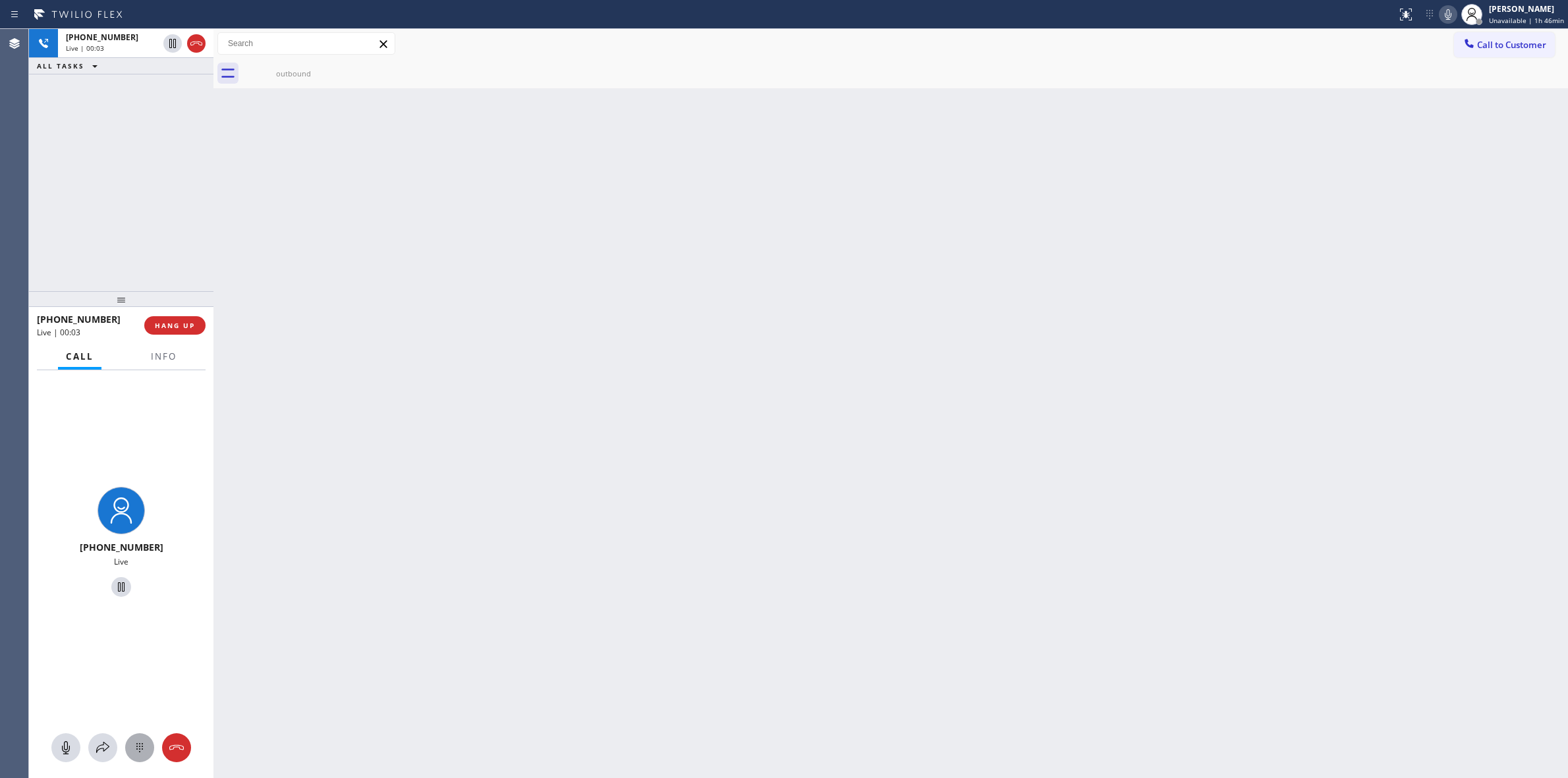
click at [143, 752] on icon at bounding box center [139, 748] width 16 height 16
drag, startPoint x: 1495, startPoint y: 54, endPoint x: 1480, endPoint y: 54, distance: 15.0
click at [1495, 53] on button "Call to Customer" at bounding box center [1505, 45] width 101 height 25
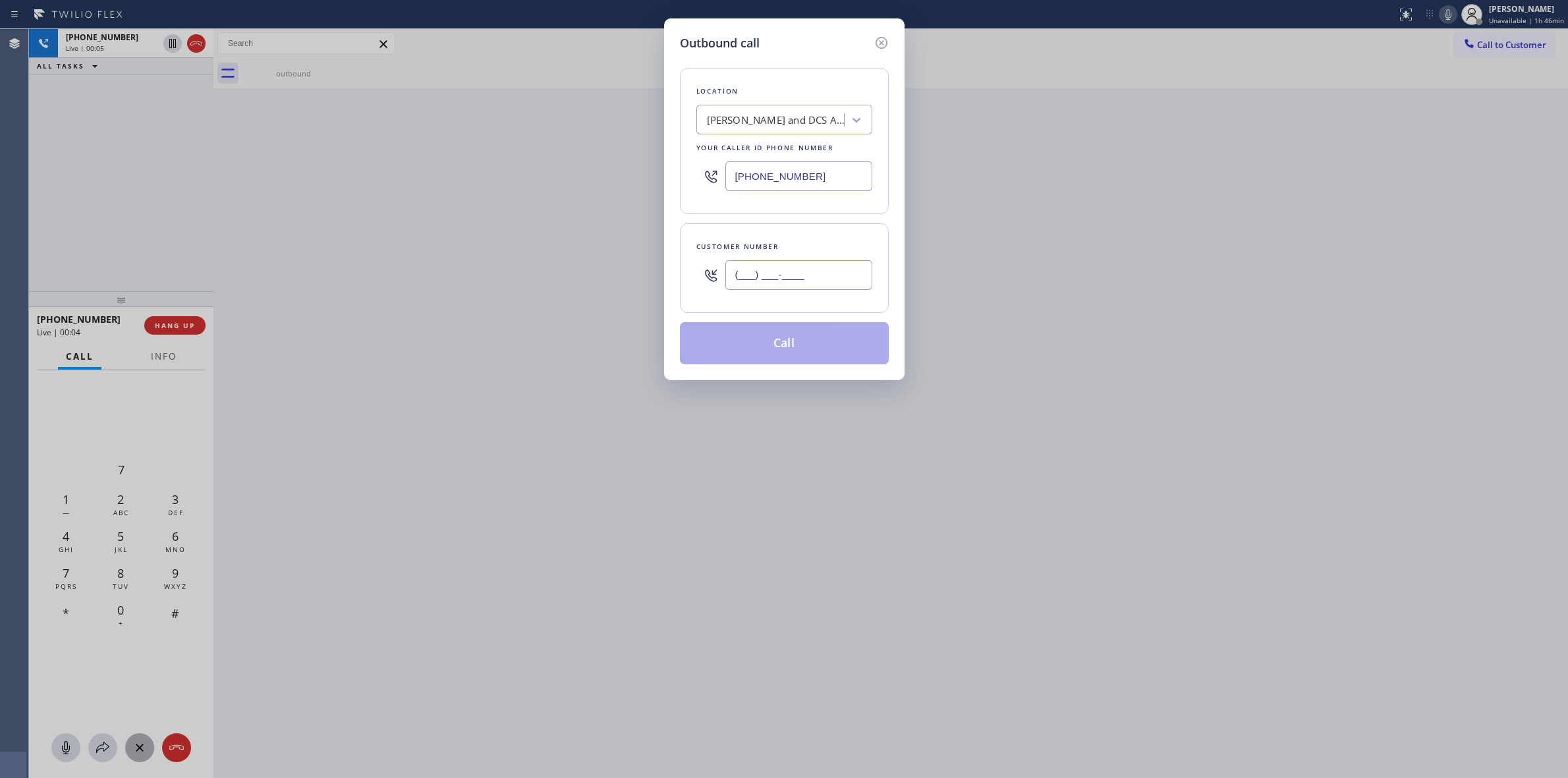
drag, startPoint x: 868, startPoint y: 285, endPoint x: 850, endPoint y: 285, distance: 18.0
click at [862, 285] on input "(___) ___-____" at bounding box center [799, 275] width 147 height 30
paste input "805) 327-0970"
click at [839, 282] on input "[PHONE_NUMBER]" at bounding box center [799, 275] width 147 height 30
type input "[PHONE_NUMBER]"
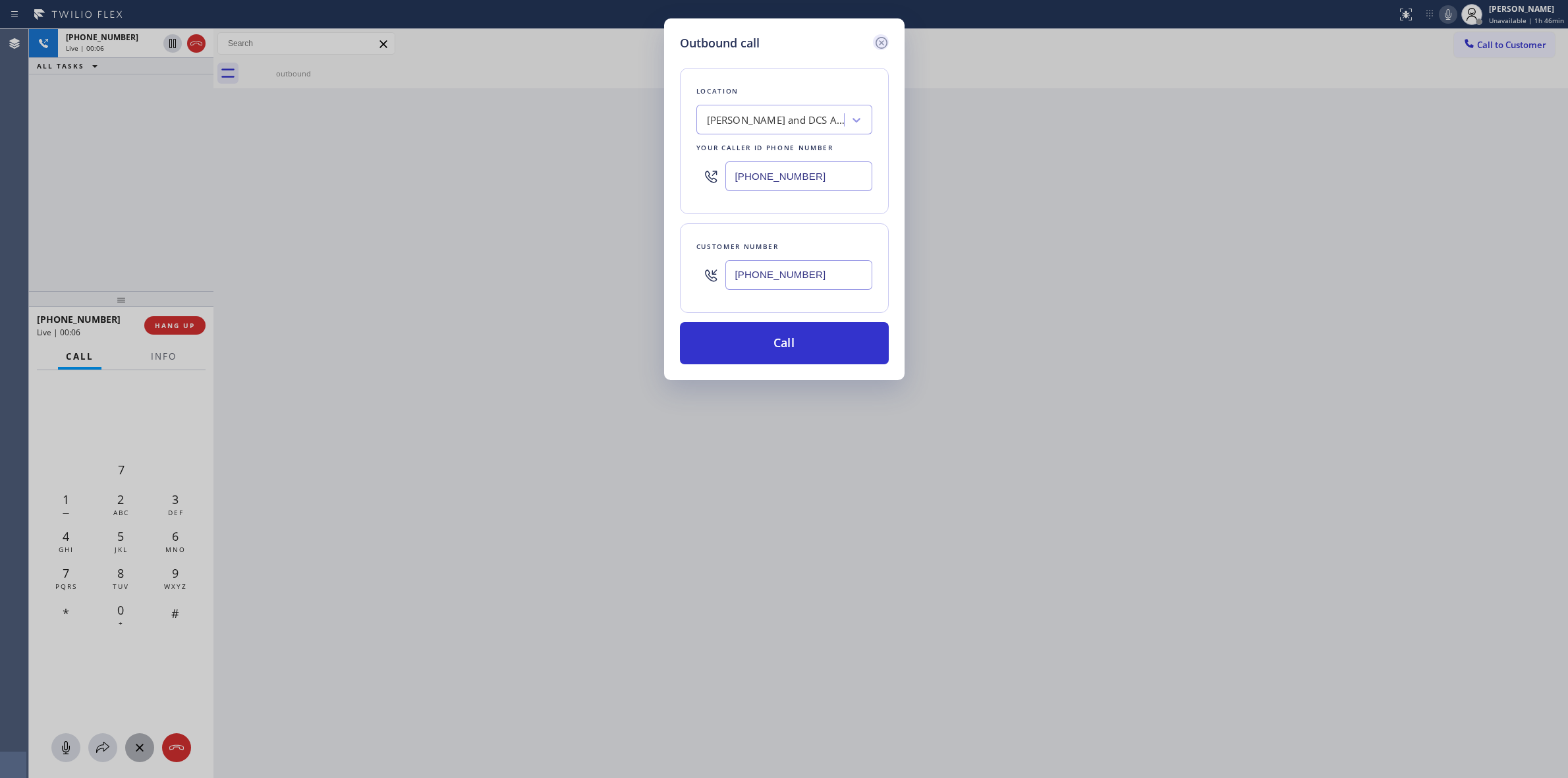
click at [886, 42] on icon at bounding box center [881, 43] width 12 height 12
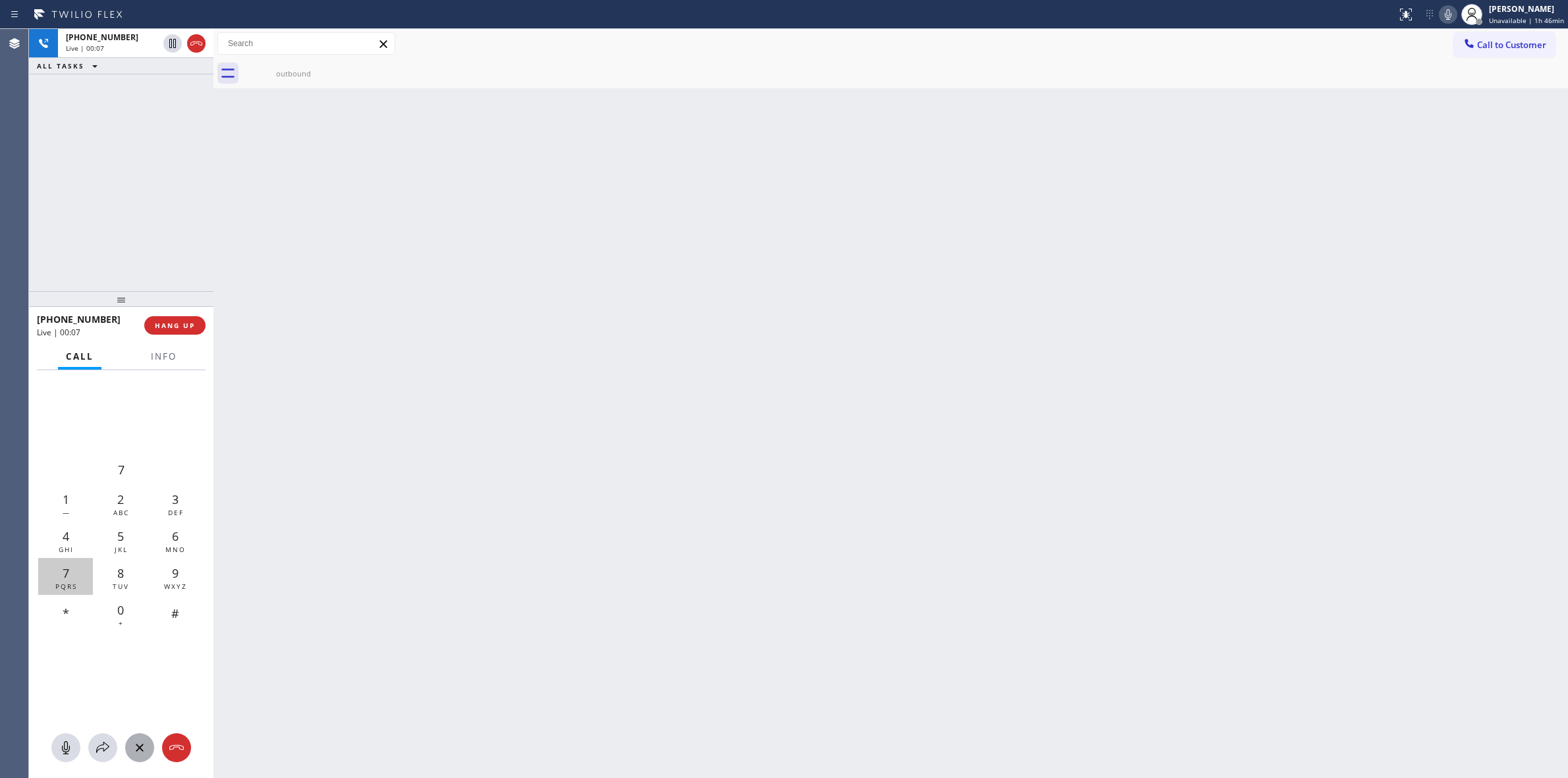
click at [68, 576] on span "7" at bounding box center [66, 573] width 7 height 16
click at [105, 570] on div "8 TUV" at bounding box center [120, 576] width 55 height 37
click at [50, 571] on div "7 PQRS" at bounding box center [65, 576] width 55 height 37
click at [114, 500] on div "2 ABC" at bounding box center [120, 503] width 55 height 37
click at [157, 502] on div "3 DEF" at bounding box center [175, 503] width 55 height 37
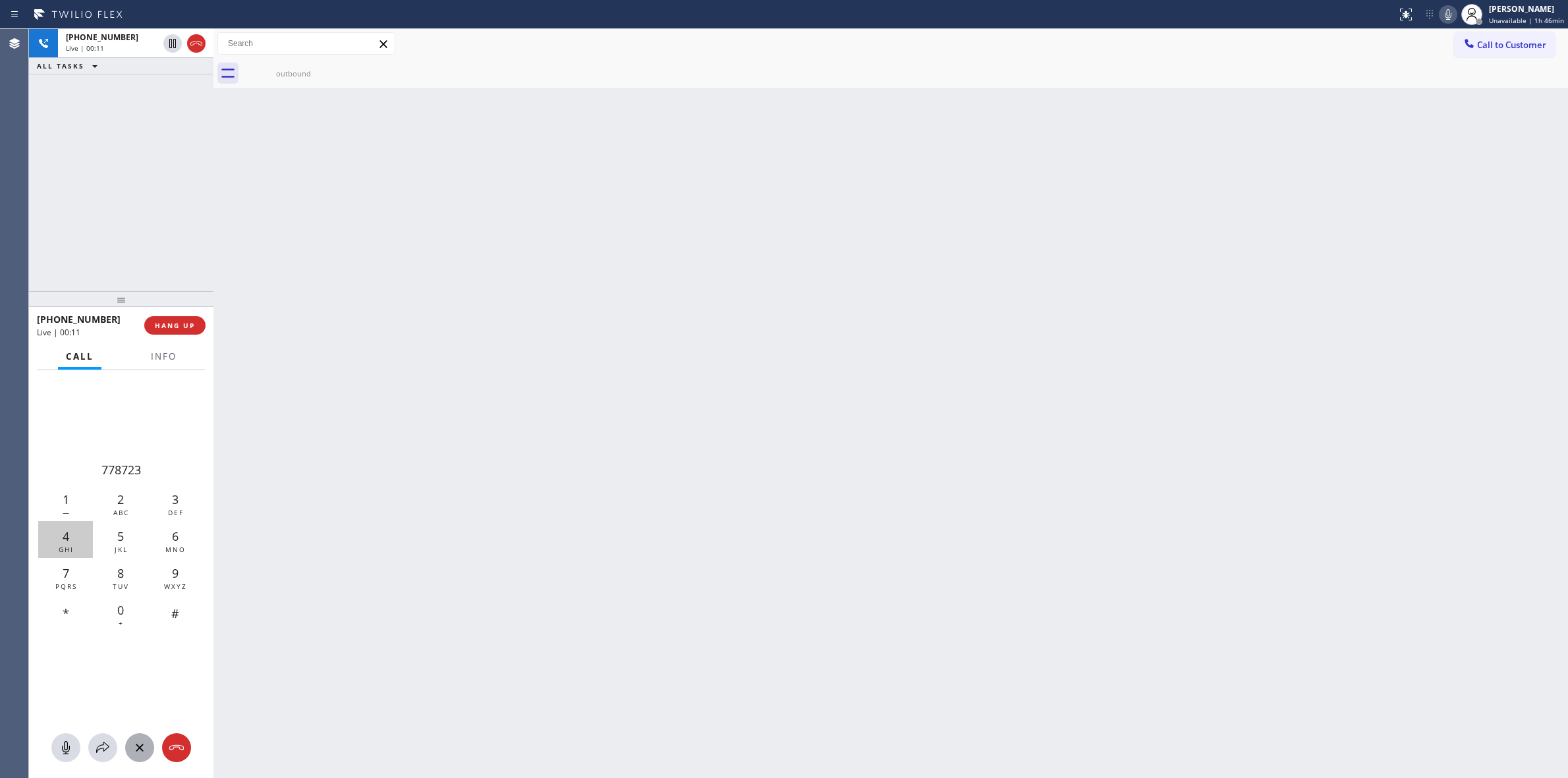
click at [73, 535] on div "4 GHI" at bounding box center [65, 539] width 55 height 37
click at [55, 509] on div "1 —" at bounding box center [65, 503] width 55 height 37
drag, startPoint x: 180, startPoint y: 325, endPoint x: 192, endPoint y: 337, distance: 17.0
click at [181, 325] on span "HANG UP" at bounding box center [175, 325] width 40 height 9
click at [178, 319] on button "HANG UP" at bounding box center [175, 325] width 61 height 19
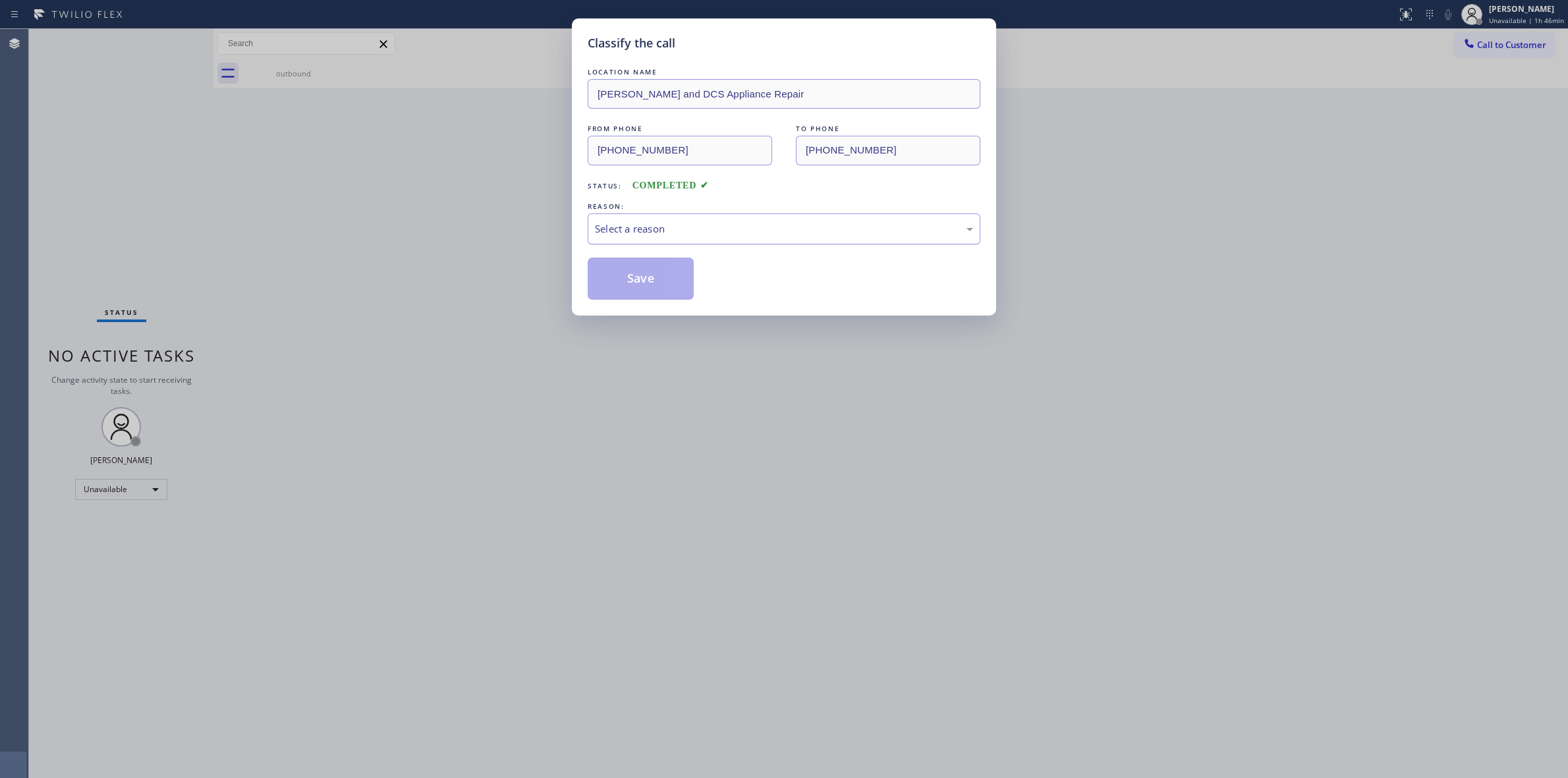
click at [700, 238] on div "Select a reason" at bounding box center [784, 229] width 393 height 31
drag, startPoint x: 673, startPoint y: 331, endPoint x: 649, endPoint y: 292, distance: 45.8
drag, startPoint x: 649, startPoint y: 292, endPoint x: 1051, endPoint y: 186, distance: 415.7
click at [652, 292] on button "Save" at bounding box center [641, 279] width 106 height 42
click at [1493, 42] on div "Classify the call LOCATION NAME Samsung Appliance Repairs FROM PHONE [PHONE_NUM…" at bounding box center [799, 403] width 1539 height 749
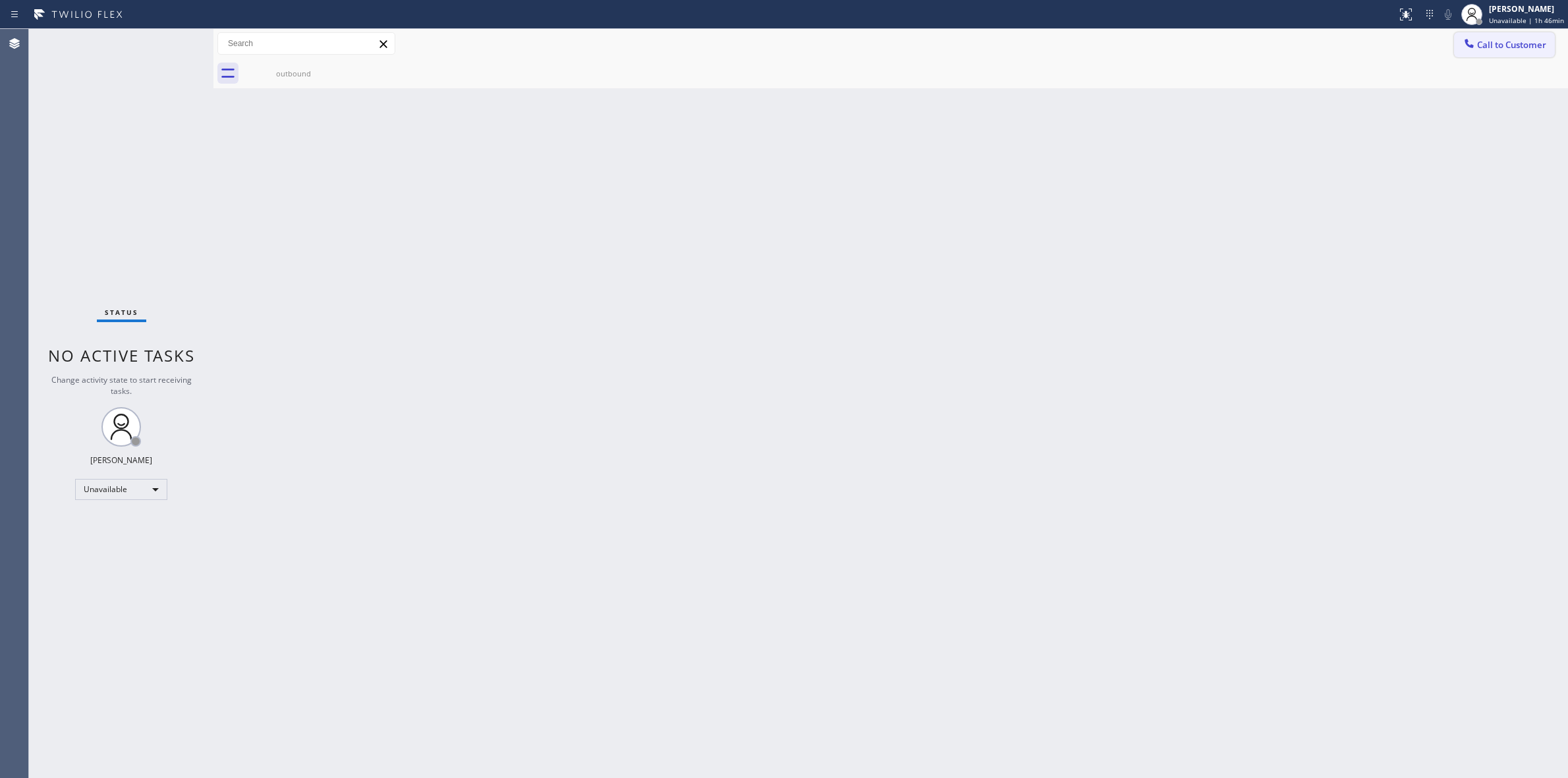
click at [1490, 44] on span "Call to Customer" at bounding box center [1512, 45] width 69 height 12
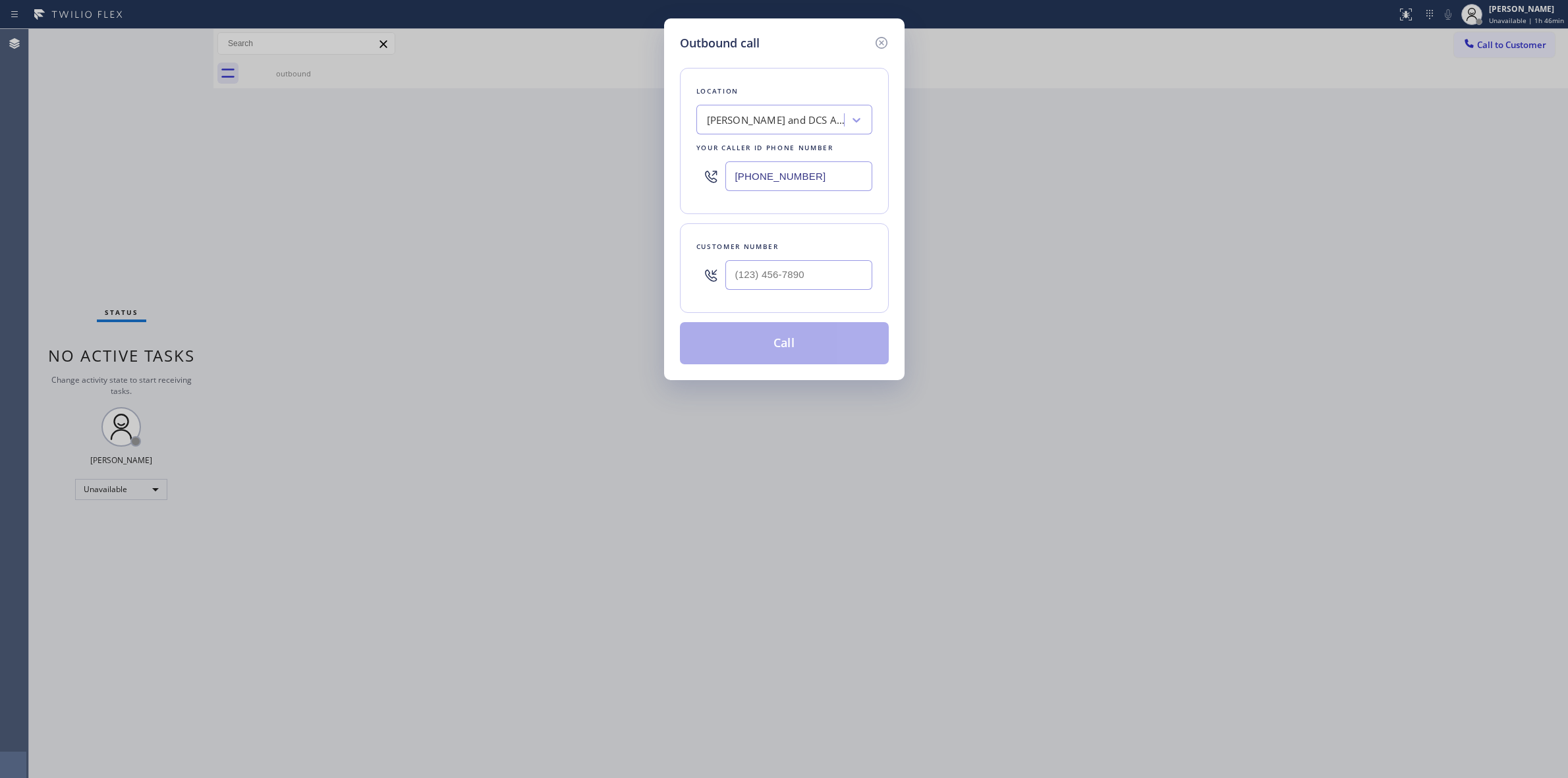
drag, startPoint x: 888, startPoint y: 277, endPoint x: 826, endPoint y: 277, distance: 62.0
click at [861, 277] on div "Outbound call Location [PERSON_NAME] and DCS Appliance Repair Your caller id ph…" at bounding box center [785, 199] width 241 height 362
paste input "805) 327-0970"
click at [826, 277] on input "[PHONE_NUMBER]" at bounding box center [799, 275] width 147 height 30
type input "[PHONE_NUMBER]"
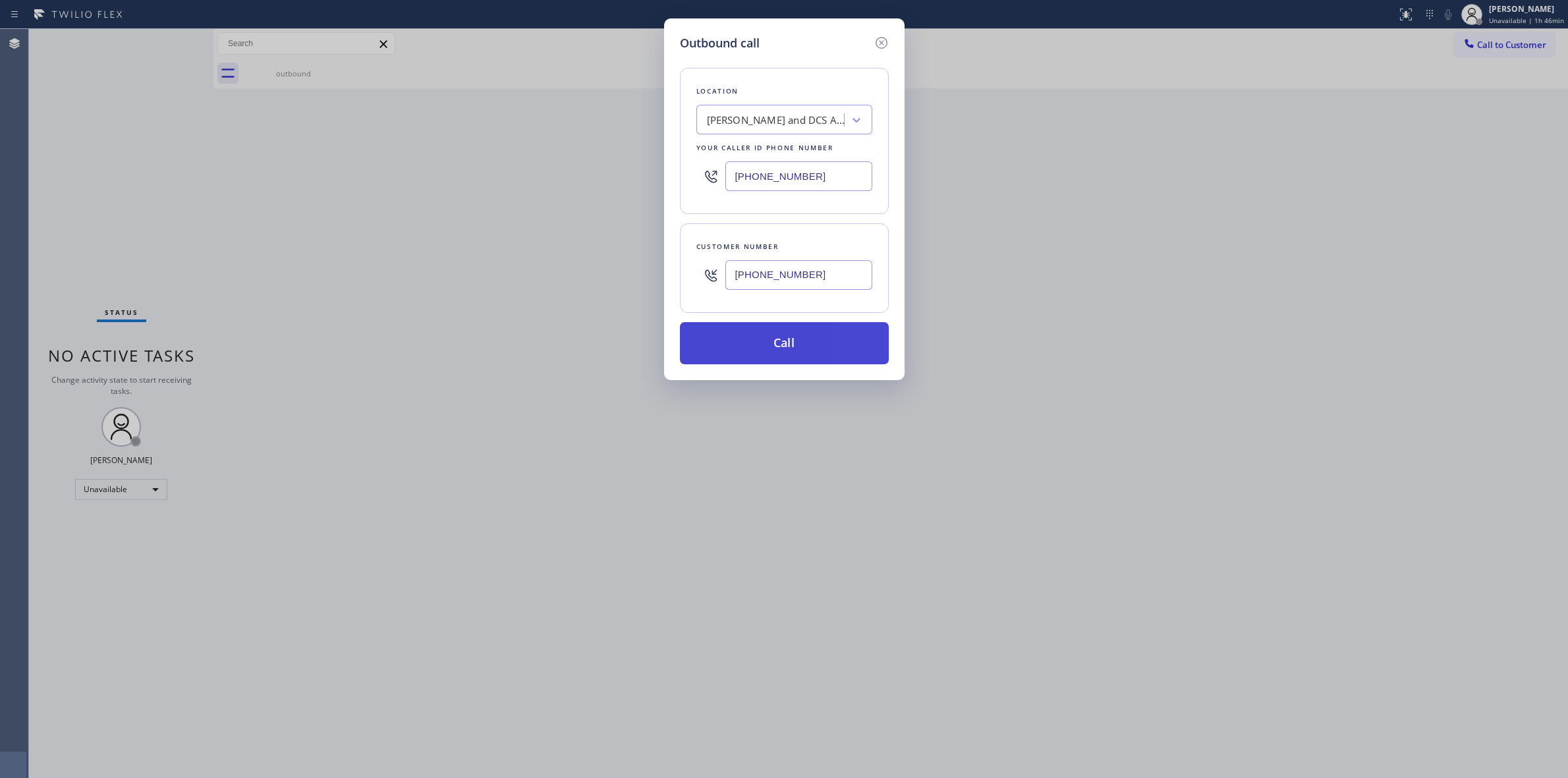
click at [809, 339] on button "Call" at bounding box center [785, 343] width 209 height 42
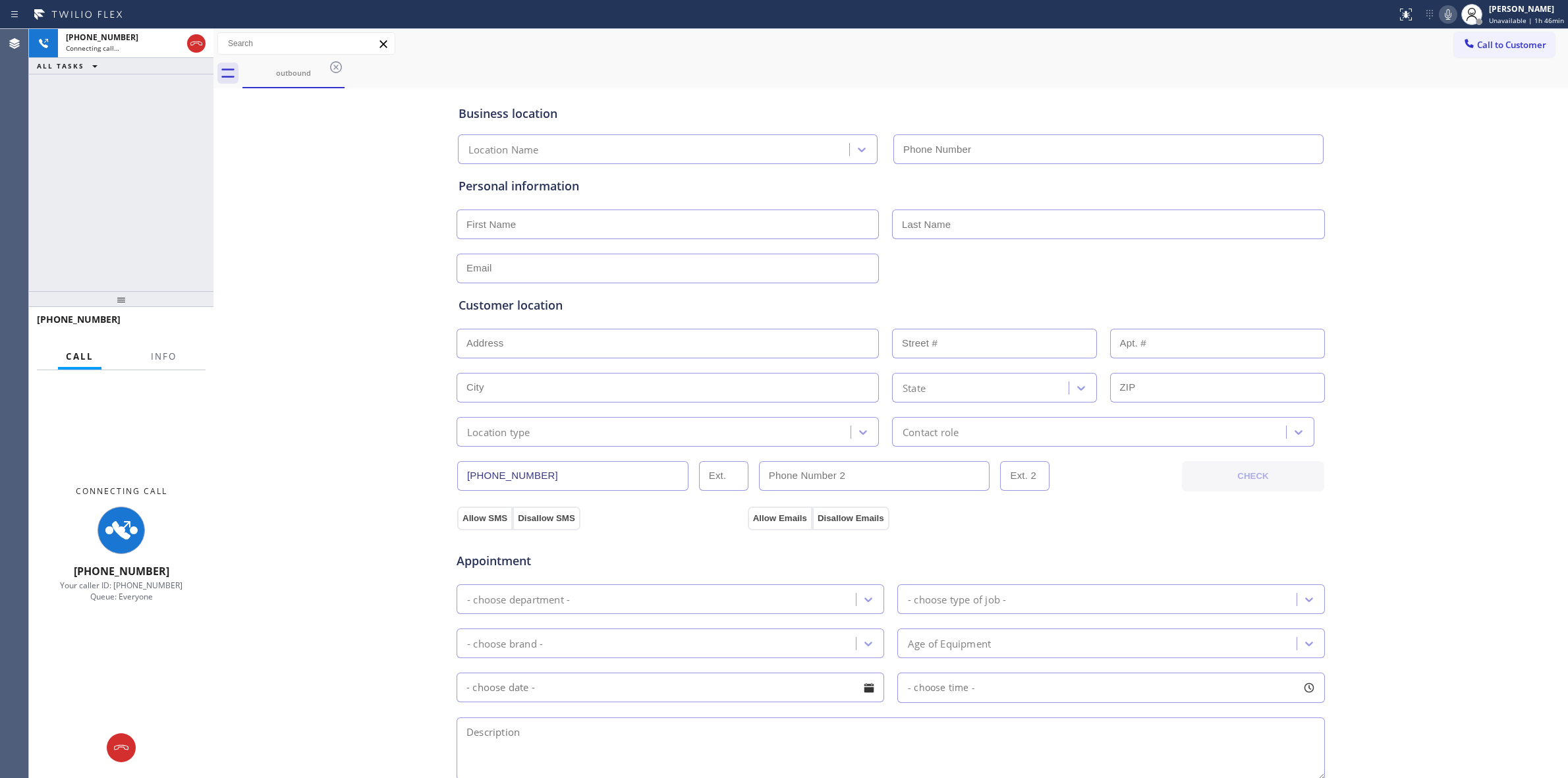
type input "[PHONE_NUMBER]"
click at [308, 69] on div "outbound" at bounding box center [294, 73] width 100 height 10
drag, startPoint x: 321, startPoint y: 70, endPoint x: 331, endPoint y: 70, distance: 10.0
click at [331, 70] on div "outbound" at bounding box center [294, 73] width 102 height 30
click at [331, 70] on icon at bounding box center [336, 67] width 12 height 12
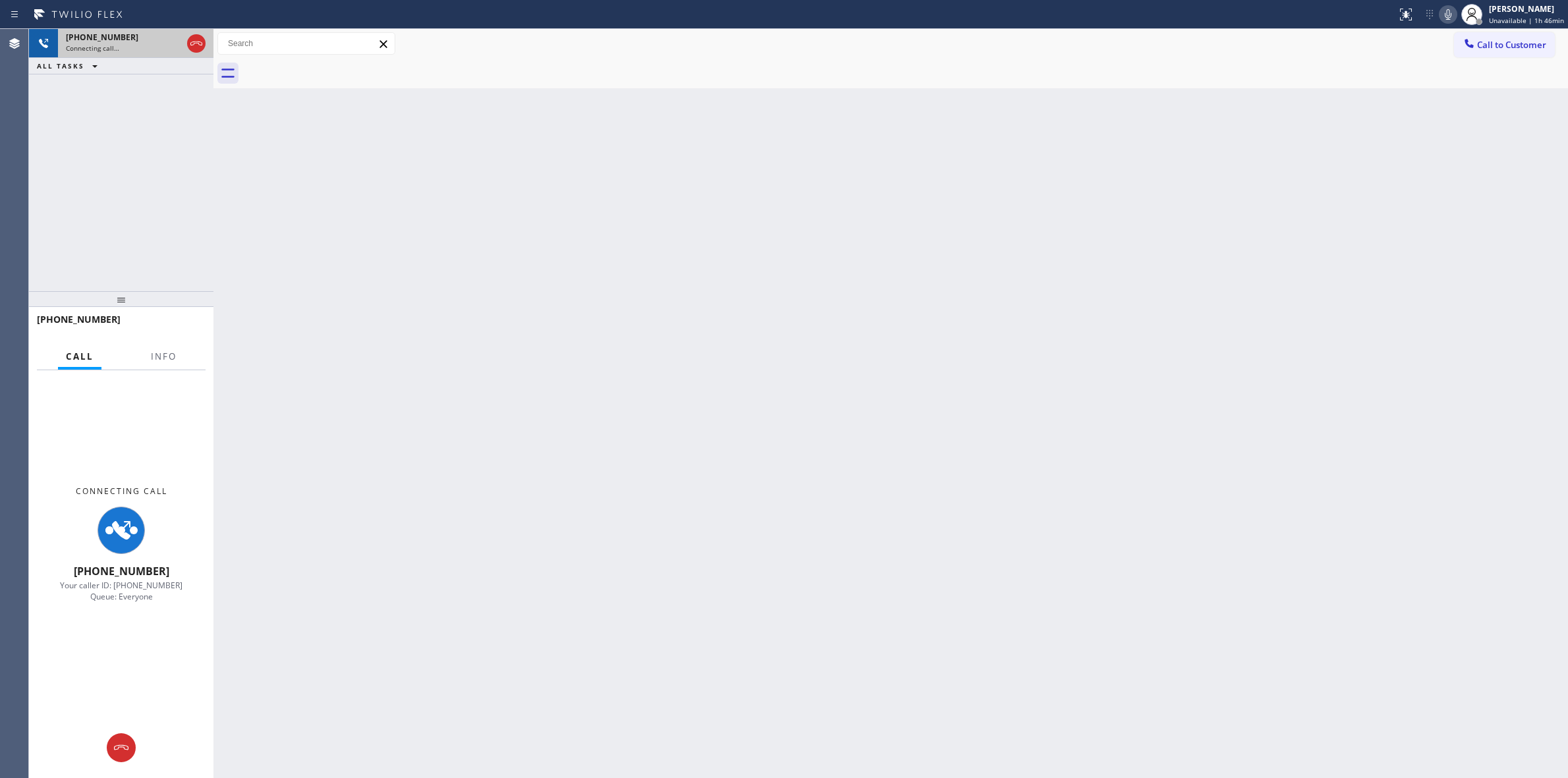
click at [95, 44] on span "Connecting call…" at bounding box center [93, 48] width 54 height 9
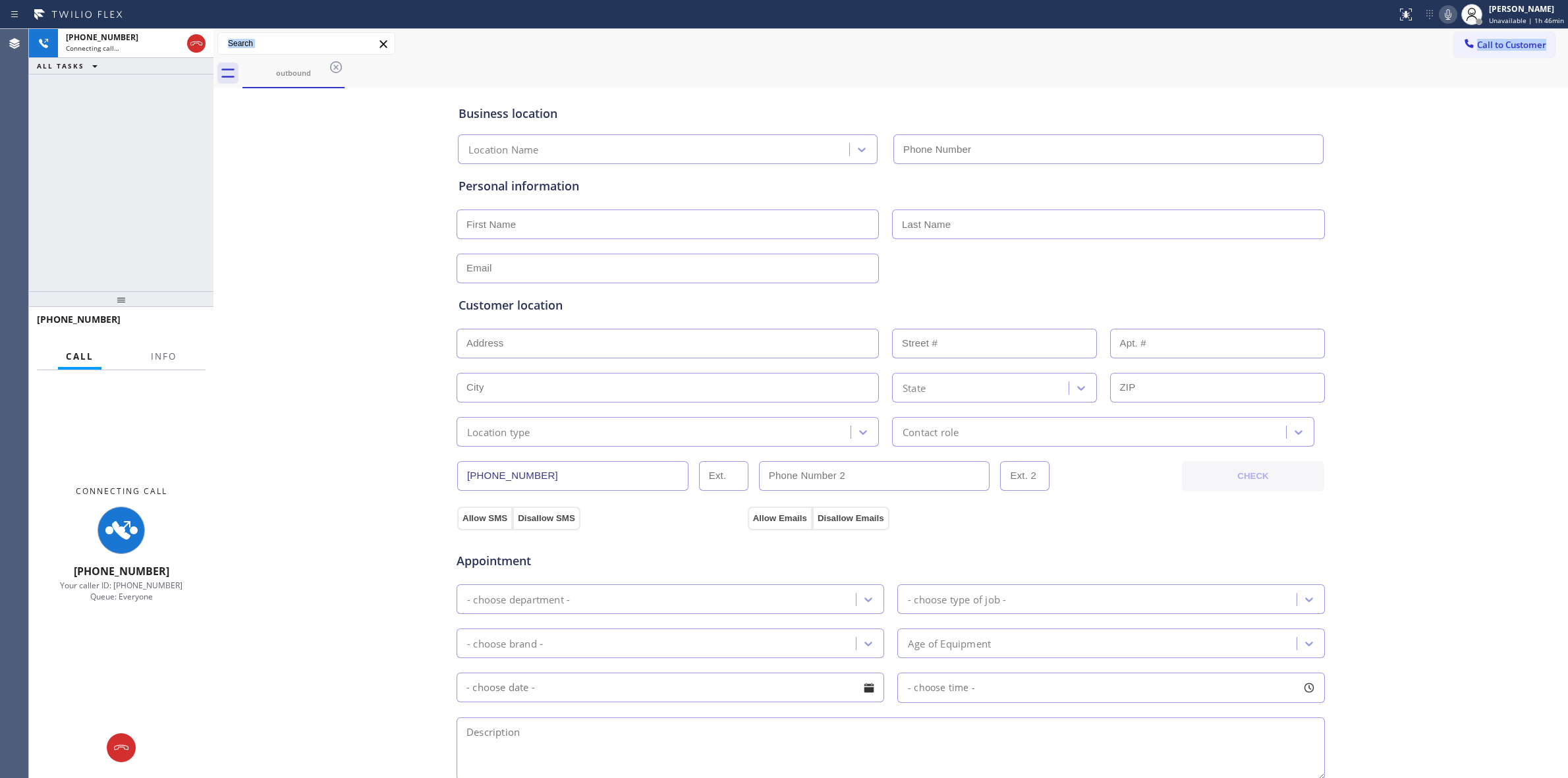
type input "[PHONE_NUMBER]"
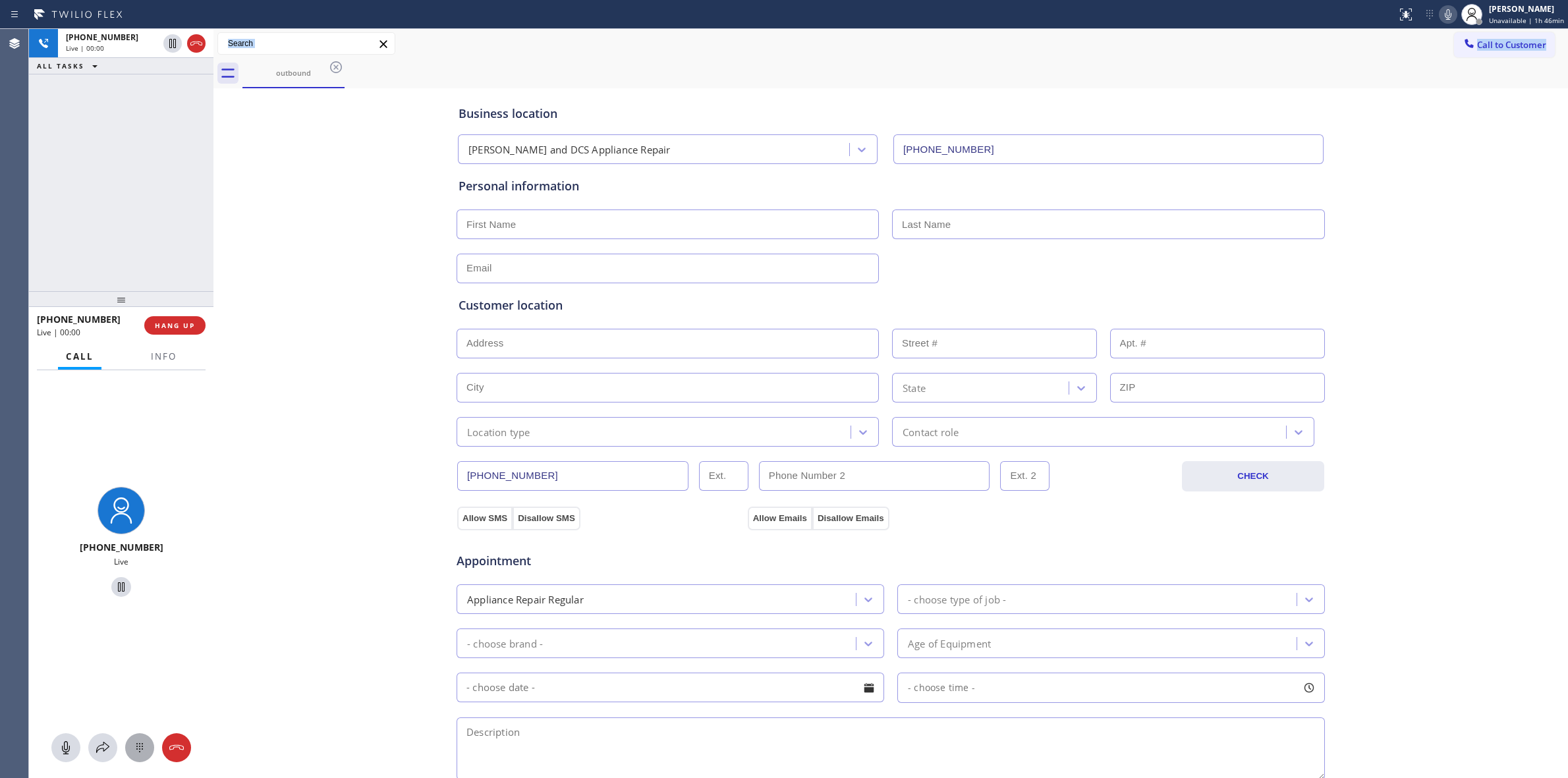
click at [140, 749] on icon at bounding box center [139, 748] width 16 height 16
click at [1477, 45] on span "Call to Customer" at bounding box center [1512, 45] width 69 height 12
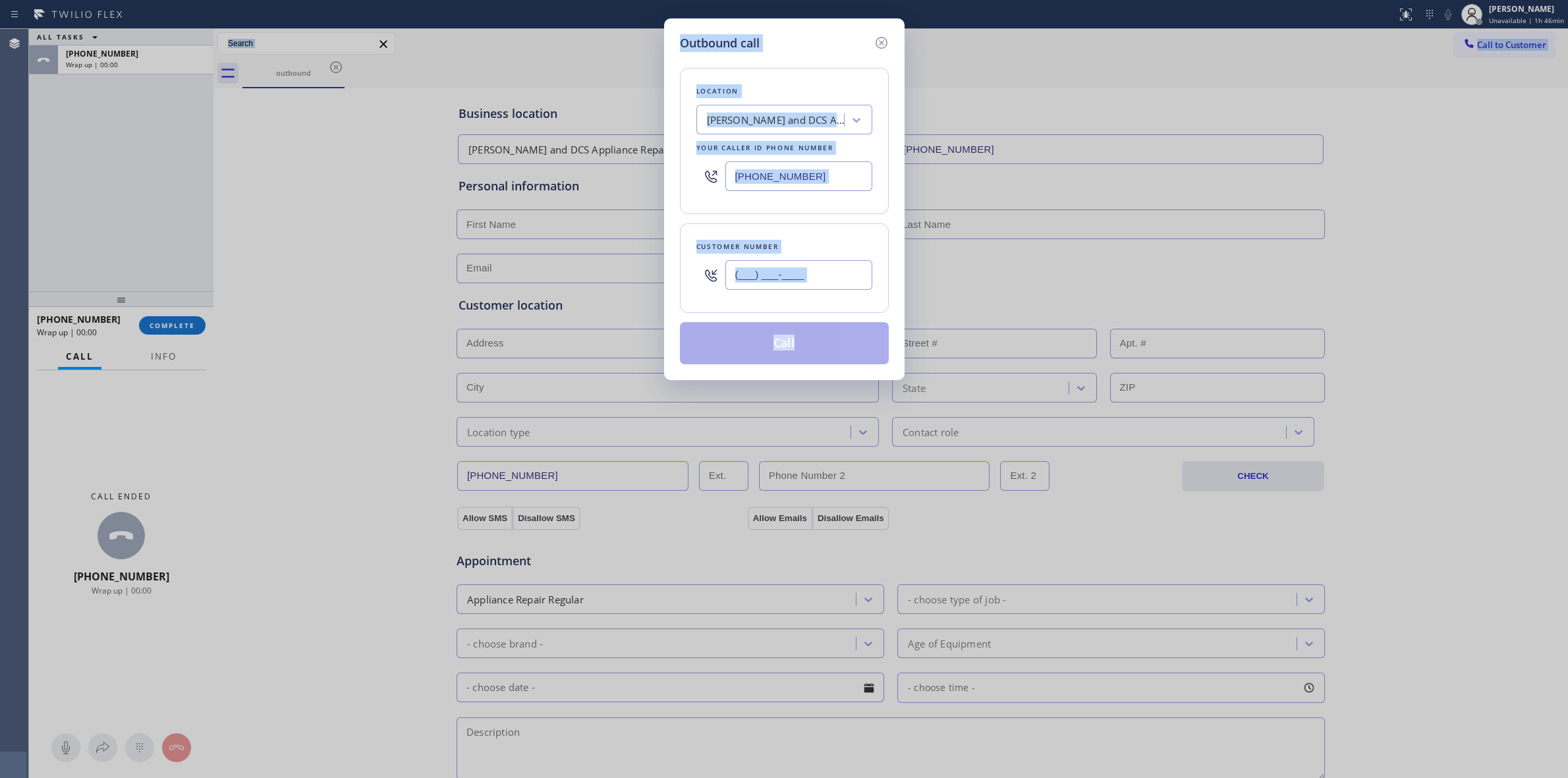
paste input "80-5327"
click at [768, 277] on input "(___) ___-____" at bounding box center [799, 275] width 147 height 30
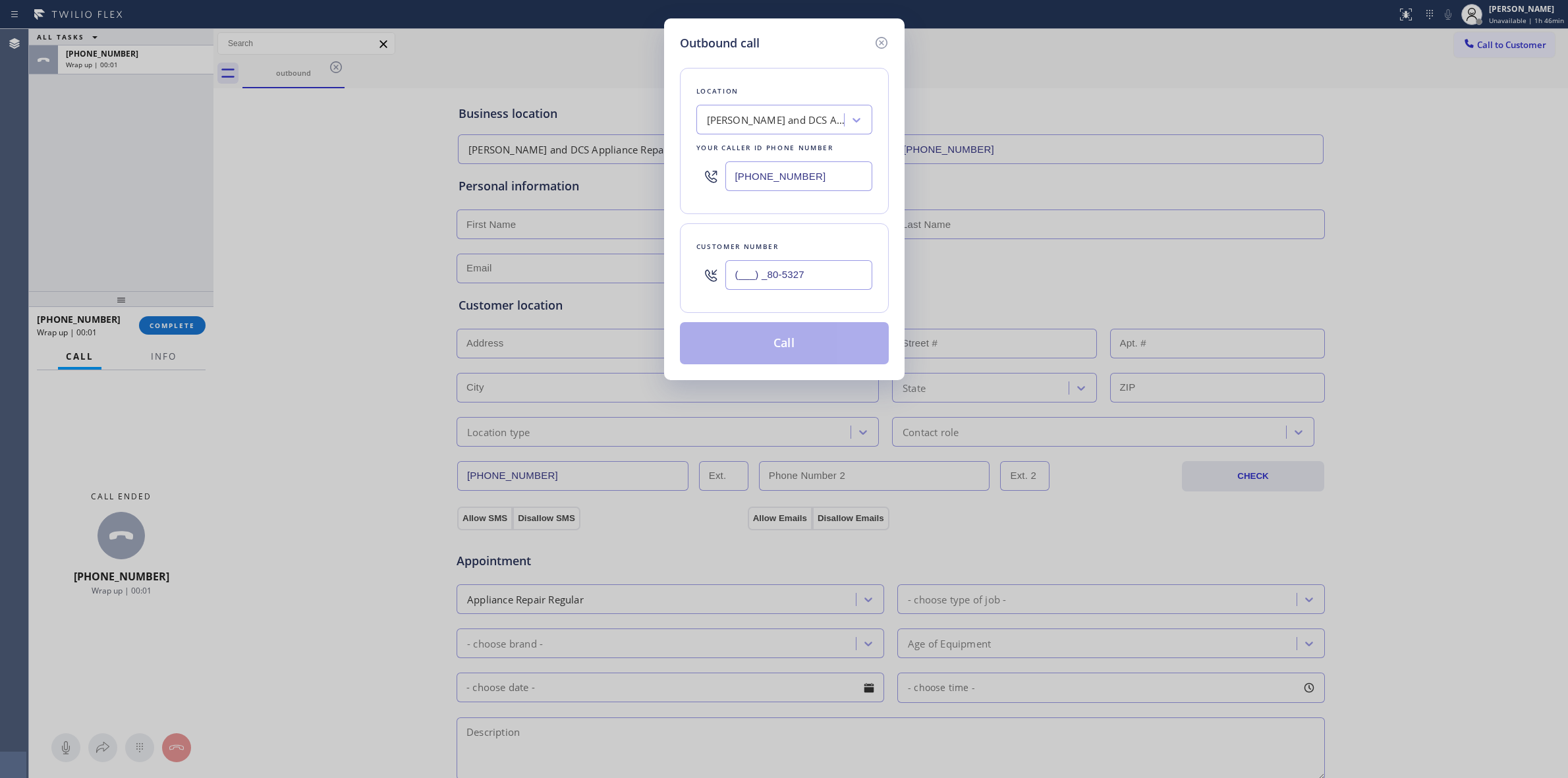
drag, startPoint x: 845, startPoint y: 276, endPoint x: 666, endPoint y: 274, distance: 179.0
click at [667, 274] on div "Outbound call Location [PERSON_NAME] and DCS Appliance Repair Your caller id ph…" at bounding box center [785, 199] width 241 height 362
paste input "805) 327-0970"
type input "[PHONE_NUMBER]"
click at [824, 362] on button "Call" at bounding box center [785, 343] width 209 height 42
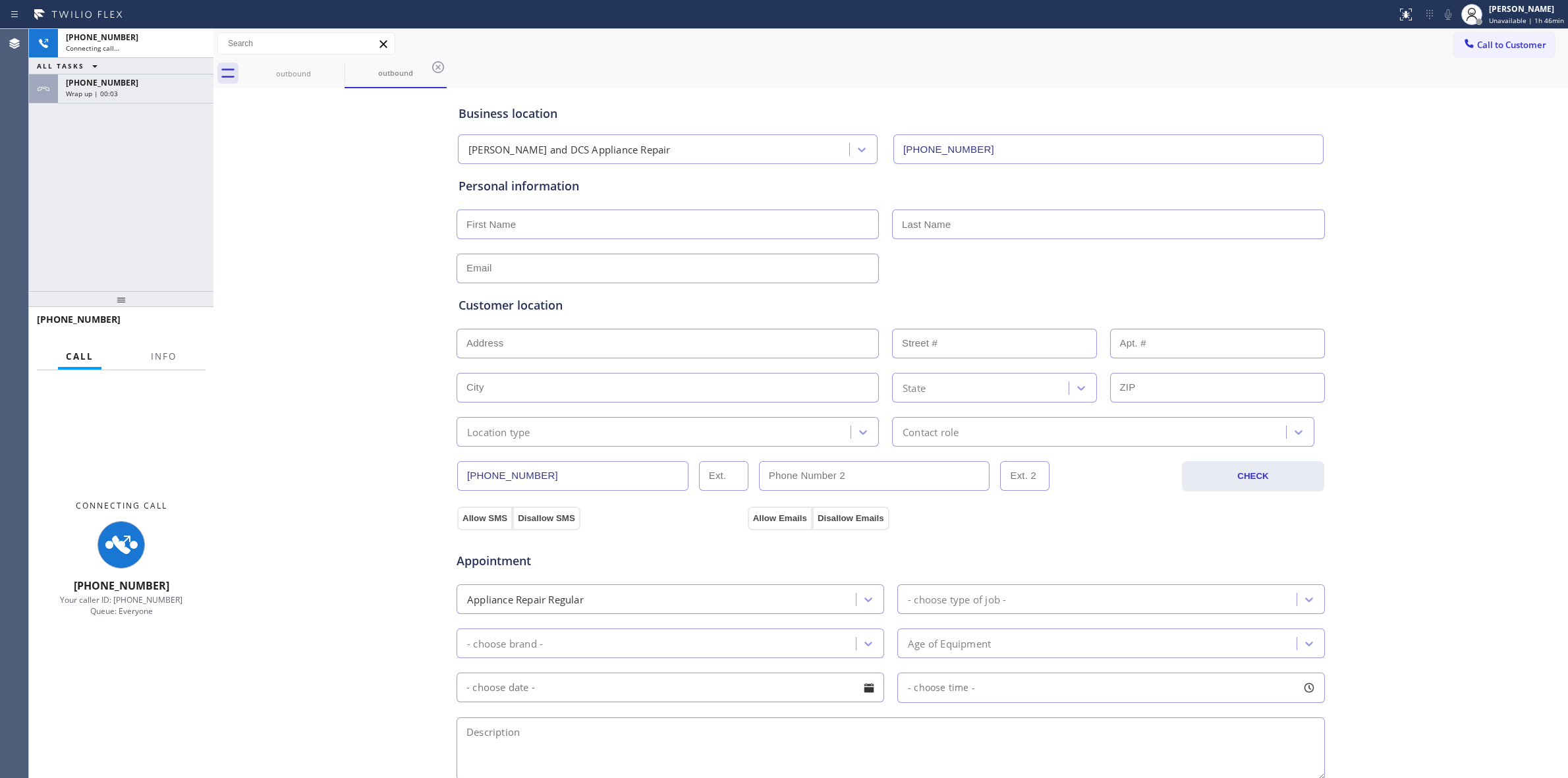
type input "[PHONE_NUMBER]"
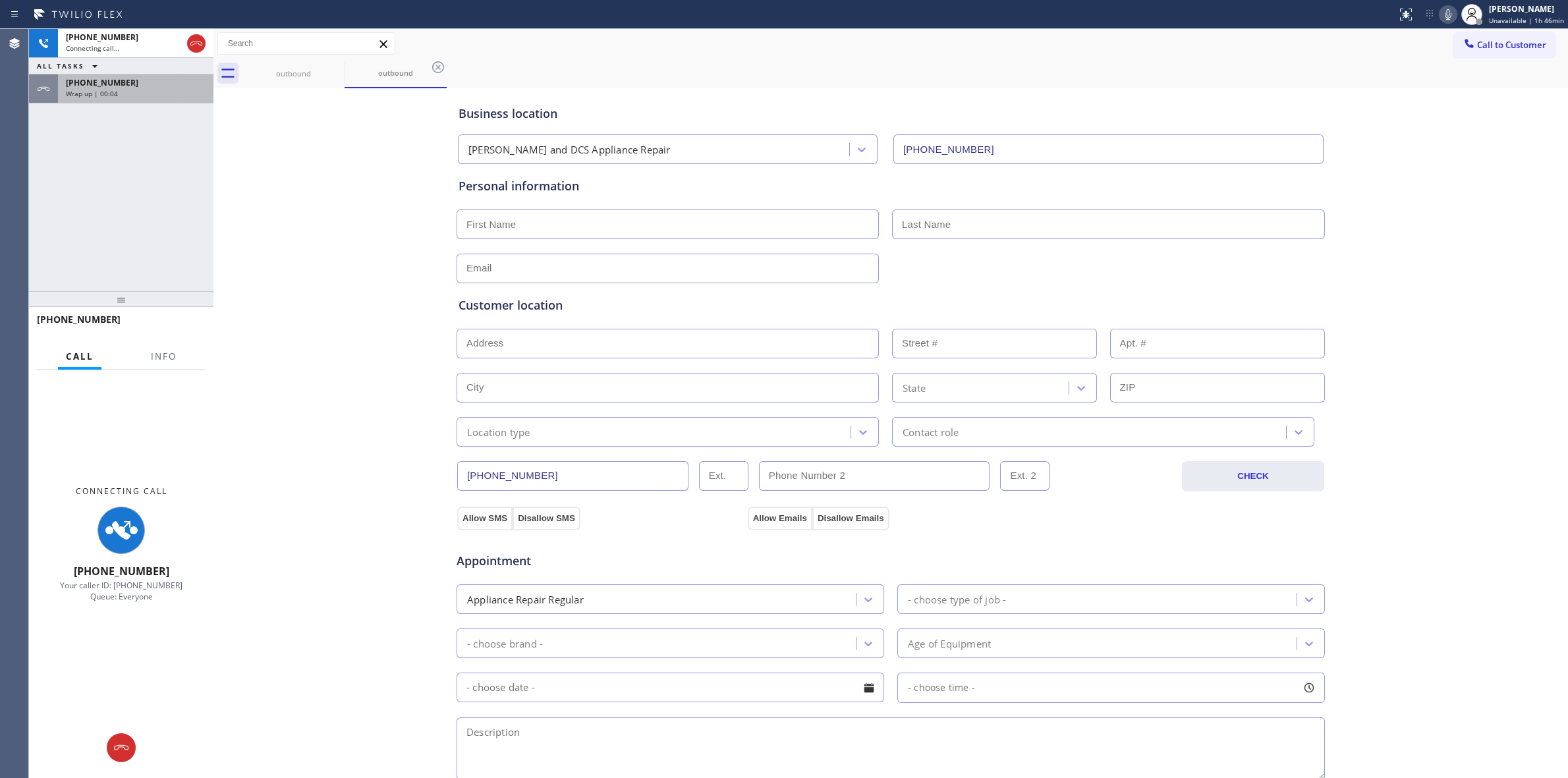
click at [158, 91] on div "Wrap up | 00:04" at bounding box center [136, 94] width 139 height 9
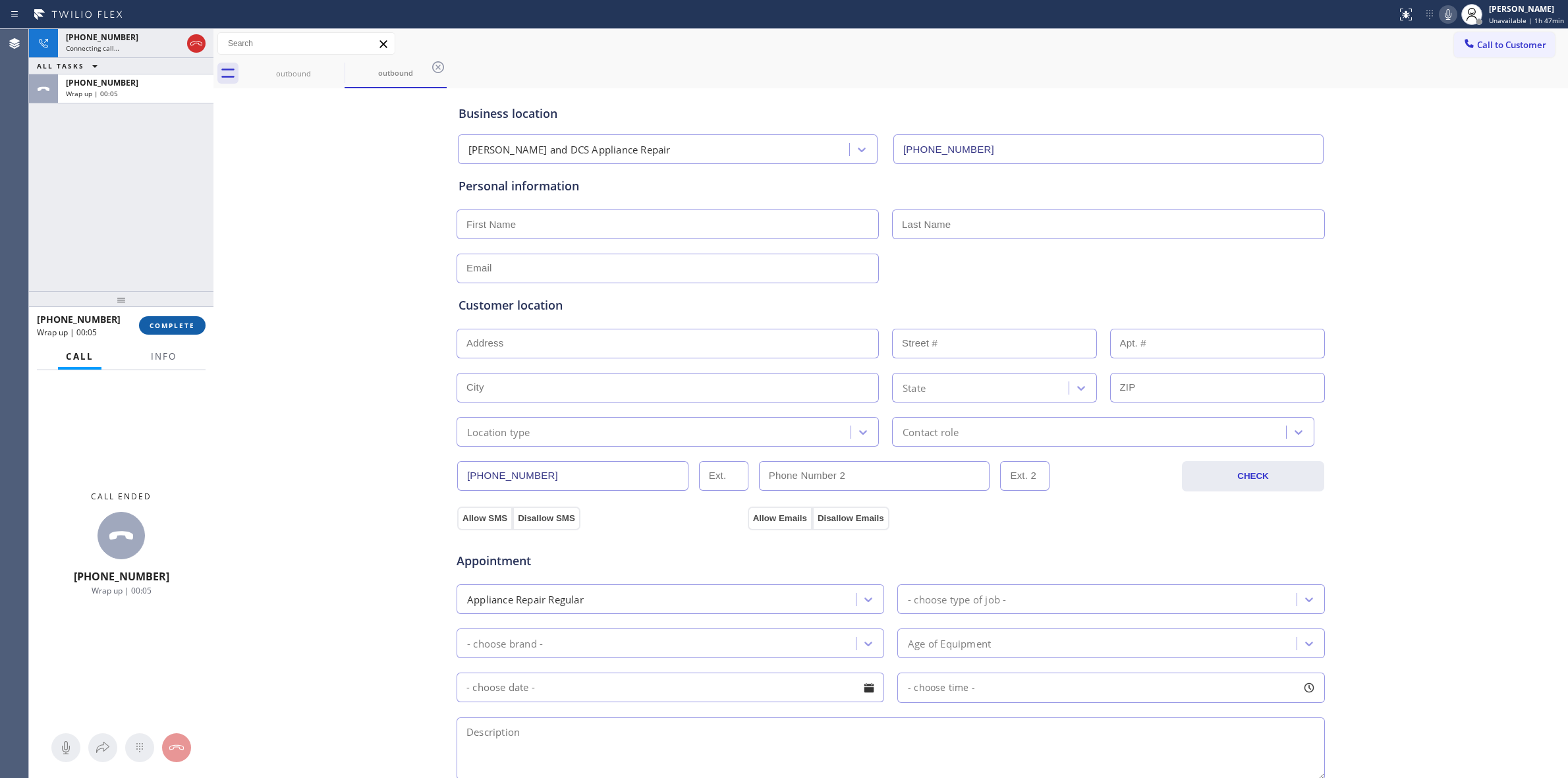
click at [186, 323] on span "COMPLETE" at bounding box center [172, 325] width 46 height 9
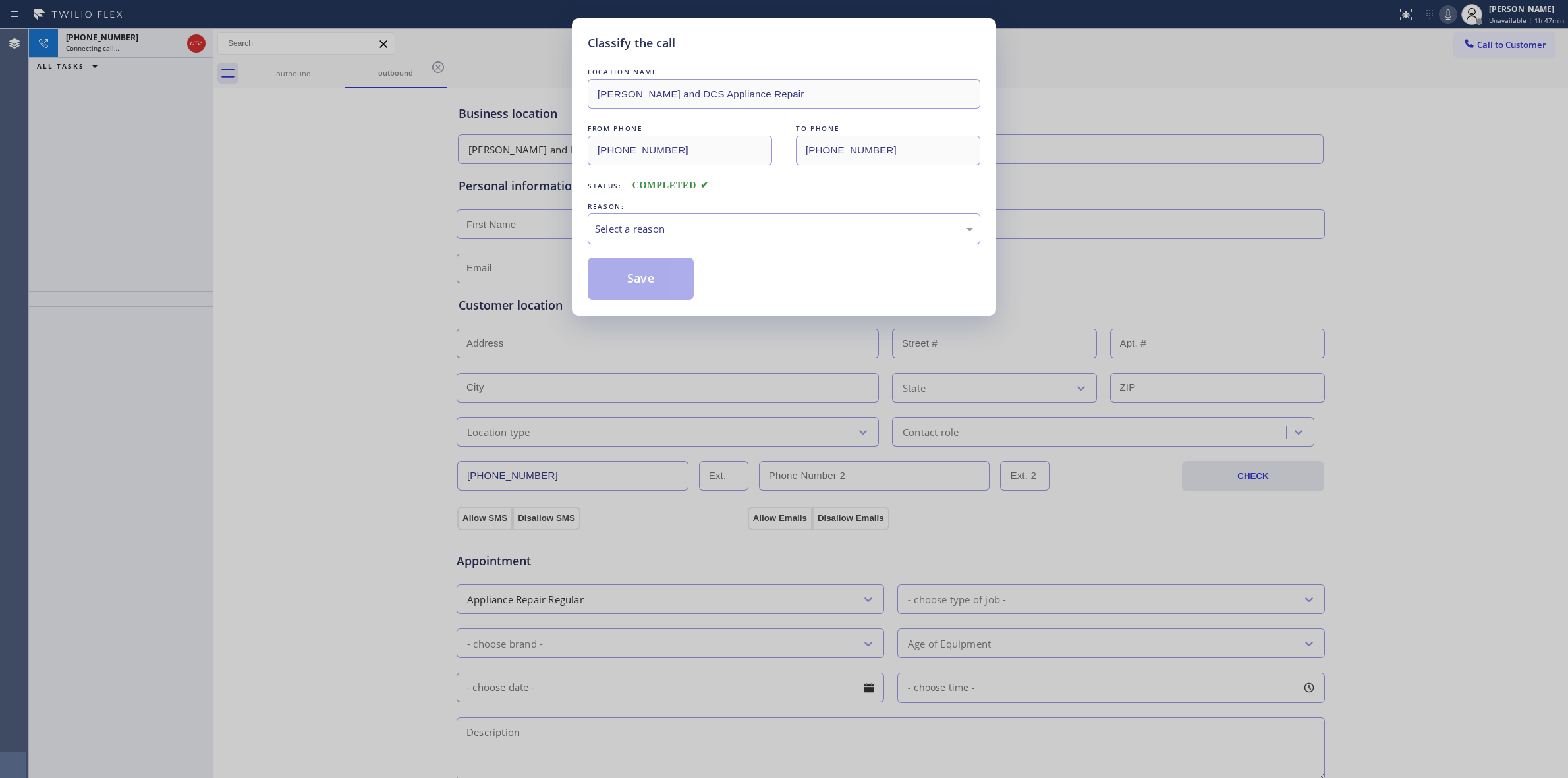
click at [789, 248] on div "LOCATION NAME [PERSON_NAME] and DCS Appliance Repair FROM PHONE [PHONE_NUMBER] …" at bounding box center [784, 182] width 393 height 235
click at [784, 237] on div "Select a reason" at bounding box center [784, 229] width 378 height 15
drag, startPoint x: 657, startPoint y: 297, endPoint x: 943, endPoint y: 257, distance: 288.8
click at [659, 294] on button "Save" at bounding box center [641, 279] width 106 height 42
click at [325, 73] on div "Classify the call LOCATION NAME Samsung Appliance Repairs FROM PHONE [PHONE_NUM…" at bounding box center [799, 403] width 1539 height 749
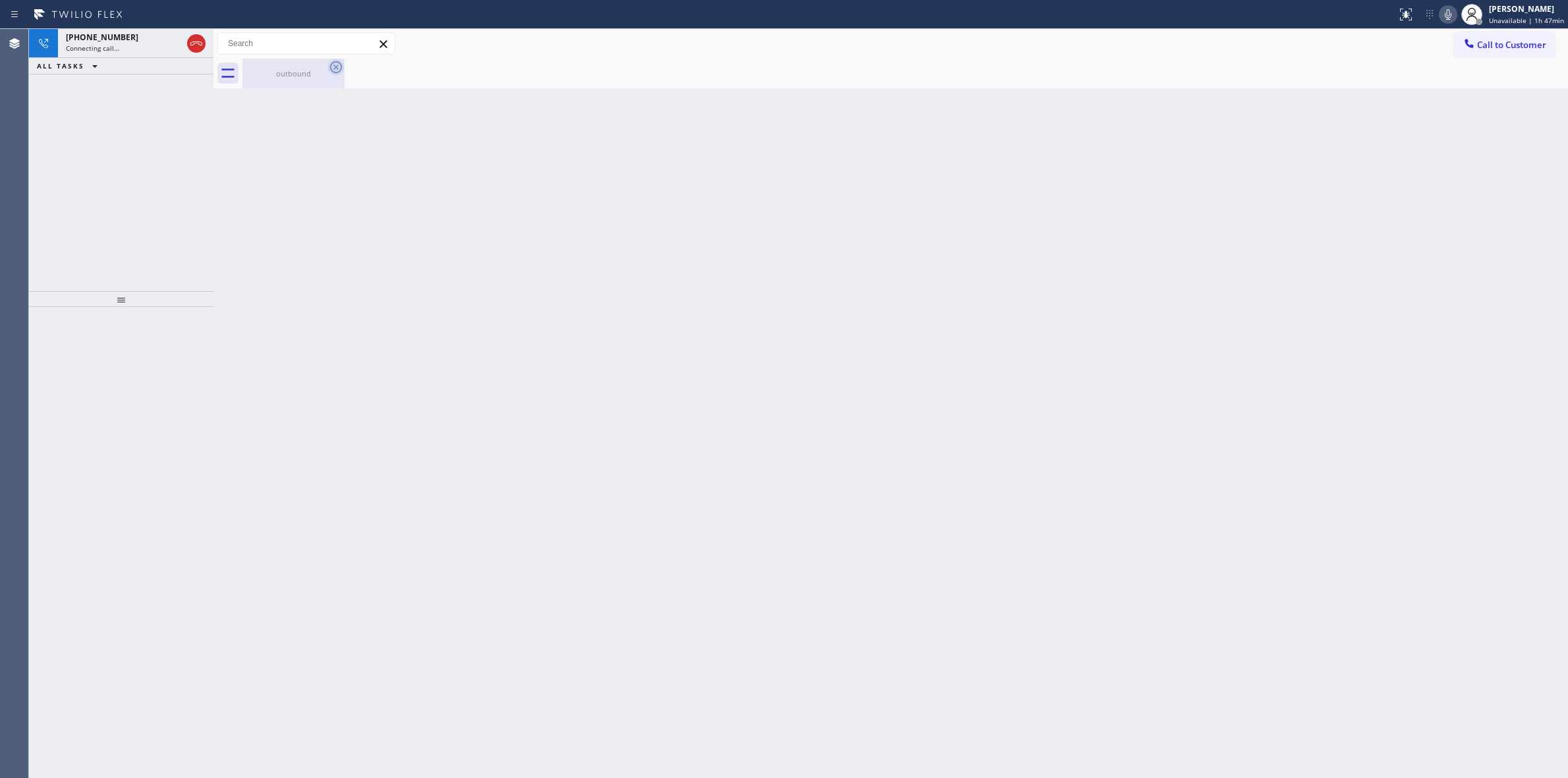
click at [327, 68] on div "outbound" at bounding box center [294, 73] width 102 height 30
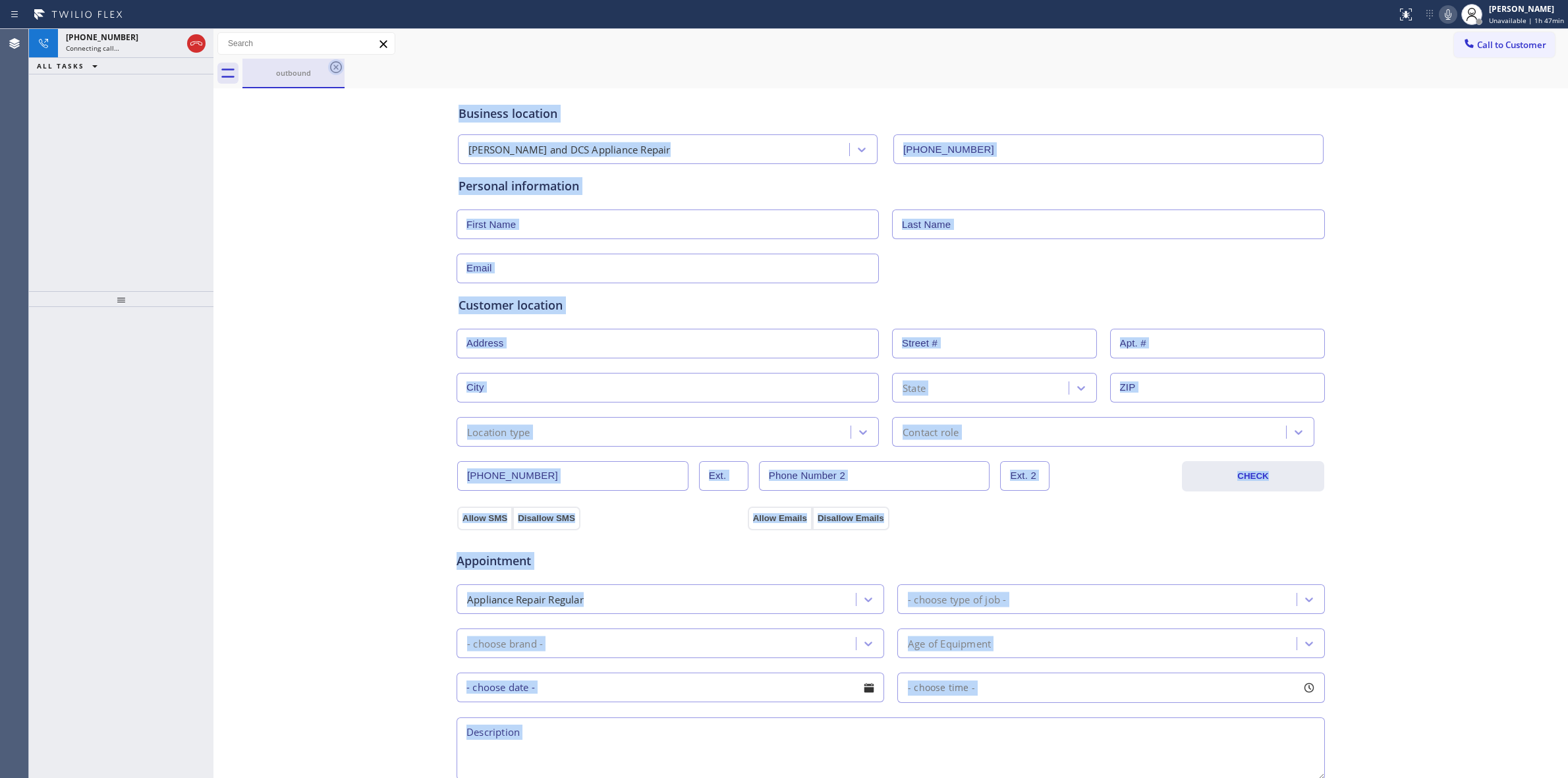
click at [333, 67] on icon at bounding box center [336, 67] width 16 height 16
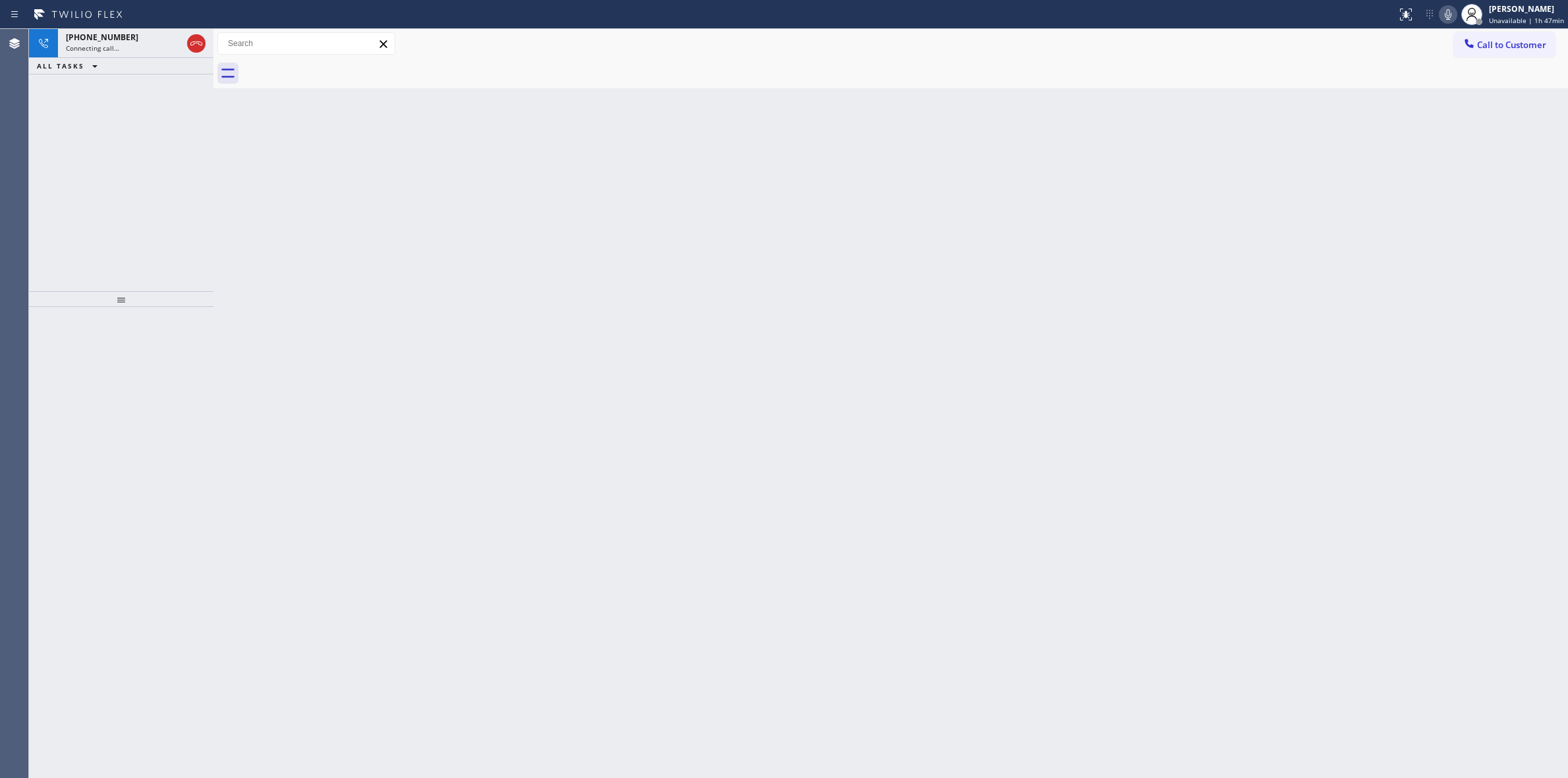
click at [1456, 17] on icon at bounding box center [1448, 15] width 16 height 16
click at [108, 36] on span "[PHONE_NUMBER]" at bounding box center [102, 37] width 73 height 11
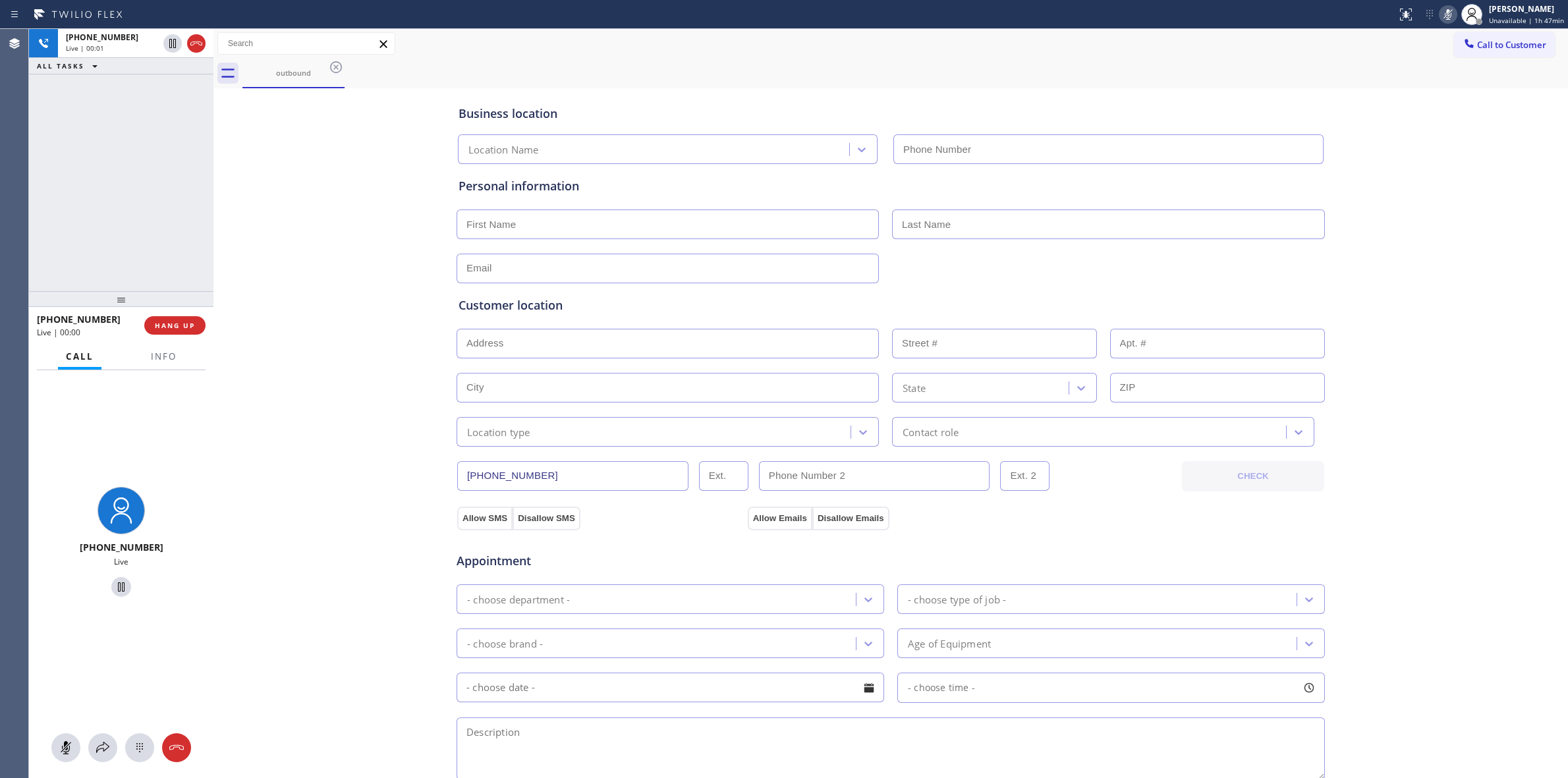
type input "[PHONE_NUMBER]"
click at [143, 759] on button at bounding box center [139, 748] width 29 height 29
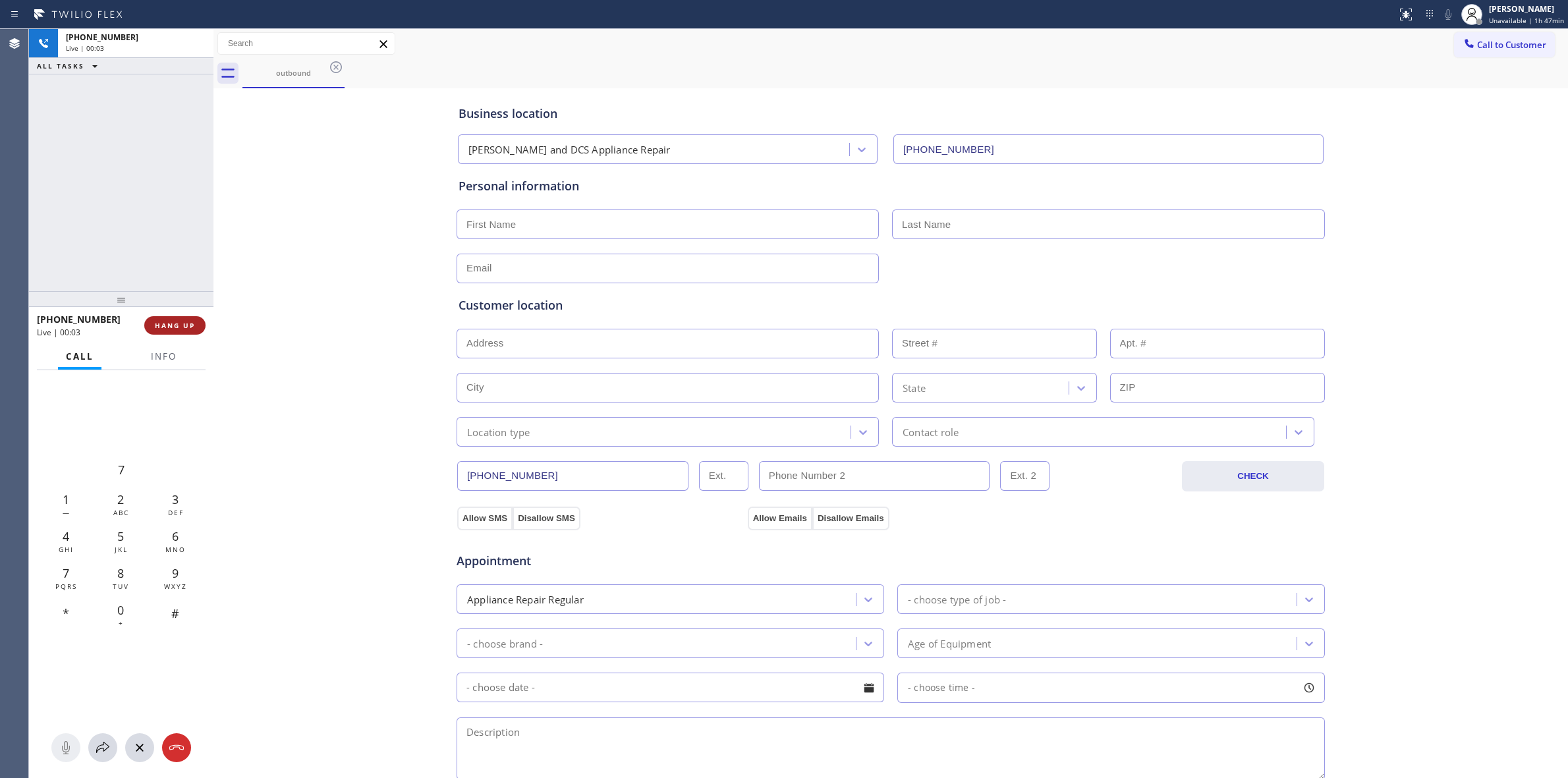
click at [173, 324] on span "HANG UP" at bounding box center [175, 325] width 40 height 9
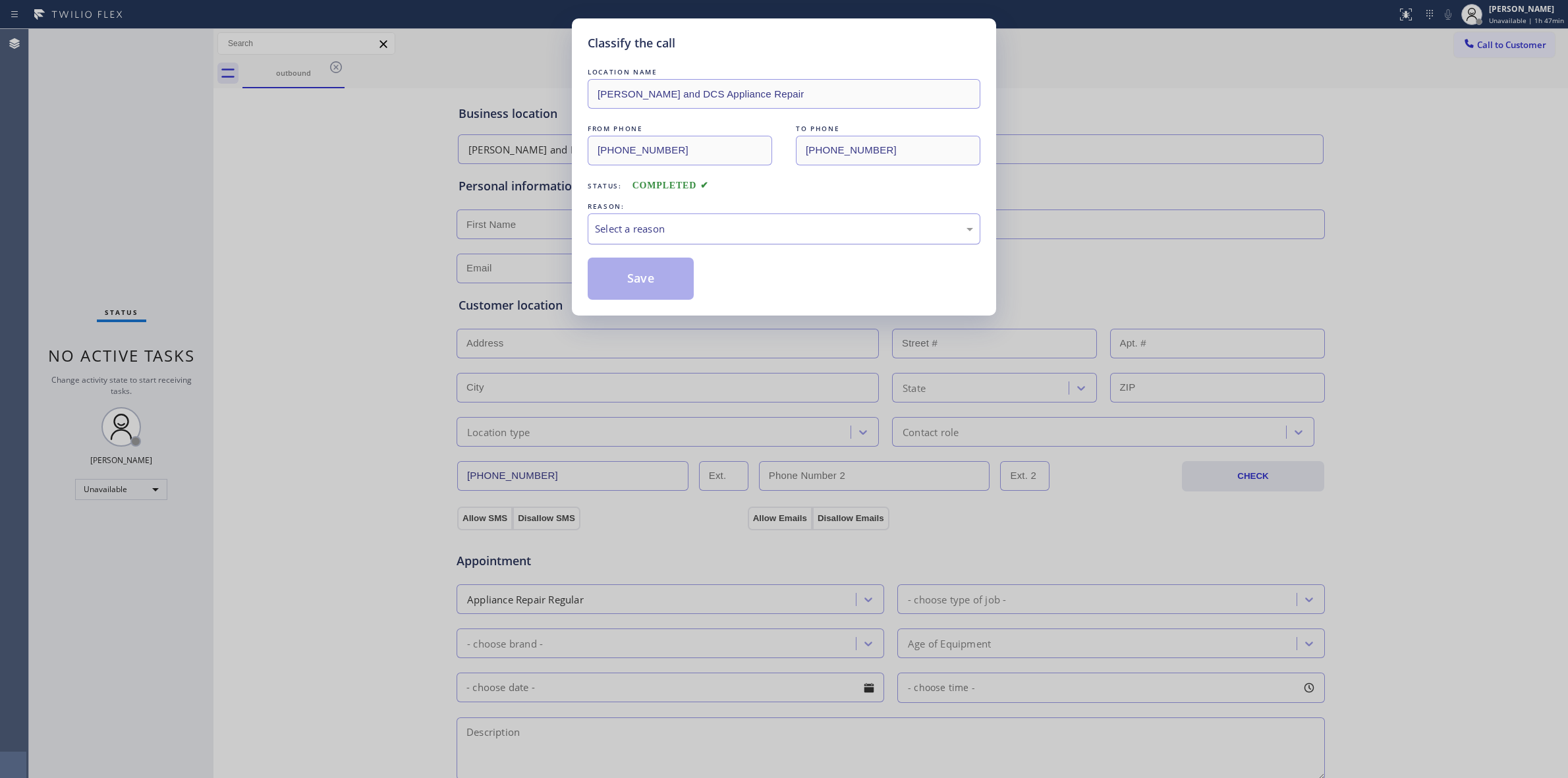
drag, startPoint x: 702, startPoint y: 201, endPoint x: 707, endPoint y: 217, distance: 16.8
click at [703, 201] on div "REASON:" at bounding box center [784, 206] width 393 height 14
click at [707, 219] on div "Select a reason" at bounding box center [784, 229] width 393 height 31
drag, startPoint x: 674, startPoint y: 344, endPoint x: 674, endPoint y: 327, distance: 17.0
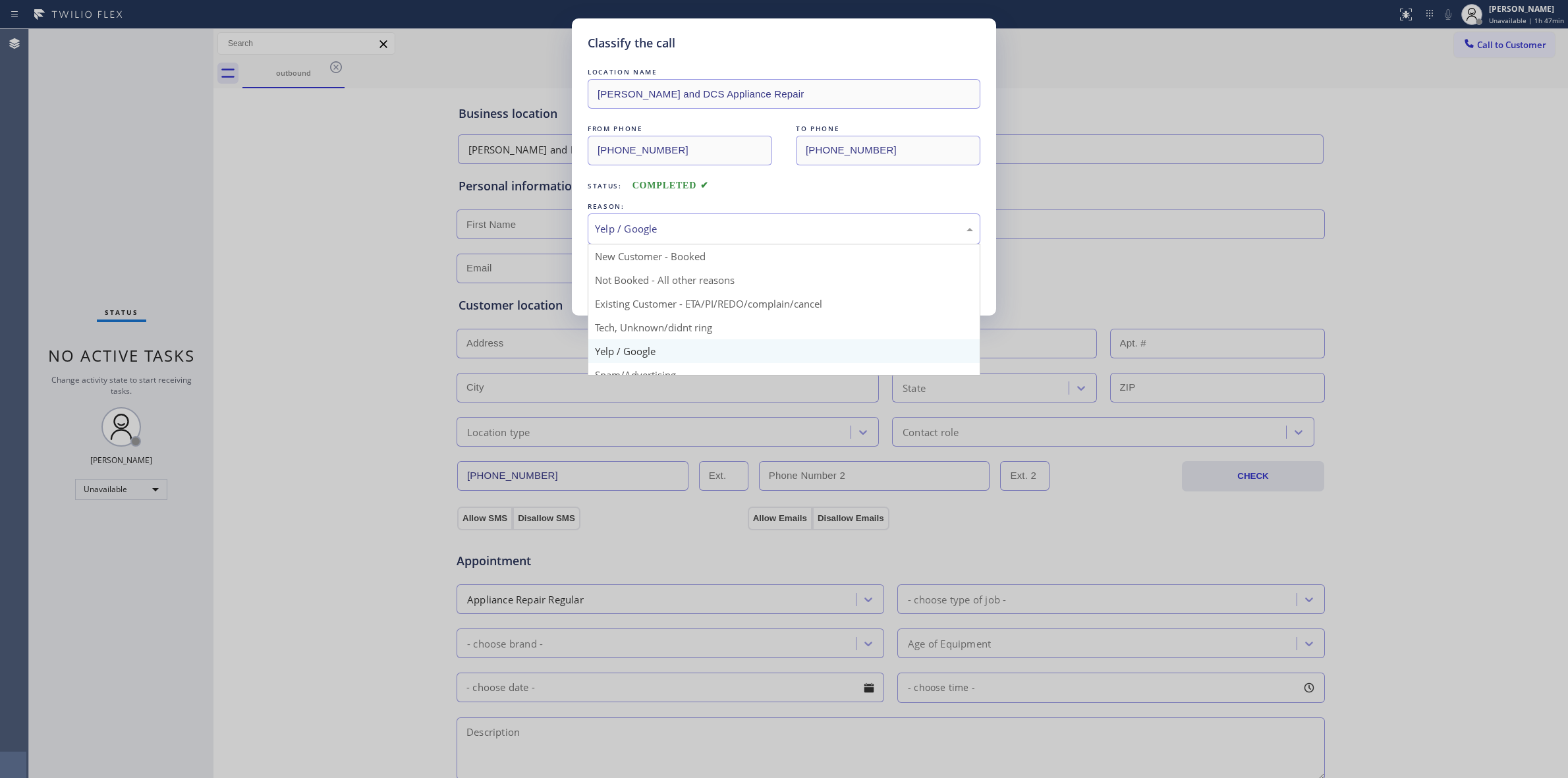
click at [684, 233] on div "Yelp / Google" at bounding box center [784, 229] width 378 height 15
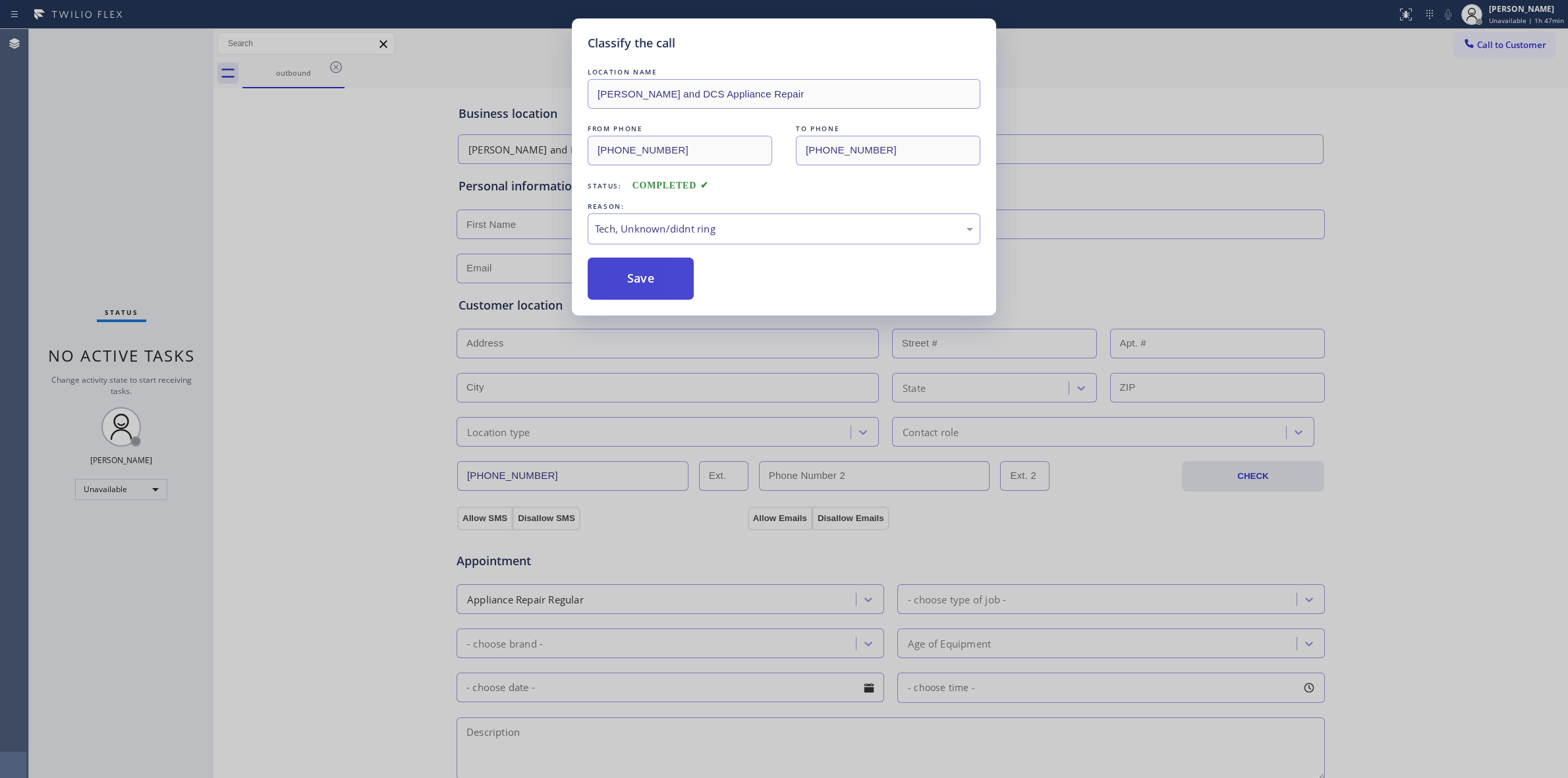
click at [653, 280] on button "Save" at bounding box center [641, 279] width 106 height 42
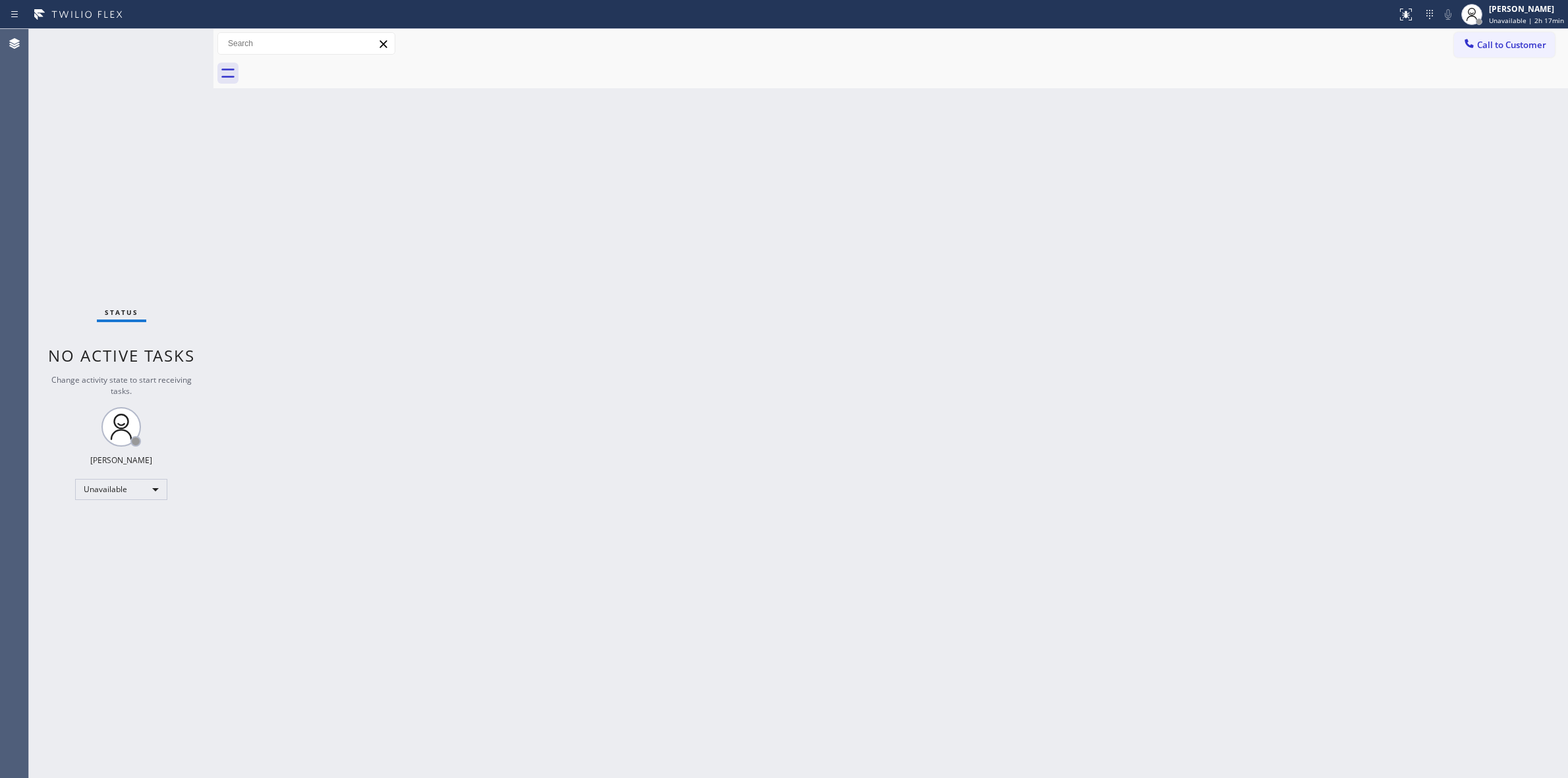
drag, startPoint x: 950, startPoint y: 198, endPoint x: 970, endPoint y: 191, distance: 21.2
click at [959, 194] on div "Back to Dashboard Change Sender ID Customers Technicians Select a contact Outbo…" at bounding box center [890, 403] width 1354 height 749
click at [1507, 43] on span "Call to Customer" at bounding box center [1512, 45] width 69 height 12
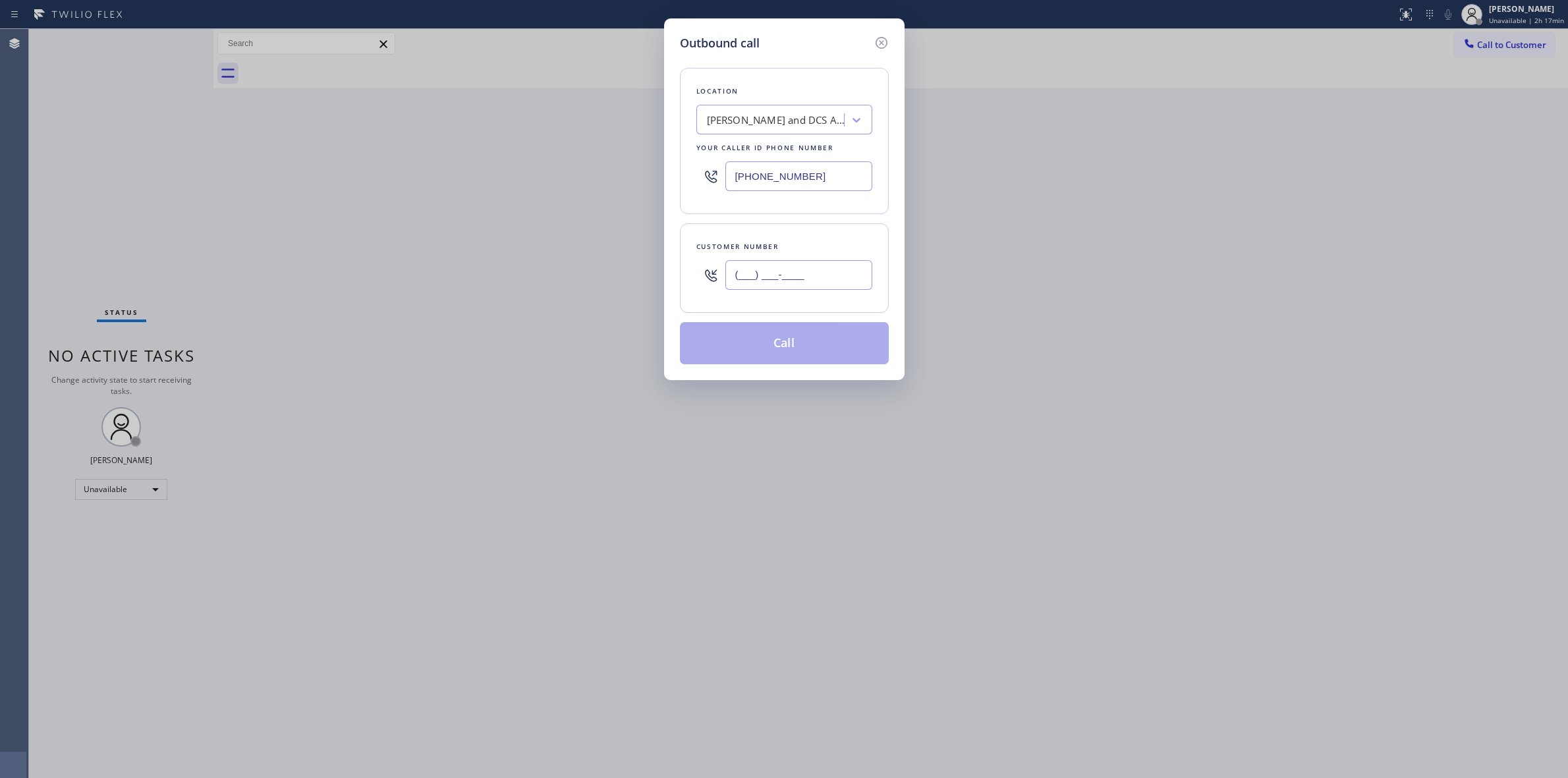
click at [821, 288] on input "(___) ___-____" at bounding box center [799, 275] width 147 height 30
paste input "805) 327-0970"
type input "[PHONE_NUMBER]"
click at [812, 122] on div "[PERSON_NAME] and DCS Appliance Repair" at bounding box center [776, 120] width 138 height 15
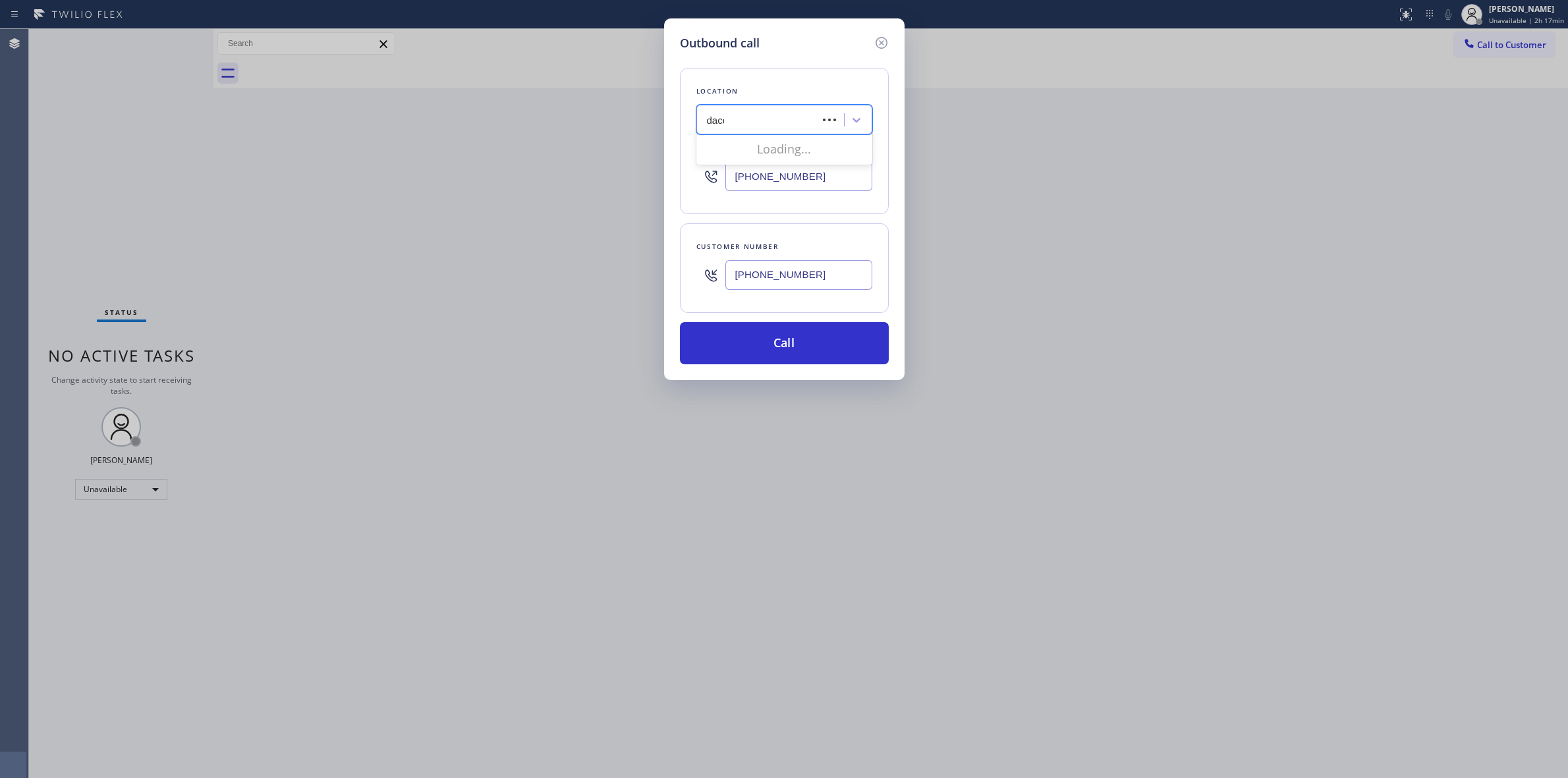
type input "dacor"
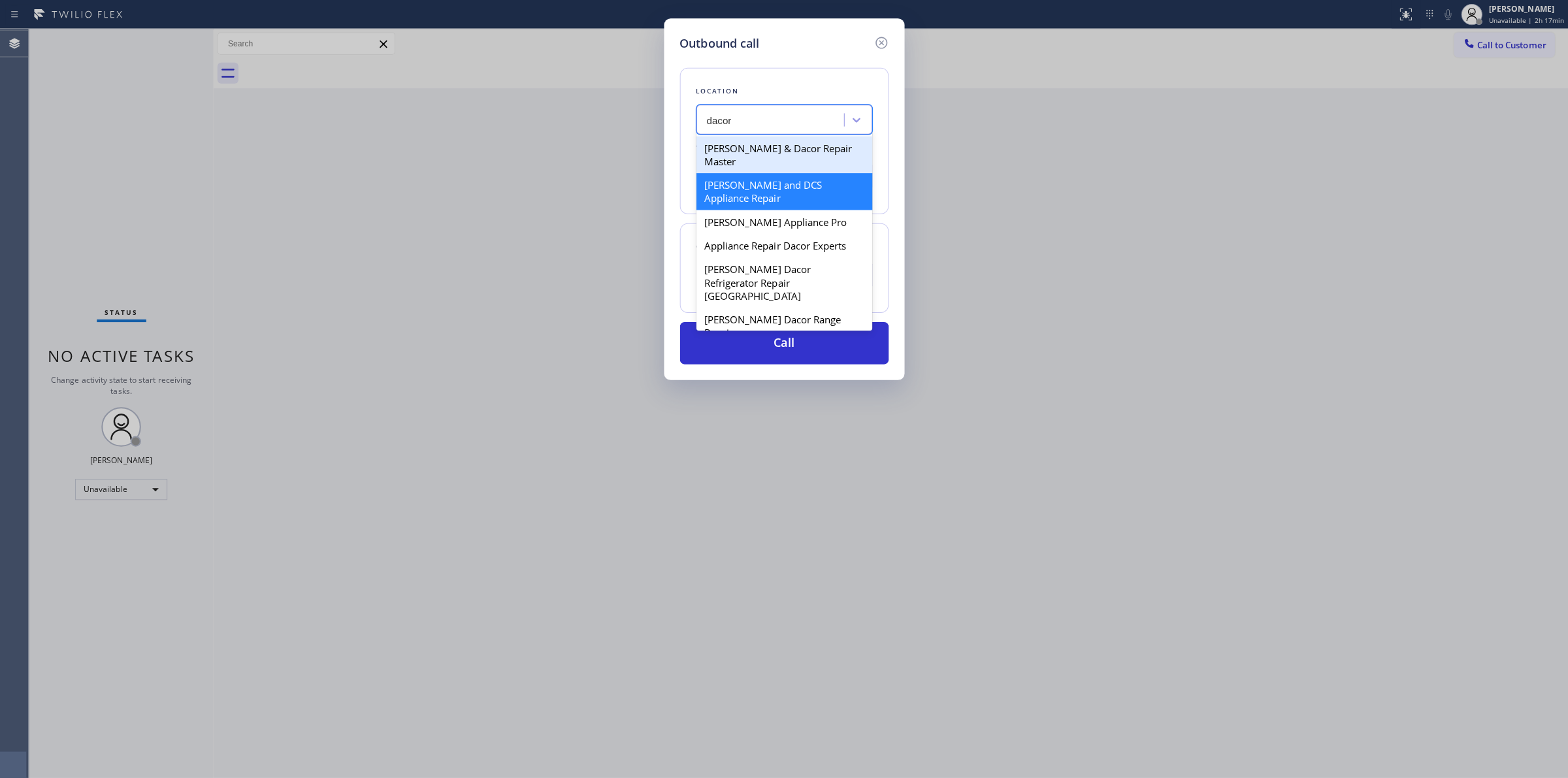
scroll to position [82, 0]
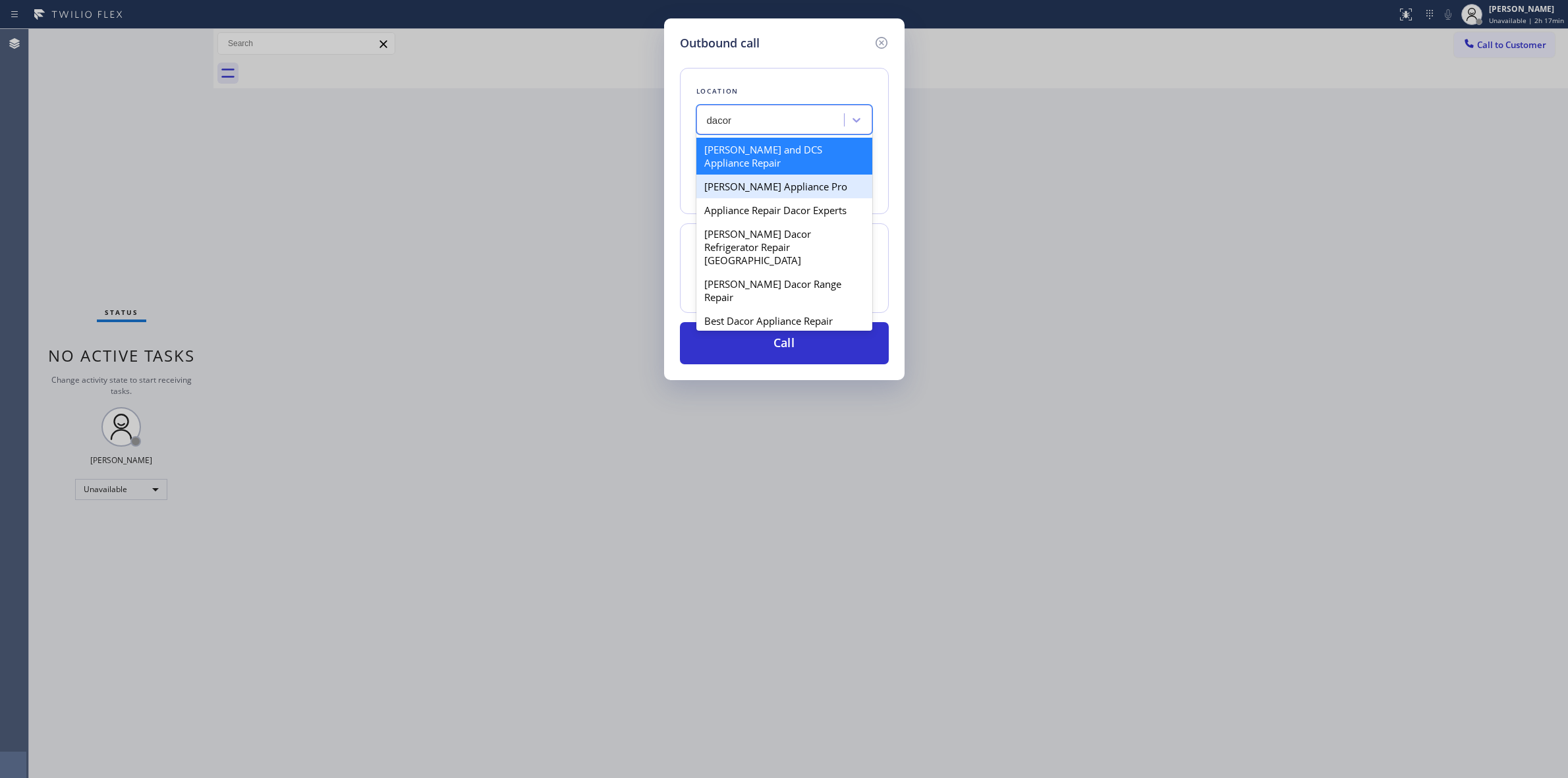
click at [753, 210] on div "Appliance Repair Dacor Experts" at bounding box center [785, 210] width 176 height 24
type input "[PHONE_NUMBER]"
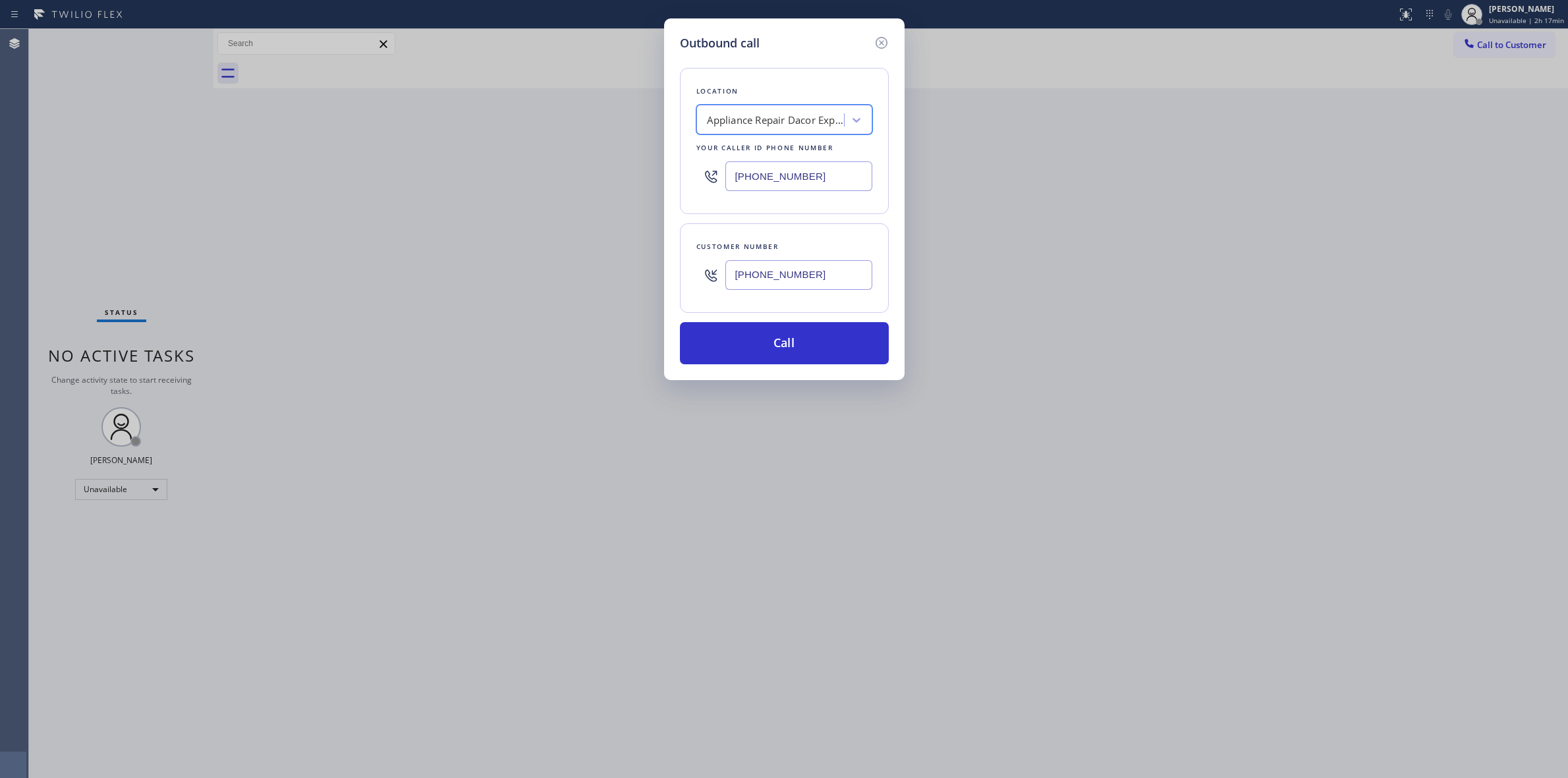
click at [796, 276] on input "[PHONE_NUMBER]" at bounding box center [799, 275] width 147 height 30
click at [781, 342] on button "Call" at bounding box center [785, 343] width 209 height 42
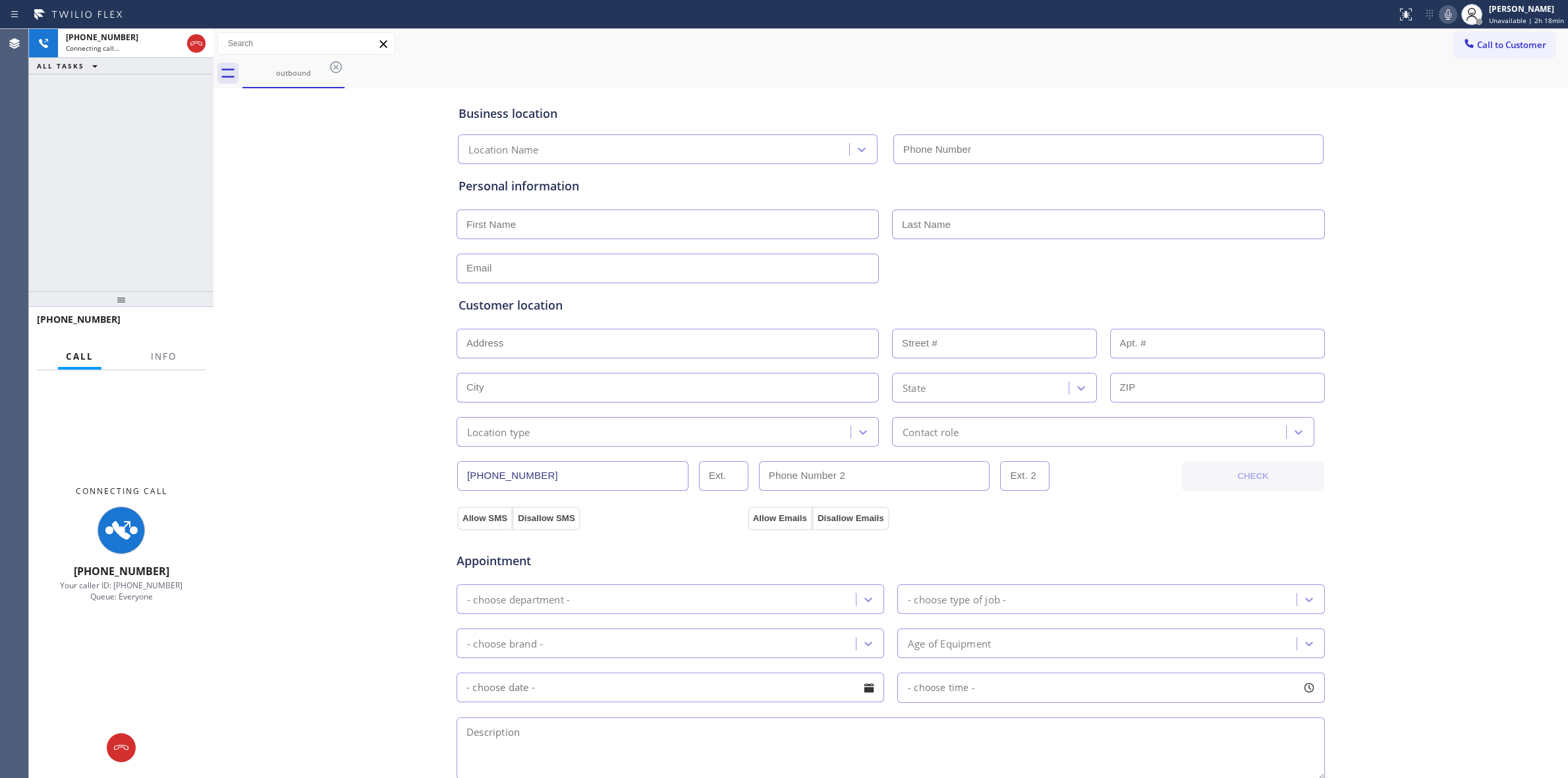
type input "[PHONE_NUMBER]"
drag, startPoint x: 1463, startPoint y: 91, endPoint x: 1440, endPoint y: 25, distance: 69.9
click at [1460, 89] on div "Business location Appliance Repair Dacor Experts [PHONE_NUMBER] Personal inform…" at bounding box center [890, 555] width 1354 height 933
click at [1445, 18] on icon at bounding box center [1448, 15] width 16 height 16
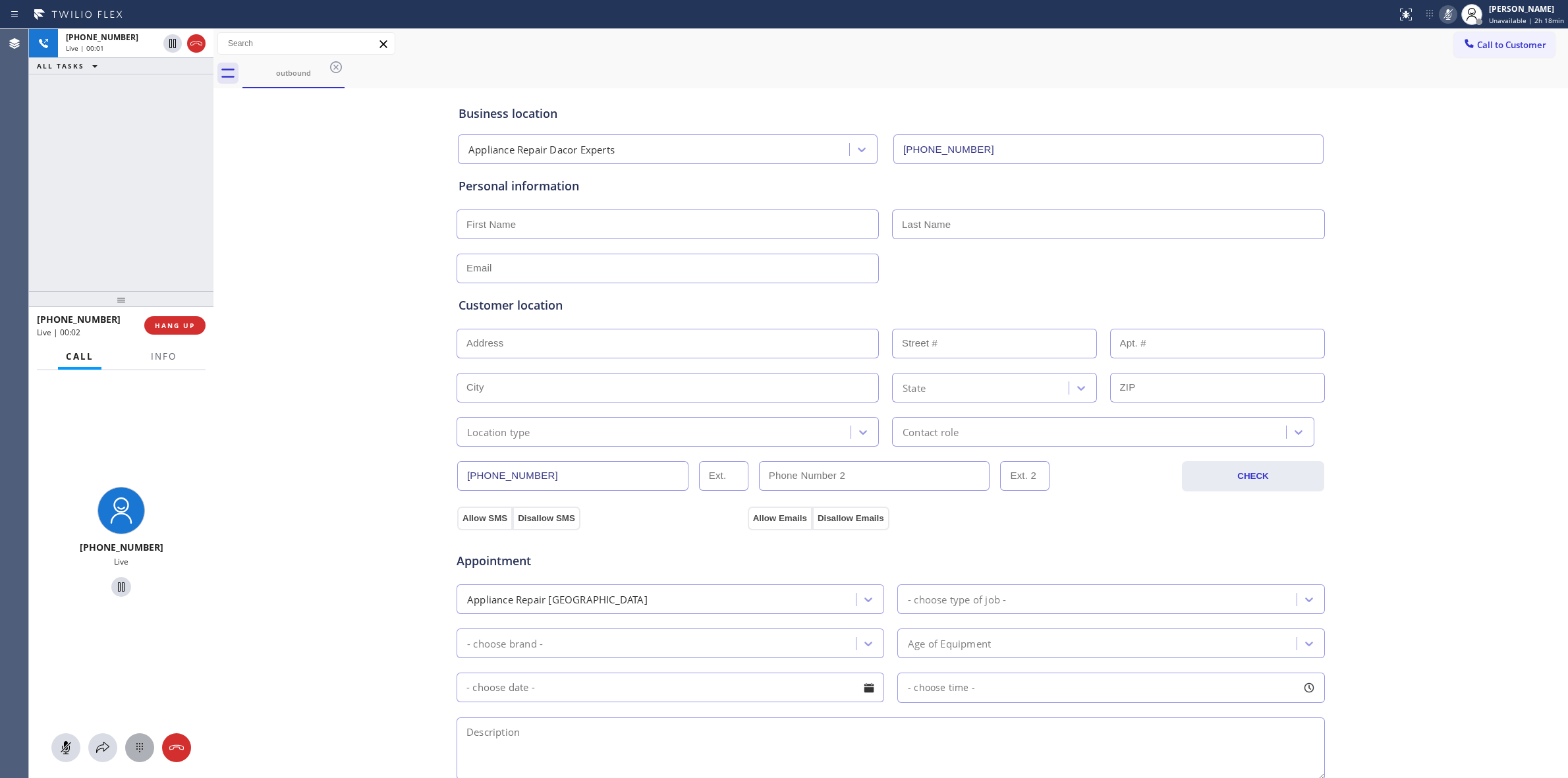
click at [151, 744] on div at bounding box center [139, 748] width 29 height 16
click at [1480, 45] on span "Call to Customer" at bounding box center [1512, 45] width 69 height 12
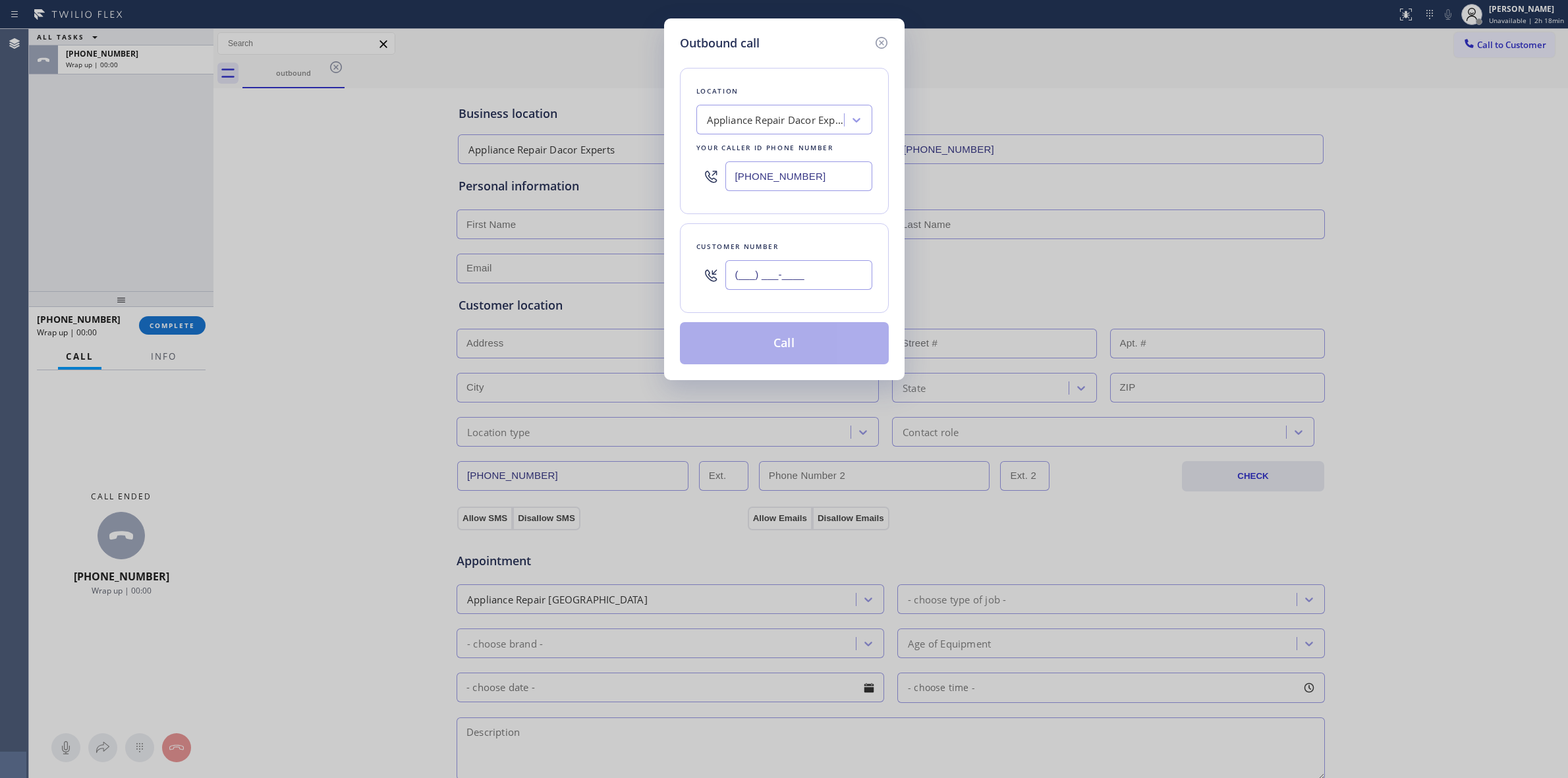
paste input "805) 327-0970"
click at [828, 278] on input "[PHONE_NUMBER]" at bounding box center [799, 275] width 147 height 30
type input "[PHONE_NUMBER]"
click at [798, 343] on button "Call" at bounding box center [785, 343] width 209 height 42
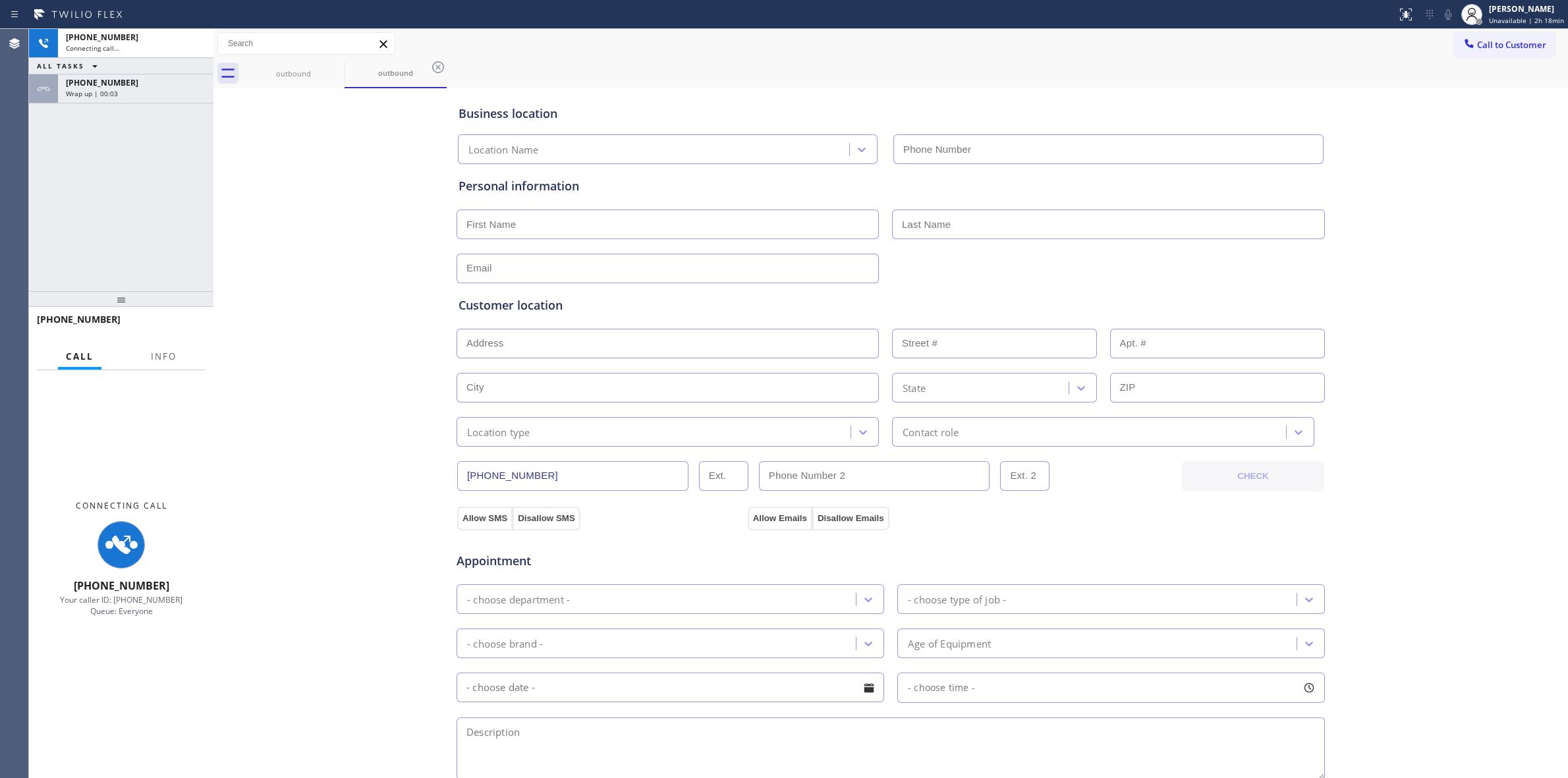
type input "[PHONE_NUMBER]"
click at [171, 93] on div "Wrap up | 00:04" at bounding box center [136, 94] width 139 height 9
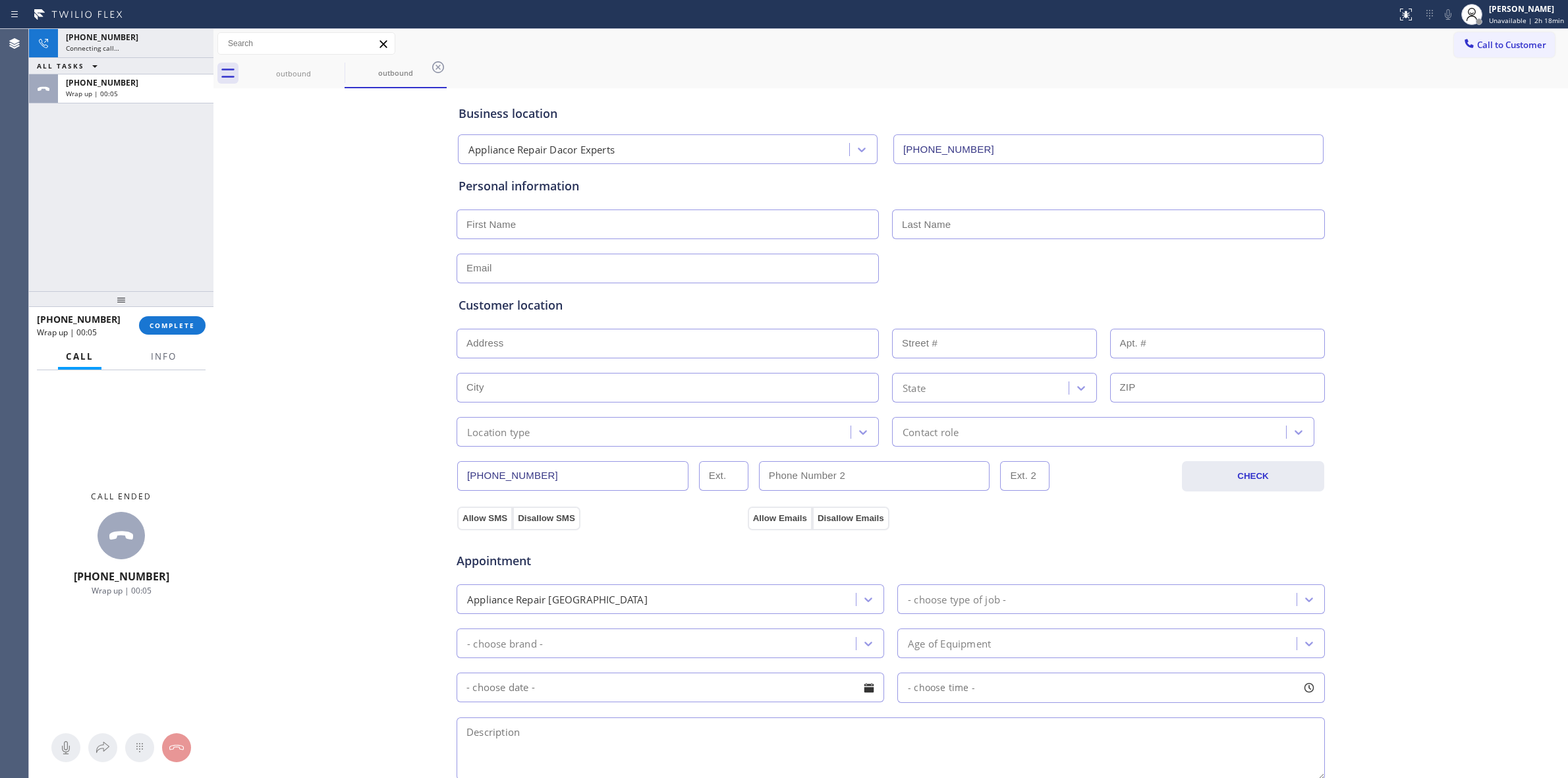
click at [170, 315] on div "[PHONE_NUMBER] Wrap up | 00:05 COMPLETE" at bounding box center [121, 325] width 169 height 34
click at [170, 323] on span "COMPLETE" at bounding box center [172, 325] width 46 height 9
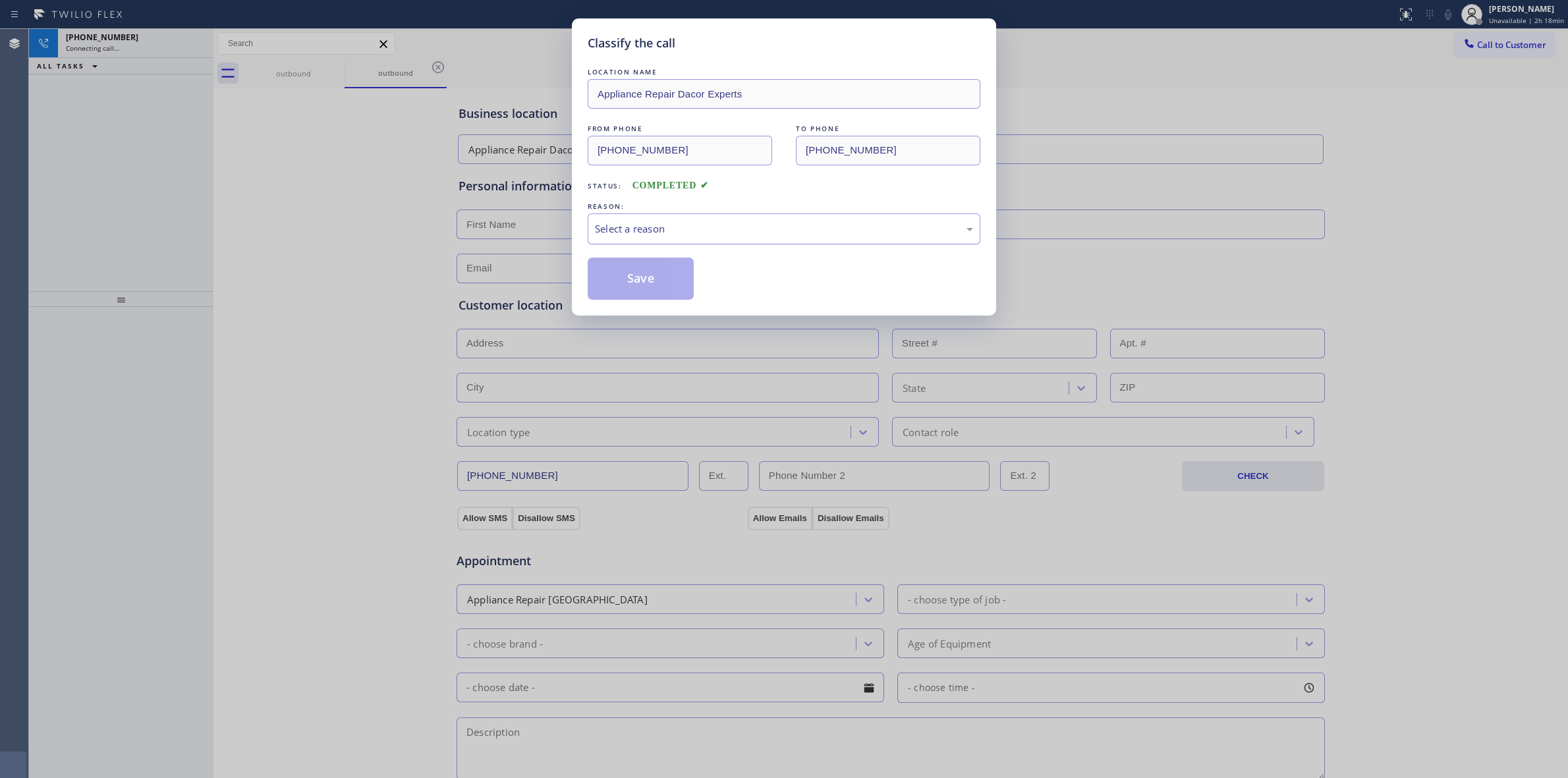
click at [693, 225] on div "Select a reason" at bounding box center [784, 229] width 378 height 15
click at [636, 289] on button "Save" at bounding box center [641, 279] width 106 height 42
click at [143, 45] on div "Classify the call LOCATION NAME Samsung Appliance Repairs FROM PHONE [PHONE_NUM…" at bounding box center [799, 403] width 1539 height 749
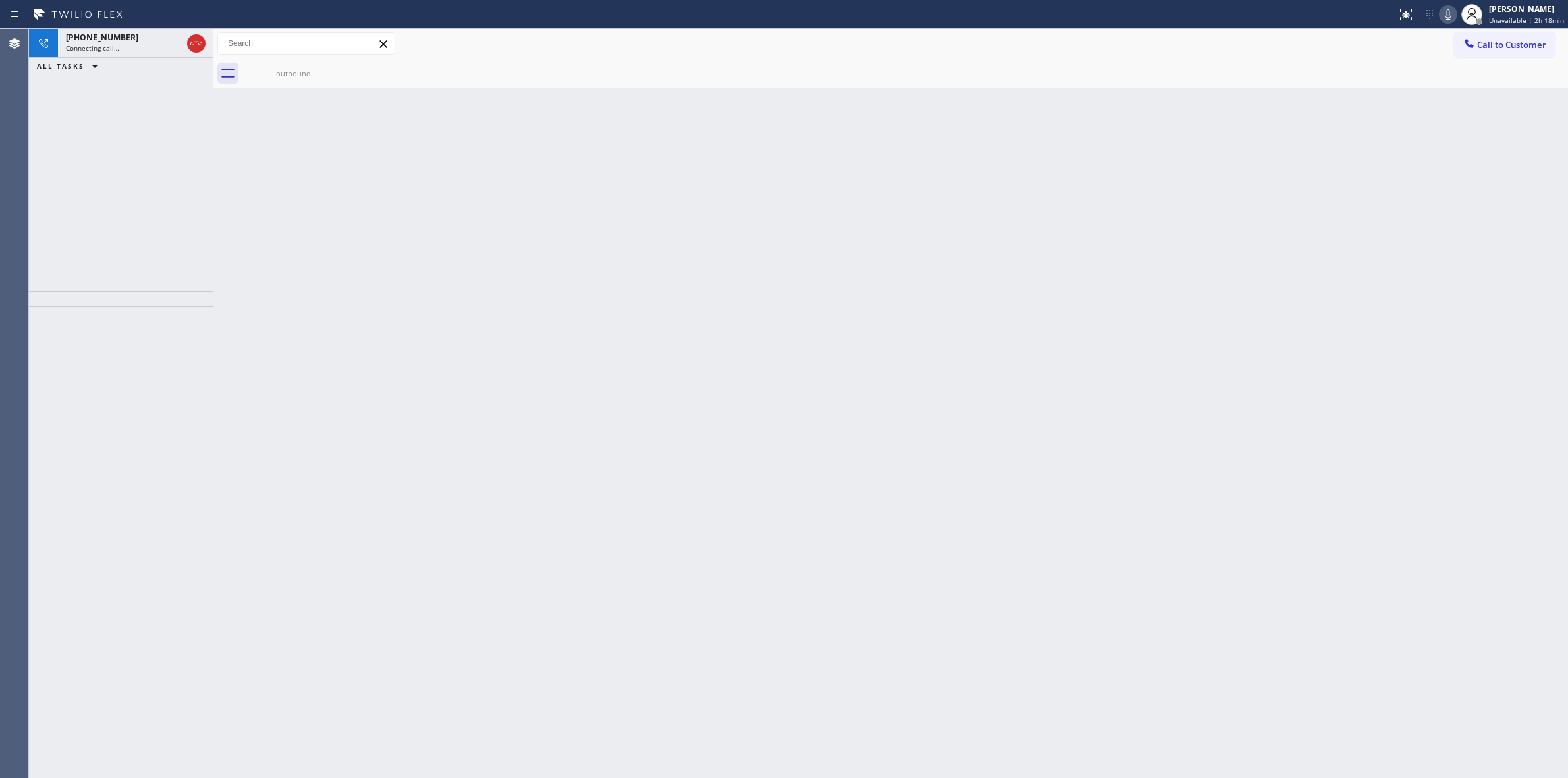
click at [143, 45] on div "Connecting call…" at bounding box center [124, 48] width 116 height 9
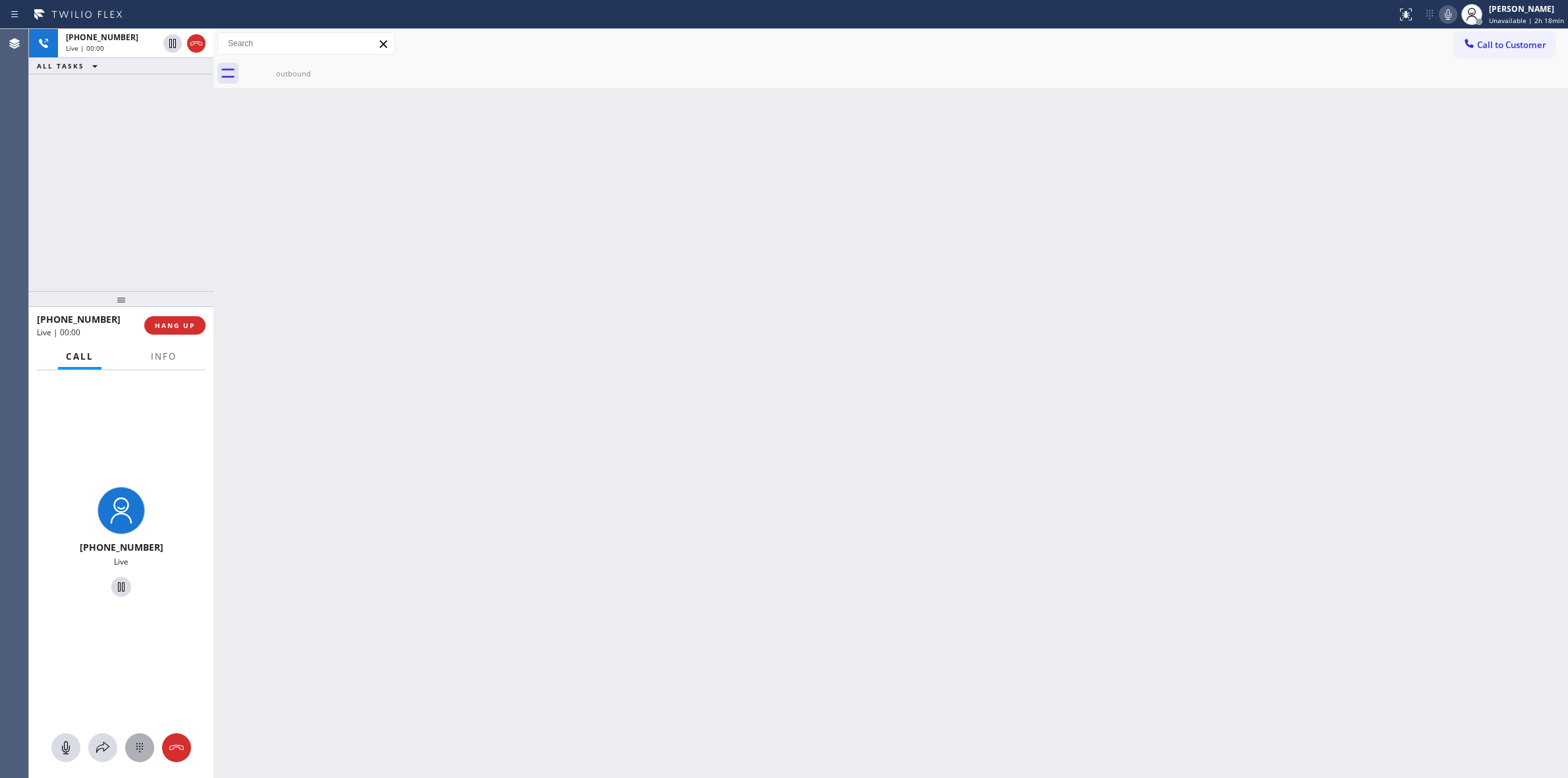
click at [132, 745] on icon at bounding box center [139, 748] width 16 height 16
drag, startPoint x: 1491, startPoint y: 34, endPoint x: 852, endPoint y: 239, distance: 671.1
click at [1487, 34] on button "Call to Customer" at bounding box center [1505, 45] width 101 height 25
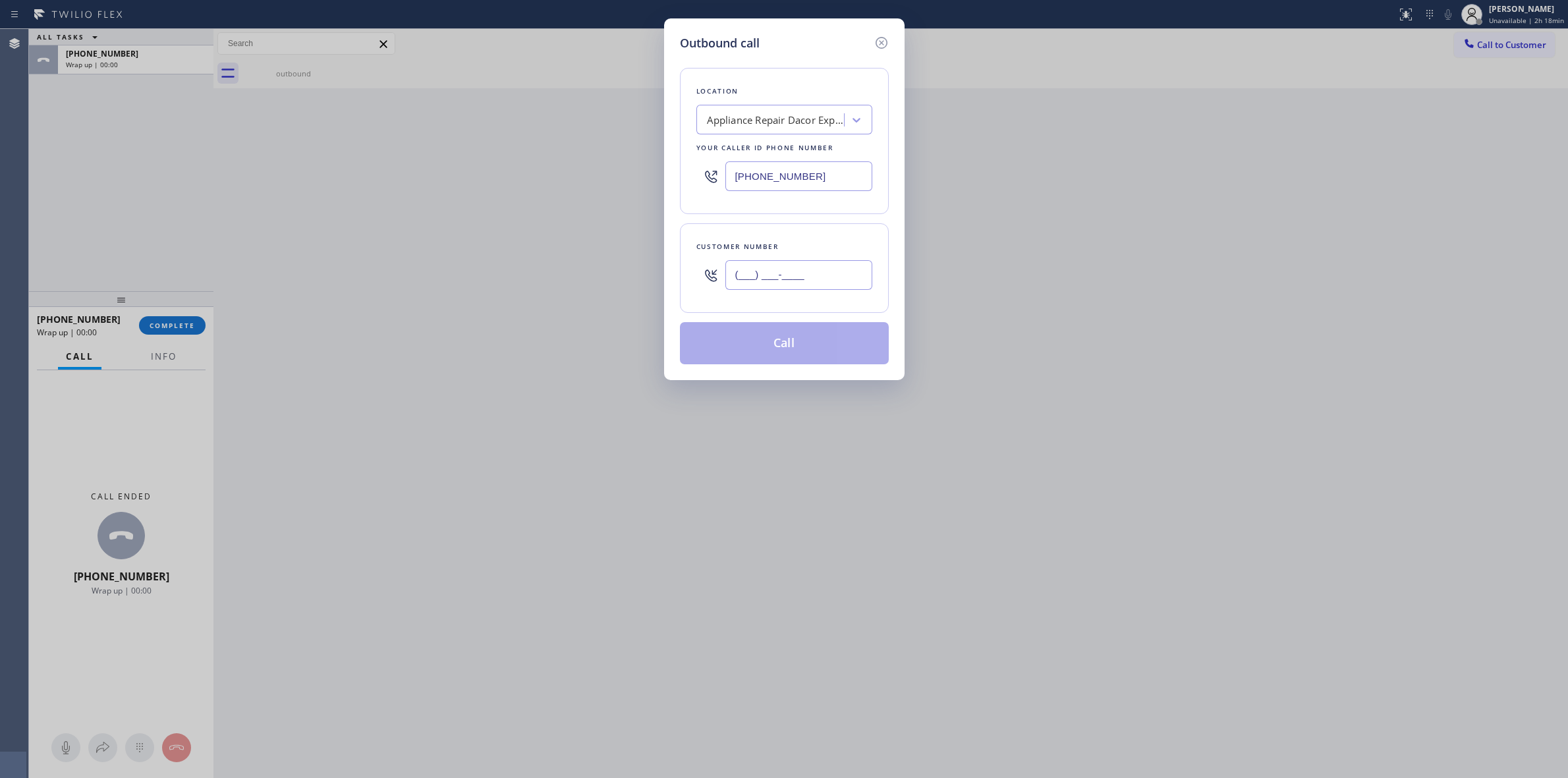
paste input "805) 327-0970"
click at [740, 281] on input "[PHONE_NUMBER]" at bounding box center [799, 275] width 147 height 30
type input "[PHONE_NUMBER]"
click at [756, 341] on button "Call" at bounding box center [785, 343] width 209 height 42
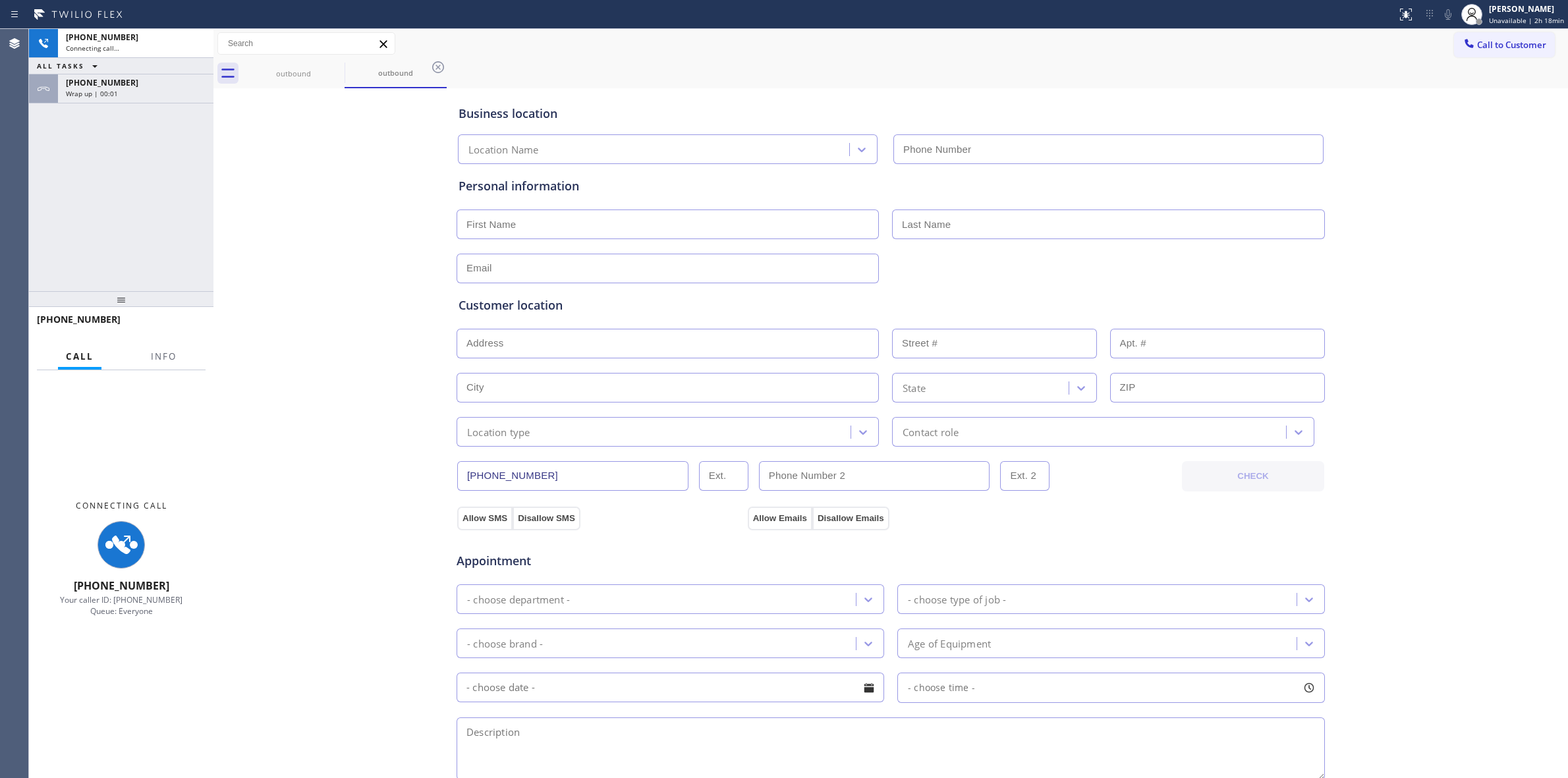
type input "[PHONE_NUMBER]"
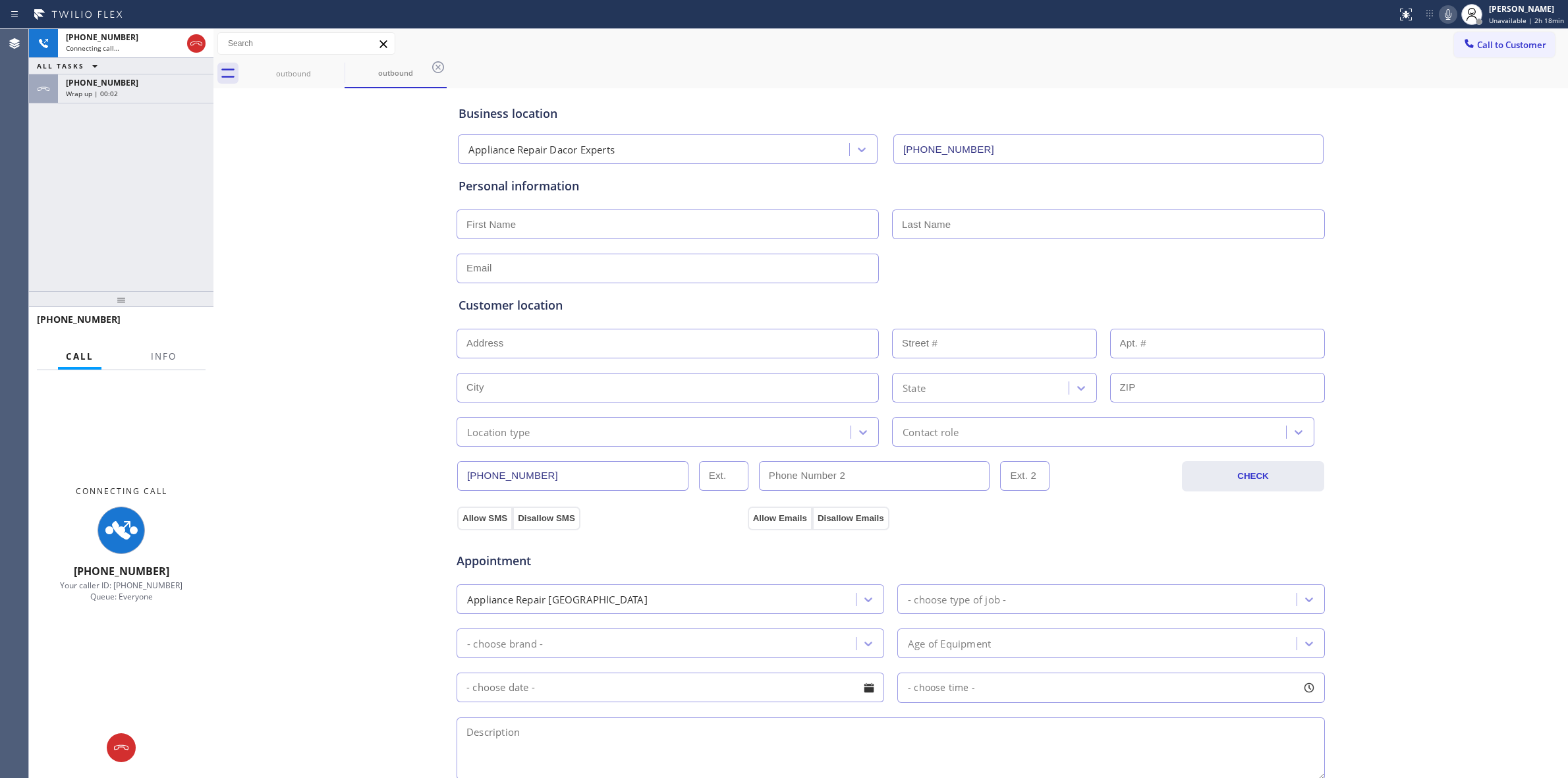
click at [83, 106] on div "[PHONE_NUMBER] Connecting call… ALL TASKS ALL TASKS ACTIVE TASKS TASKS IN WRAP …" at bounding box center [121, 160] width 184 height 262
click at [120, 83] on div "[PHONE_NUMBER]" at bounding box center [136, 83] width 139 height 11
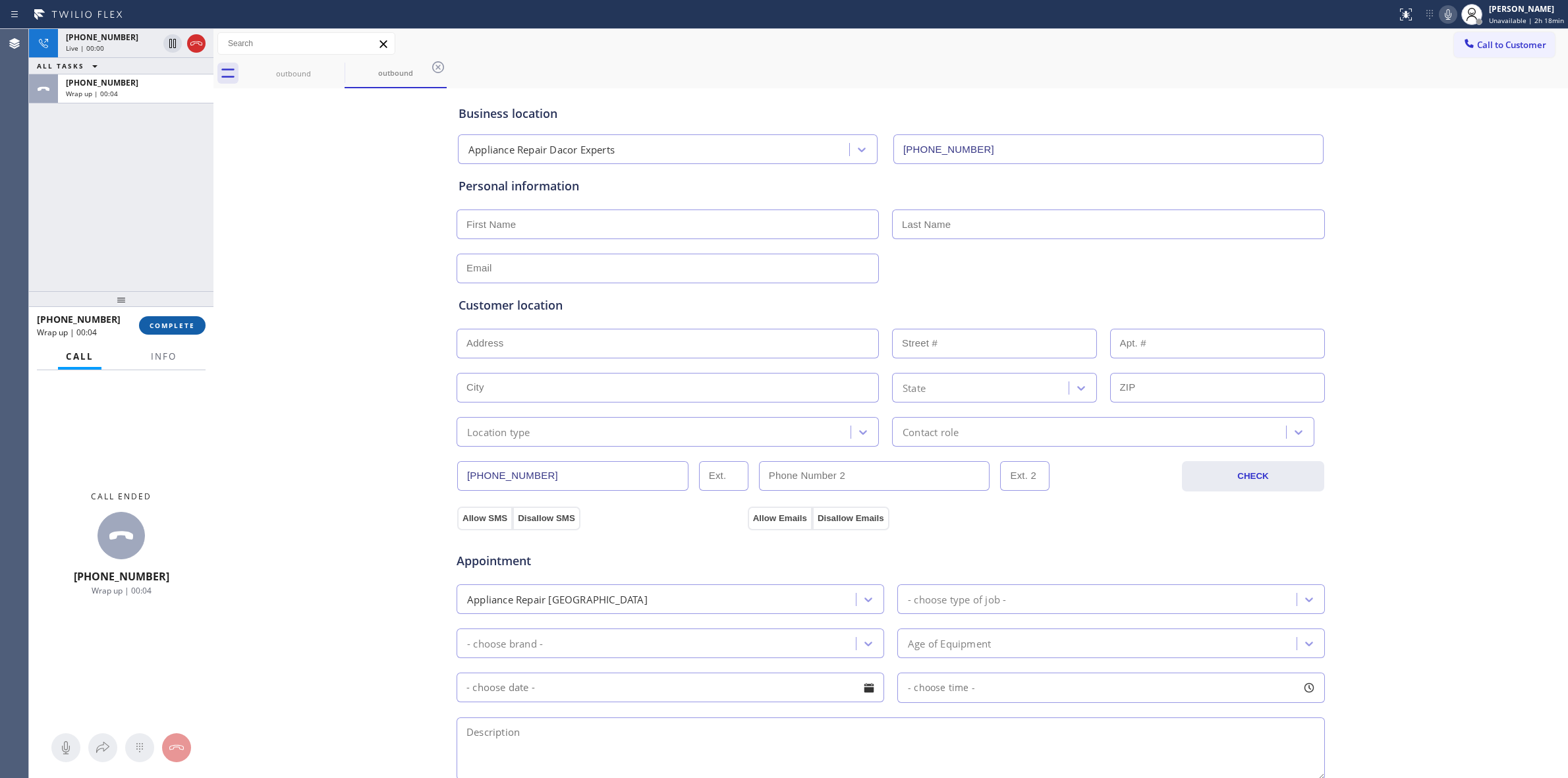
click at [167, 327] on span "COMPLETE" at bounding box center [172, 325] width 46 height 9
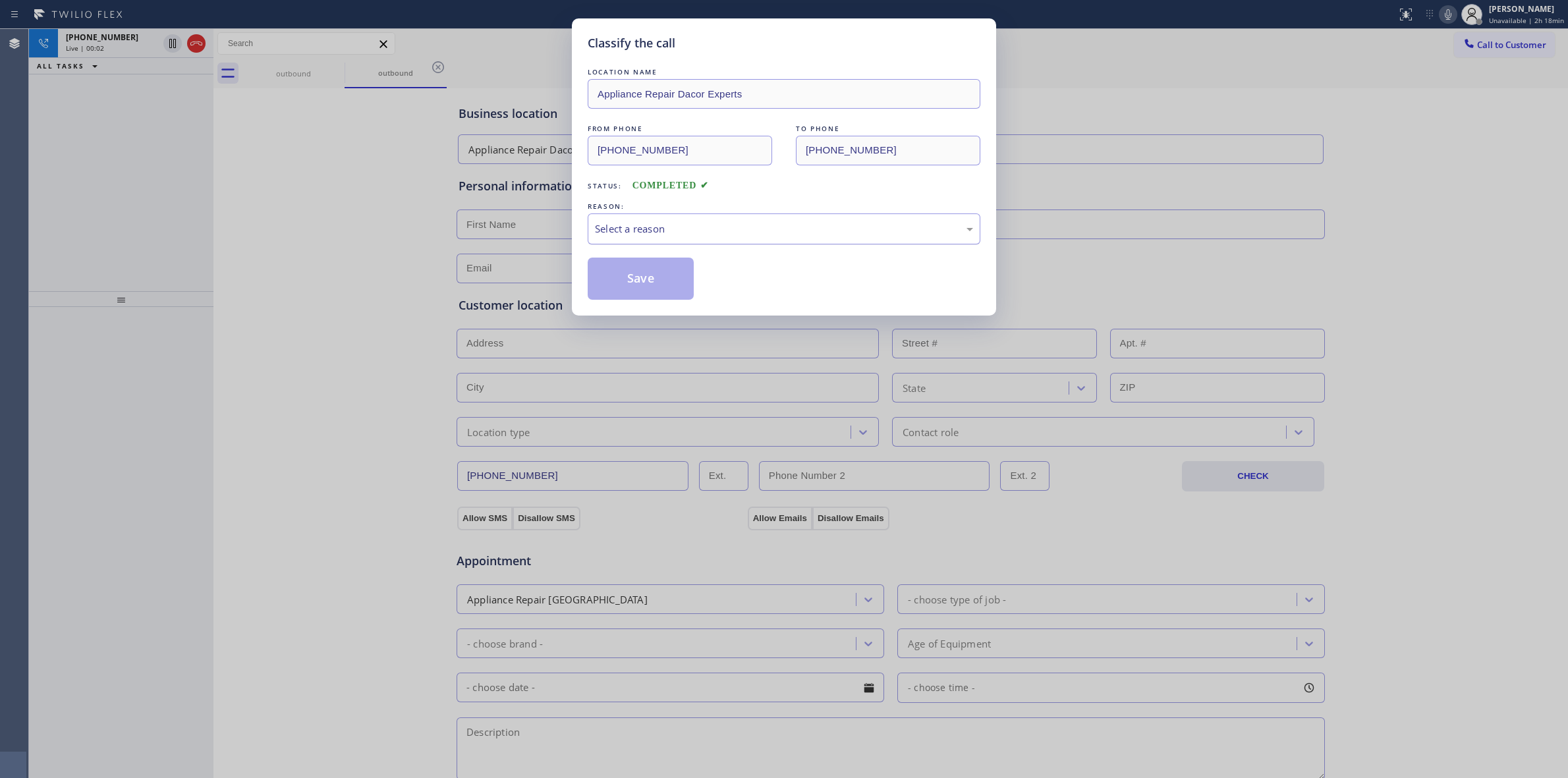
click at [679, 235] on div "Select a reason" at bounding box center [784, 229] width 378 height 15
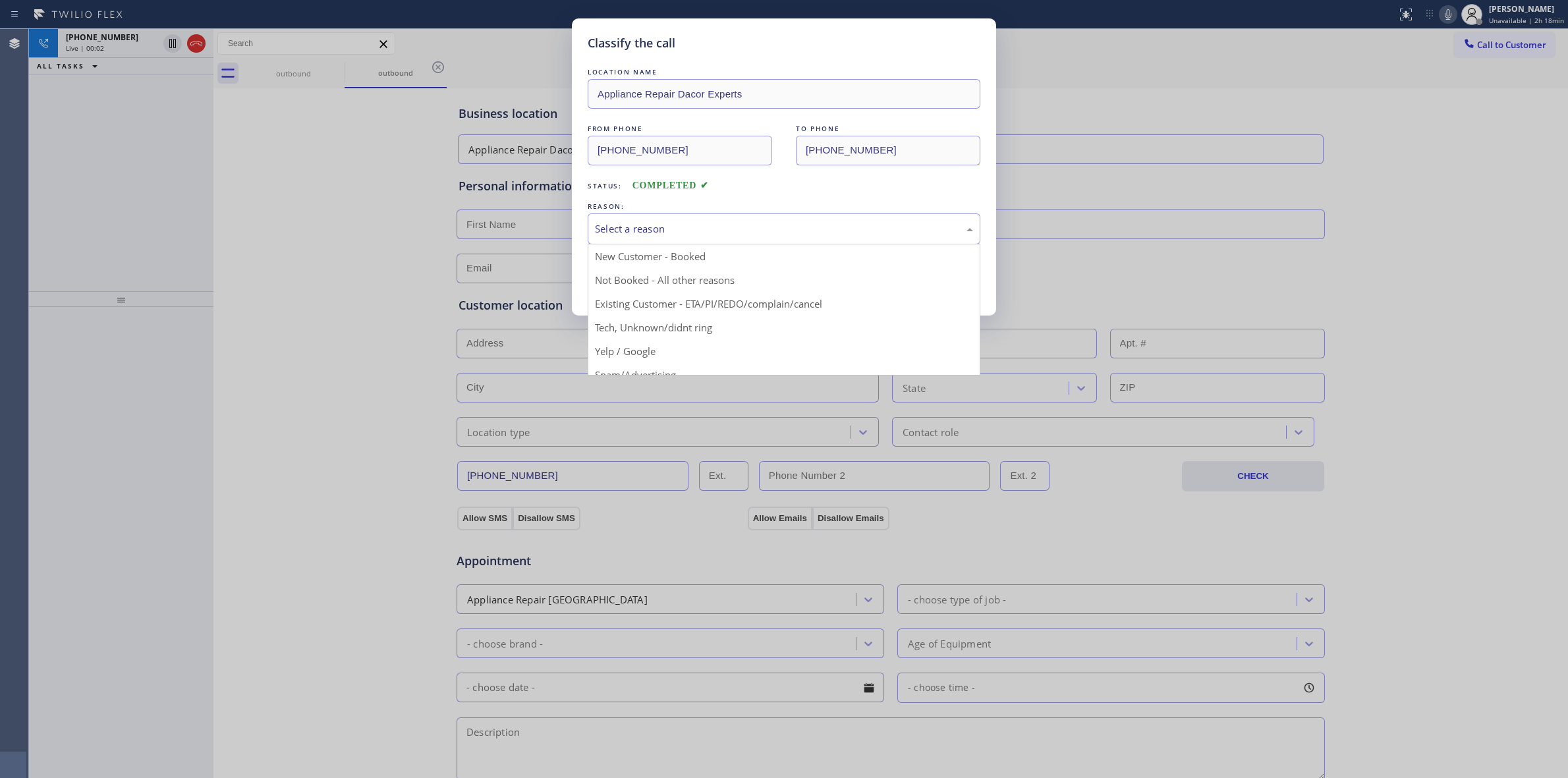
drag, startPoint x: 683, startPoint y: 327, endPoint x: 663, endPoint y: 293, distance: 39.4
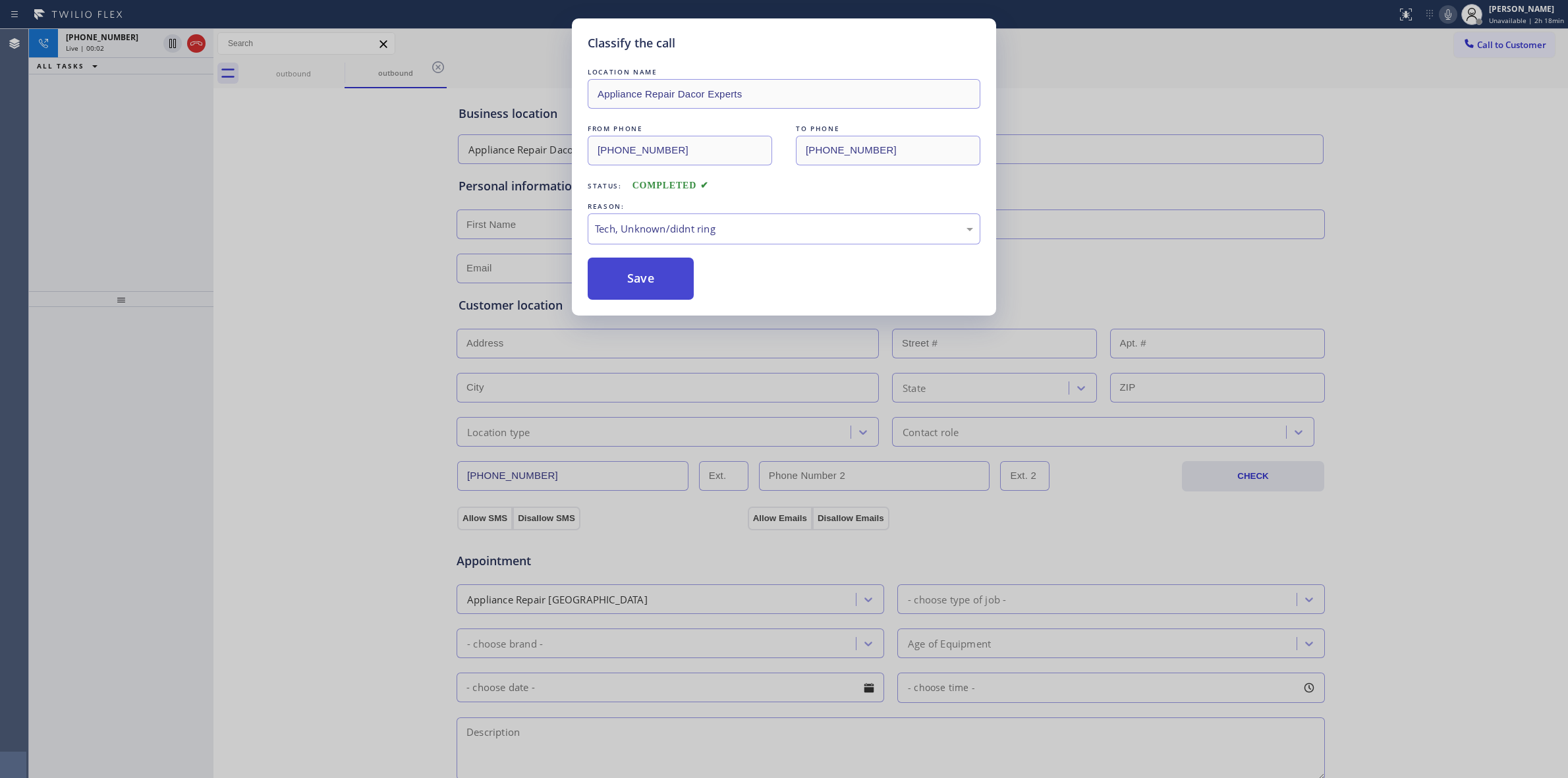
click at [648, 272] on button "Save" at bounding box center [641, 279] width 106 height 42
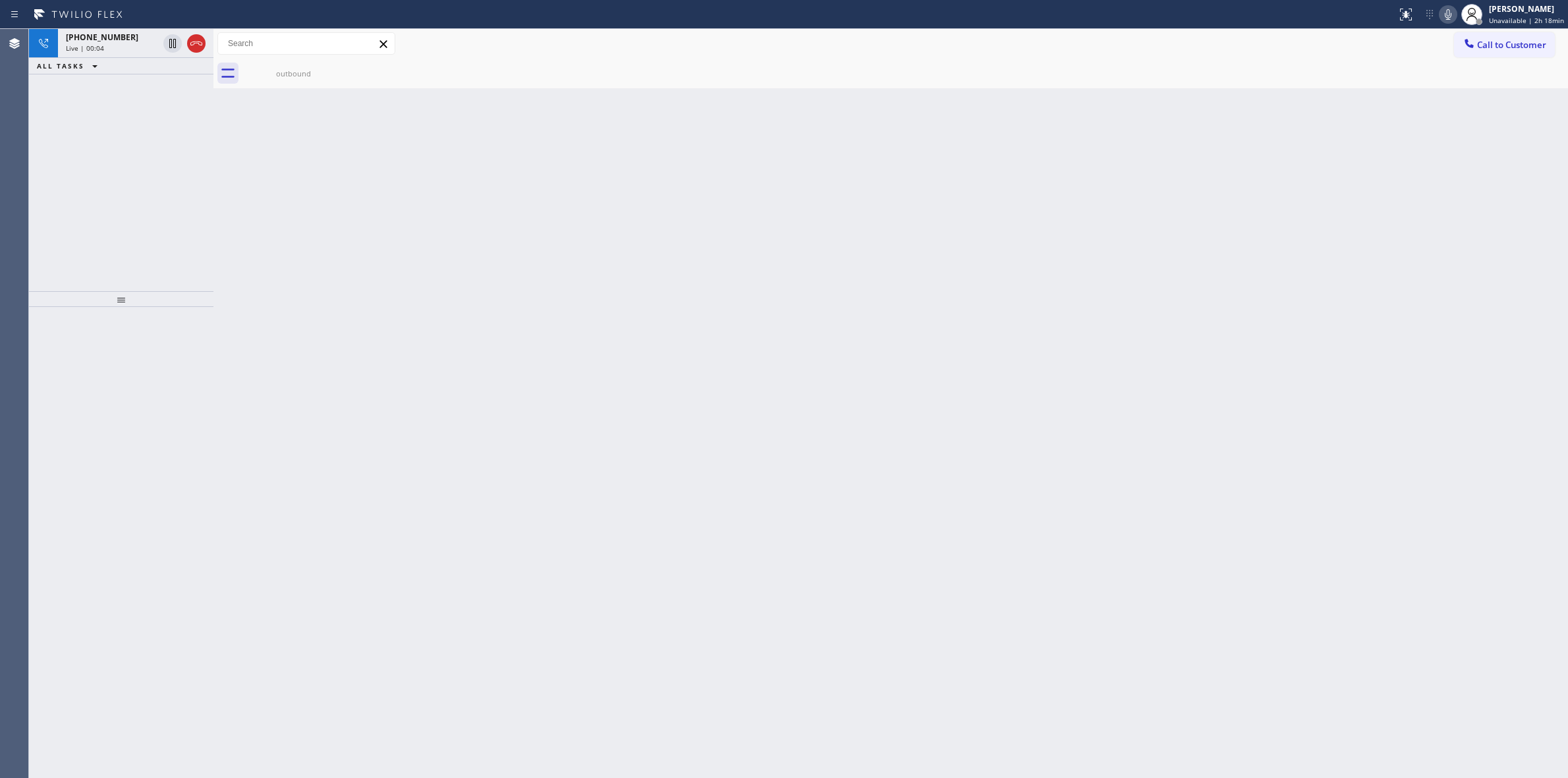
click at [120, 37] on div "[PHONE_NUMBER]" at bounding box center [112, 37] width 93 height 11
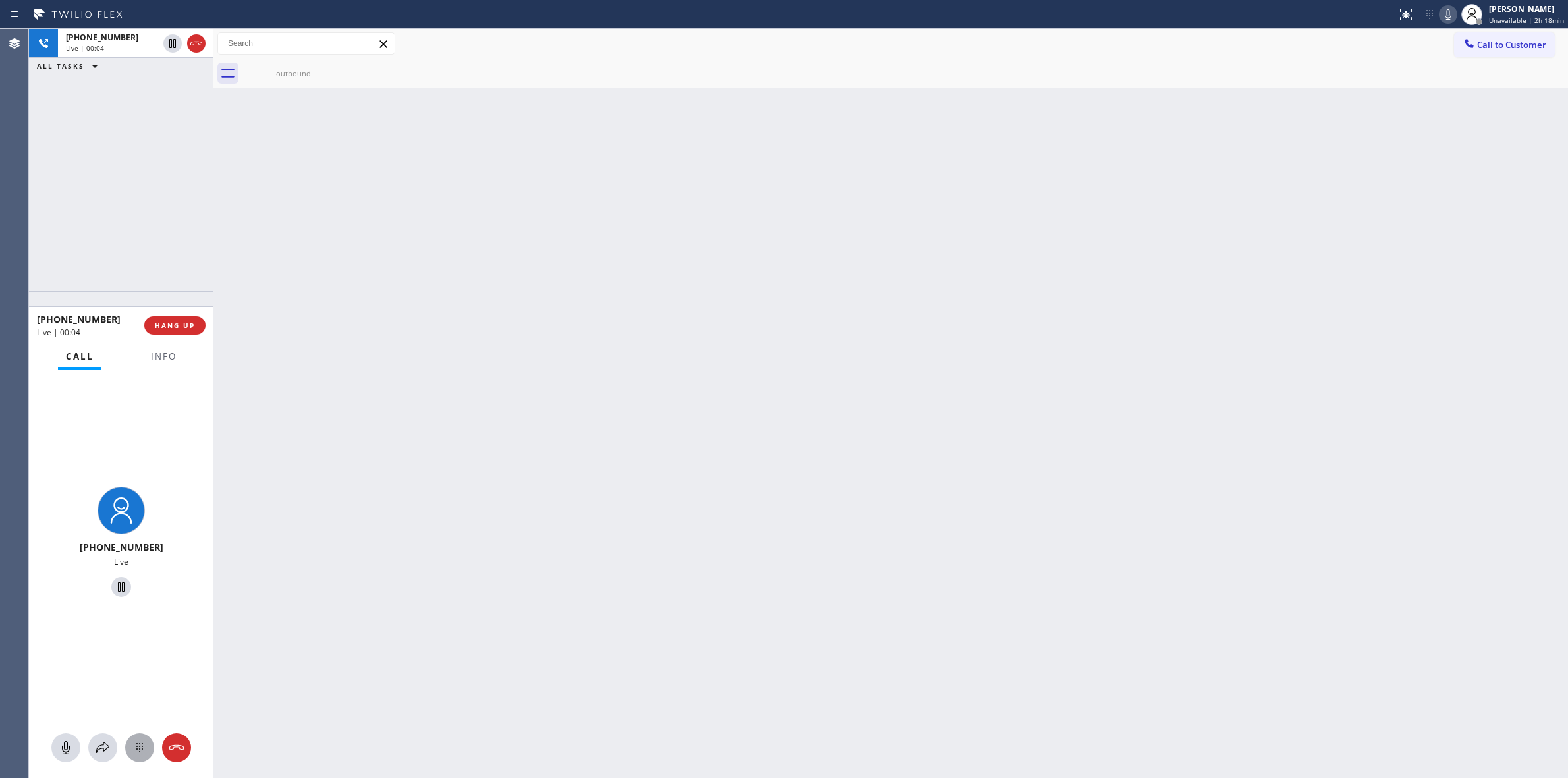
click at [135, 740] on icon at bounding box center [139, 748] width 16 height 16
click at [980, 217] on div "Back to Dashboard Change Sender ID Customers Technicians Select a contact Outbo…" at bounding box center [890, 403] width 1354 height 749
click at [106, 34] on span "[PHONE_NUMBER]" at bounding box center [102, 37] width 73 height 11
click at [1501, 54] on button "Call to Customer" at bounding box center [1505, 45] width 101 height 25
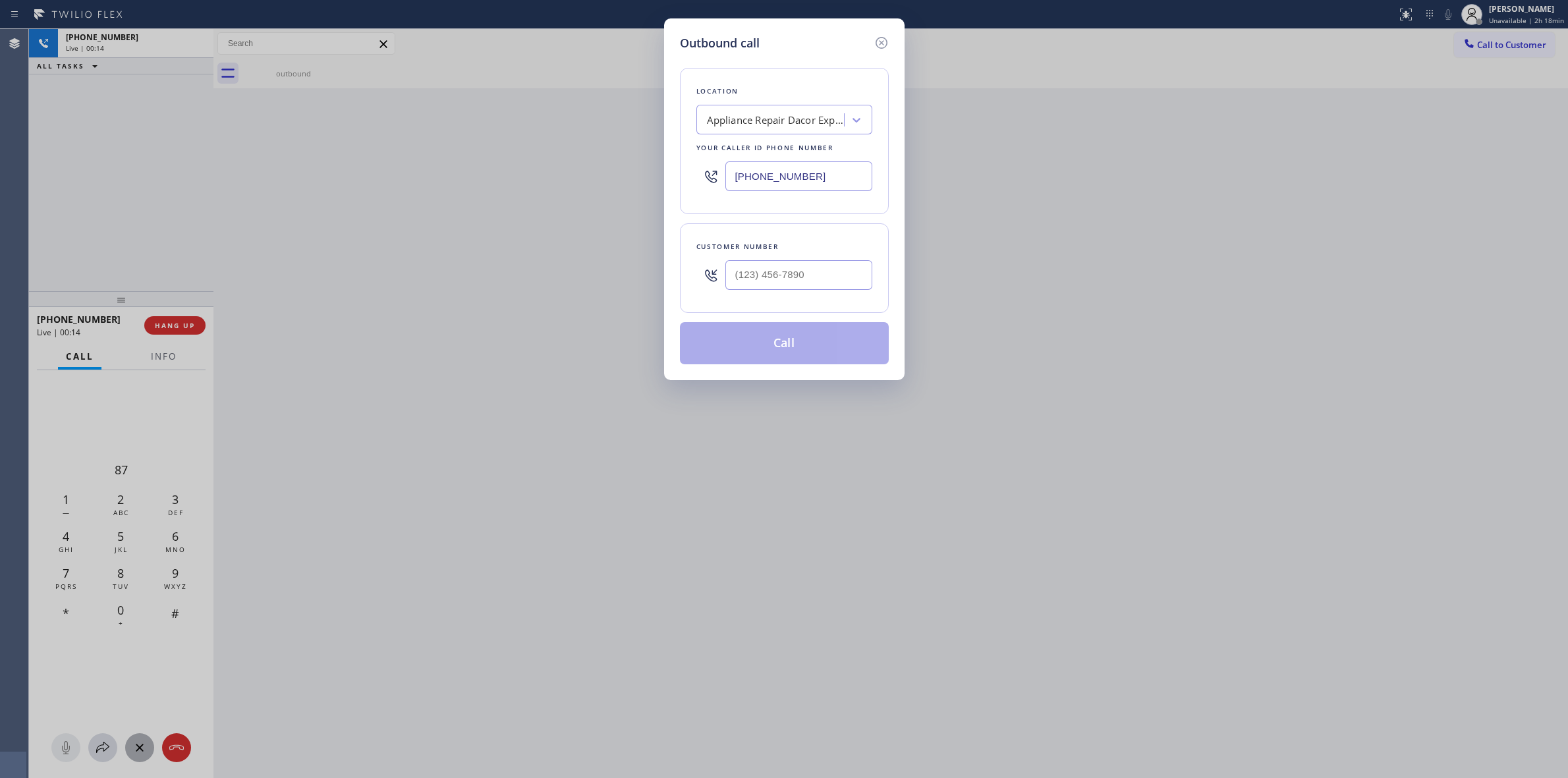
click at [769, 301] on div "Customer number" at bounding box center [785, 268] width 209 height 90
paste input "206) 336-3824"
click at [778, 288] on input "[PHONE_NUMBER]" at bounding box center [799, 275] width 147 height 30
type input "[PHONE_NUMBER]"
click at [791, 136] on div "Location Appliance Repair Dacor Experts Your caller id phone number [PHONE_NUMB…" at bounding box center [785, 141] width 209 height 146
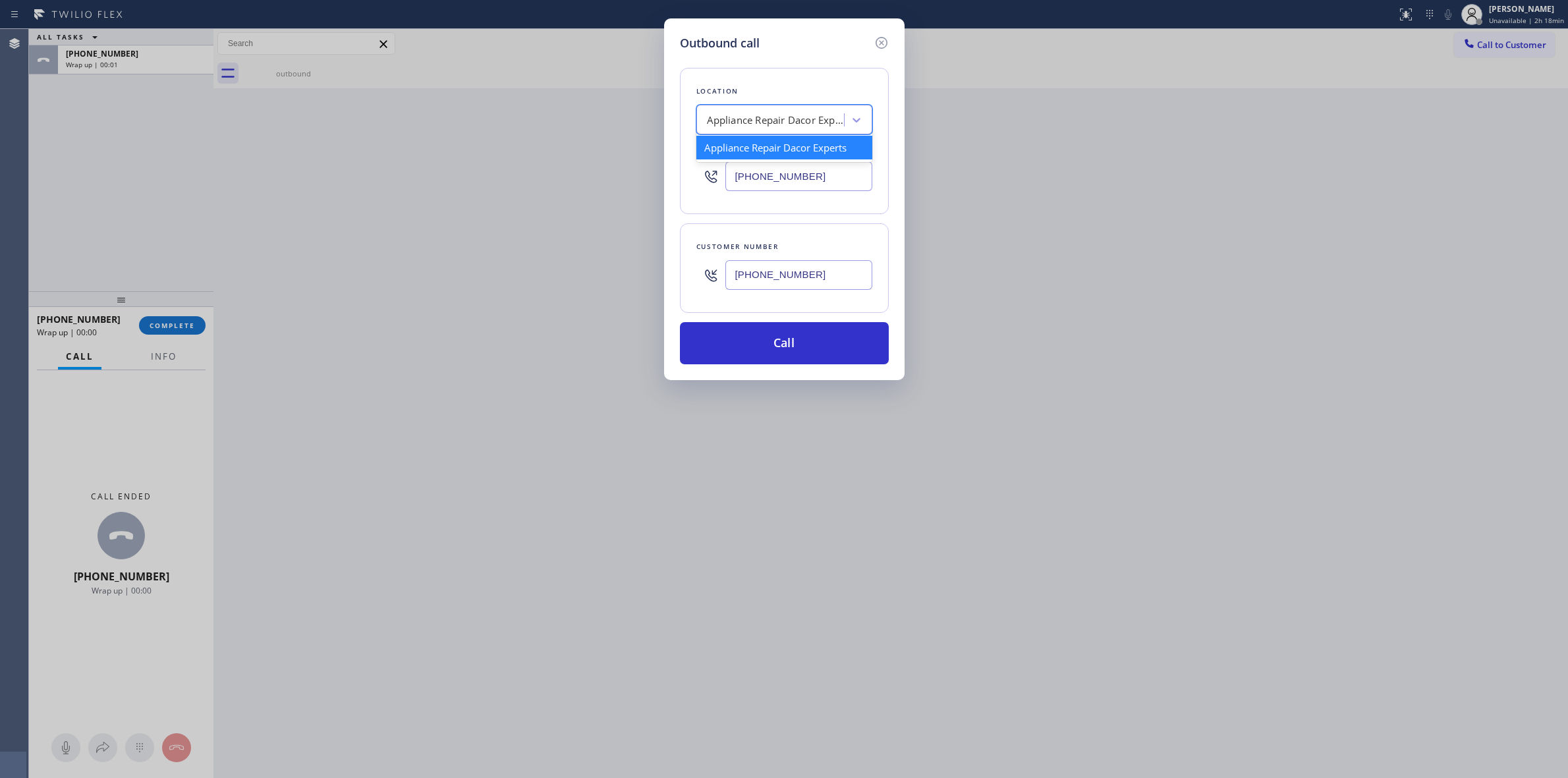
click at [804, 123] on div "Appliance Repair Dacor Experts" at bounding box center [776, 120] width 138 height 15
type input "GE mono"
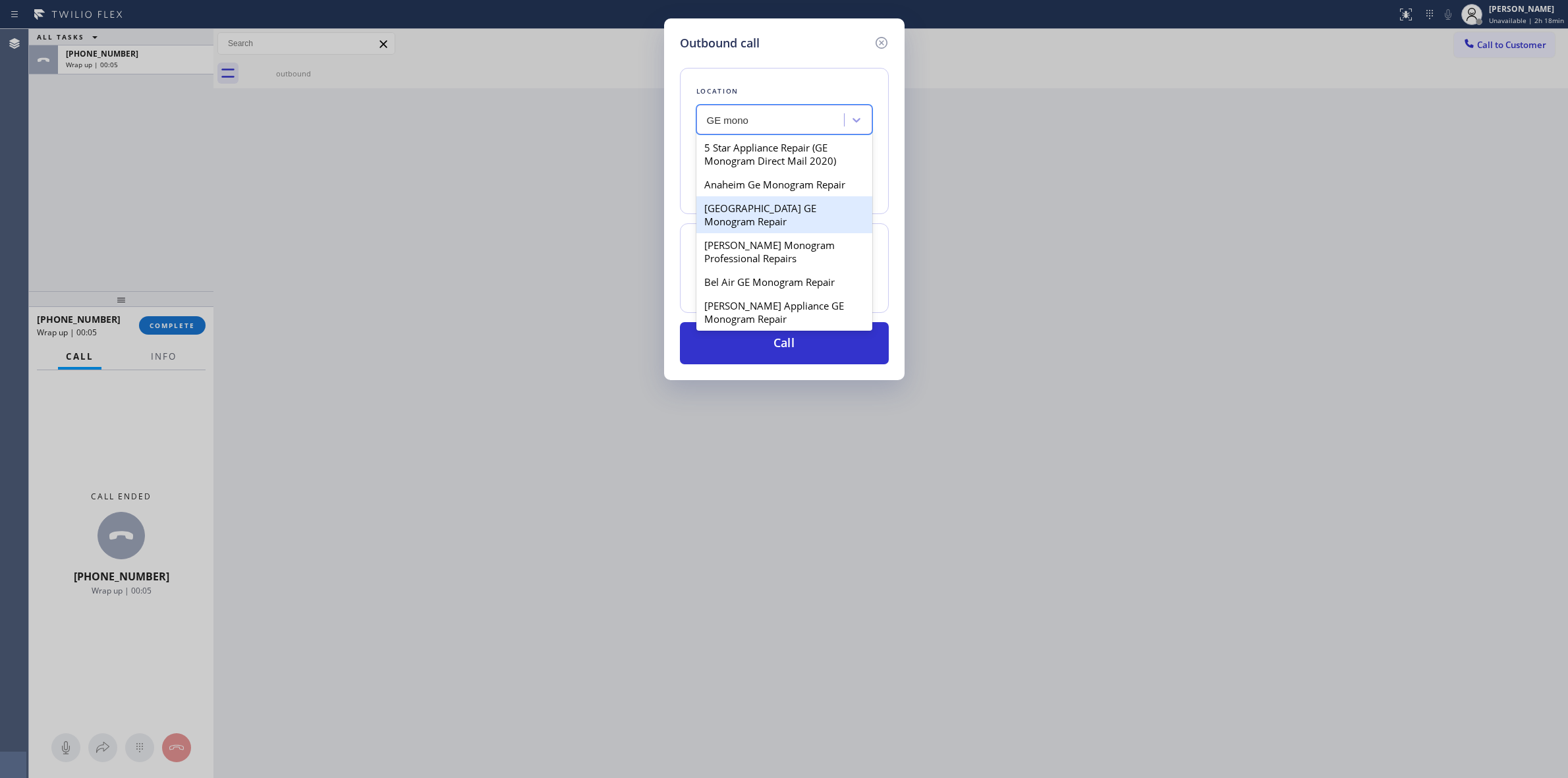
click at [753, 229] on div "[GEOGRAPHIC_DATA] GE Monogram Repair" at bounding box center [785, 215] width 176 height 37
type input "[PHONE_NUMBER]"
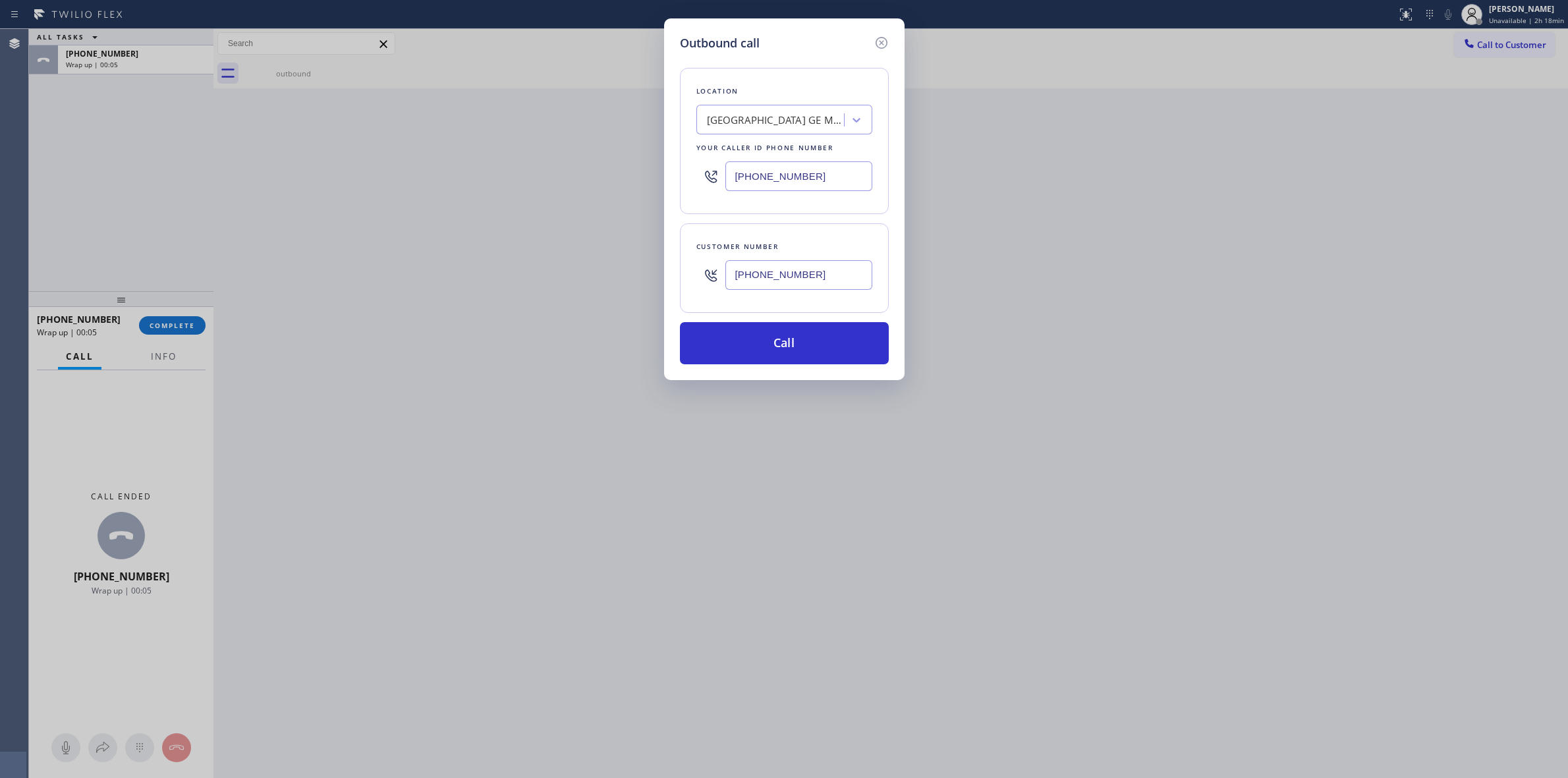
click at [772, 260] on div "[PHONE_NUMBER]" at bounding box center [799, 275] width 147 height 43
click at [772, 268] on input "[PHONE_NUMBER]" at bounding box center [799, 275] width 147 height 30
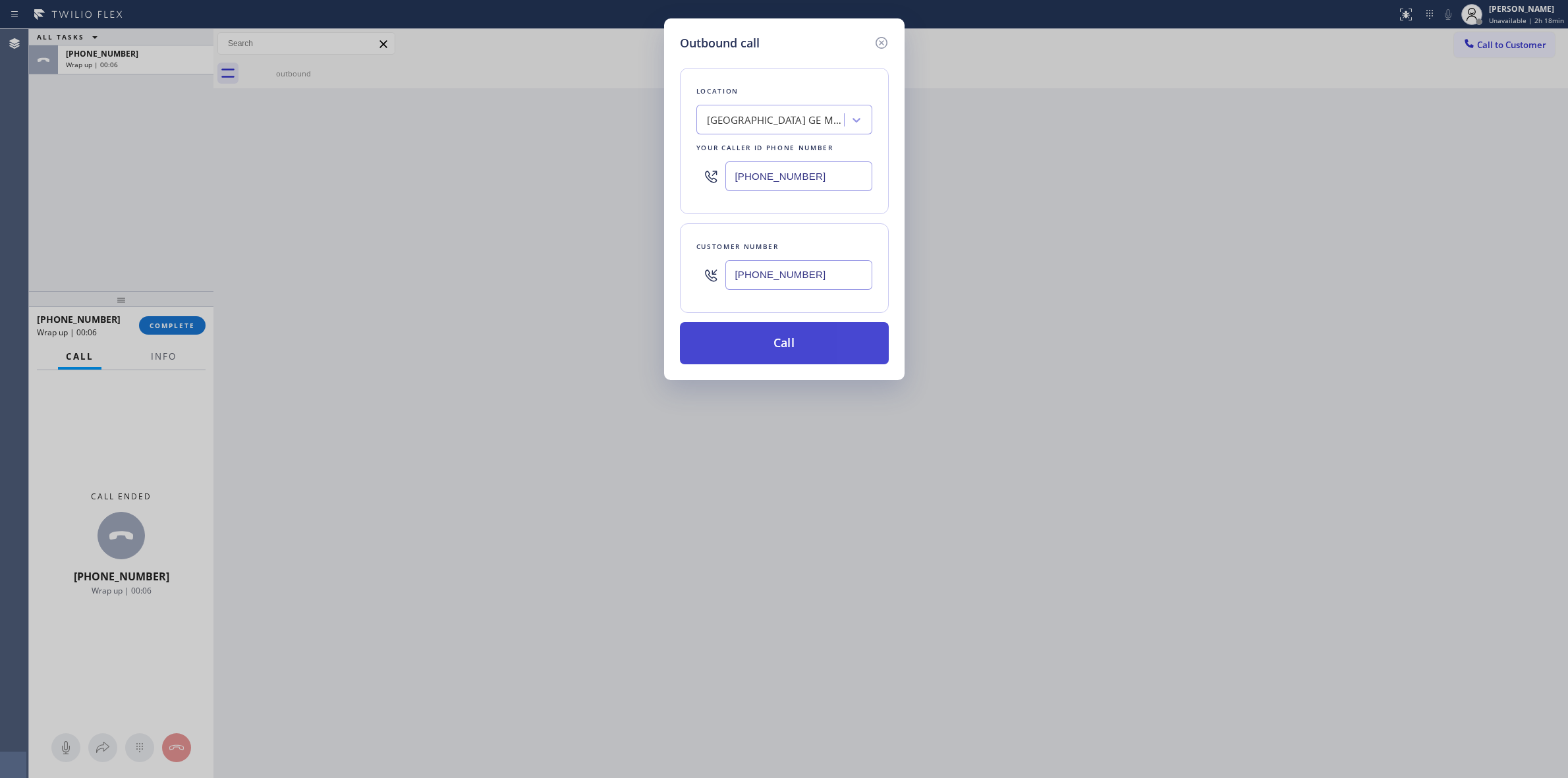
click at [768, 344] on button "Call" at bounding box center [785, 343] width 209 height 42
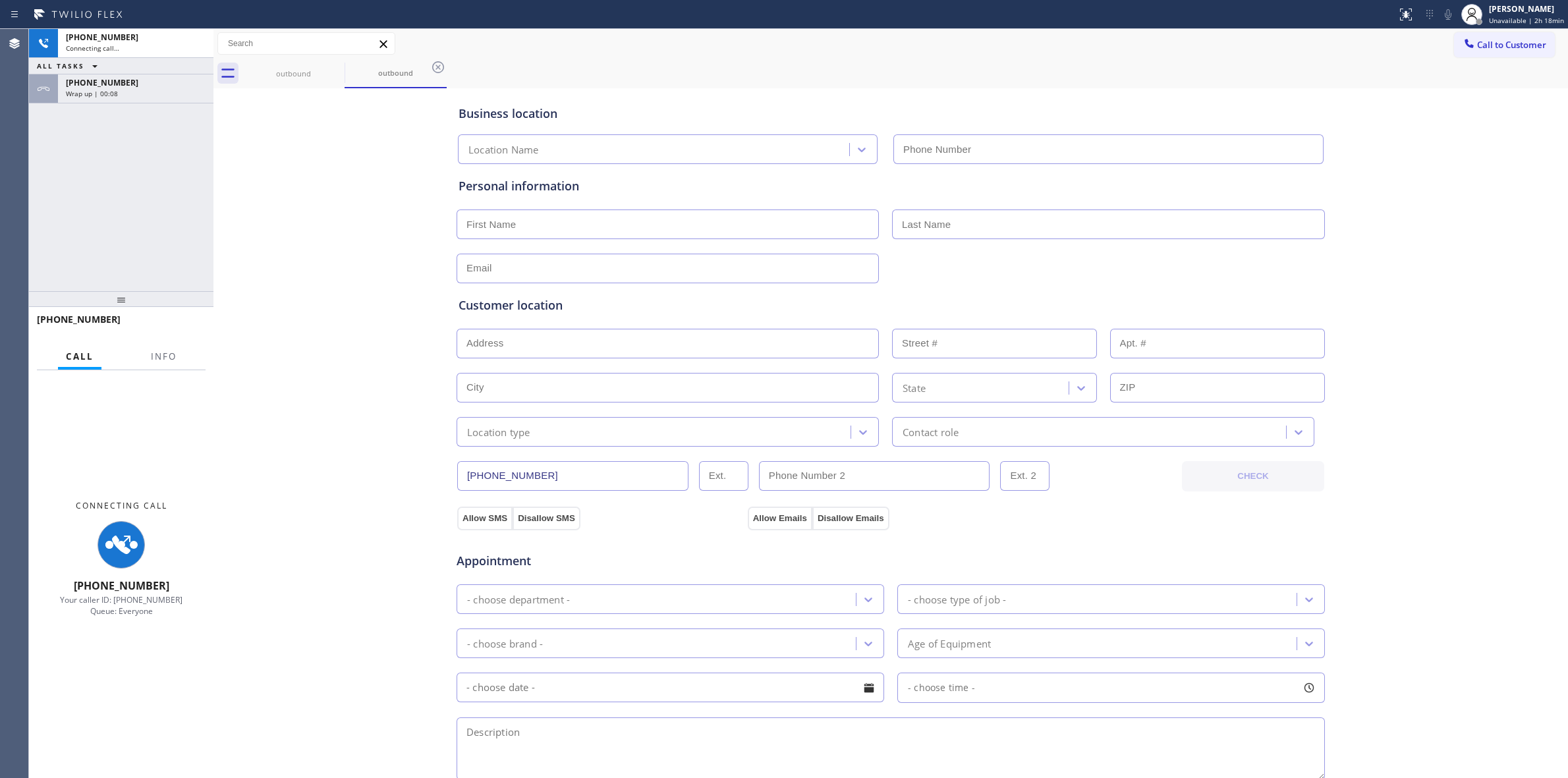
type input "[PHONE_NUMBER]"
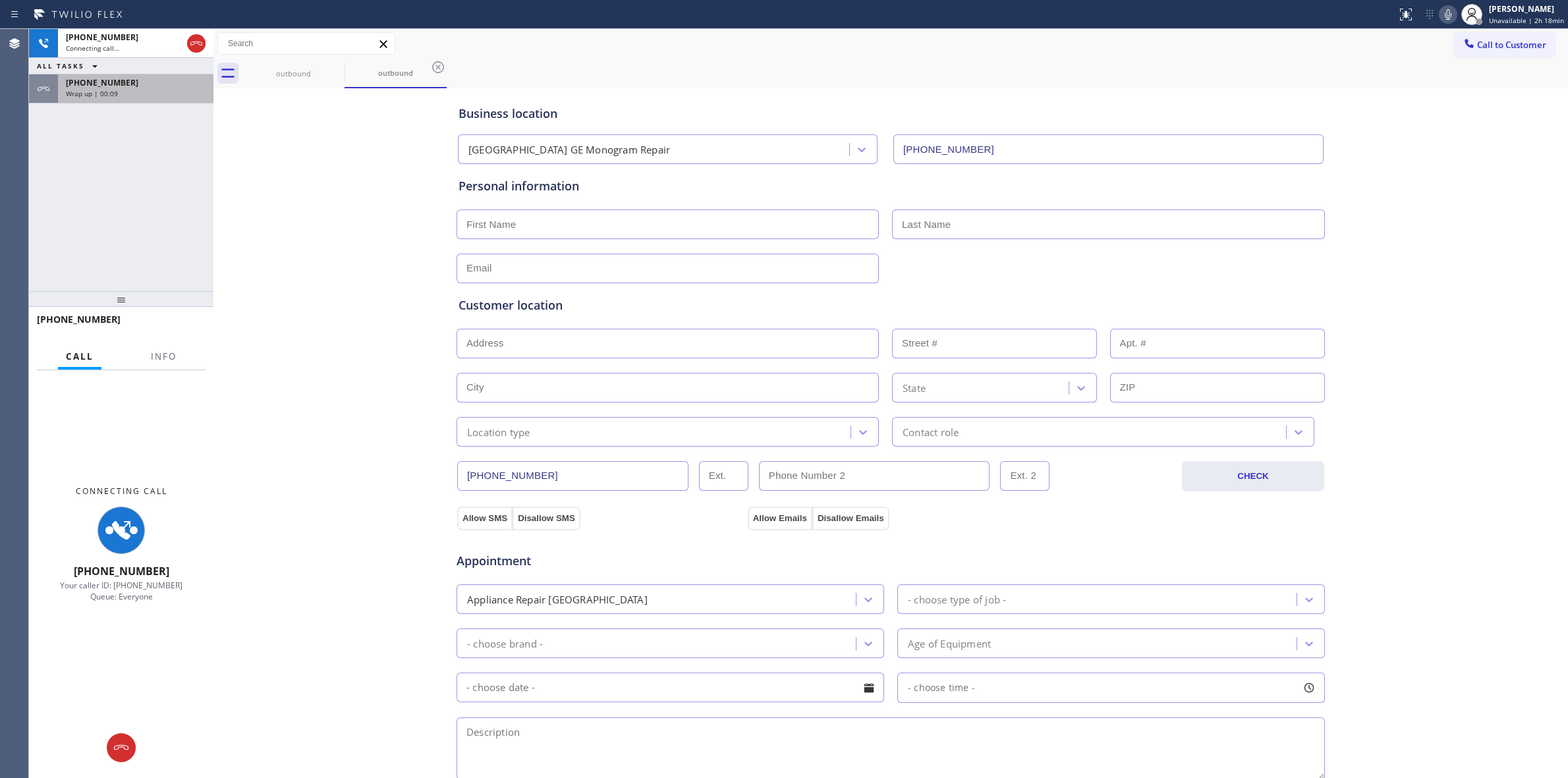
click at [139, 90] on div "Wrap up | 00:09" at bounding box center [136, 94] width 139 height 9
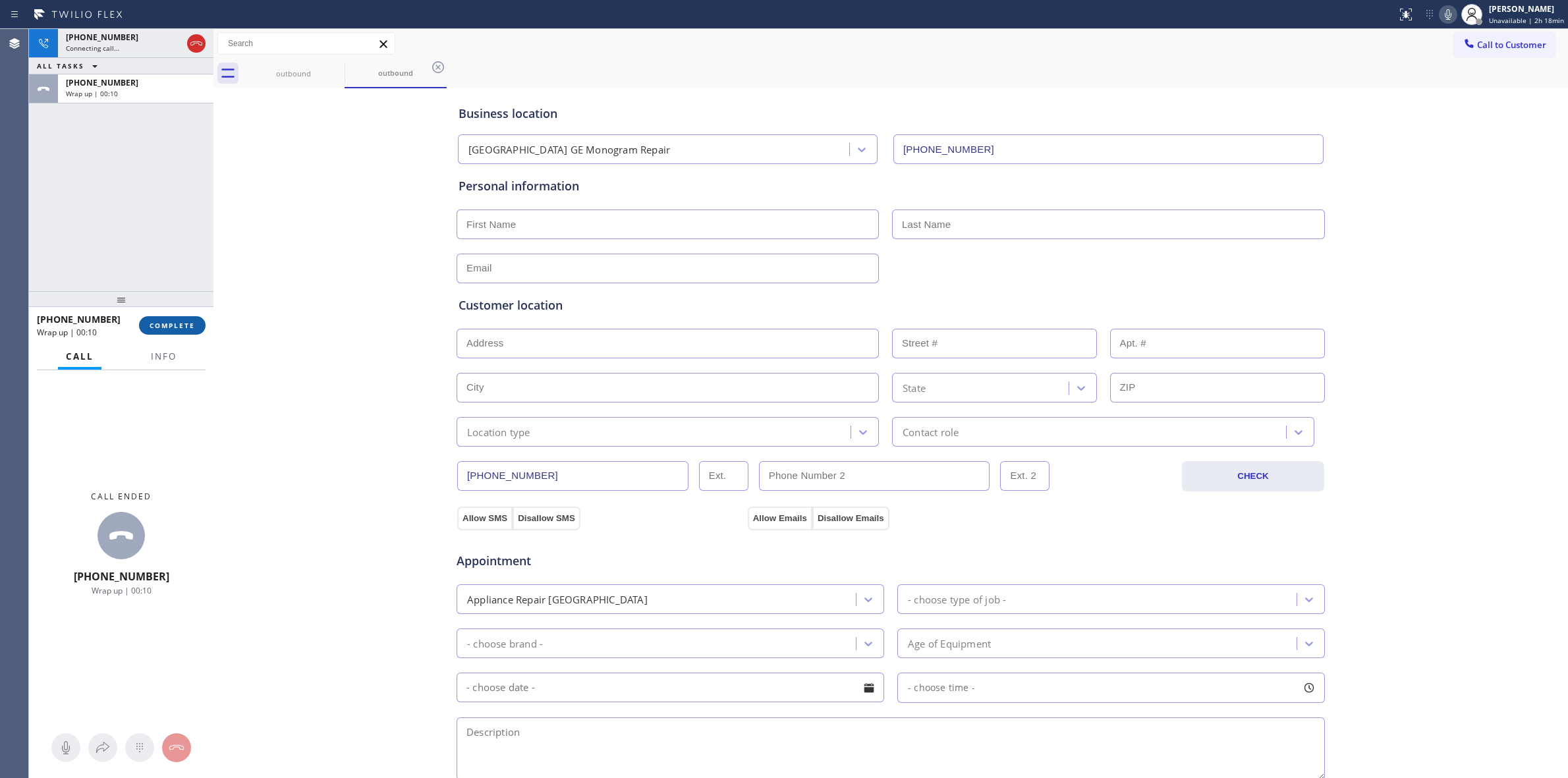
click at [196, 330] on button "COMPLETE" at bounding box center [172, 325] width 67 height 19
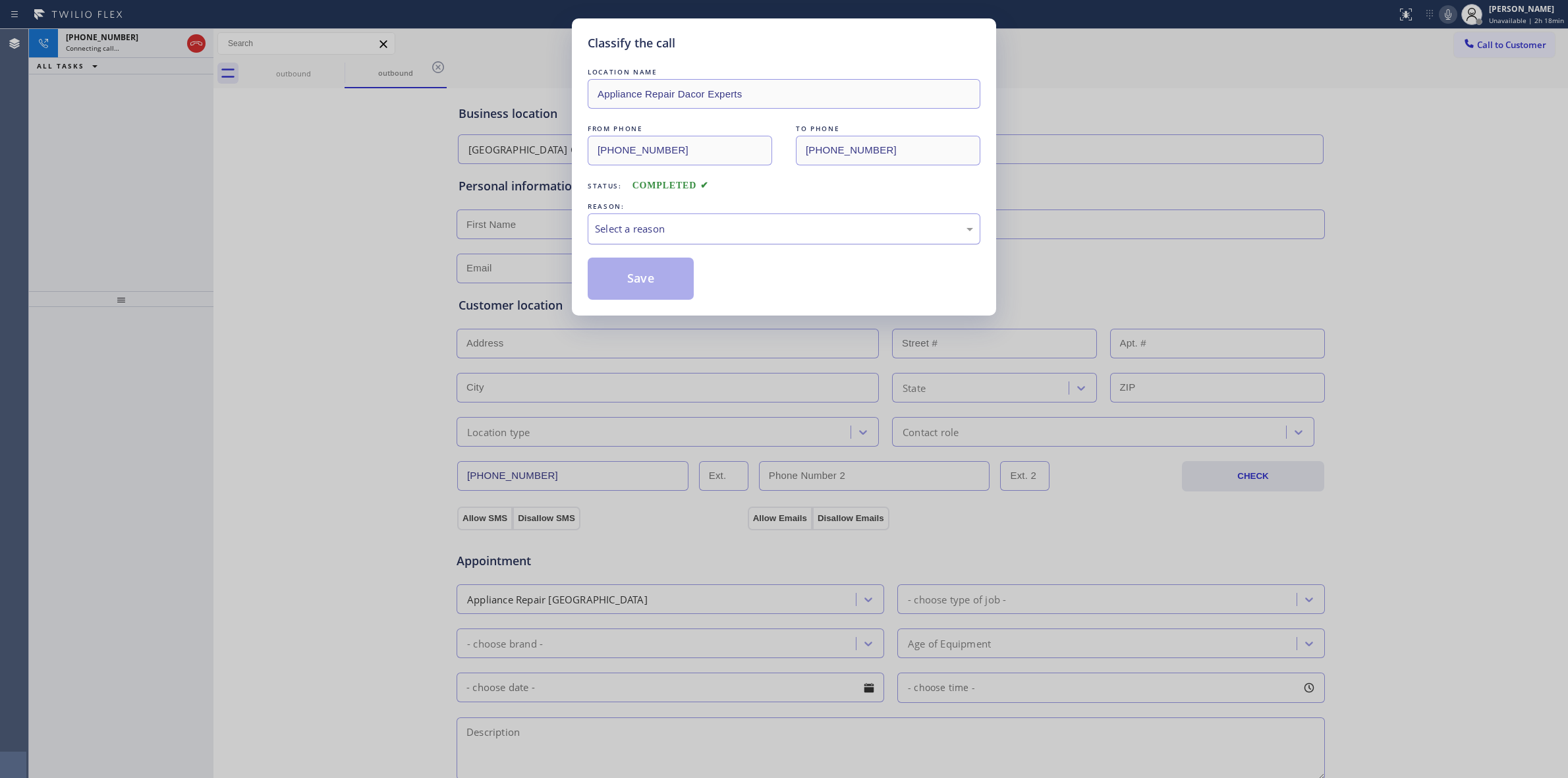
click at [718, 234] on div "Select a reason" at bounding box center [784, 229] width 378 height 15
click at [647, 287] on button "Save" at bounding box center [641, 279] width 106 height 42
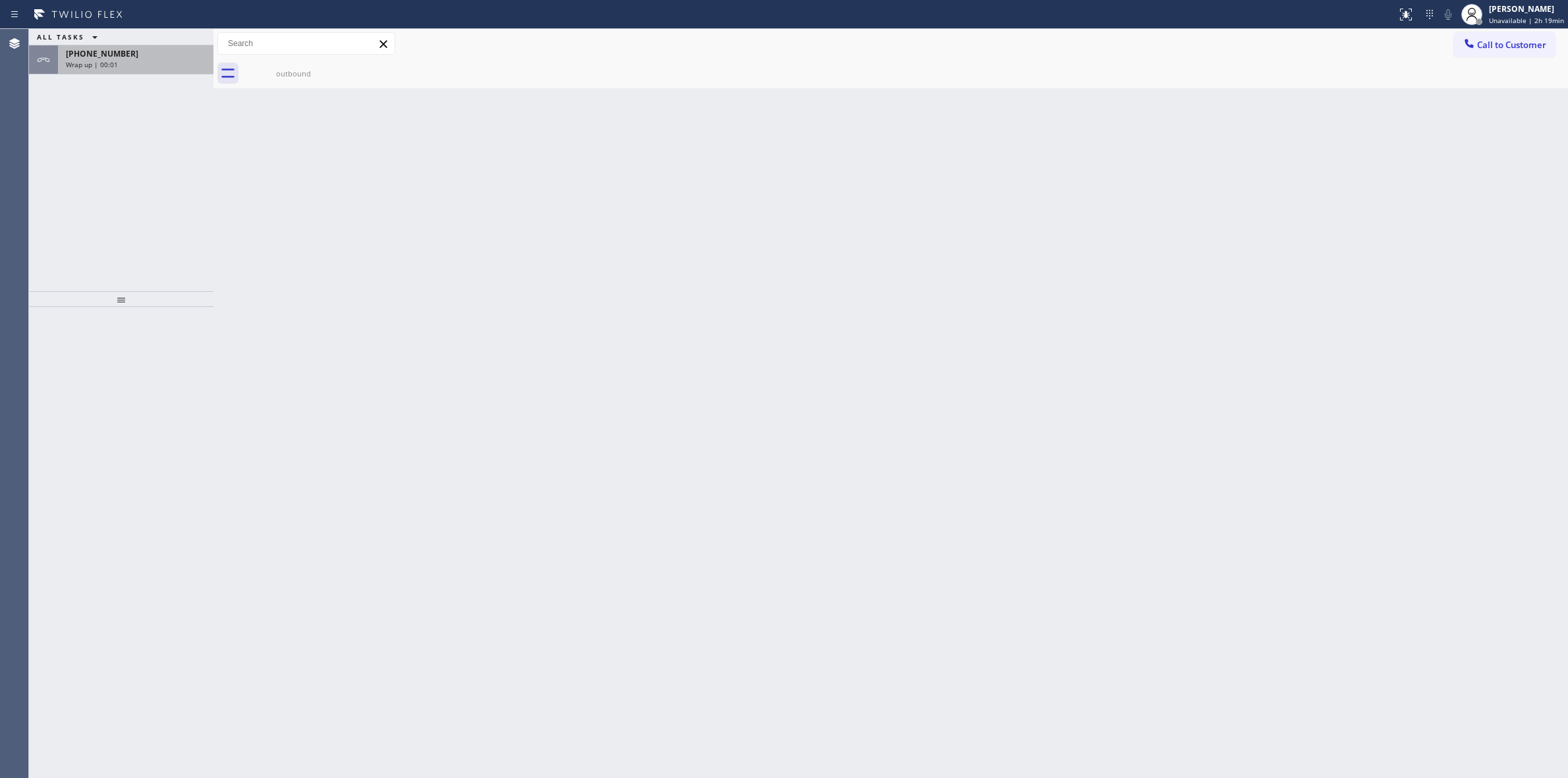
click at [124, 73] on div "[PHONE_NUMBER] Wrap up | 00:01" at bounding box center [133, 60] width 150 height 29
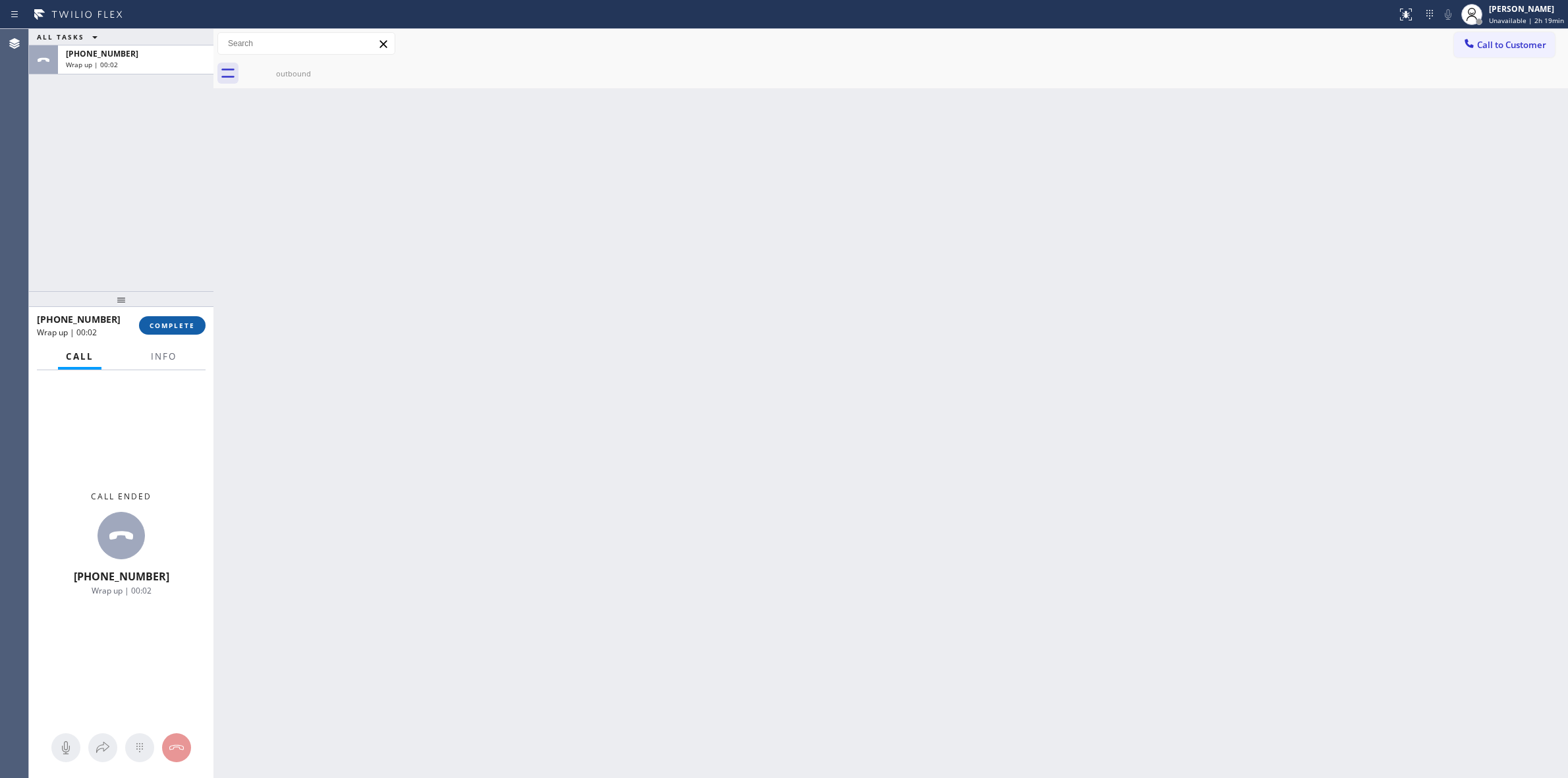
click at [171, 325] on span "COMPLETE" at bounding box center [172, 325] width 46 height 9
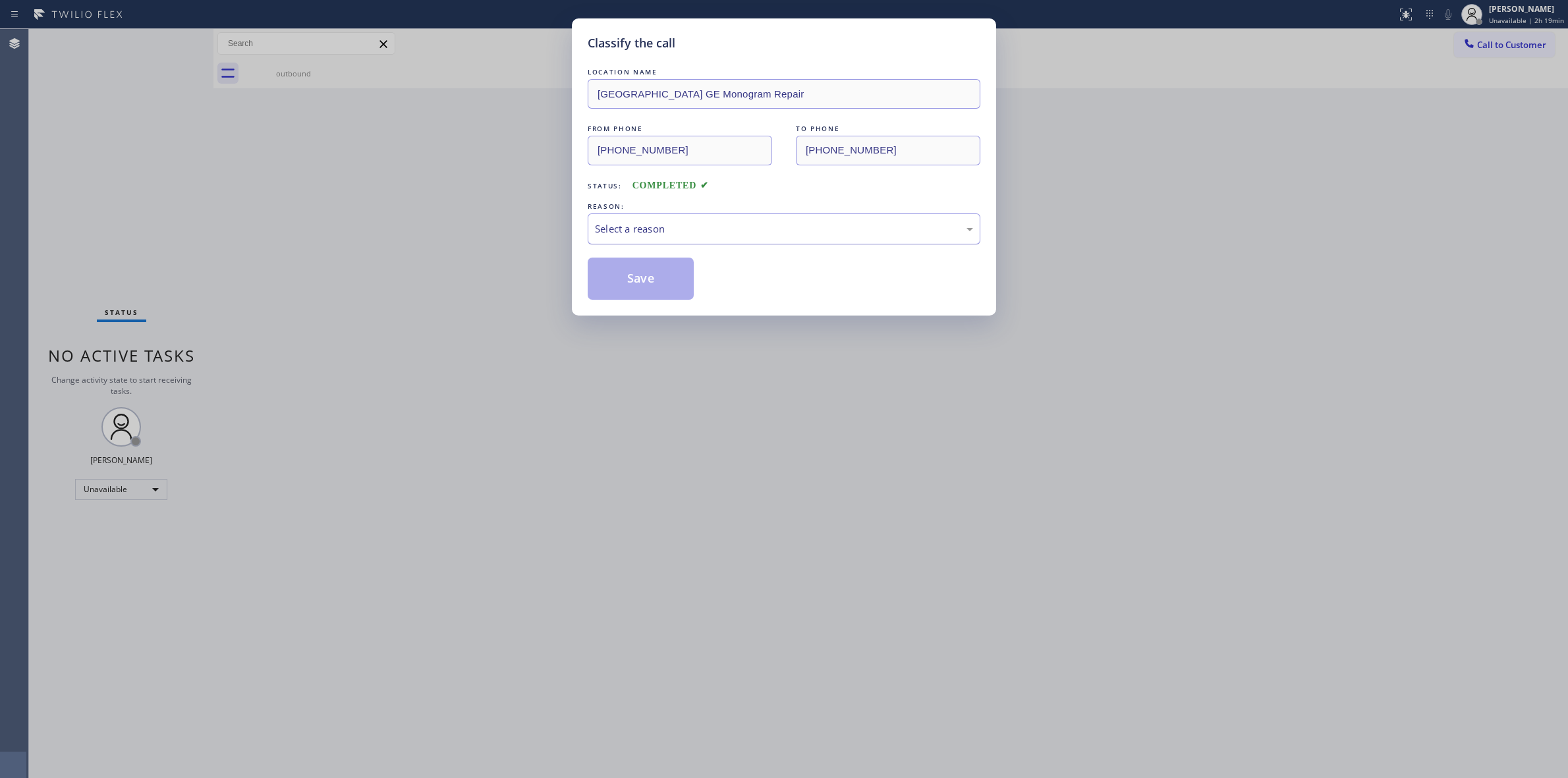
click at [693, 226] on div "Select a reason" at bounding box center [784, 229] width 378 height 15
click at [633, 282] on button "Save" at bounding box center [641, 279] width 106 height 42
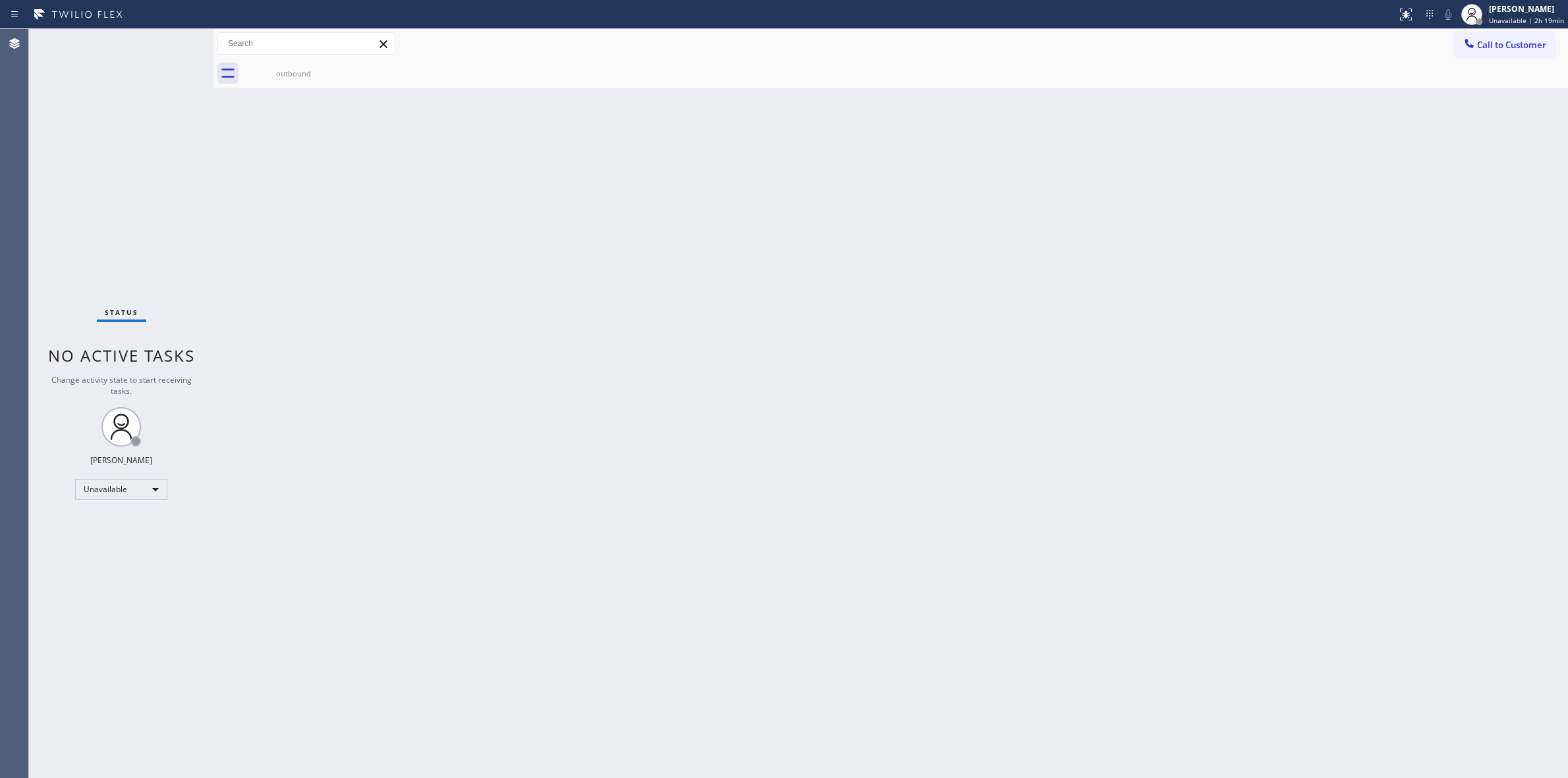
drag, startPoint x: 1503, startPoint y: 37, endPoint x: 1486, endPoint y: 54, distance: 24.0
click at [1503, 37] on button "Call to Customer" at bounding box center [1505, 45] width 101 height 25
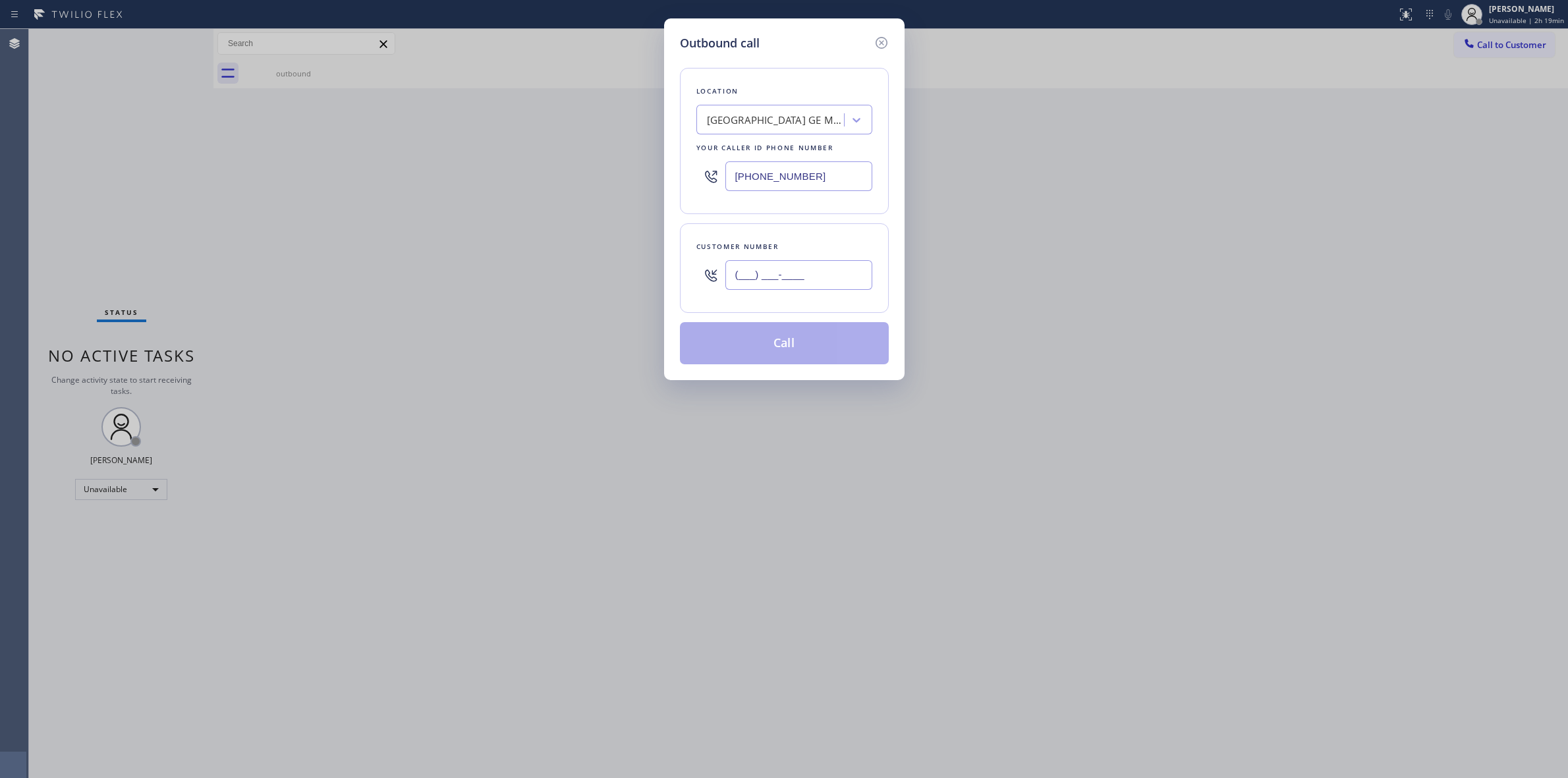
paste input "206) 336-3824"
click at [809, 267] on input "(___) ___-____" at bounding box center [799, 275] width 147 height 30
type input "[PHONE_NUMBER]"
click at [804, 349] on button "Call" at bounding box center [785, 343] width 209 height 42
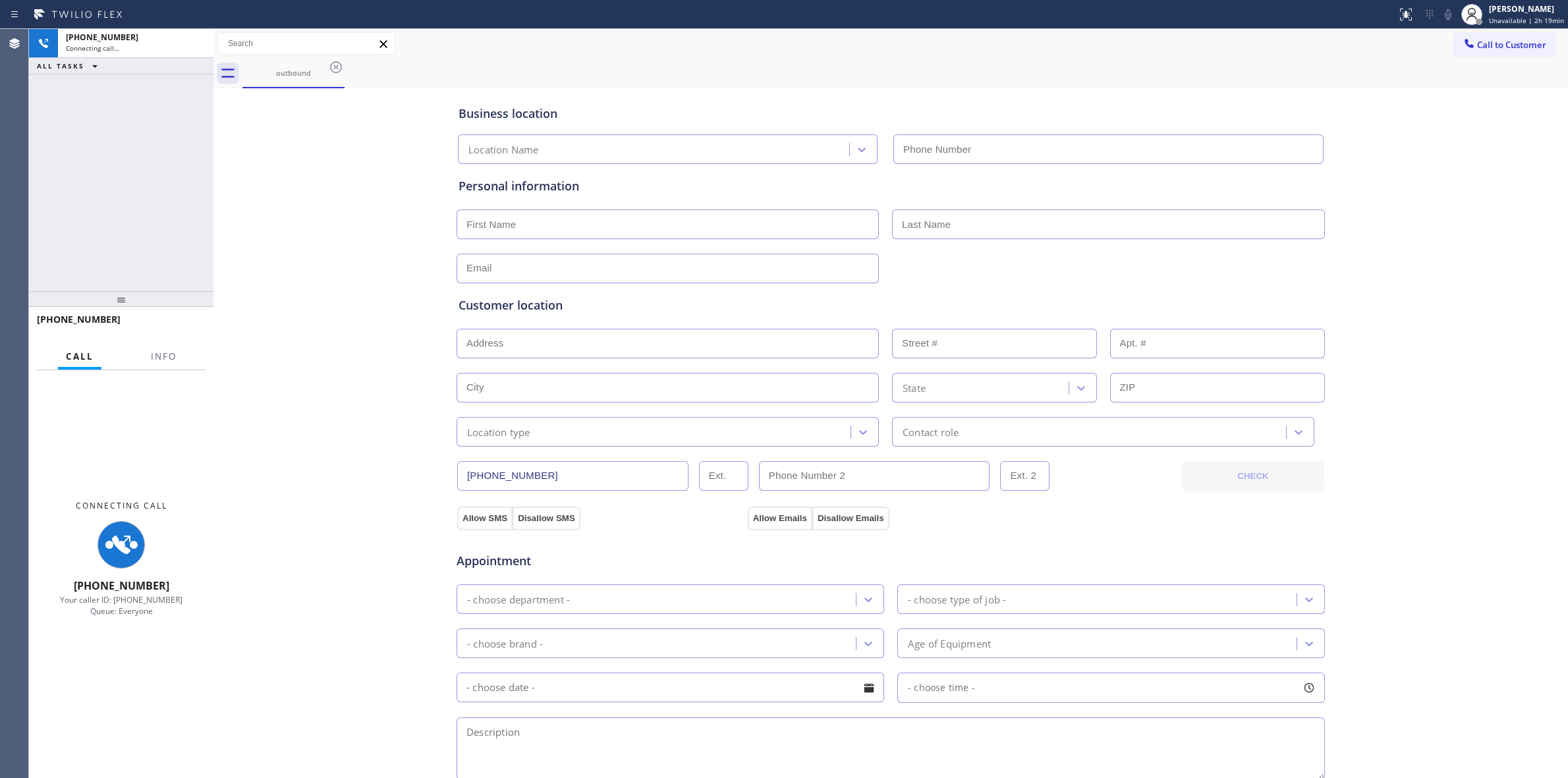
click at [729, 87] on div "Business location Location Name" at bounding box center [891, 126] width 870 height 78
type input "[PHONE_NUMBER]"
click at [334, 70] on icon at bounding box center [336, 67] width 16 height 16
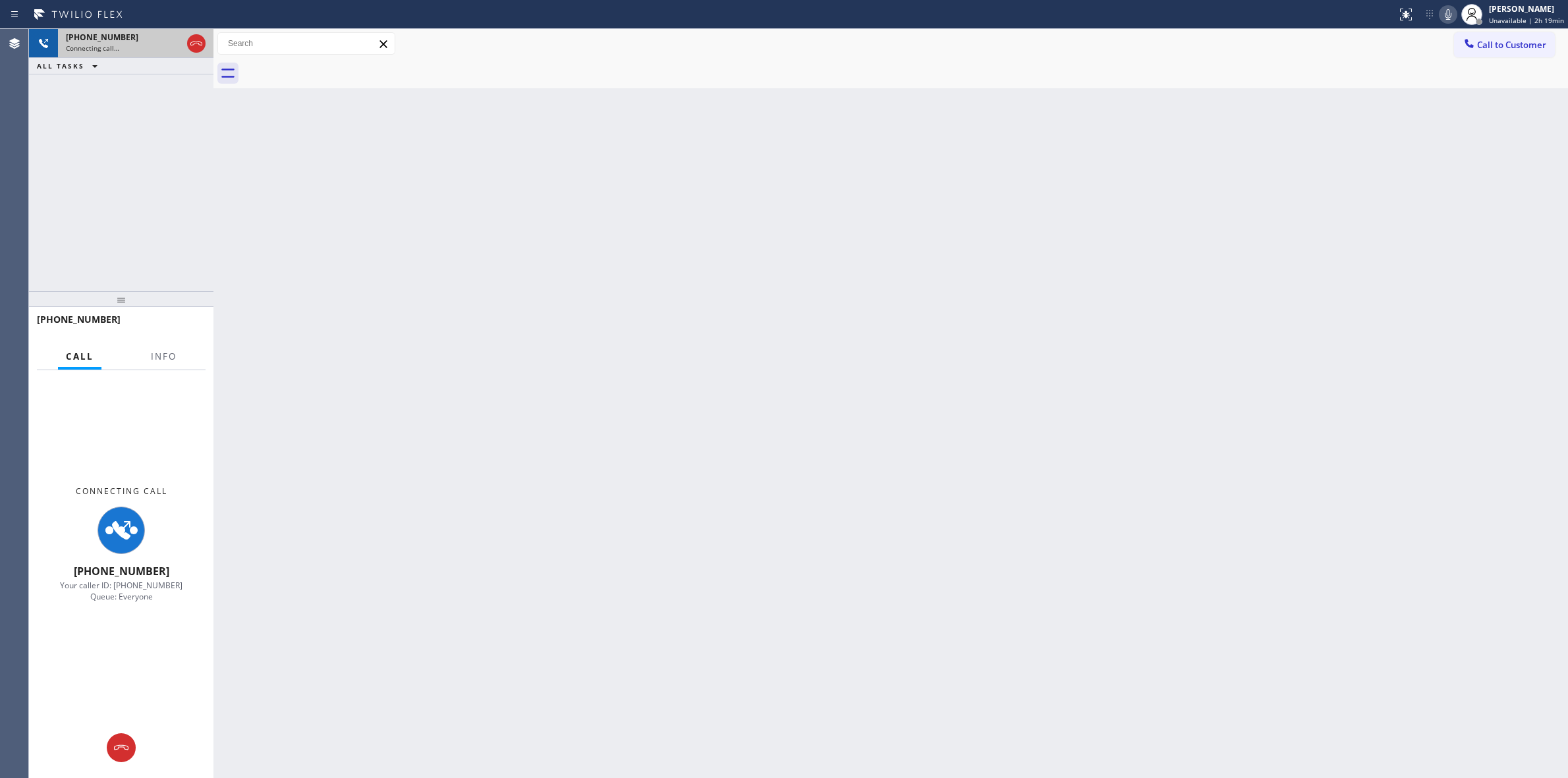
click at [122, 38] on div "[PHONE_NUMBER]" at bounding box center [124, 37] width 116 height 11
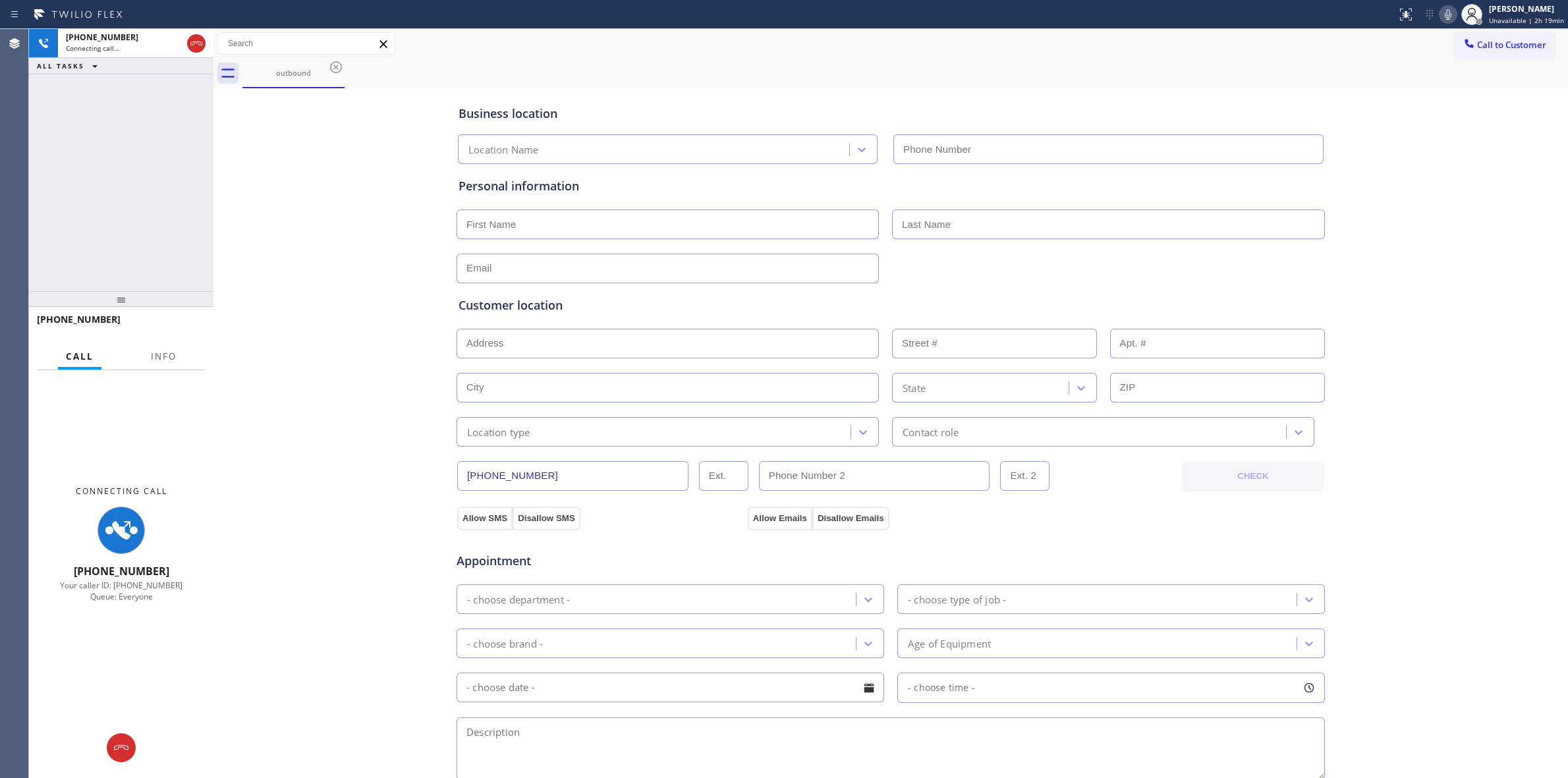
type input "[PHONE_NUMBER]"
click at [1454, 17] on icon at bounding box center [1448, 15] width 16 height 16
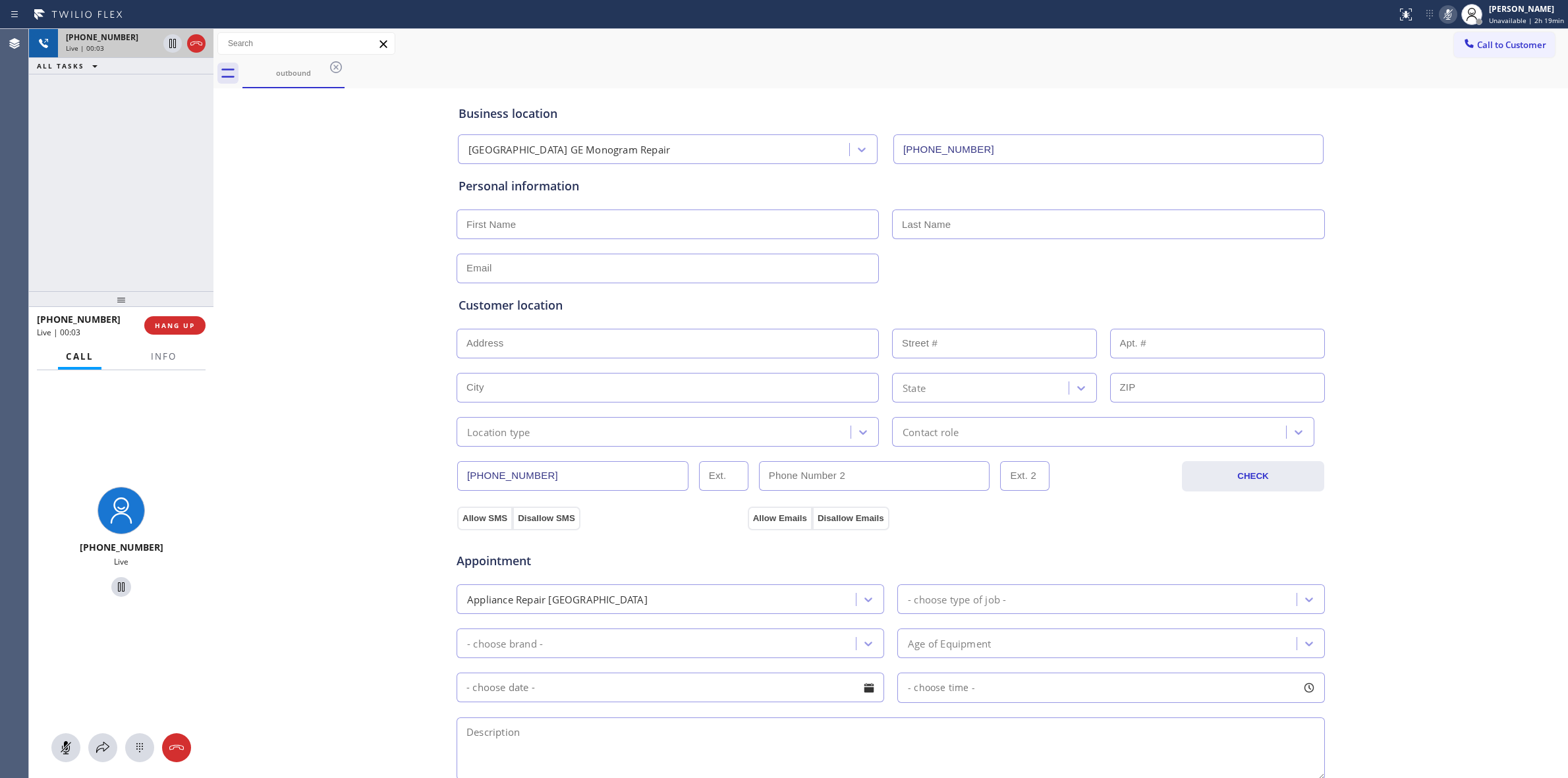
click at [115, 45] on div "Live | 00:03" at bounding box center [112, 48] width 93 height 9
click at [139, 746] on icon at bounding box center [139, 748] width 16 height 16
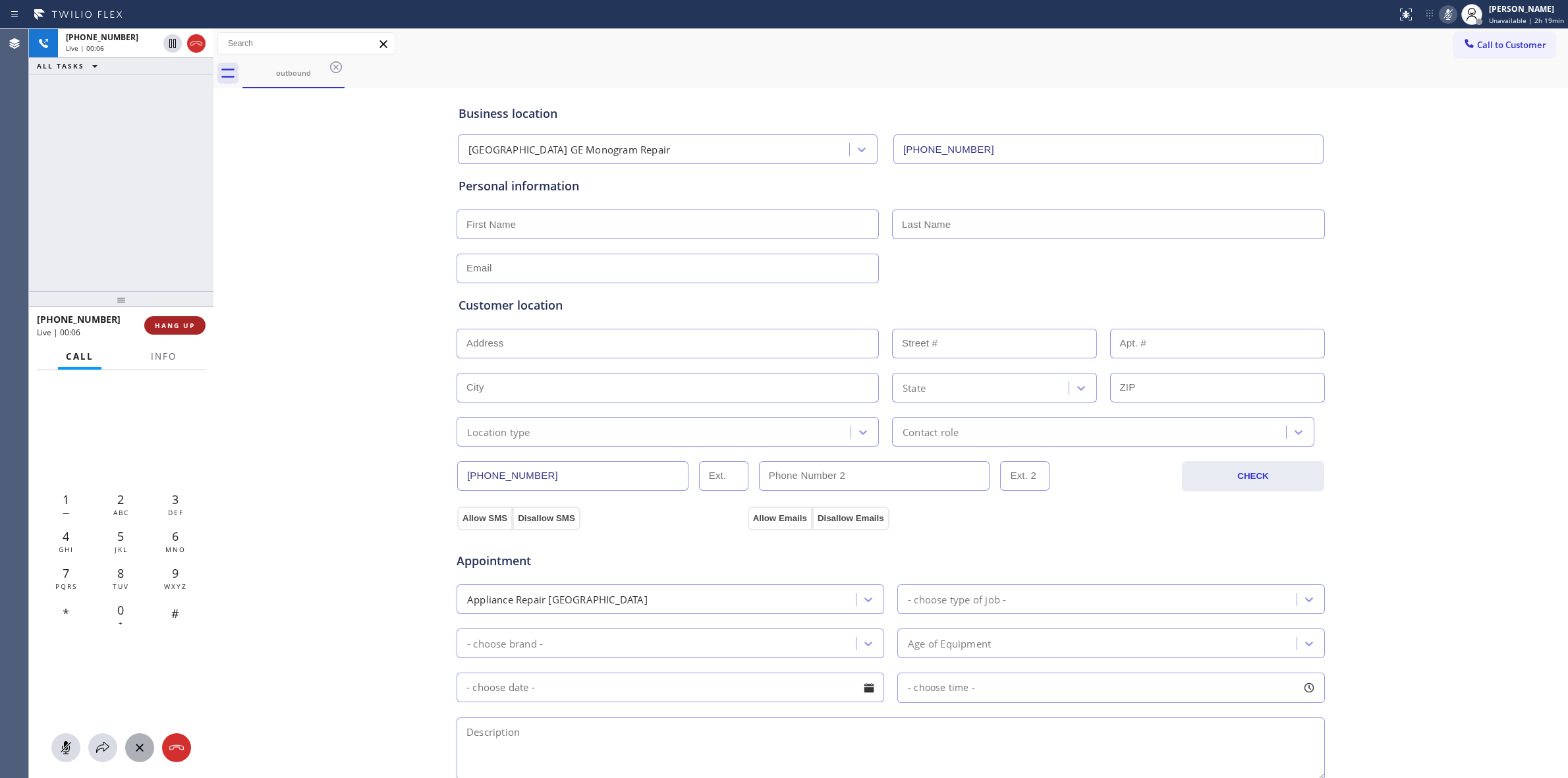
click at [183, 327] on span "HANG UP" at bounding box center [175, 325] width 40 height 9
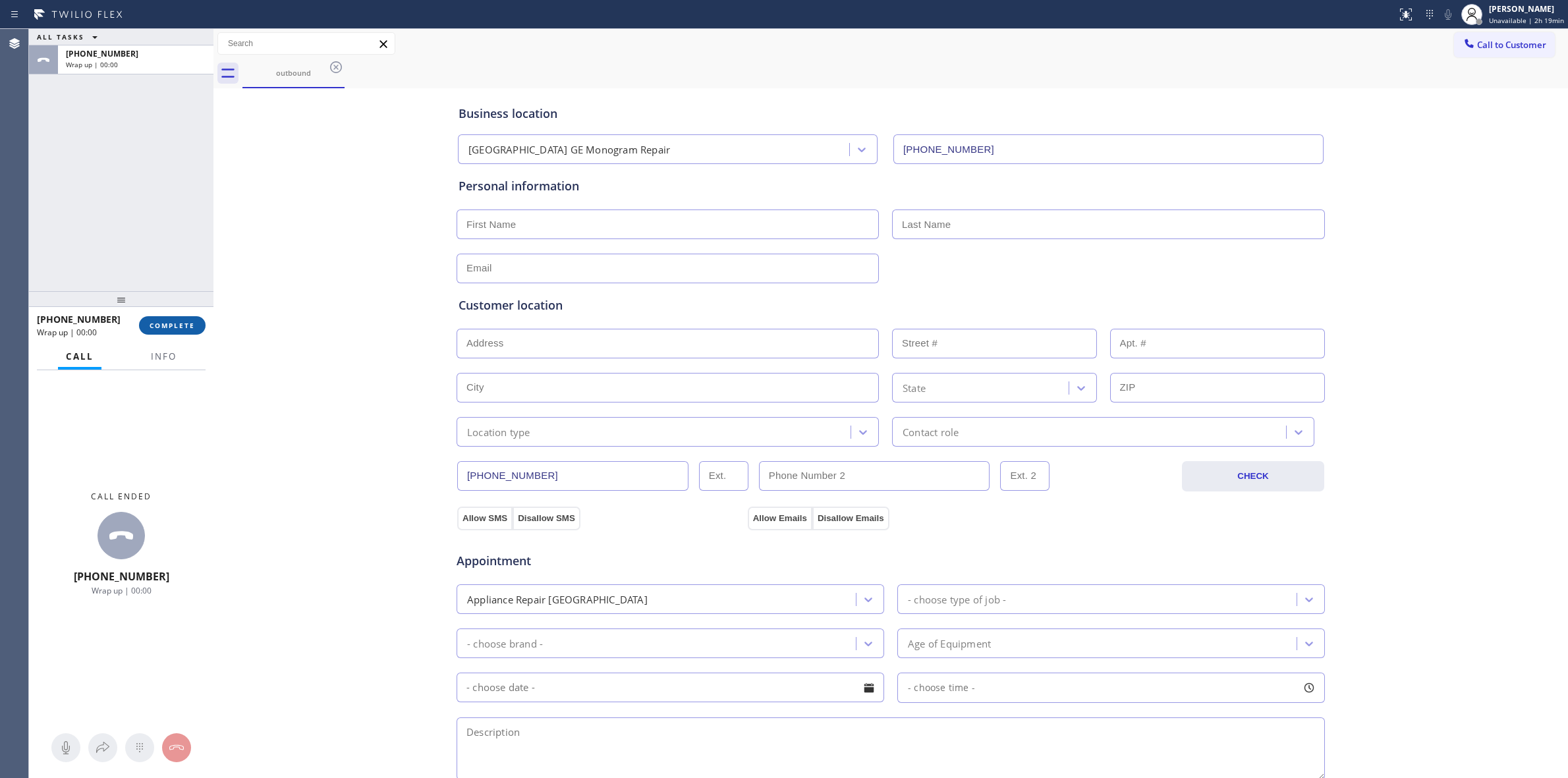
click at [183, 327] on span "COMPLETE" at bounding box center [172, 325] width 46 height 9
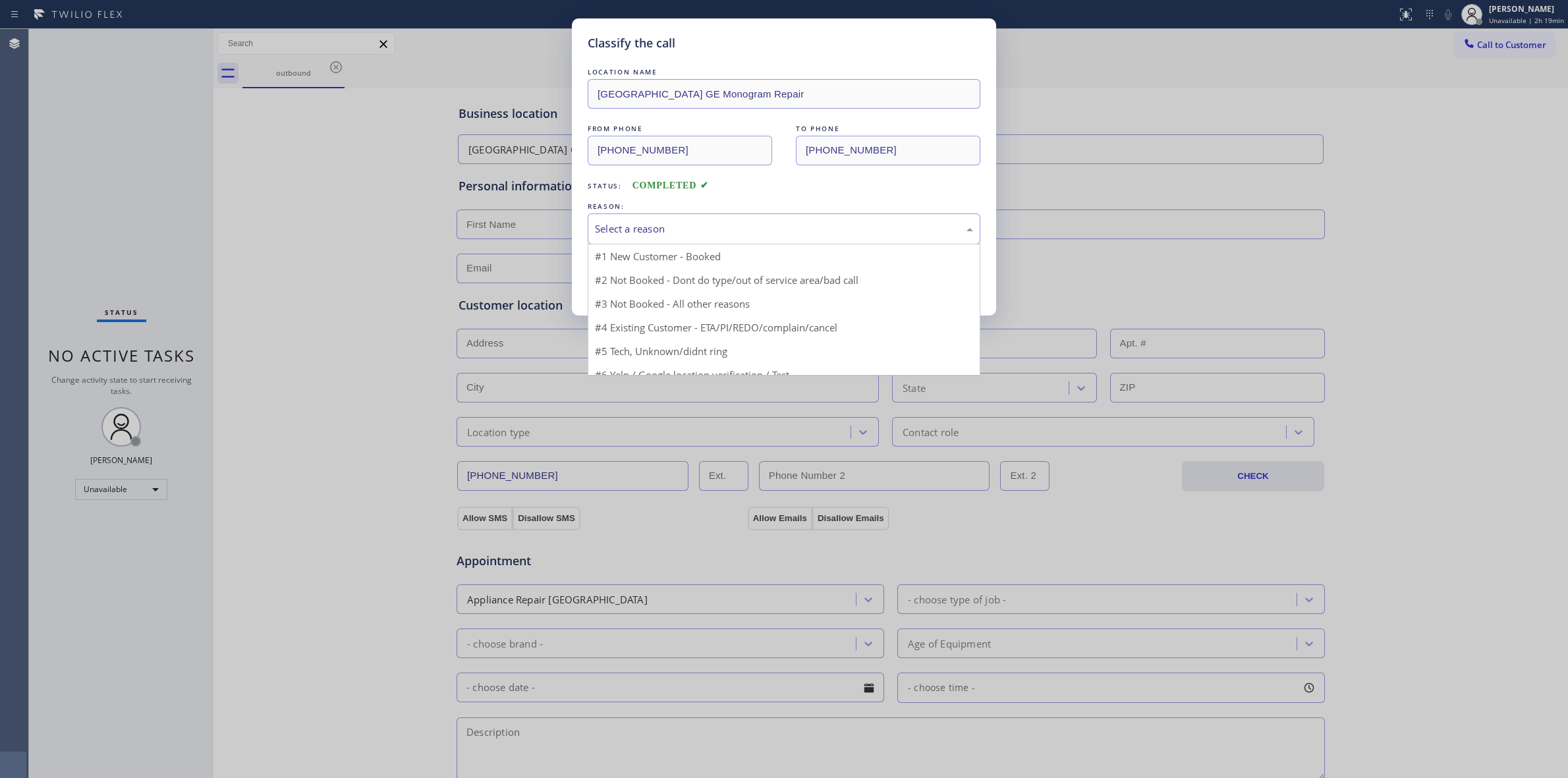
click at [722, 231] on div "Select a reason" at bounding box center [784, 229] width 378 height 15
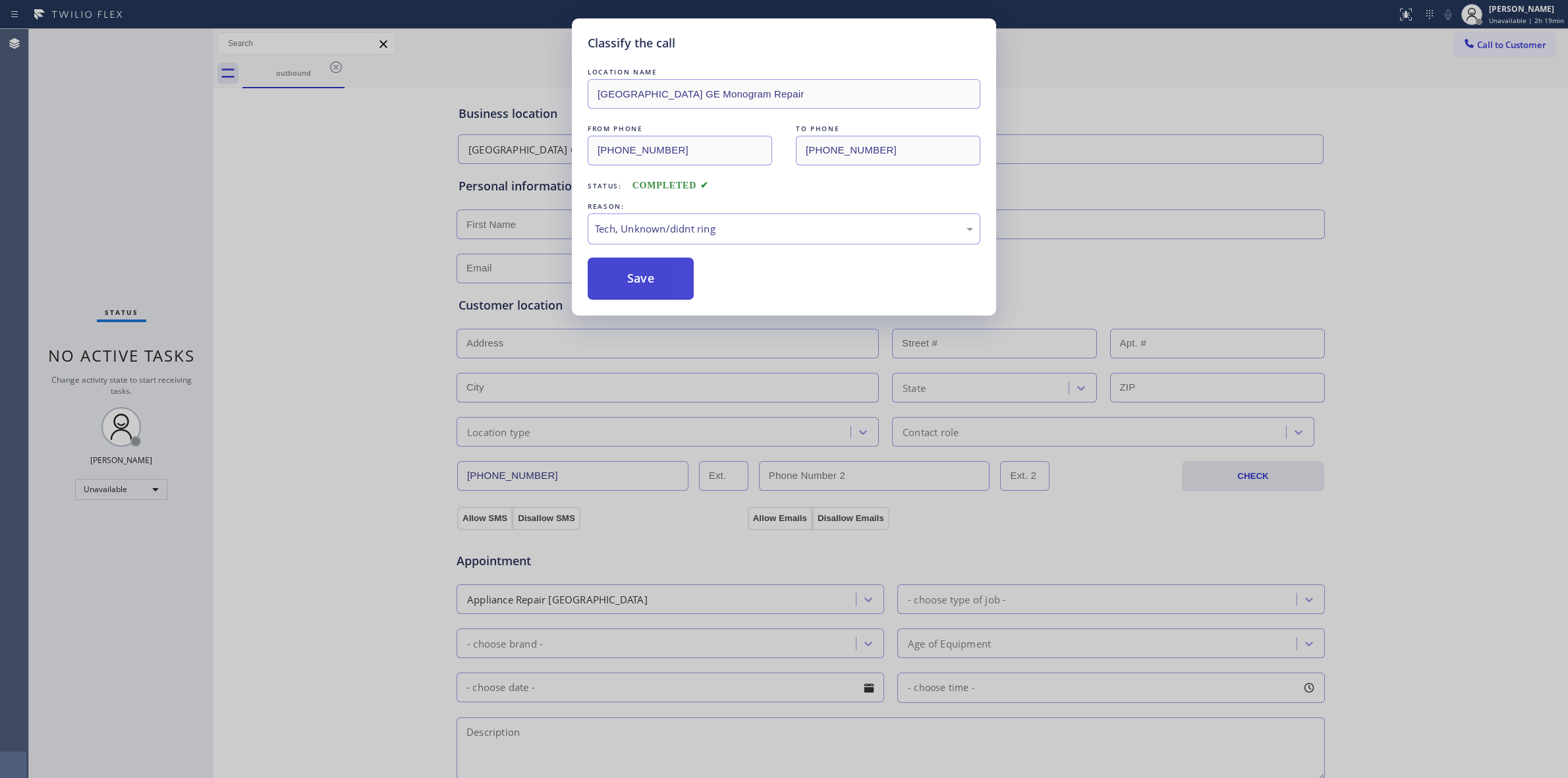
click at [643, 295] on button "Save" at bounding box center [641, 279] width 106 height 42
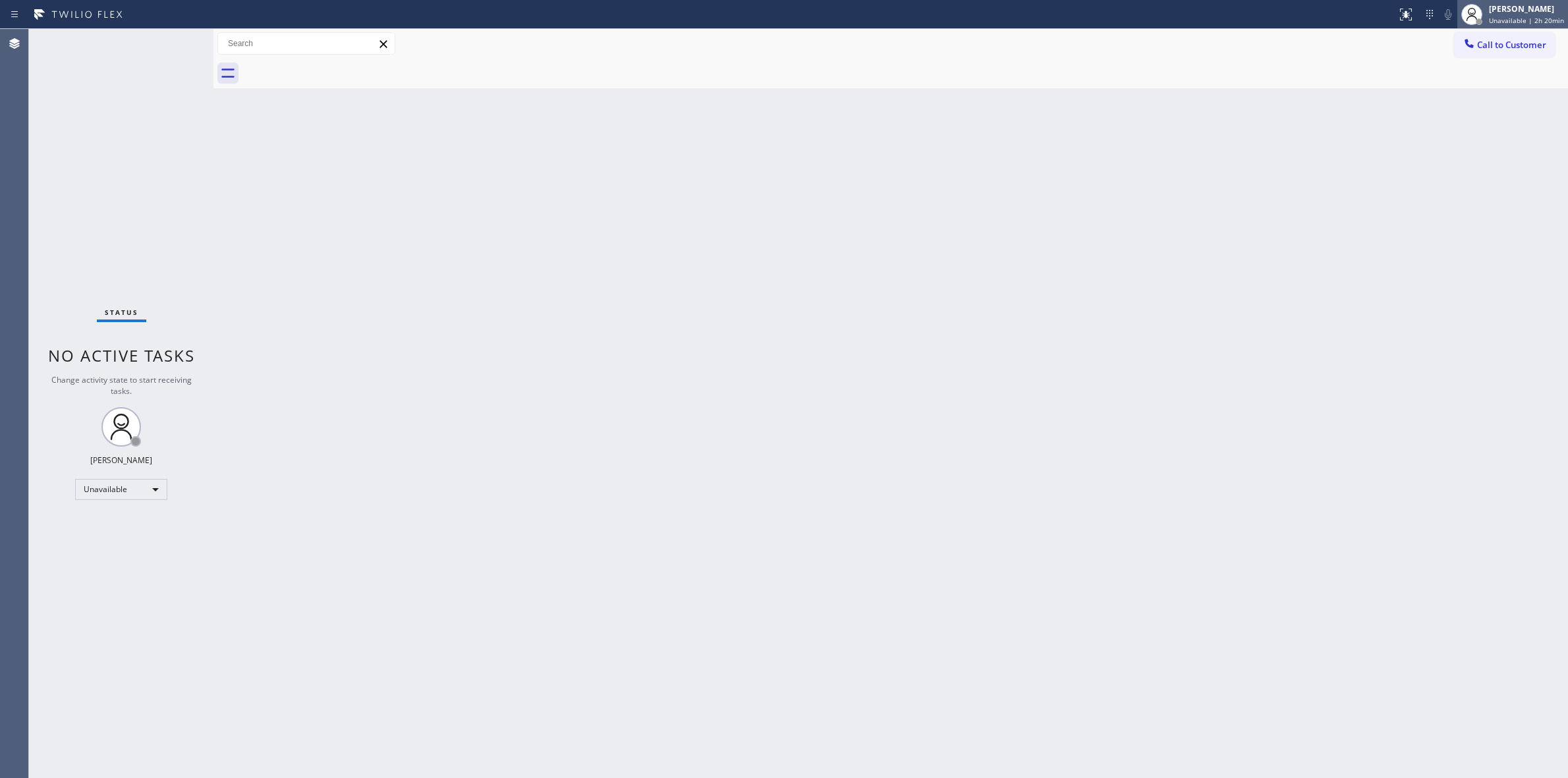
click at [1530, 8] on div "[PERSON_NAME]" at bounding box center [1527, 9] width 75 height 11
drag, startPoint x: 1512, startPoint y: 5, endPoint x: 1507, endPoint y: 64, distance: 59.2
click at [1513, 5] on div "[PERSON_NAME]" at bounding box center [1527, 9] width 75 height 11
click at [1471, 102] on button "Break" at bounding box center [1502, 104] width 132 height 17
click at [1510, 20] on span "Break | 15:31" at bounding box center [1521, 20] width 44 height 9
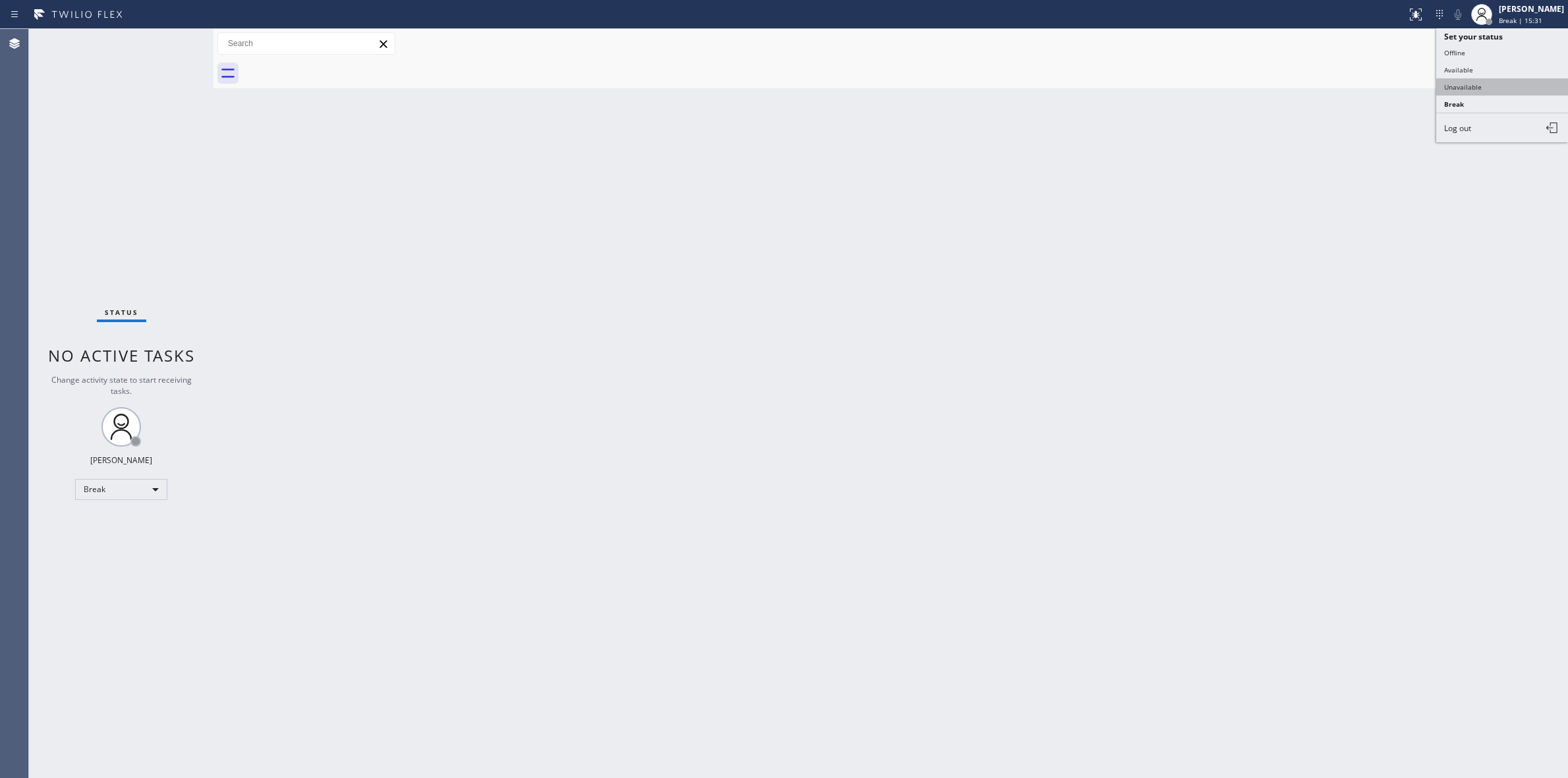
click at [1471, 83] on button "Unavailable" at bounding box center [1502, 87] width 132 height 17
drag, startPoint x: 1480, startPoint y: 48, endPoint x: 1075, endPoint y: 101, distance: 408.5
click at [1481, 48] on icon at bounding box center [1483, 44] width 13 height 13
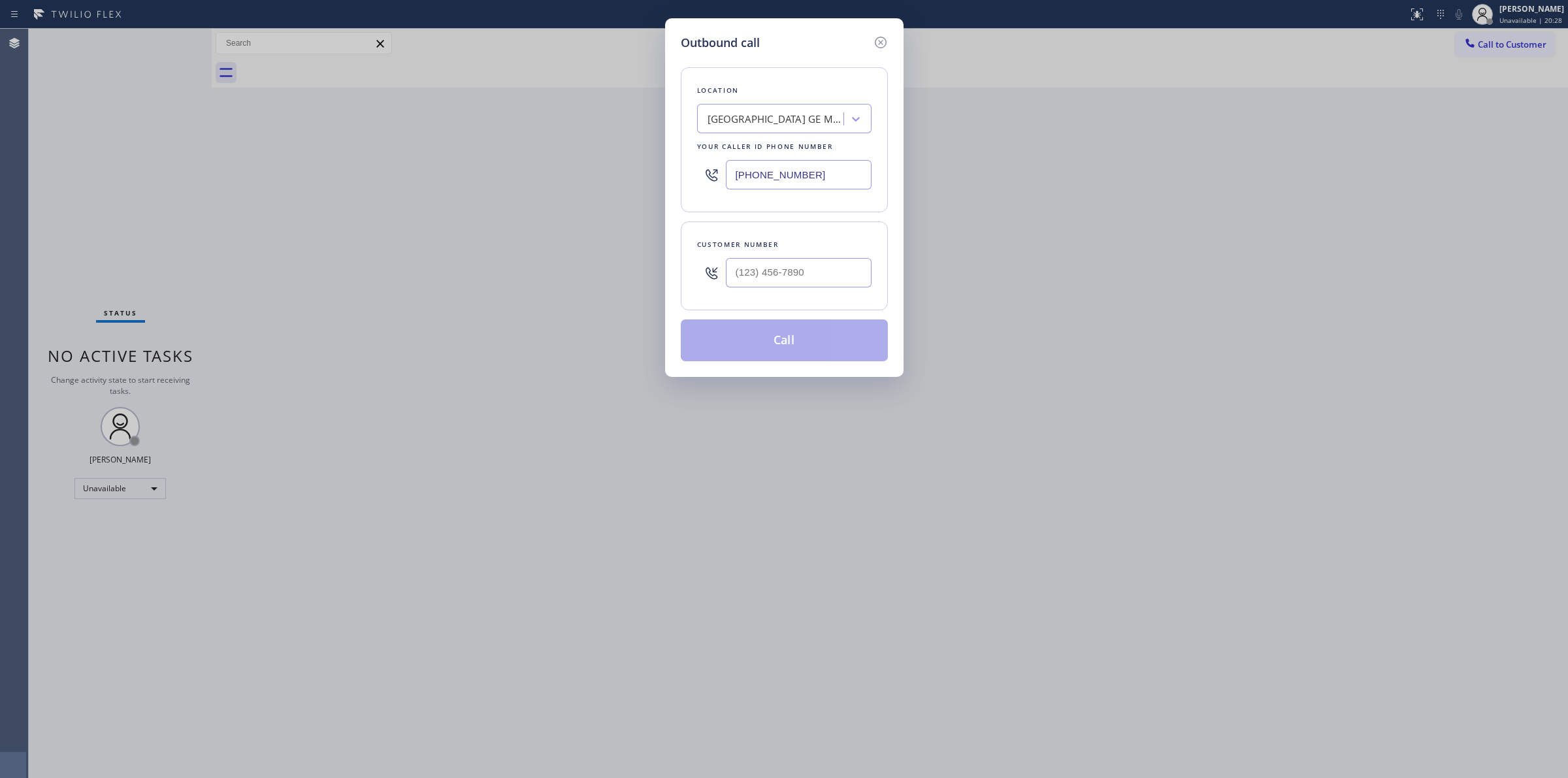
click at [797, 126] on div "[GEOGRAPHIC_DATA] GE Monogram Repair" at bounding box center [775, 119] width 137 height 15
paste input "HVAC Alliance Expert"
type input "HVAC Alliance Expert"
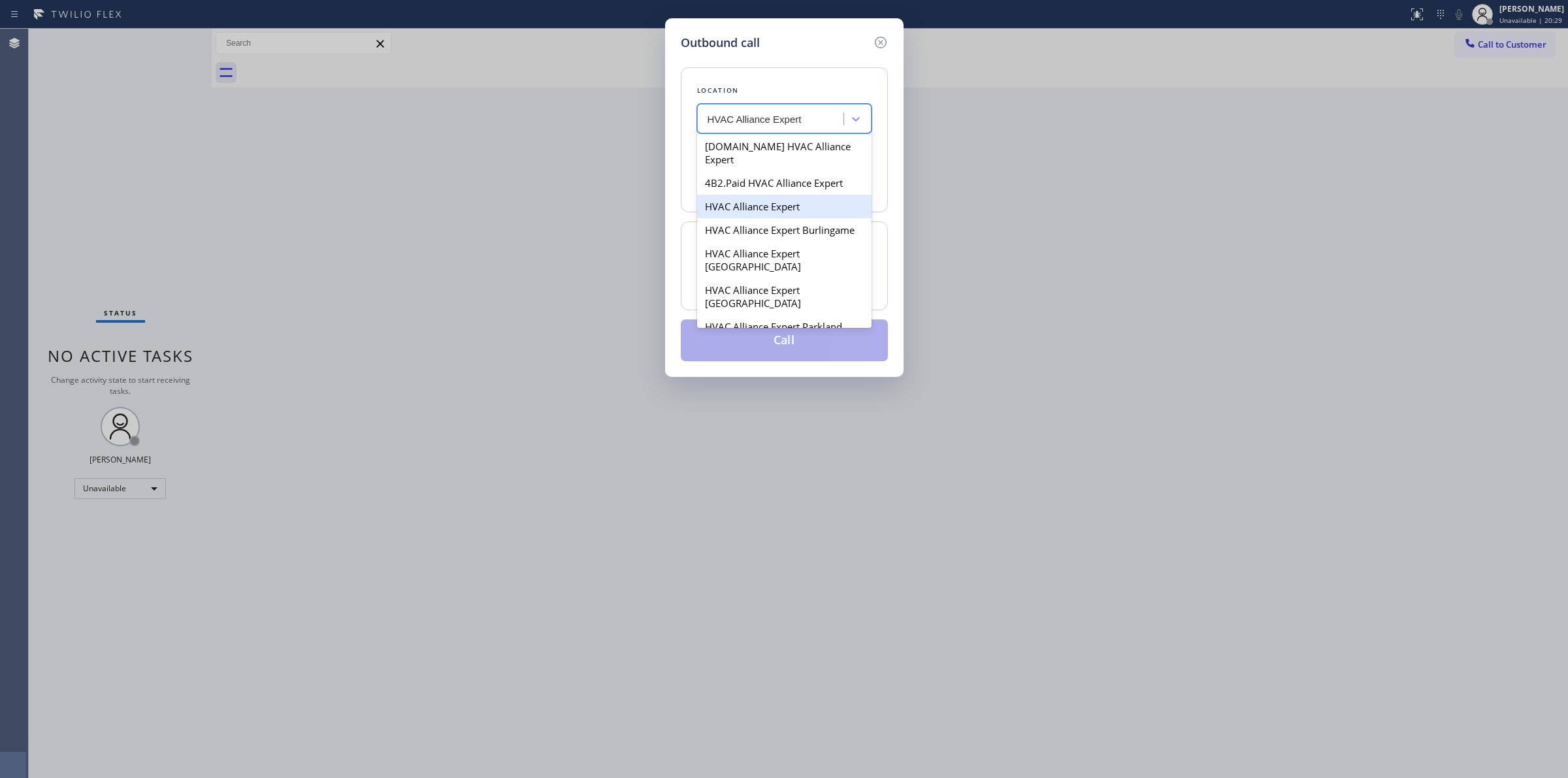
click at [749, 195] on div "HVAC Alliance Expert" at bounding box center [785, 206] width 174 height 24
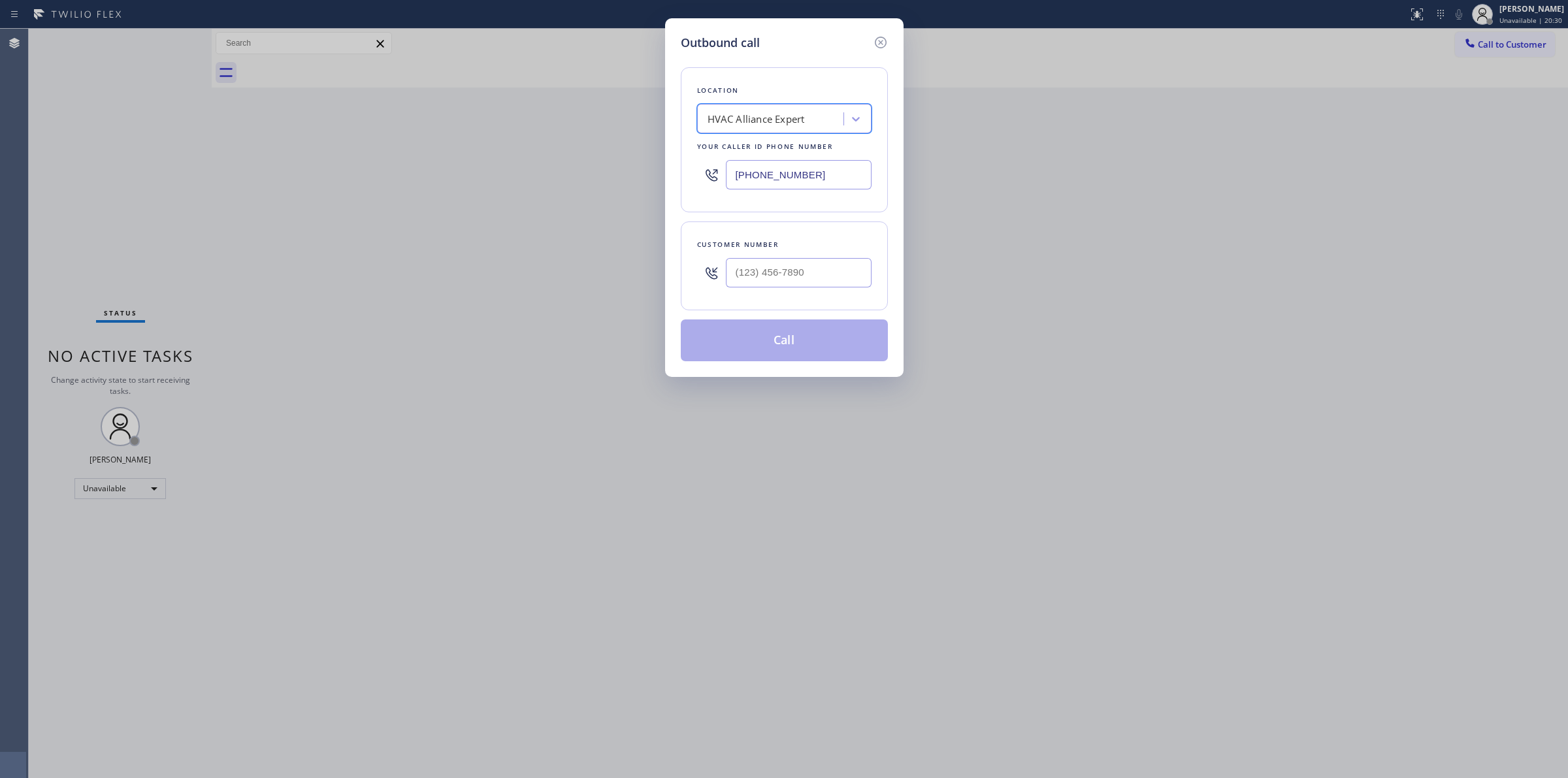
click at [787, 124] on div "HVAC Alliance Expert" at bounding box center [756, 119] width 98 height 15
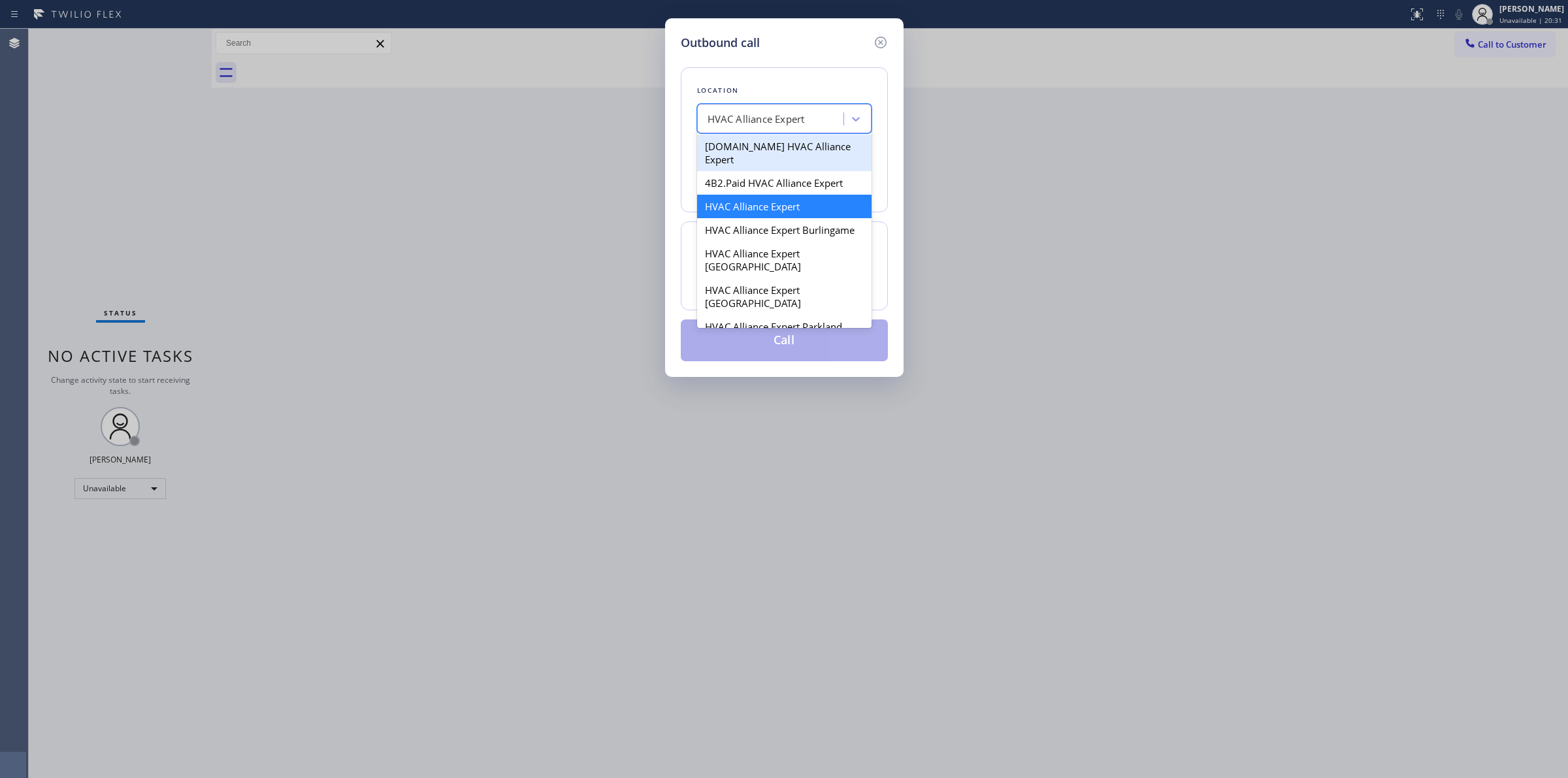
click at [791, 146] on div "[DOMAIN_NAME] HVAC Alliance Expert" at bounding box center [785, 153] width 174 height 37
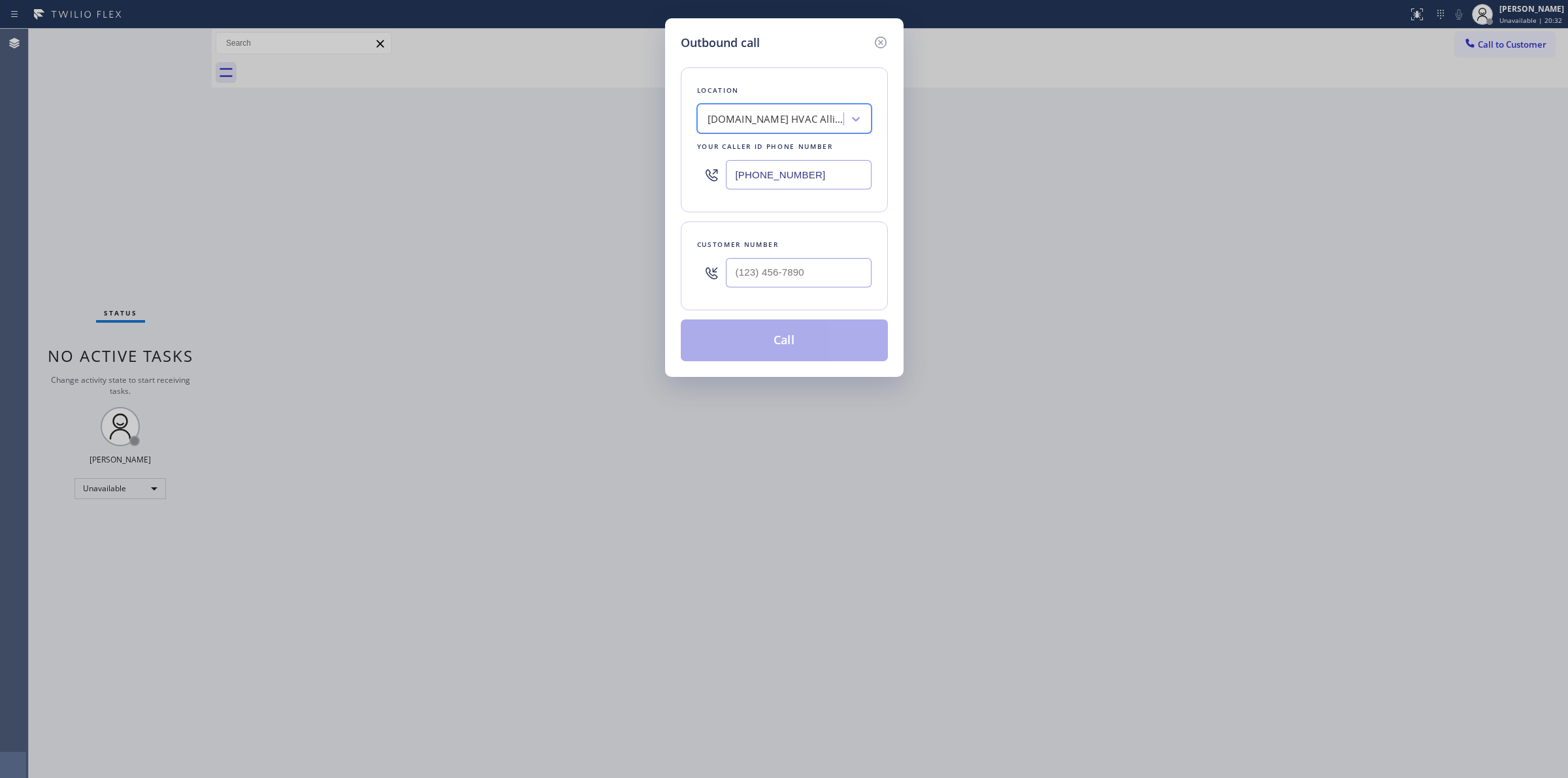
click at [797, 121] on div "[DOMAIN_NAME] HVAC Alliance Expert" at bounding box center [775, 119] width 137 height 15
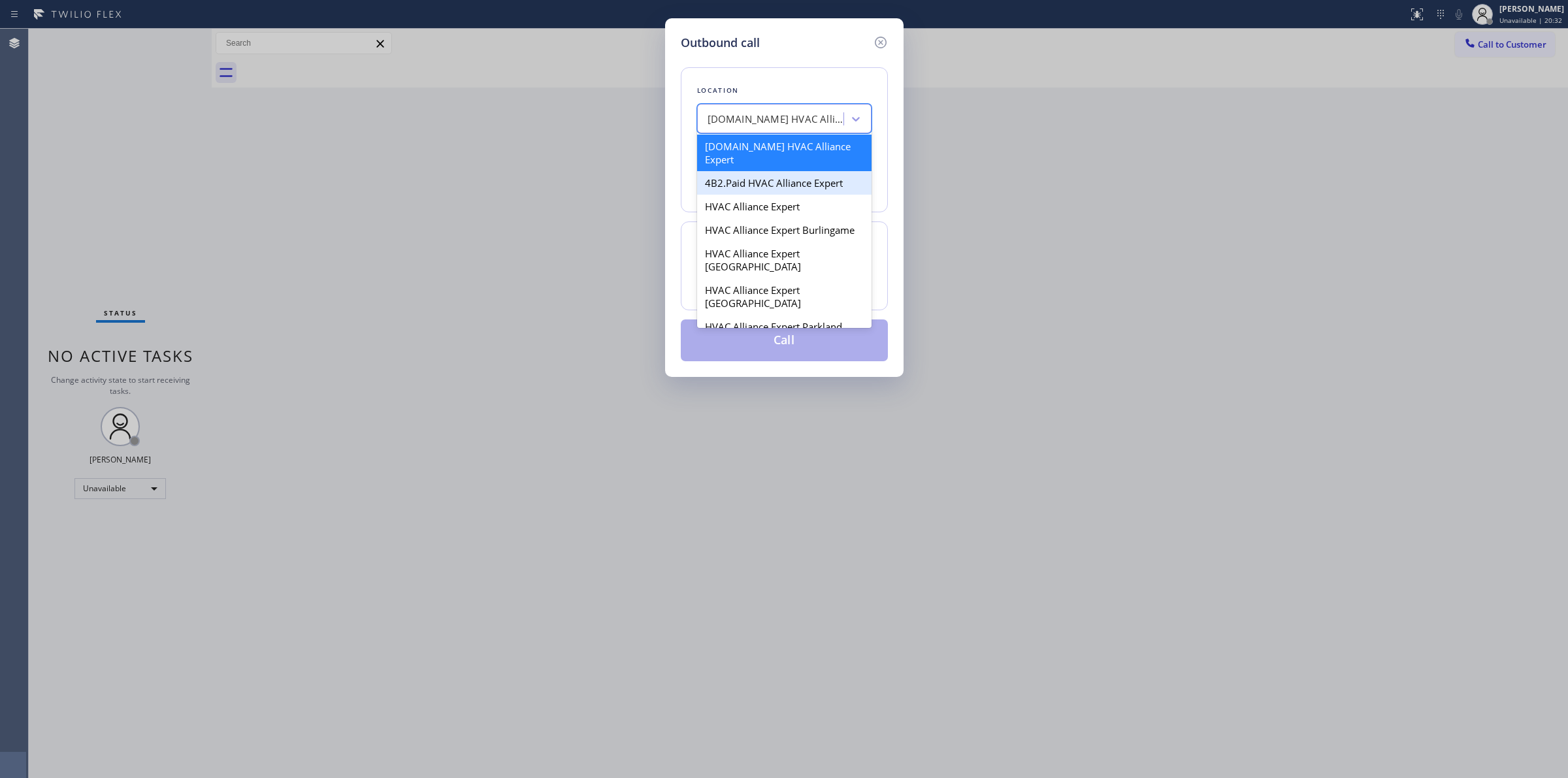
click at [784, 171] on div "4B2.Paid HVAC Alliance Expert" at bounding box center [785, 183] width 174 height 24
type input "[PHONE_NUMBER]"
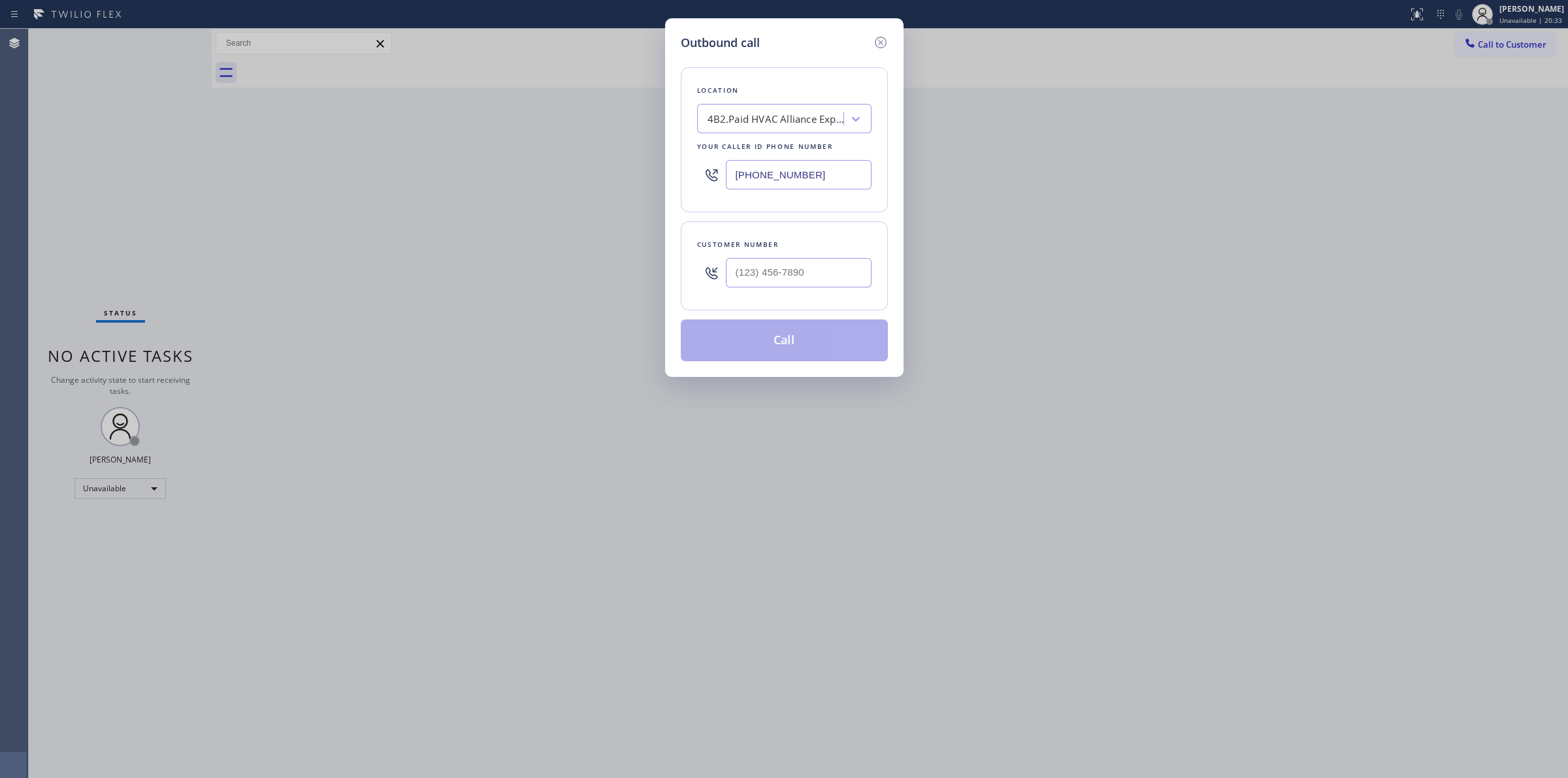
drag, startPoint x: 787, startPoint y: 181, endPoint x: 690, endPoint y: 177, distance: 97.1
click at [690, 178] on div "Location 4B2.Paid HVAC Alliance Expert Your caller id phone number [PHONE_NUMBE…" at bounding box center [785, 140] width 207 height 145
type input "(___) ___-____"
drag, startPoint x: 857, startPoint y: 263, endPoint x: 592, endPoint y: 272, distance: 265.2
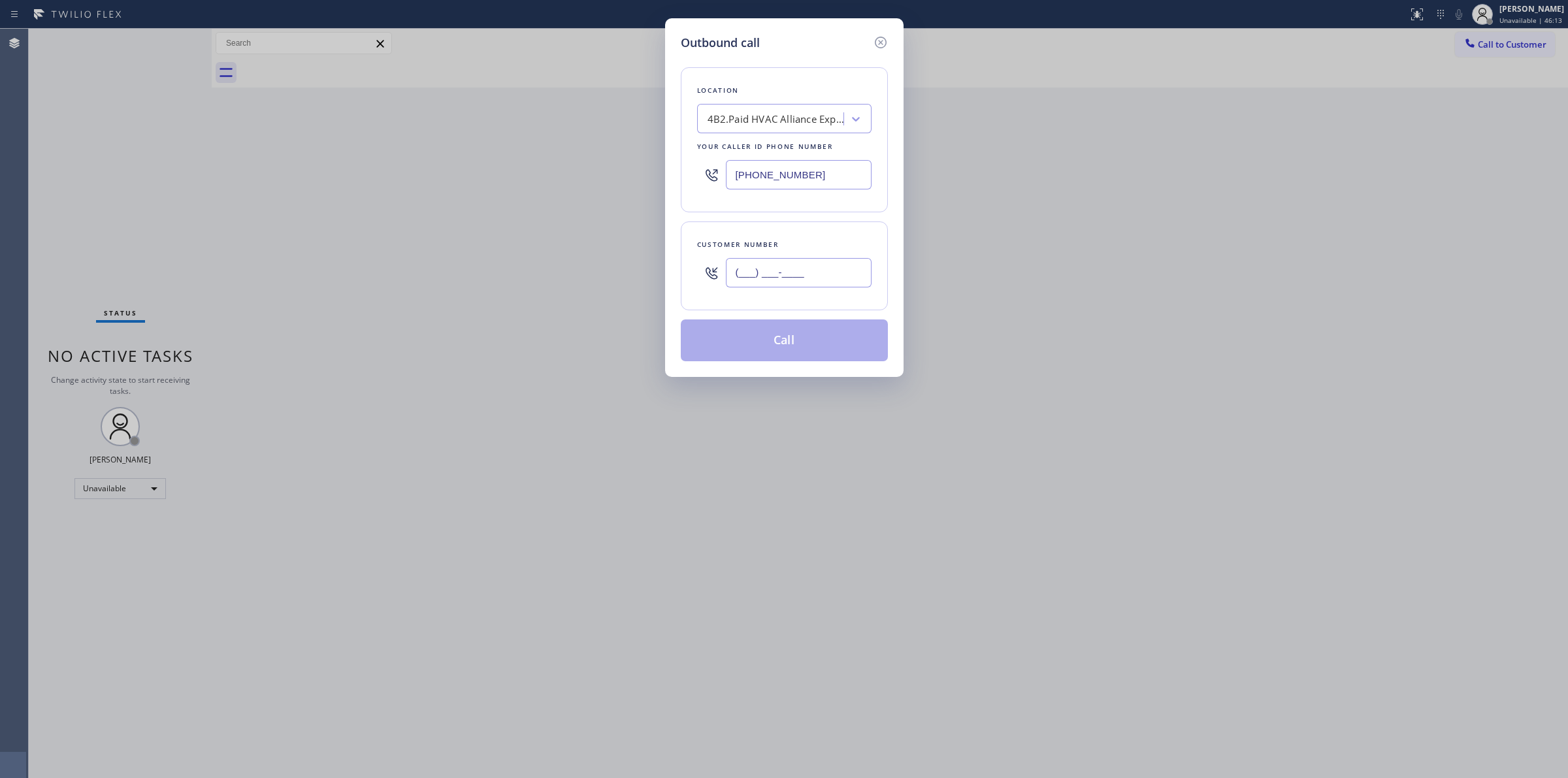
click at [644, 272] on div "Outbound call Location 4B2.Paid HVAC Alliance Expert Your caller id phone numbe…" at bounding box center [784, 389] width 1568 height 778
paste input "626) 623-5086"
type input "[PHONE_NUMBER]"
click at [783, 123] on div "4B2.Paid HVAC Alliance Expert" at bounding box center [775, 119] width 137 height 15
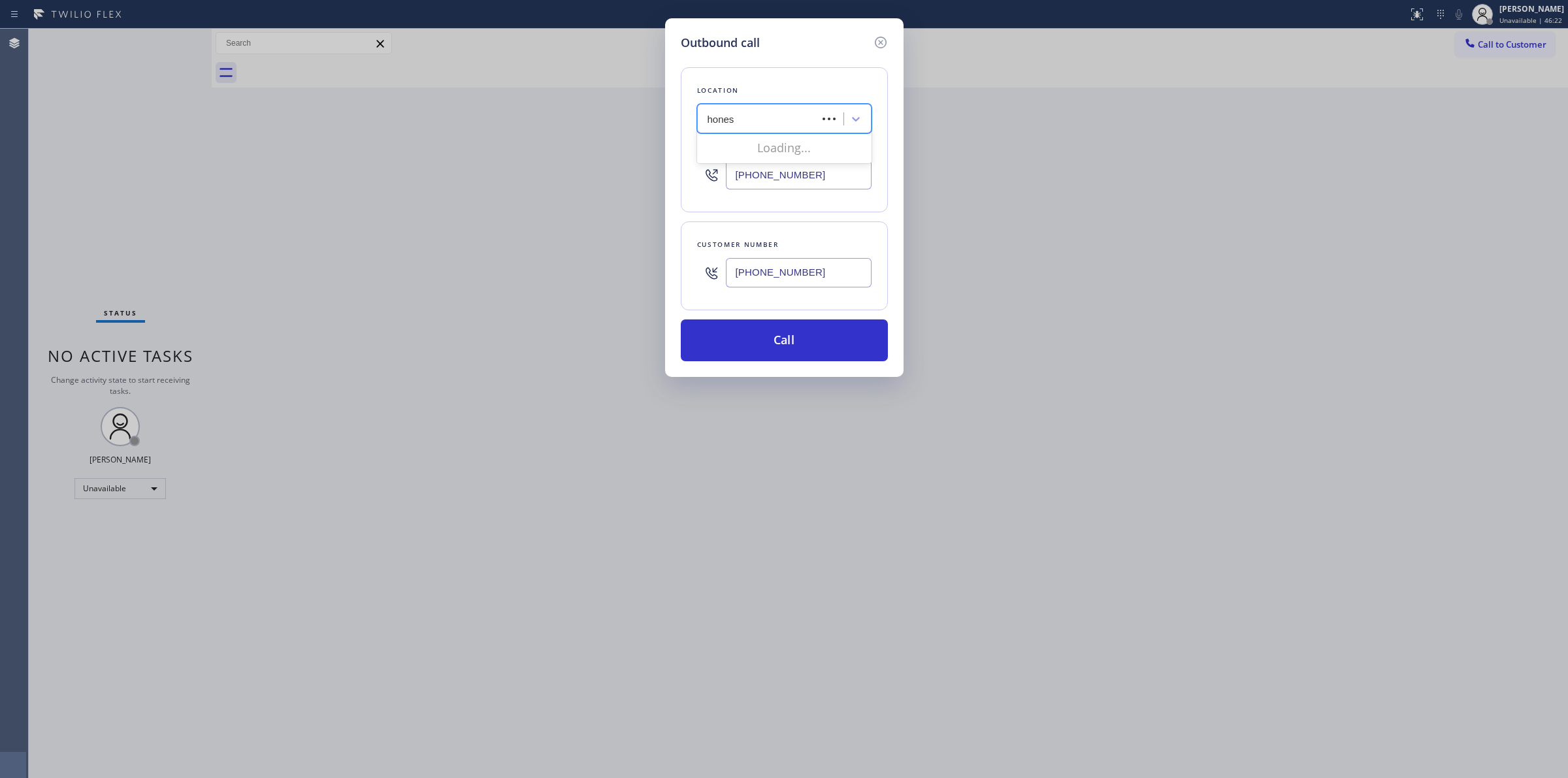
type input "honest"
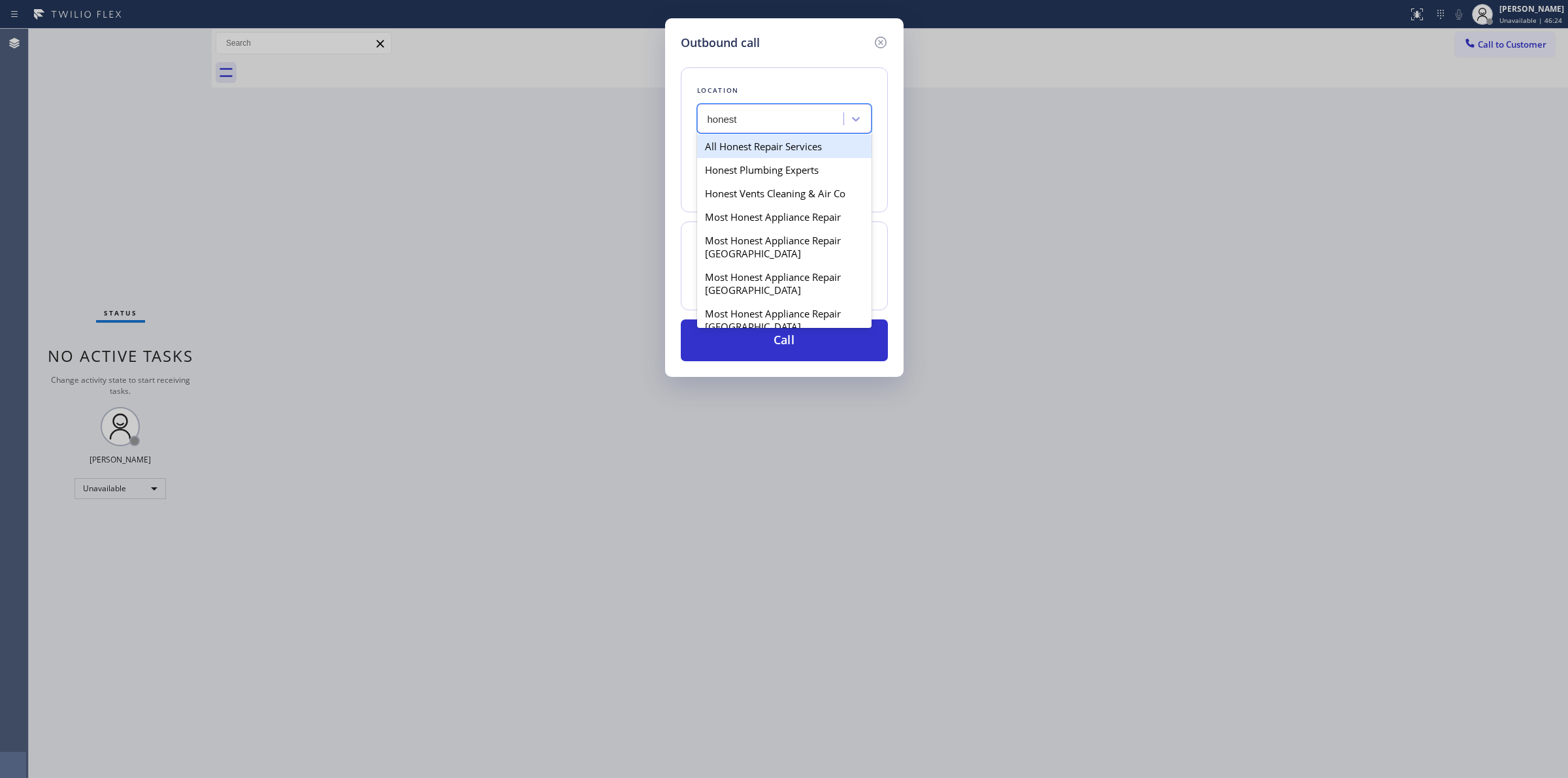
click at [774, 147] on div "All Honest Repair Services" at bounding box center [785, 146] width 174 height 24
type input "[PHONE_NUMBER]"
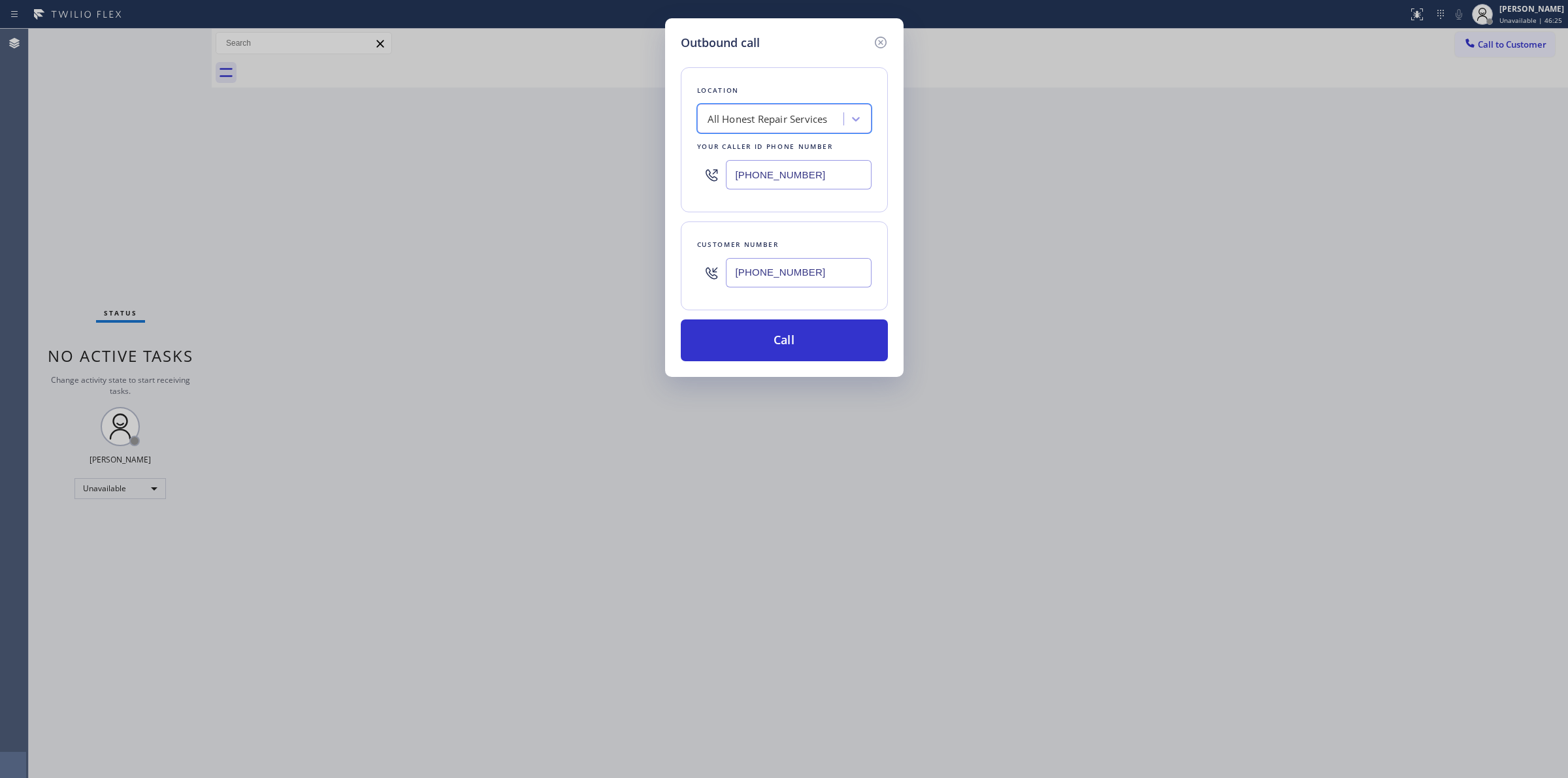
click at [827, 281] on input "[PHONE_NUMBER]" at bounding box center [798, 273] width 146 height 29
click at [829, 280] on input "[PHONE_NUMBER]" at bounding box center [798, 273] width 146 height 29
click at [804, 351] on button "Call" at bounding box center [785, 340] width 207 height 42
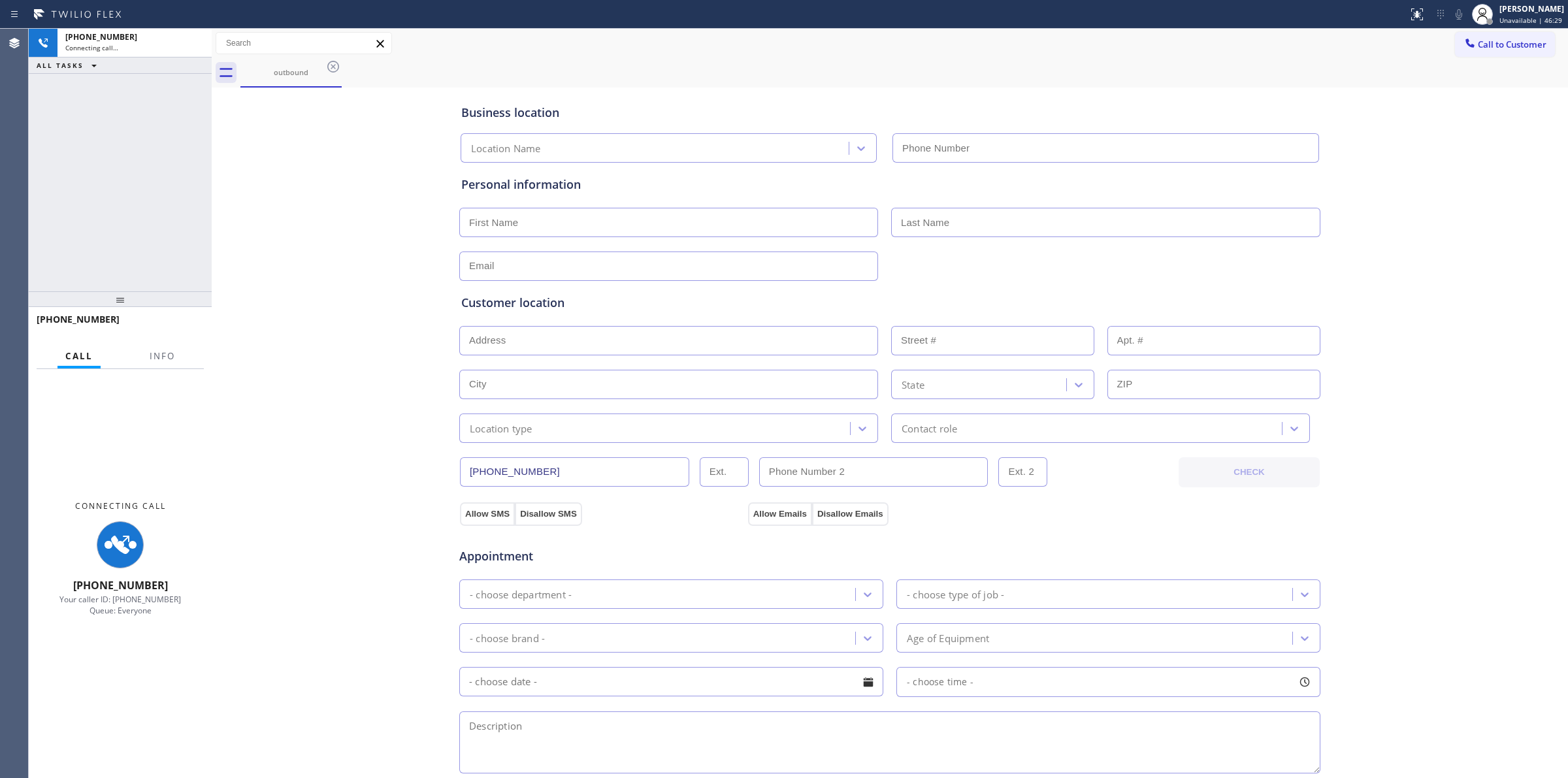
type input "[PHONE_NUMBER]"
click at [943, 58] on div "outbound" at bounding box center [904, 73] width 1327 height 29
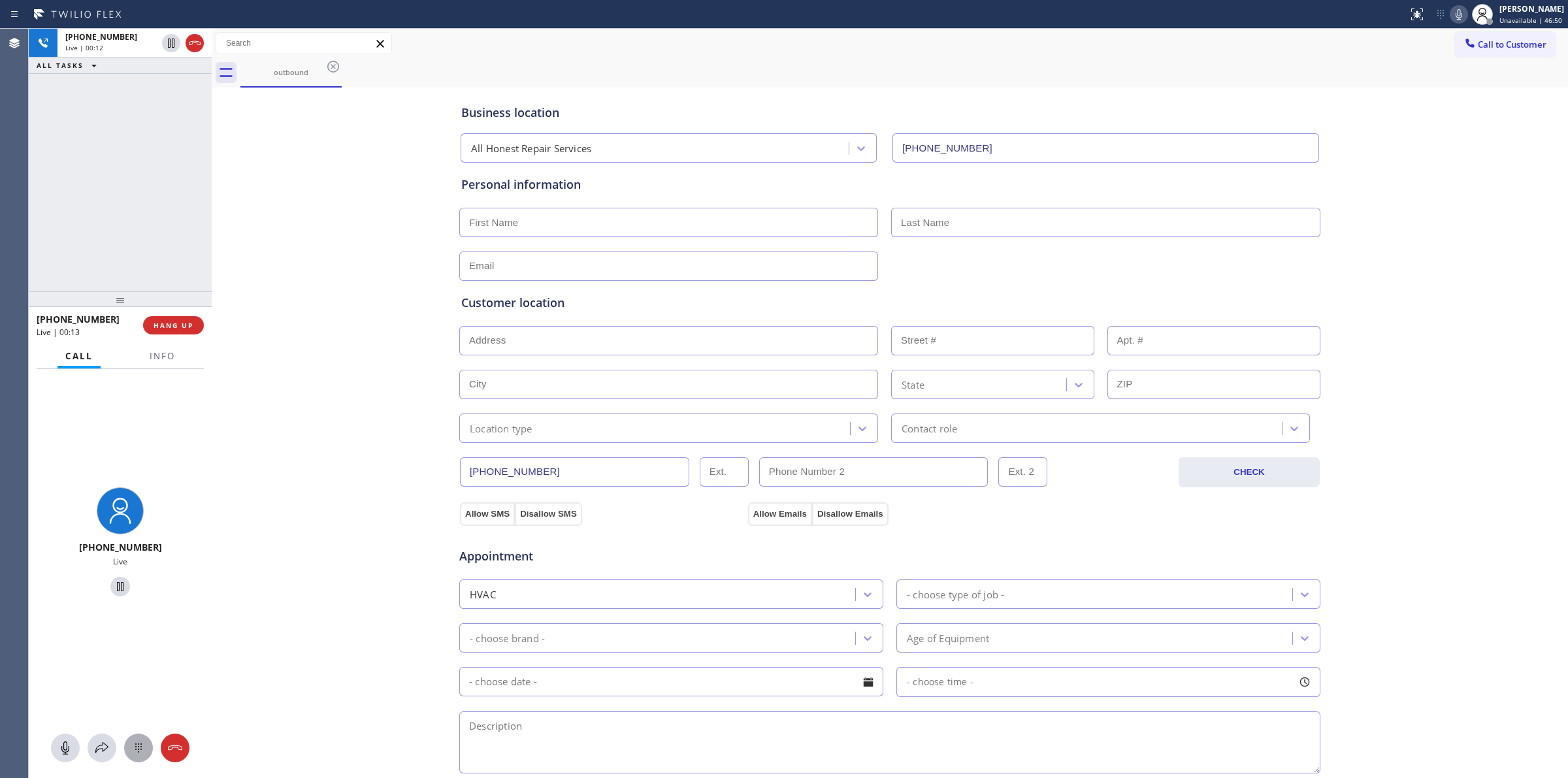
click at [140, 748] on icon at bounding box center [138, 748] width 16 height 16
click at [1483, 43] on span "Call to Customer" at bounding box center [1512, 45] width 69 height 12
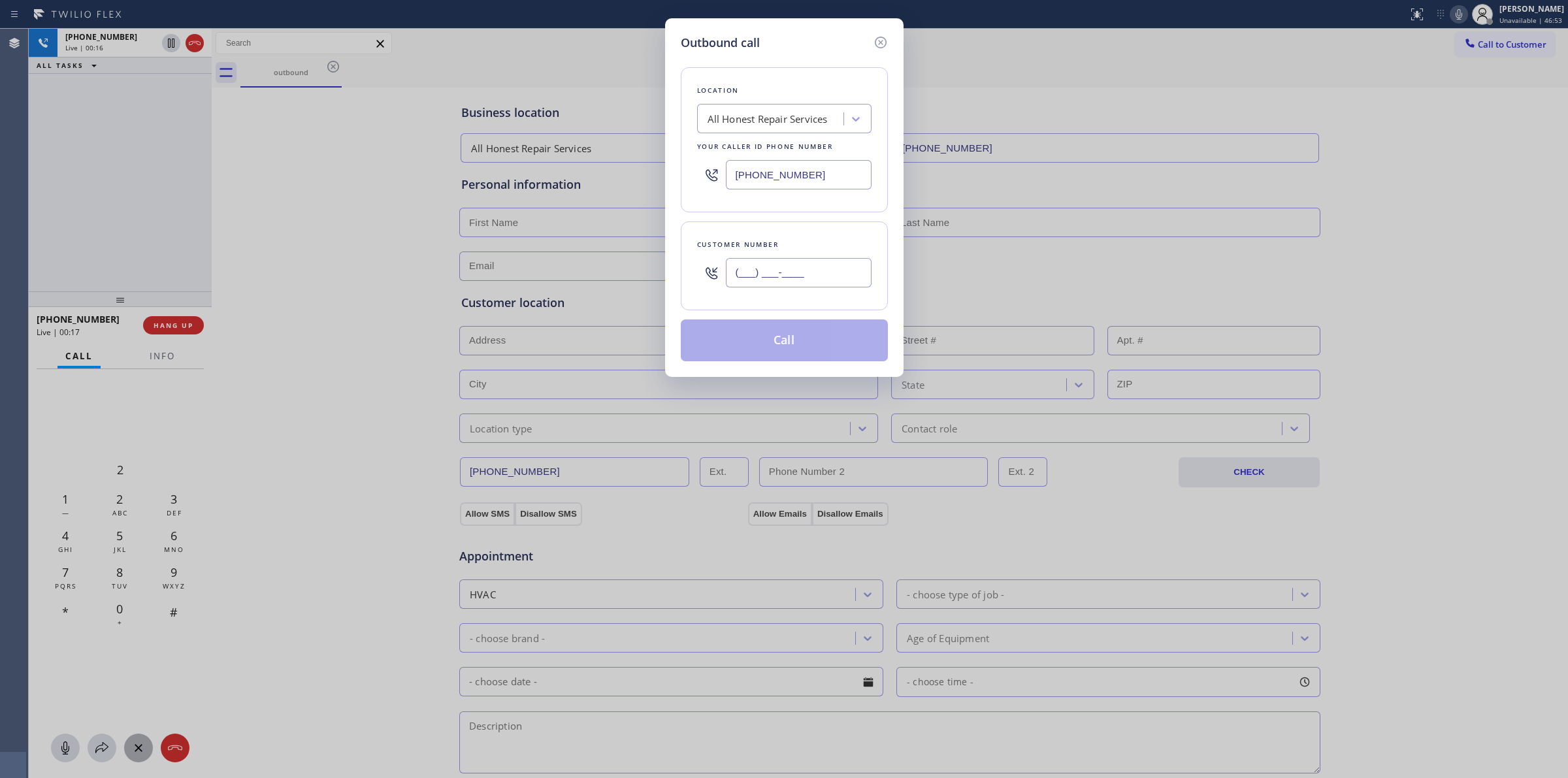
click at [800, 282] on input "(___) ___-____" at bounding box center [798, 273] width 146 height 29
paste input "626) 623-5086"
type input "[PHONE_NUMBER]"
click at [834, 220] on div "Location All Honest Repair Services Your caller id phone number [PHONE_NUMBER] …" at bounding box center [785, 206] width 207 height 309
click at [846, 230] on div "Customer number [PHONE_NUMBER]" at bounding box center [785, 266] width 207 height 89
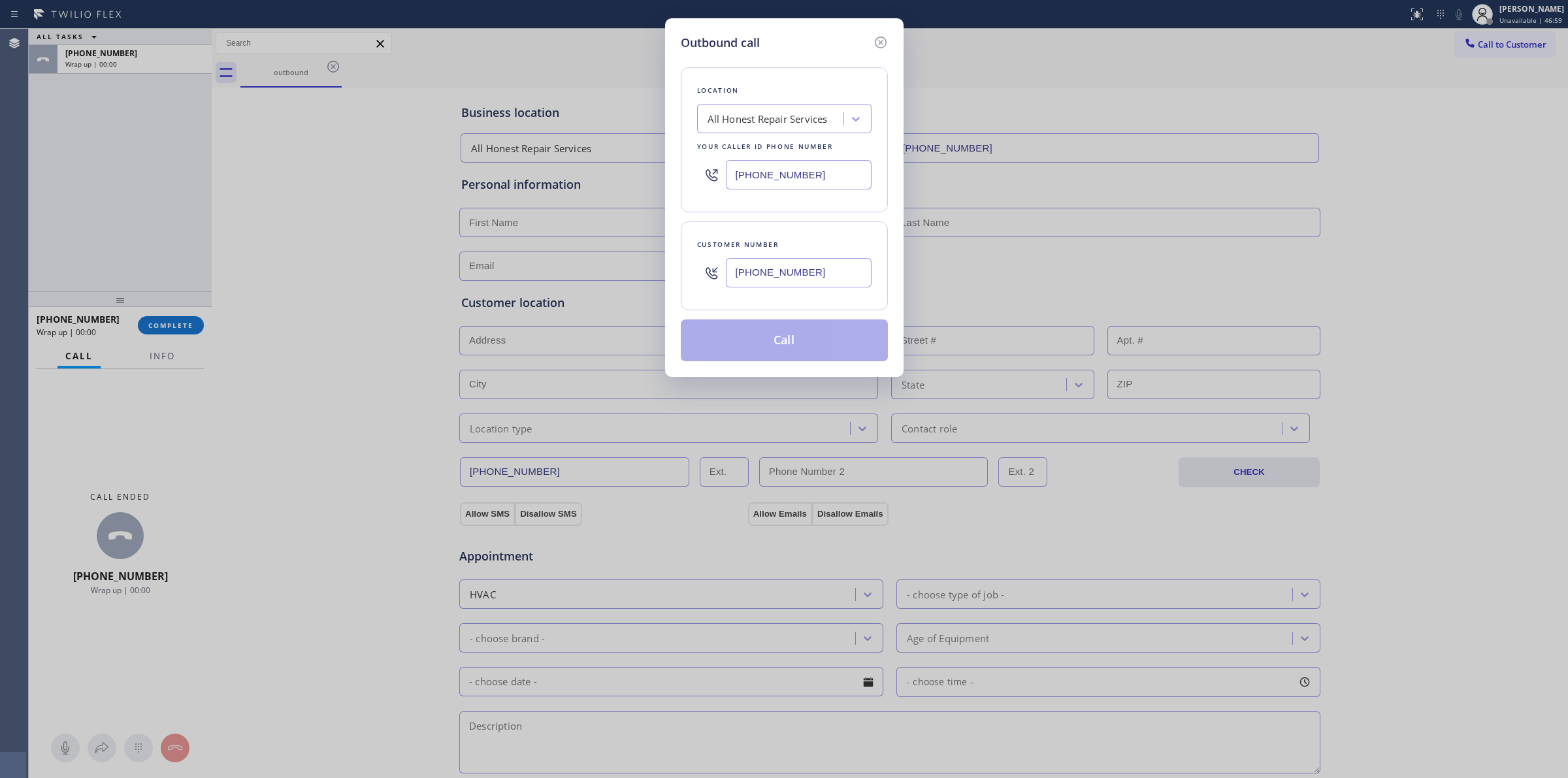
click at [827, 278] on input "[PHONE_NUMBER]" at bounding box center [798, 273] width 146 height 29
click at [860, 226] on div "Customer number [PHONE_NUMBER]" at bounding box center [785, 266] width 207 height 89
click at [851, 260] on input "[PHONE_NUMBER]" at bounding box center [798, 273] width 146 height 29
click at [880, 43] on icon at bounding box center [881, 43] width 16 height 16
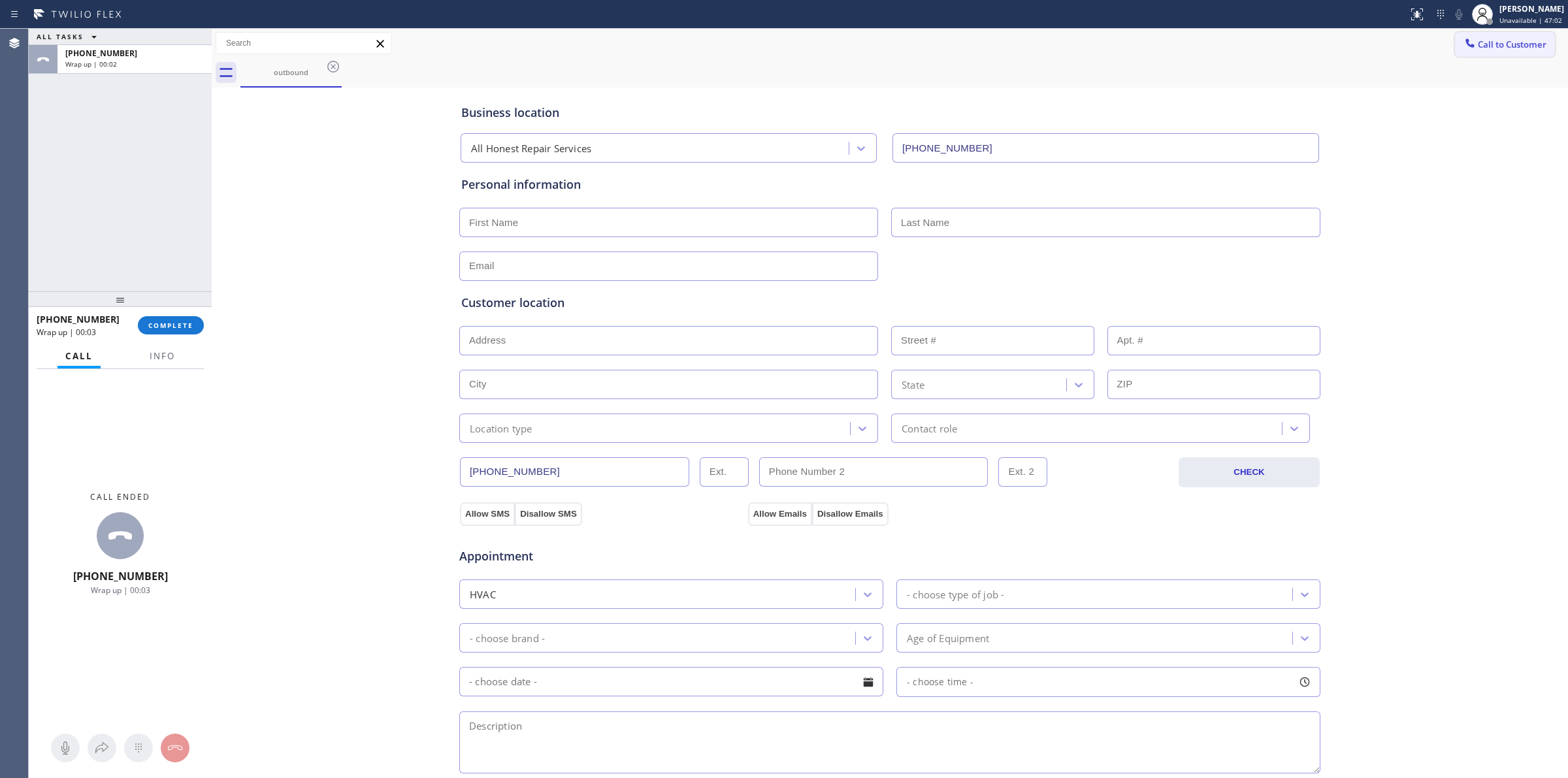
click at [1466, 43] on icon at bounding box center [1470, 43] width 9 height 9
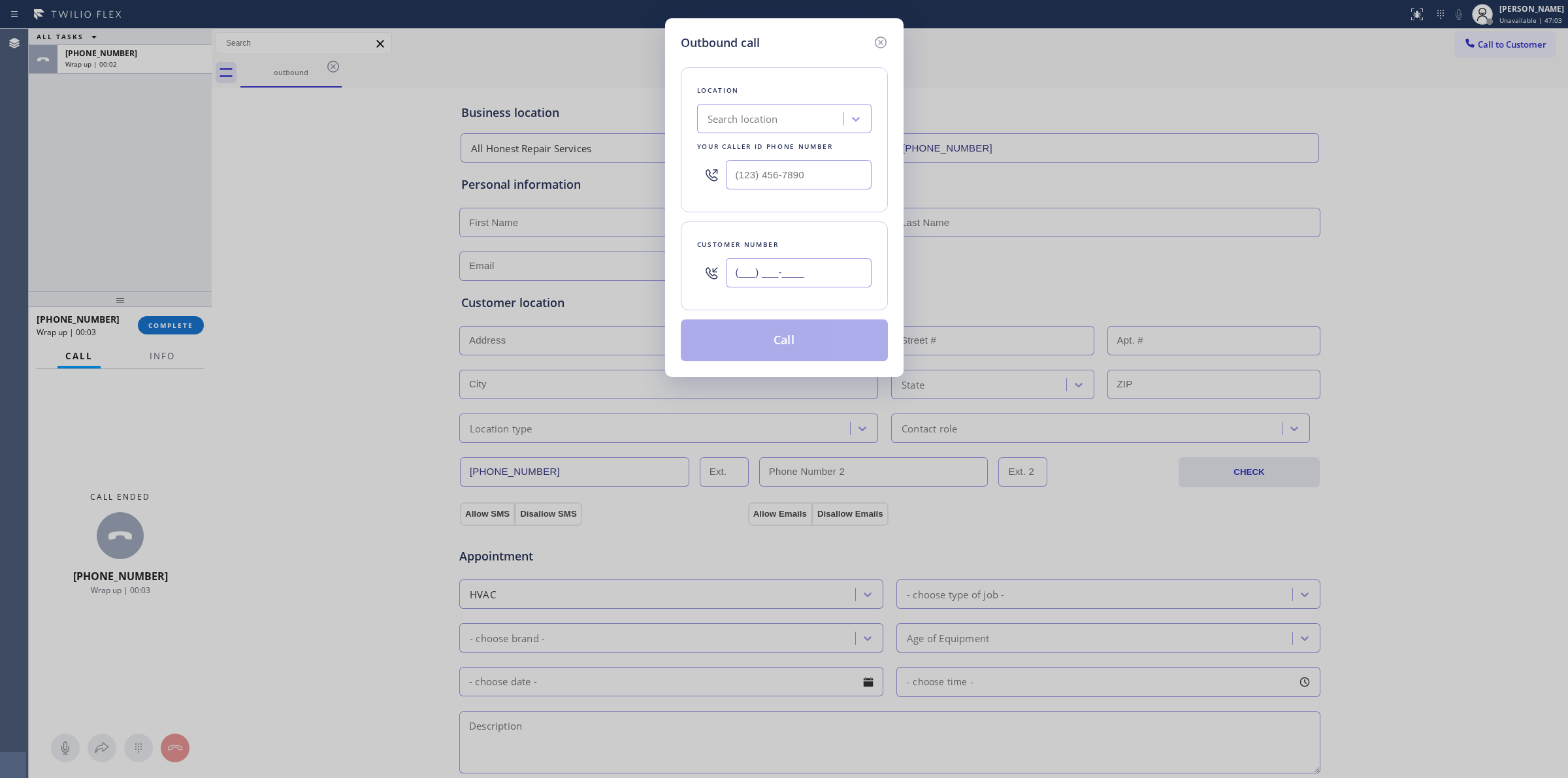
paste input "626) 623-5086"
click at [851, 268] on input "(___) ___-____" at bounding box center [798, 273] width 146 height 29
type input "[PHONE_NUMBER]"
click at [818, 126] on div "Search location" at bounding box center [772, 119] width 142 height 23
type input "G"
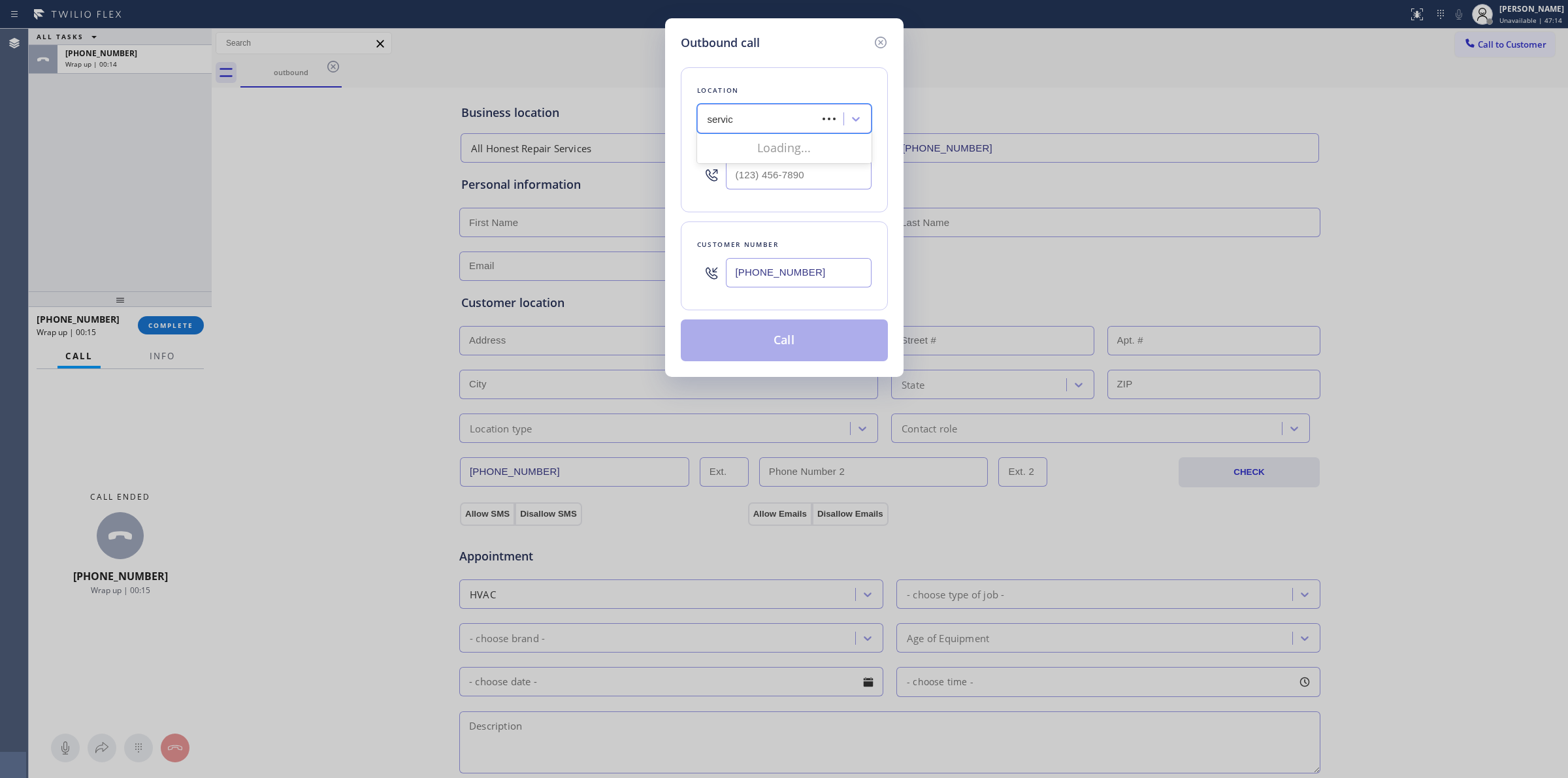
type input "service"
type input "[PHONE_NUMBER]"
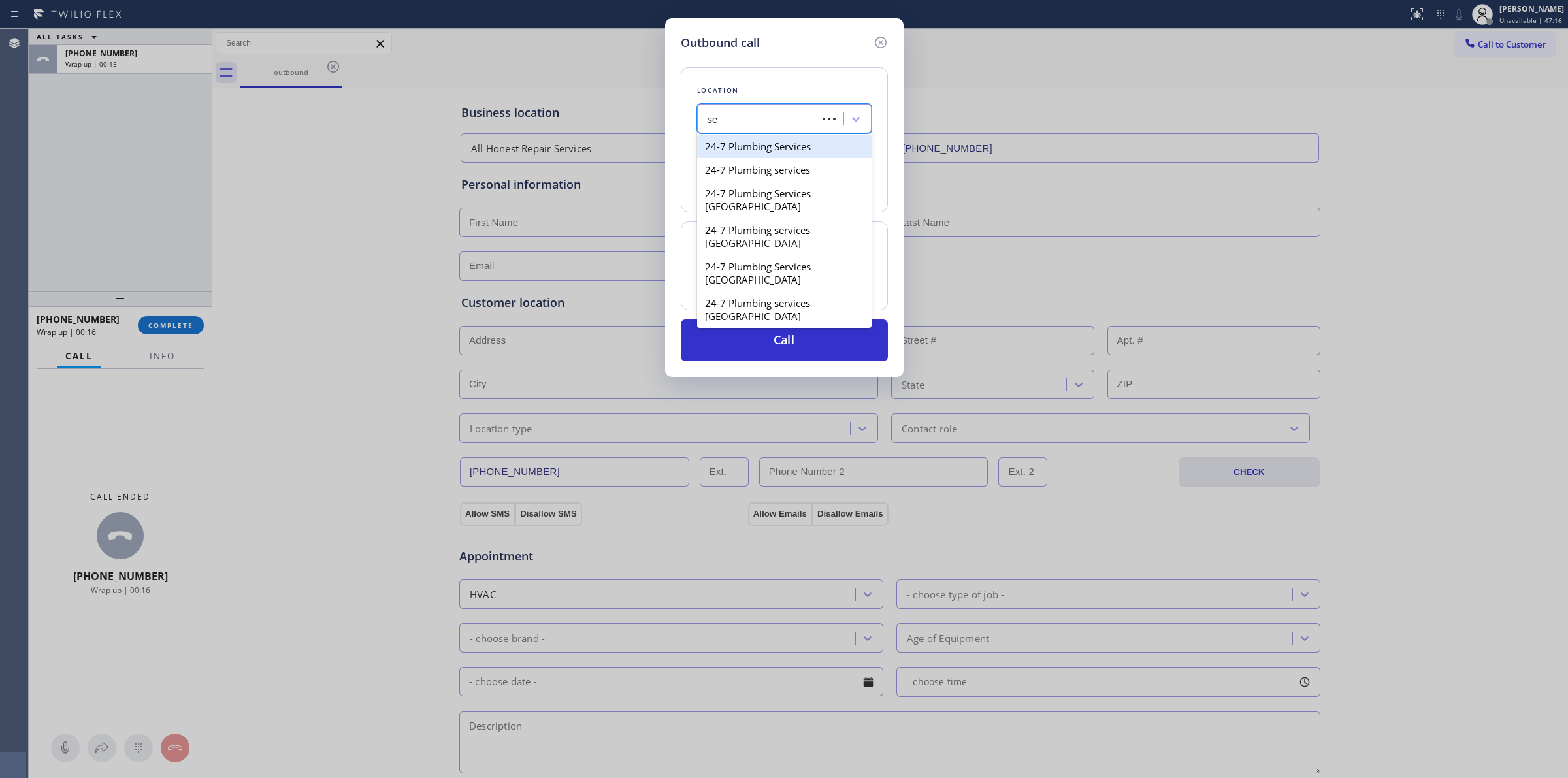
type input "s"
type input "orange appl"
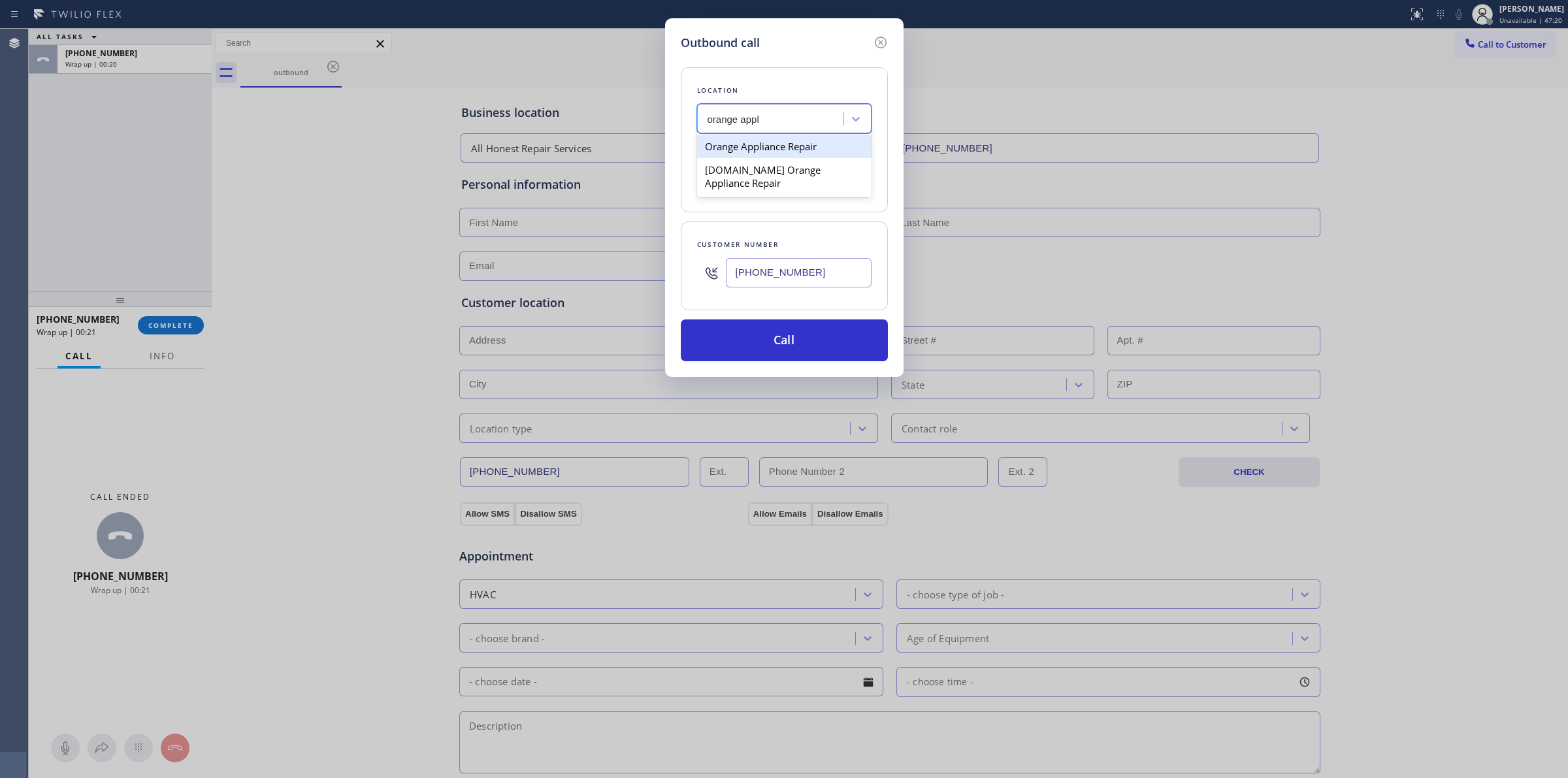
click at [772, 139] on div "Orange Appliance Repair" at bounding box center [785, 146] width 174 height 24
type input "[PHONE_NUMBER]"
click at [810, 262] on input "[PHONE_NUMBER]" at bounding box center [798, 273] width 146 height 29
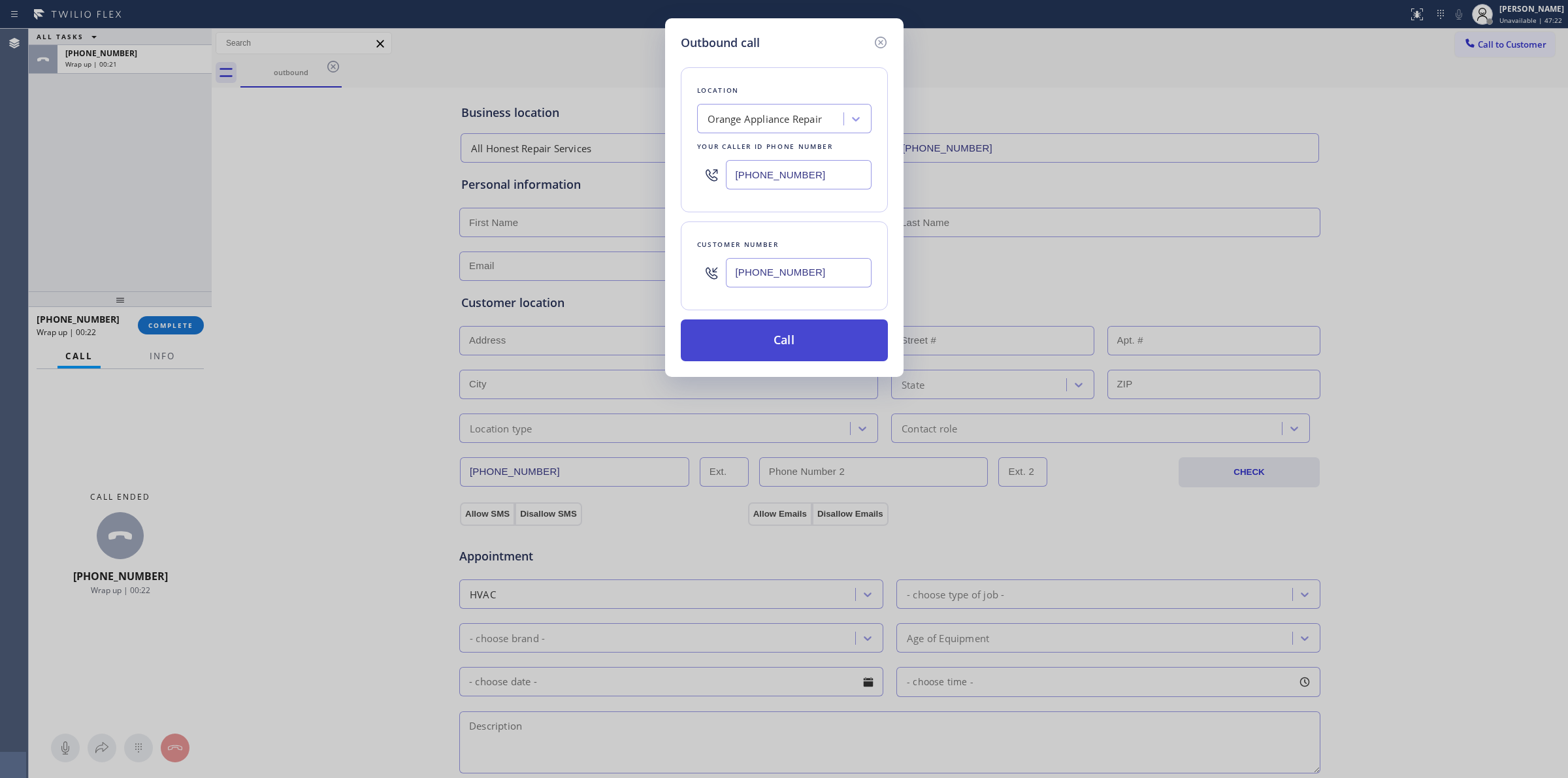
click at [797, 325] on button "Call" at bounding box center [785, 340] width 207 height 42
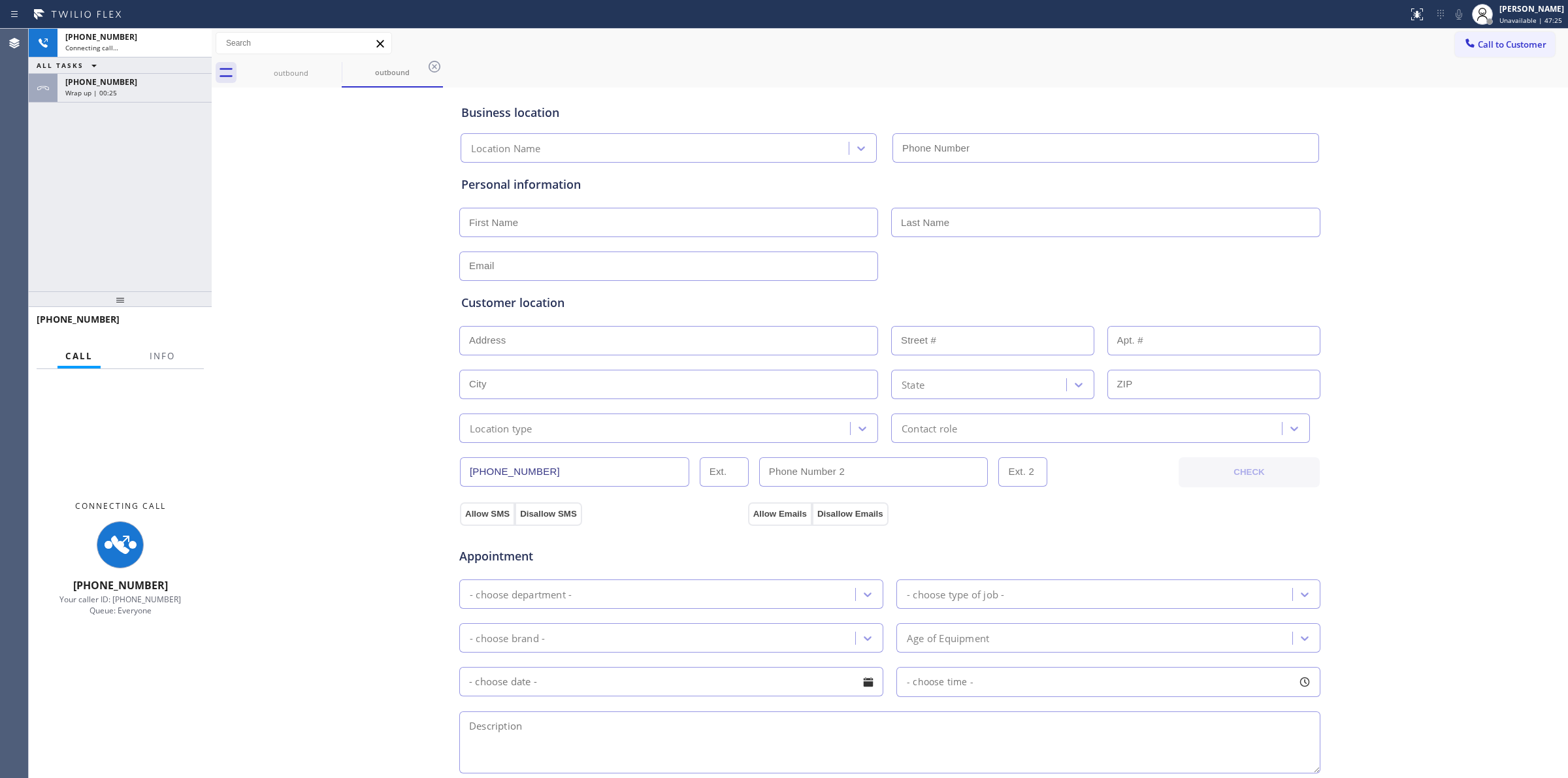
type input "[PHONE_NUMBER]"
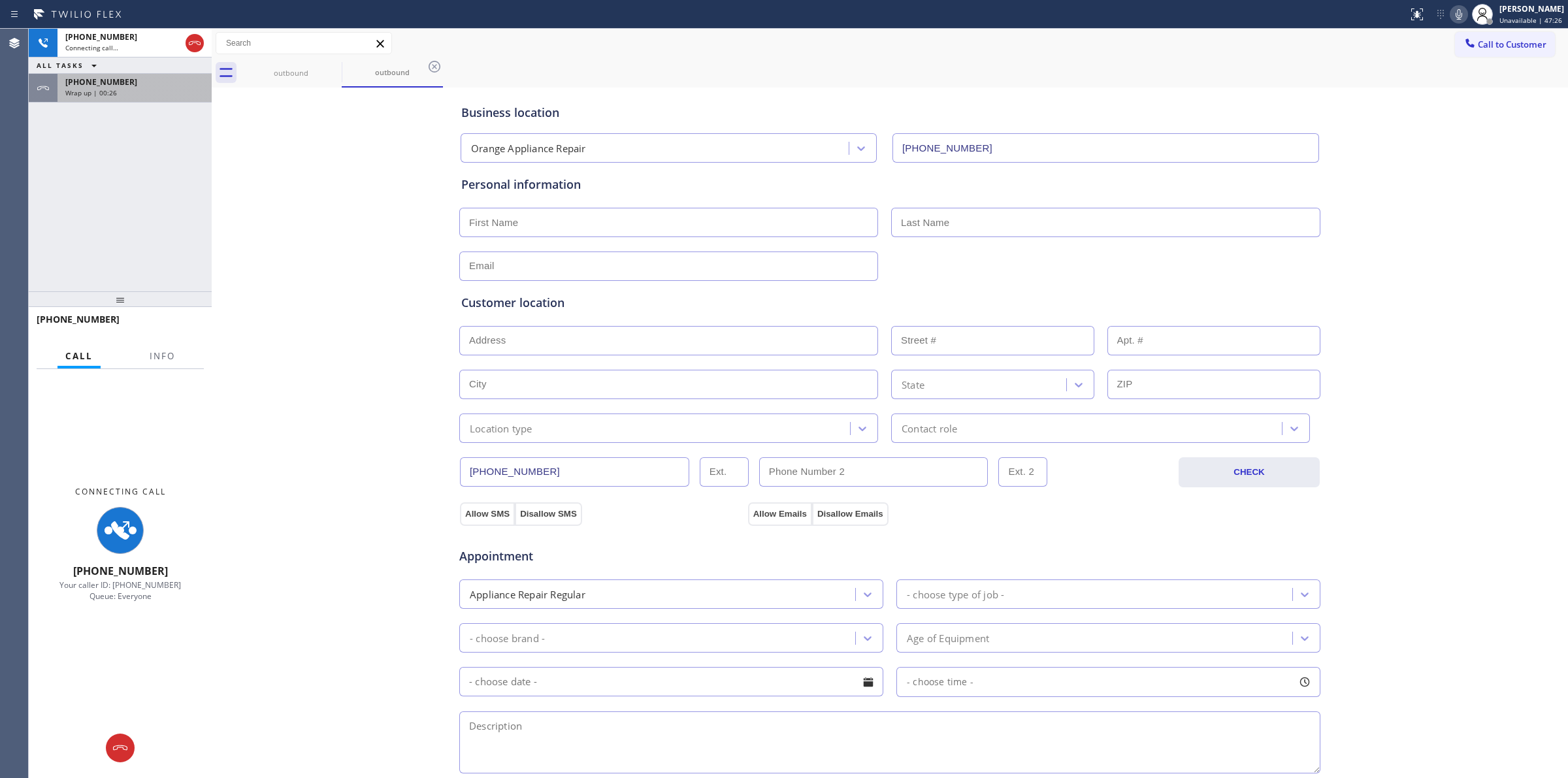
click at [134, 77] on div "[PHONE_NUMBER]" at bounding box center [134, 82] width 138 height 11
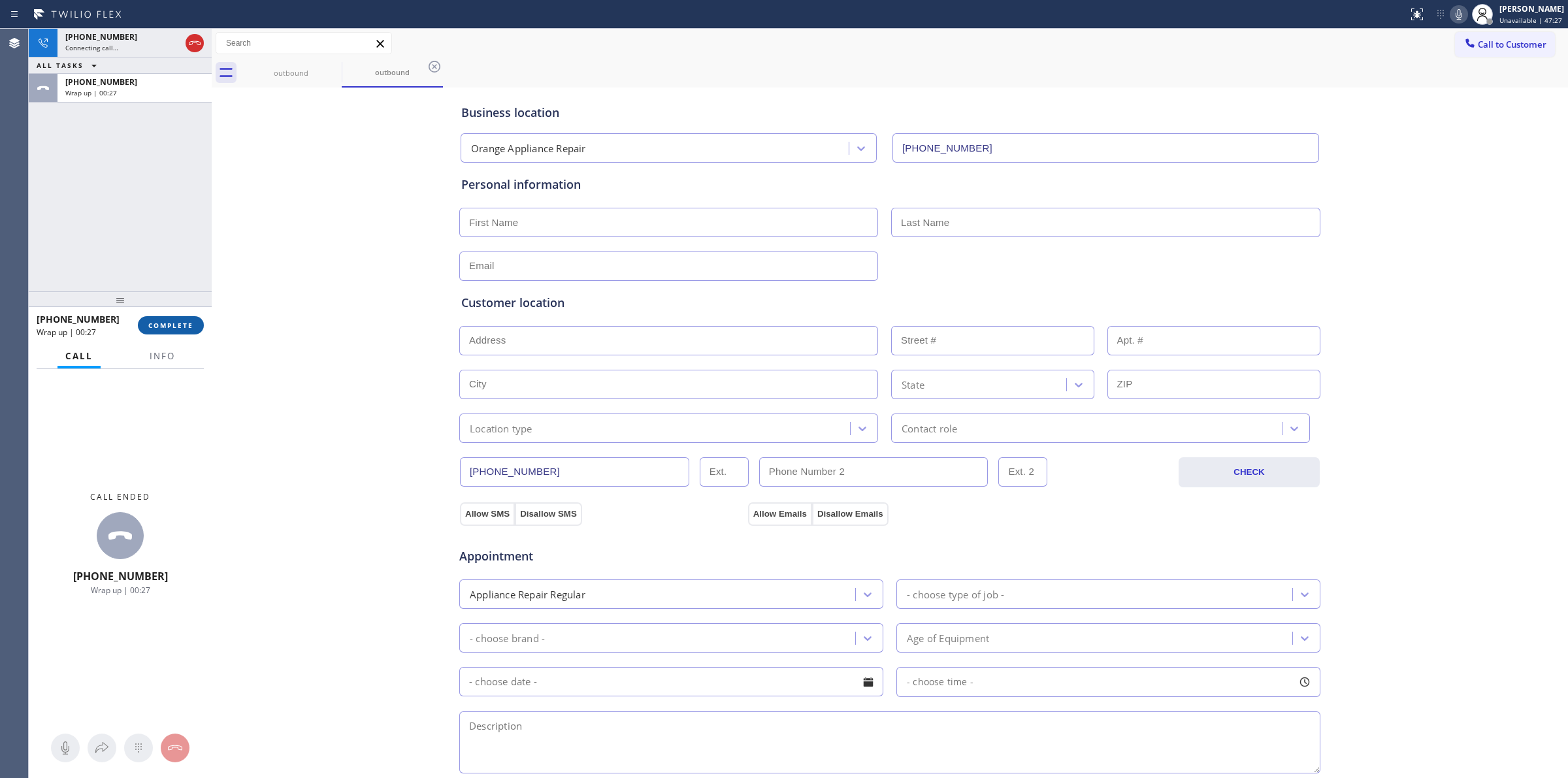
click at [158, 333] on button "COMPLETE" at bounding box center [170, 325] width 66 height 18
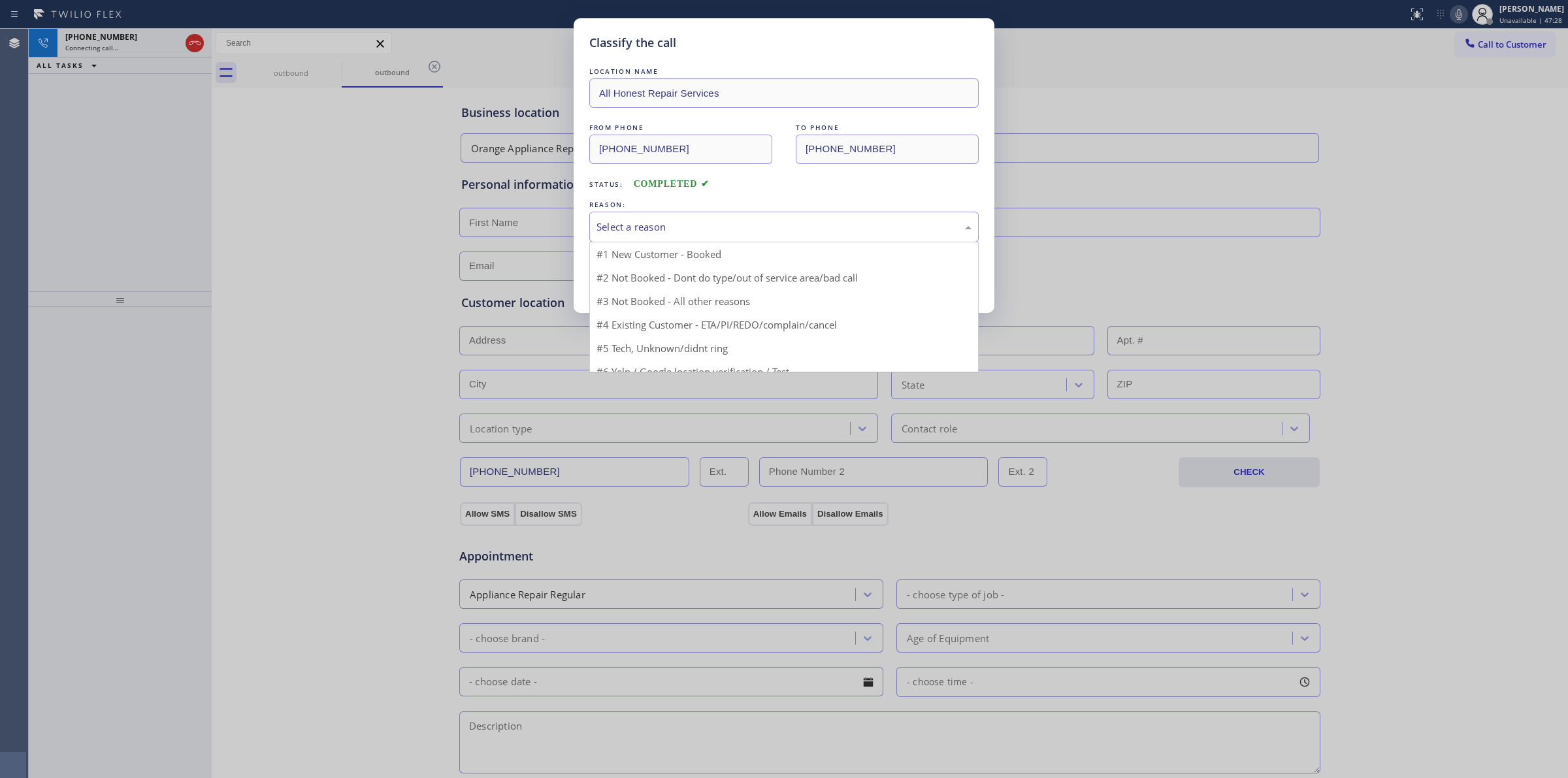
click at [695, 239] on div "Select a reason" at bounding box center [784, 227] width 389 height 31
drag, startPoint x: 698, startPoint y: 328, endPoint x: 683, endPoint y: 313, distance: 21.2
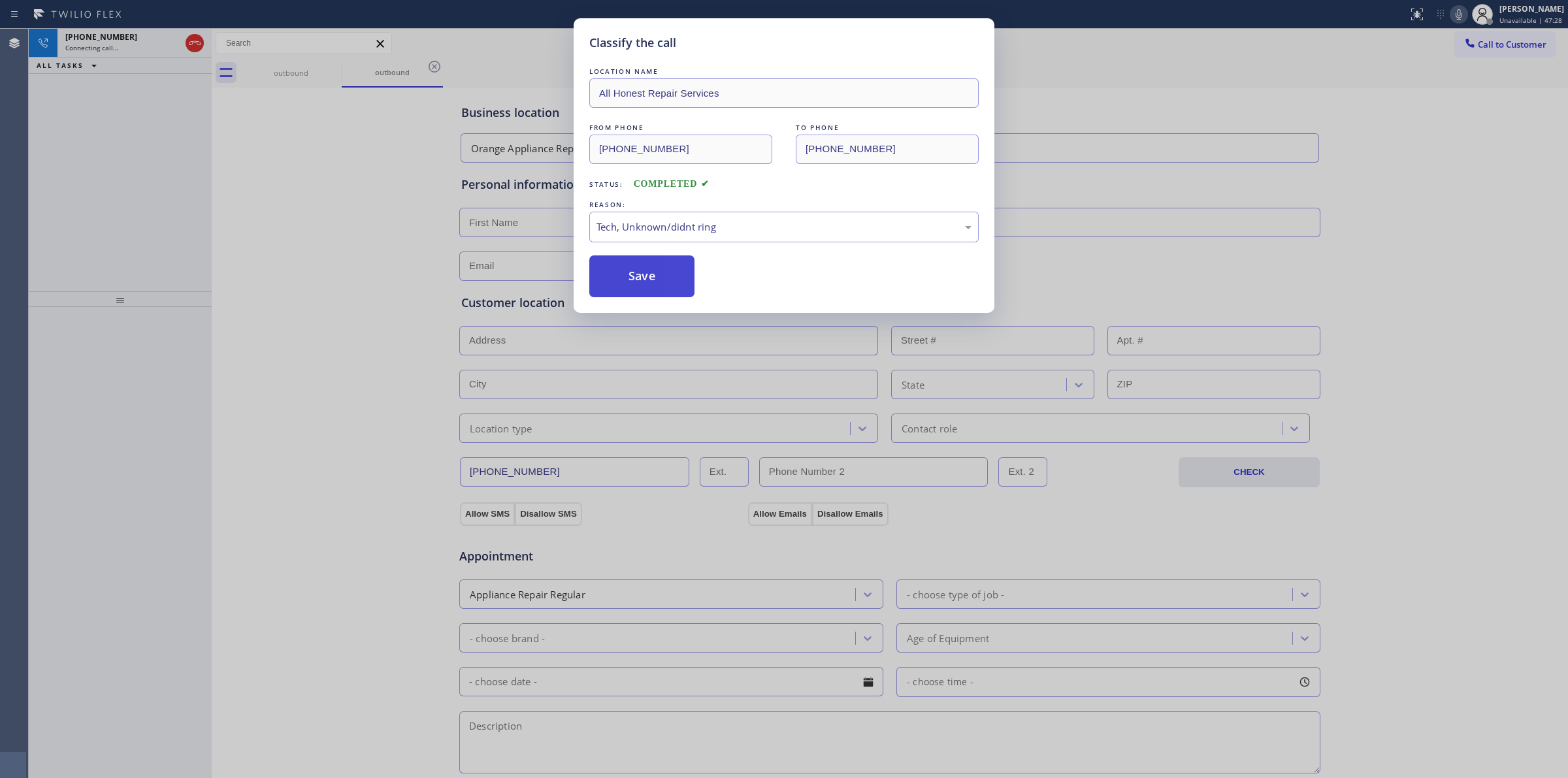
click at [654, 281] on button "Save" at bounding box center [642, 277] width 105 height 42
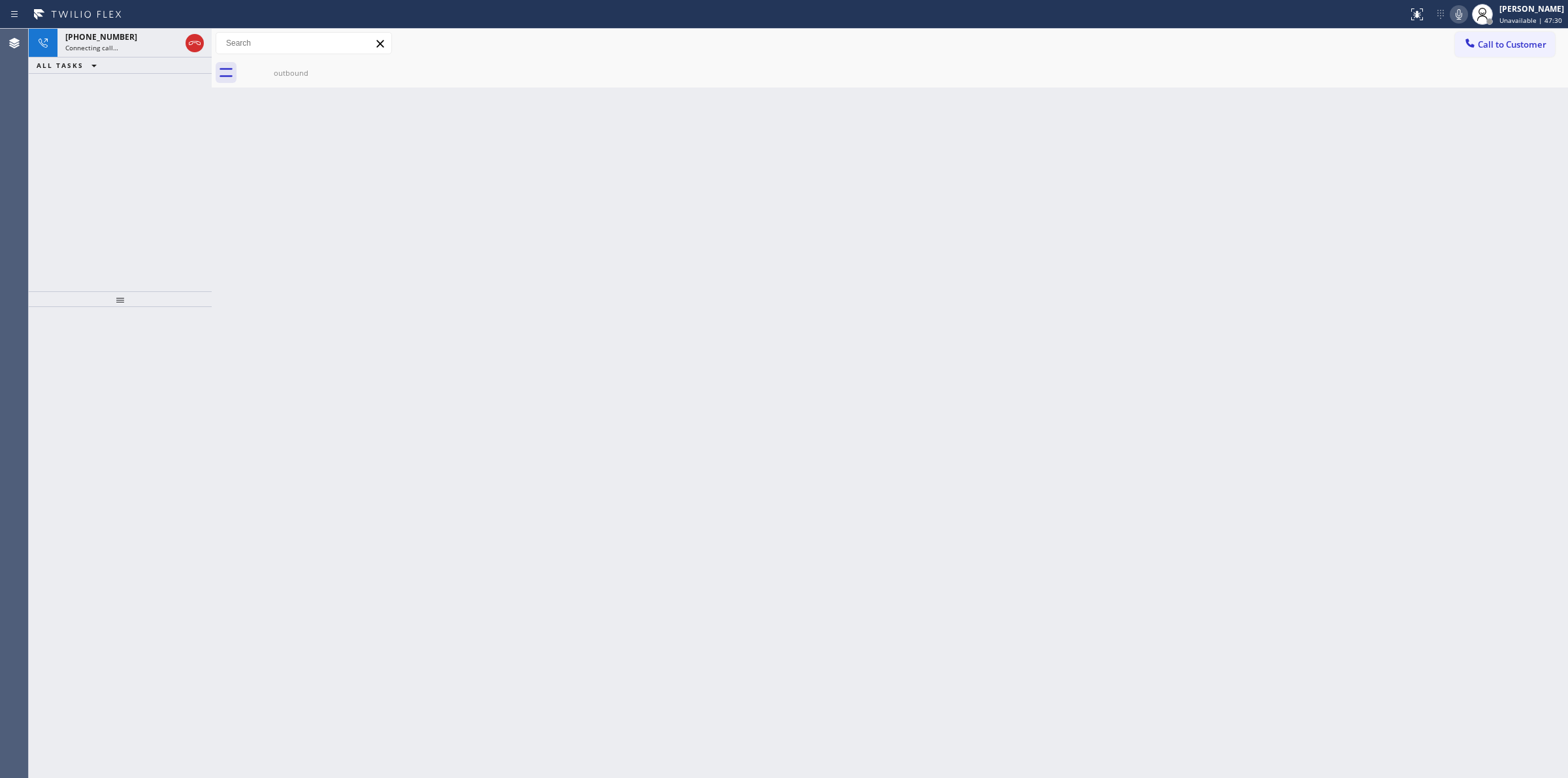
drag, startPoint x: 1441, startPoint y: 140, endPoint x: 1443, endPoint y: 102, distance: 38.1
click at [1441, 132] on div "Back to Dashboard Change Sender ID Customers Technicians Select a contact Outbo…" at bounding box center [890, 403] width 1356 height 749
click at [1454, 24] on div "Status report No issues detected If you experience an issue, please download th…" at bounding box center [1485, 14] width 165 height 29
click at [1467, 11] on icon at bounding box center [1459, 14] width 16 height 16
click at [144, 43] on div "Connecting call…" at bounding box center [123, 48] width 115 height 9
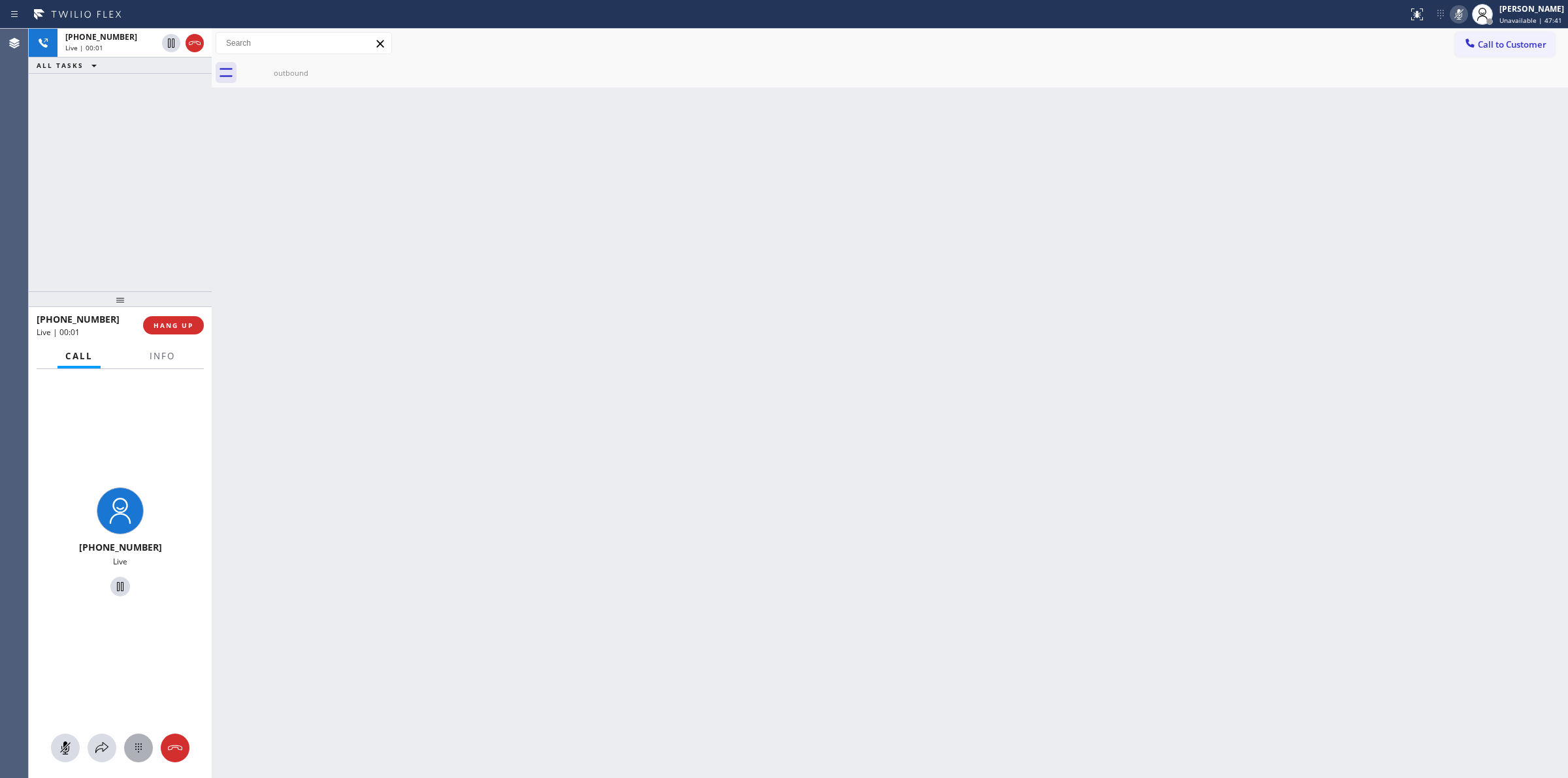
click at [142, 743] on icon at bounding box center [138, 748] width 16 height 16
click at [1516, 35] on button "Call to Customer" at bounding box center [1505, 45] width 100 height 25
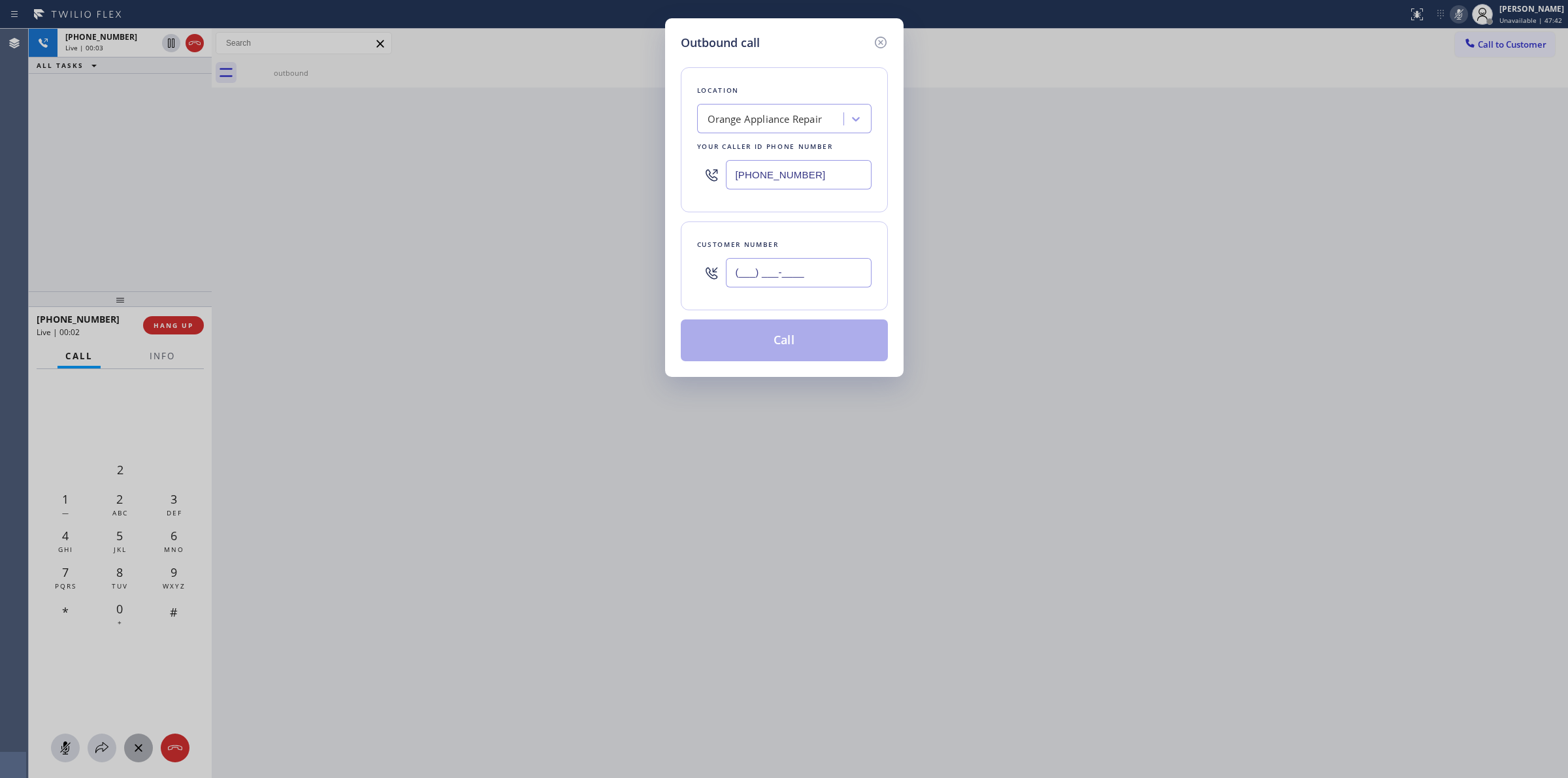
click at [794, 275] on input "(___) ___-____" at bounding box center [798, 273] width 146 height 29
paste input "626) 623-5086"
type input "[PHONE_NUMBER]"
drag, startPoint x: 751, startPoint y: 28, endPoint x: 775, endPoint y: 54, distance: 35.4
click at [751, 29] on div "Outbound call Location Orange Appliance Repair Your caller id phone number [PHO…" at bounding box center [785, 197] width 239 height 359
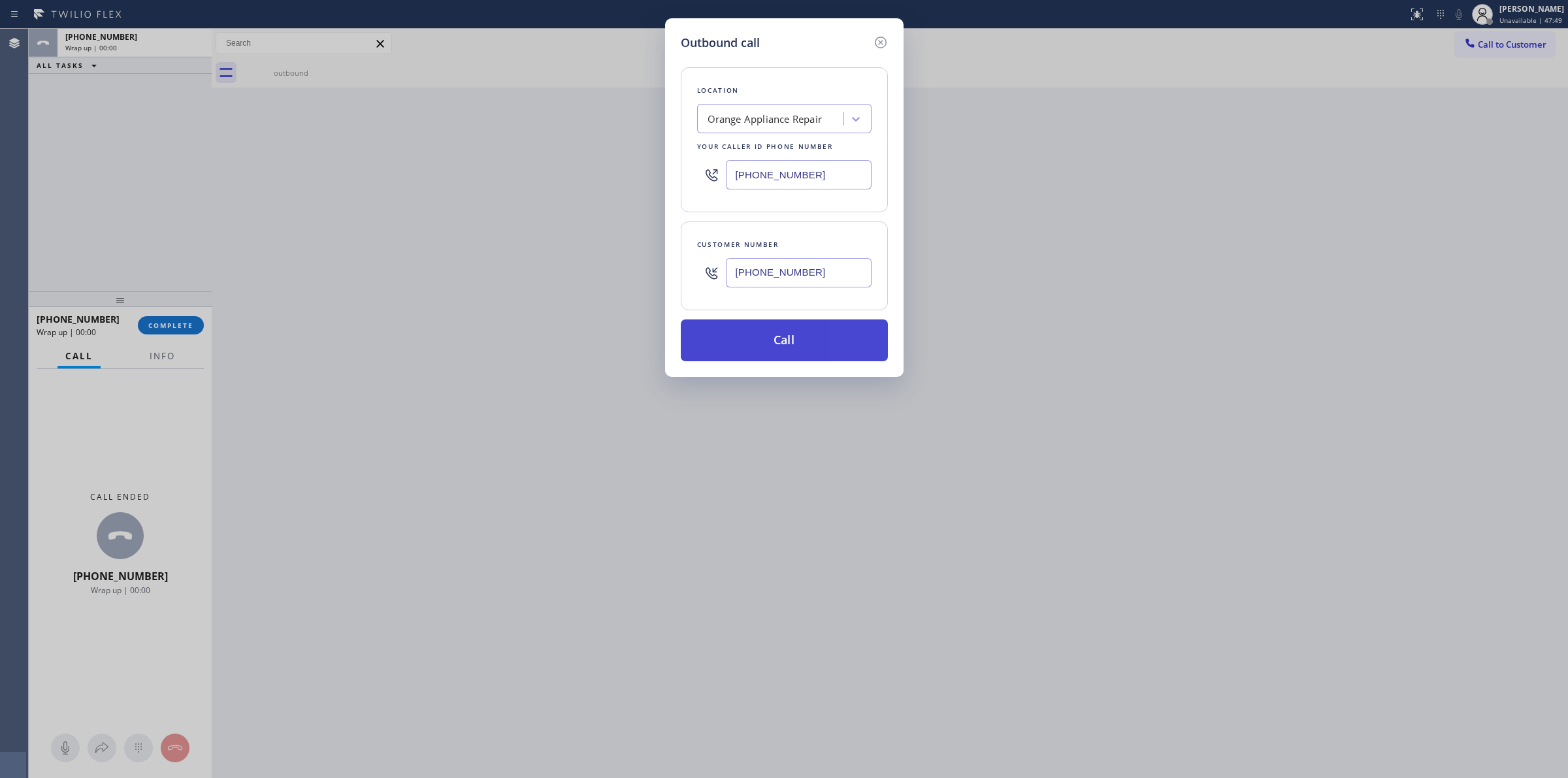
click at [788, 341] on button "Call" at bounding box center [785, 340] width 207 height 42
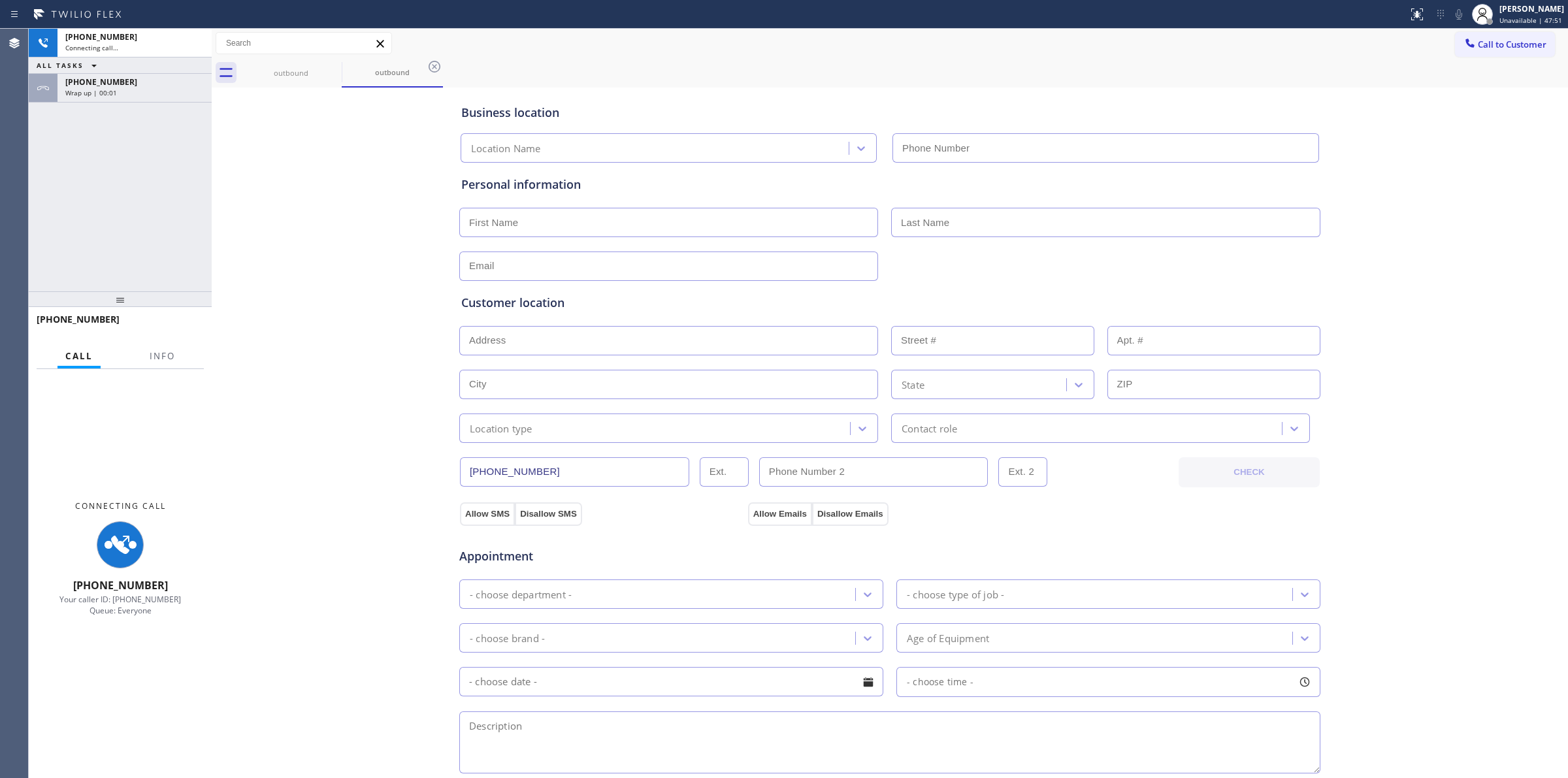
type input "[PHONE_NUMBER]"
click at [149, 92] on div "Wrap up | 00:02" at bounding box center [134, 93] width 138 height 9
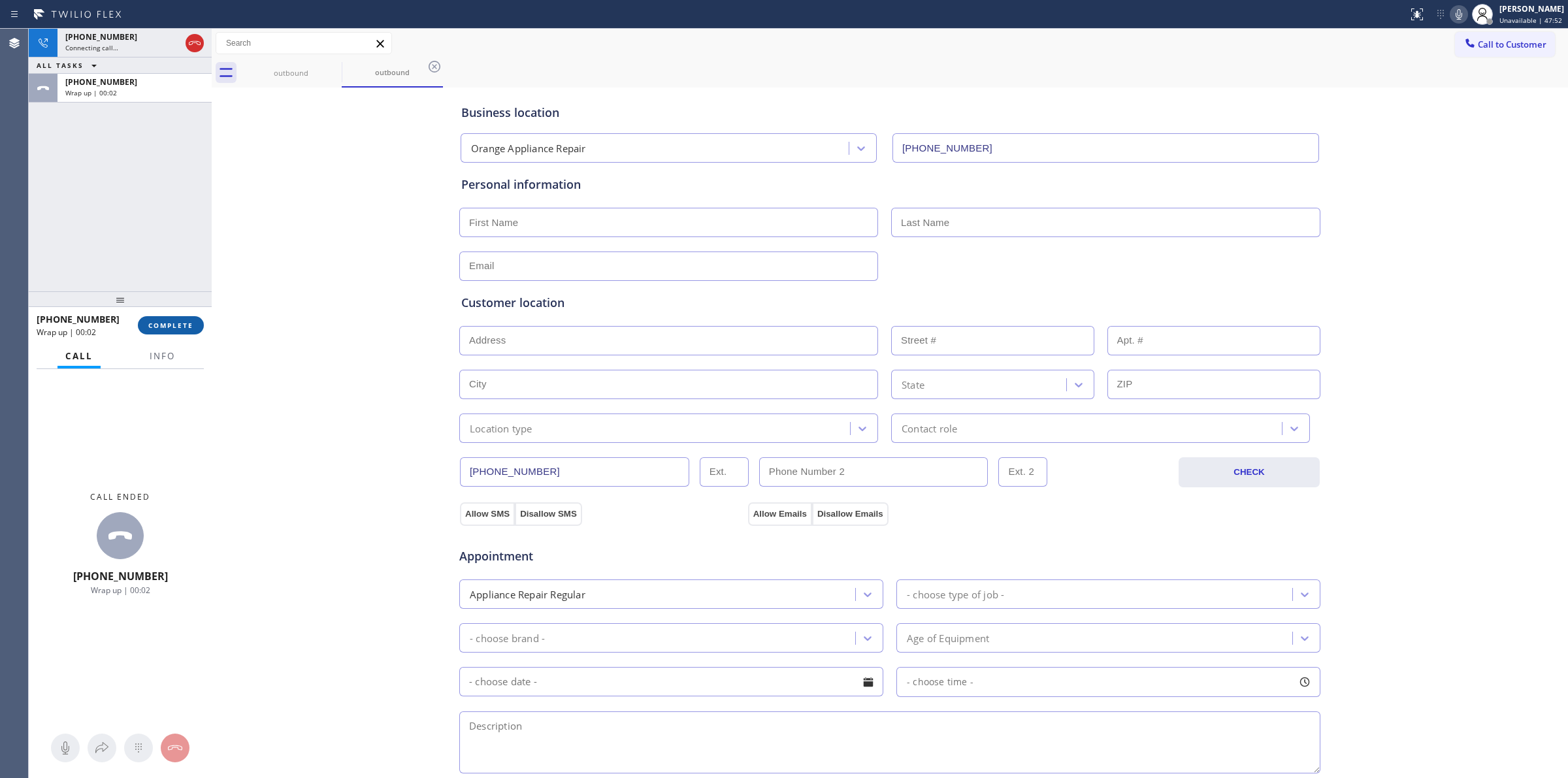
click at [175, 317] on button "COMPLETE" at bounding box center [170, 325] width 66 height 18
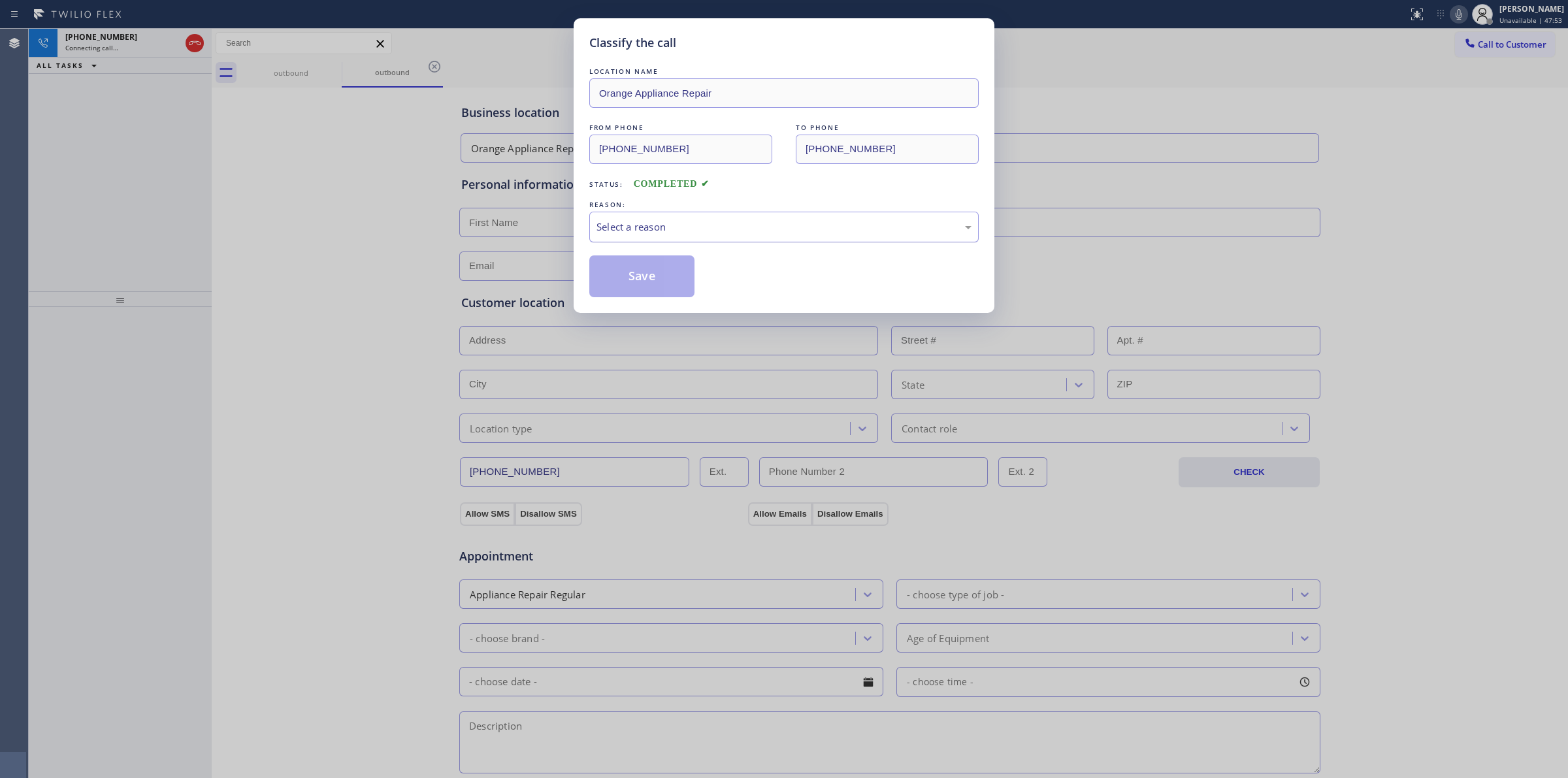
click at [697, 236] on div "Select a reason" at bounding box center [784, 227] width 389 height 31
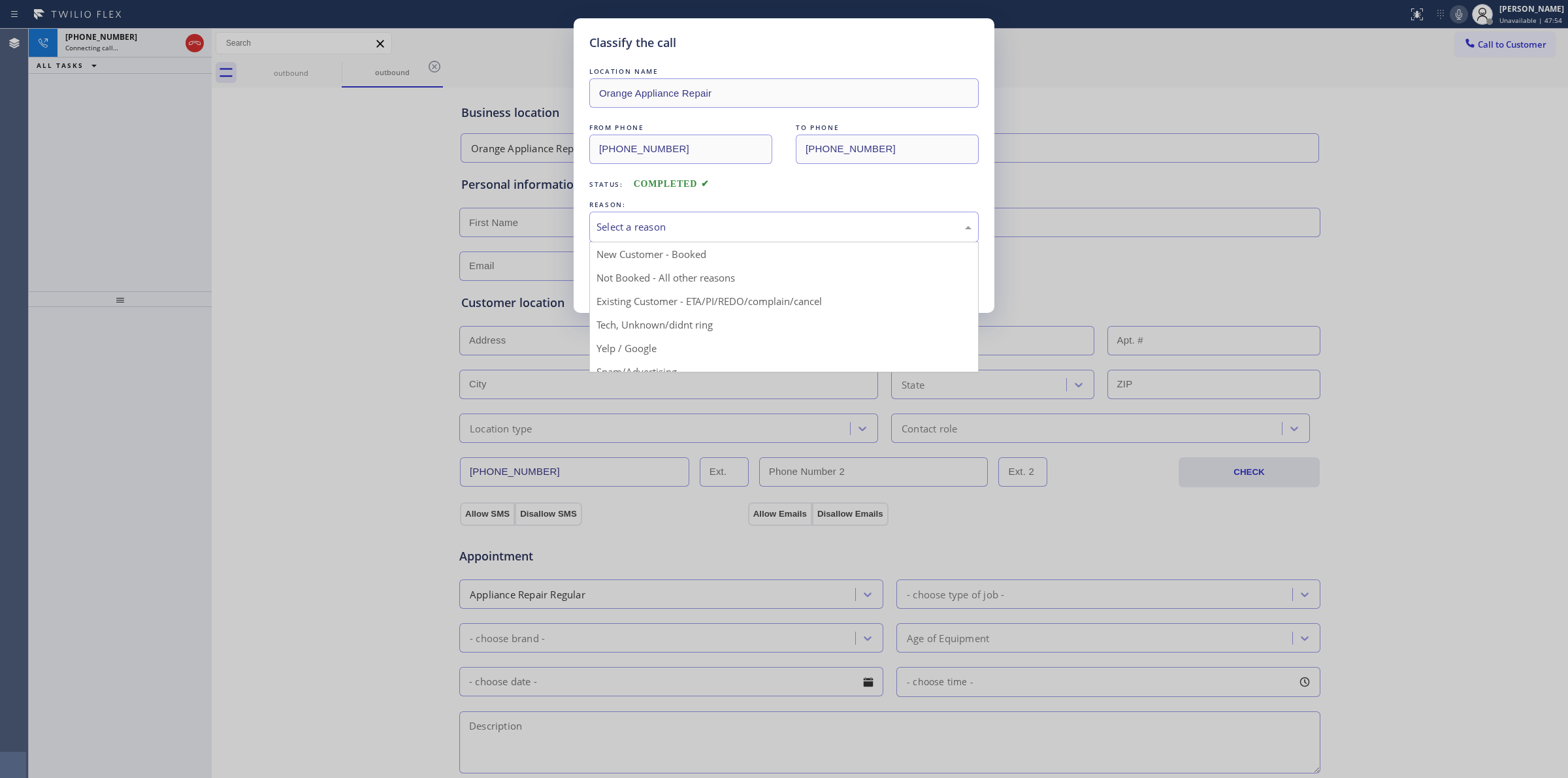
drag, startPoint x: 668, startPoint y: 322, endPoint x: 638, endPoint y: 276, distance: 54.9
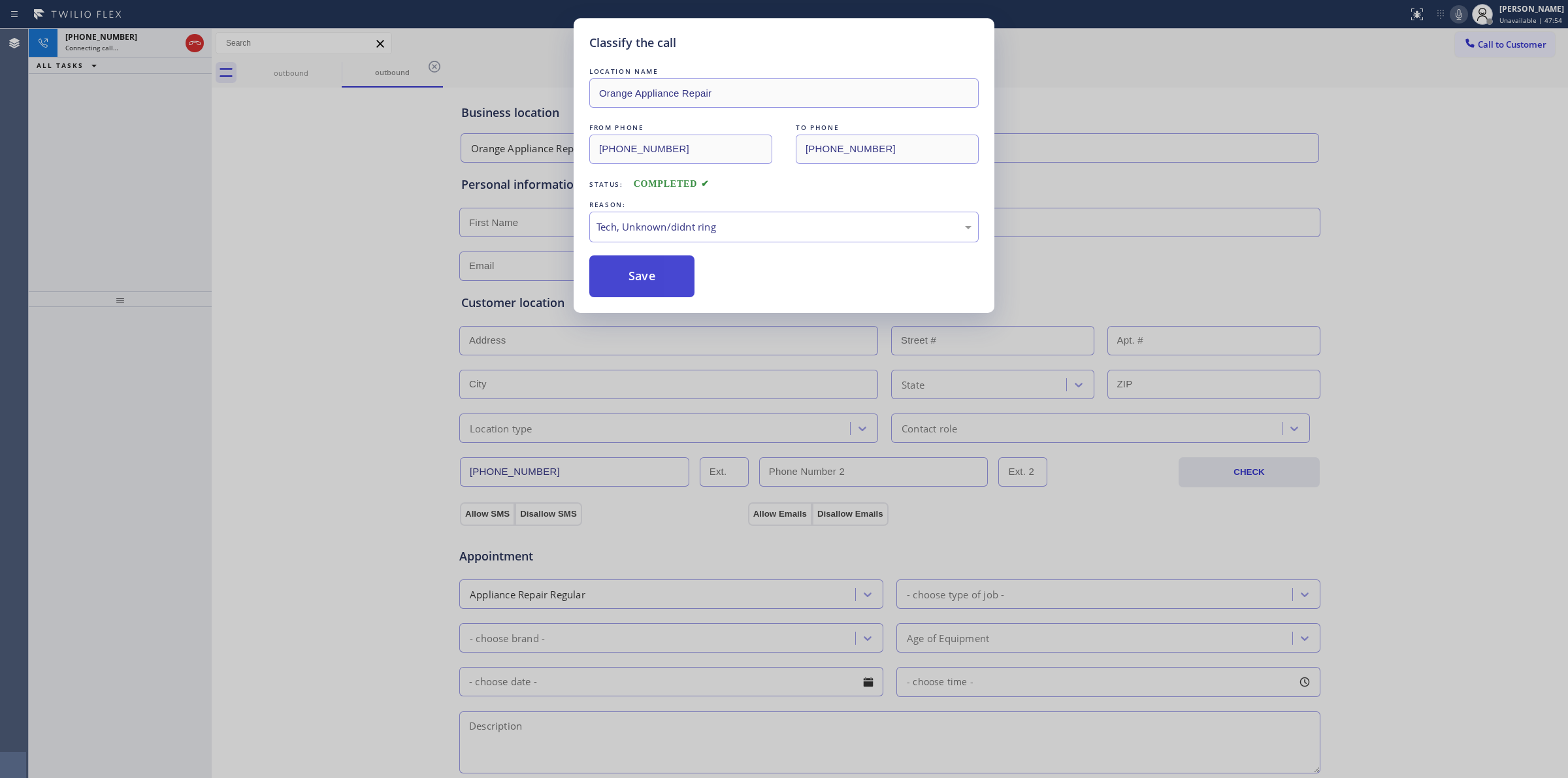
drag, startPoint x: 638, startPoint y: 276, endPoint x: 720, endPoint y: 263, distance: 83.0
click at [646, 275] on button "Save" at bounding box center [642, 277] width 105 height 42
click at [343, 67] on div "outbound" at bounding box center [392, 72] width 99 height 28
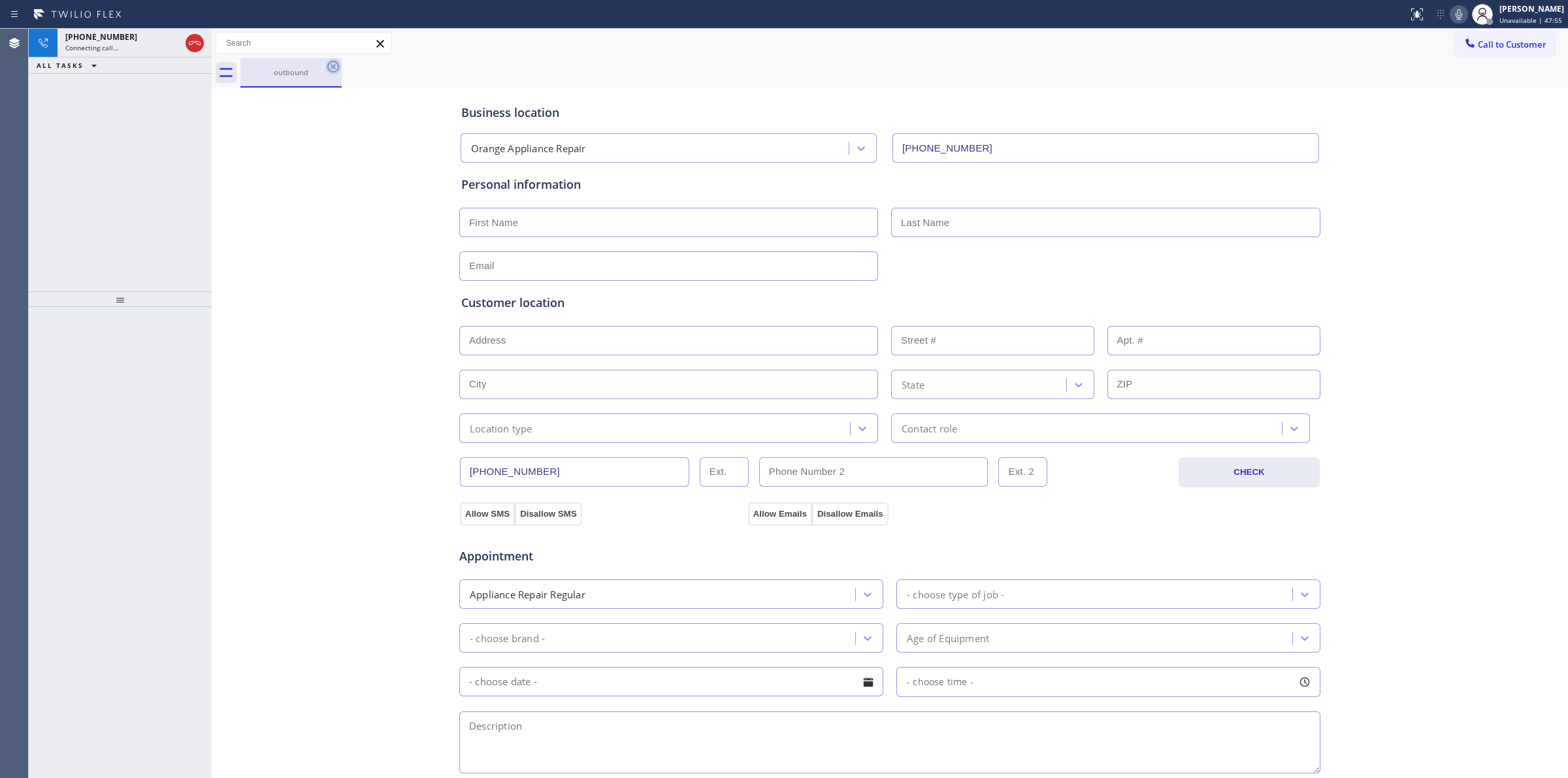
click at [330, 72] on icon at bounding box center [333, 67] width 16 height 16
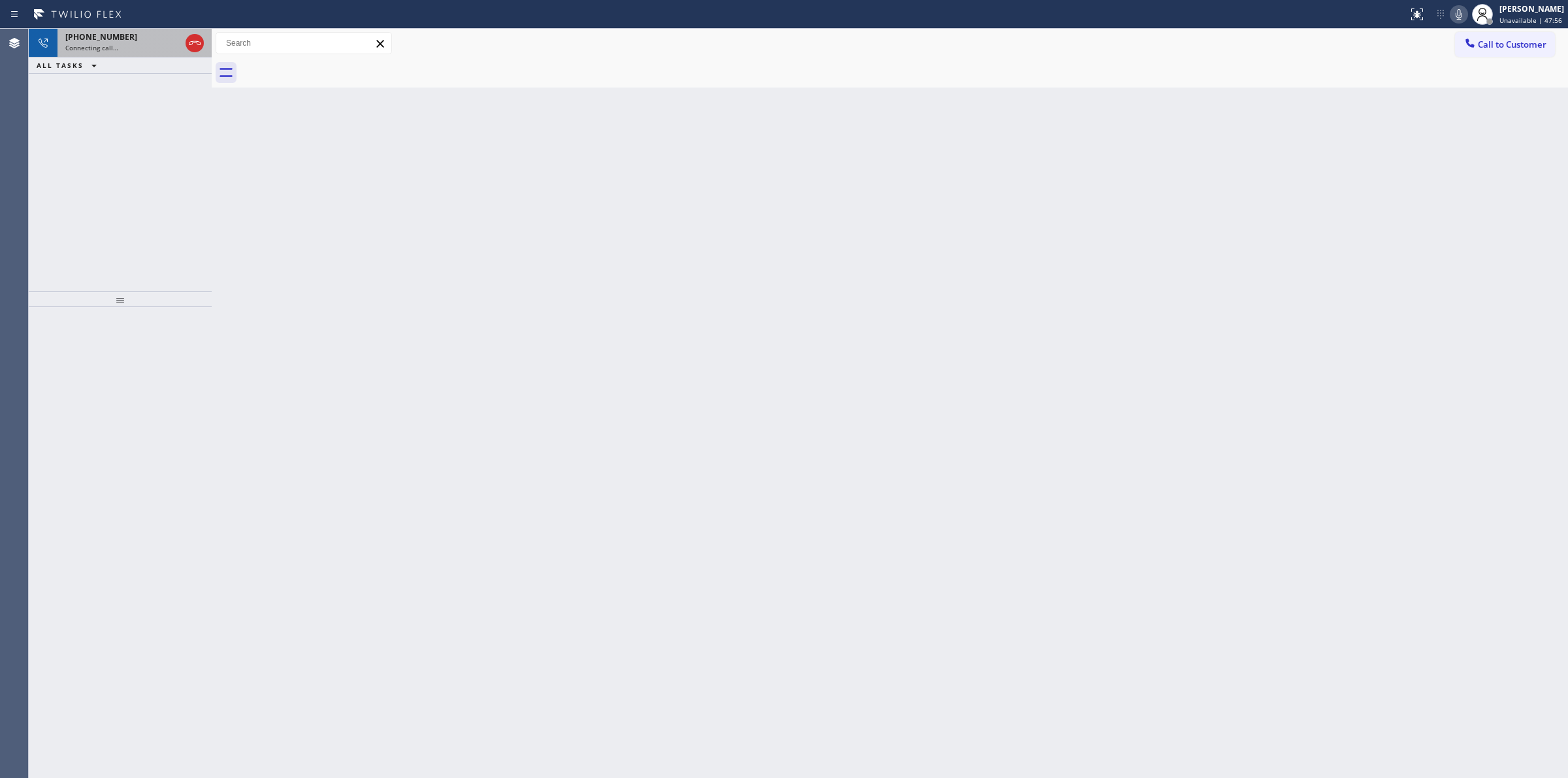
click at [140, 37] on div "[PHONE_NUMBER]" at bounding box center [123, 37] width 115 height 11
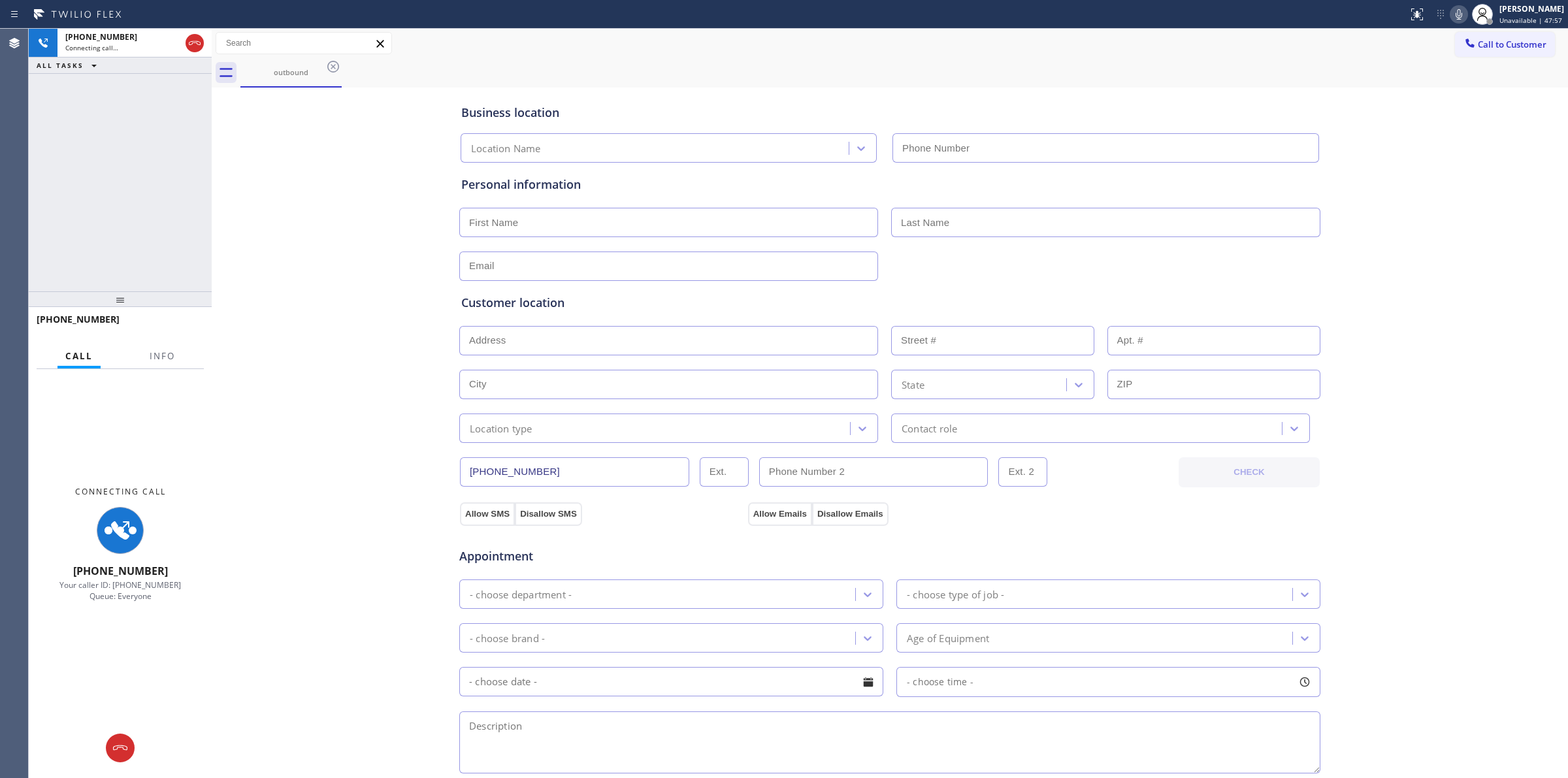
click at [1458, 12] on icon at bounding box center [1459, 14] width 16 height 16
type input "[PHONE_NUMBER]"
click at [111, 49] on span "Connecting call…" at bounding box center [92, 48] width 53 height 9
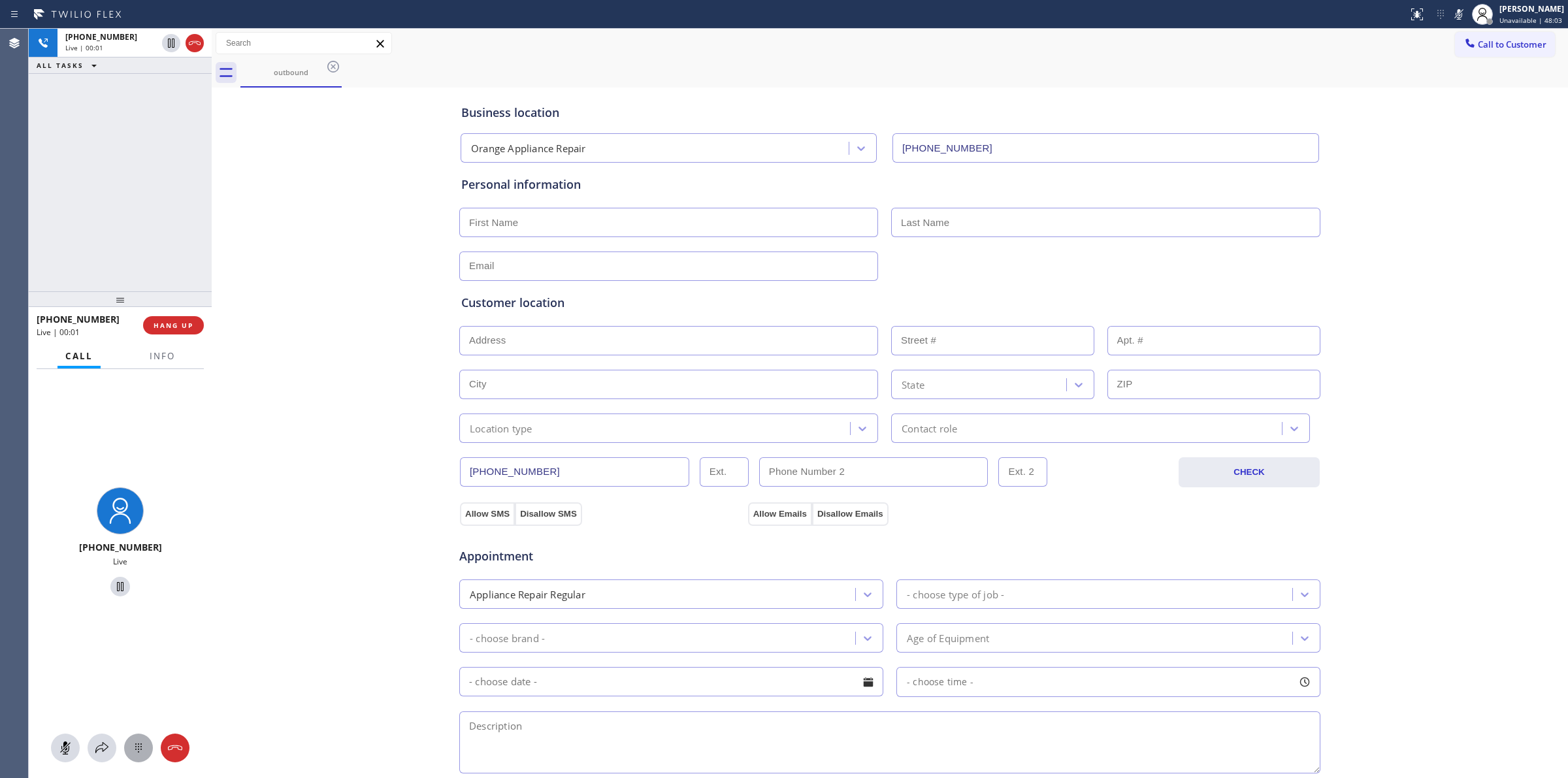
click at [142, 749] on icon at bounding box center [138, 748] width 16 height 16
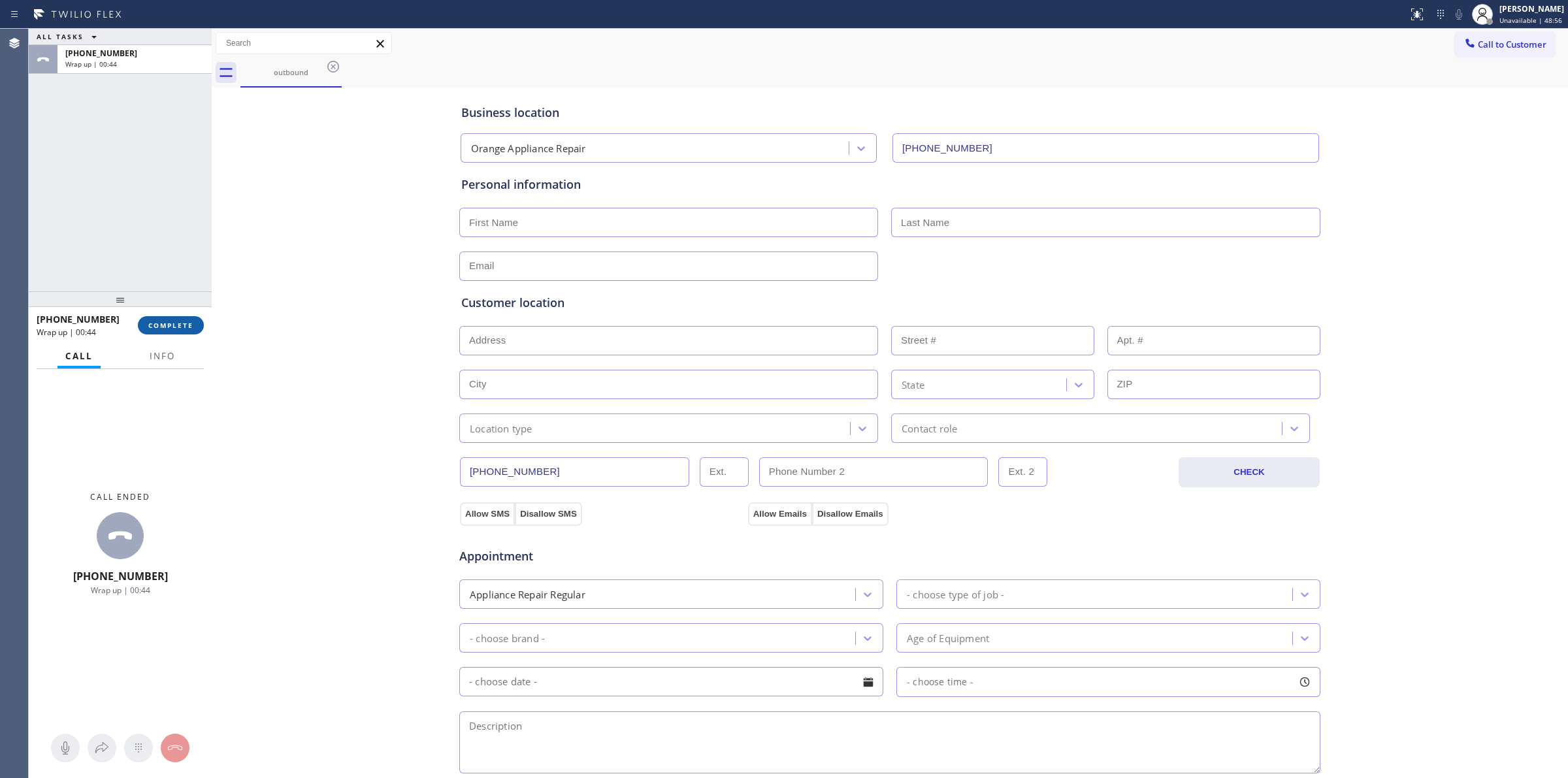
click at [193, 330] on button "COMPLETE" at bounding box center [170, 325] width 66 height 18
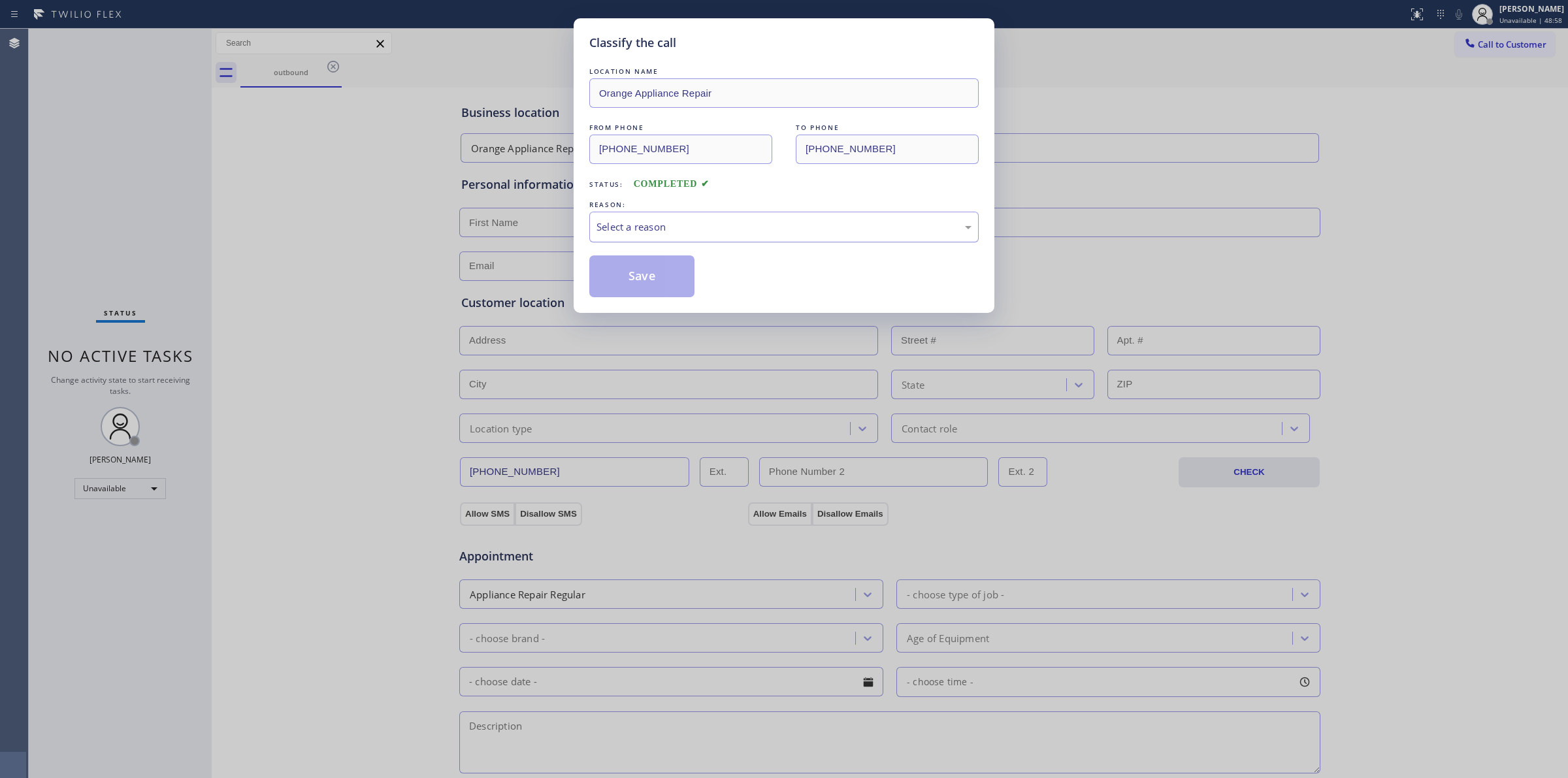
click at [725, 237] on div "Select a reason" at bounding box center [784, 227] width 389 height 31
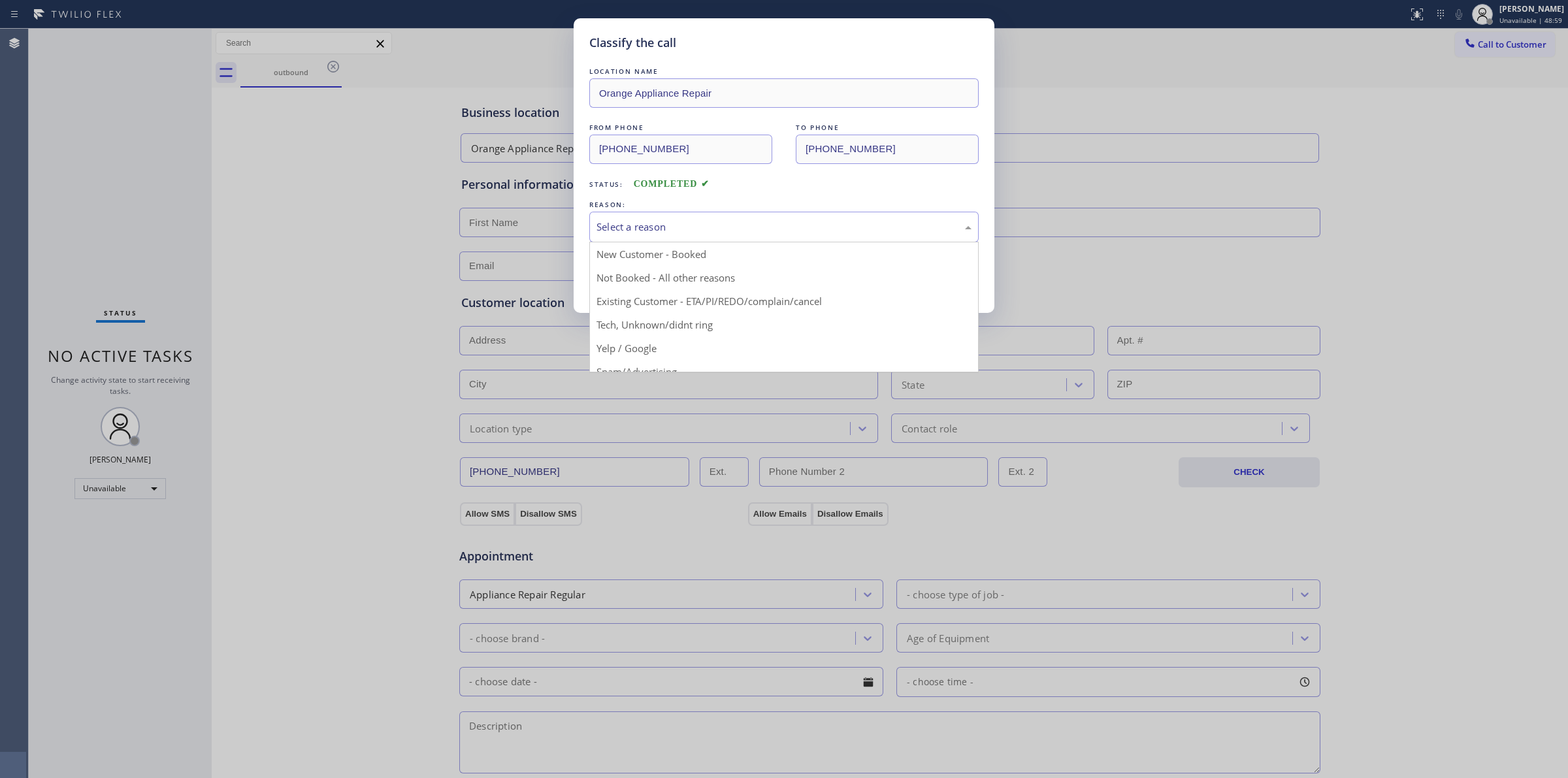
drag, startPoint x: 656, startPoint y: 331, endPoint x: 644, endPoint y: 283, distance: 49.5
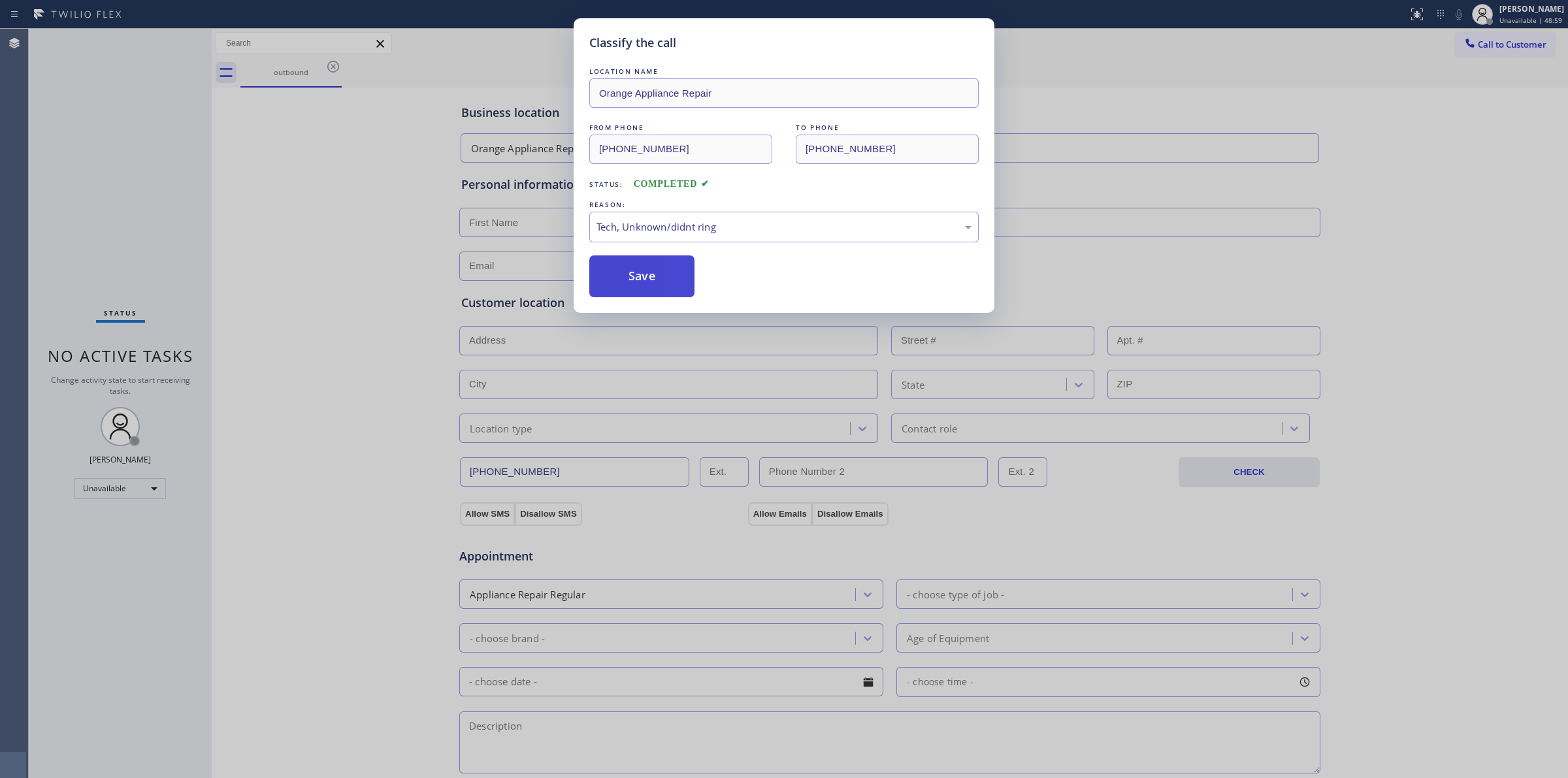
click at [644, 283] on button "Save" at bounding box center [642, 277] width 105 height 42
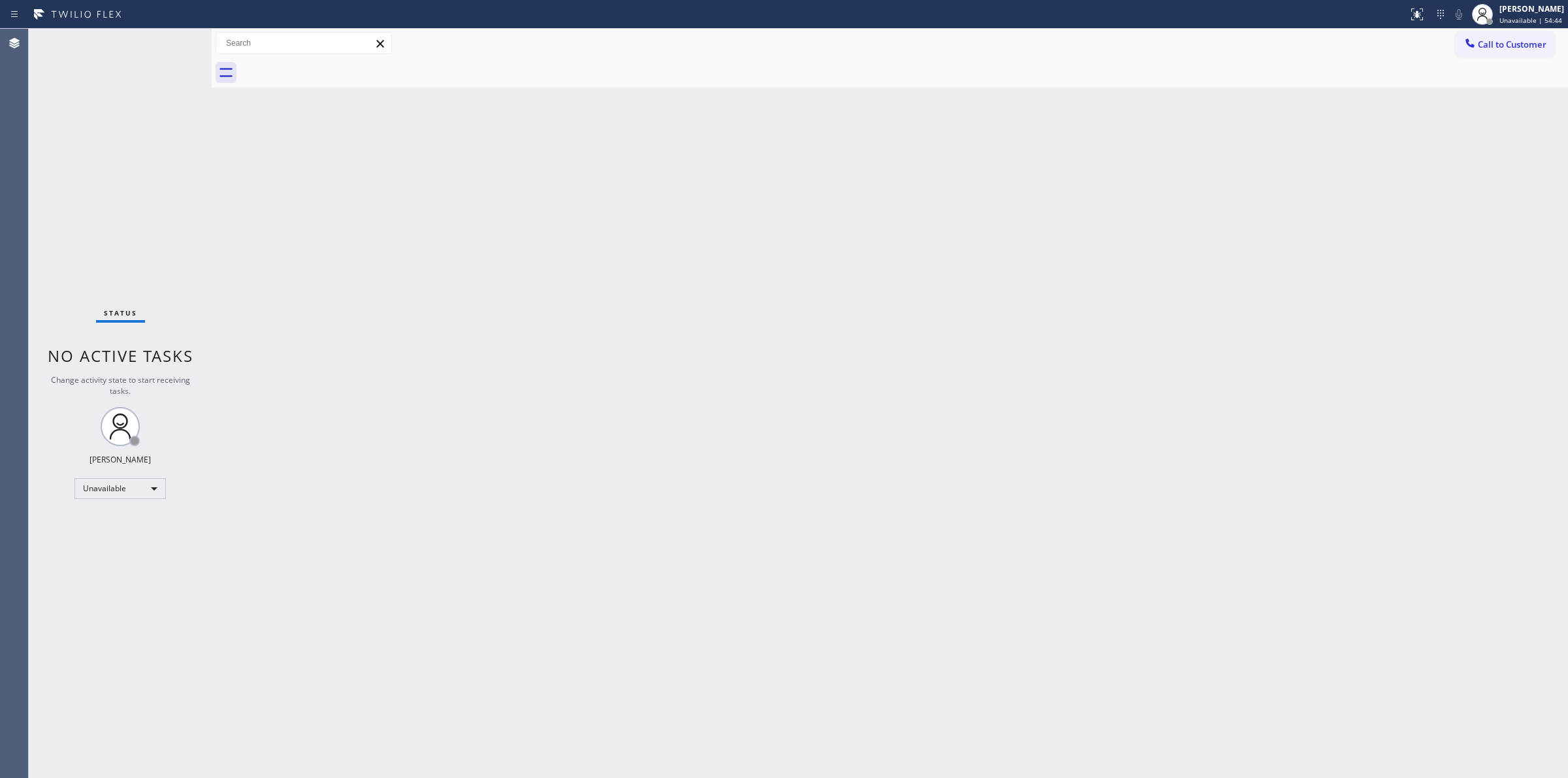
drag, startPoint x: 1482, startPoint y: 43, endPoint x: 1460, endPoint y: 49, distance: 22.8
click at [1481, 43] on span "Call to Customer" at bounding box center [1512, 45] width 69 height 12
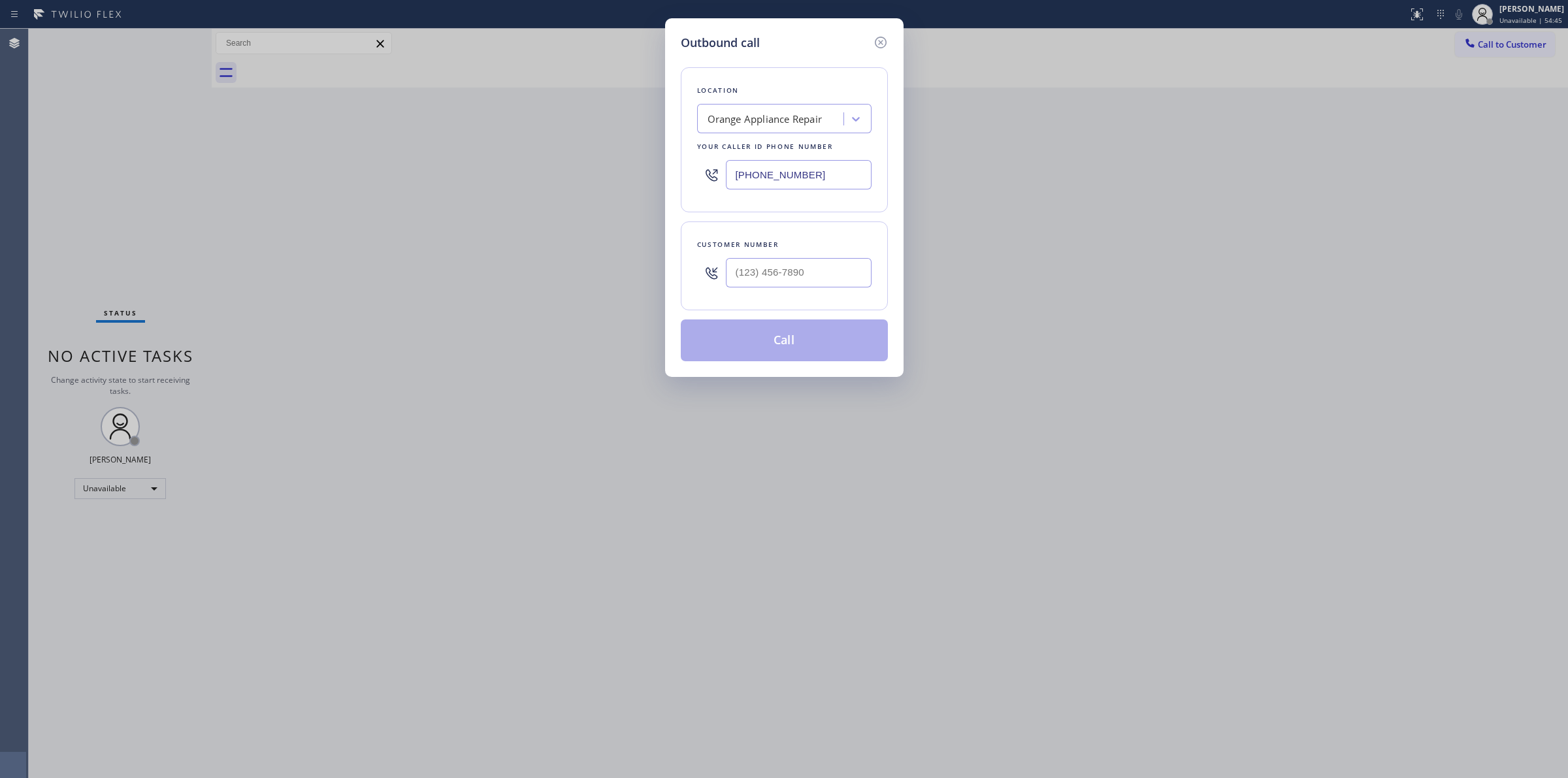
paste input "602) 975-4672"
drag, startPoint x: 847, startPoint y: 175, endPoint x: 543, endPoint y: 176, distance: 304.0
click at [539, 176] on div "Outbound call Location Orange Appliance Repair Your caller id phone number [PHO…" at bounding box center [784, 389] width 1568 height 778
click at [821, 126] on div "Bestway Appliance Repair [GEOGRAPHIC_DATA]" at bounding box center [775, 119] width 137 height 15
drag, startPoint x: 684, startPoint y: 183, endPoint x: 665, endPoint y: 183, distance: 19.0
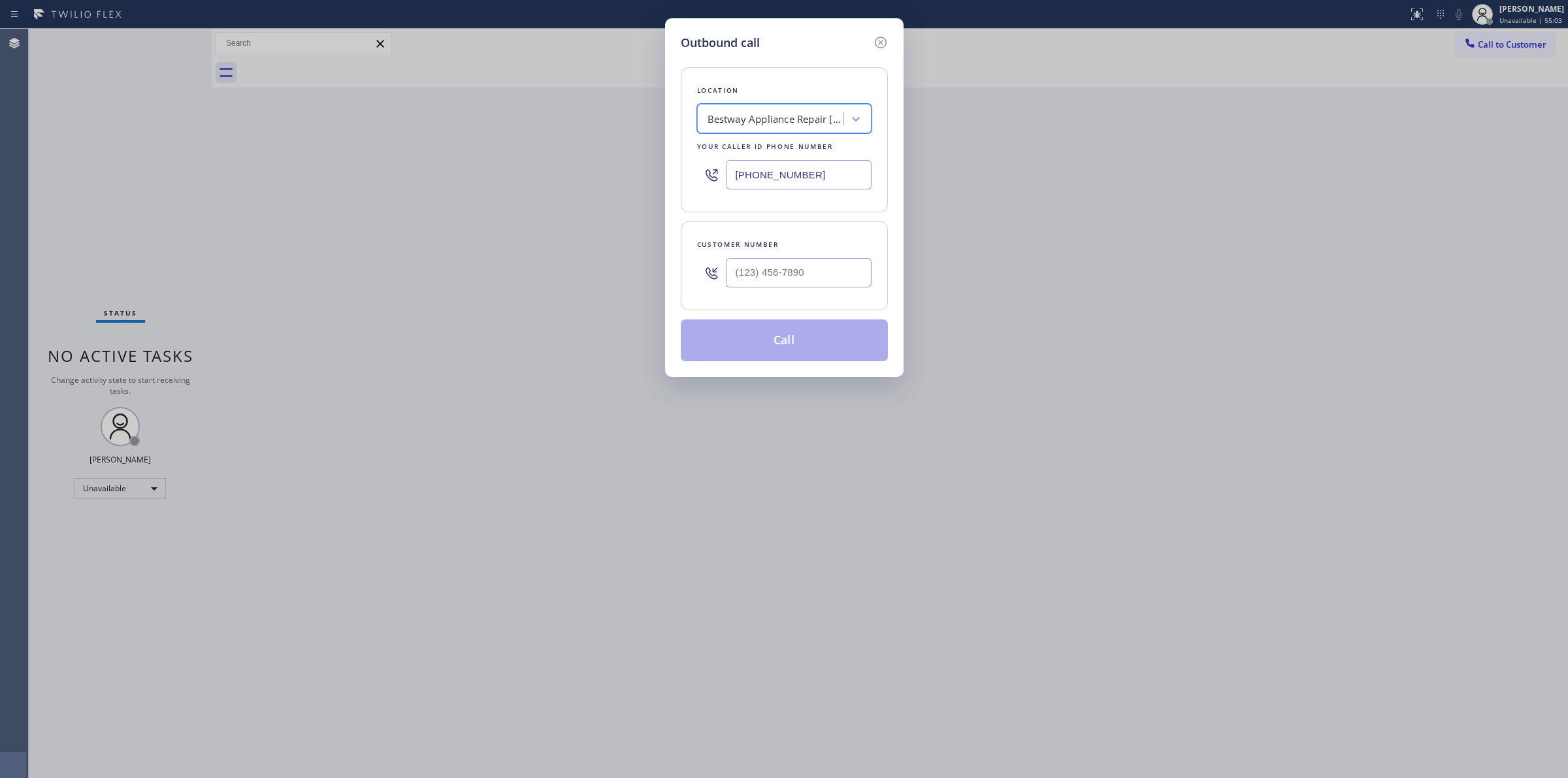
click at [665, 183] on div "Outbound call Location option Orange Appliance Repair, selected. 1 result avail…" at bounding box center [785, 197] width 239 height 359
paste input "text"
type input "[PHONE_NUMBER]"
click at [800, 121] on div "Bestway Appliance Repair [GEOGRAPHIC_DATA]" at bounding box center [775, 119] width 137 height 15
click at [828, 89] on div "Location" at bounding box center [785, 90] width 174 height 14
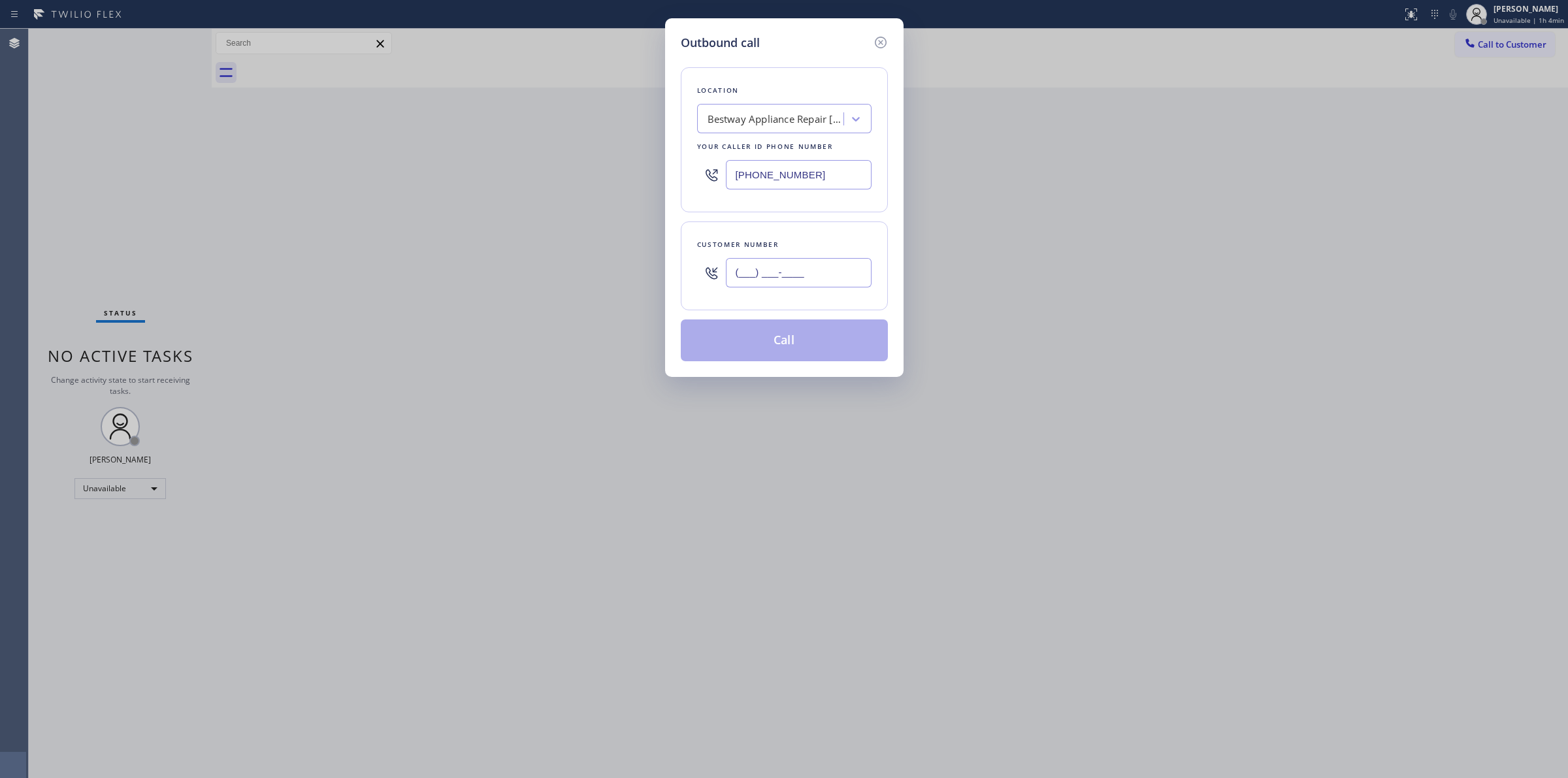
drag, startPoint x: 830, startPoint y: 268, endPoint x: 646, endPoint y: 277, distance: 184.2
click at [647, 277] on div "Outbound call Location Bestway Appliance Repair [GEOGRAPHIC_DATA] Your caller i…" at bounding box center [784, 389] width 1568 height 778
paste input "350) 999-8678"
type input "[PHONE_NUMBER]"
click at [794, 359] on button "Call" at bounding box center [785, 340] width 207 height 42
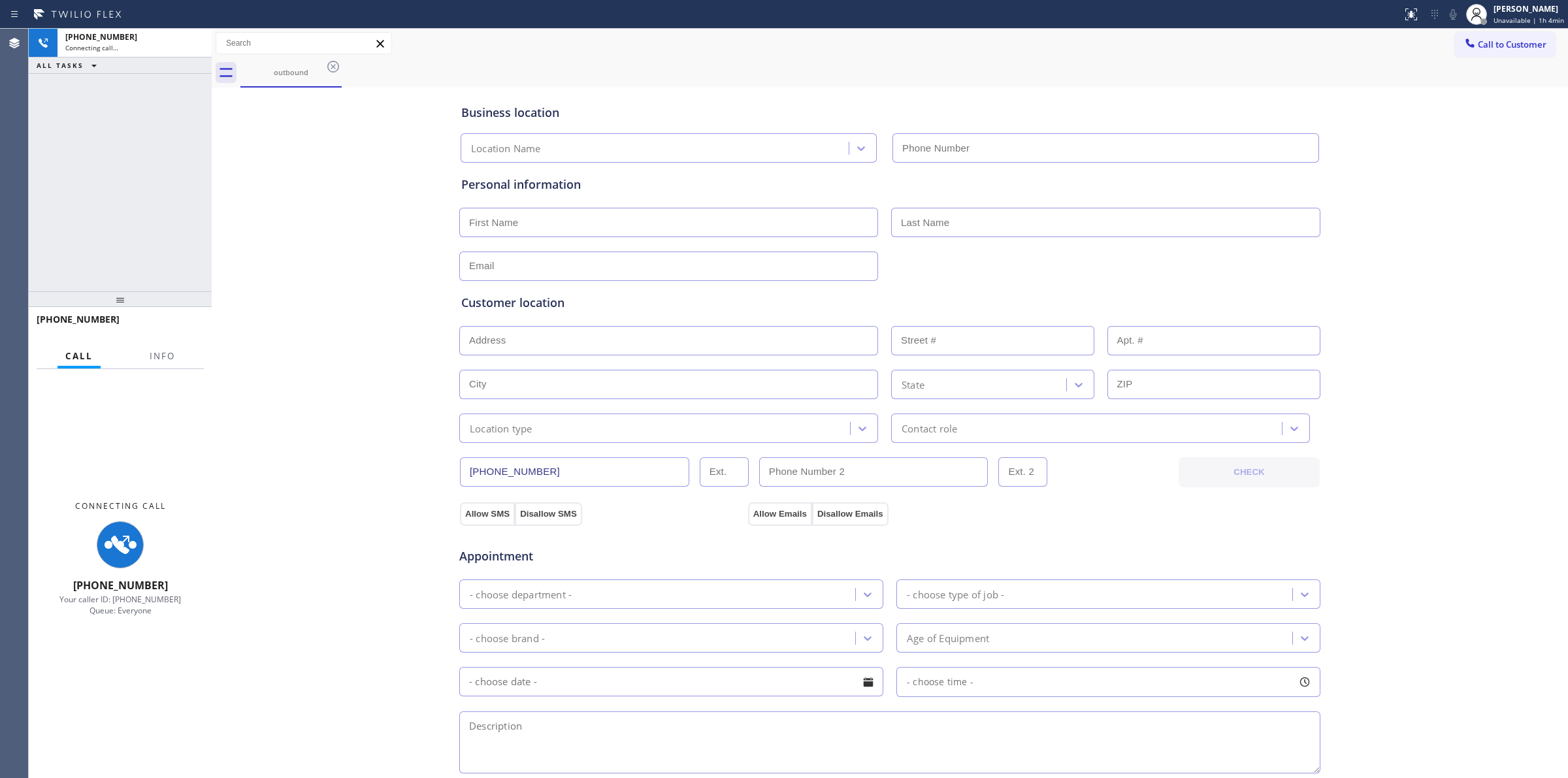
type input "[PHONE_NUMBER]"
drag, startPoint x: 925, startPoint y: 60, endPoint x: 954, endPoint y: 57, distance: 29.2
click at [926, 60] on div "outbound" at bounding box center [904, 73] width 1327 height 29
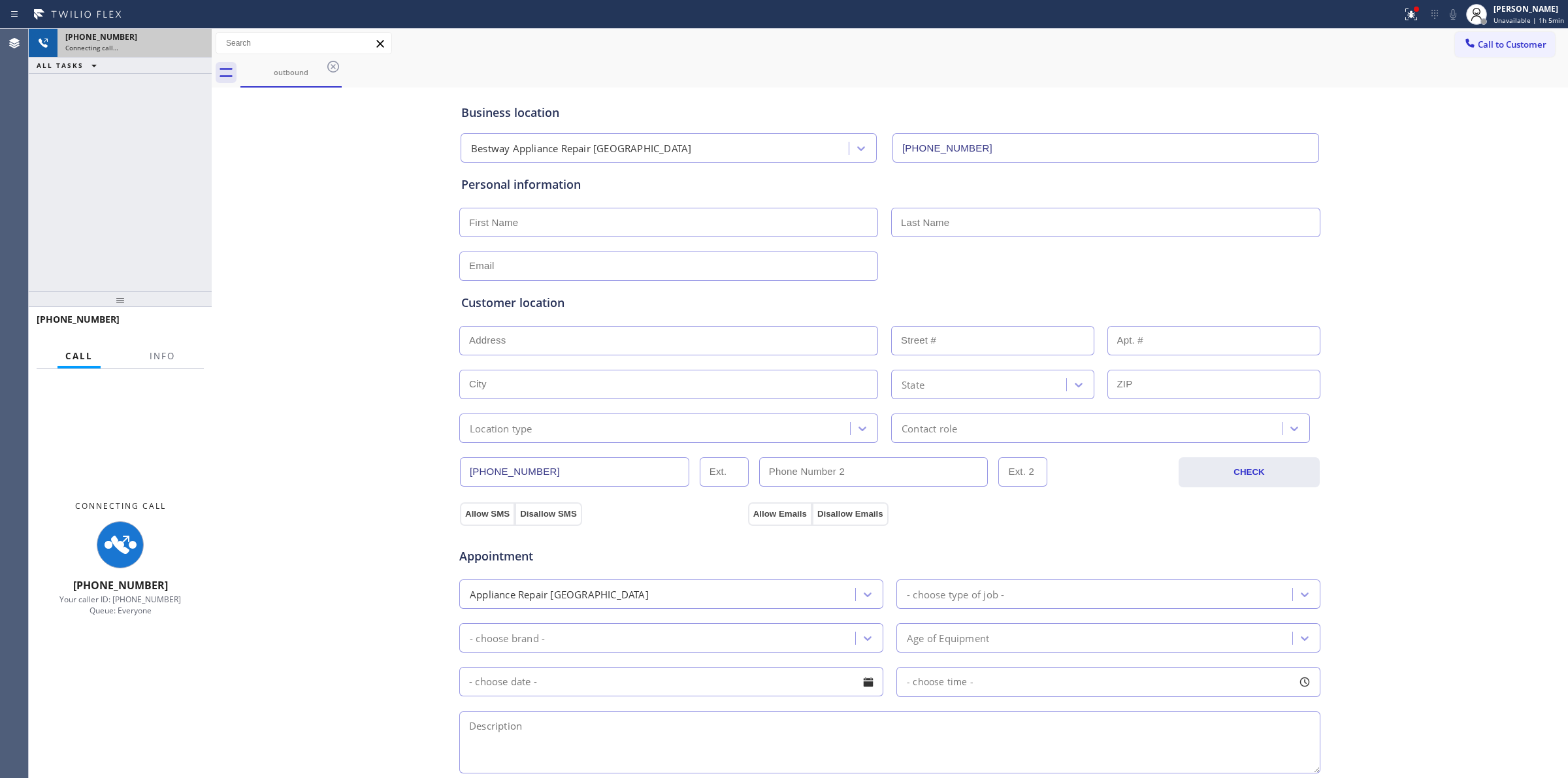
click at [158, 44] on div "Connecting call…" at bounding box center [134, 48] width 138 height 9
click at [151, 48] on div "Connecting call…" at bounding box center [134, 48] width 138 height 9
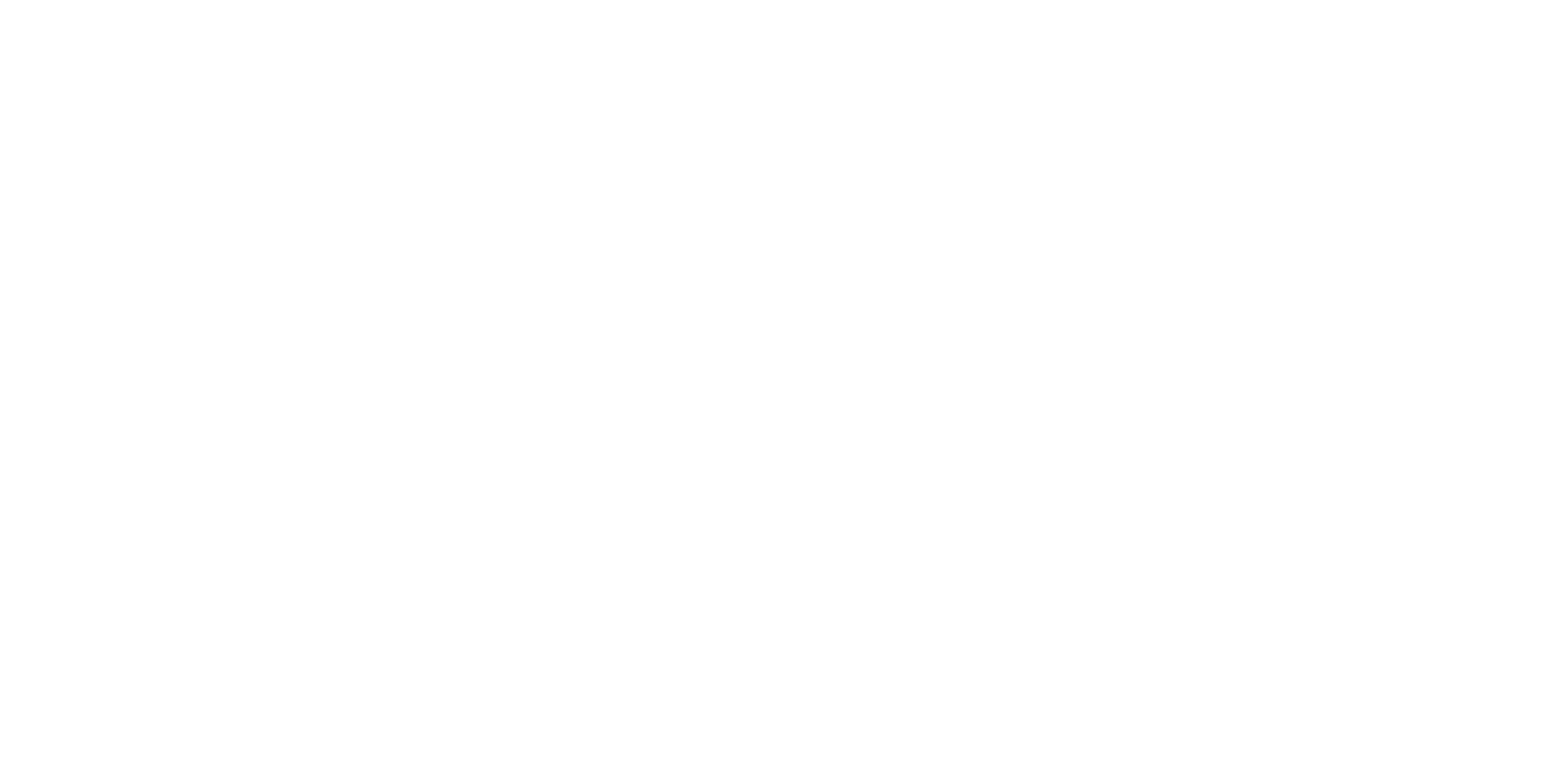
click at [971, 283] on div at bounding box center [784, 389] width 1568 height 778
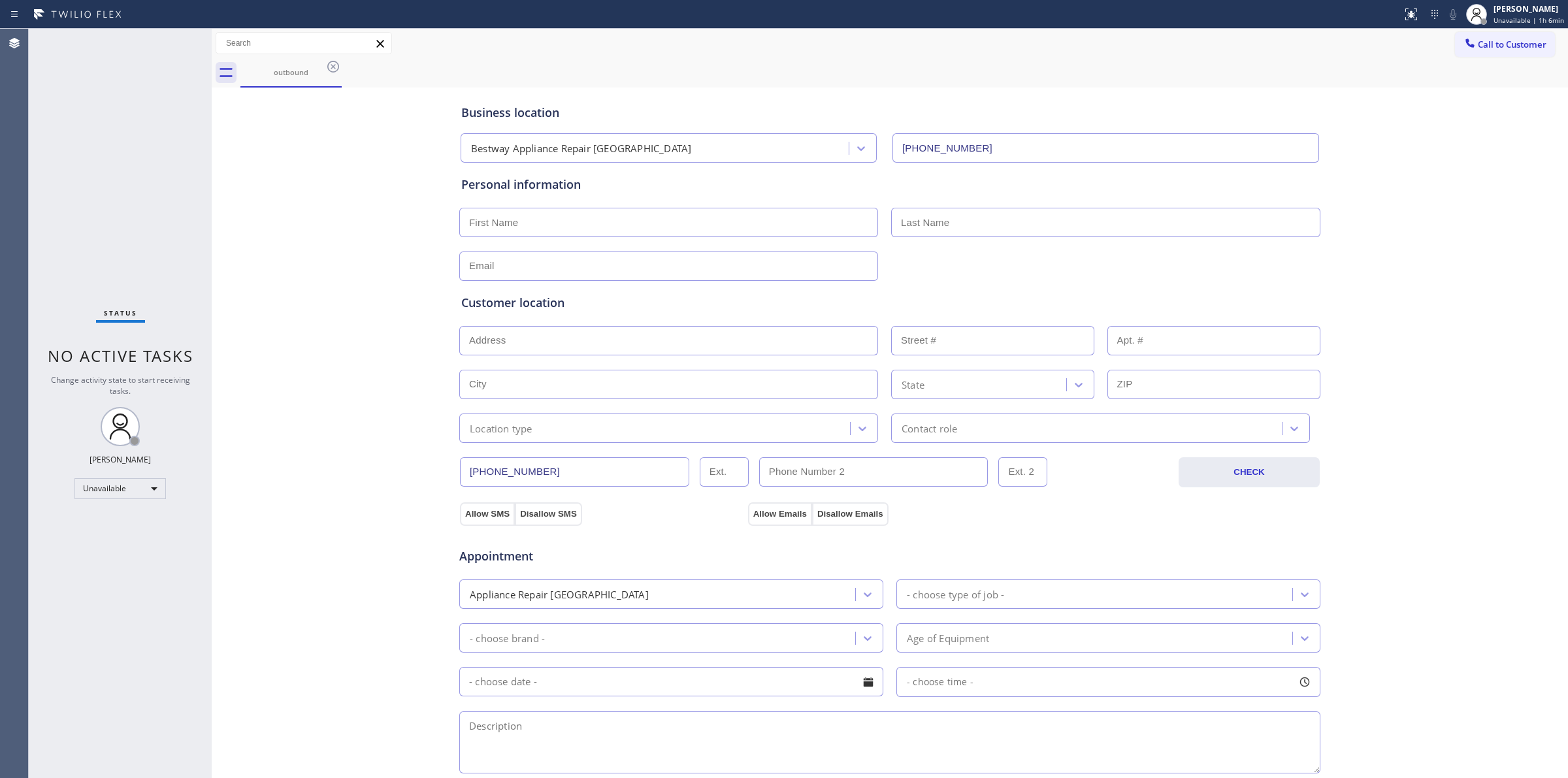
type input "[PHONE_NUMBER]"
drag, startPoint x: 331, startPoint y: 69, endPoint x: 370, endPoint y: 69, distance: 39.0
click at [332, 69] on icon at bounding box center [333, 67] width 16 height 16
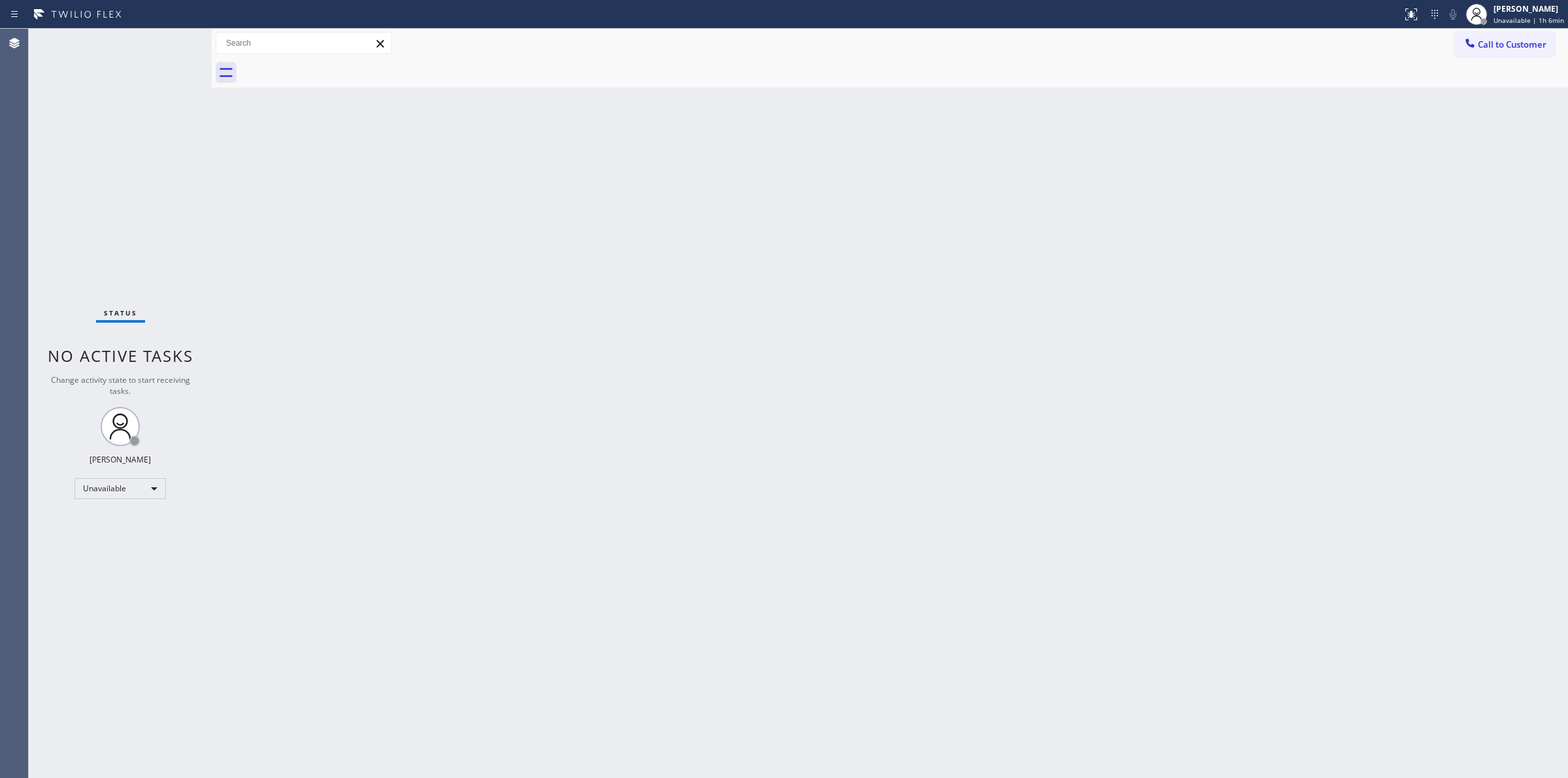
click at [1448, 40] on div "Call to Customer Outbound call Location Search location Your caller id phone nu…" at bounding box center [890, 43] width 1356 height 23
click at [1470, 49] on icon at bounding box center [1470, 43] width 13 height 13
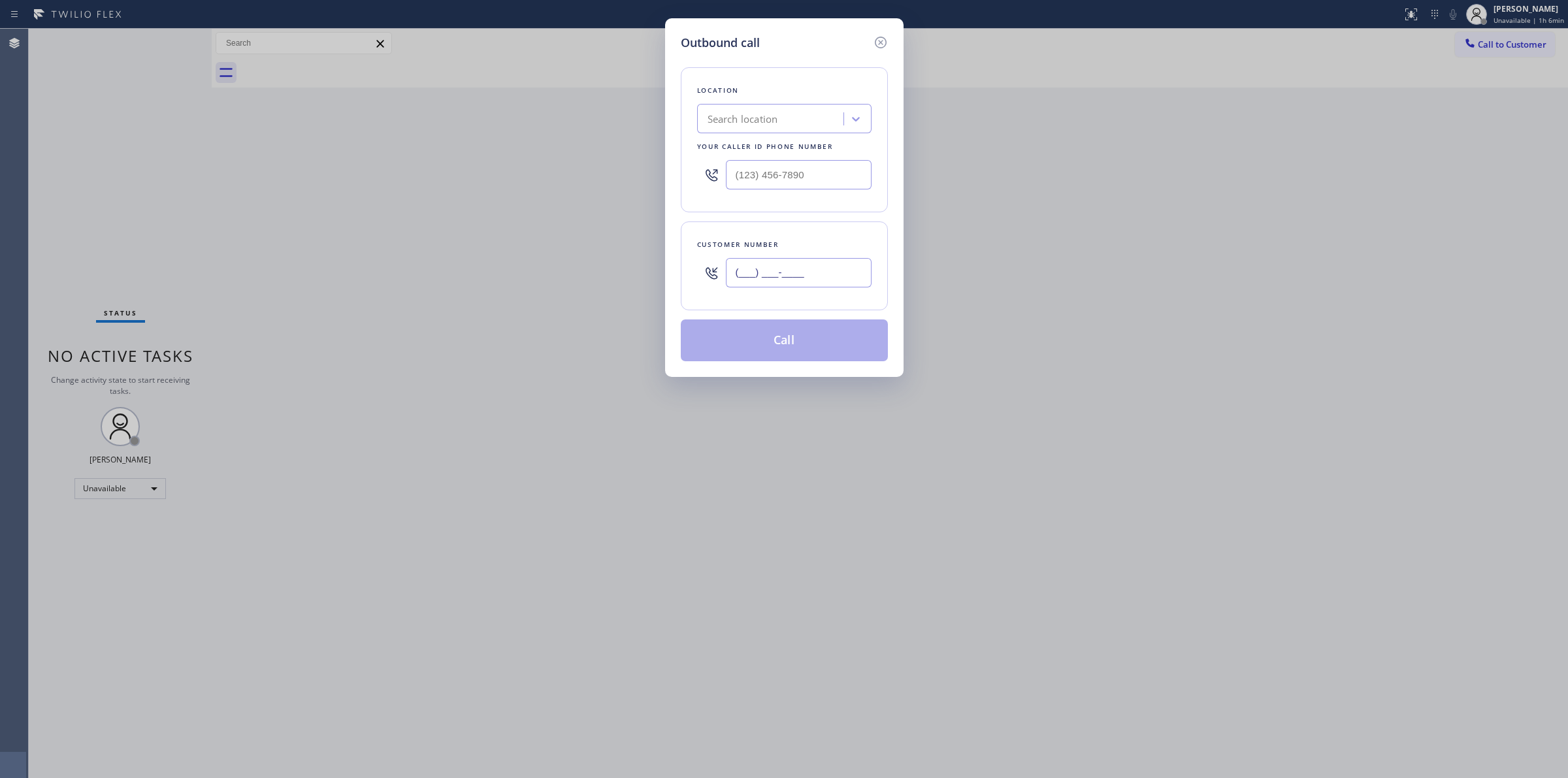
paste input "350) 999-8678"
drag, startPoint x: 795, startPoint y: 282, endPoint x: 804, endPoint y: 252, distance: 31.3
click at [794, 282] on input "[PHONE_NUMBER]" at bounding box center [798, 273] width 146 height 29
type input "[PHONE_NUMBER]"
click at [801, 123] on div "Search location" at bounding box center [772, 119] width 142 height 23
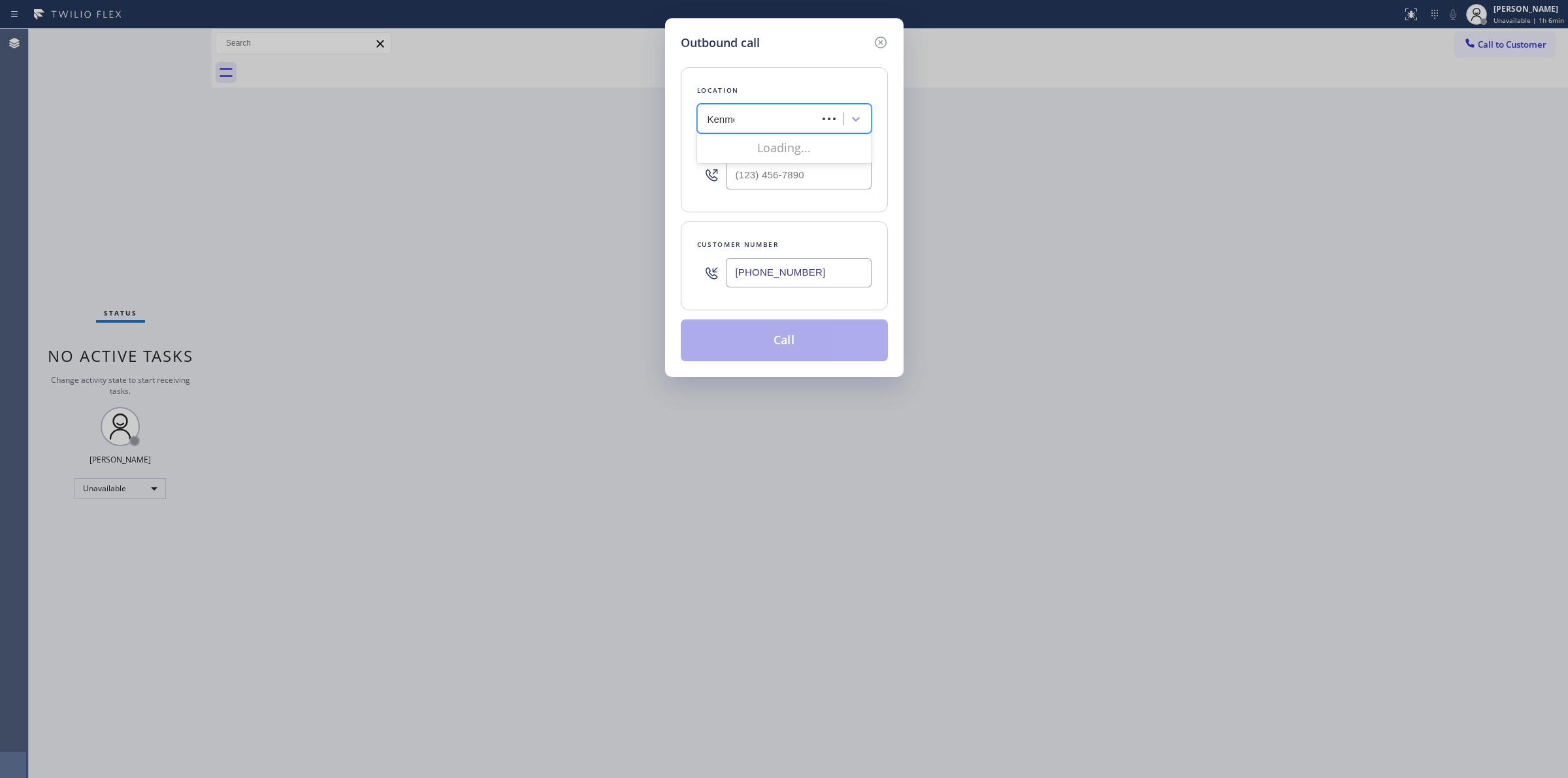
type input "Kenmore"
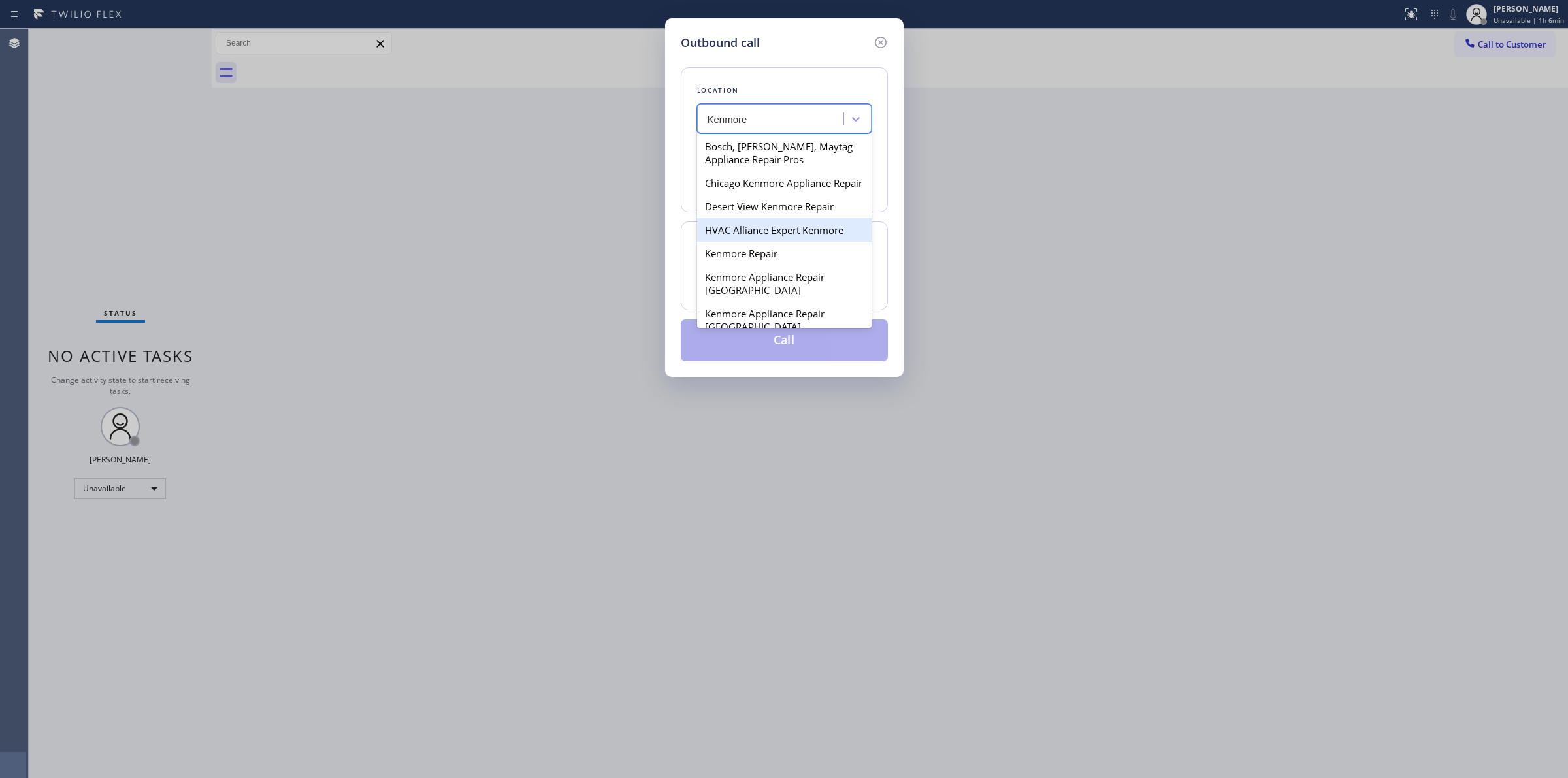
click at [742, 265] on div "Kenmore Repair" at bounding box center [785, 254] width 174 height 24
type input "(866) 878-8591"
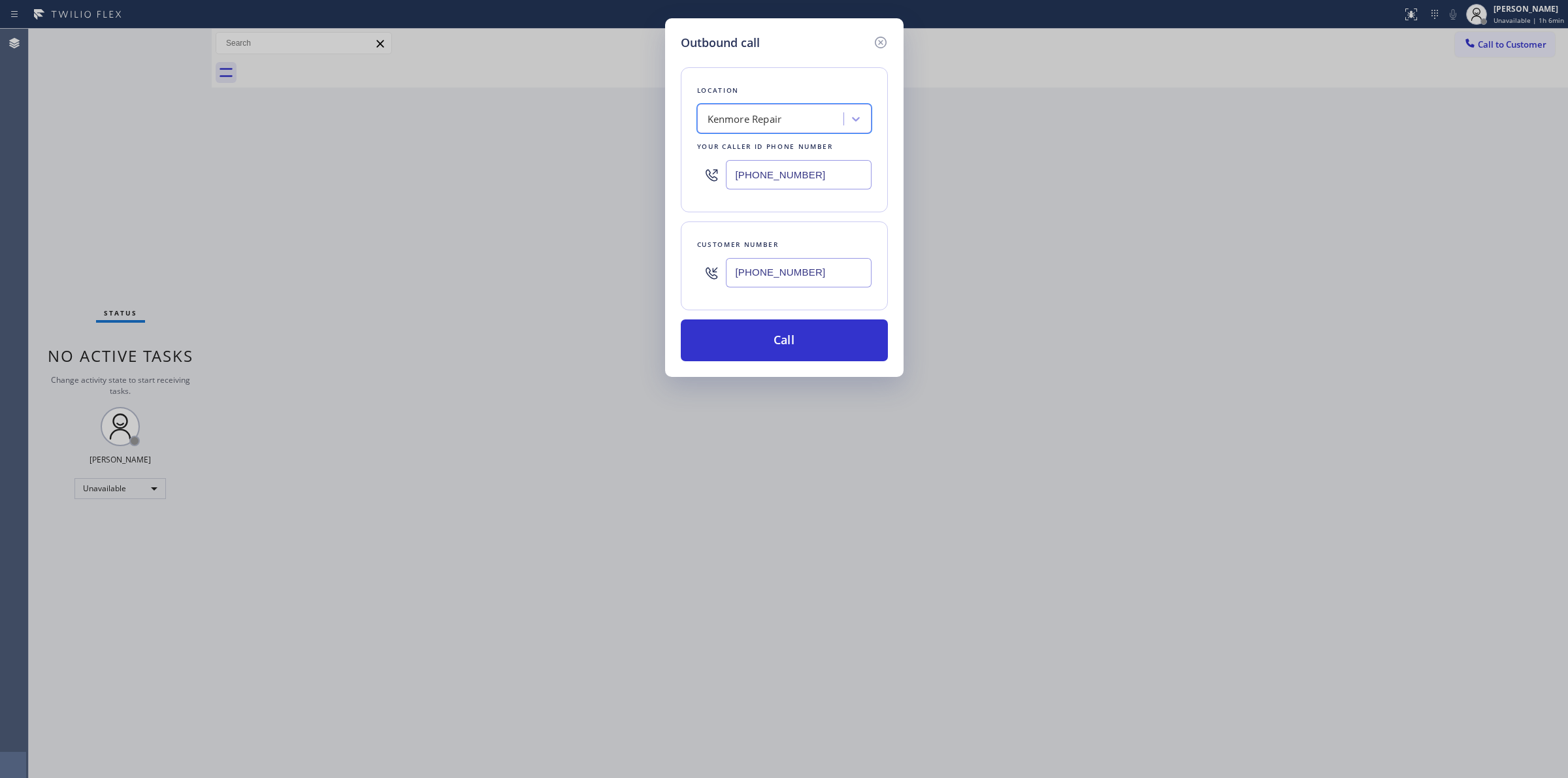
click at [765, 283] on input "[PHONE_NUMBER]" at bounding box center [798, 273] width 146 height 29
click at [766, 338] on button "Call" at bounding box center [785, 340] width 207 height 42
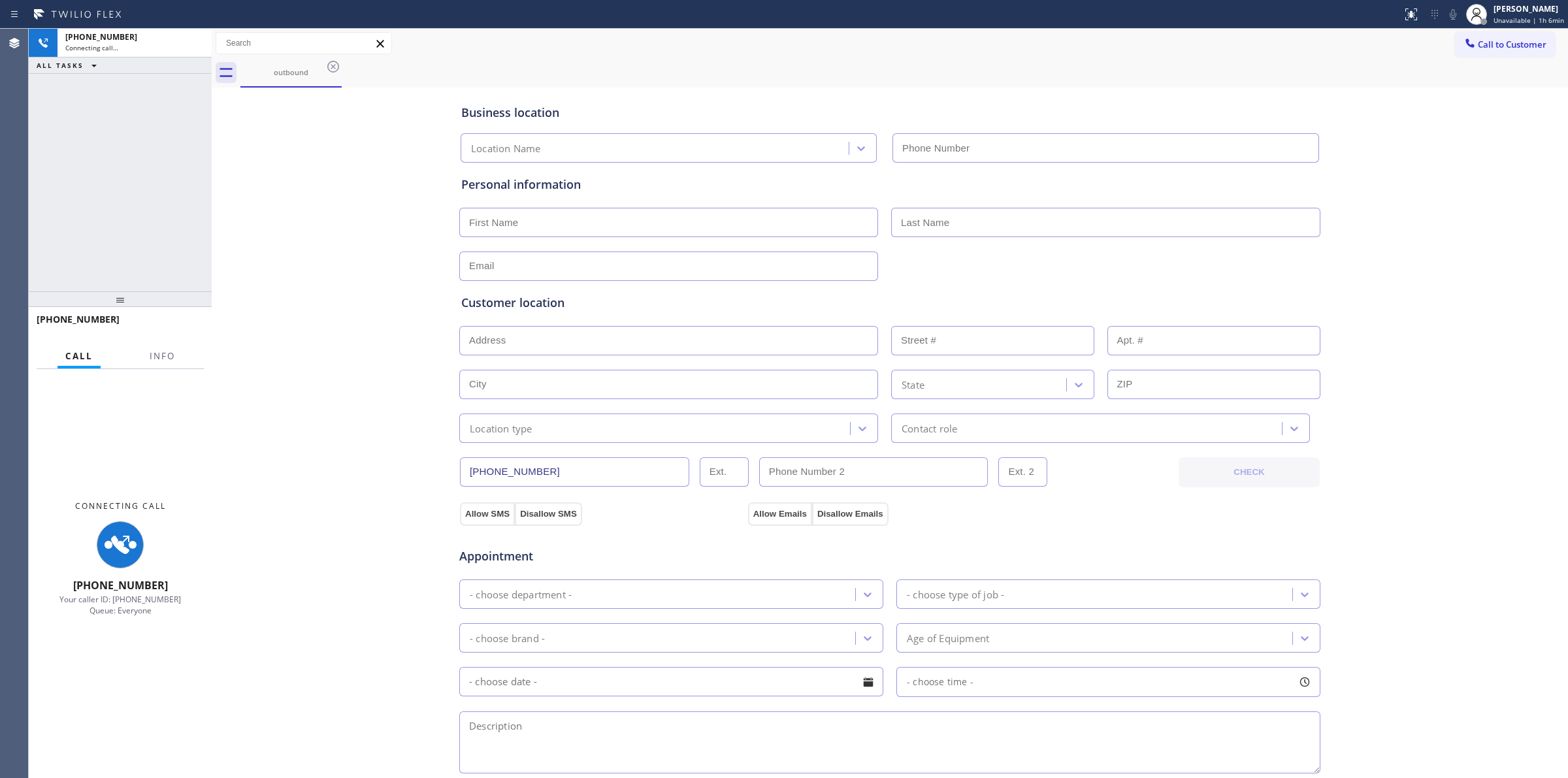
type input "(866) 878-8591"
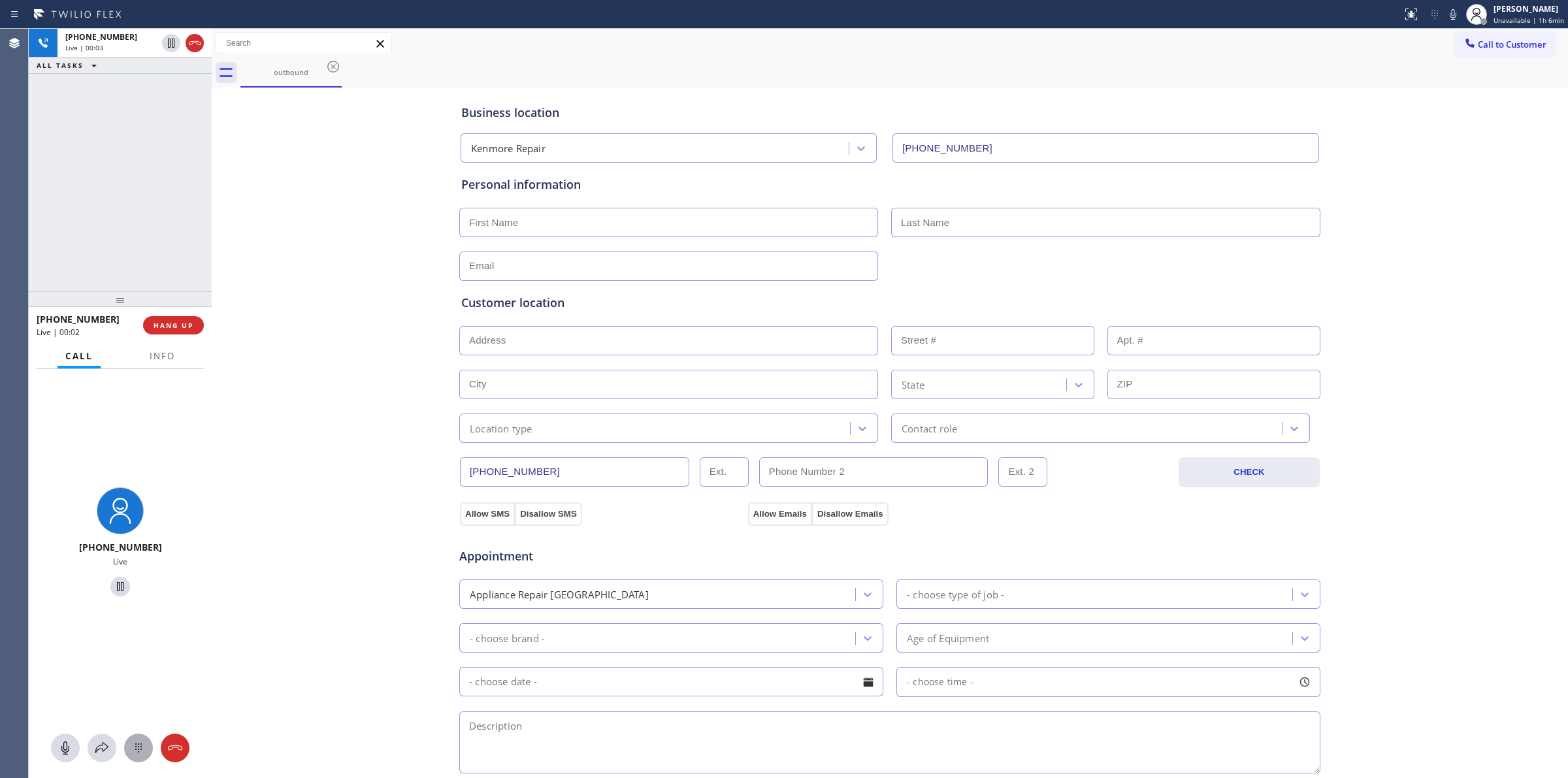
drag, startPoint x: 144, startPoint y: 753, endPoint x: 182, endPoint y: 747, distance: 38.5
click at [145, 753] on icon at bounding box center [138, 748] width 16 height 16
click at [1493, 53] on button "Call to Customer" at bounding box center [1505, 45] width 100 height 25
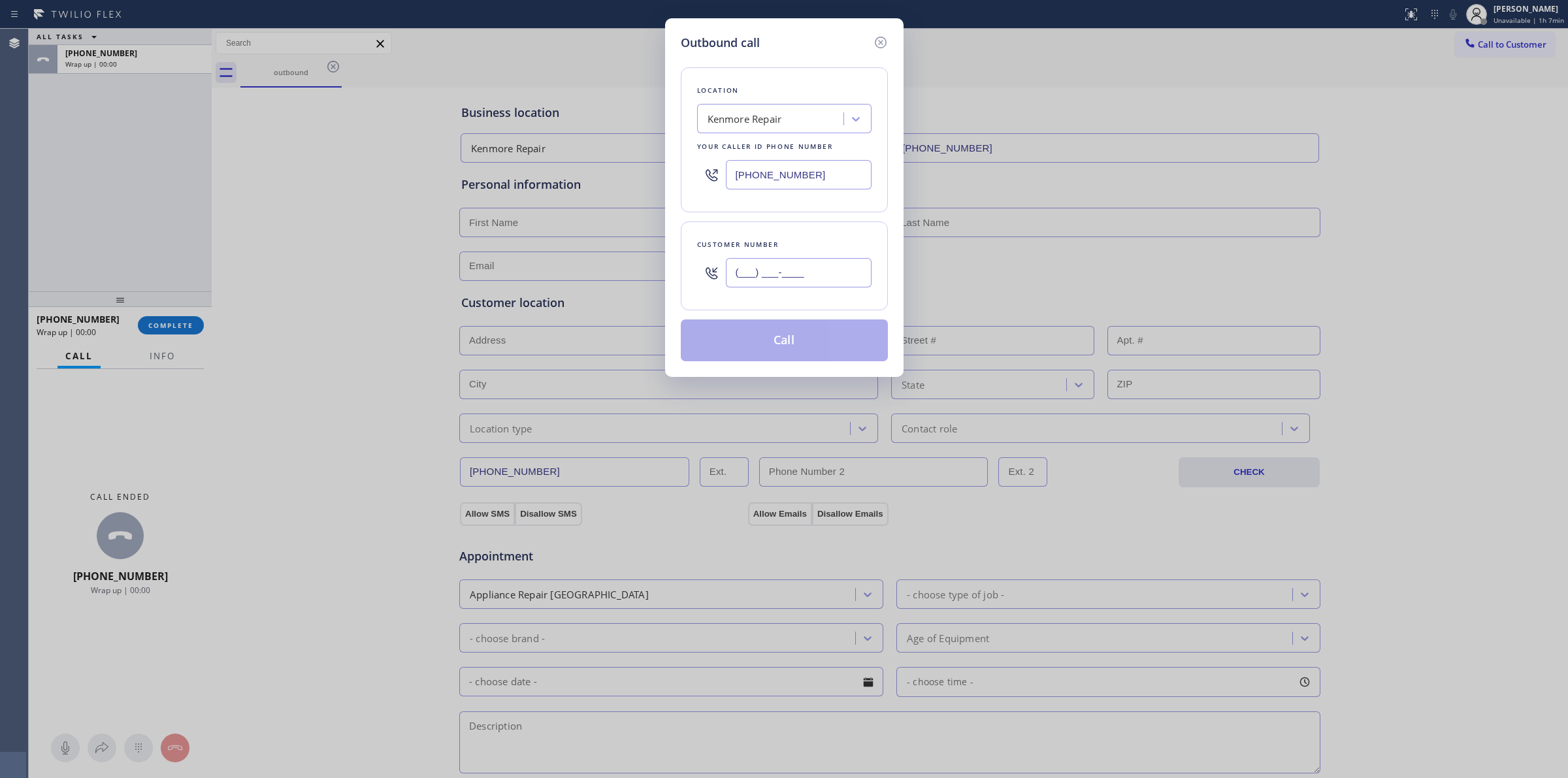
click at [806, 265] on input "(___) ___-____" at bounding box center [798, 273] width 146 height 29
paste input "350) 999-8678"
type input "[PHONE_NUMBER]"
click at [785, 337] on button "Call" at bounding box center [785, 340] width 207 height 42
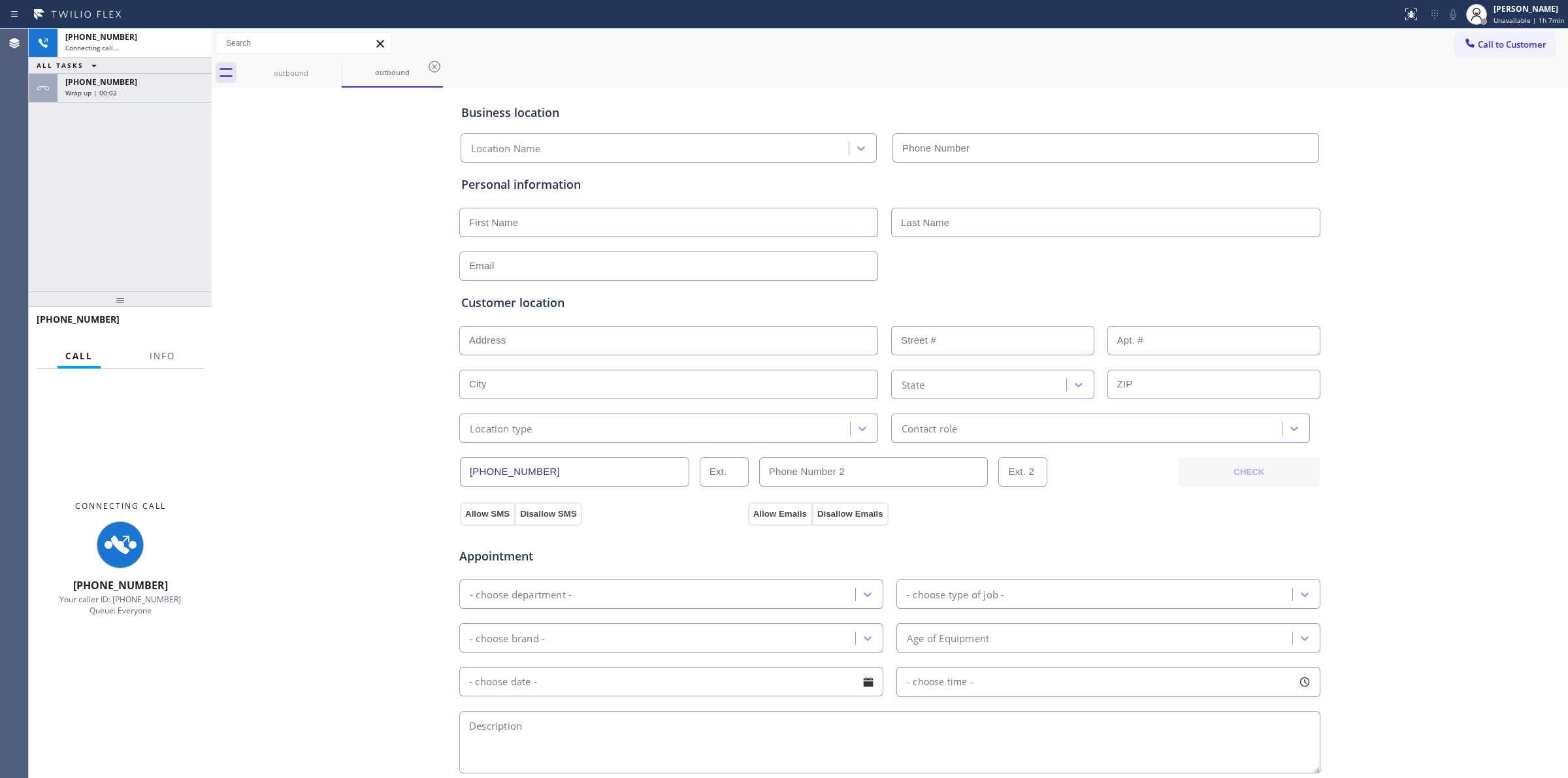
type input "(866) 878-8591"
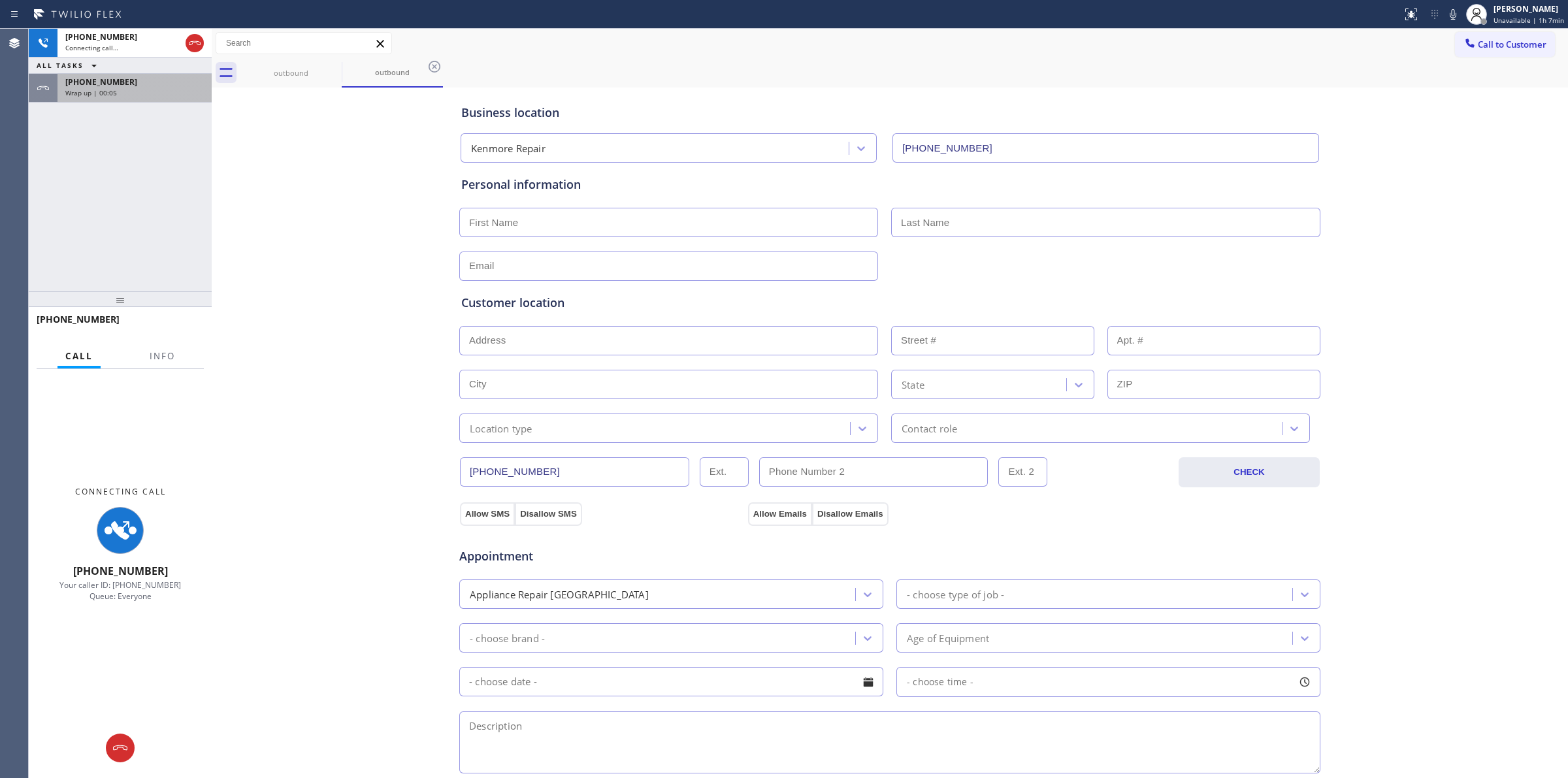
click at [140, 97] on div "+13509998678 Wrap up | 00:05" at bounding box center [132, 88] width 149 height 29
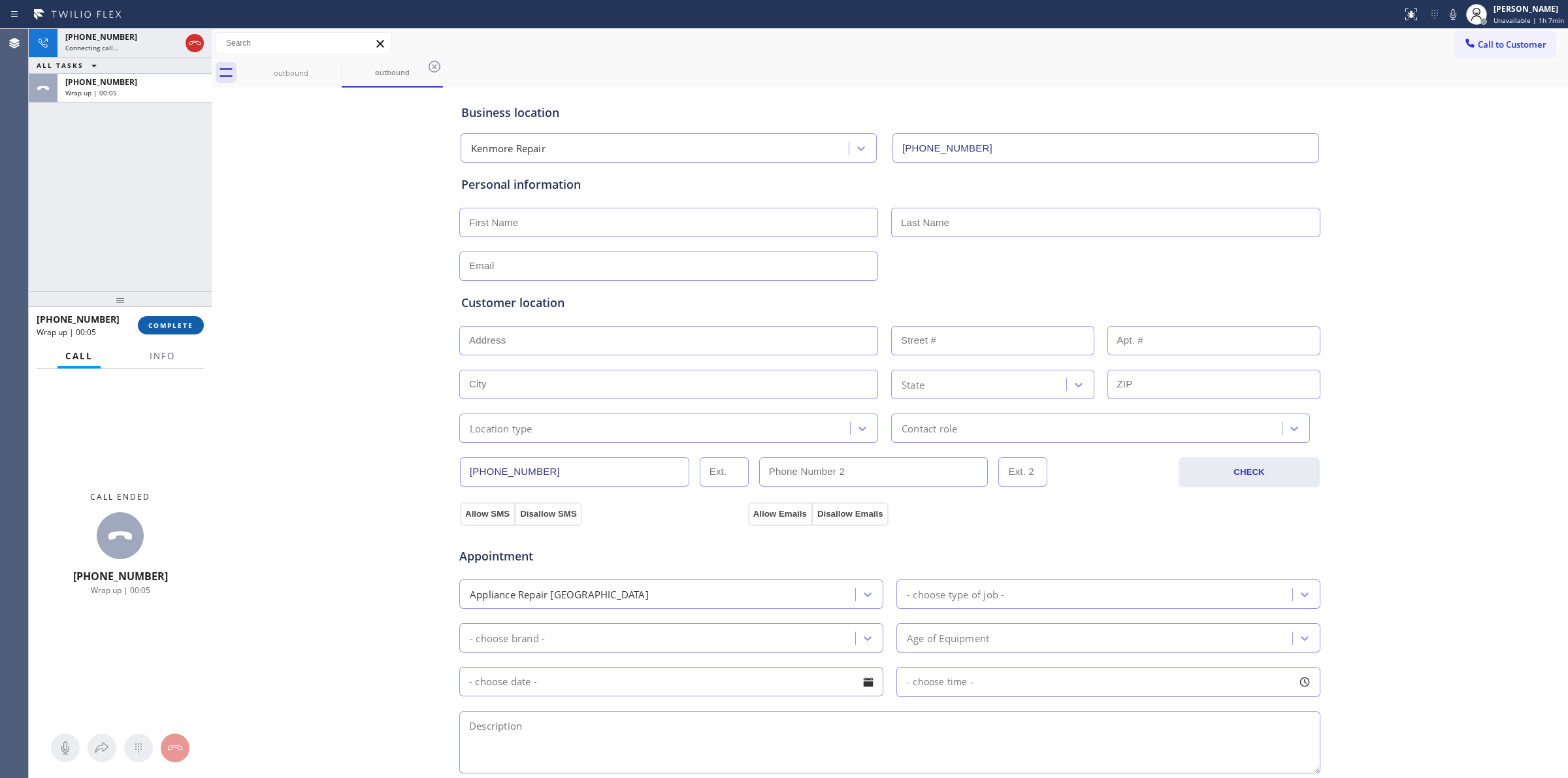
drag, startPoint x: 168, startPoint y: 319, endPoint x: 184, endPoint y: 325, distance: 17.1
click at [170, 319] on button "COMPLETE" at bounding box center [170, 325] width 66 height 18
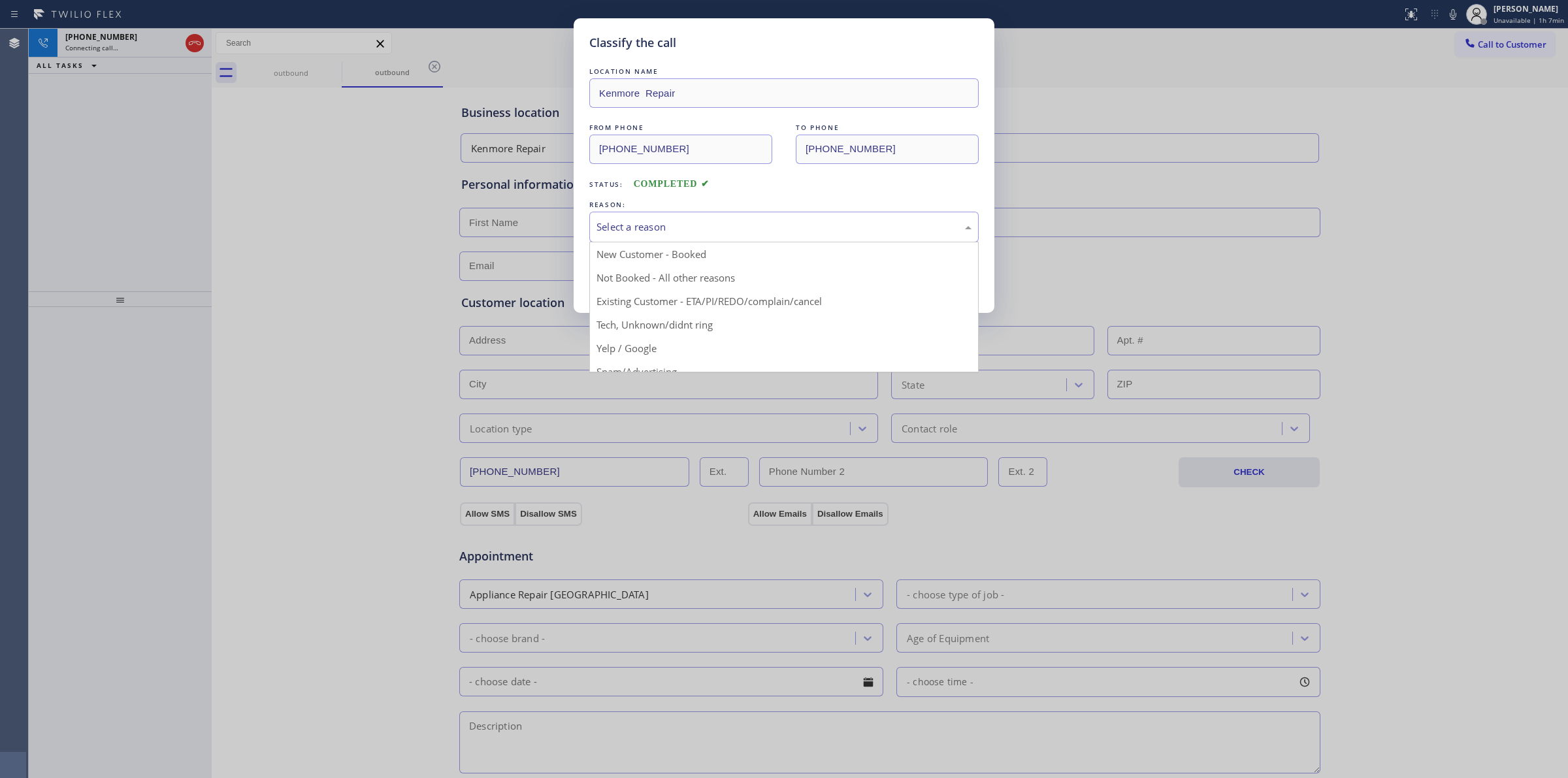
click at [709, 230] on div "Select a reason" at bounding box center [784, 227] width 375 height 15
drag, startPoint x: 693, startPoint y: 324, endPoint x: 682, endPoint y: 320, distance: 11.7
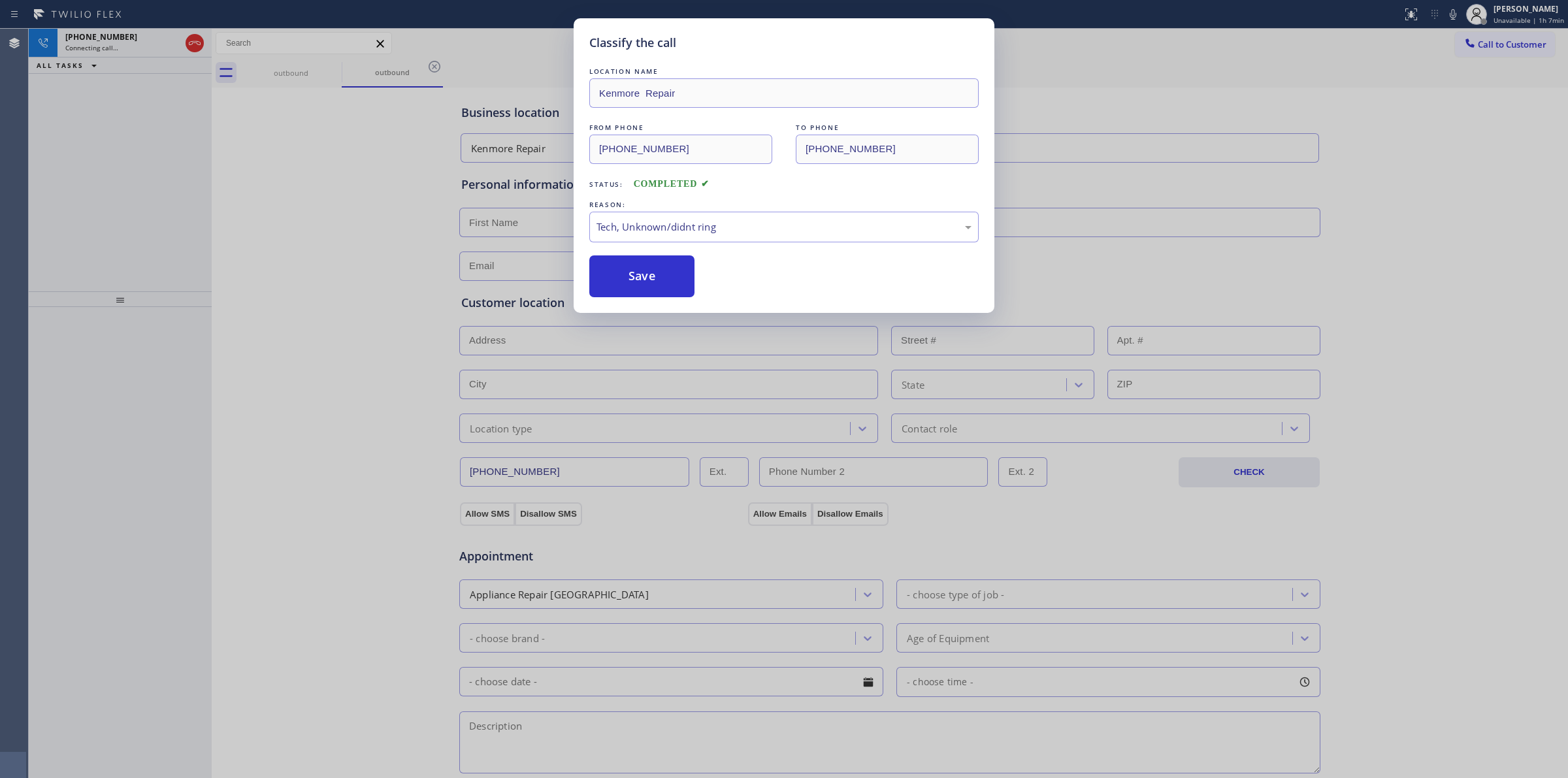
drag, startPoint x: 632, startPoint y: 280, endPoint x: 713, endPoint y: 279, distance: 81.0
click at [631, 279] on button "Save" at bounding box center [642, 277] width 105 height 42
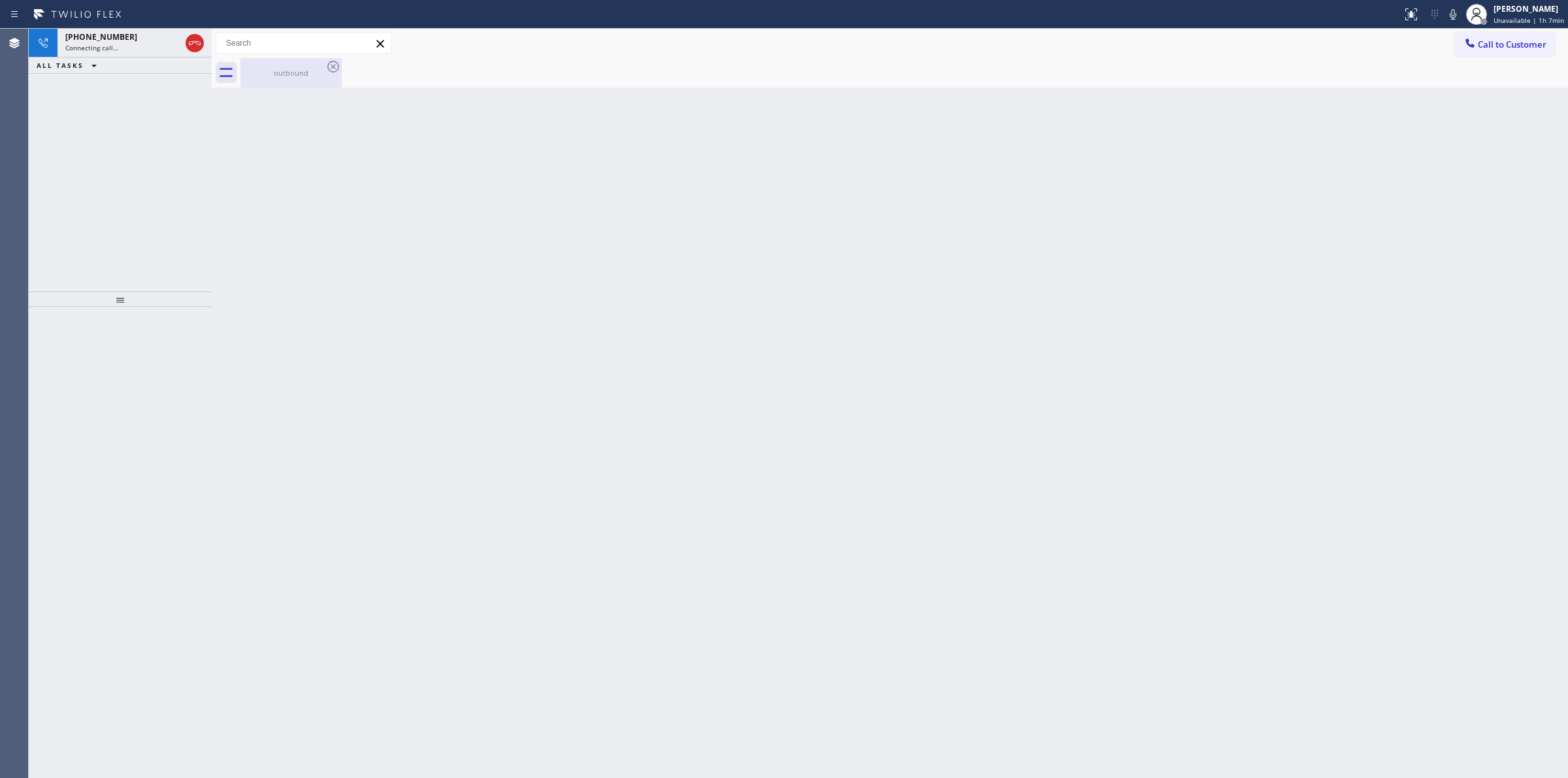
click at [318, 69] on div "outbound" at bounding box center [291, 73] width 99 height 10
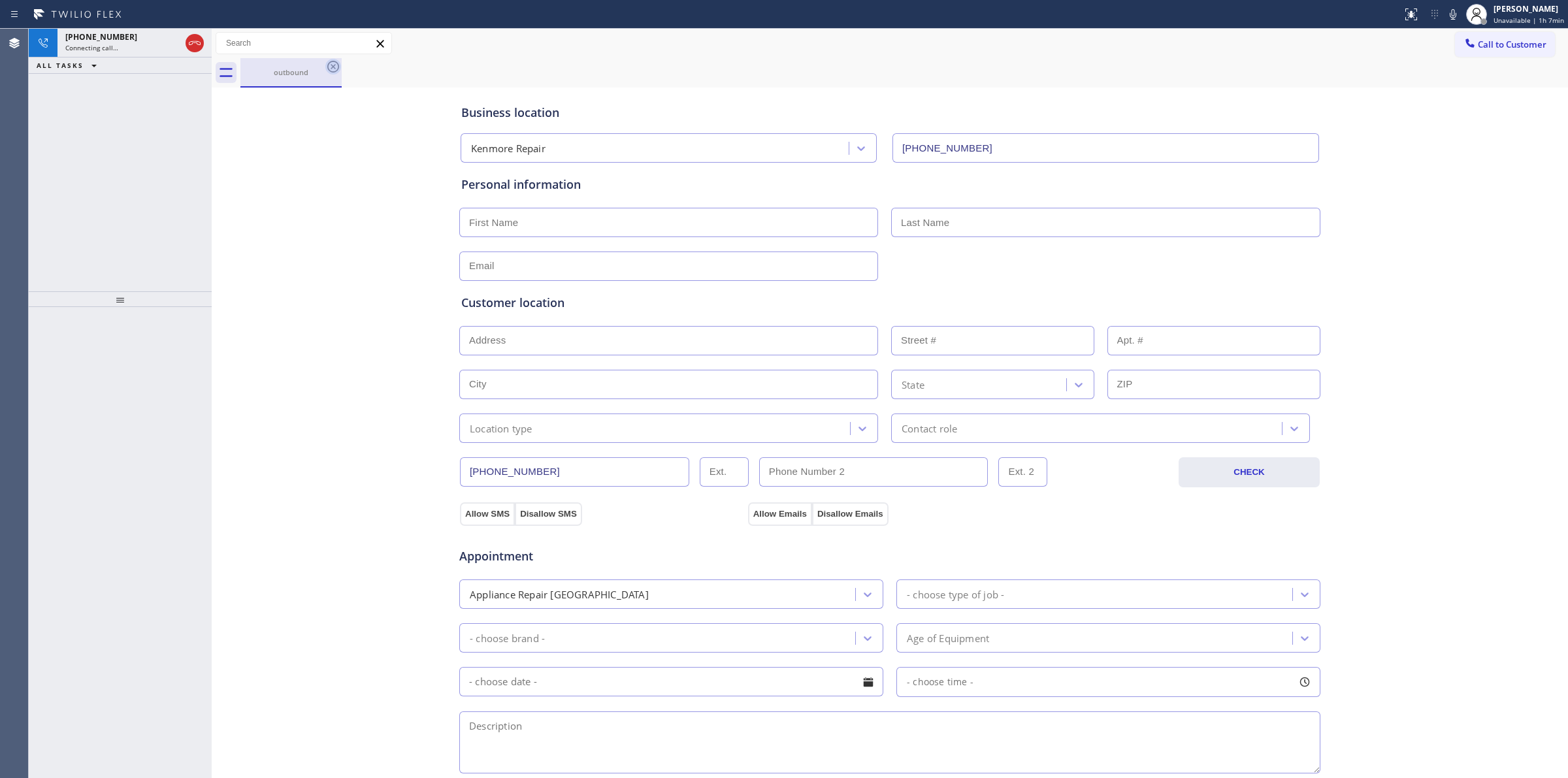
click at [333, 68] on icon at bounding box center [333, 67] width 16 height 16
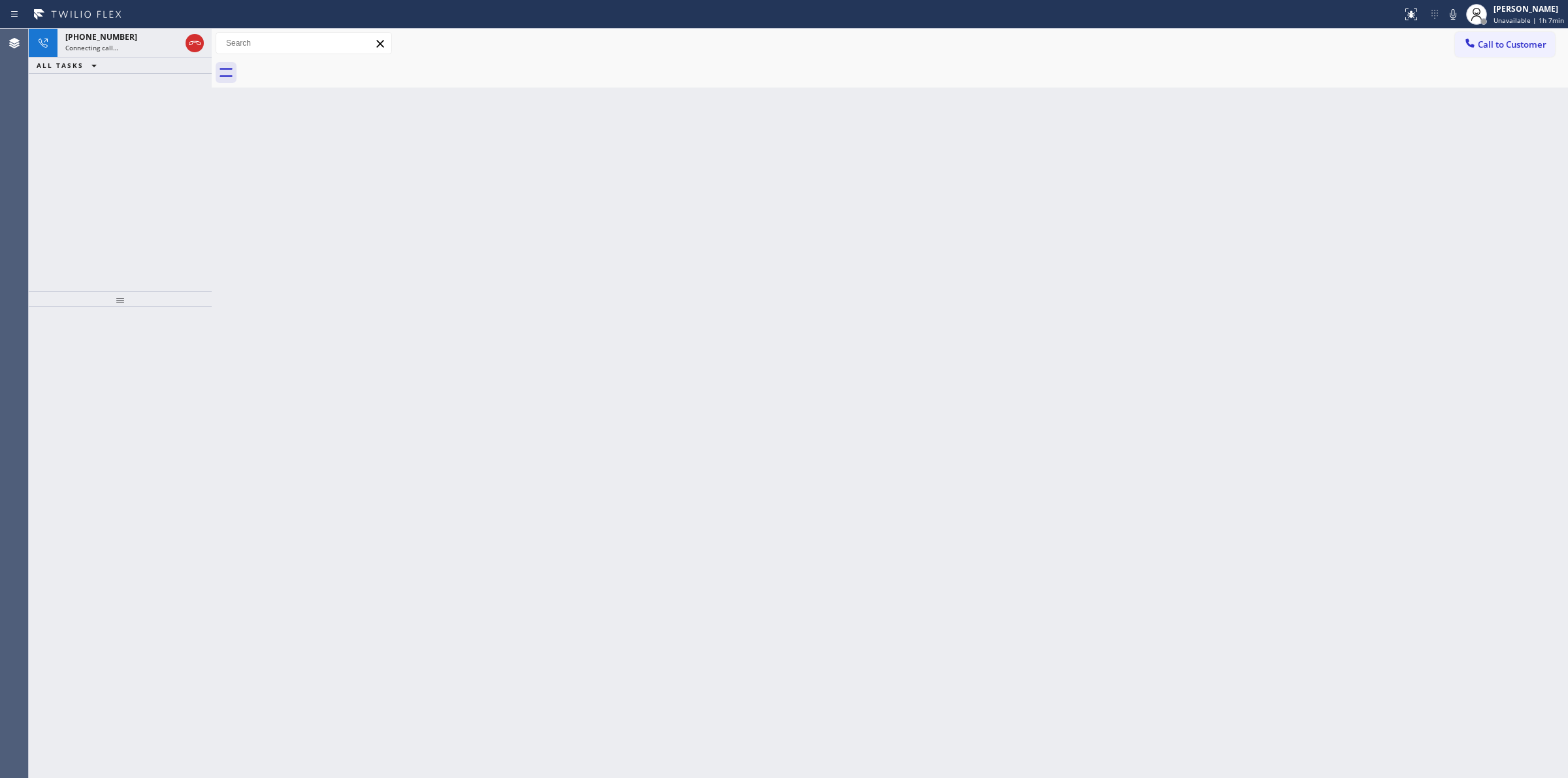
click at [333, 68] on div at bounding box center [904, 73] width 1327 height 29
click at [108, 37] on span "[PHONE_NUMBER]" at bounding box center [102, 37] width 72 height 11
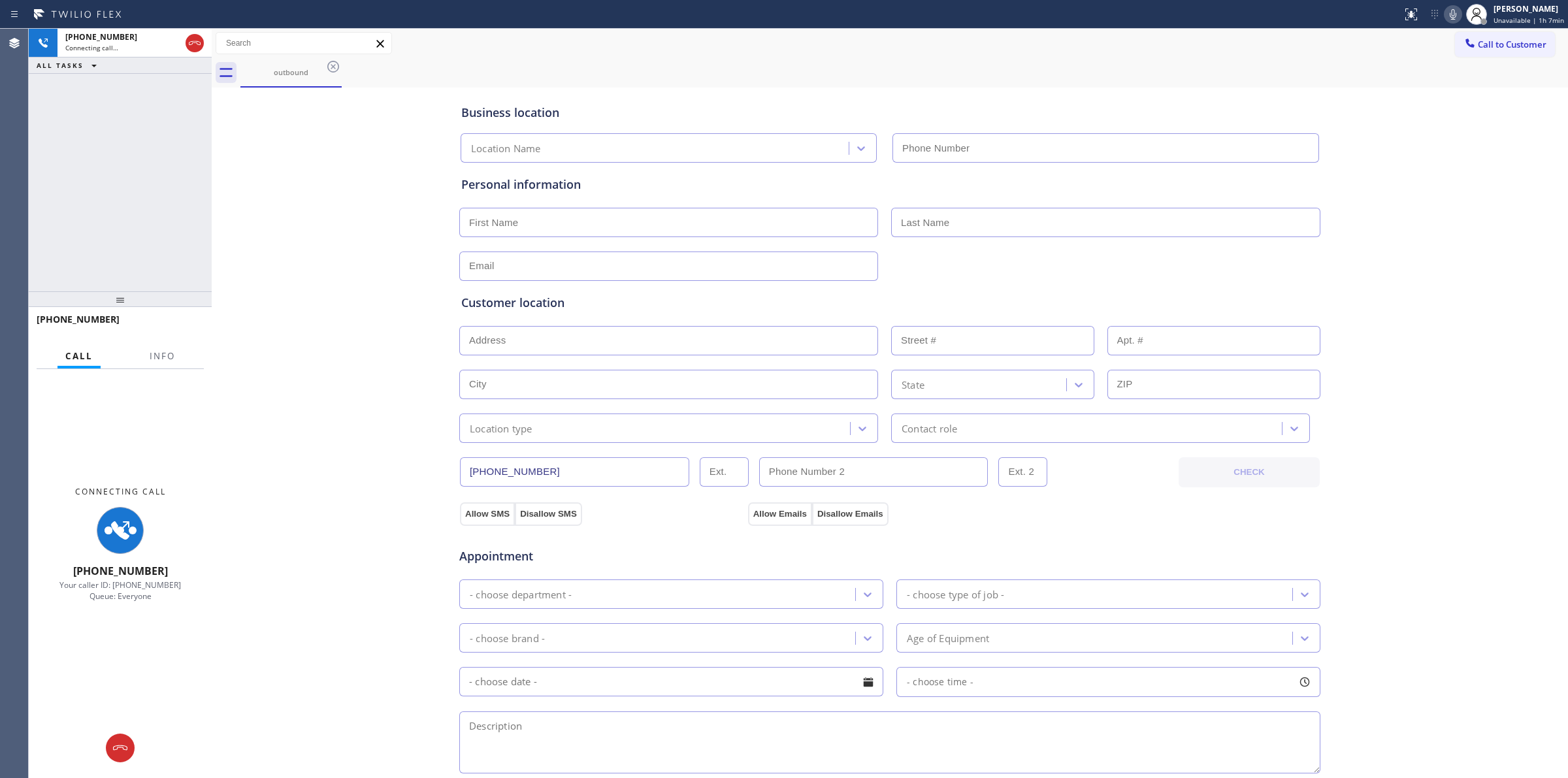
type input "(866) 878-8591"
click at [1455, 11] on icon at bounding box center [1453, 14] width 16 height 16
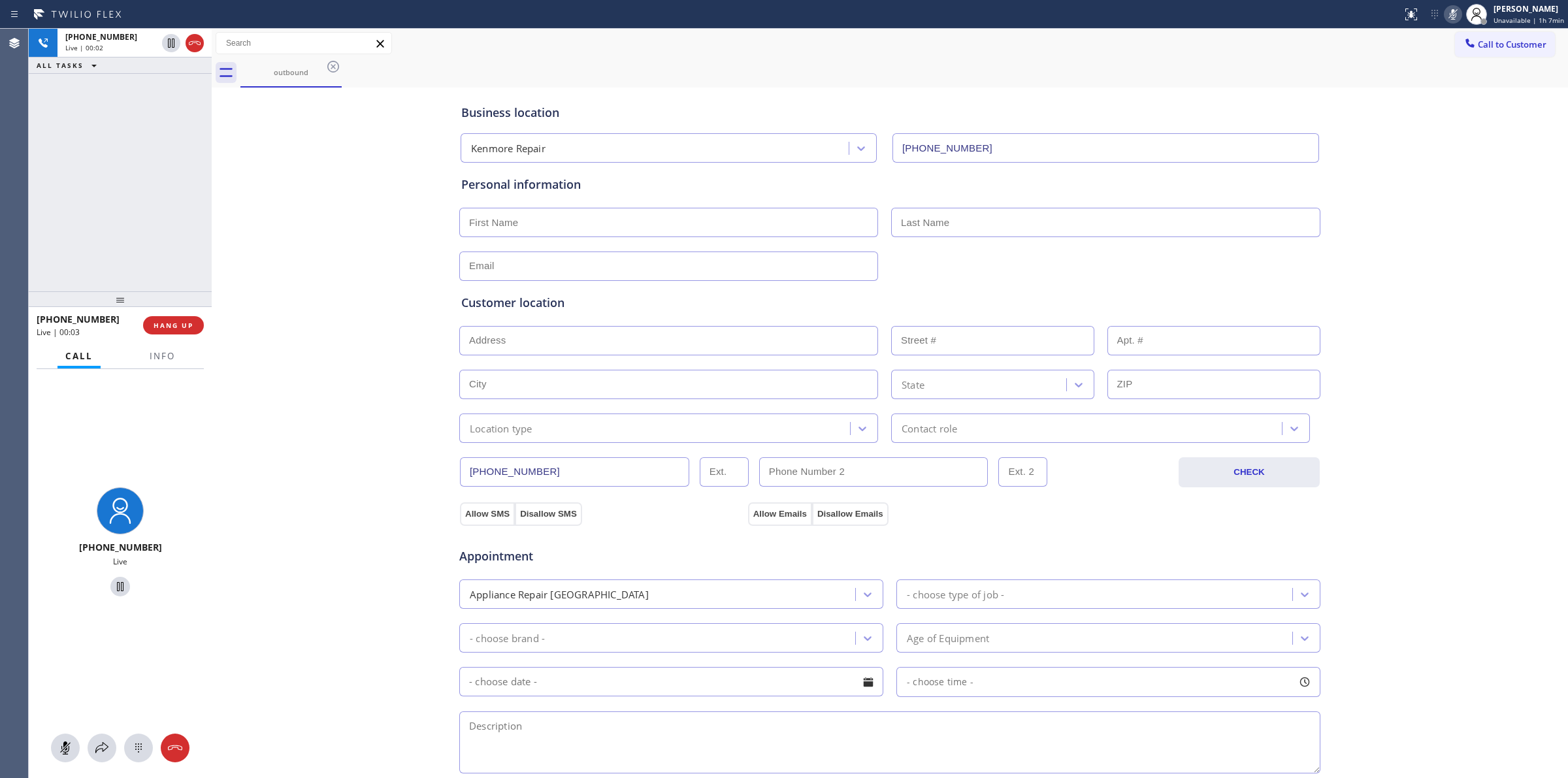
drag, startPoint x: 134, startPoint y: 43, endPoint x: 137, endPoint y: 69, distance: 26.2
click at [134, 43] on div "Live | 00:02" at bounding box center [111, 48] width 92 height 9
click at [117, 756] on div at bounding box center [120, 748] width 183 height 29
click at [144, 747] on icon at bounding box center [138, 748] width 16 height 16
click at [1464, 47] on icon at bounding box center [1470, 43] width 13 height 13
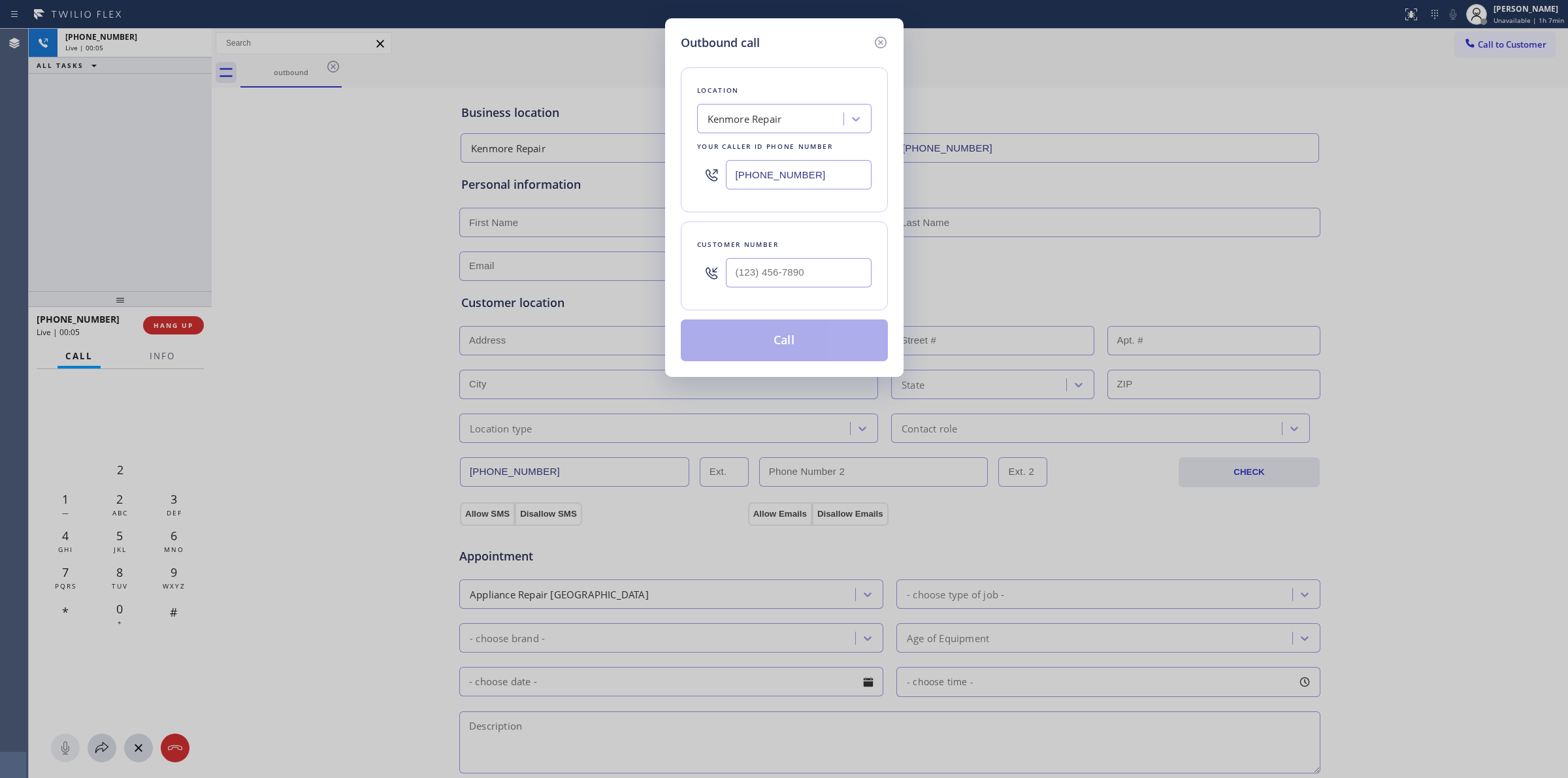
drag, startPoint x: 854, startPoint y: 244, endPoint x: 831, endPoint y: 263, distance: 29.8
click at [843, 256] on div "Customer number" at bounding box center [785, 266] width 207 height 89
paste input "628) 266-6797"
click at [815, 270] on input "(628) 266-6797" at bounding box center [798, 273] width 146 height 29
type input "(628) 266-6797"
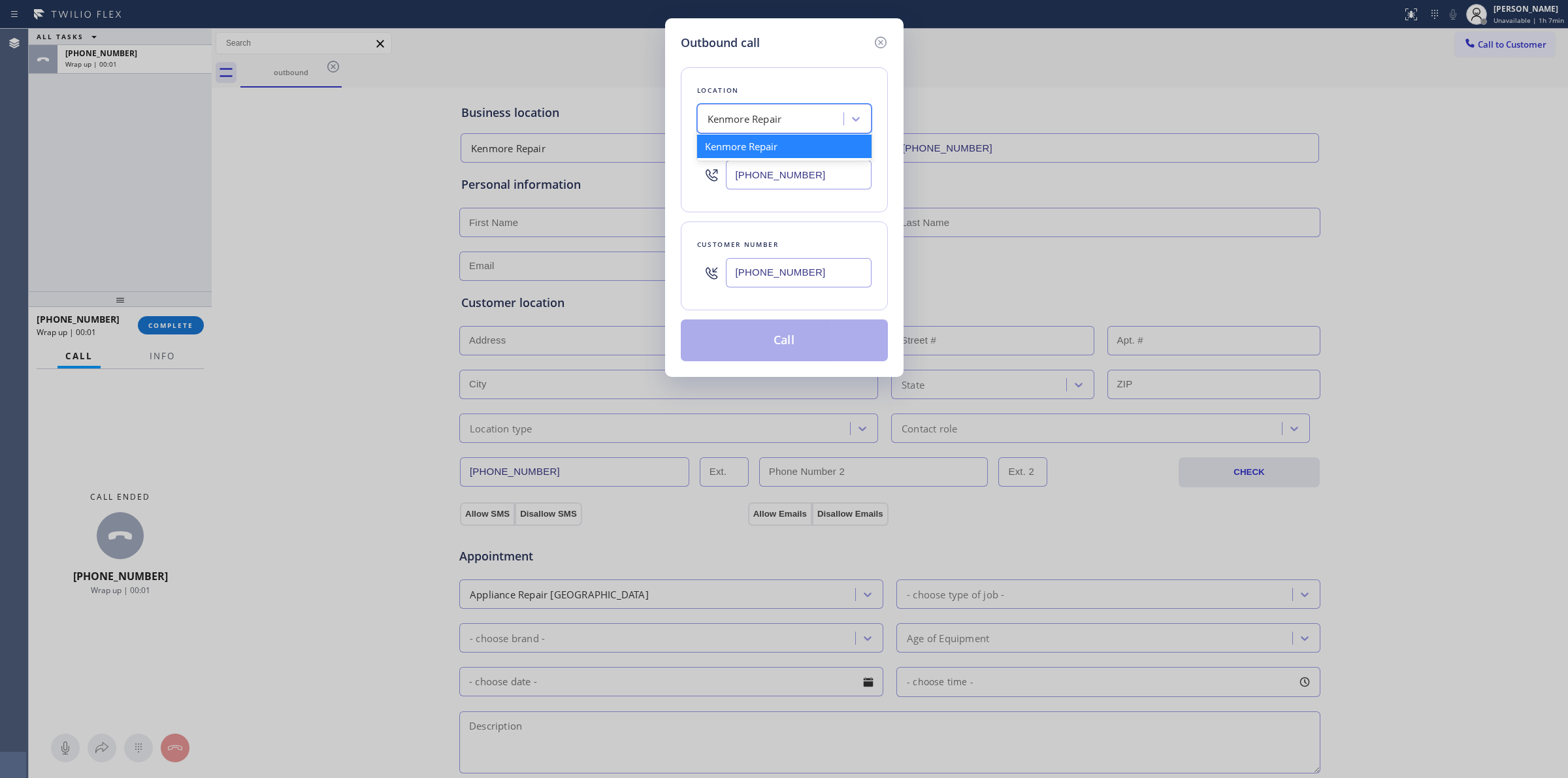
click at [783, 129] on div "Kenmore Repair" at bounding box center [785, 118] width 174 height 29
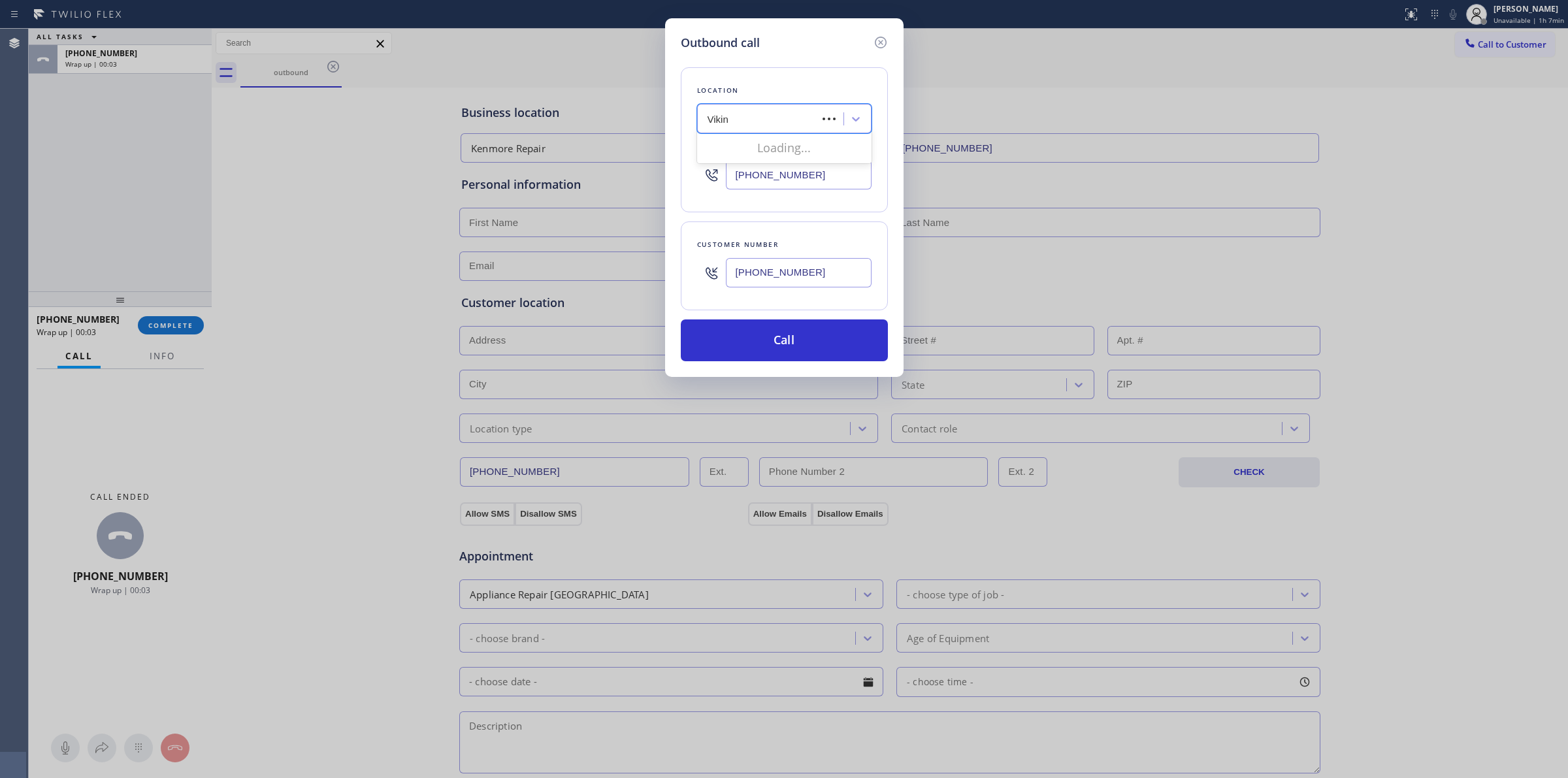
type input "Viking"
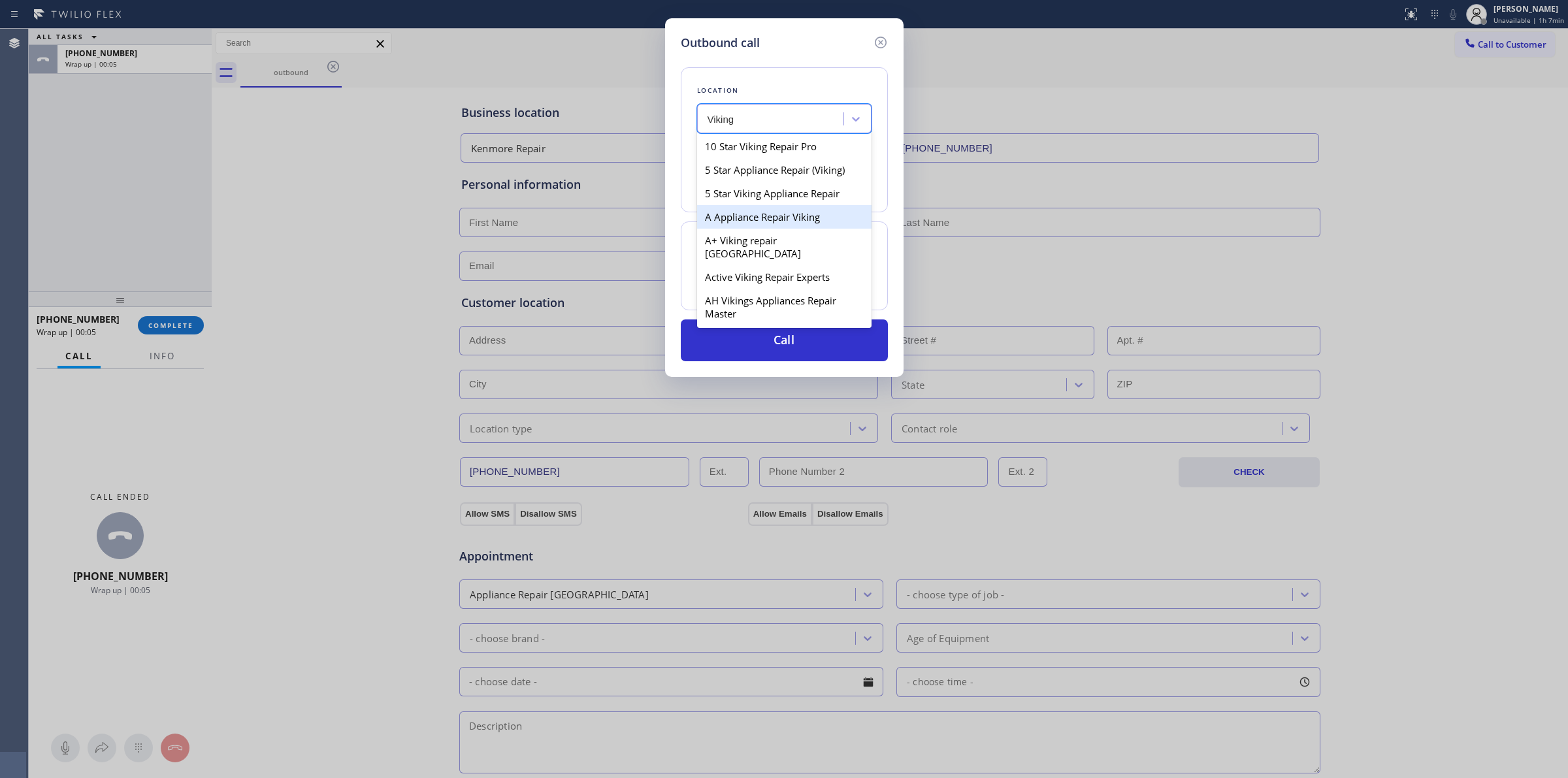
click at [750, 216] on div "A Appliance Repair Viking" at bounding box center [785, 217] width 174 height 24
type input "(949) 506-4787"
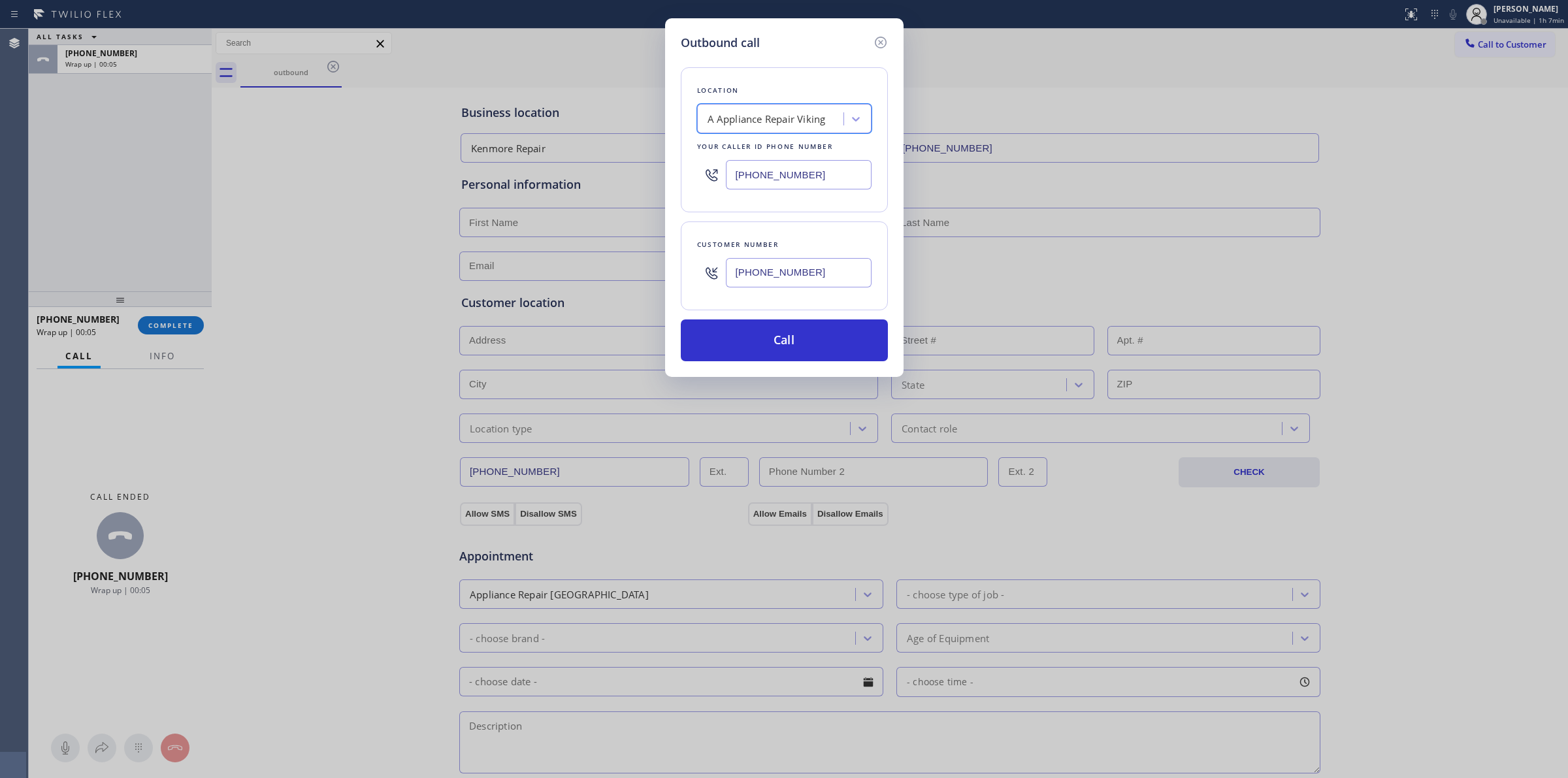
click at [777, 285] on input "(628) 266-6797" at bounding box center [798, 273] width 146 height 29
click at [759, 344] on button "Call" at bounding box center [785, 340] width 207 height 42
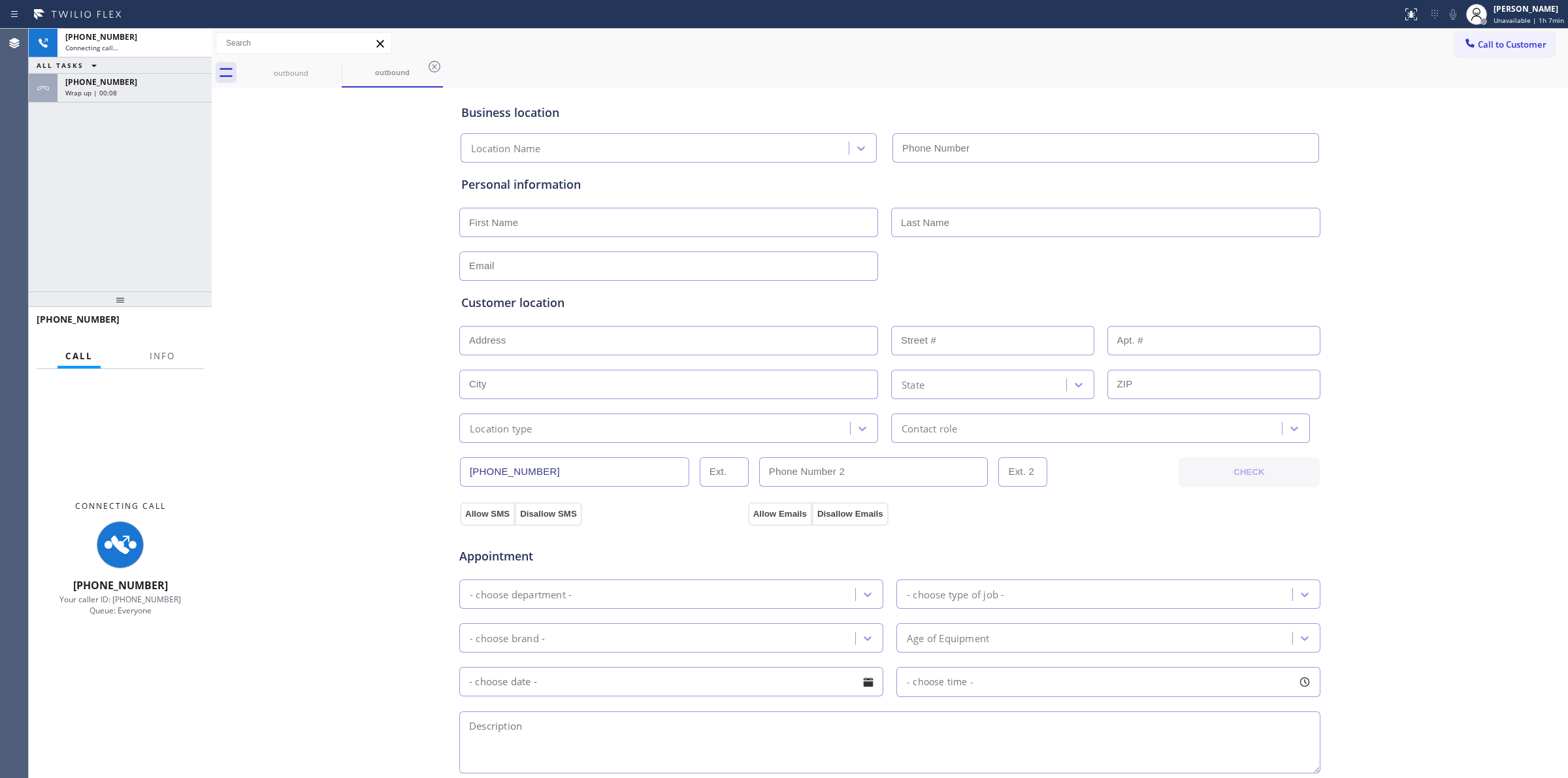
type input "(949) 506-4787"
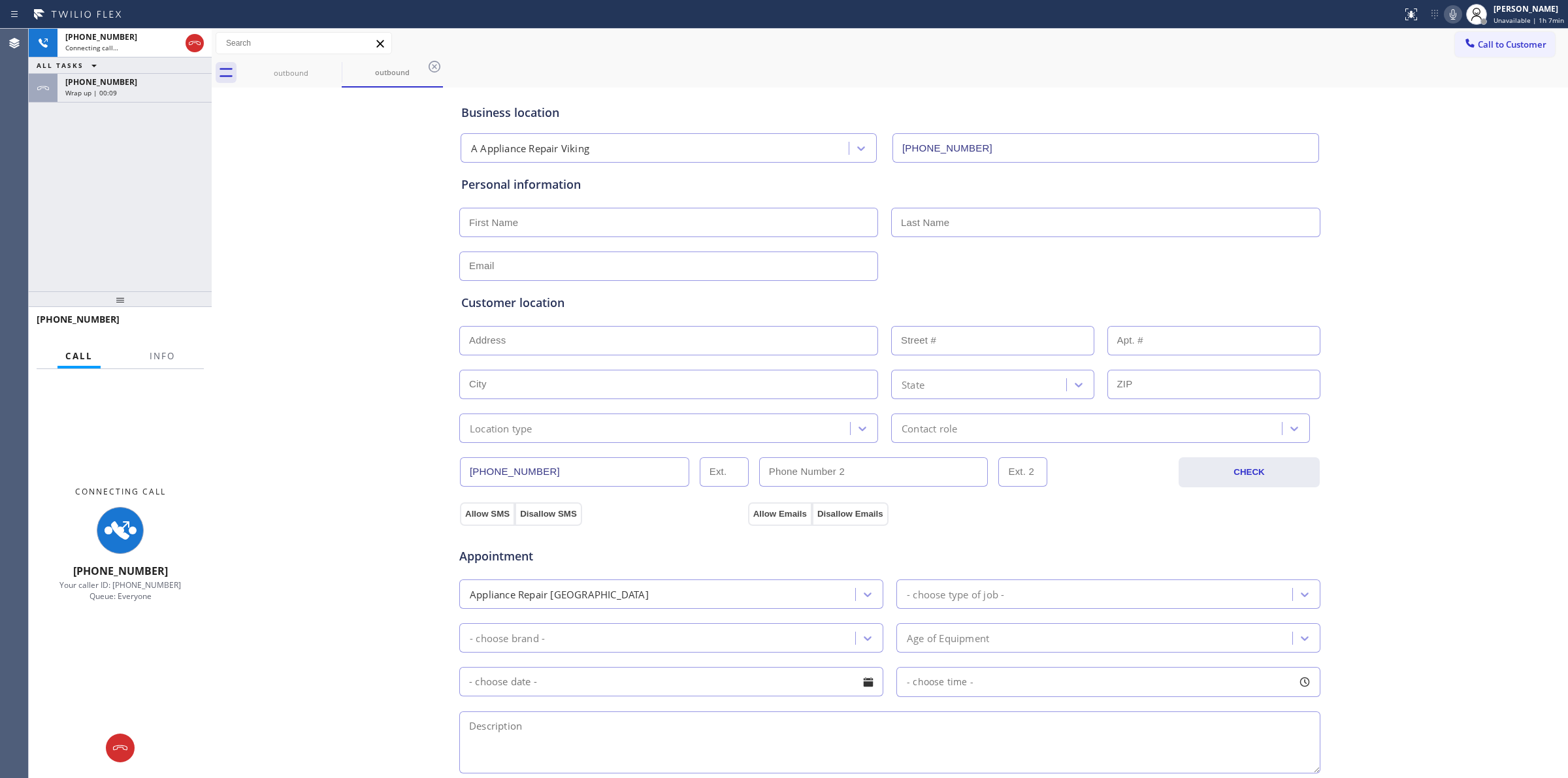
drag, startPoint x: 879, startPoint y: 87, endPoint x: 823, endPoint y: 2, distance: 101.8
click at [877, 87] on div "Business location A Appliance Repair Viking (949) 506-4787" at bounding box center [890, 125] width 863 height 77
click at [1465, 14] on div at bounding box center [1477, 14] width 29 height 29
click at [1461, 14] on icon at bounding box center [1453, 14] width 16 height 16
drag, startPoint x: 307, startPoint y: 76, endPoint x: 334, endPoint y: 68, distance: 28.2
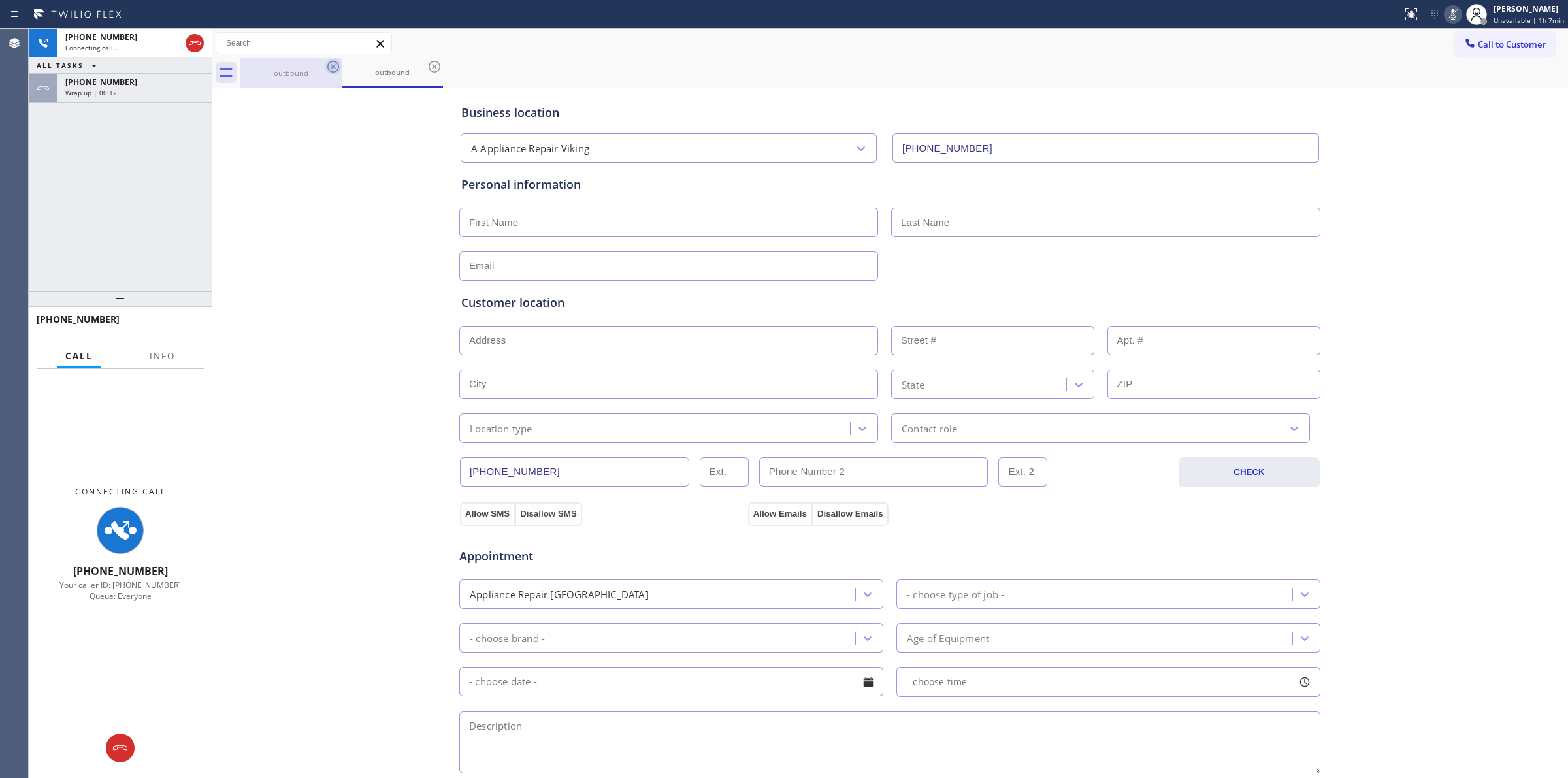
click at [312, 75] on div "outbound" at bounding box center [291, 73] width 99 height 10
click at [334, 68] on icon at bounding box center [333, 67] width 12 height 12
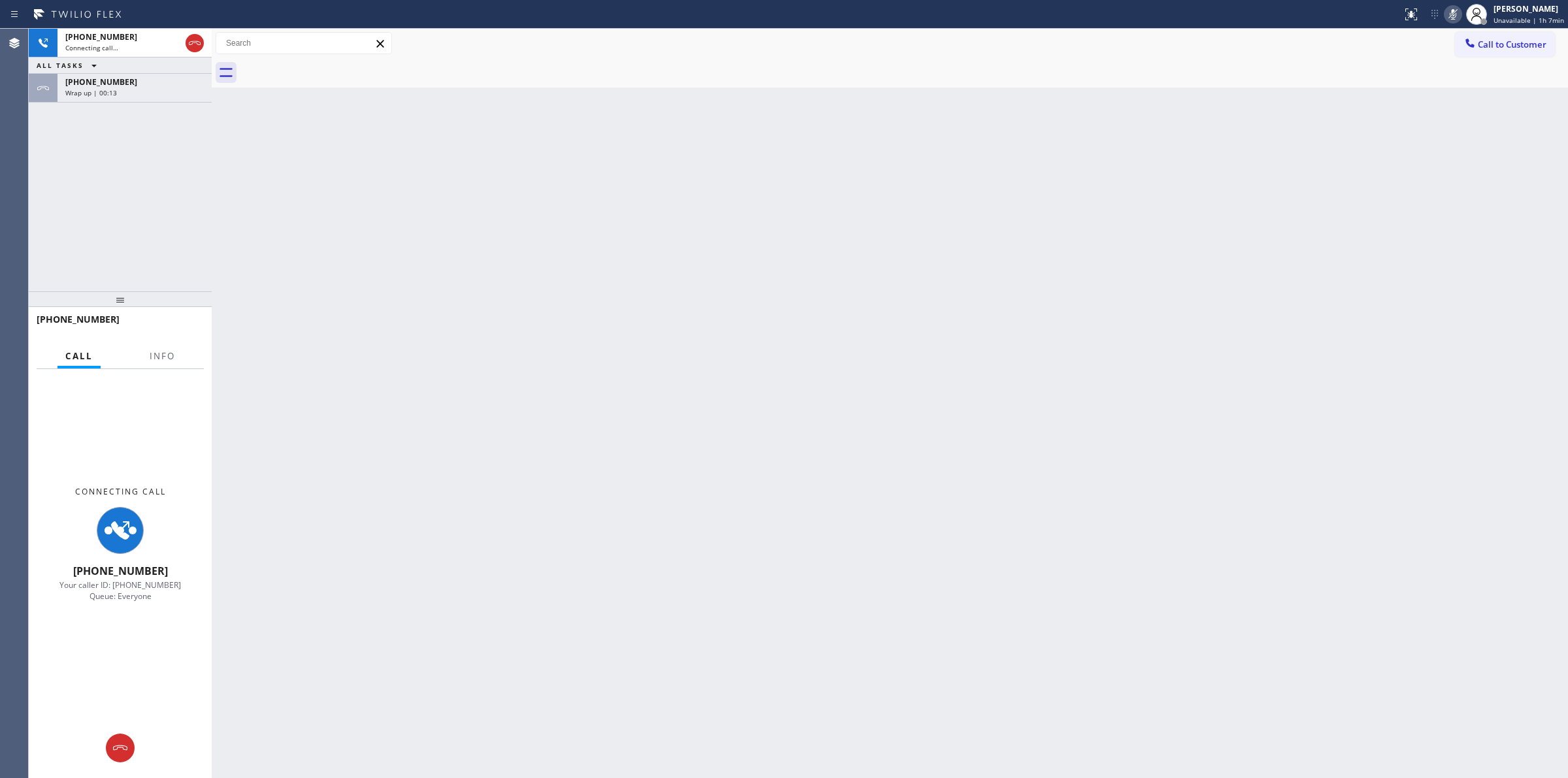
click at [328, 67] on div at bounding box center [904, 73] width 1327 height 29
click at [150, 80] on div "[PHONE_NUMBER]" at bounding box center [134, 82] width 138 height 11
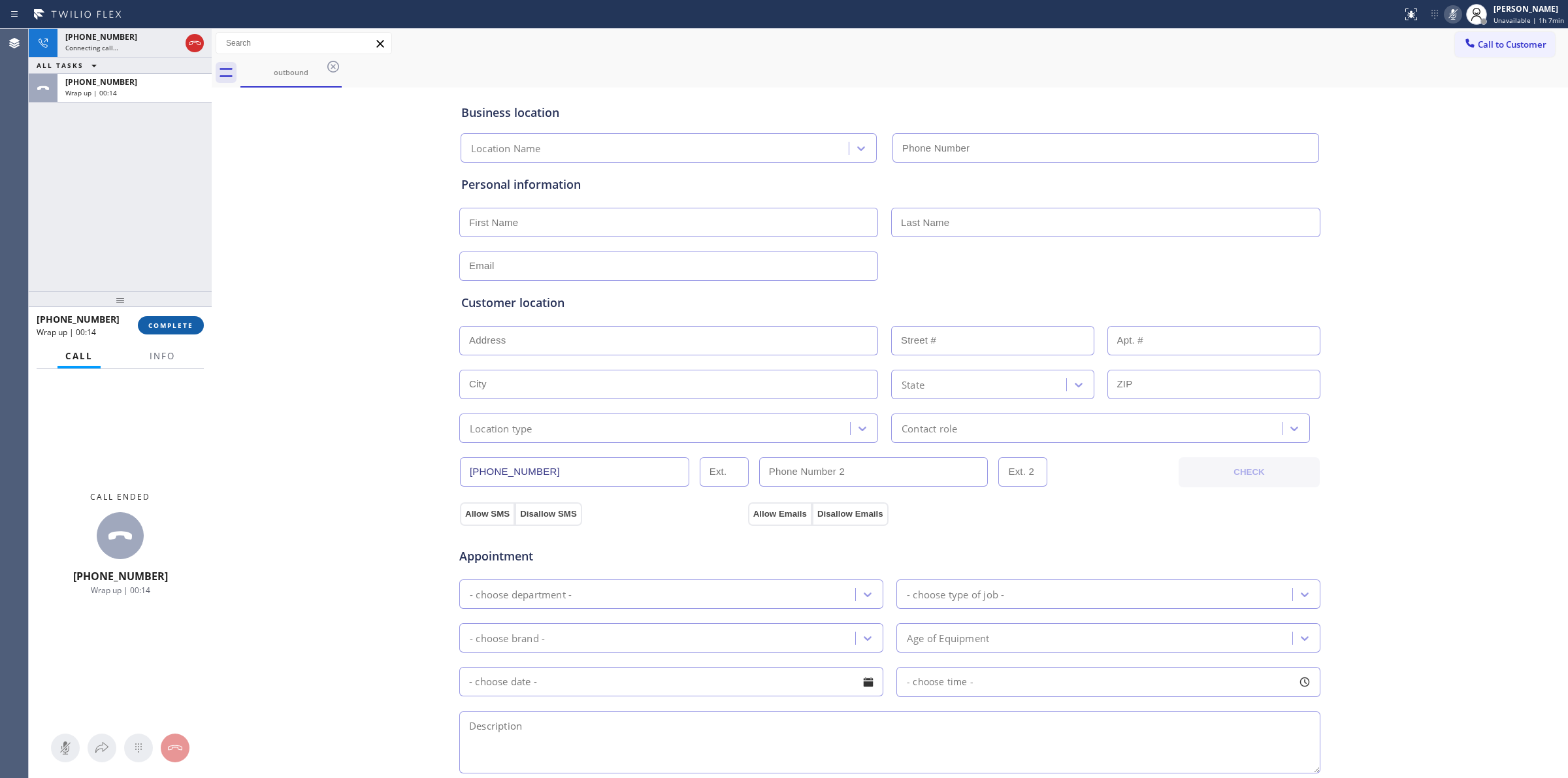
click at [183, 330] on button "COMPLETE" at bounding box center [170, 325] width 66 height 18
type input "(866) 878-8591"
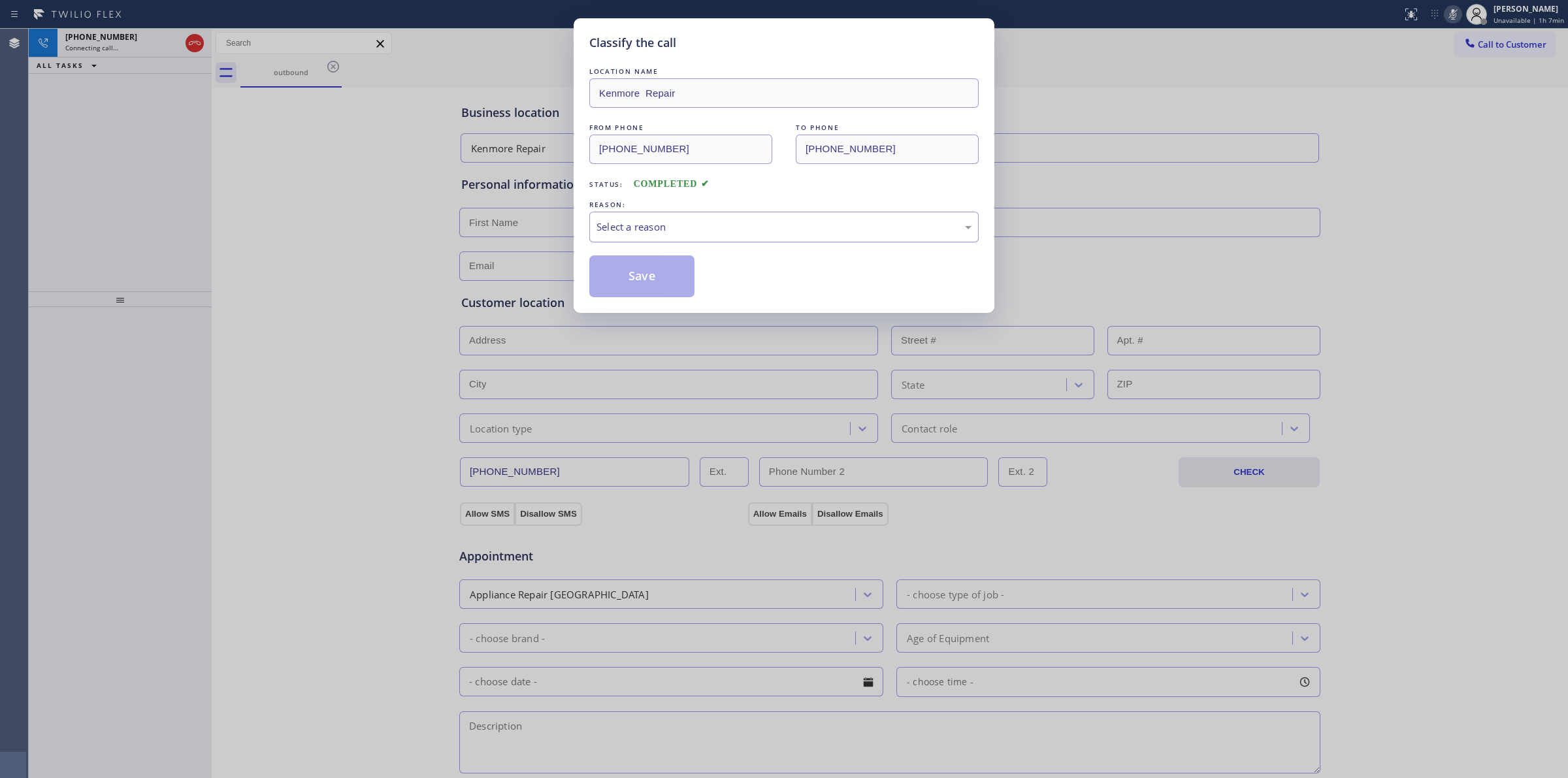
click at [624, 226] on div "Select a reason" at bounding box center [784, 227] width 375 height 15
click at [692, 237] on div "Existing Customer - ETA/PI/REDO/complain/cancel" at bounding box center [784, 227] width 389 height 31
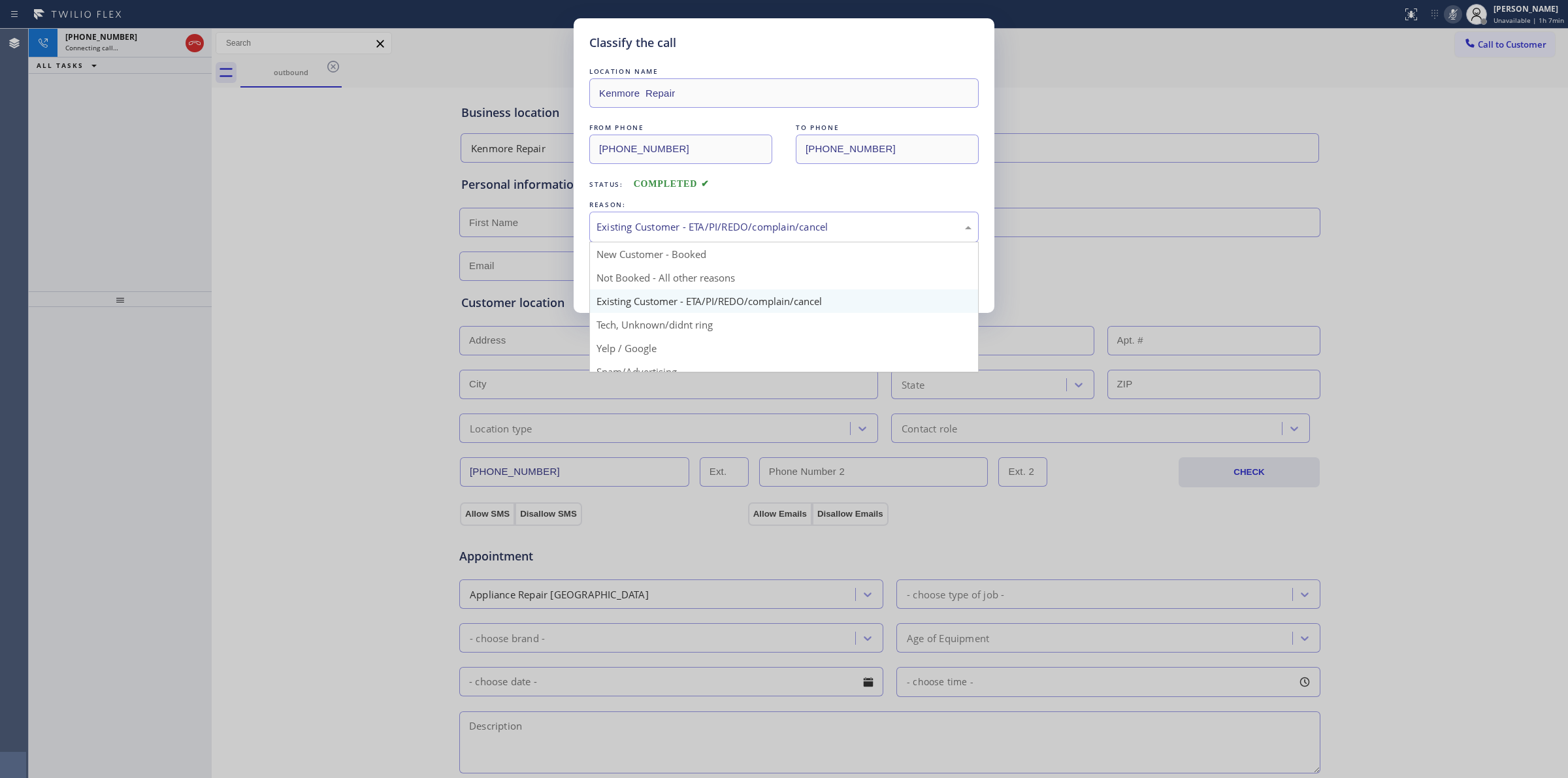
drag, startPoint x: 688, startPoint y: 337, endPoint x: 675, endPoint y: 301, distance: 38.3
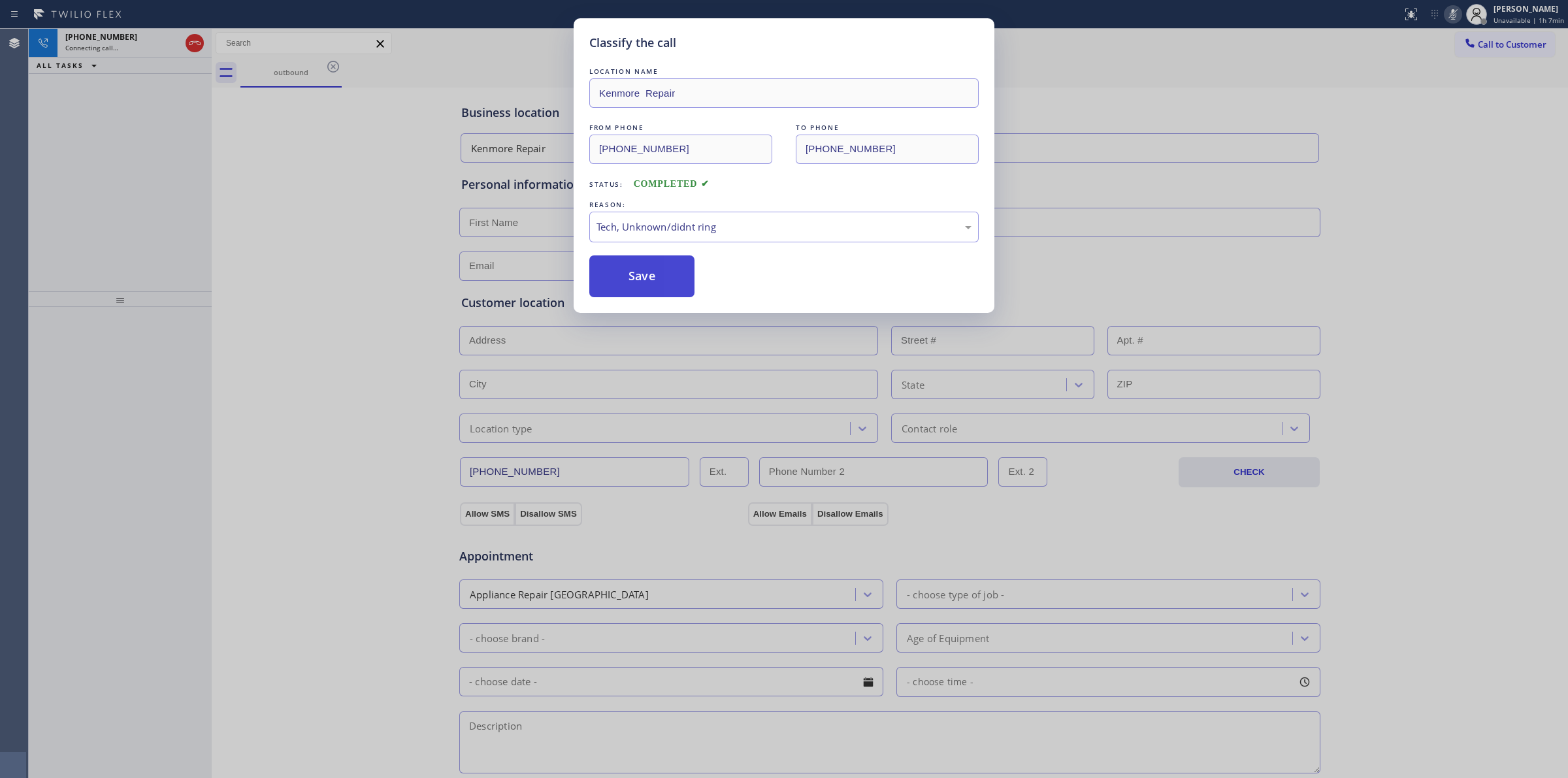
click at [668, 283] on button "Save" at bounding box center [642, 277] width 105 height 42
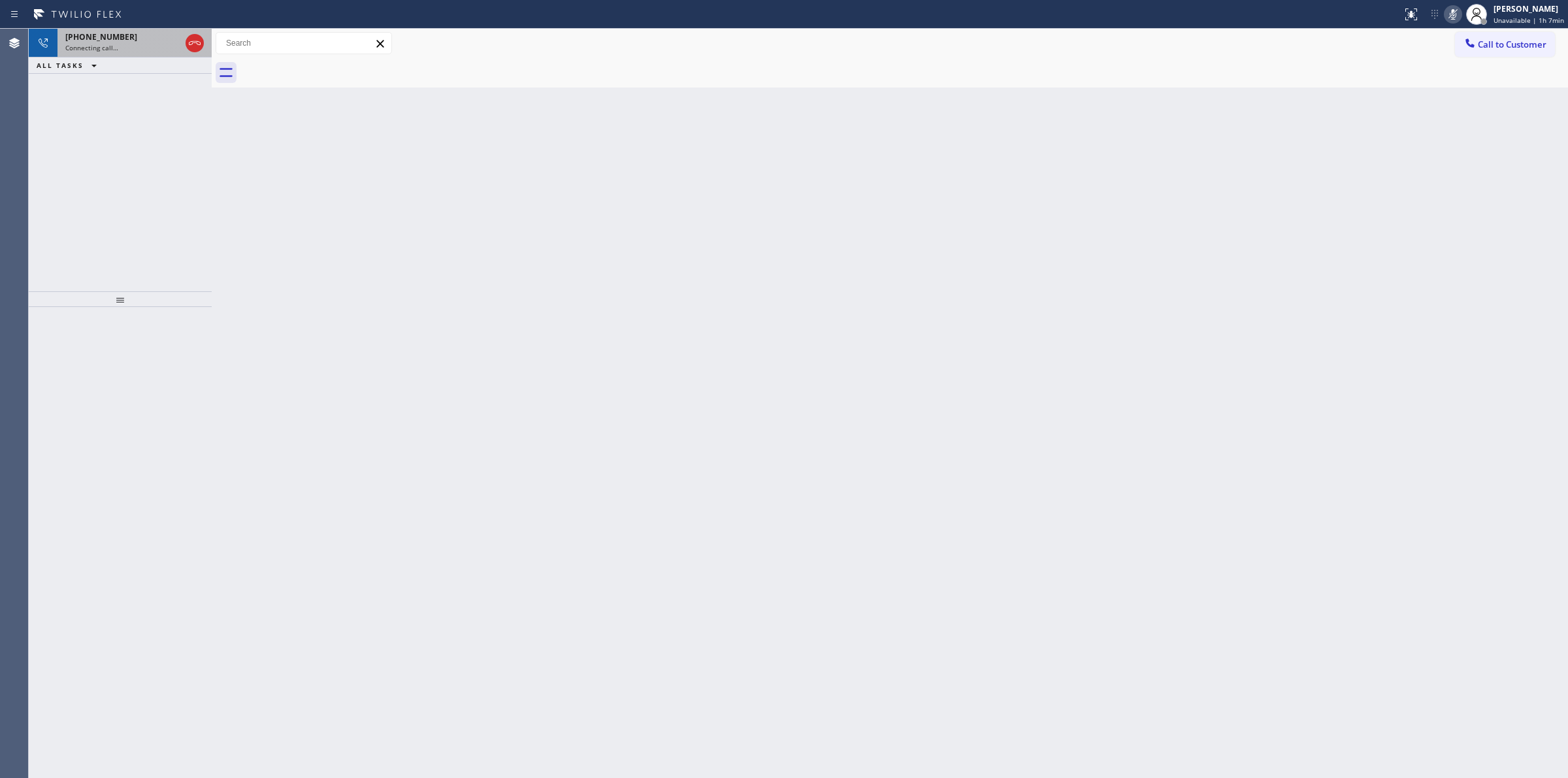
click at [125, 37] on div "+16282666797" at bounding box center [123, 37] width 115 height 11
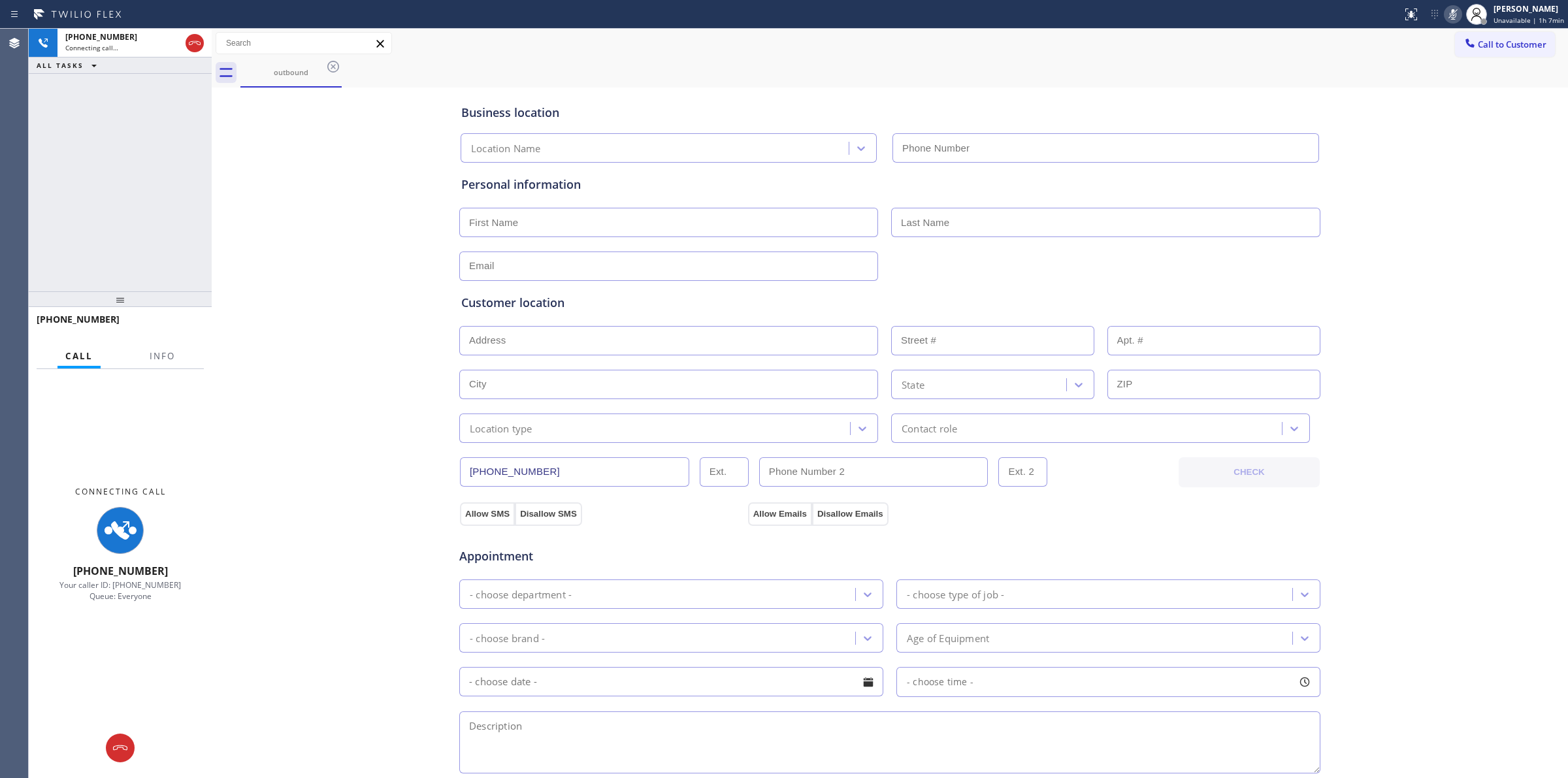
type input "(949) 506-4787"
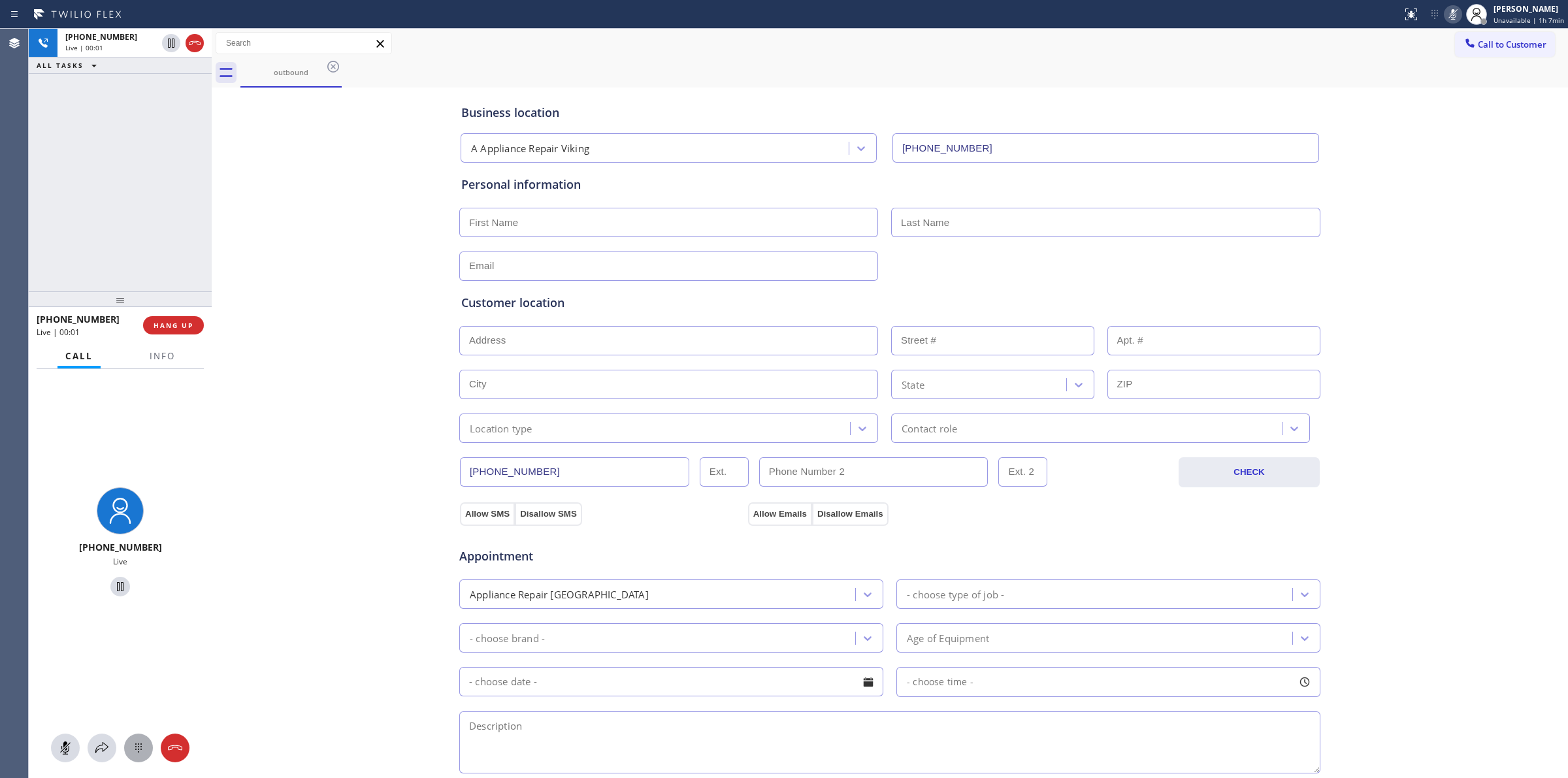
click at [134, 746] on icon at bounding box center [138, 748] width 16 height 16
click at [1481, 51] on button "Call to Customer" at bounding box center [1505, 45] width 100 height 25
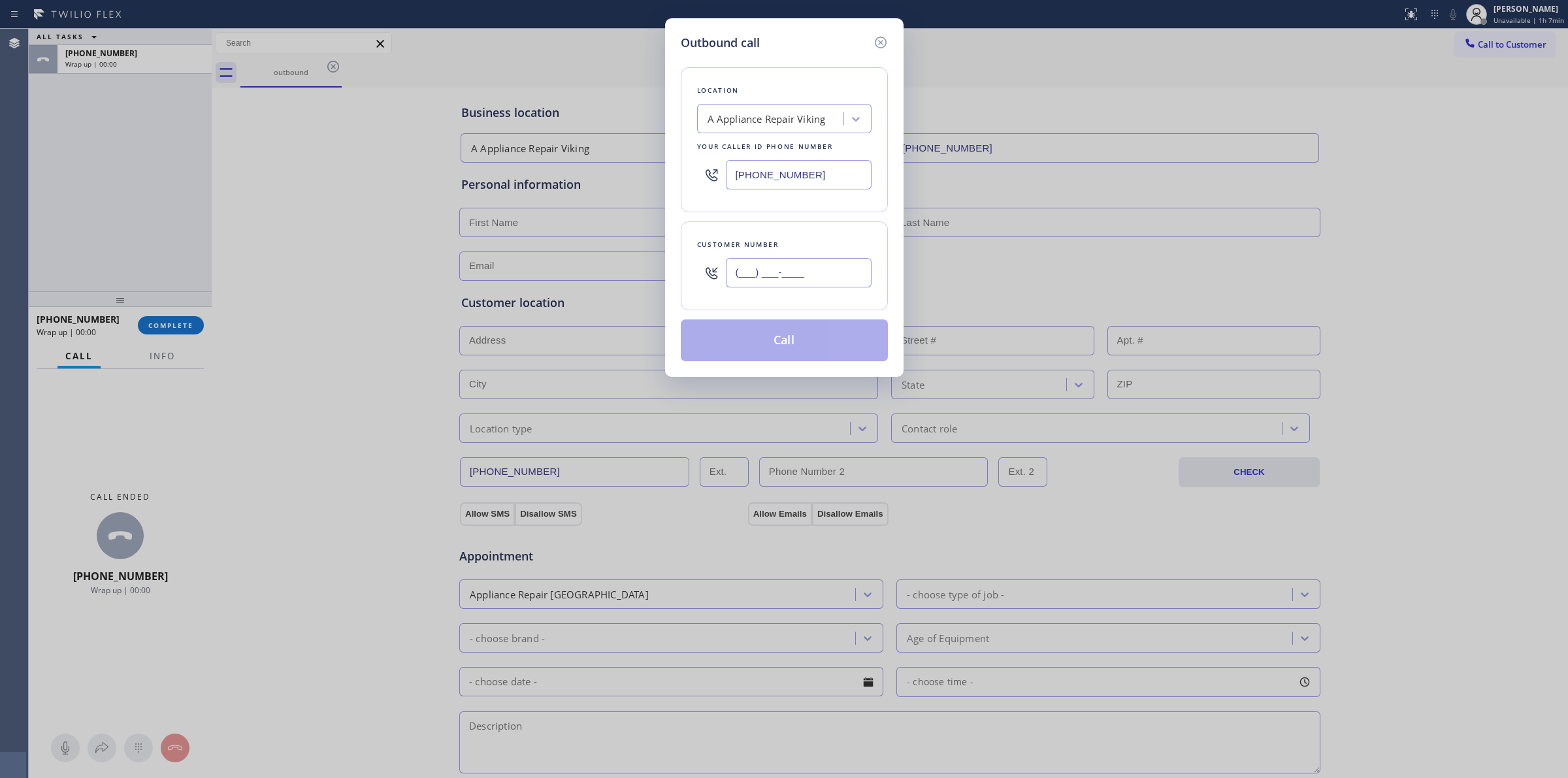
paste input "6282"
drag, startPoint x: 778, startPoint y: 275, endPoint x: 776, endPoint y: 281, distance: 6.3
click at [776, 281] on input "(___) ___-____" at bounding box center [798, 273] width 146 height 29
drag, startPoint x: 842, startPoint y: 273, endPoint x: 678, endPoint y: 275, distance: 164.0
click at [678, 275] on div "Outbound call Location A Appliance Repair Viking Your caller id phone number (9…" at bounding box center [785, 197] width 239 height 359
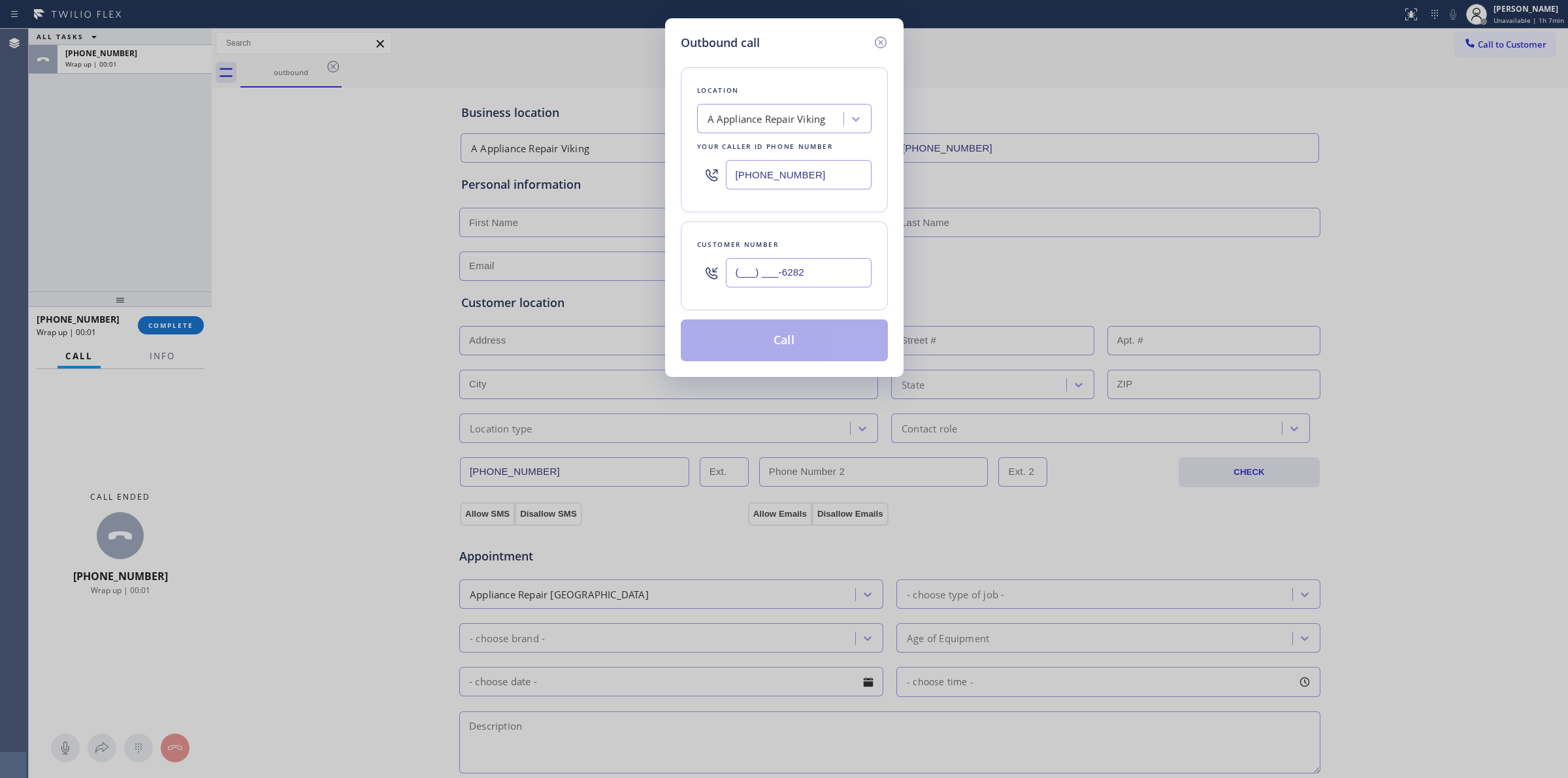
paste input "628) 266-6797"
type input "(628) 266-6797"
click at [777, 335] on button "Call" at bounding box center [785, 340] width 207 height 42
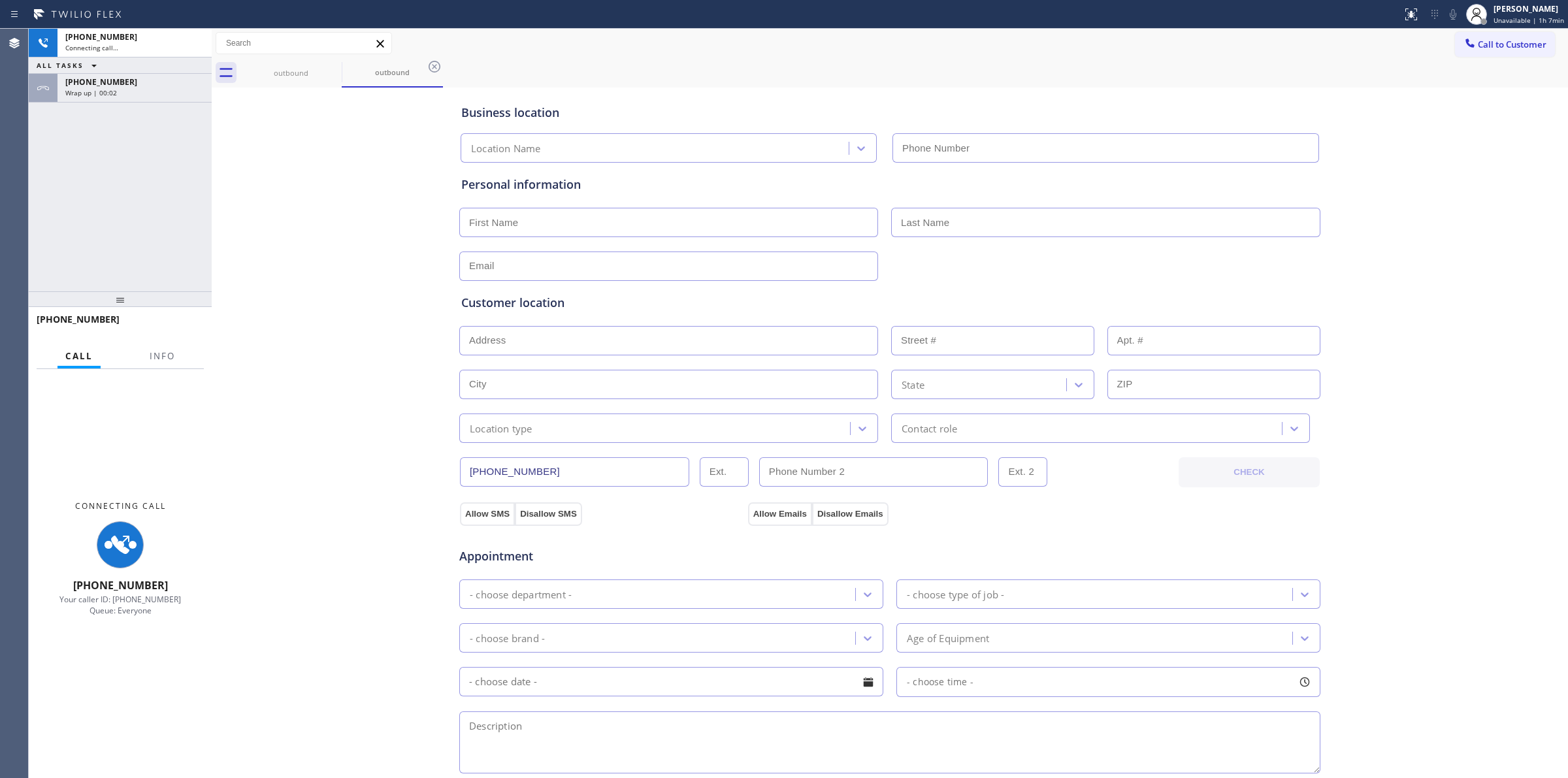
type input "(949) 506-4787"
click at [145, 69] on div "ALL TASKS ALL TASKS ACTIVE TASKS TASKS IN WRAP UP" at bounding box center [120, 66] width 183 height 16
click at [145, 83] on div "+16282666797" at bounding box center [134, 82] width 138 height 11
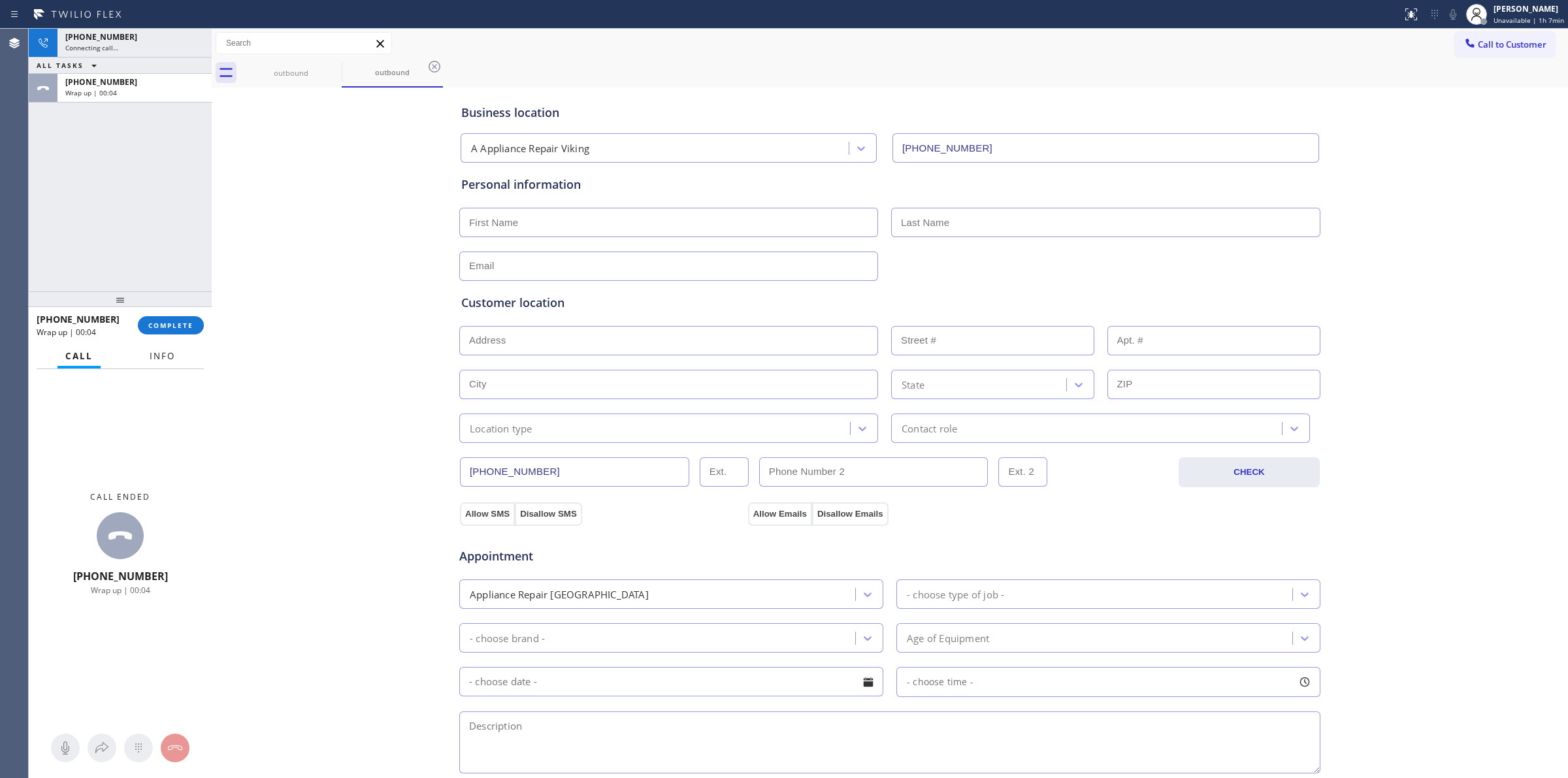
click at [178, 357] on button "Info" at bounding box center [162, 356] width 41 height 26
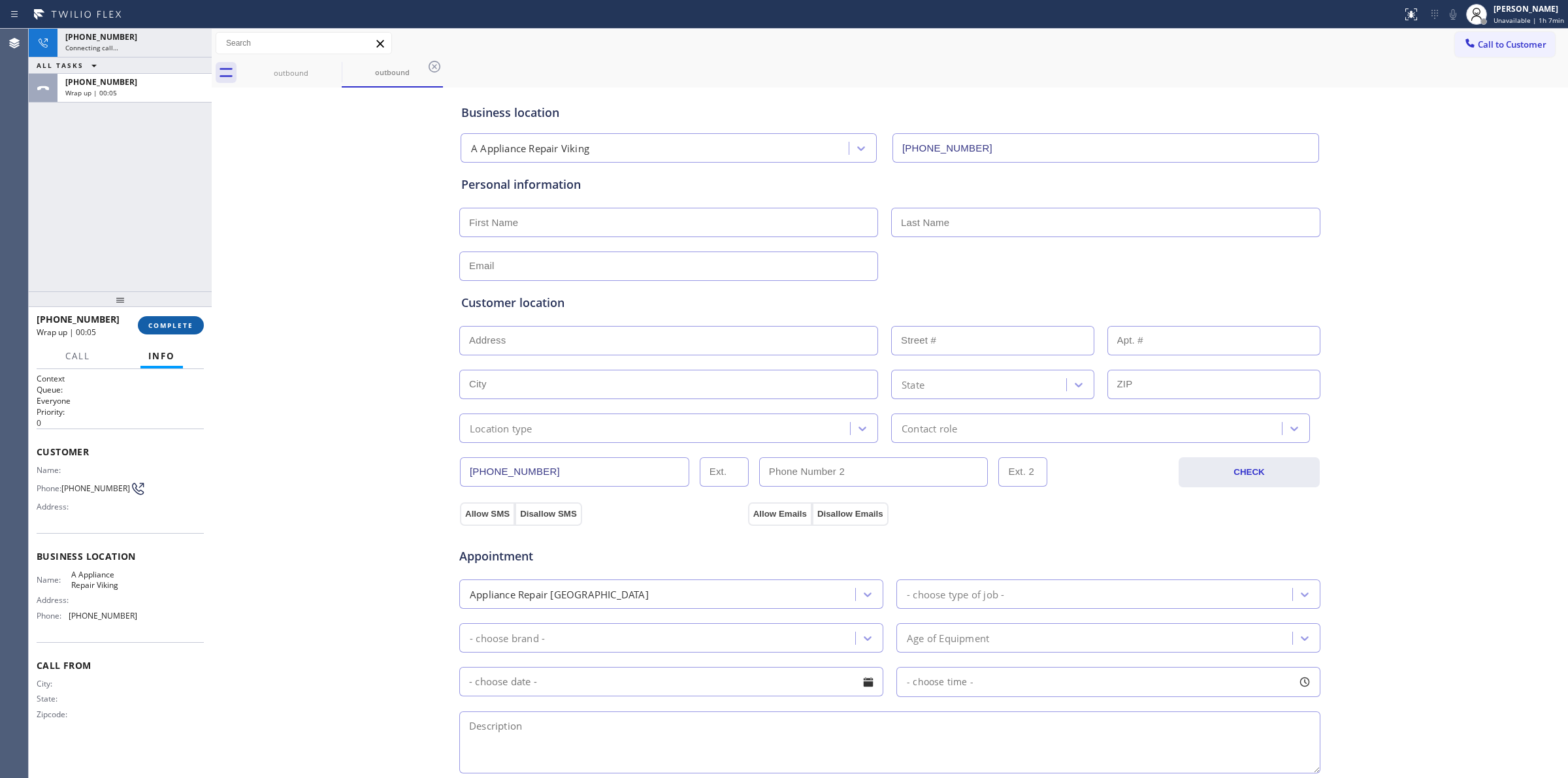
click at [187, 321] on span "COMPLETE" at bounding box center [170, 325] width 45 height 9
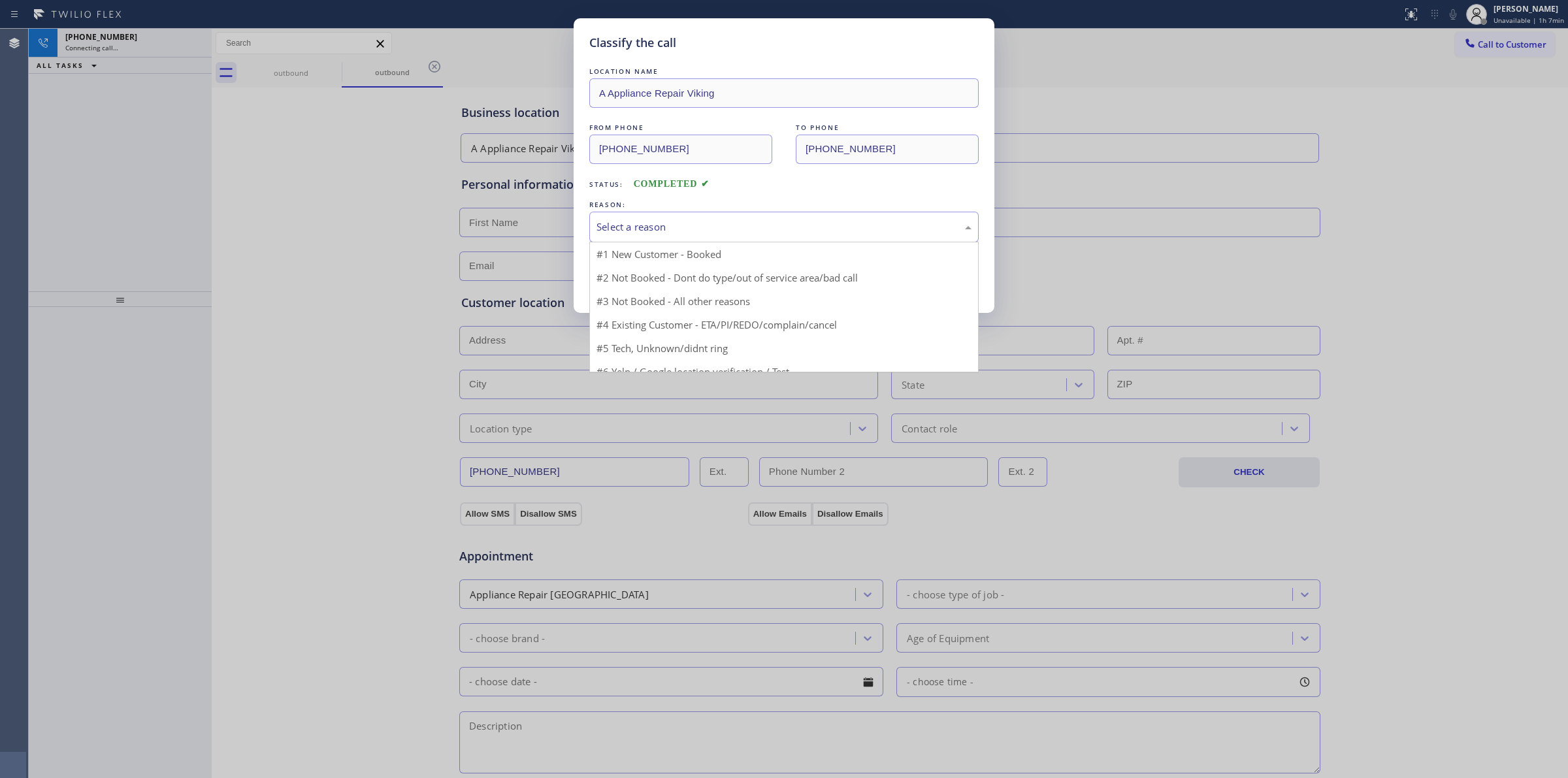
click at [665, 223] on div "Select a reason" at bounding box center [784, 227] width 375 height 15
click at [680, 236] on div "Existing Customer - ETA/PI/REDO/complain/cancel" at bounding box center [784, 227] width 389 height 31
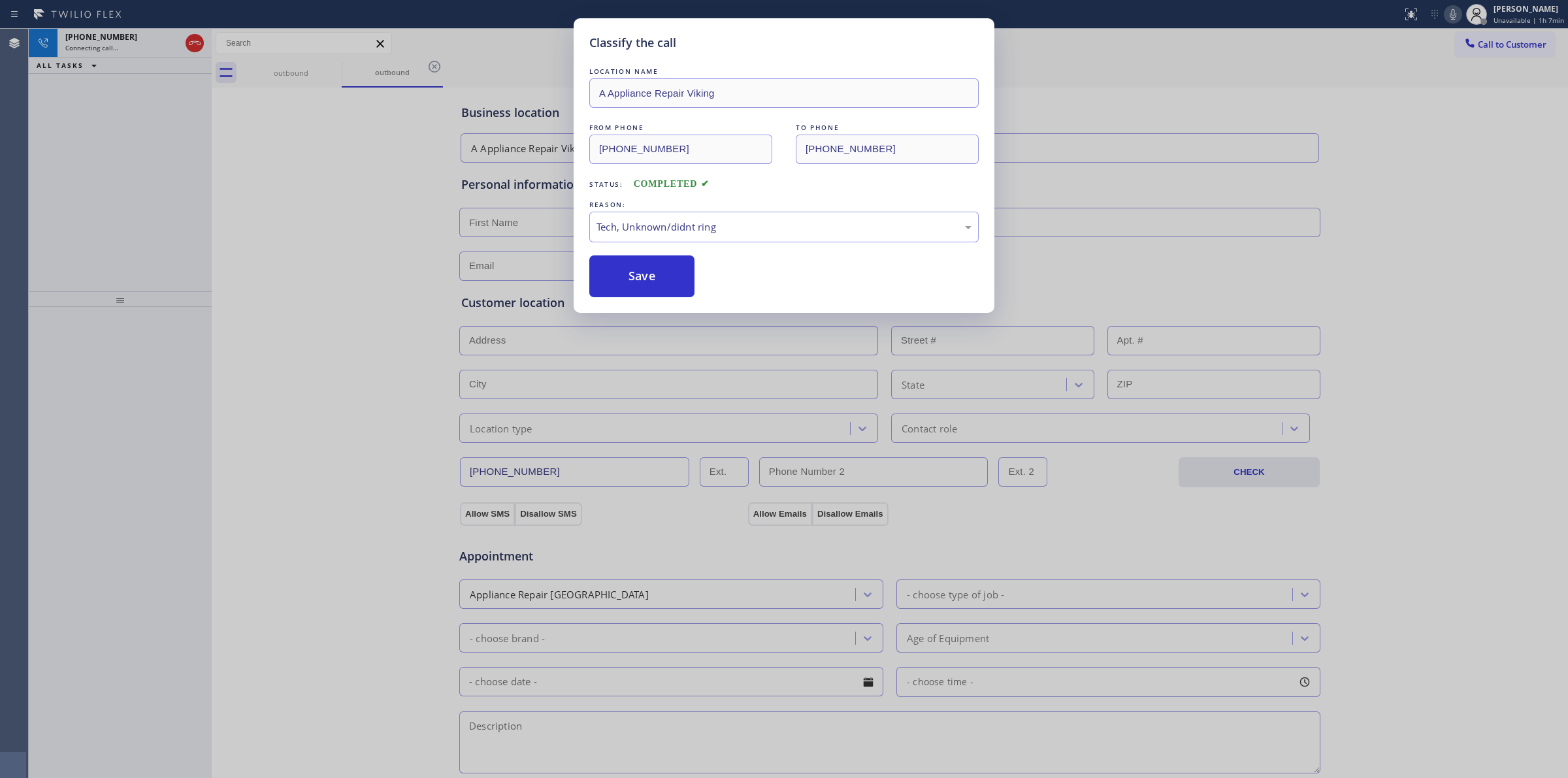
click at [667, 330] on div "Classify the call LOCATION NAME A Appliance Repair Viking FROM PHONE (949) 506-…" at bounding box center [784, 389] width 1568 height 778
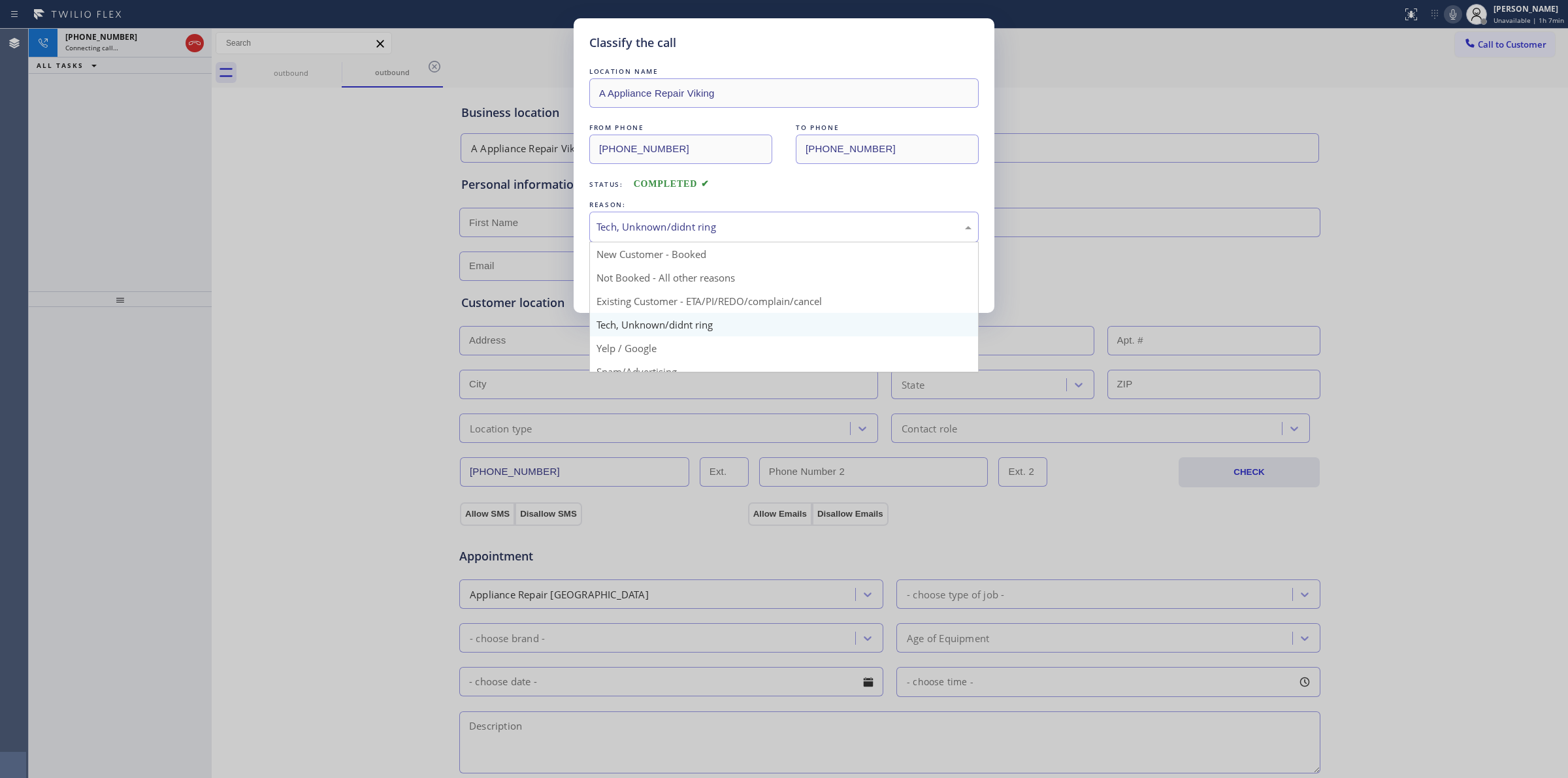
click at [678, 233] on div "Tech, Unknown/didnt ring" at bounding box center [784, 227] width 375 height 15
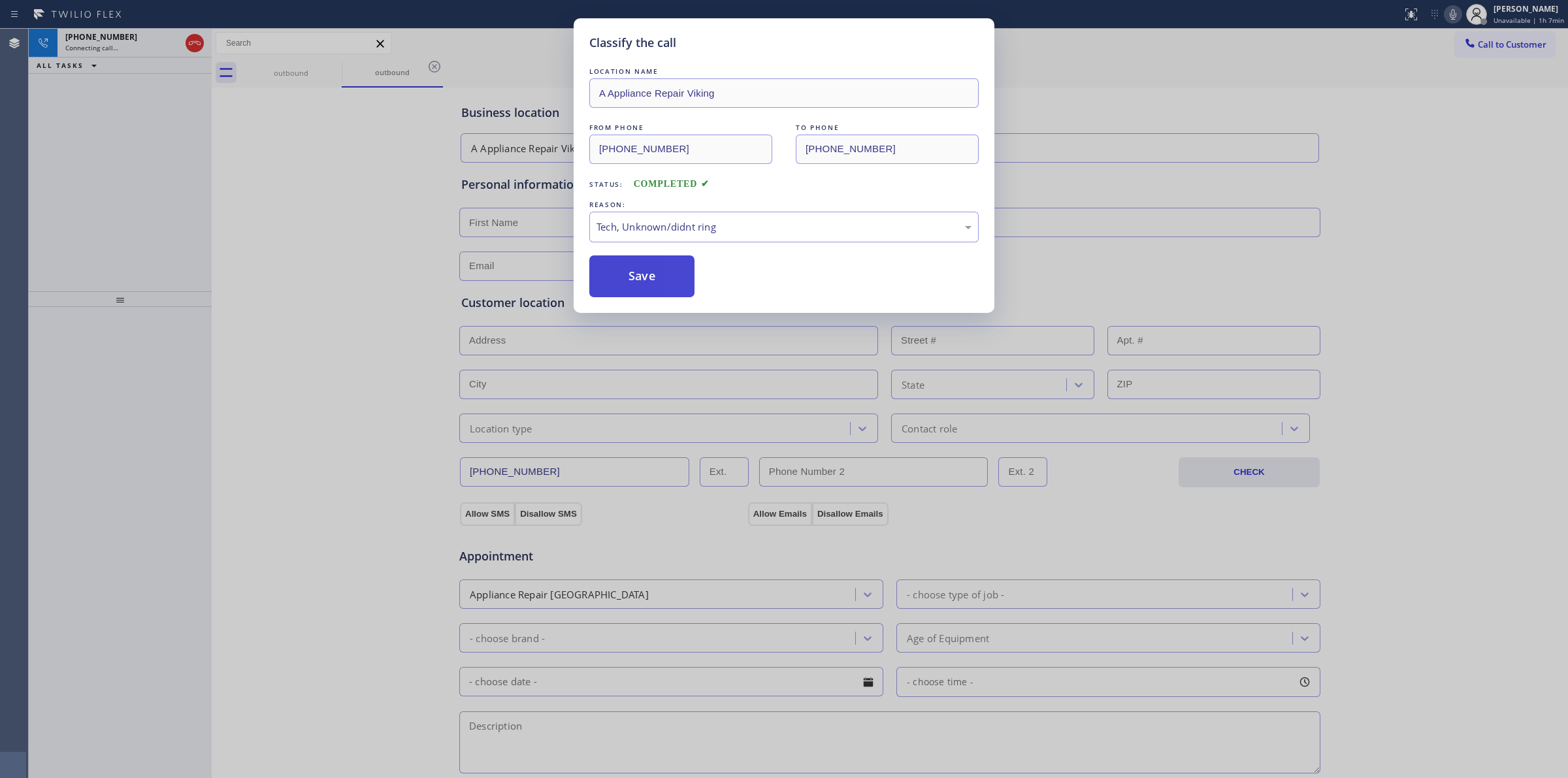
click at [654, 279] on button "Save" at bounding box center [642, 277] width 105 height 42
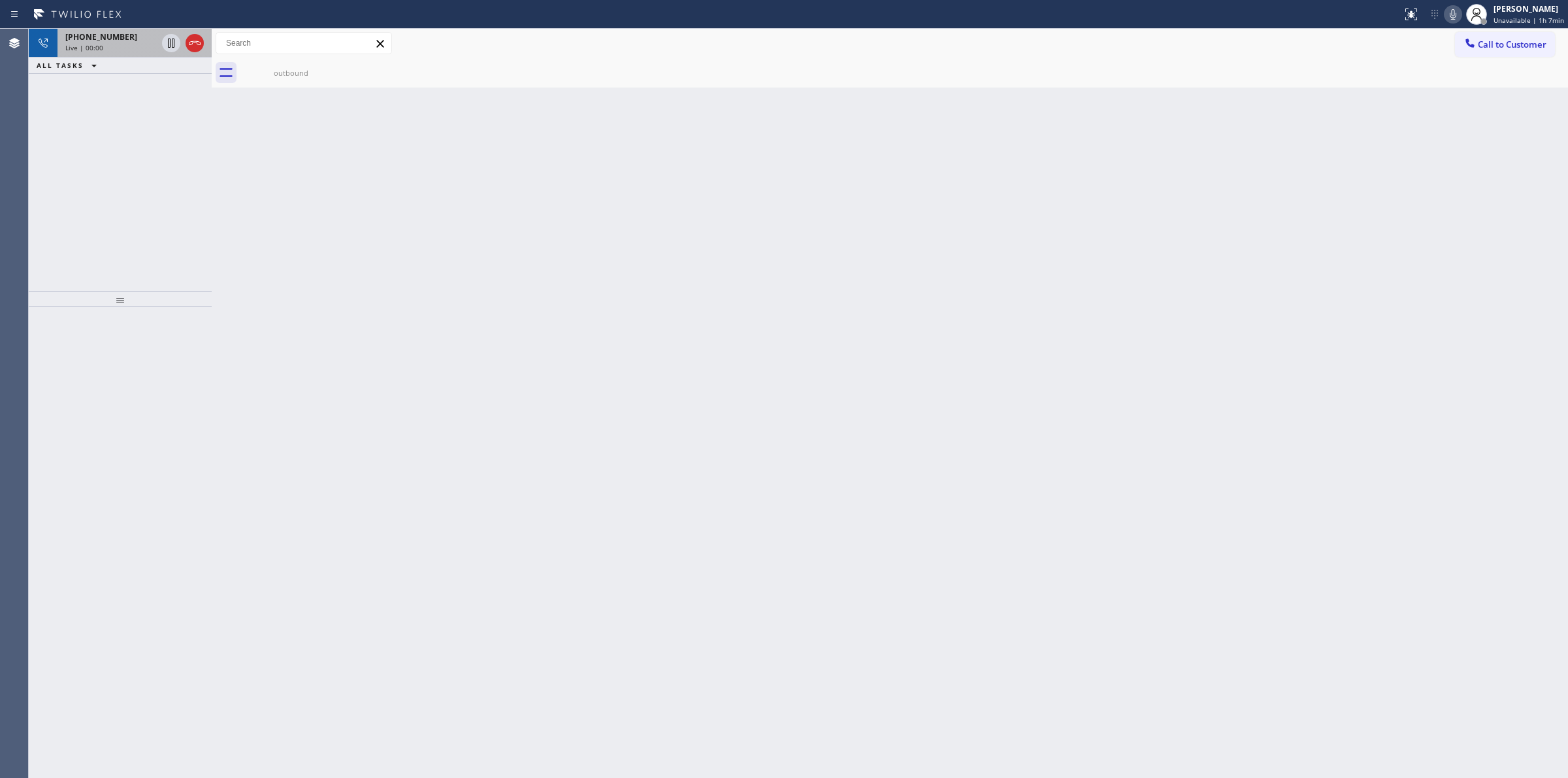
click at [113, 51] on div "Live | 00:00" at bounding box center [111, 48] width 92 height 9
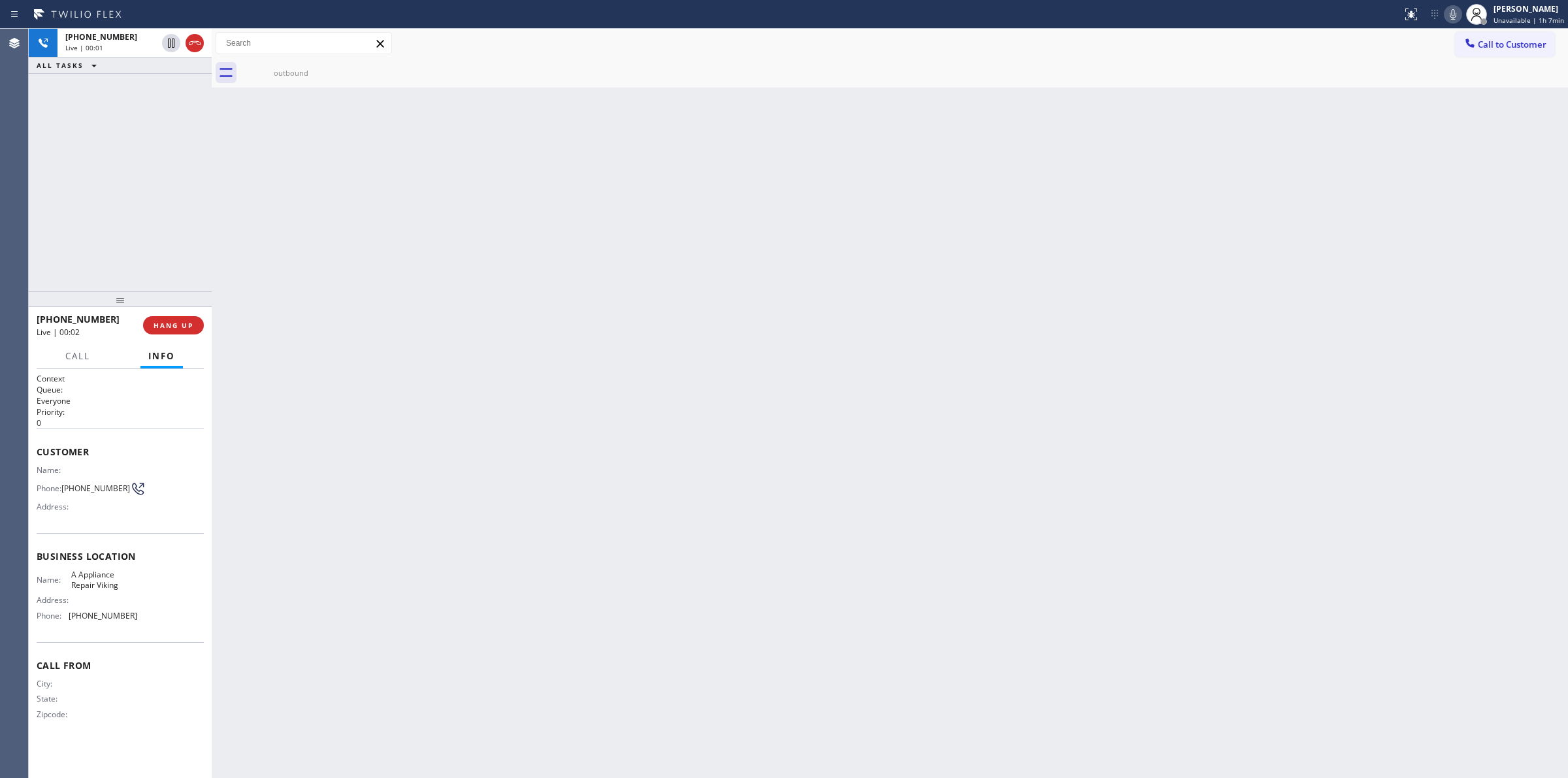
click at [77, 333] on span "Live | 00:02" at bounding box center [58, 332] width 43 height 11
drag, startPoint x: 82, startPoint y: 348, endPoint x: 97, endPoint y: 383, distance: 38.1
click at [83, 350] on button "Call" at bounding box center [78, 356] width 41 height 26
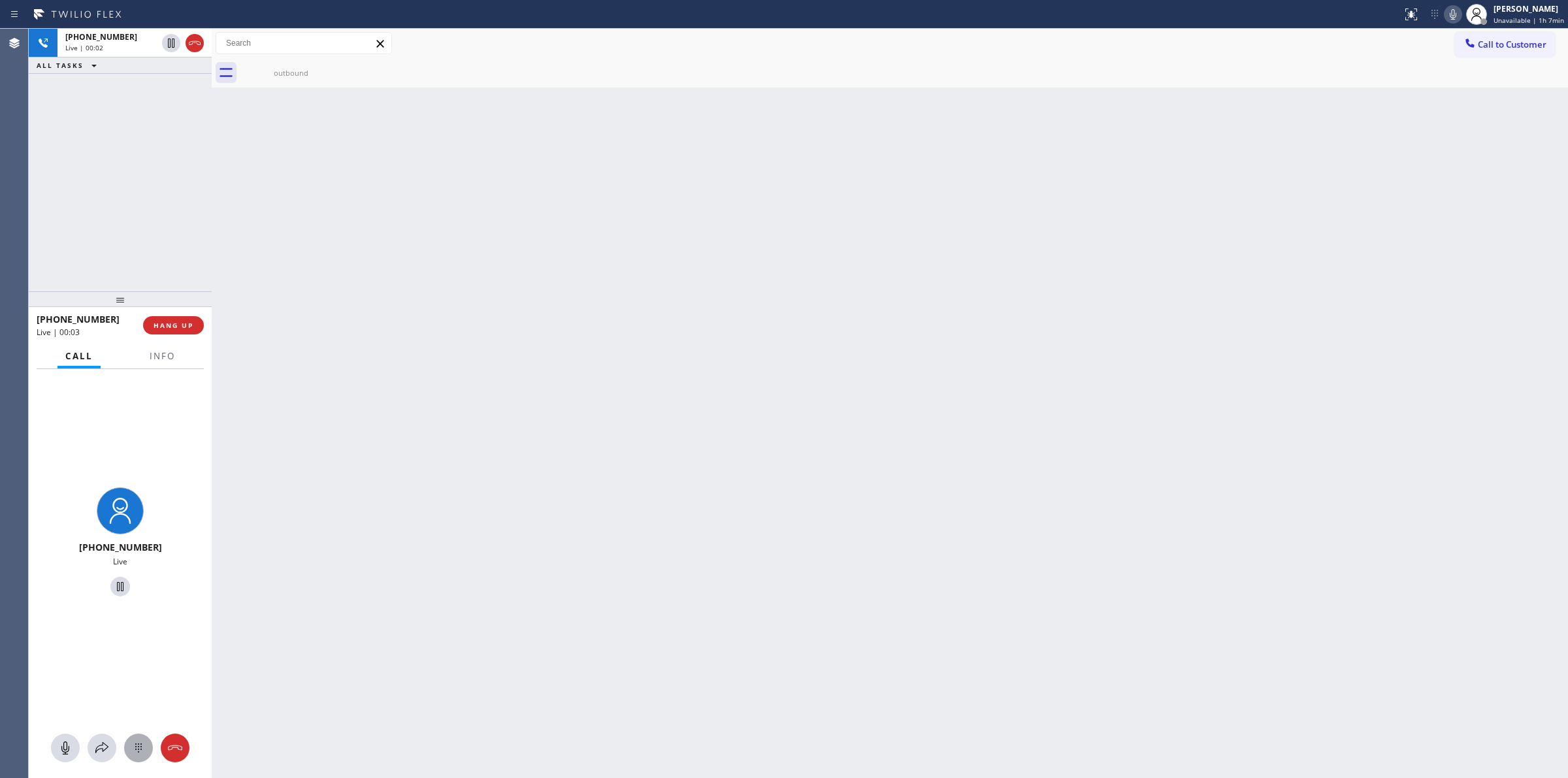
click at [137, 750] on icon at bounding box center [138, 748] width 16 height 16
drag, startPoint x: 1488, startPoint y: 41, endPoint x: 1336, endPoint y: 102, distance: 163.8
click at [1487, 43] on span "Call to Customer" at bounding box center [1512, 45] width 69 height 12
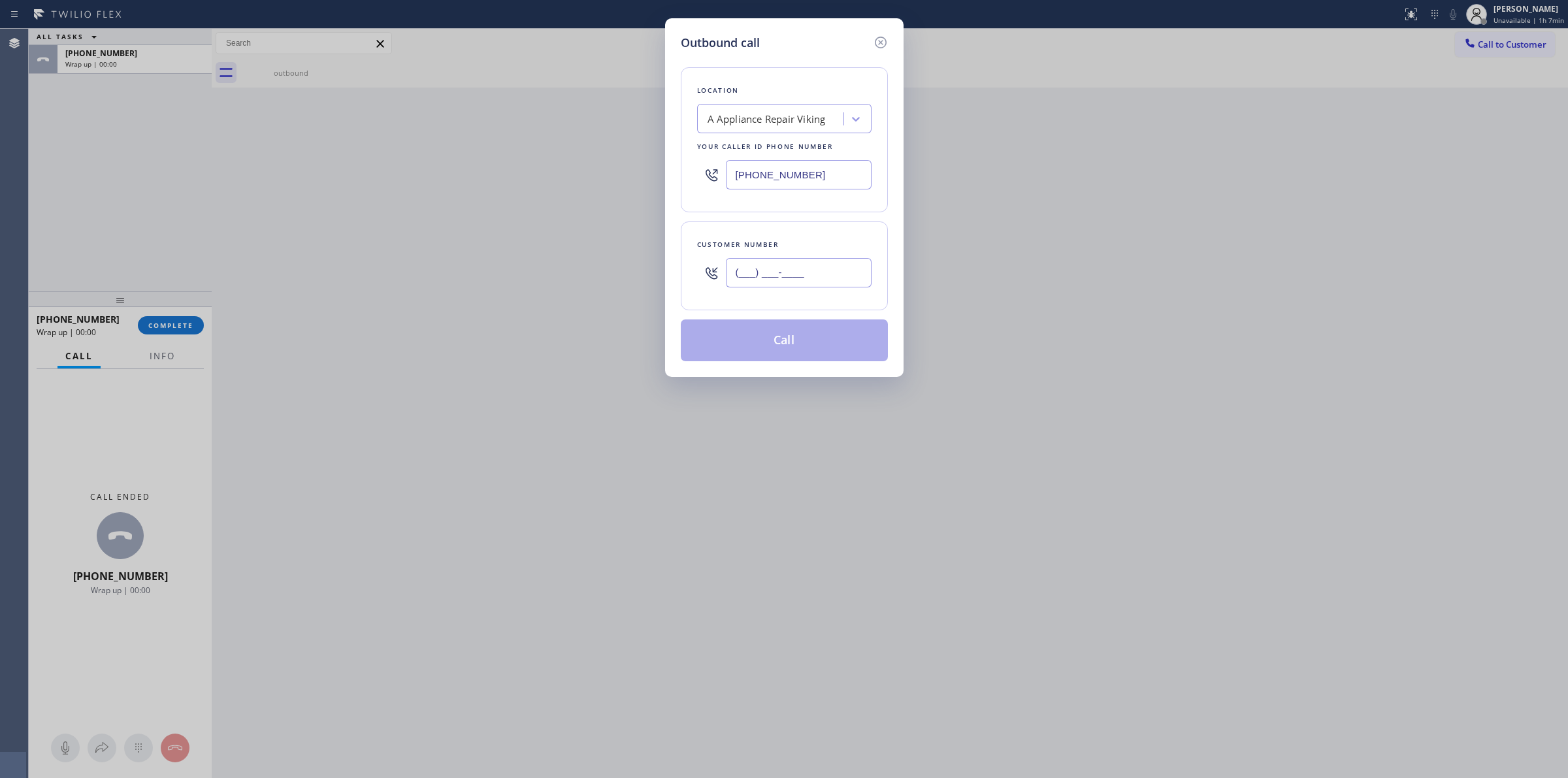
paste input "text"
click at [851, 284] on input "(___) ___-____" at bounding box center [798, 273] width 146 height 29
paste input "628) 266-6797"
type input "(628) 266-6797"
click at [821, 333] on button "Call" at bounding box center [785, 340] width 207 height 42
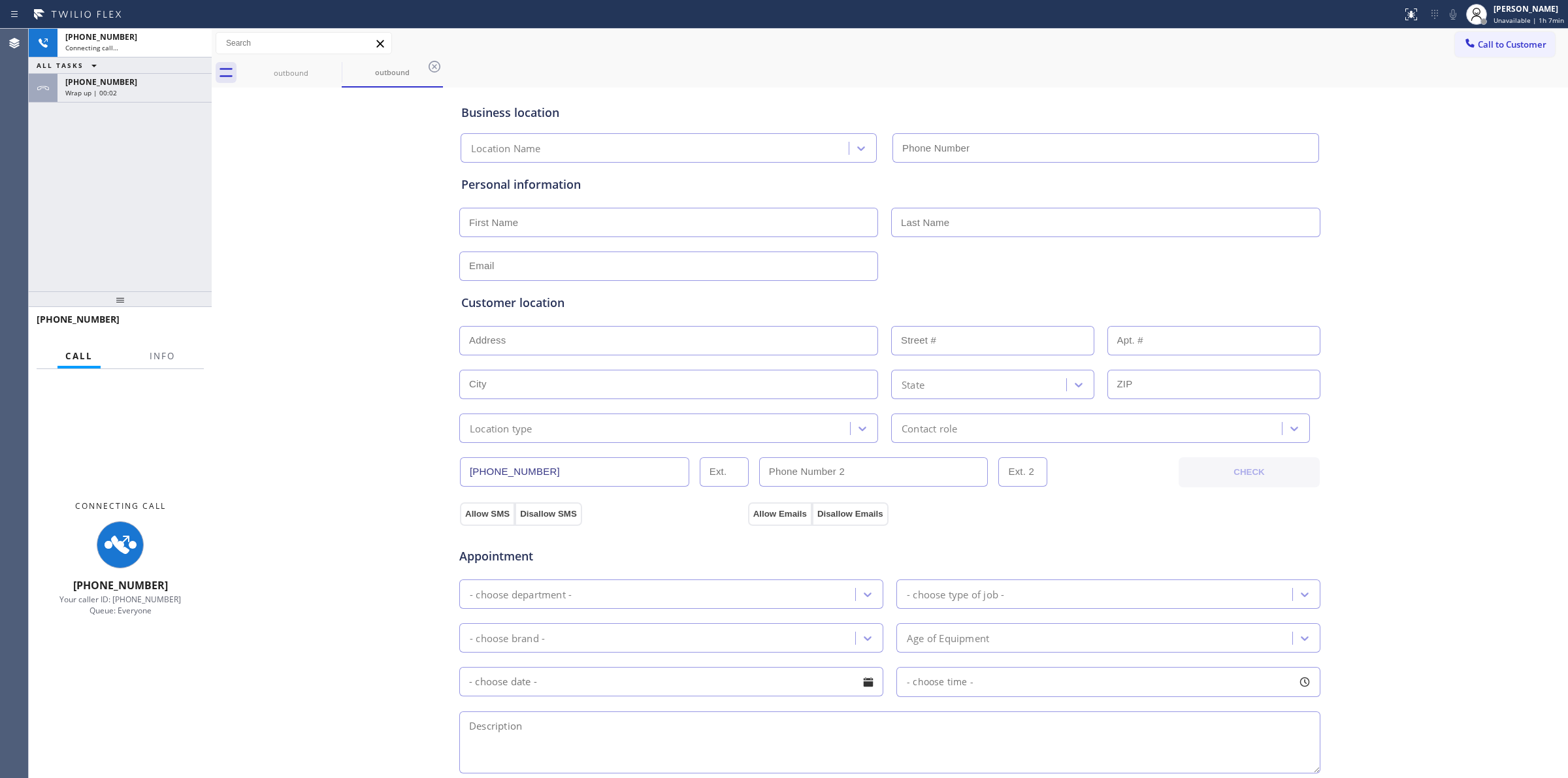
type input "(949) 506-4787"
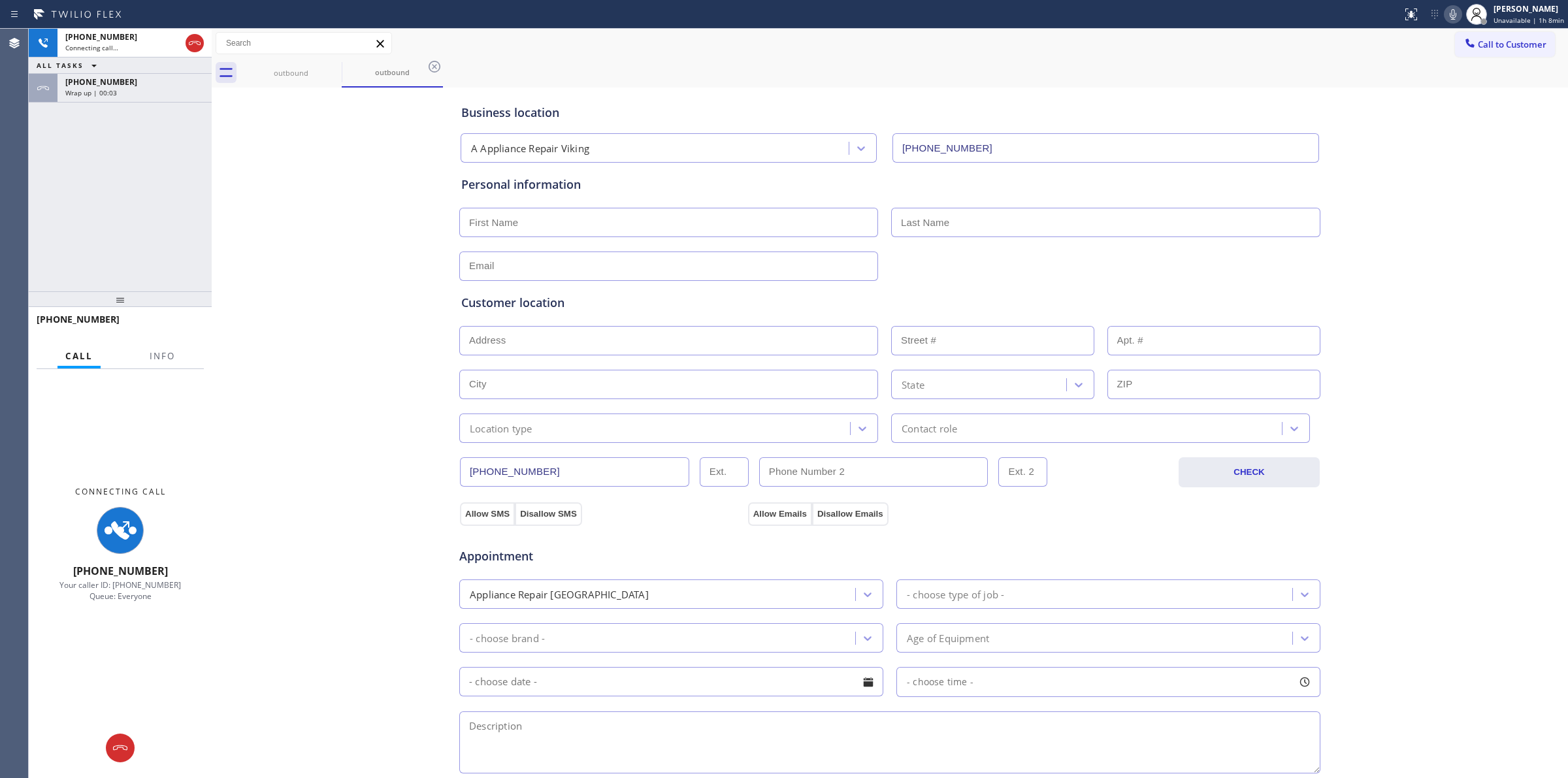
click at [95, 105] on div "+16282666797 Connecting call… ALL TASKS ALL TASKS ACTIVE TASKS TASKS IN WRAP UP…" at bounding box center [120, 160] width 183 height 263
click at [105, 94] on span "Wrap up | 00:04" at bounding box center [91, 93] width 52 height 9
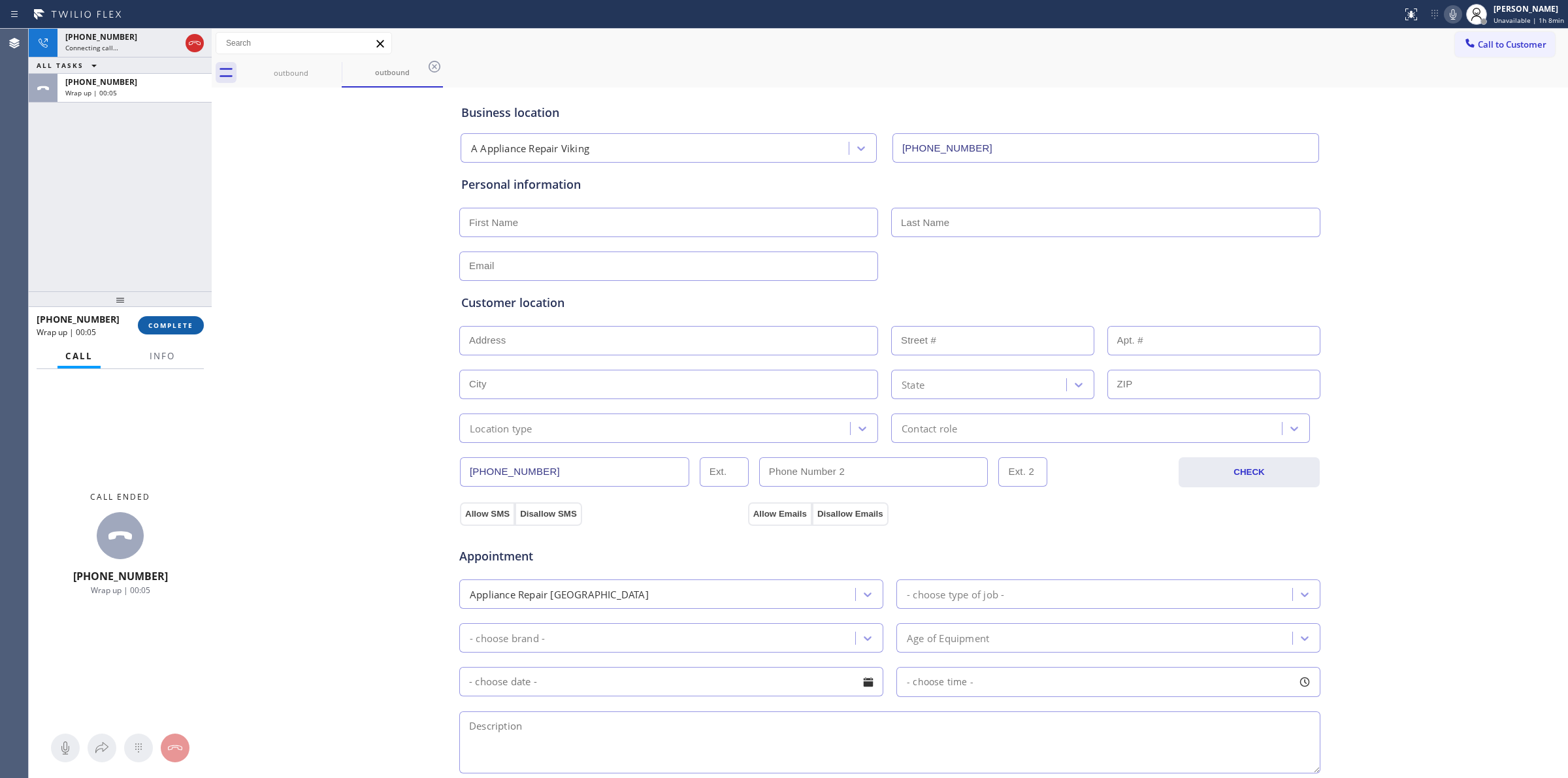
click at [178, 317] on button "COMPLETE" at bounding box center [170, 325] width 66 height 18
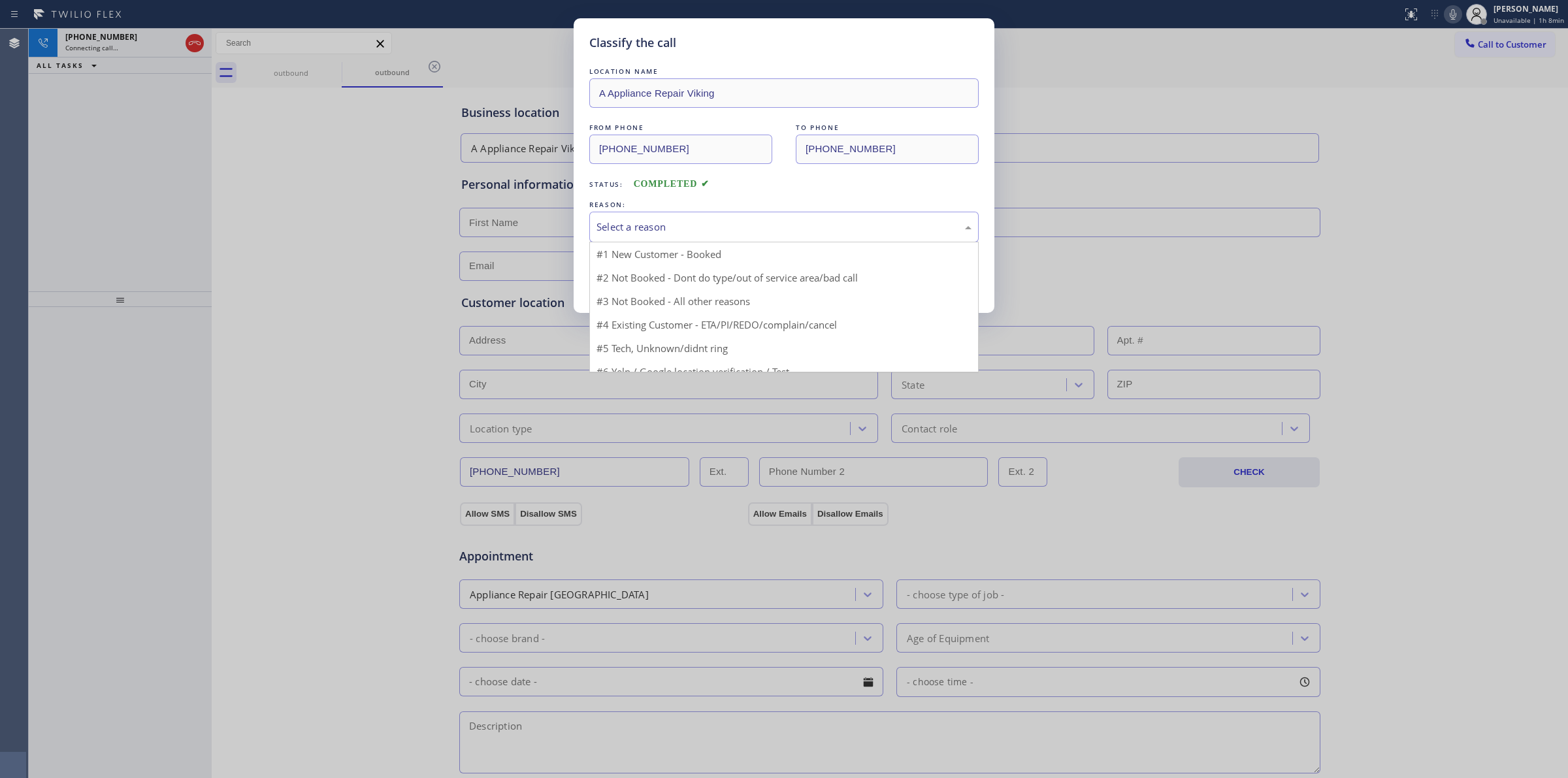
click at [753, 225] on div "Select a reason" at bounding box center [784, 227] width 375 height 15
drag, startPoint x: 656, startPoint y: 328, endPoint x: 652, endPoint y: 292, distance: 36.2
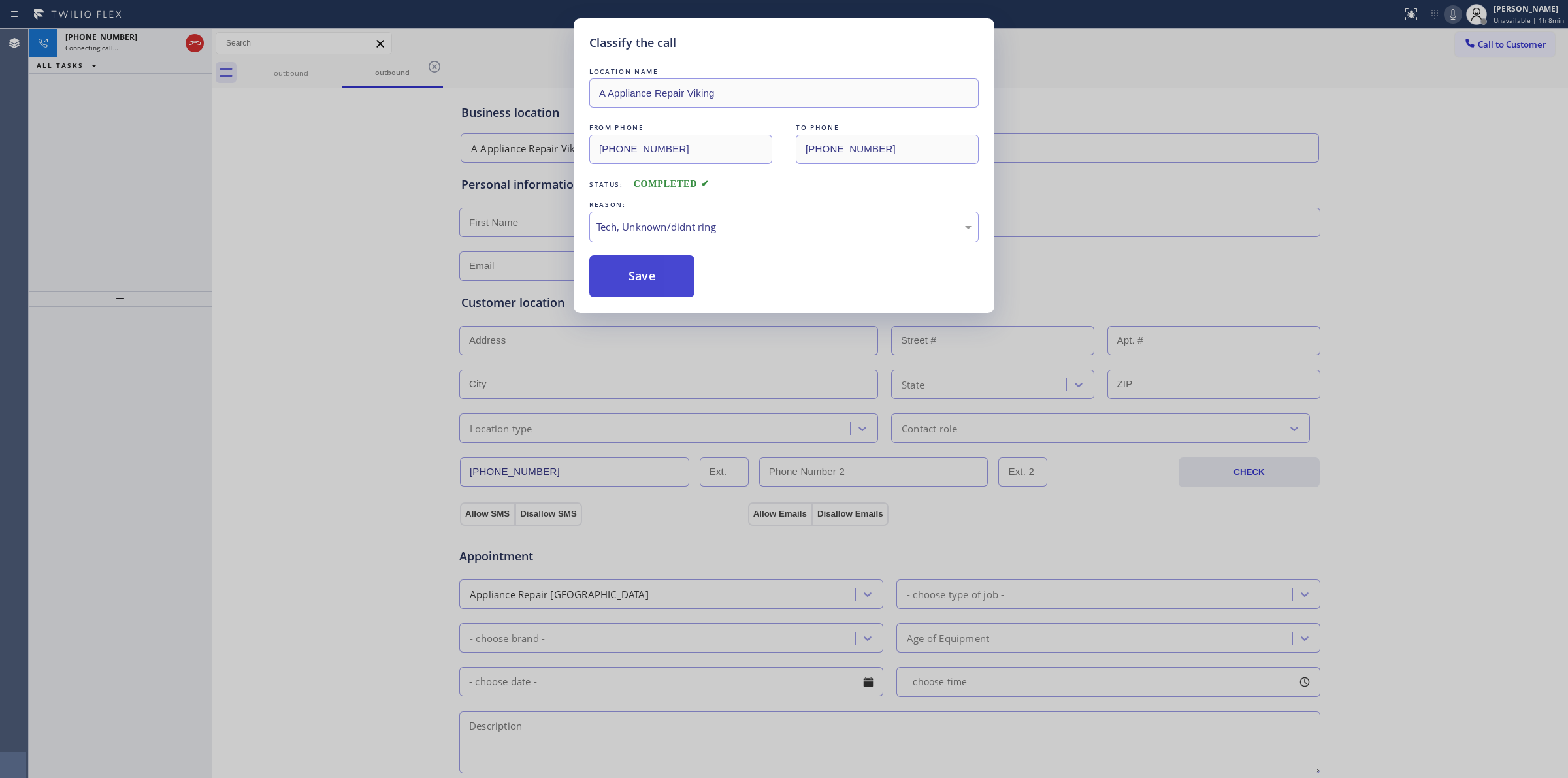
click at [652, 292] on button "Save" at bounding box center [642, 277] width 105 height 42
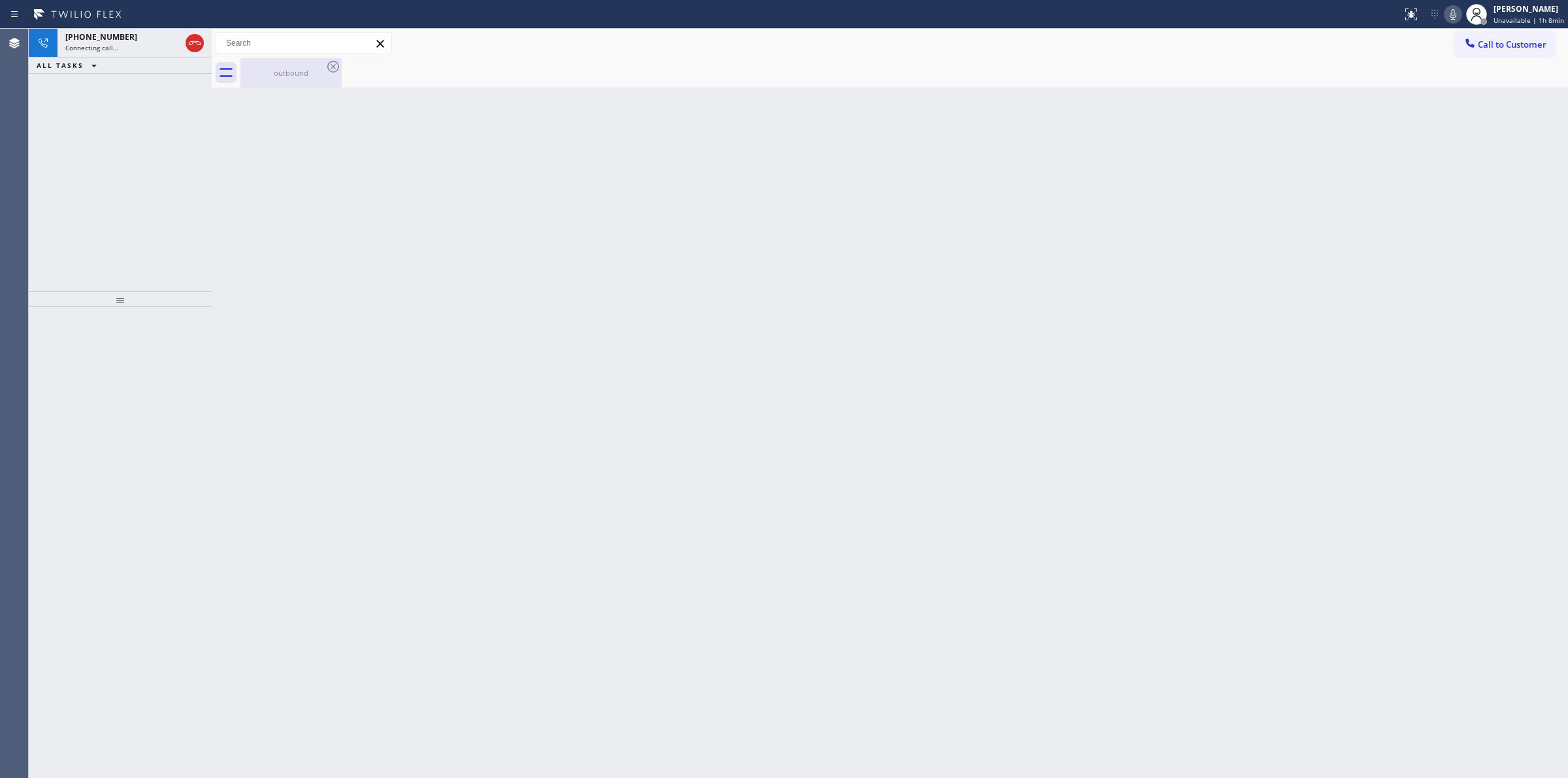
drag, startPoint x: 307, startPoint y: 74, endPoint x: 323, endPoint y: 64, distance: 18.9
click at [319, 68] on div "outbound" at bounding box center [291, 73] width 99 height 10
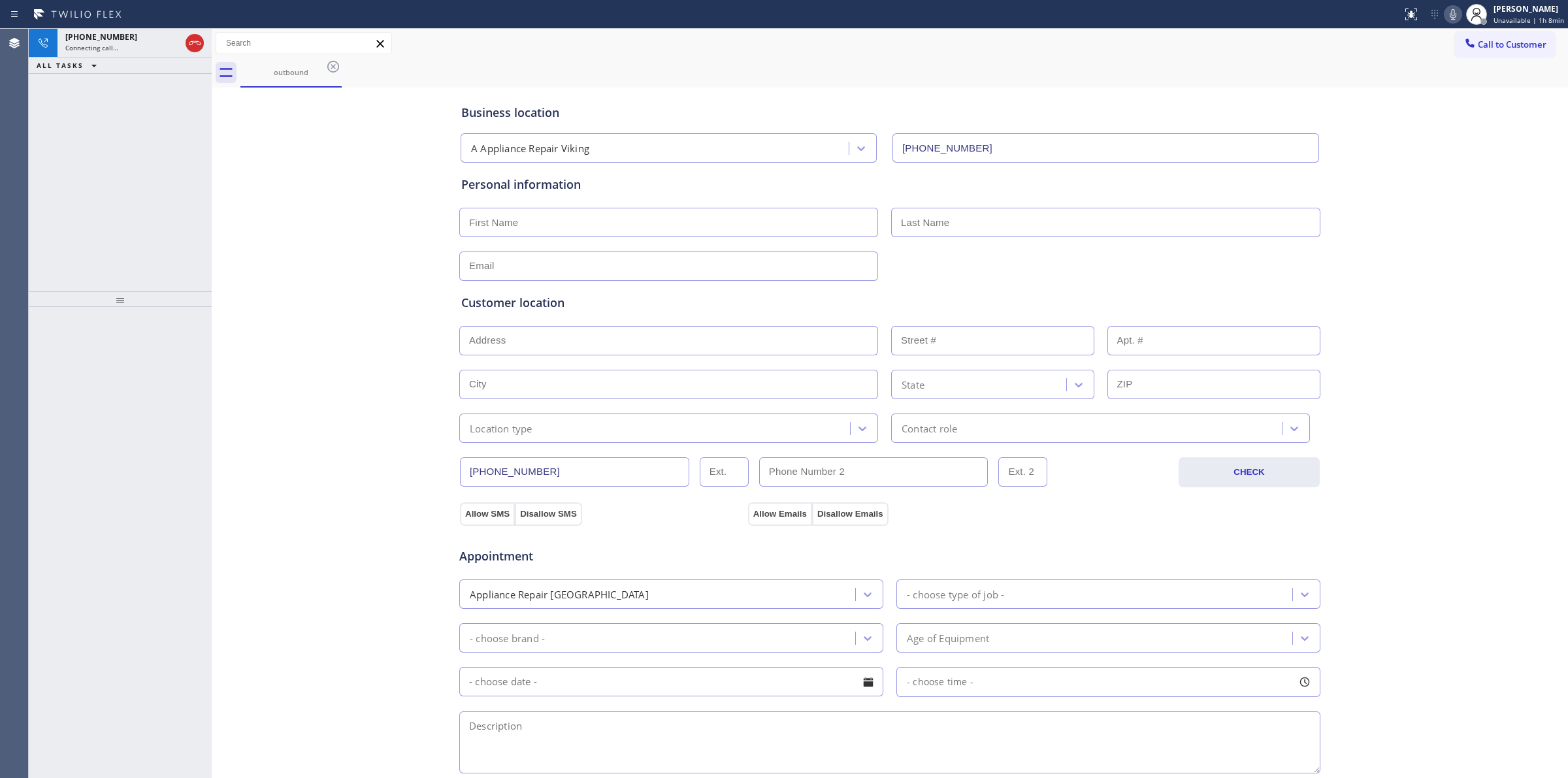
click at [331, 62] on icon at bounding box center [333, 67] width 16 height 16
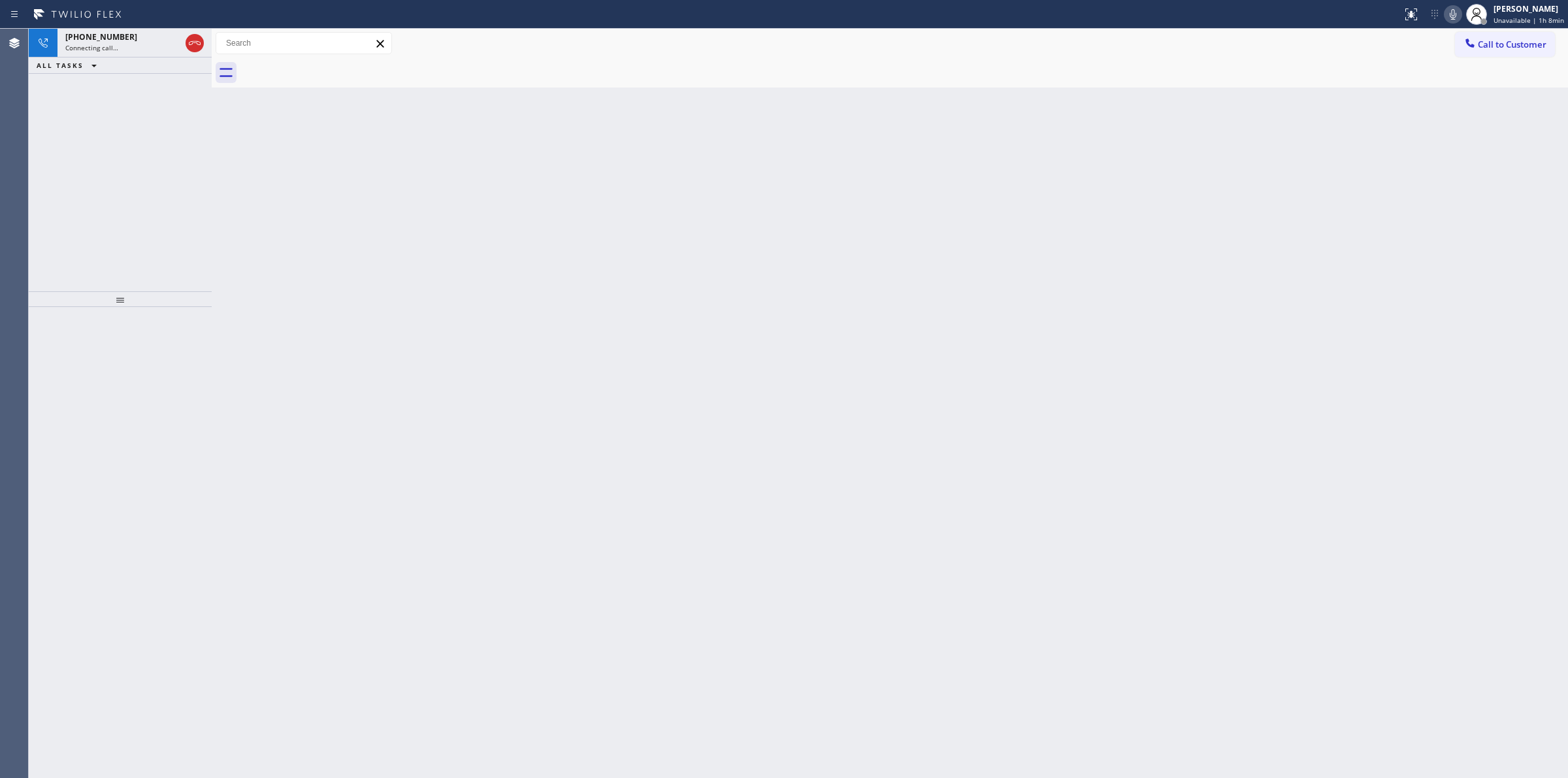
click at [1453, 14] on icon at bounding box center [1453, 14] width 16 height 16
click at [155, 33] on div "+16282666797" at bounding box center [123, 37] width 115 height 11
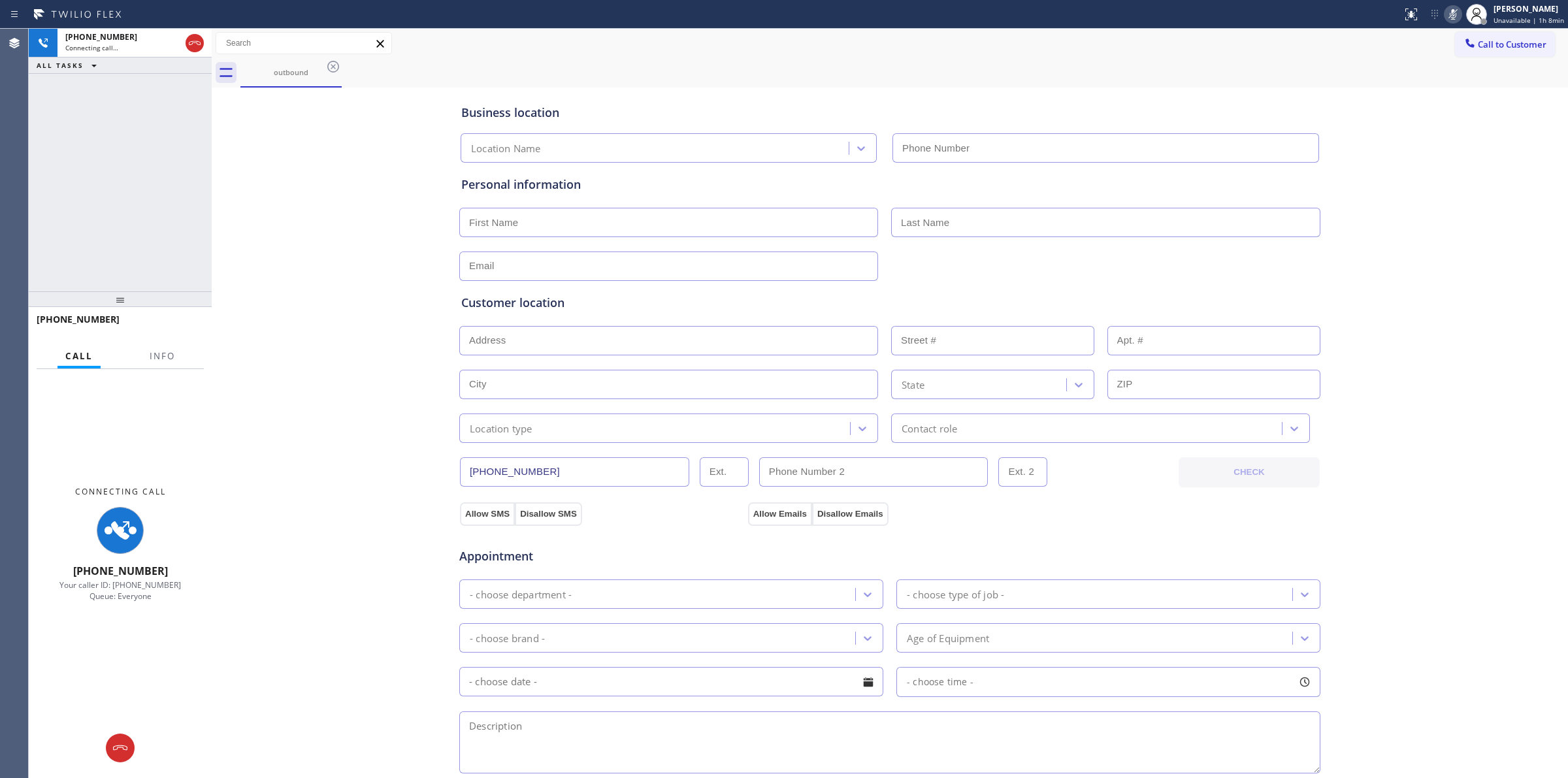
type input "(949) 506-4787"
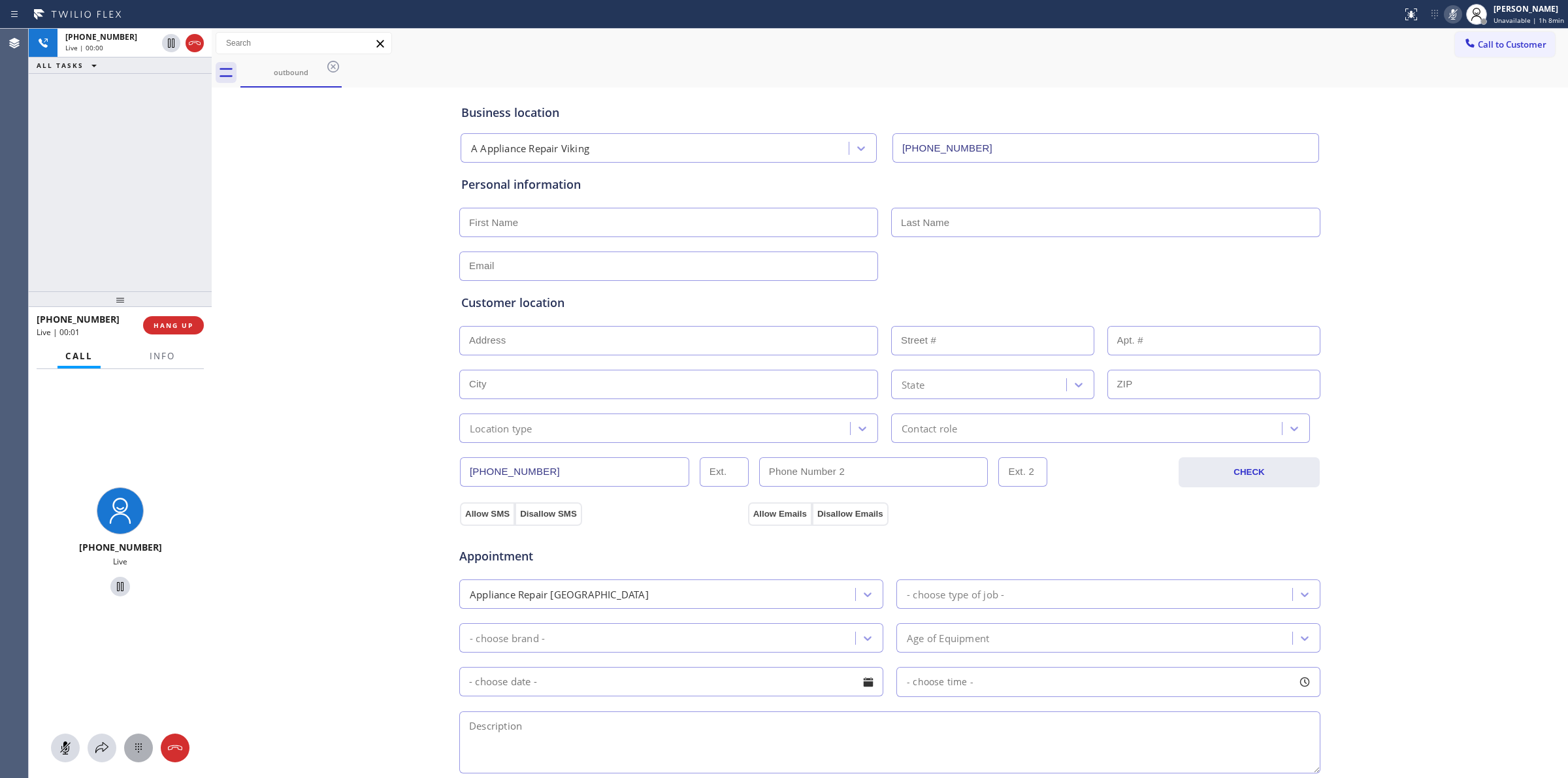
click at [127, 747] on div at bounding box center [138, 748] width 29 height 16
drag, startPoint x: 176, startPoint y: 325, endPoint x: 269, endPoint y: 341, distance: 94.4
click at [269, 341] on div "+16282666797 Live | 00:03 ALL TASKS ALL TASKS ACTIVE TASKS TASKS IN WRAP UP +16…" at bounding box center [798, 403] width 1539 height 749
drag, startPoint x: 180, startPoint y: 323, endPoint x: 247, endPoint y: 335, distance: 68.1
click at [247, 335] on div "+16282666797 Live | 00:12 ALL TASKS ALL TASKS ACTIVE TASKS TASKS IN WRAP UP +16…" at bounding box center [798, 403] width 1539 height 749
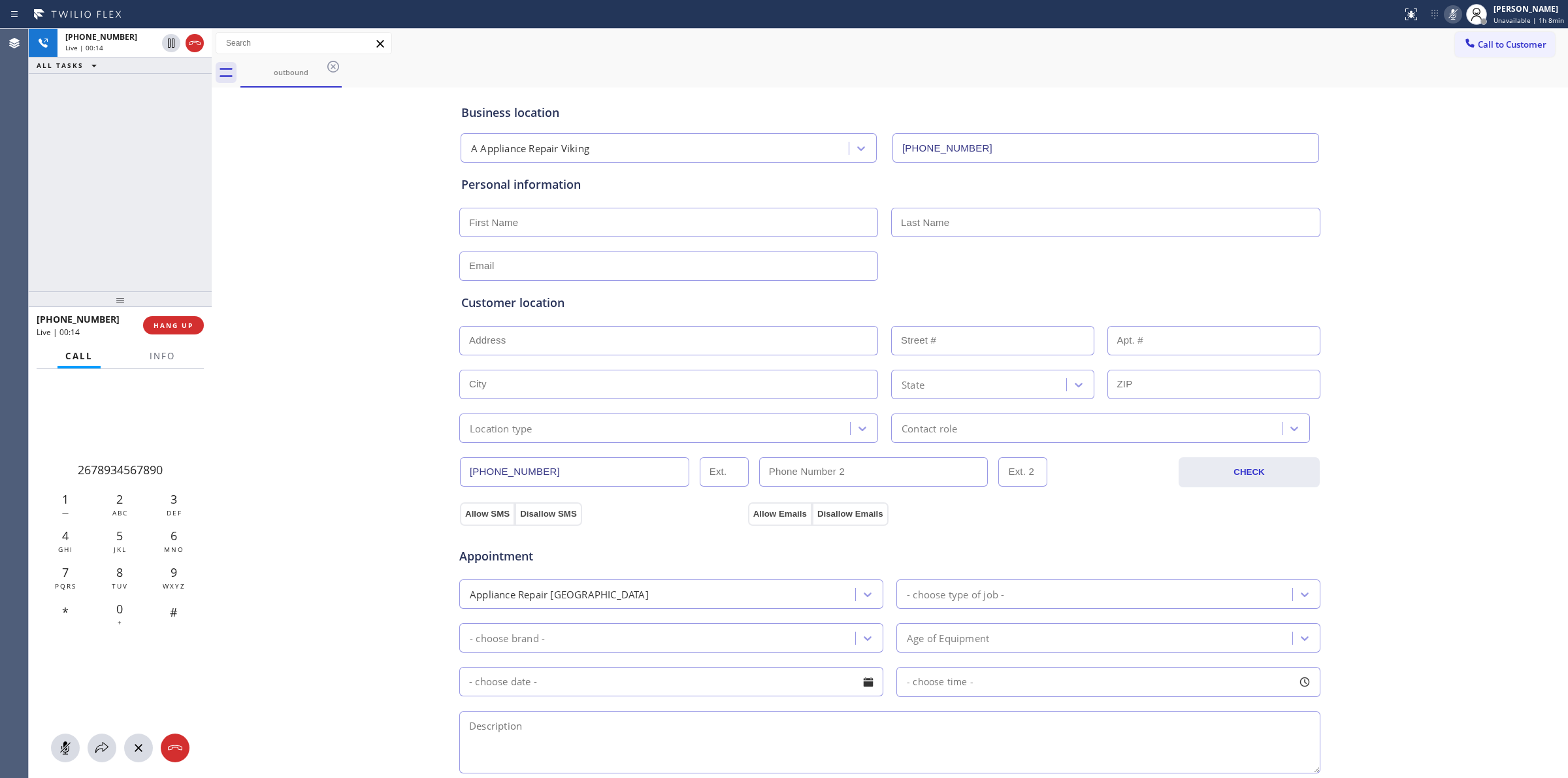
drag, startPoint x: 185, startPoint y: 323, endPoint x: 284, endPoint y: 433, distance: 148.0
click at [293, 442] on div "+16282666797 Live | 00:14 ALL TASKS ALL TASKS ACTIVE TASKS TASKS IN WRAP UP +16…" at bounding box center [798, 403] width 1539 height 749
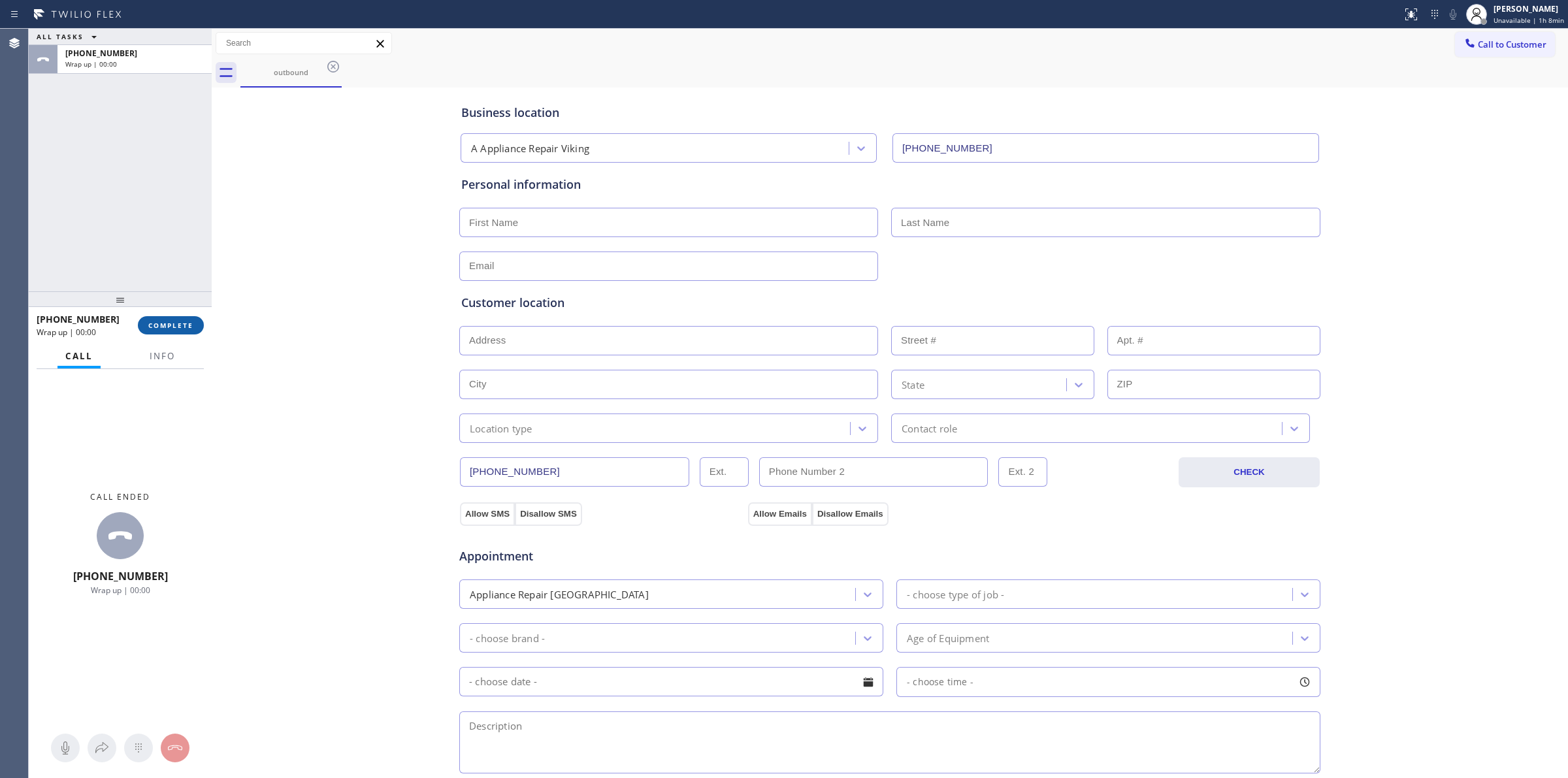
click at [182, 321] on span "COMPLETE" at bounding box center [170, 325] width 45 height 9
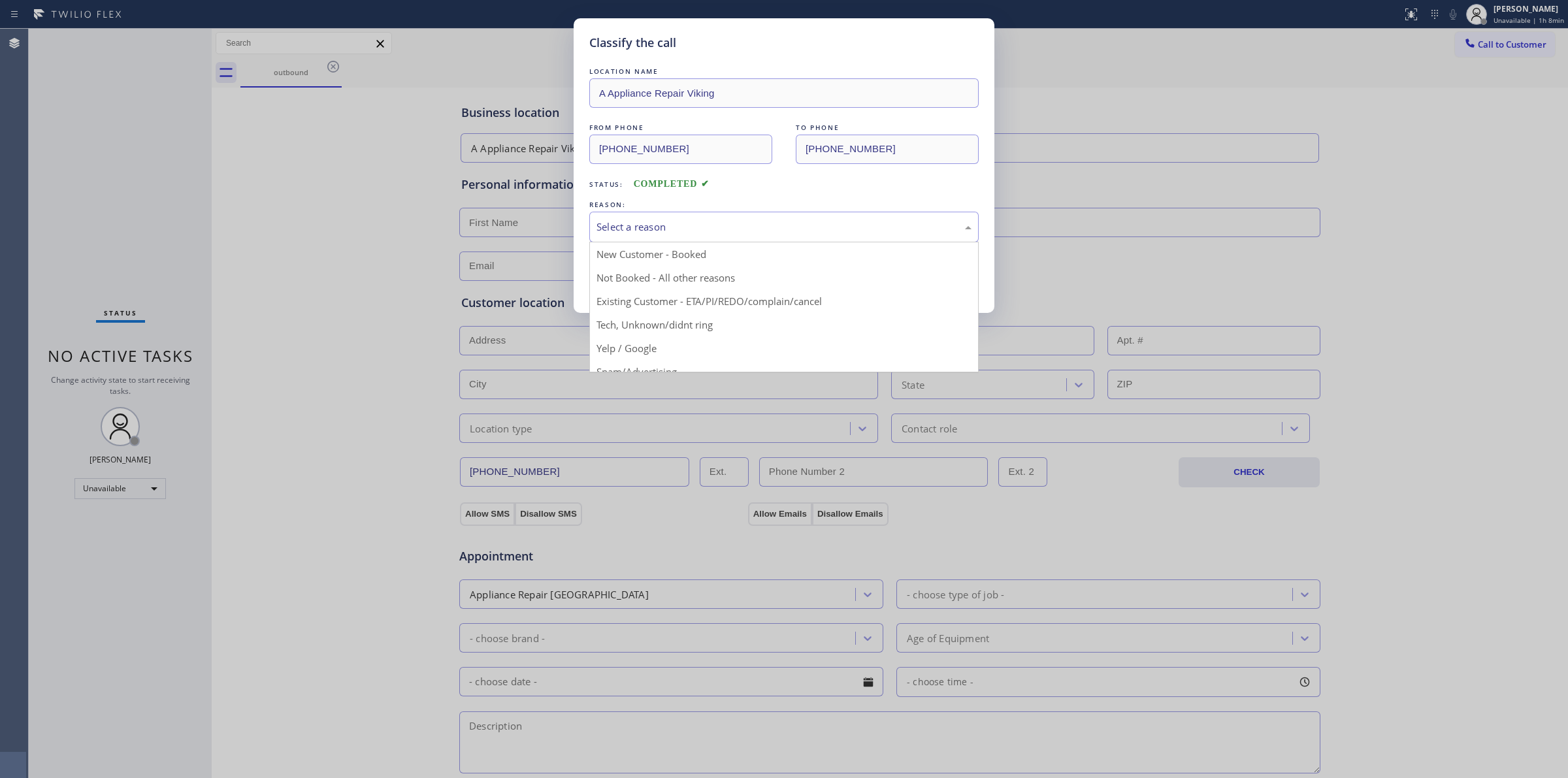
click at [631, 234] on div "Select a reason" at bounding box center [784, 227] width 375 height 15
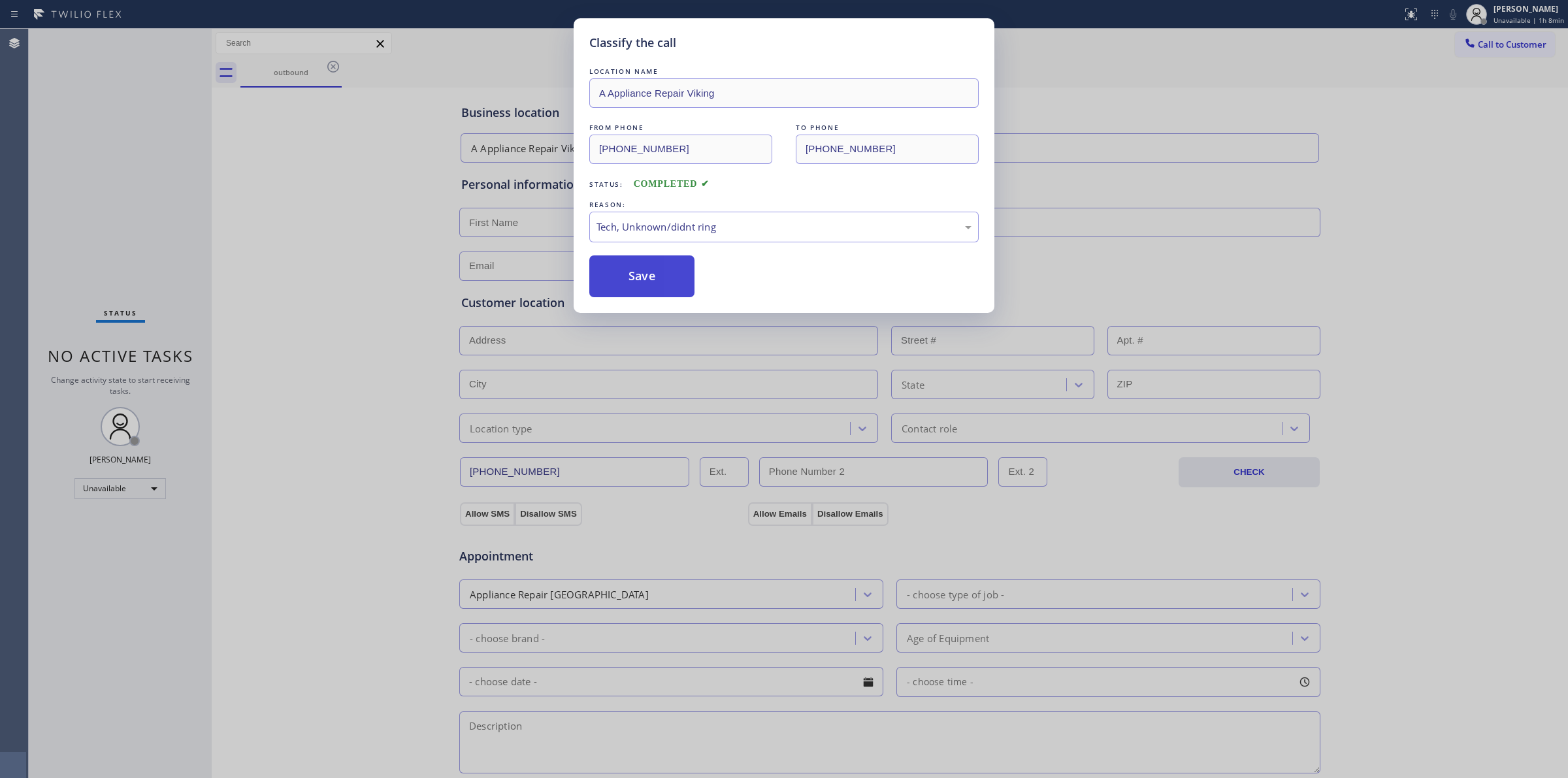
click at [639, 286] on button "Save" at bounding box center [642, 277] width 105 height 42
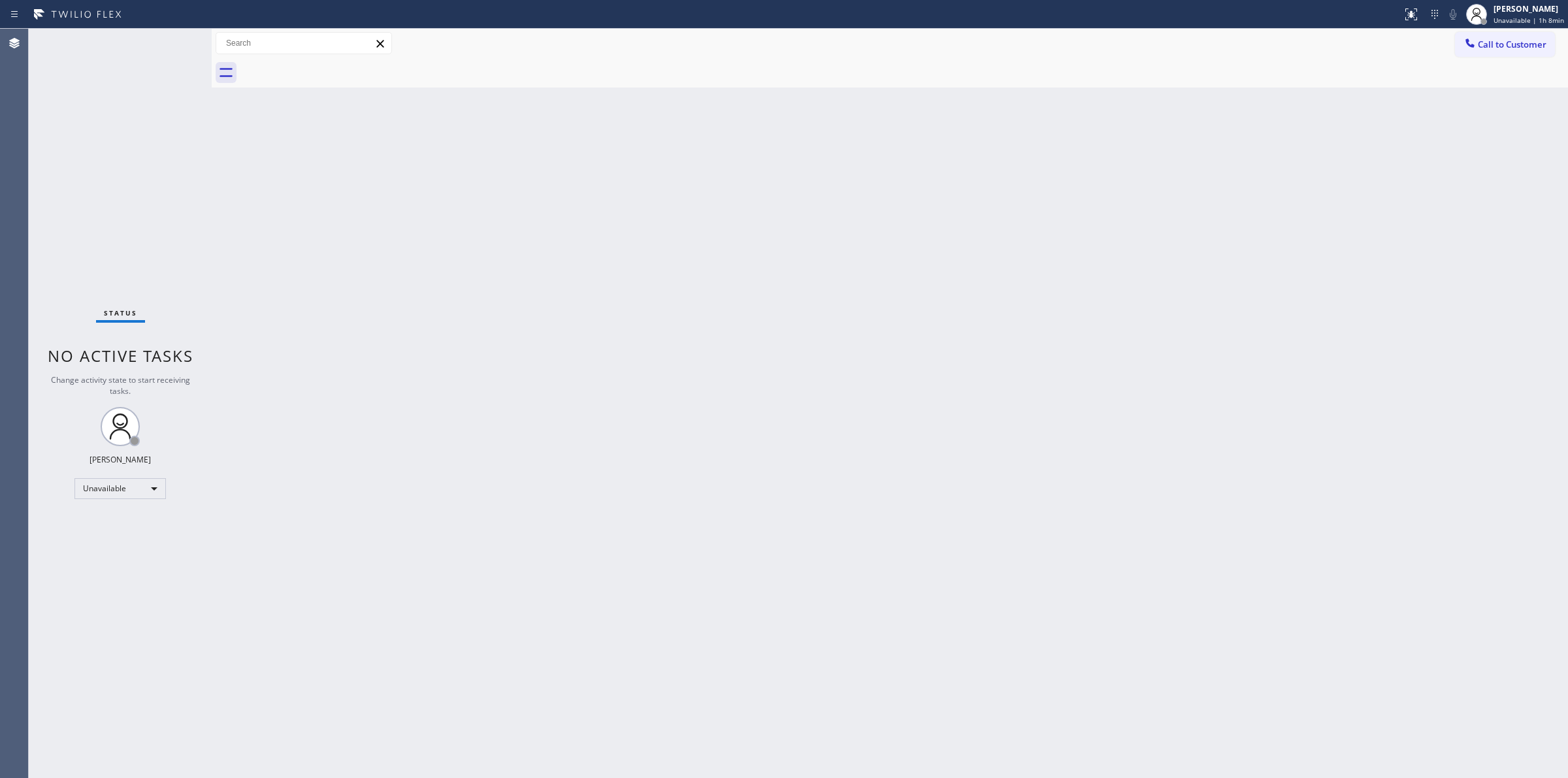
drag, startPoint x: 958, startPoint y: 285, endPoint x: 1199, endPoint y: 199, distance: 255.9
click at [974, 279] on div "Back to Dashboard Change Sender ID Customers Technicians Select a contact Outbo…" at bounding box center [890, 403] width 1356 height 749
drag, startPoint x: 1510, startPoint y: 41, endPoint x: 1396, endPoint y: 97, distance: 127.0
click at [1508, 41] on span "Call to Customer" at bounding box center [1512, 45] width 69 height 12
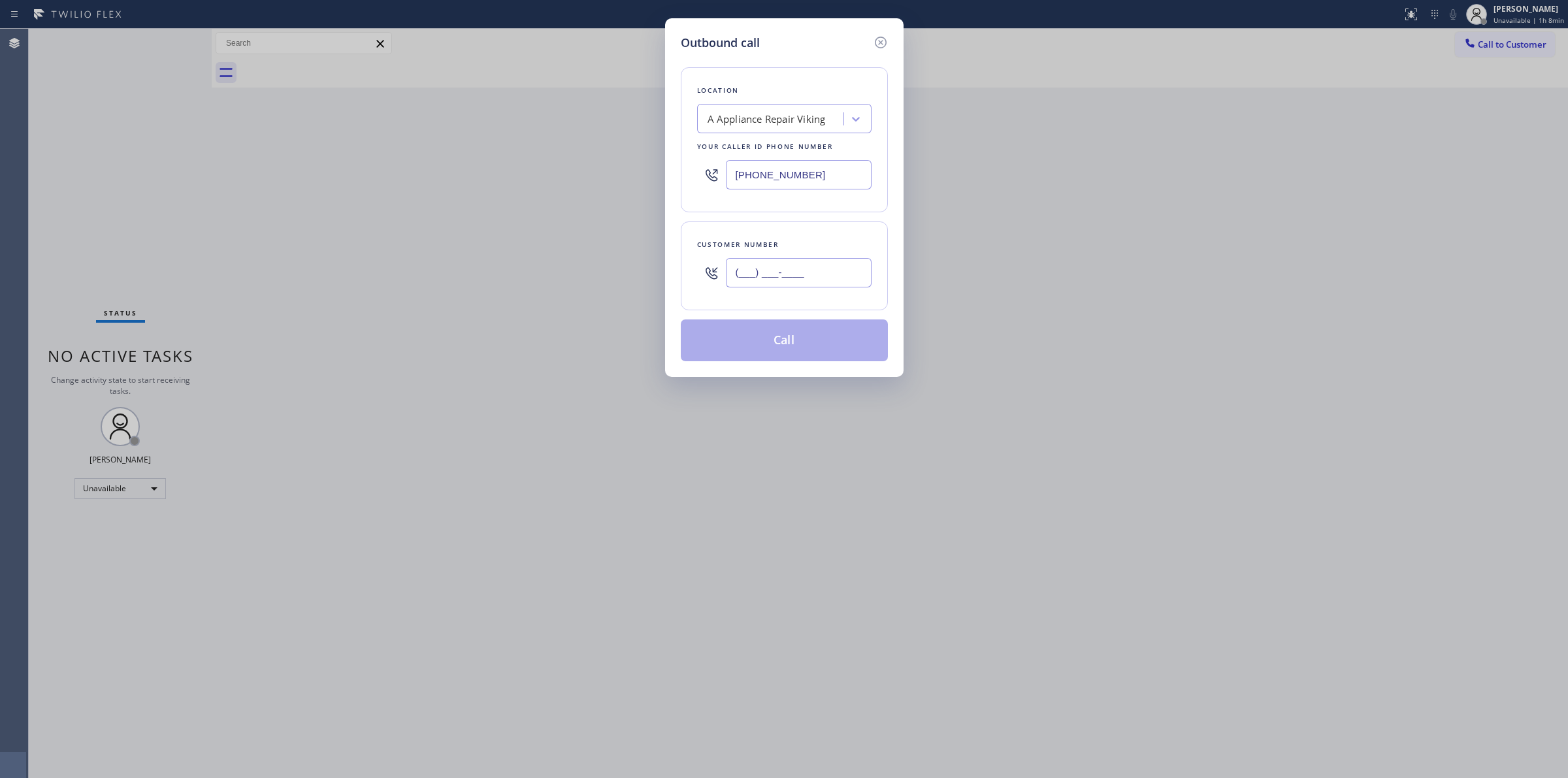
click at [817, 270] on input "(___) ___-____" at bounding box center [798, 273] width 146 height 29
paste input "640) 239-1477"
type input "(640) 239-1477"
click at [804, 115] on div "A Appliance Repair Viking" at bounding box center [766, 119] width 118 height 15
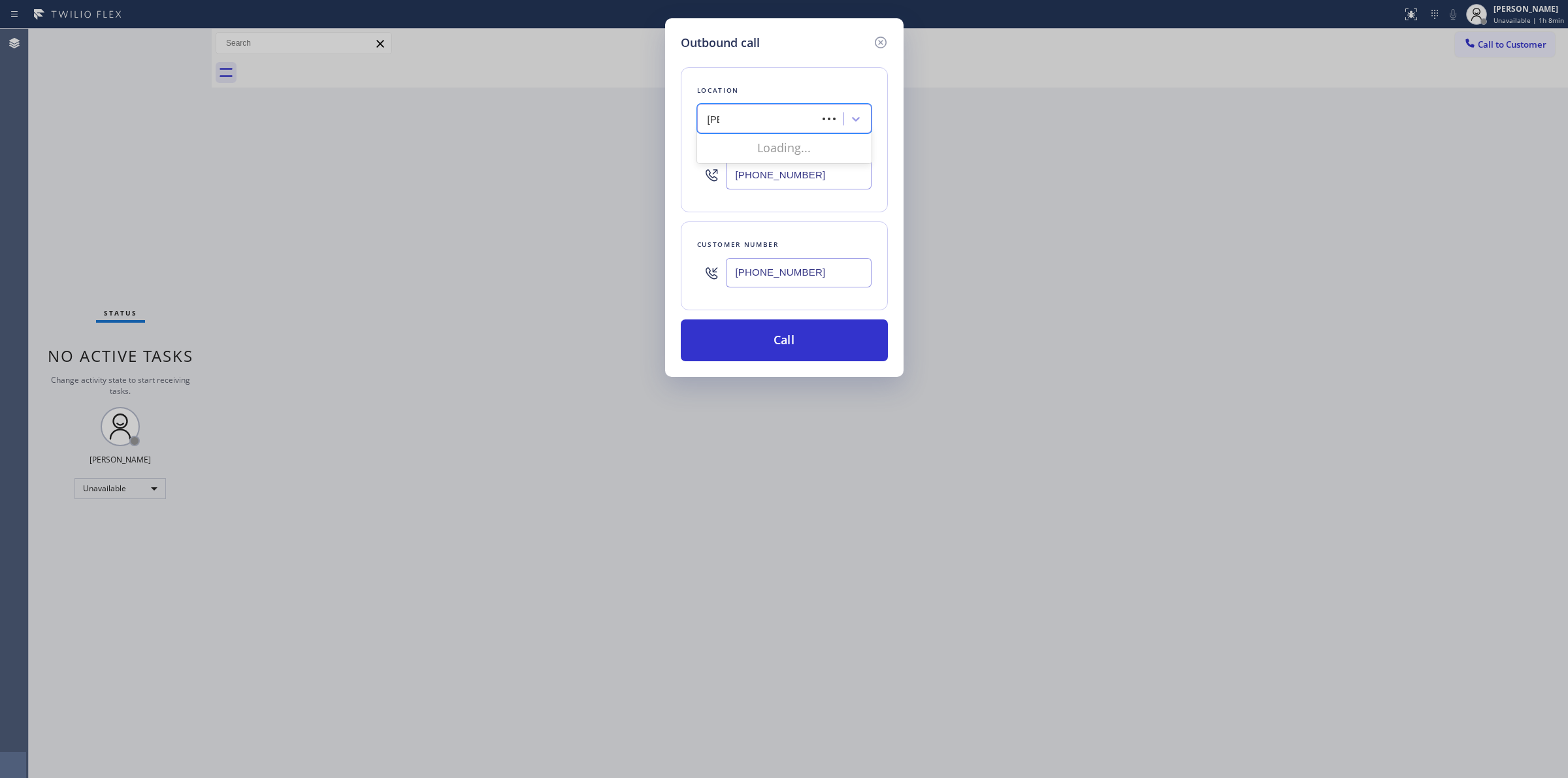
type input "Jenn"
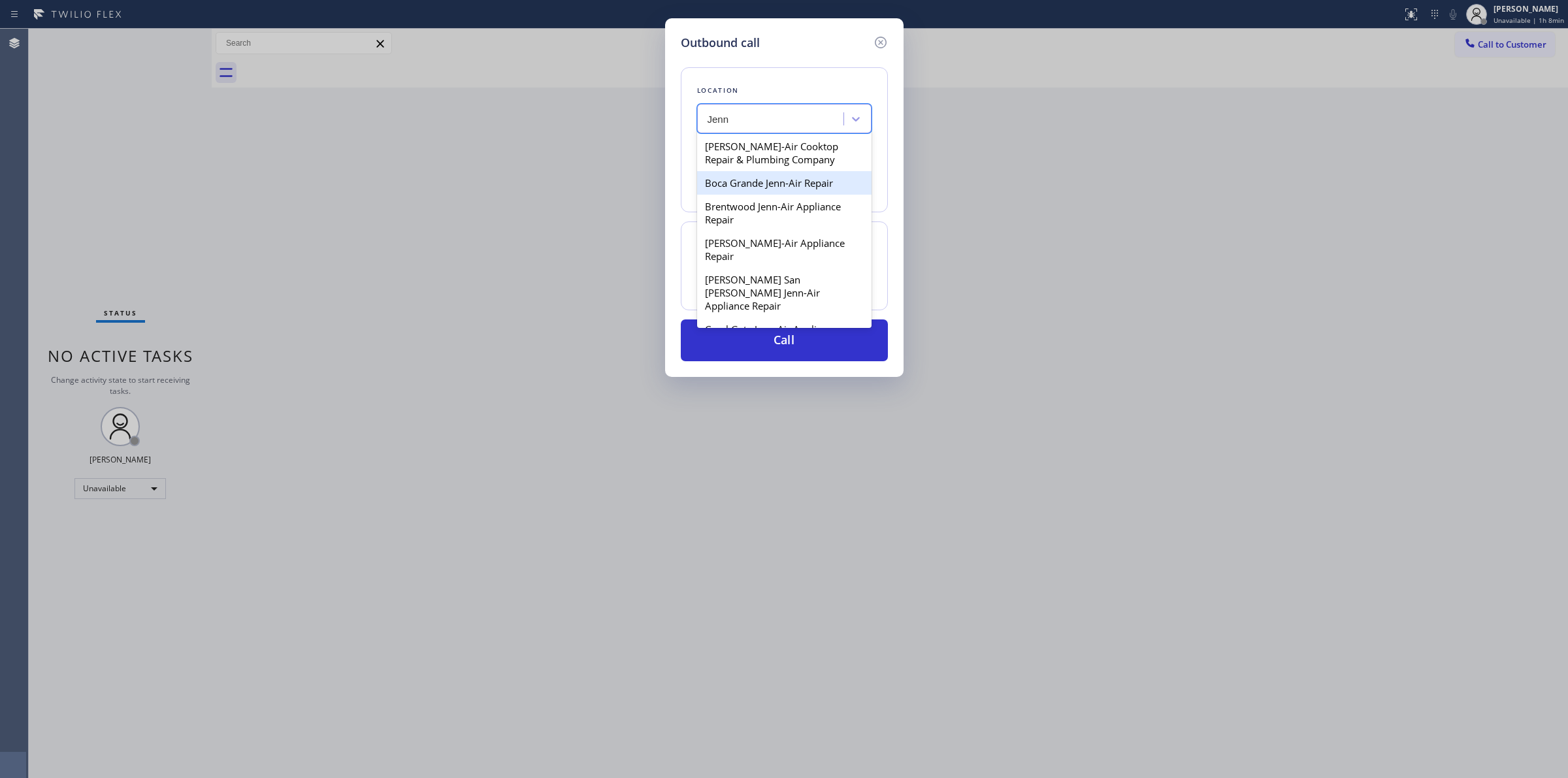
click at [777, 177] on div "Boca Grande Jenn-Air Repair" at bounding box center [785, 183] width 174 height 24
type input "(941) 877-5337"
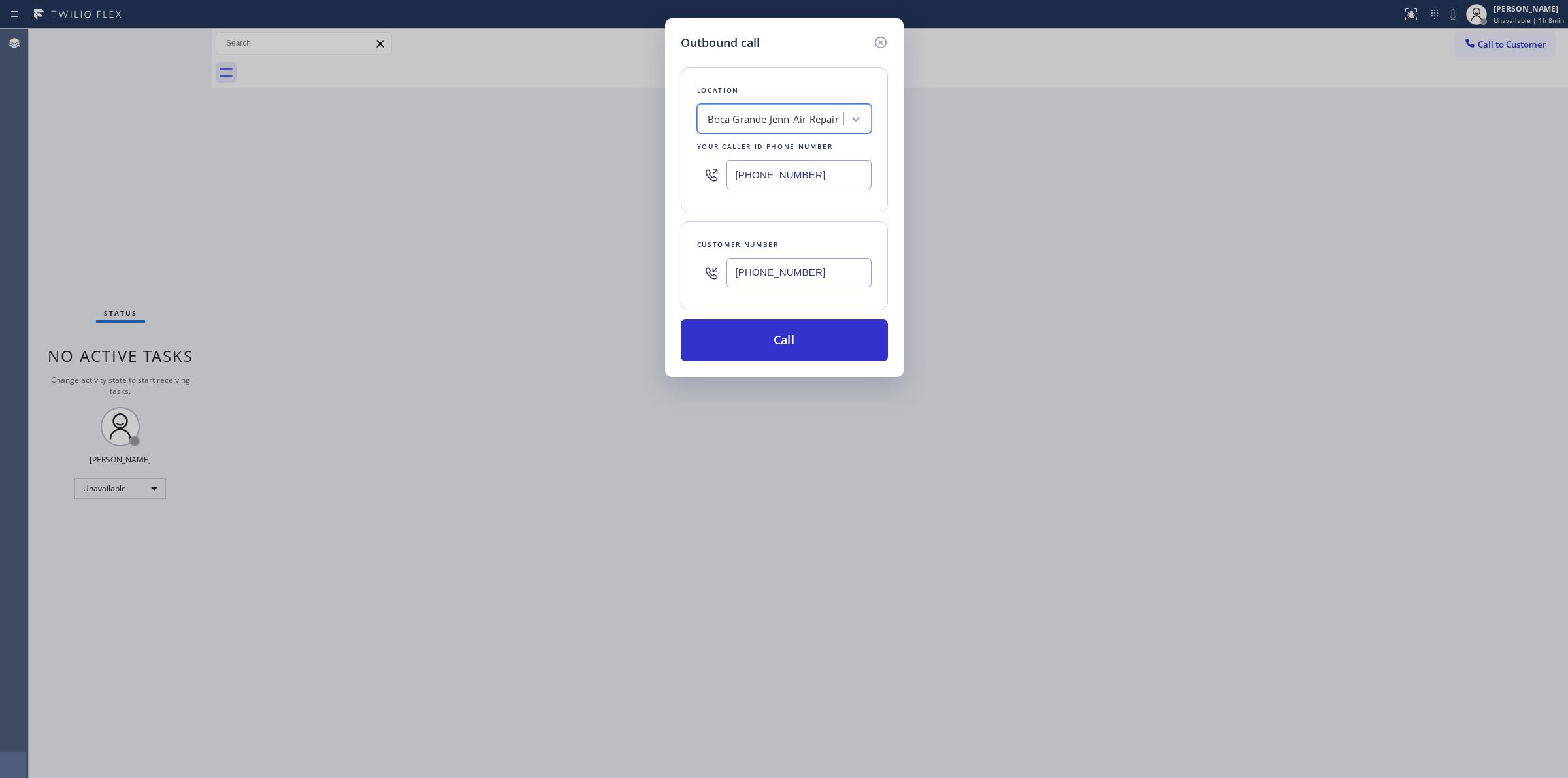
click at [787, 275] on input "(640) 239-1477" at bounding box center [798, 273] width 146 height 29
drag, startPoint x: 779, startPoint y: 336, endPoint x: 864, endPoint y: 239, distance: 129.0
click at [779, 337] on button "Call" at bounding box center [785, 340] width 207 height 42
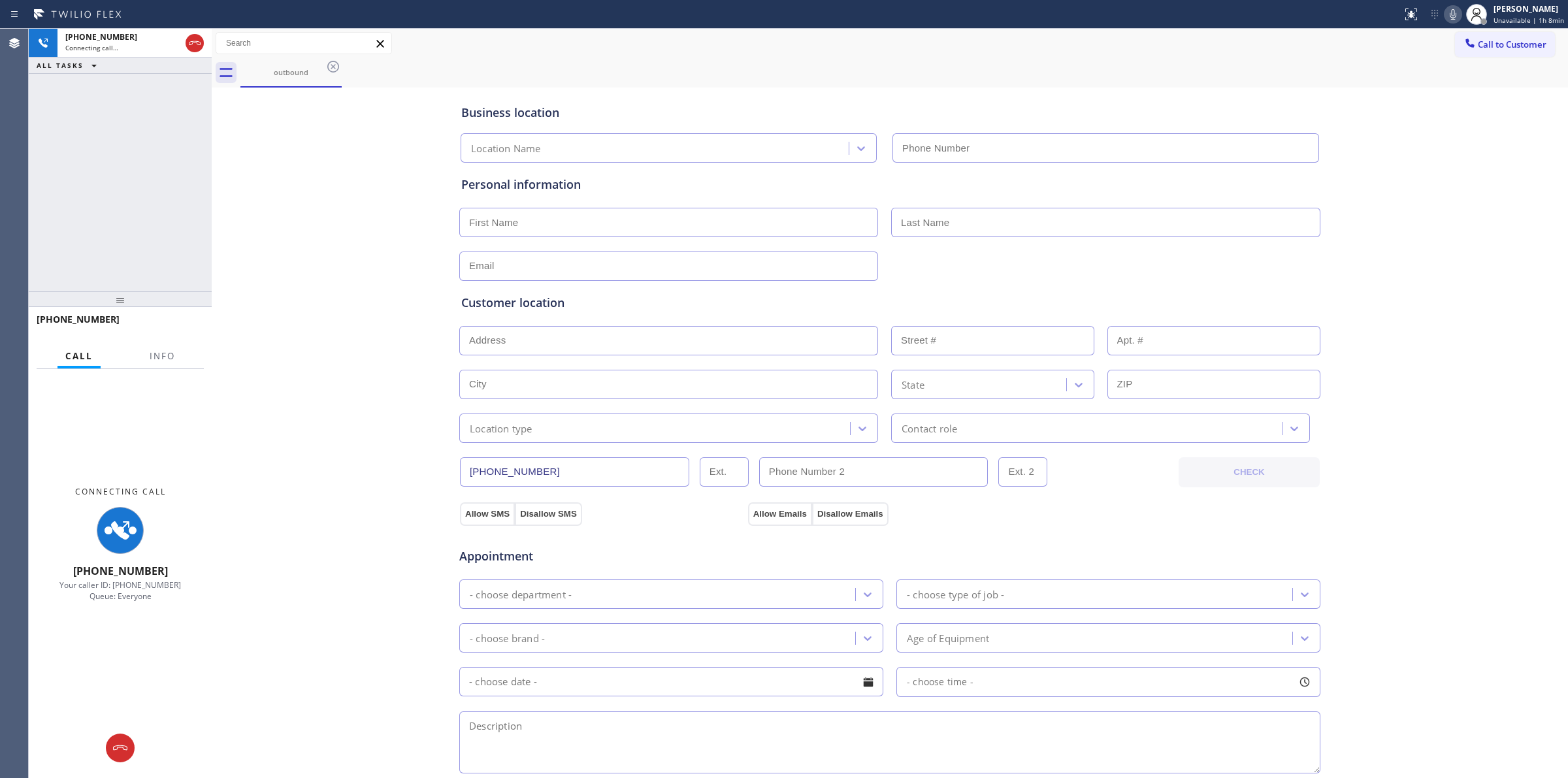
drag, startPoint x: 928, startPoint y: 77, endPoint x: 916, endPoint y: 75, distance: 12.2
click at [924, 77] on div "outbound" at bounding box center [904, 73] width 1327 height 29
drag, startPoint x: 304, startPoint y: 77, endPoint x: 333, endPoint y: 66, distance: 31.0
click at [307, 77] on div "outbound" at bounding box center [291, 72] width 99 height 28
type input "(941) 877-5337"
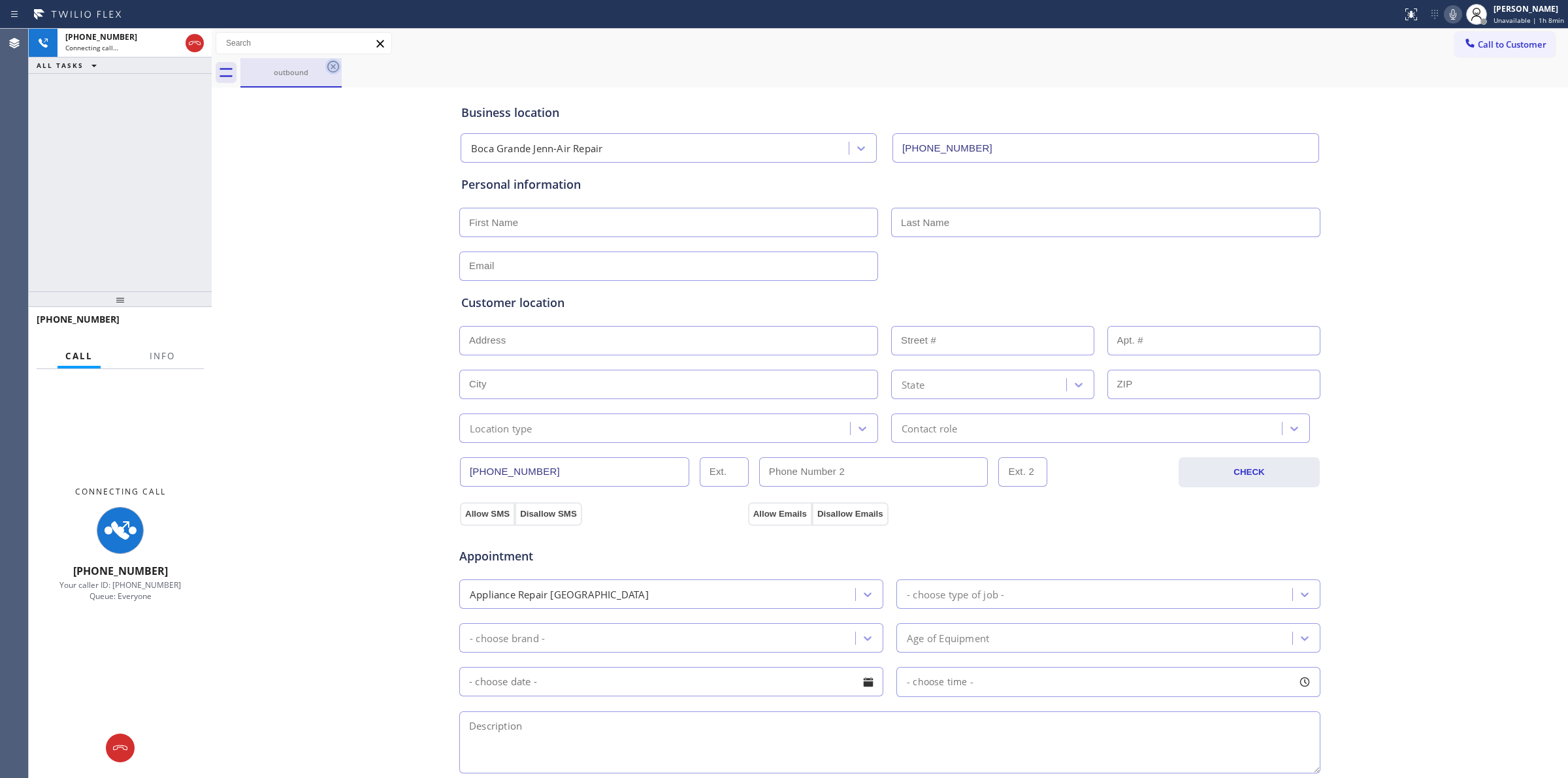
click at [333, 66] on icon at bounding box center [333, 67] width 12 height 12
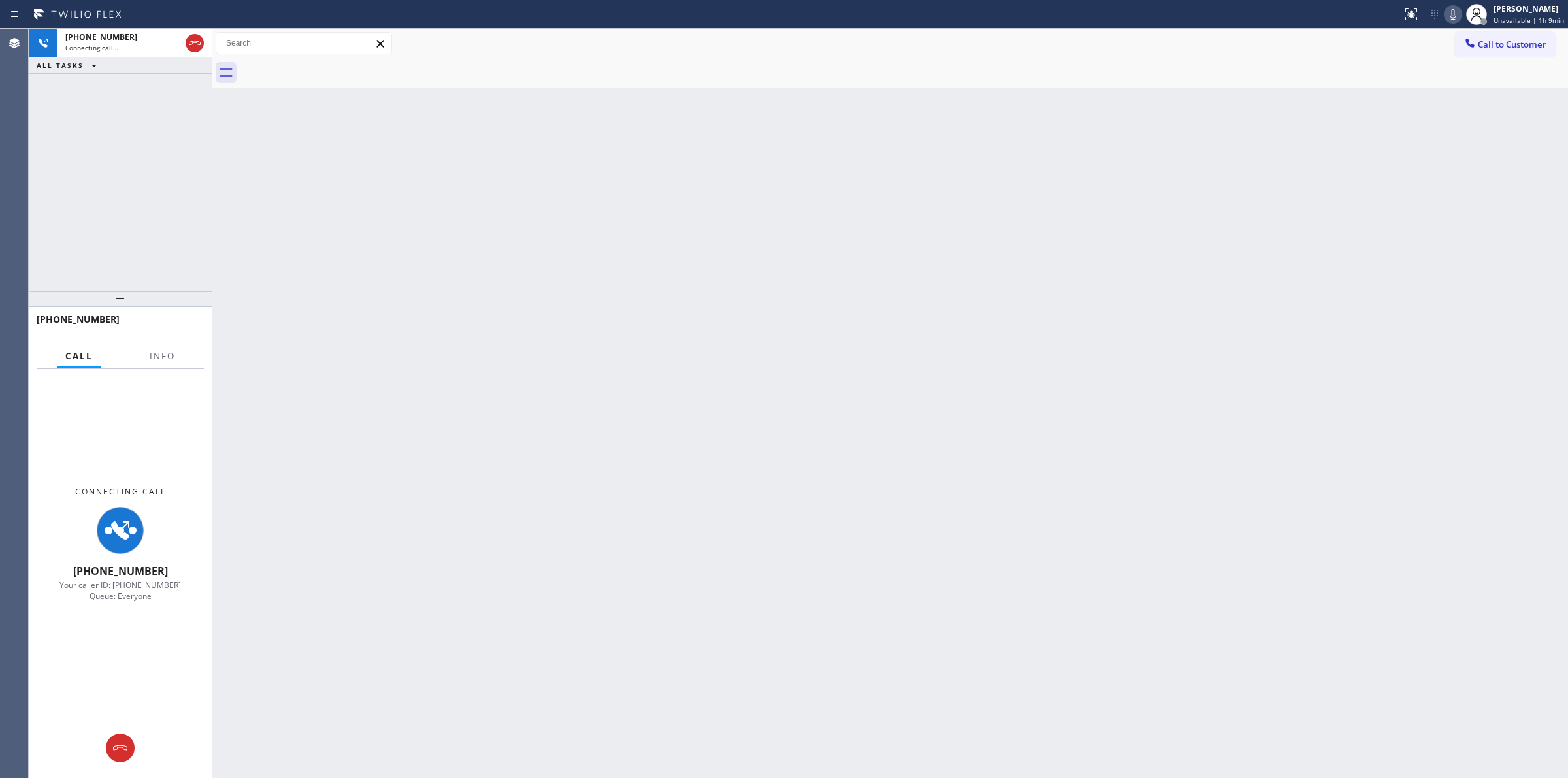
click at [1452, 9] on icon at bounding box center [1453, 14] width 16 height 16
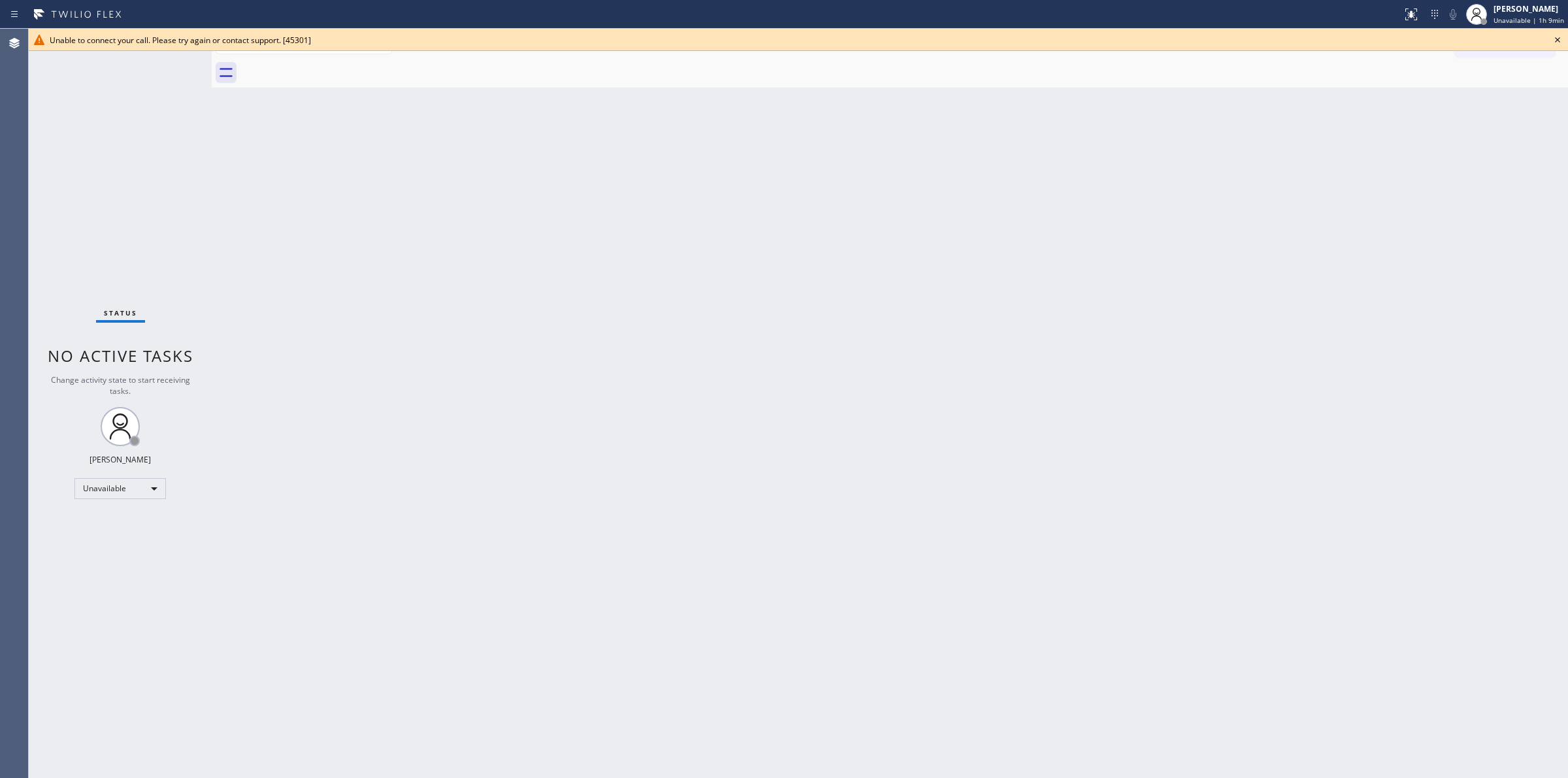
click at [1562, 36] on icon at bounding box center [1558, 40] width 16 height 16
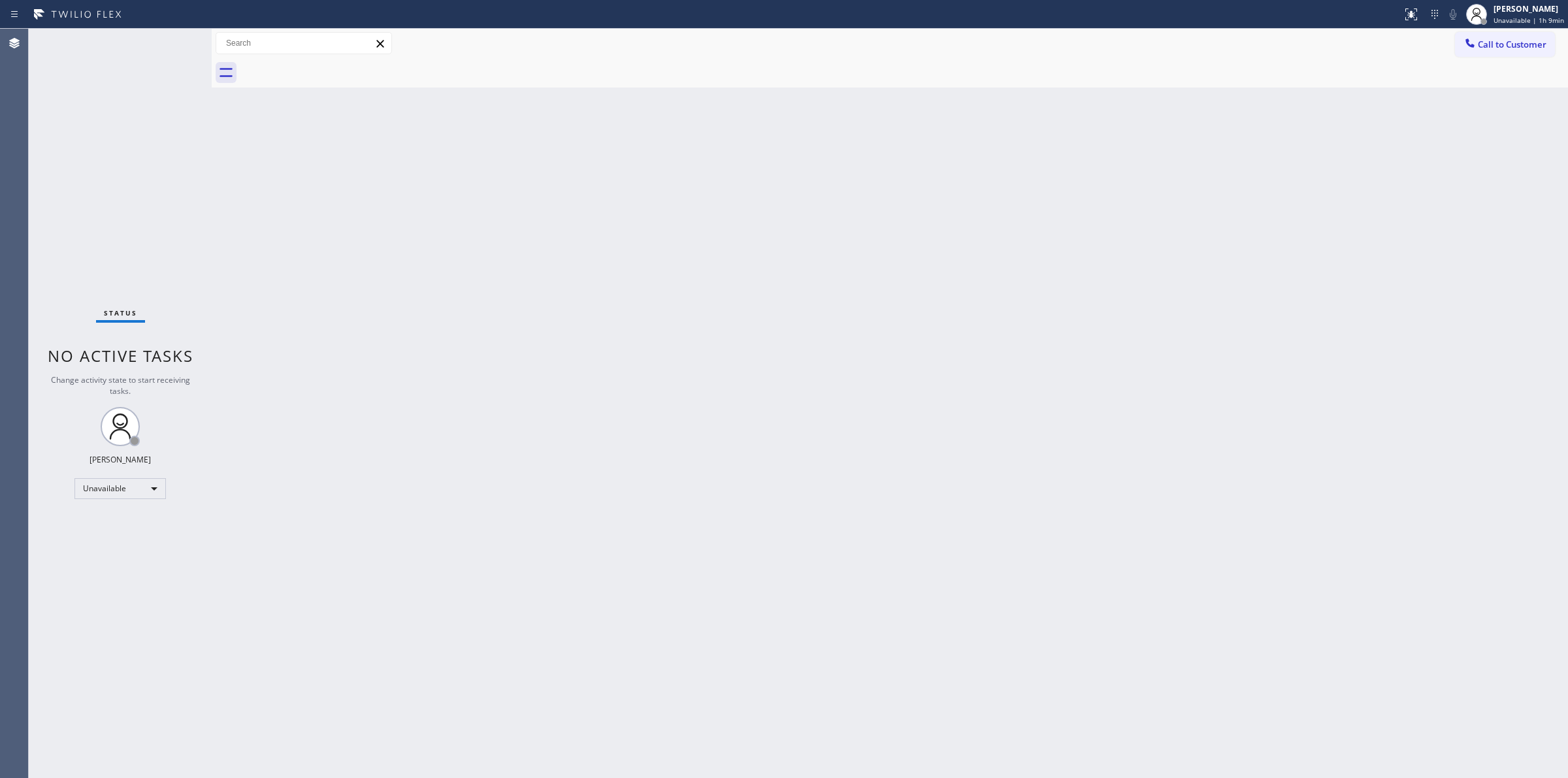
drag, startPoint x: 1504, startPoint y: 57, endPoint x: 1491, endPoint y: 60, distance: 13.3
click at [1502, 59] on div "Call to Customer Outbound call Location Boca Grande Jenn-Air Repair Your caller…" at bounding box center [890, 58] width 1356 height 59
click at [1468, 47] on icon at bounding box center [1470, 43] width 13 height 13
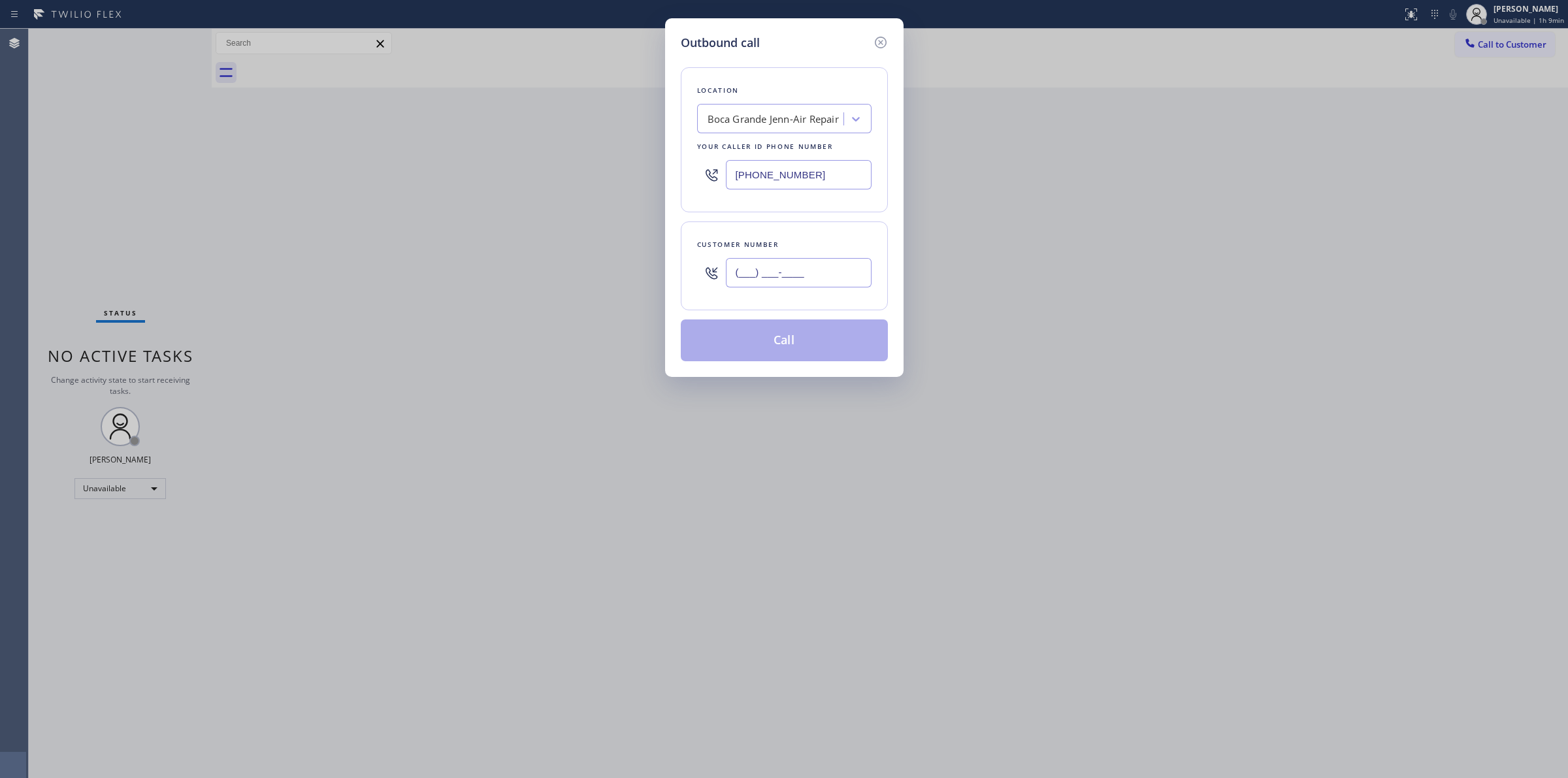
paste input "640) 239-1477"
click at [772, 282] on input "(___) ___-____" at bounding box center [798, 273] width 146 height 29
type input "(640) 239-1477"
click at [800, 336] on button "Call" at bounding box center [785, 340] width 207 height 42
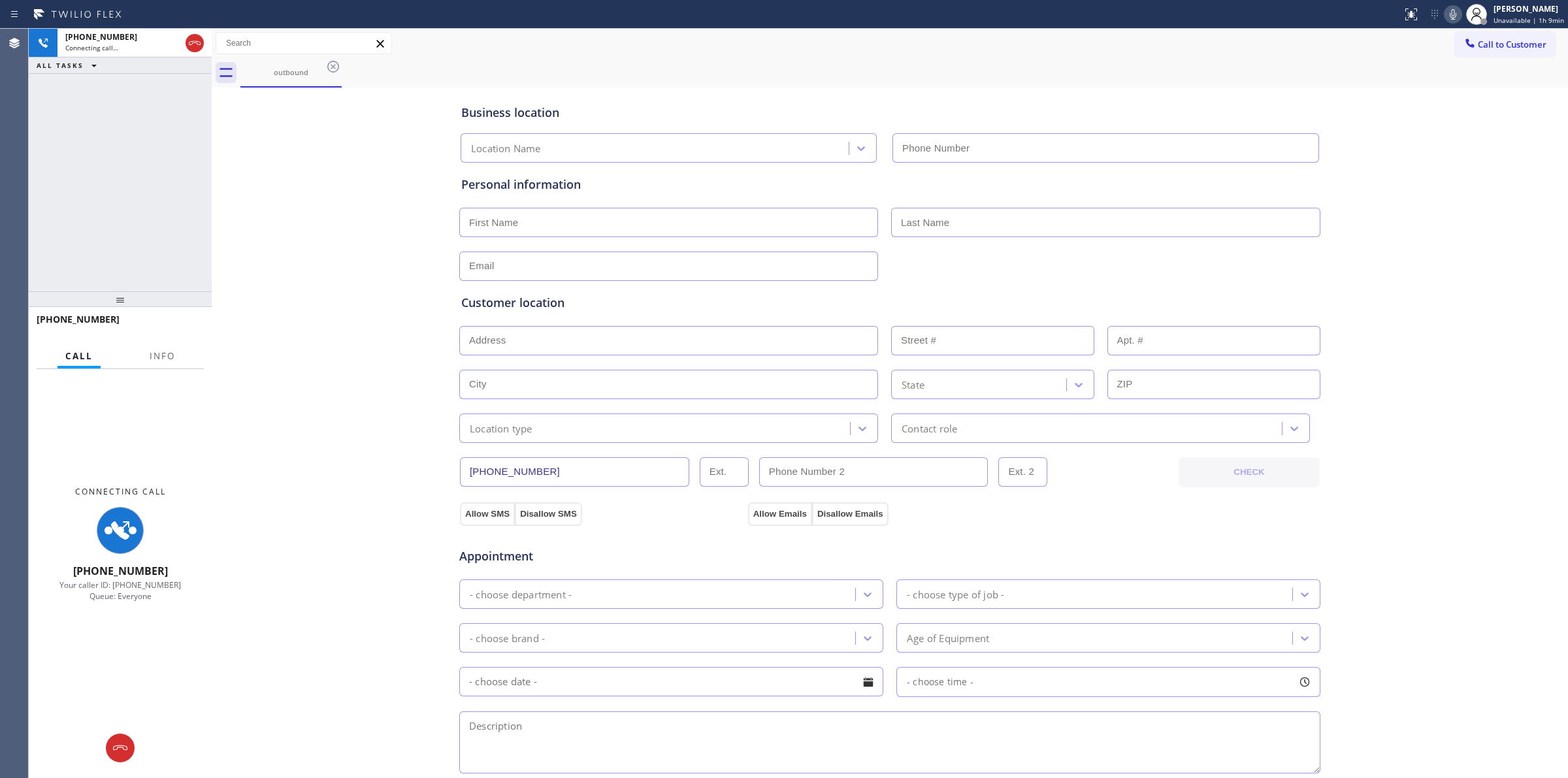
click at [821, 92] on div "Business location Location Name" at bounding box center [890, 127] width 863 height 72
type input "(941) 877-5337"
drag, startPoint x: 310, startPoint y: 63, endPoint x: 332, endPoint y: 64, distance: 22.0
click at [311, 63] on div "outbound" at bounding box center [291, 72] width 99 height 28
click at [333, 64] on icon at bounding box center [333, 67] width 16 height 16
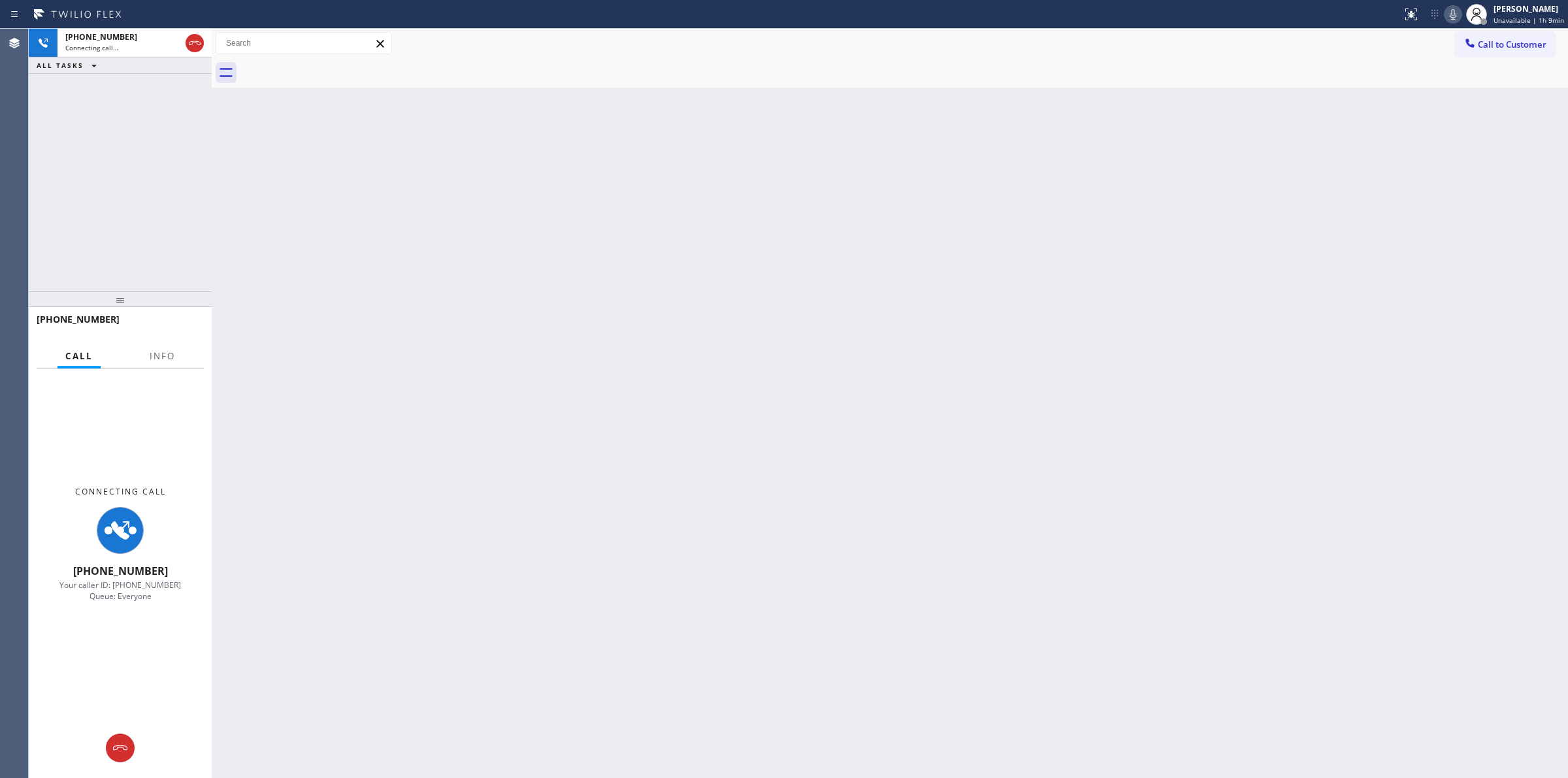
click at [1455, 12] on icon at bounding box center [1453, 14] width 16 height 16
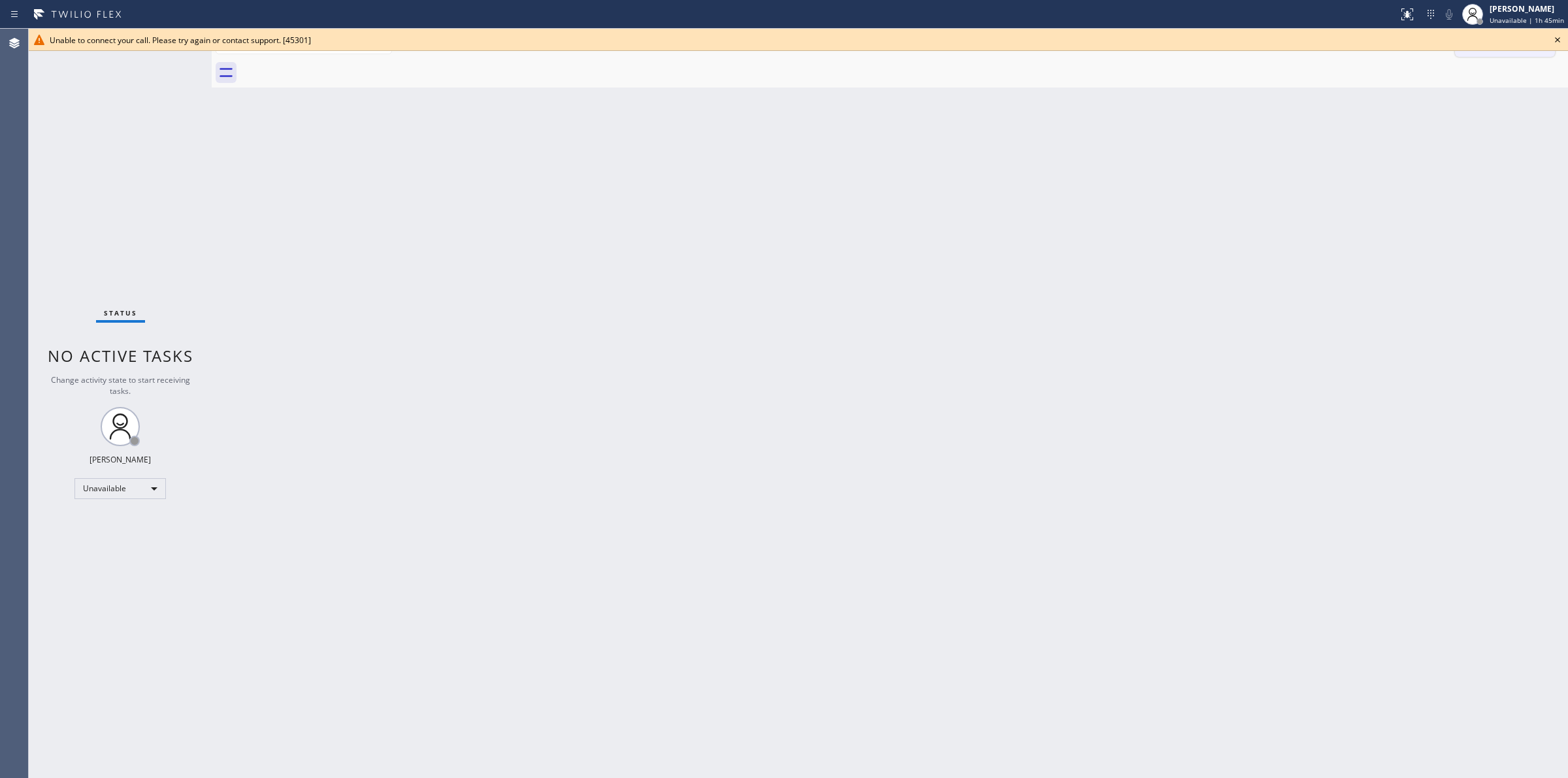
click at [1554, 37] on icon at bounding box center [1558, 40] width 16 height 16
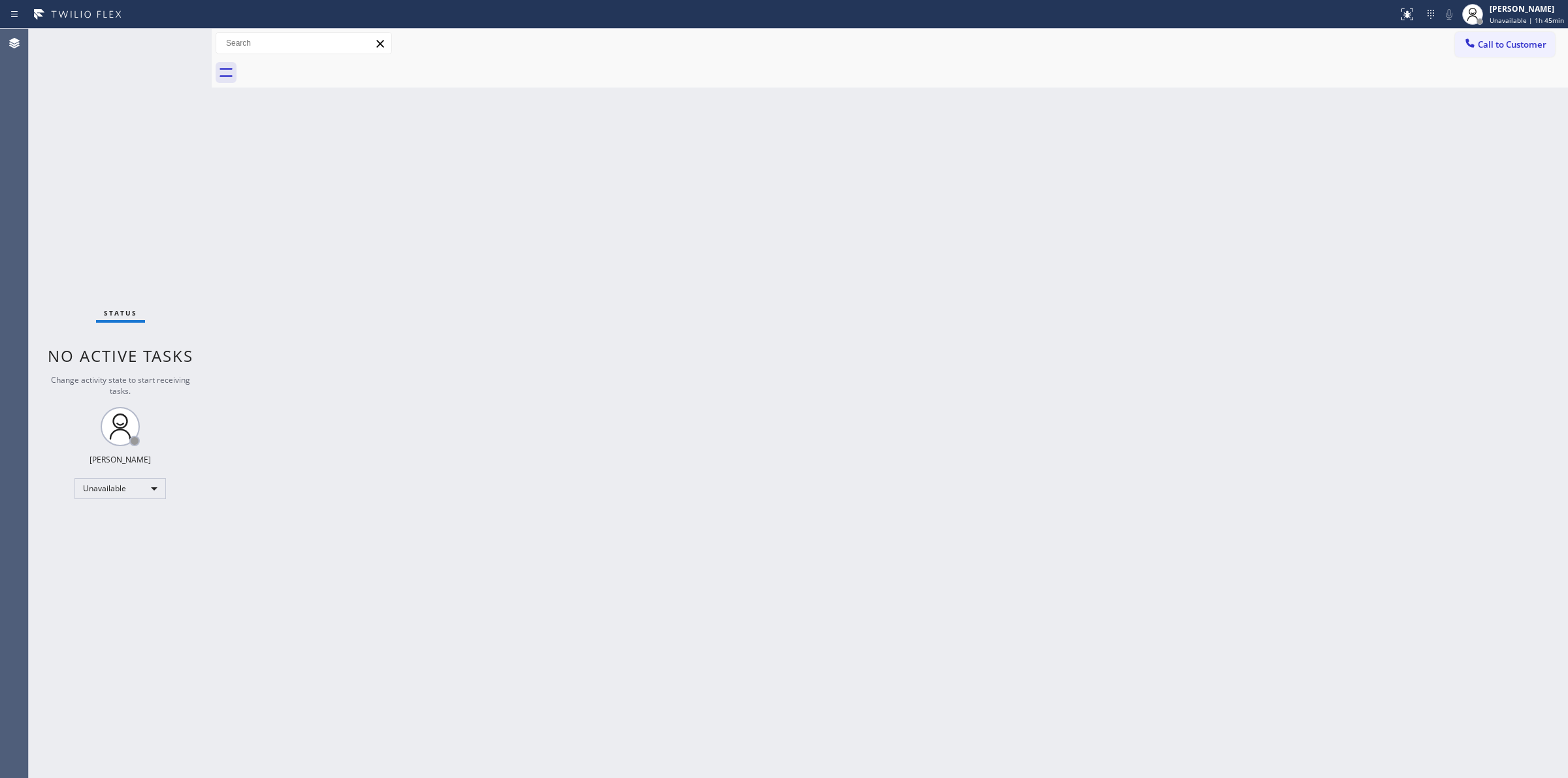
click at [1462, 44] on div at bounding box center [1470, 45] width 16 height 16
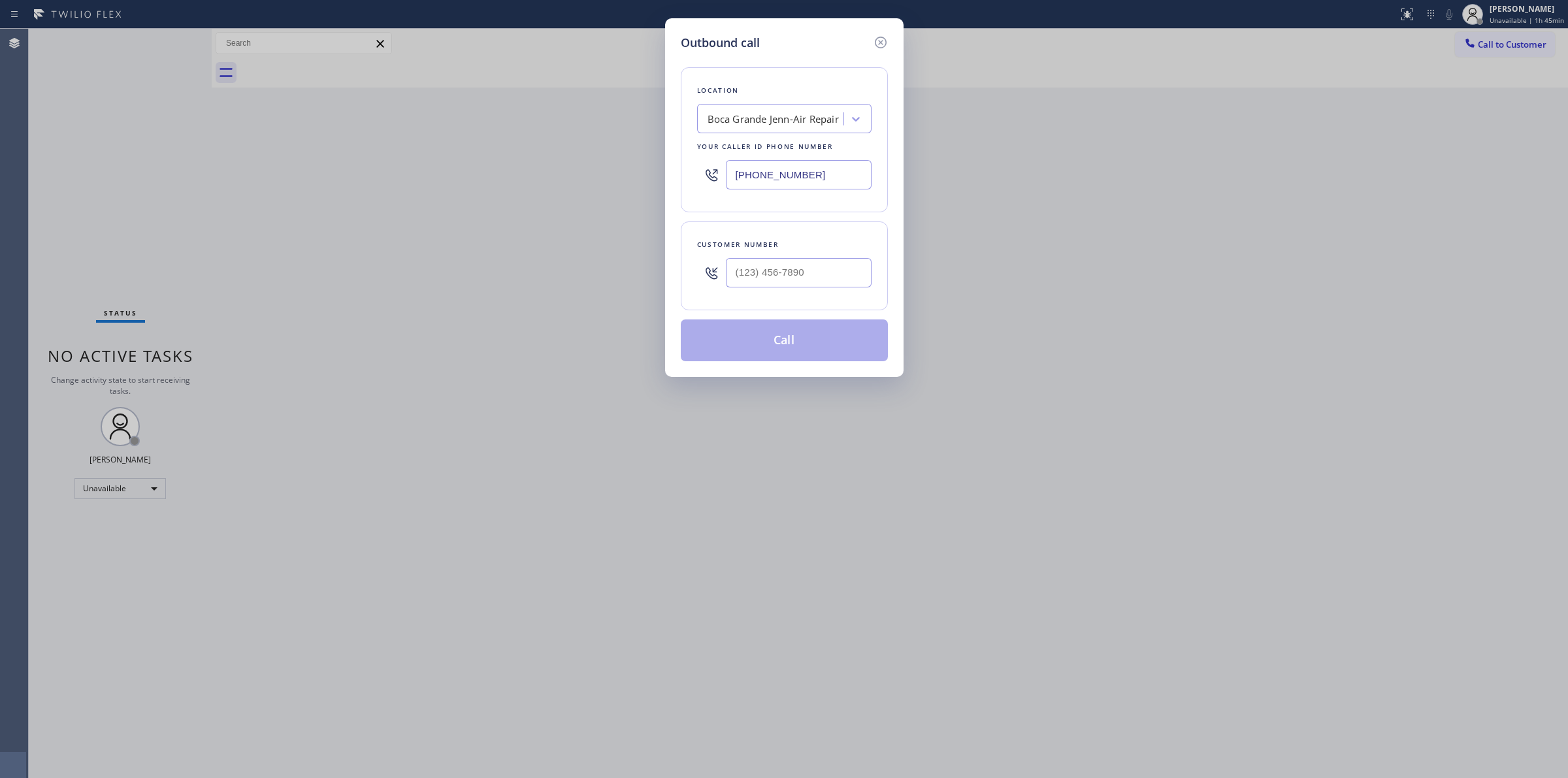
paste input "720) 679-1545"
drag, startPoint x: 678, startPoint y: 177, endPoint x: 581, endPoint y: 177, distance: 97.0
click at [547, 175] on div "Outbound call Location Boca Grande Jenn-Air Repair Your caller id phone number …" at bounding box center [784, 389] width 1568 height 778
type input "(720) 679-1545"
type input "(___) ___-____"
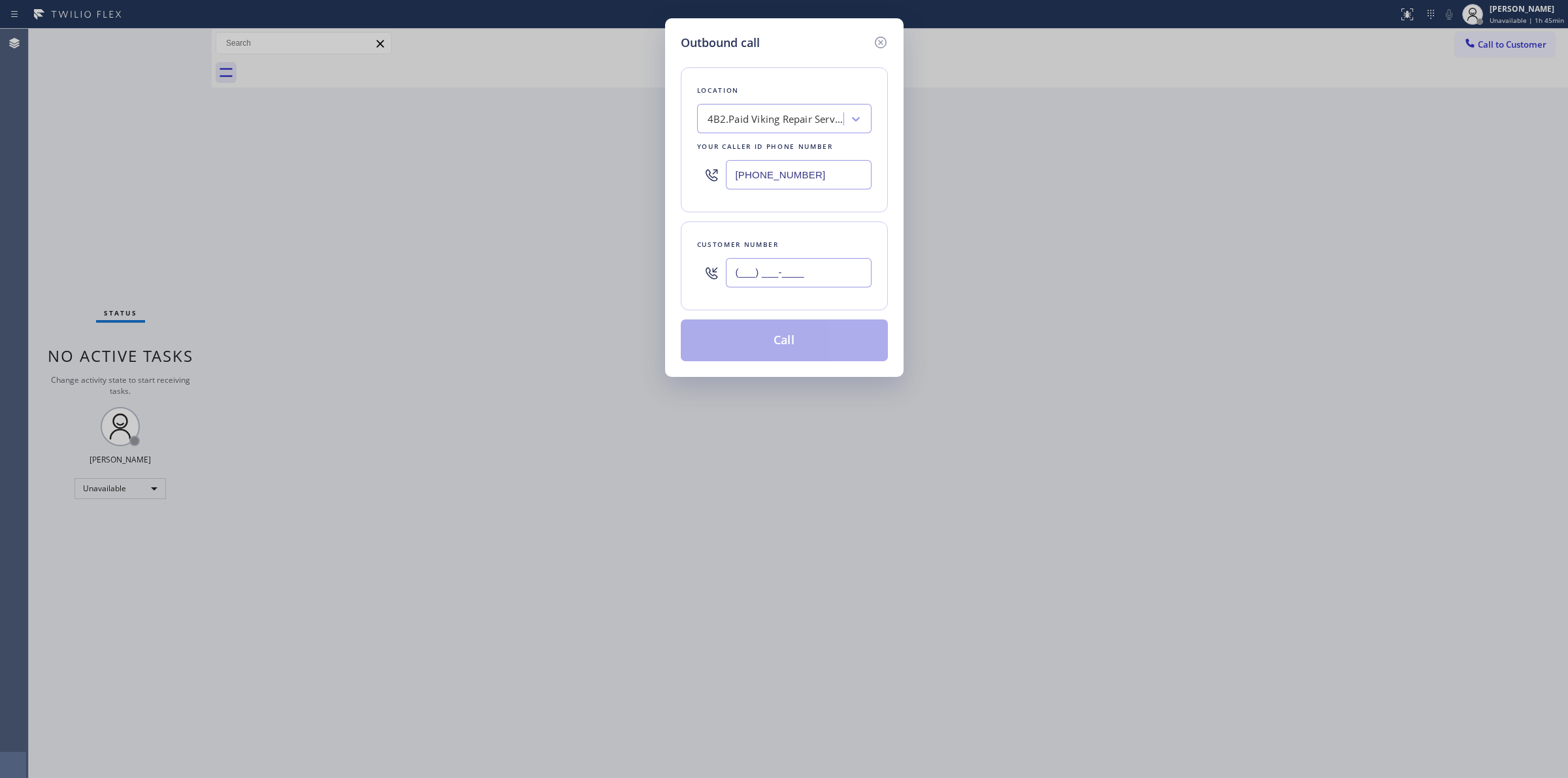
click at [804, 268] on input "(___) ___-____" at bounding box center [798, 273] width 146 height 29
type input "(___) ___-____"
drag, startPoint x: 427, startPoint y: 753, endPoint x: 508, endPoint y: 733, distance: 83.4
click at [428, 752] on div "Outbound call Location 4B2.Paid Viking Repair Service Google Ads Denver Your ca…" at bounding box center [784, 389] width 1568 height 778
click at [884, 43] on icon at bounding box center [881, 43] width 16 height 16
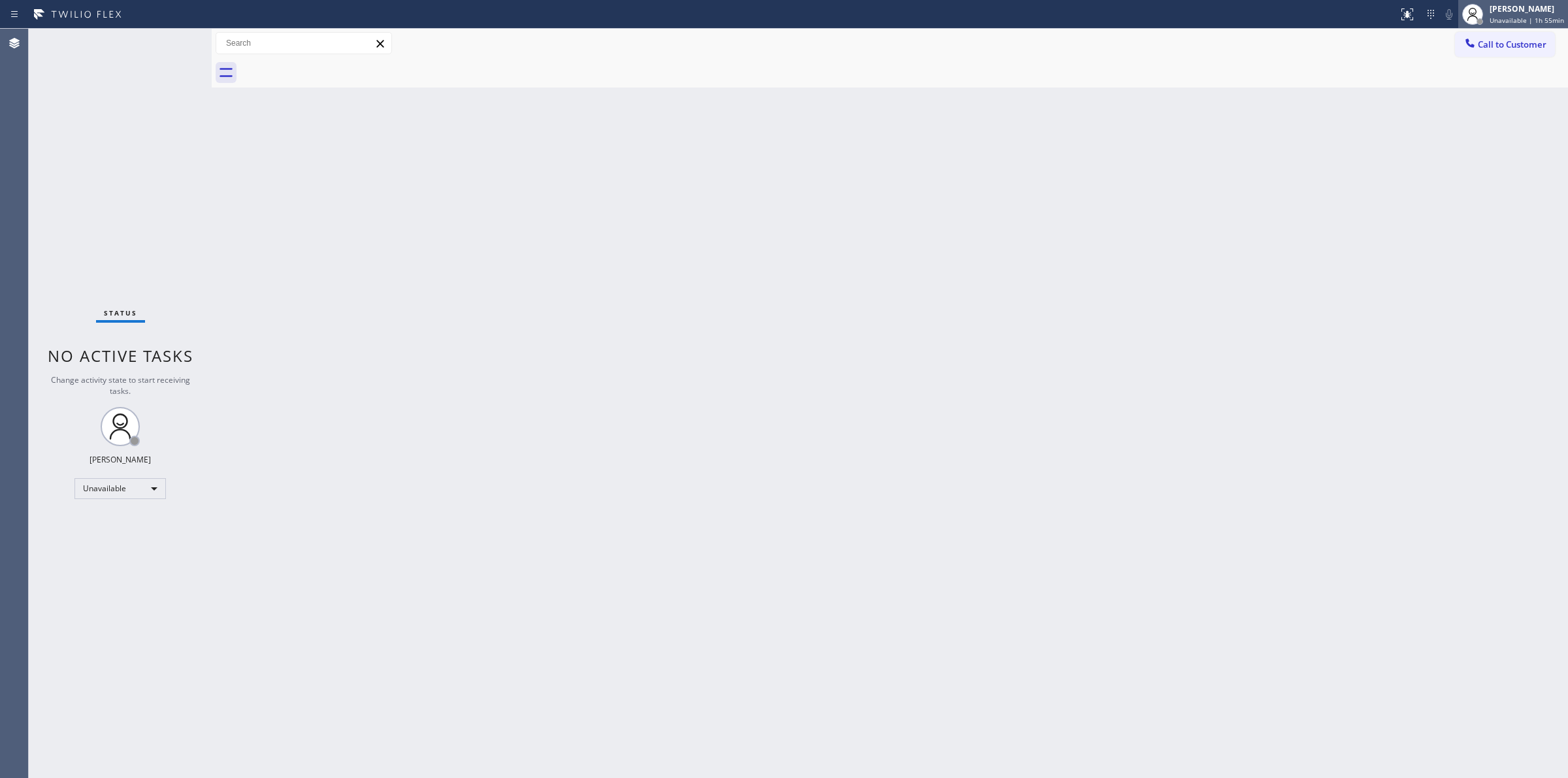
drag, startPoint x: 1567, startPoint y: 18, endPoint x: 1547, endPoint y: 20, distance: 20.1
click at [1563, 18] on div "Jasper Timkang Unavailable | 1h 55min" at bounding box center [1528, 14] width 81 height 23
click at [1467, 106] on button "Break" at bounding box center [1502, 104] width 130 height 17
